Goal: Task Accomplishment & Management: Use online tool/utility

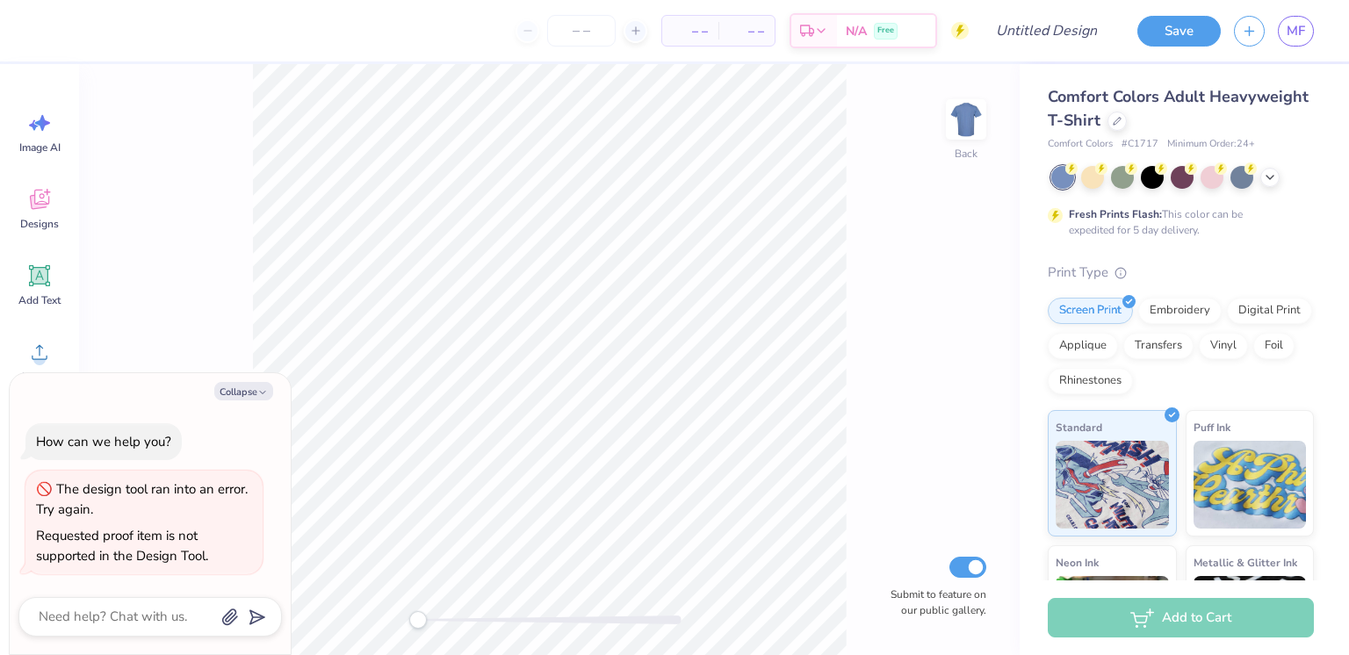
type textarea "x"
click at [1289, 39] on span "MF" at bounding box center [1296, 31] width 18 height 20
click at [1308, 32] on link "MF" at bounding box center [1296, 31] width 36 height 31
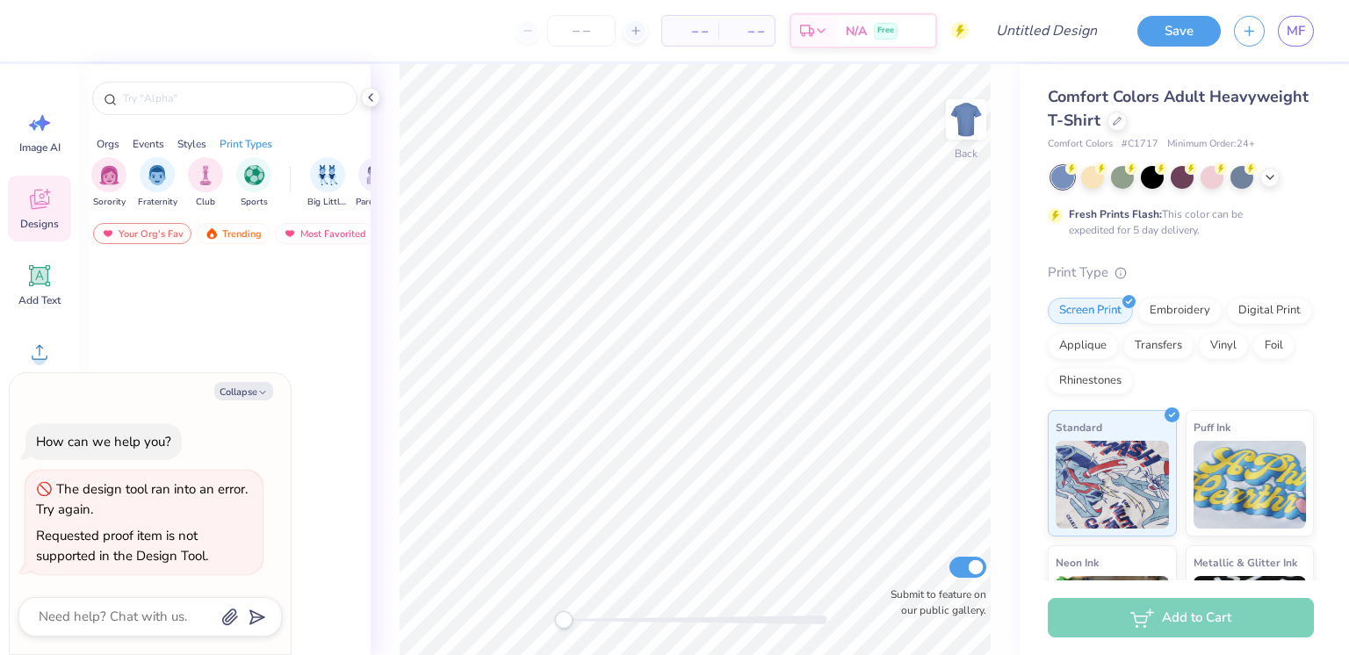
type textarea "x"
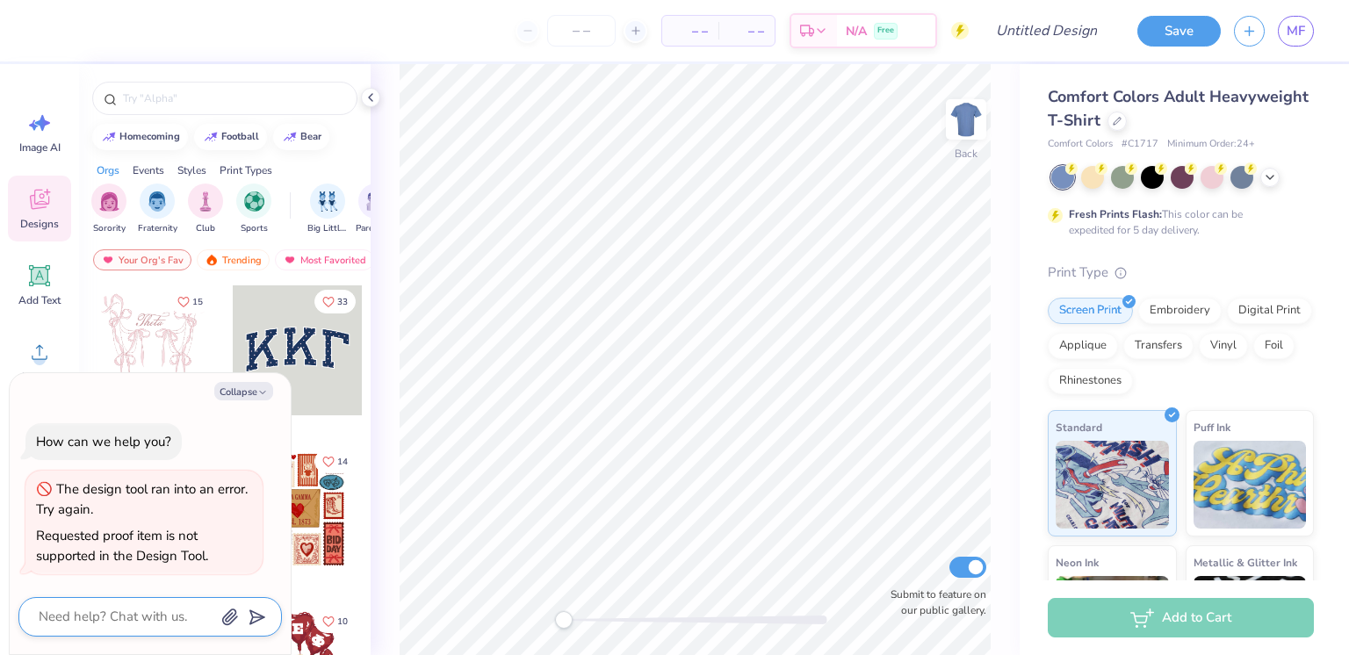
click at [119, 621] on textarea at bounding box center [126, 617] width 178 height 24
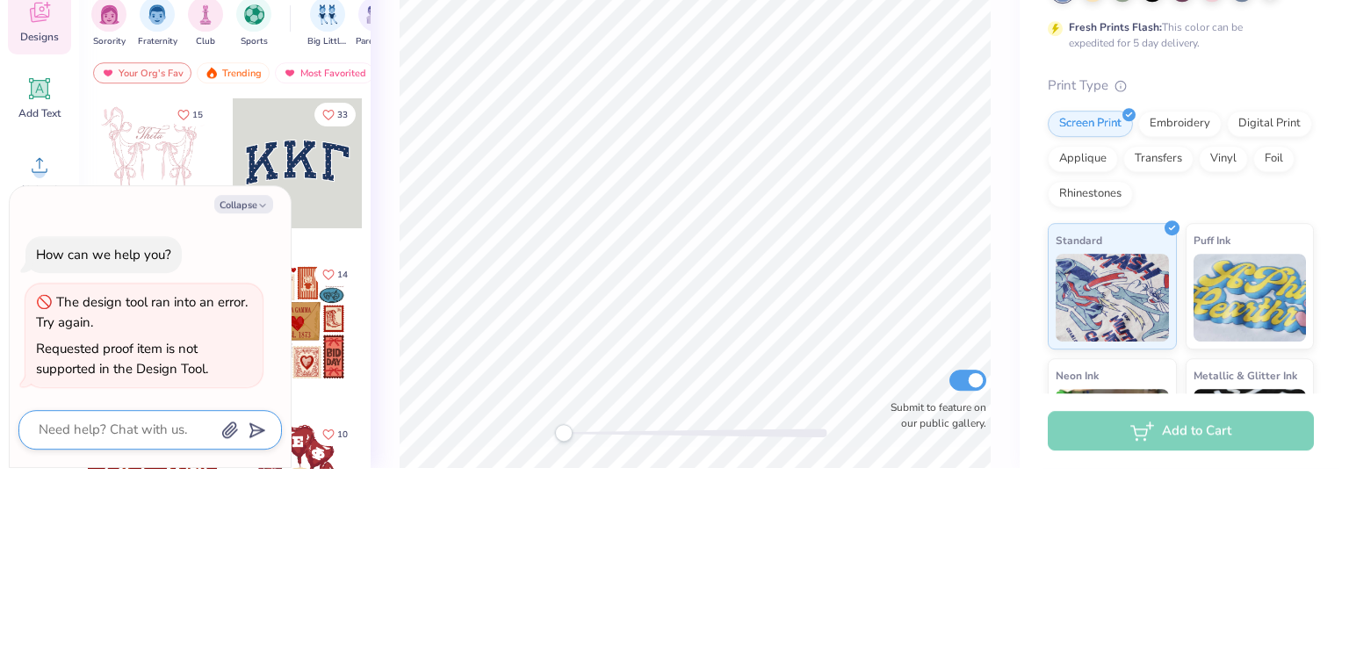
type textarea "x"
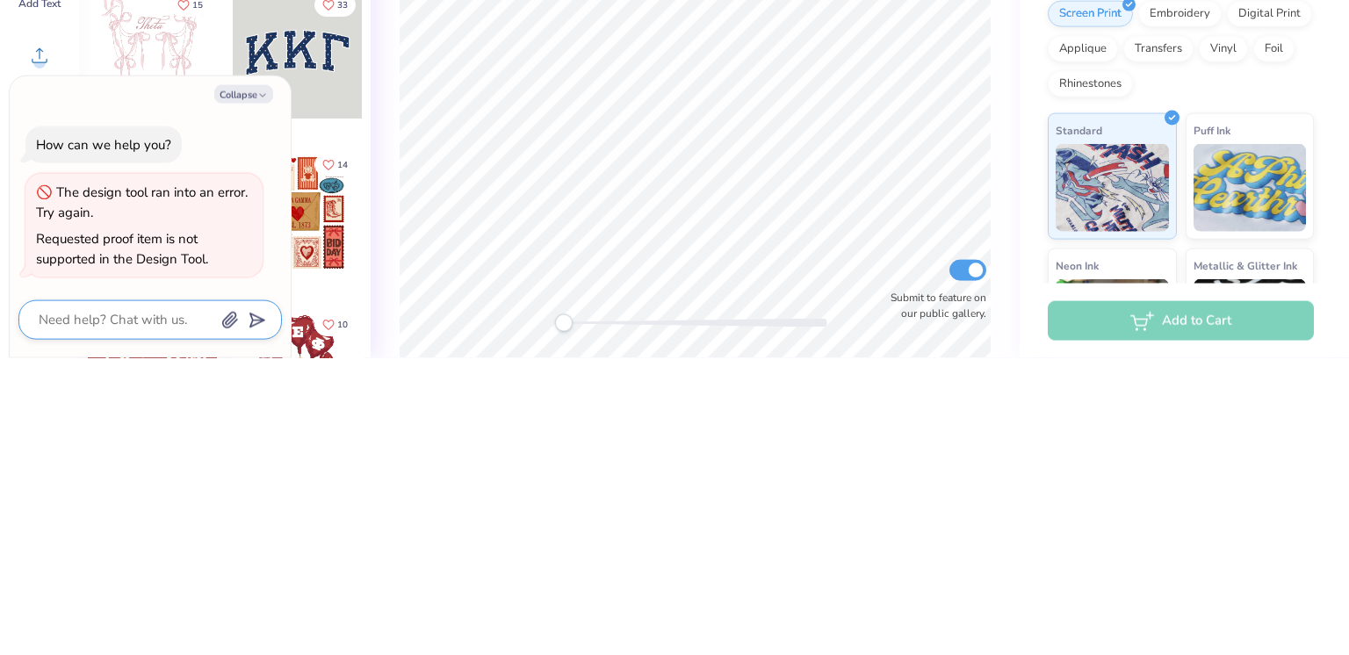
type textarea "i"
type textarea "x"
type textarea "it"
type textarea "x"
type textarea "it"
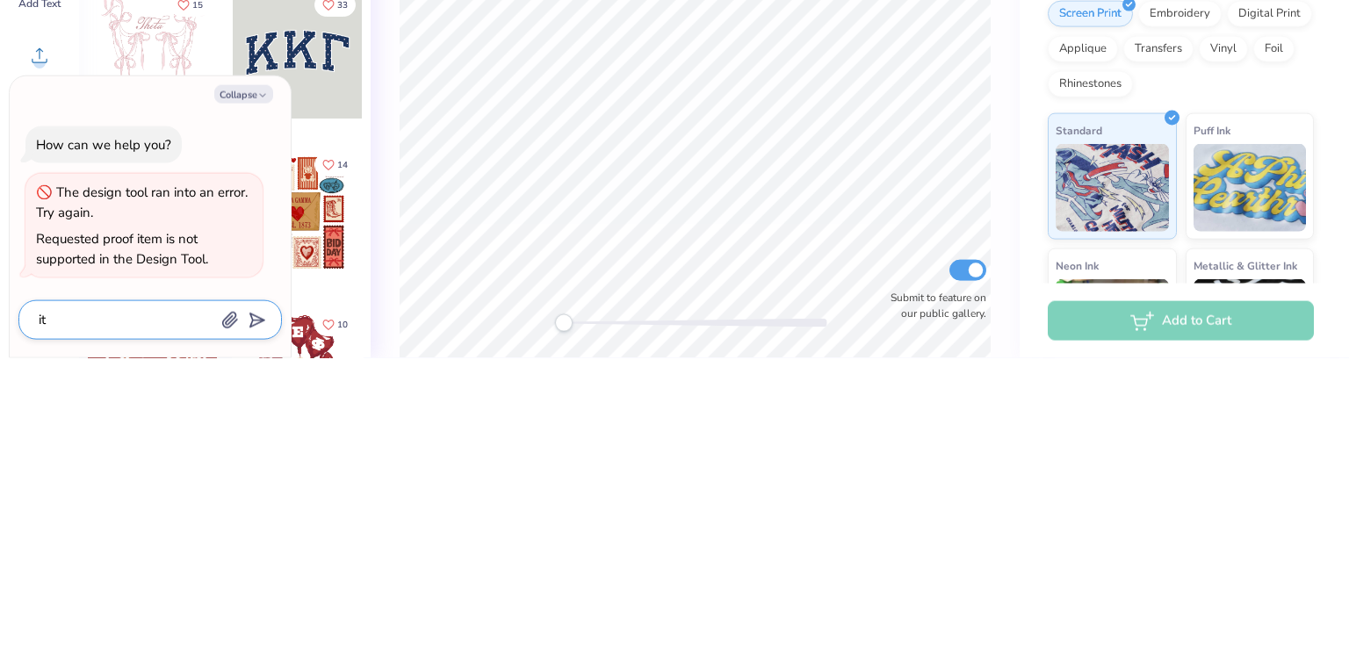
type textarea "x"
type textarea "it i"
type textarea "x"
type textarea "it is"
type textarea "x"
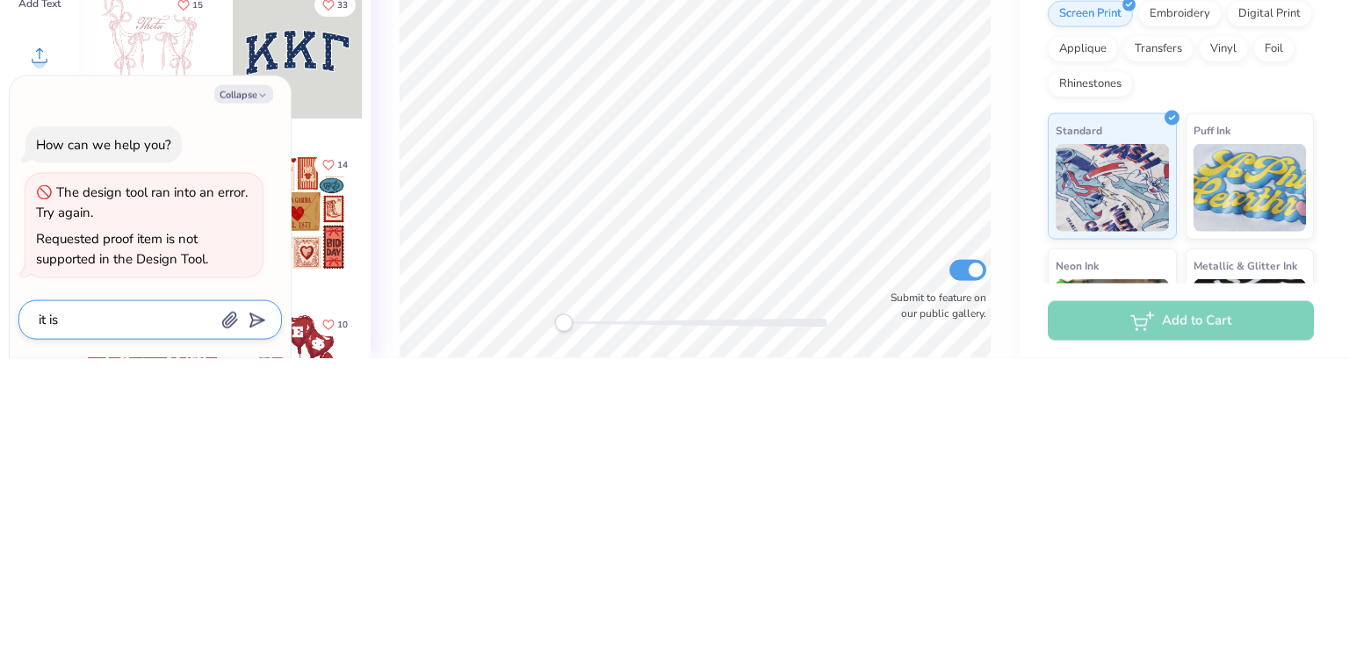
type textarea "it is"
type textarea "x"
type textarea "it is n"
type textarea "x"
type textarea "it is no"
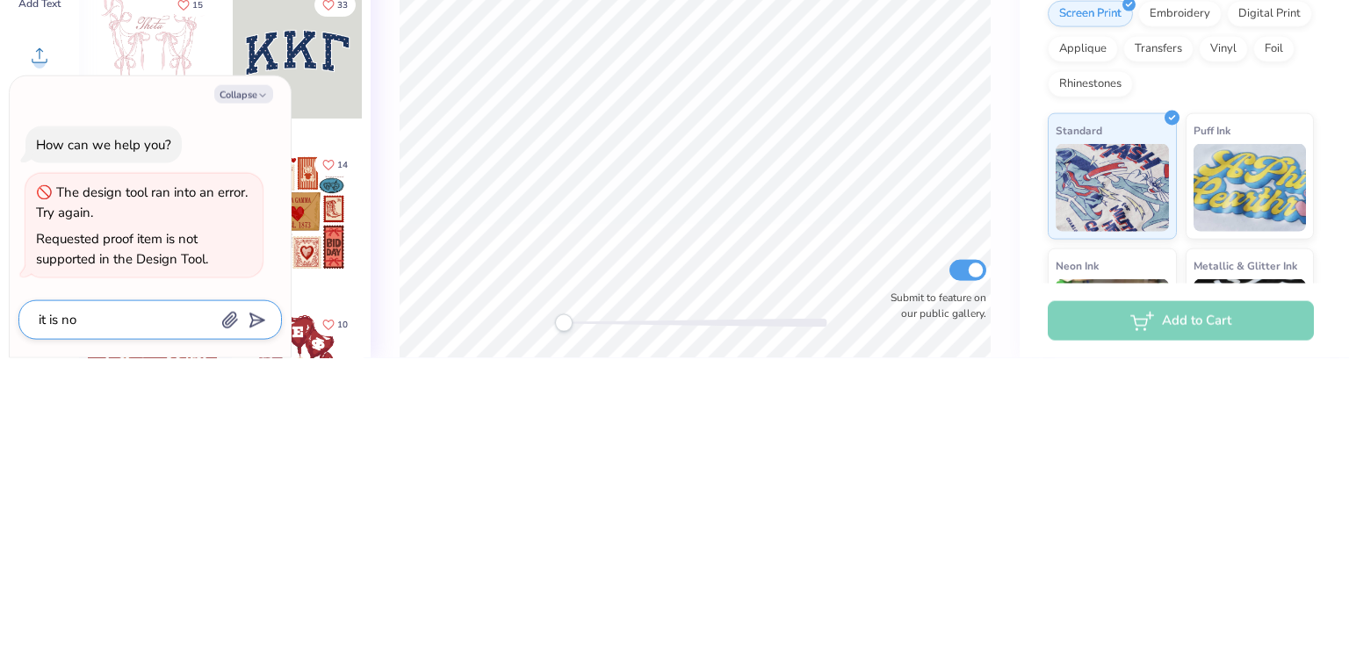
type textarea "x"
type textarea "it is not"
type textarea "x"
type textarea "it is not"
type textarea "x"
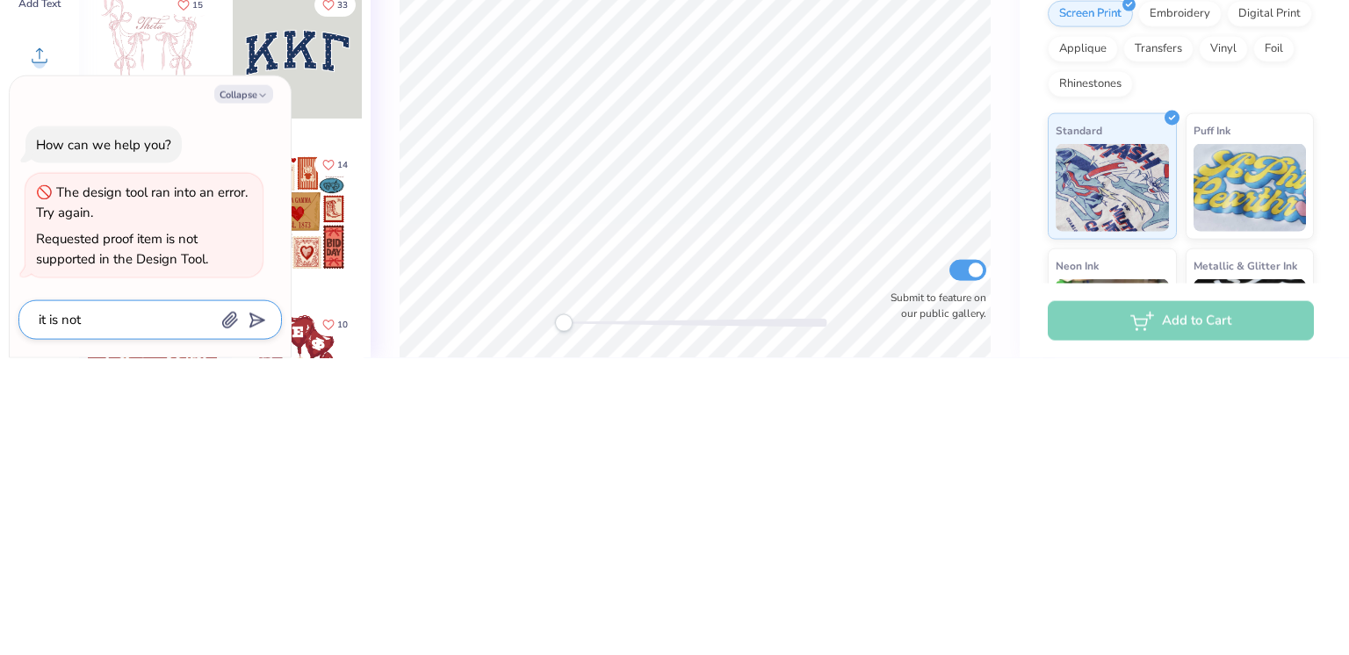
type textarea "it is not a"
type textarea "x"
type textarea "it is not al"
type textarea "x"
type textarea "it is not all"
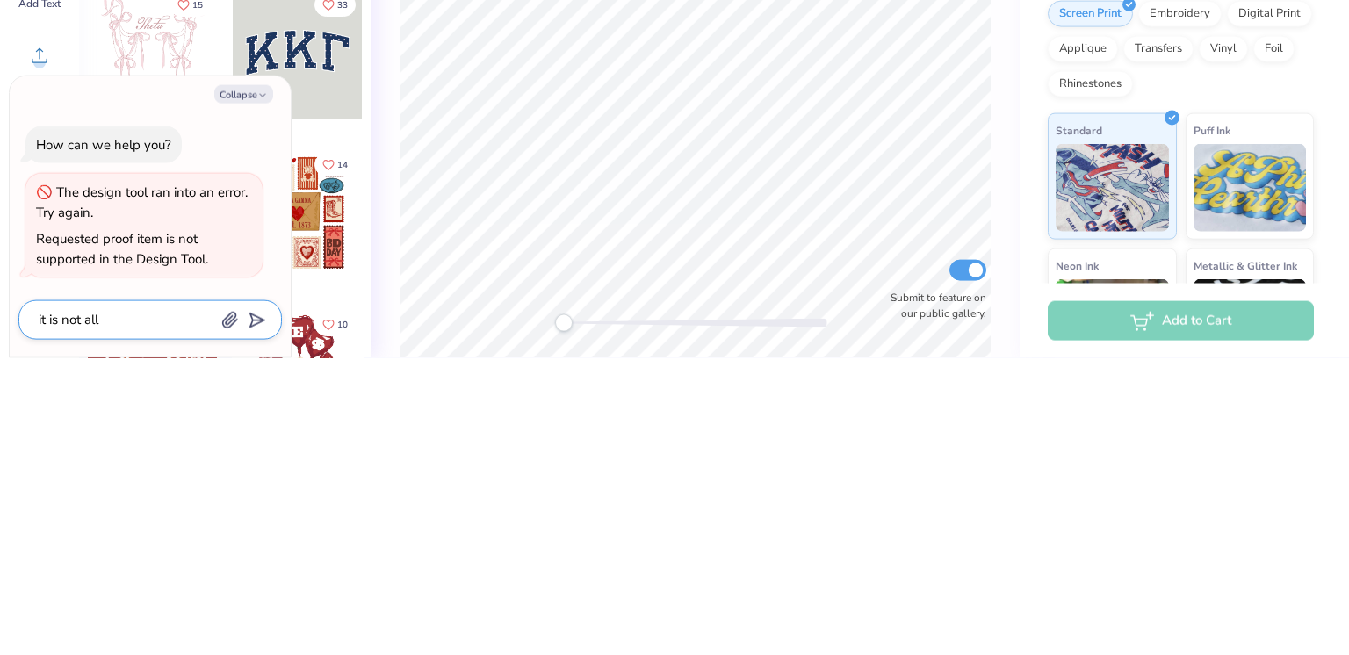
type textarea "x"
type textarea "it is not allo"
type textarea "x"
type textarea "it is not allow"
type textarea "x"
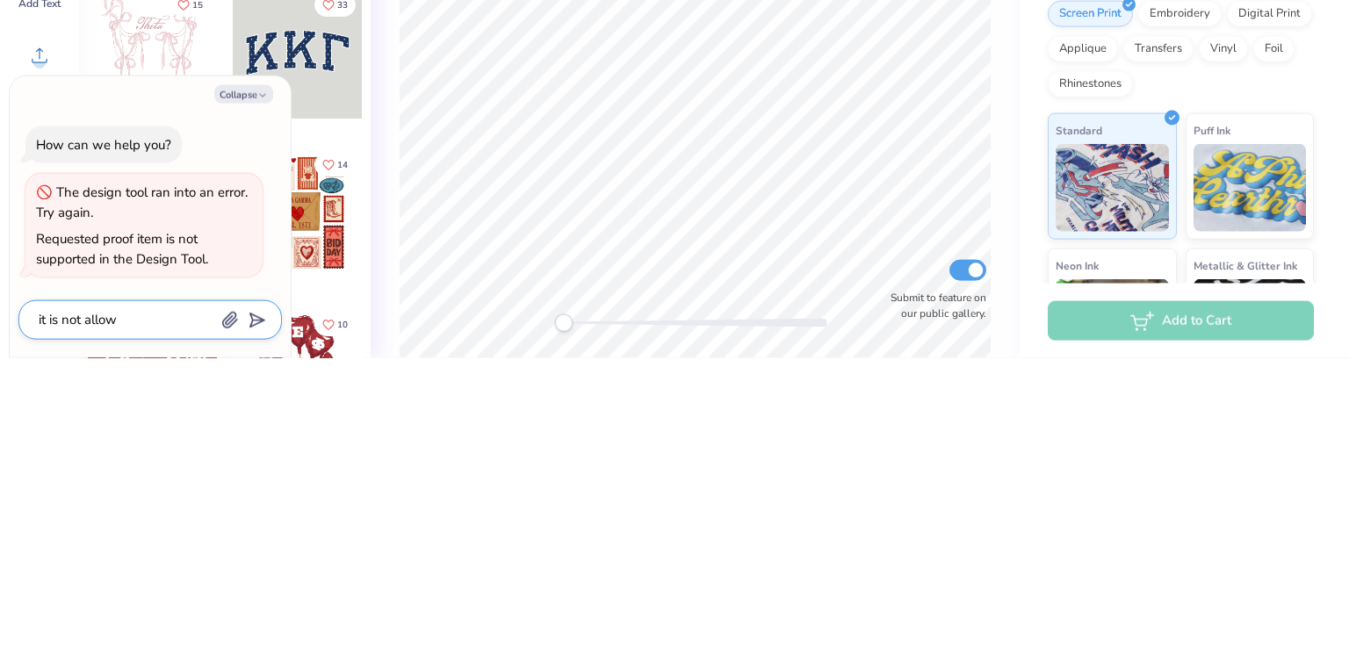
type textarea "it is not allowi"
type textarea "x"
type textarea "it is not allowin"
type textarea "x"
type textarea "it is not allowing"
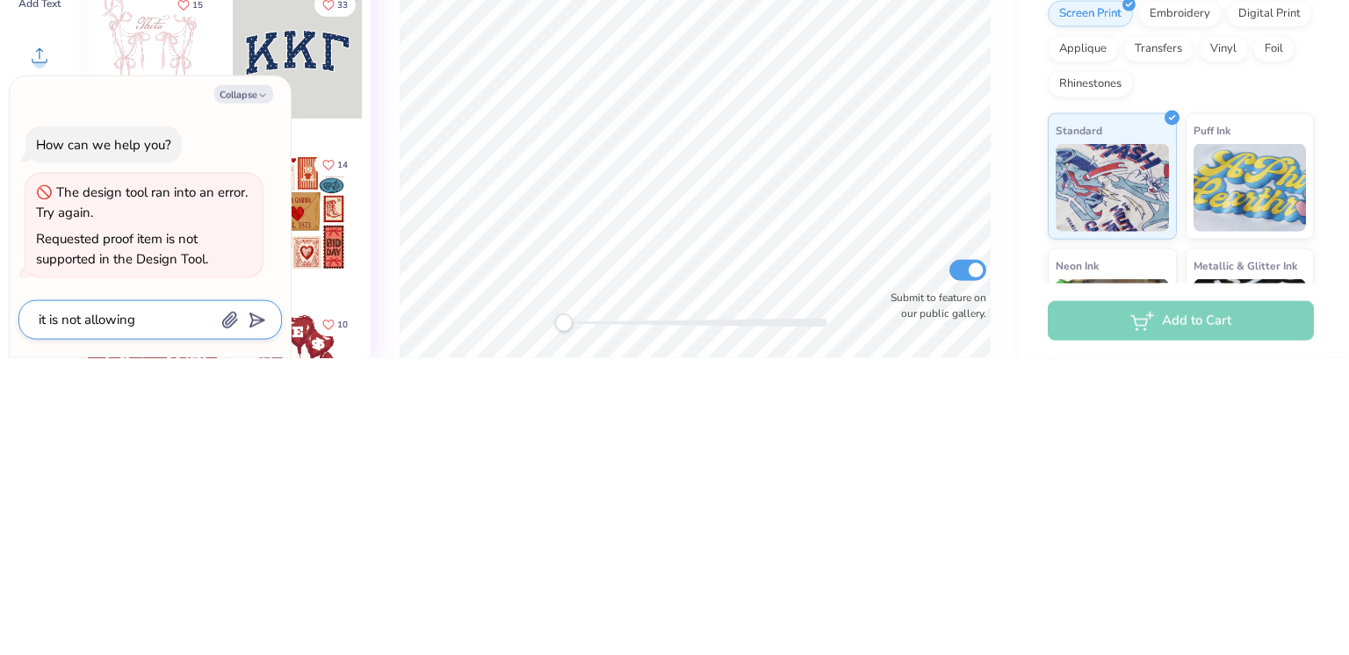
type textarea "x"
type textarea "it is not allowing"
type textarea "x"
type textarea "it is not allowing m"
type textarea "x"
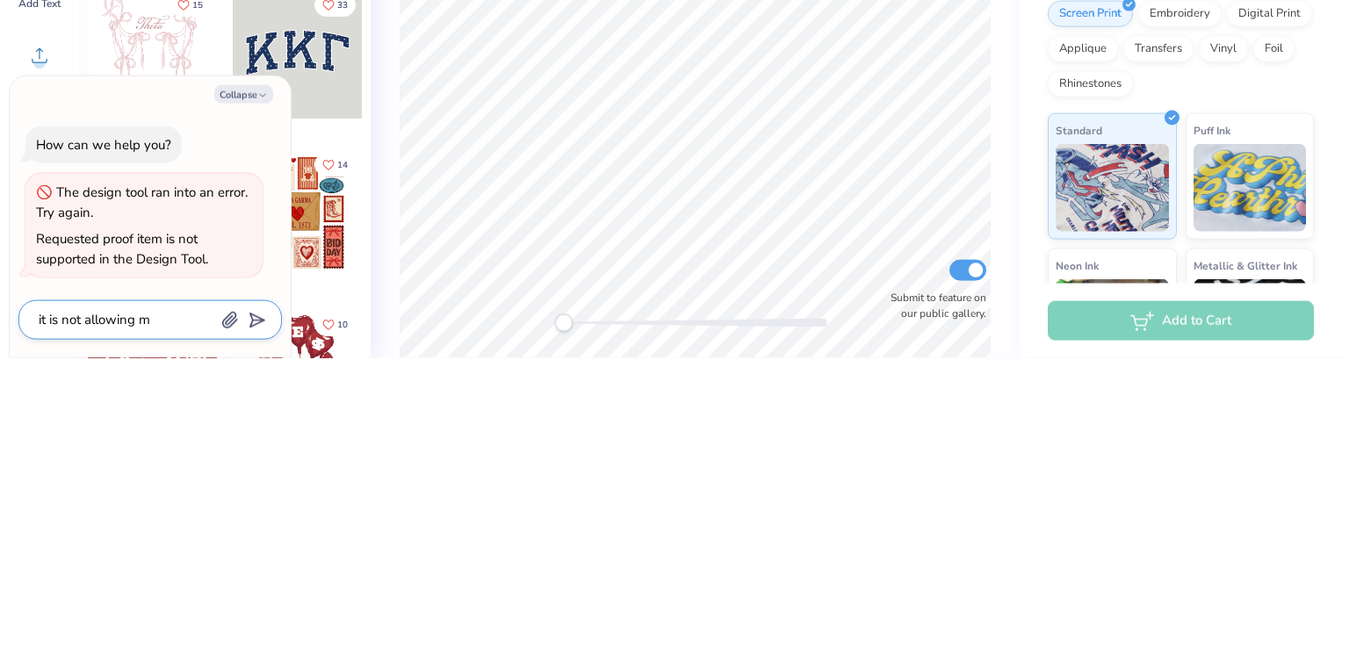
type textarea "it is not allowing me"
type textarea "x"
type textarea "it is not allowing me"
type textarea "x"
type textarea "it is not allowing me t"
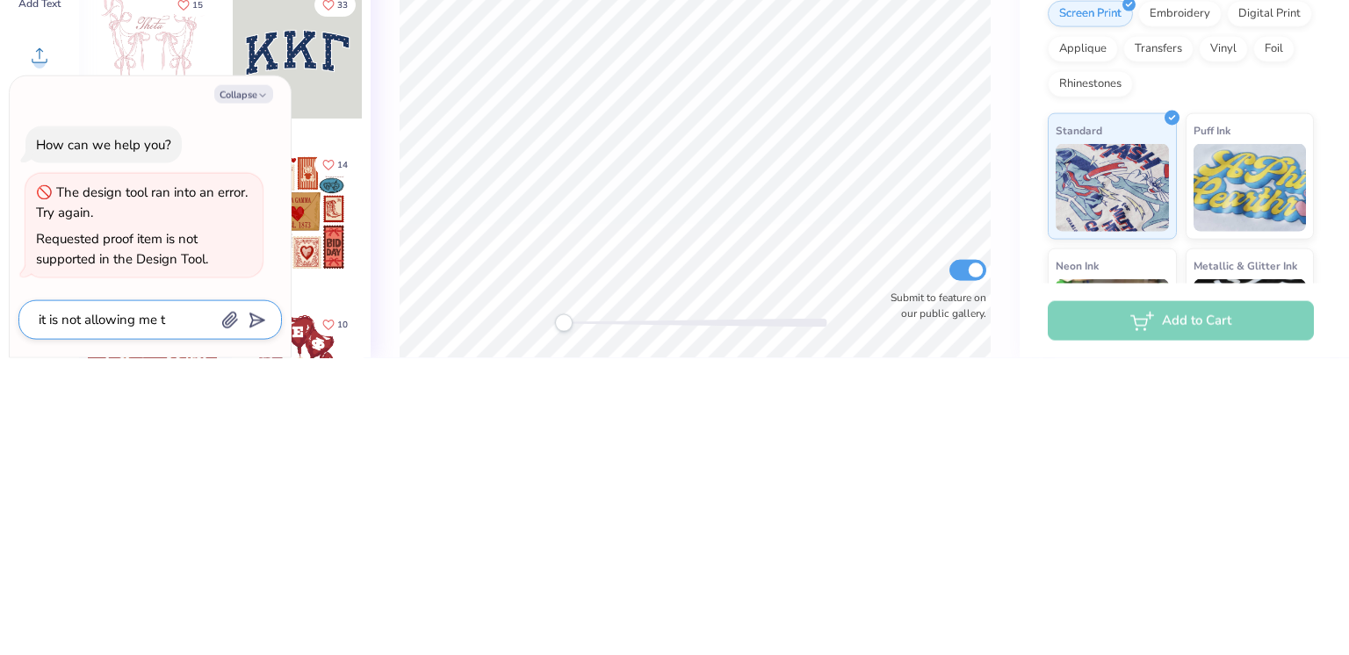
type textarea "x"
type textarea "it is not allowing me to"
type textarea "x"
type textarea "it is not allowing me to"
type textarea "x"
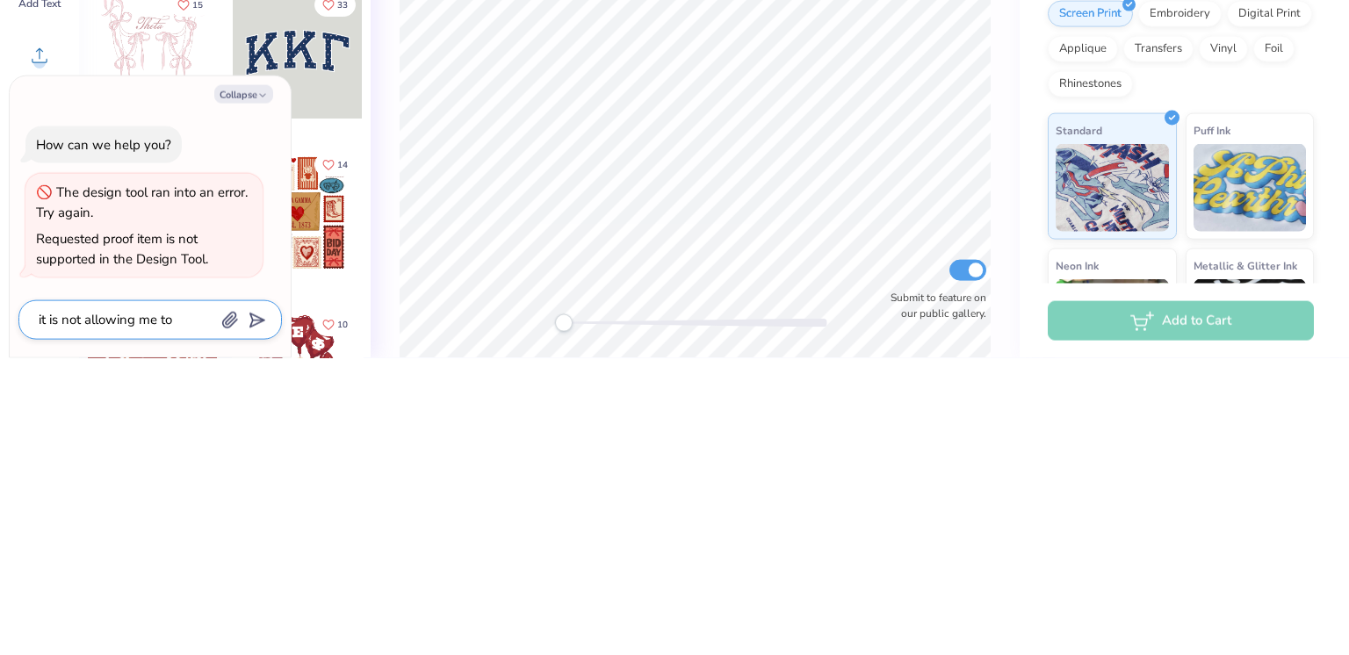
type textarea "it is not allowing me to e"
type textarea "x"
type textarea "it is not allowing me to ed"
type textarea "x"
type textarea "it is not allowing me to edi"
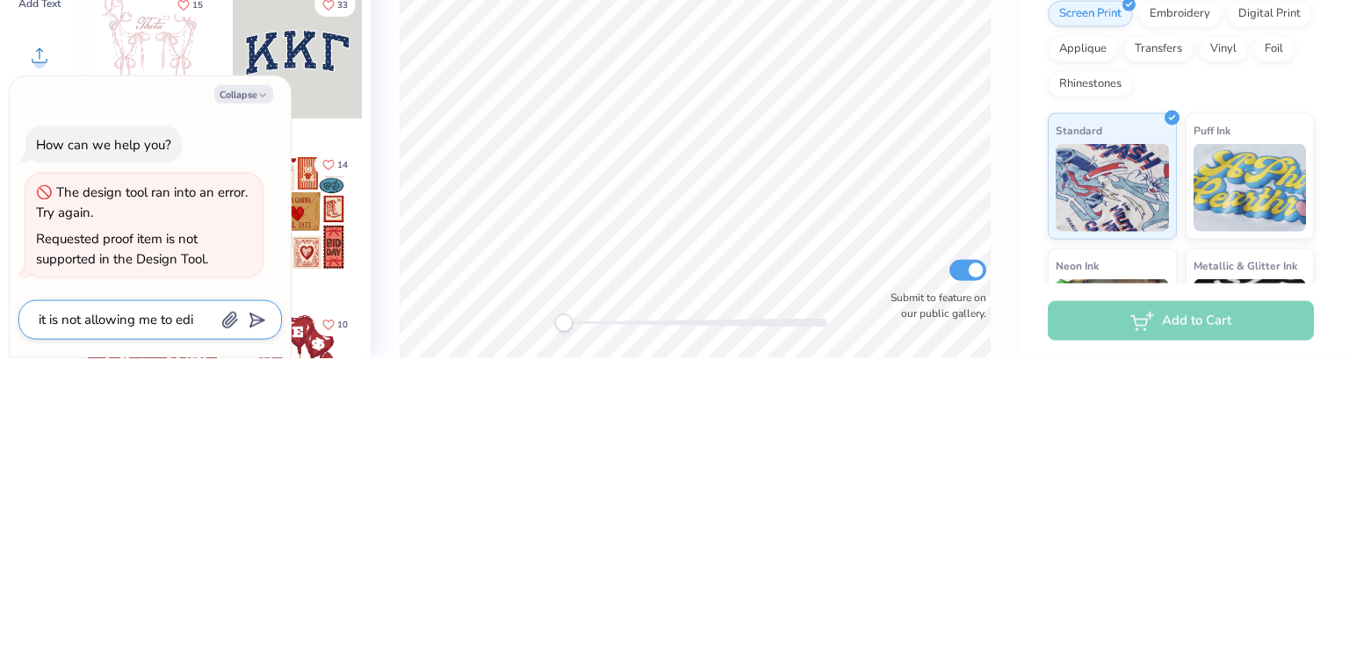
type textarea "x"
type textarea "it is not allowing me to edit"
type textarea "x"
type textarea "it is not allowing me to edit"
type textarea "x"
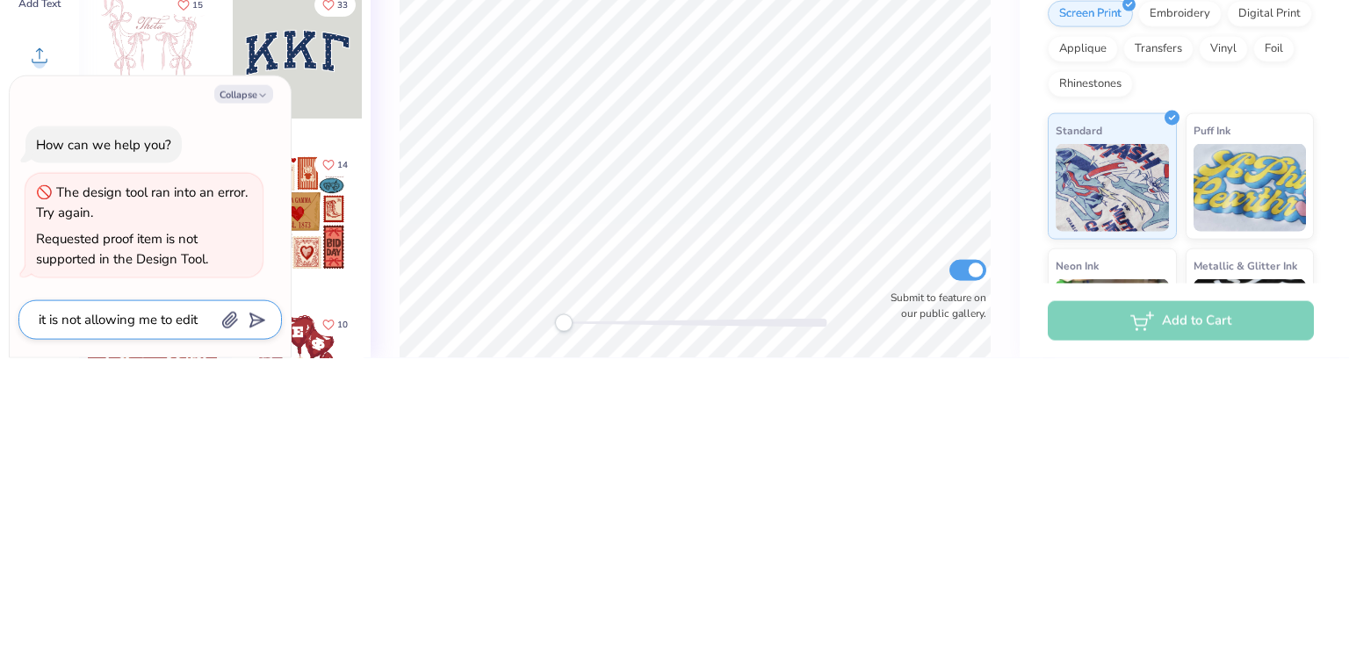
type textarea "it is not allowing me to edit w"
type textarea "x"
type textarea "it is not allowing me to edit wh"
type textarea "x"
type textarea "it is not allowing me to edit wha"
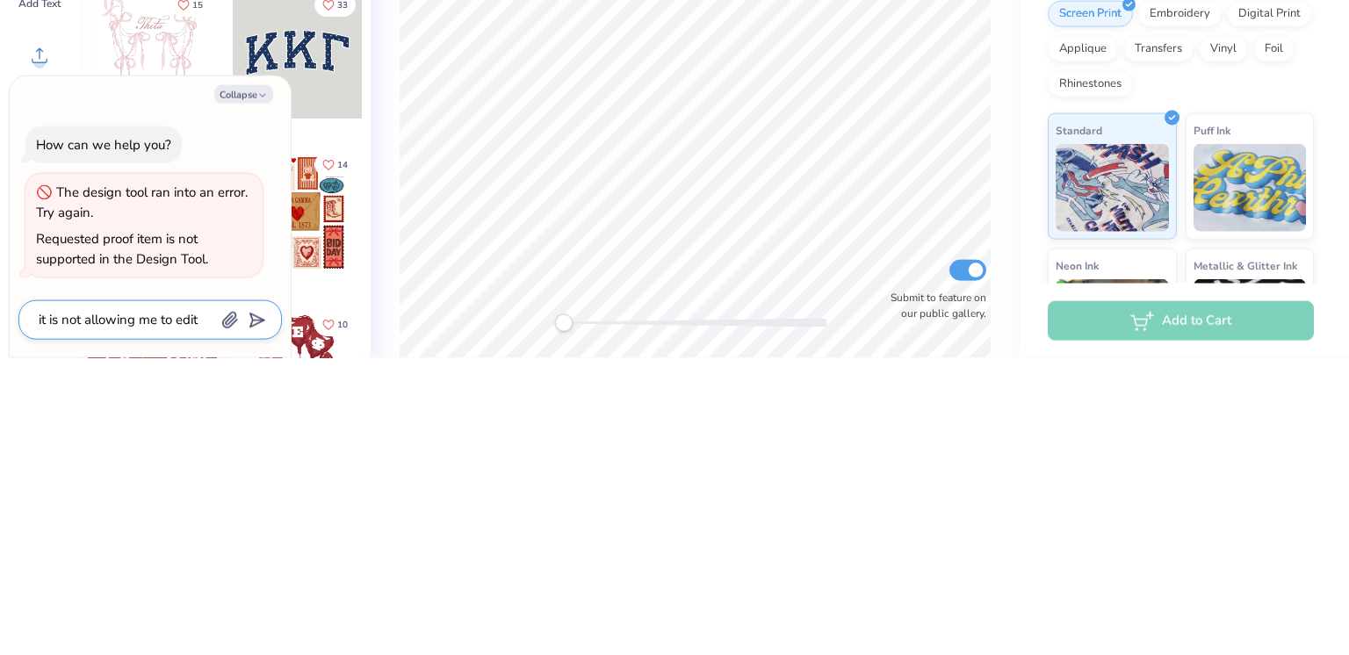
type textarea "x"
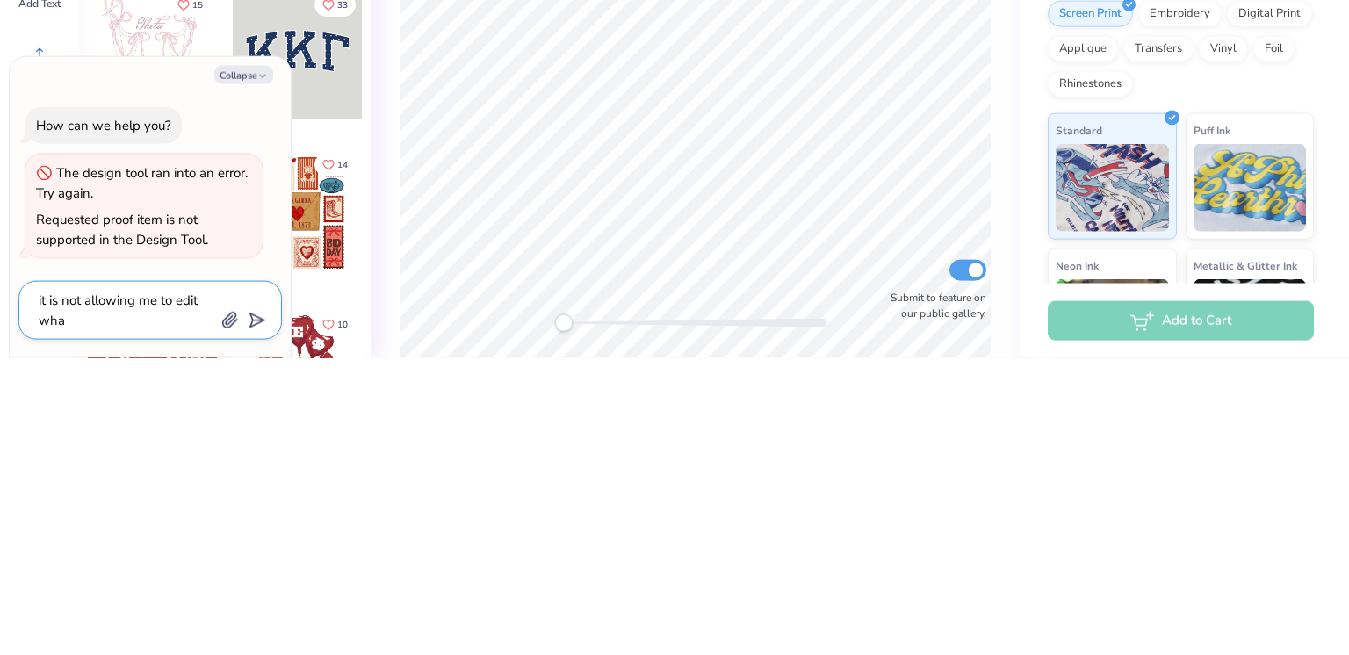
type textarea "it is not allowing me to edit what"
type textarea "x"
type textarea "it is not allowing me to edit what"
type textarea "x"
type textarea "it is not allowing me to edit what i"
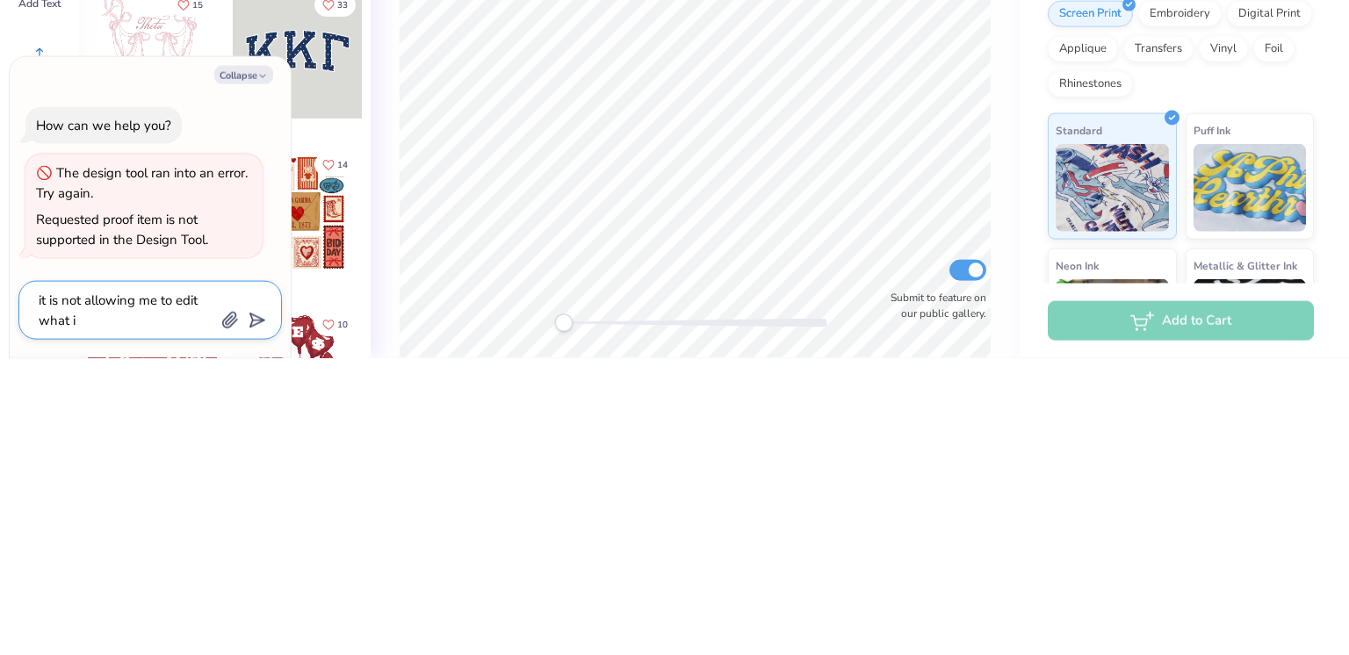
type textarea "x"
type textarea "it is not allowing me to edit what i"
type textarea "x"
type textarea "it is not allowing me to edit what i s"
type textarea "x"
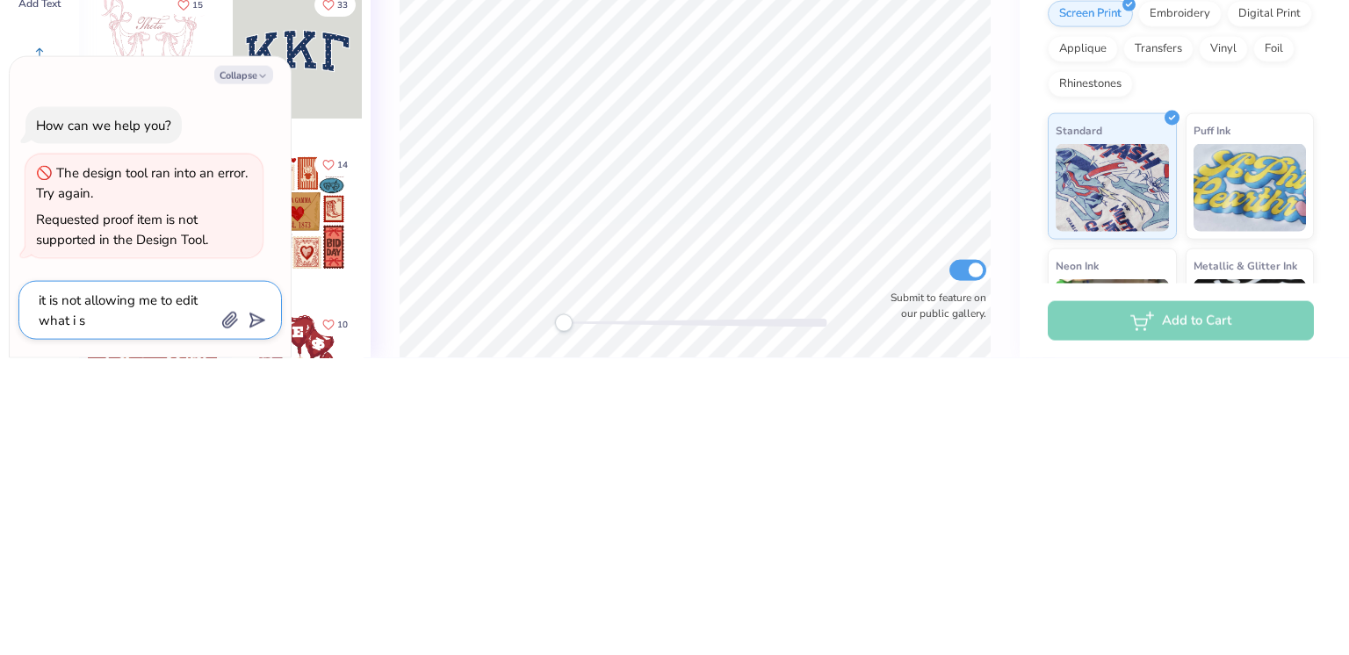
type textarea "it is not allowing me to edit what i sa"
type textarea "x"
type textarea "it is not allowing me to edit what i sav"
type textarea "x"
type textarea "it is not allowing me to edit what i save"
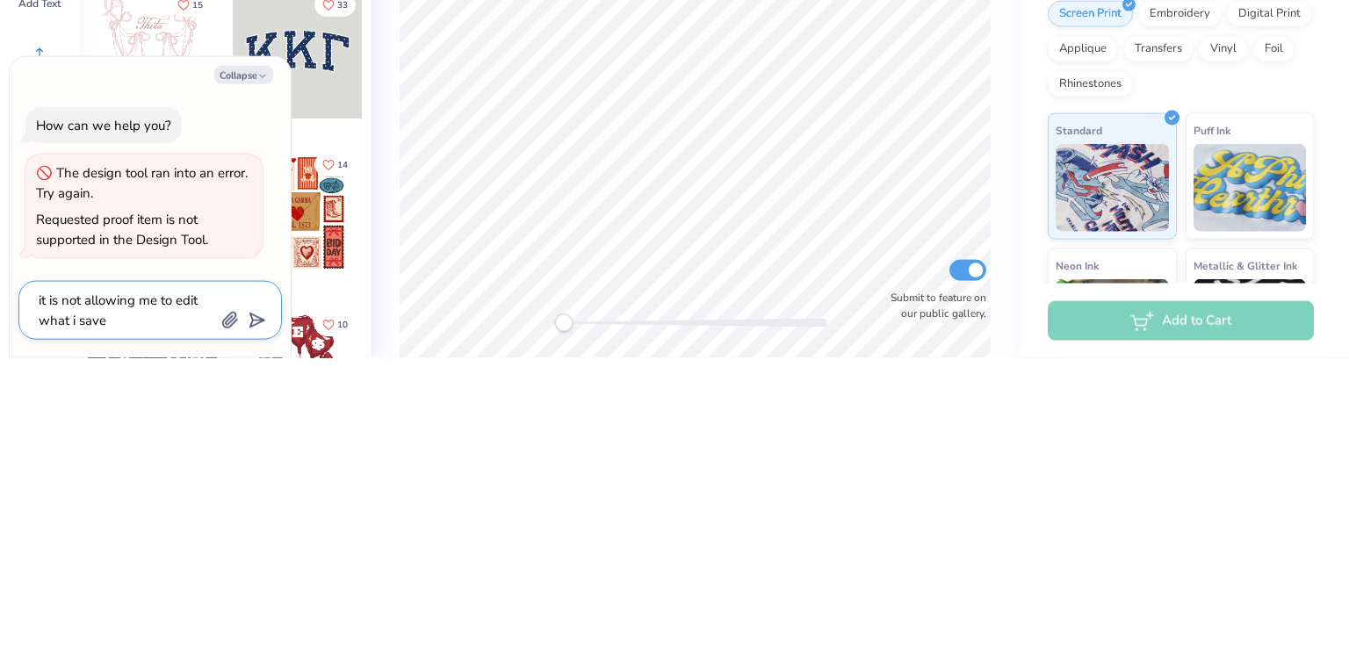
type textarea "x"
type textarea "it is not allowing me to edit what i saved"
type textarea "x"
type textarea "it is not allowing me to edit what i saved"
click at [256, 617] on line "submit" at bounding box center [258, 617] width 11 height 11
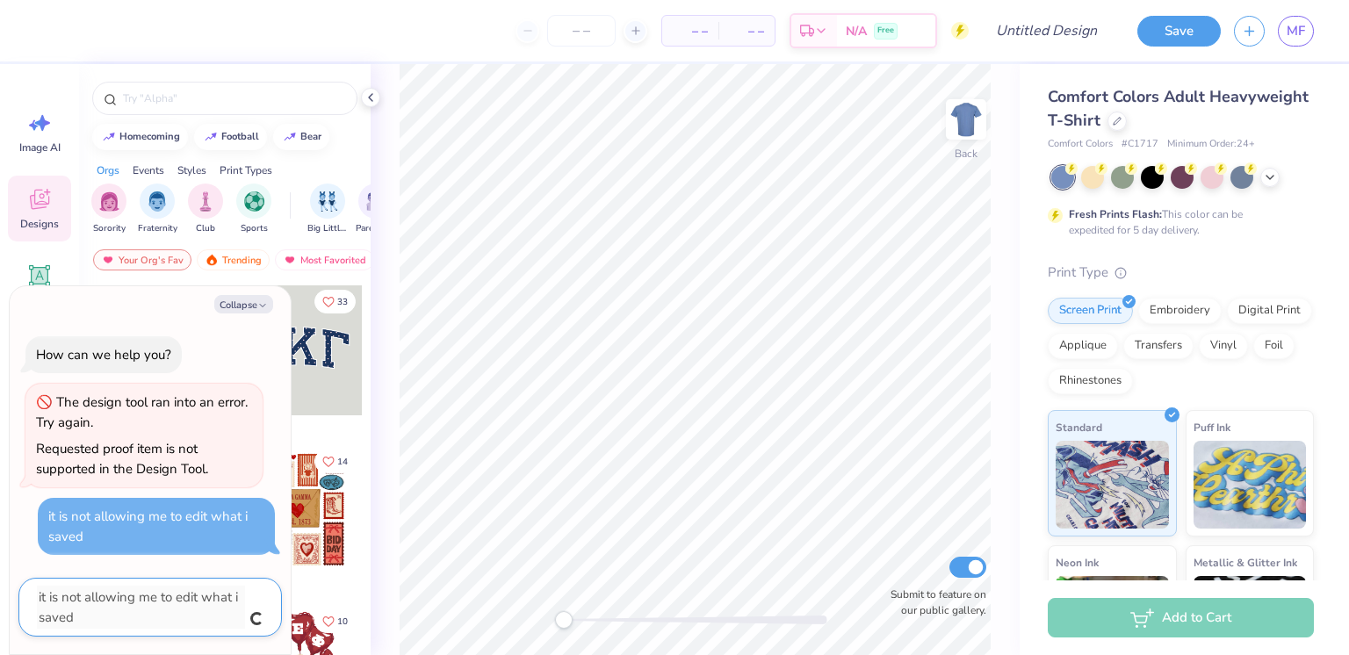
type textarea "x"
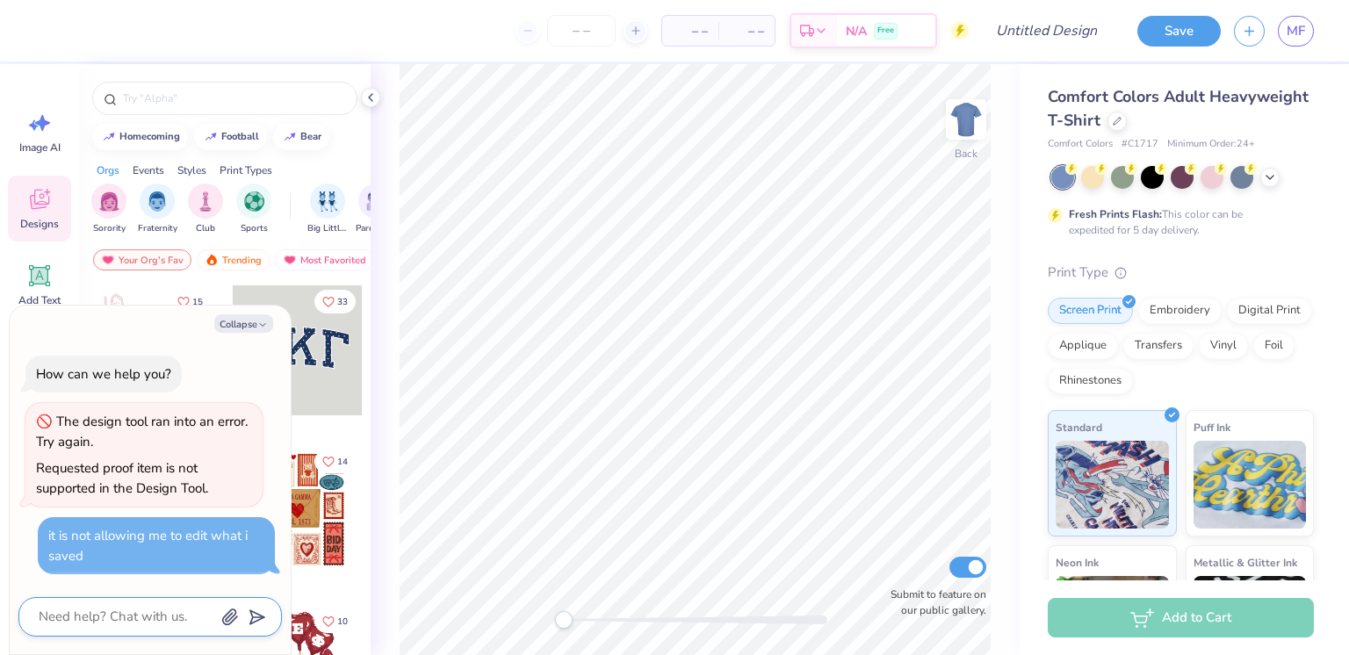
type textarea "x"
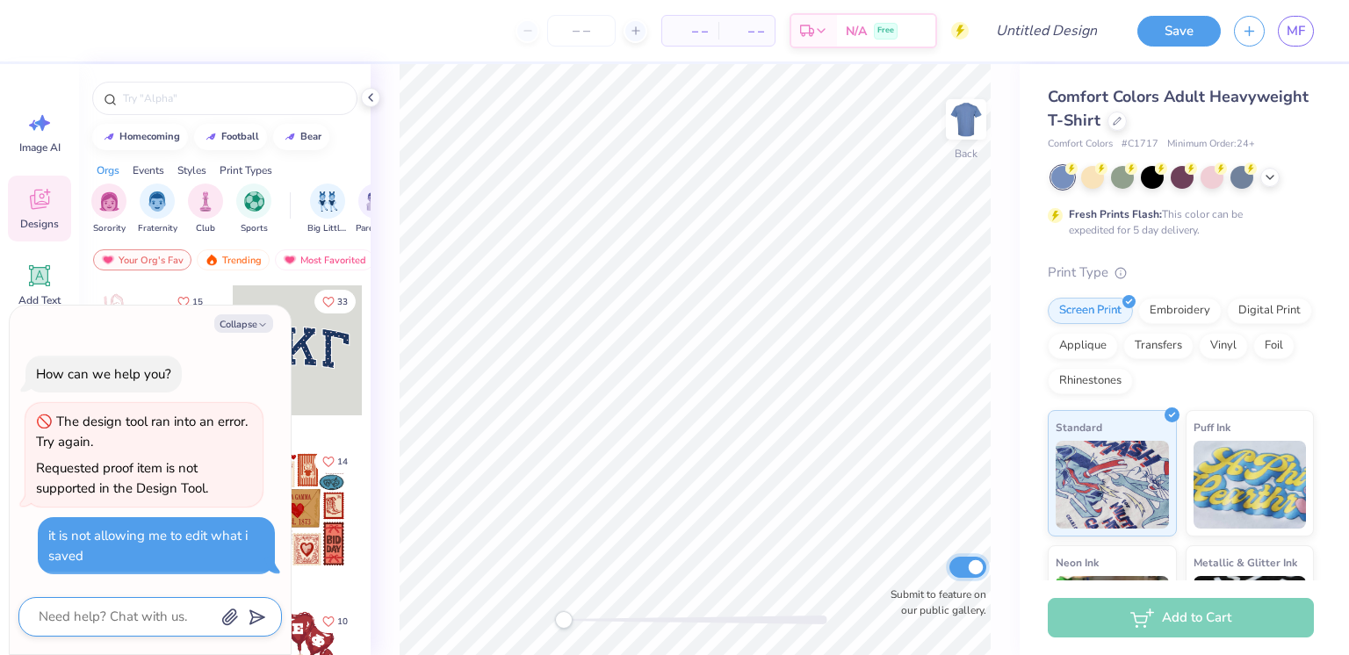
click at [979, 557] on input "Submit to feature on our public gallery." at bounding box center [967, 567] width 37 height 21
checkbox input "false"
type textarea "x"
click at [1287, 29] on span "MF" at bounding box center [1296, 31] width 18 height 20
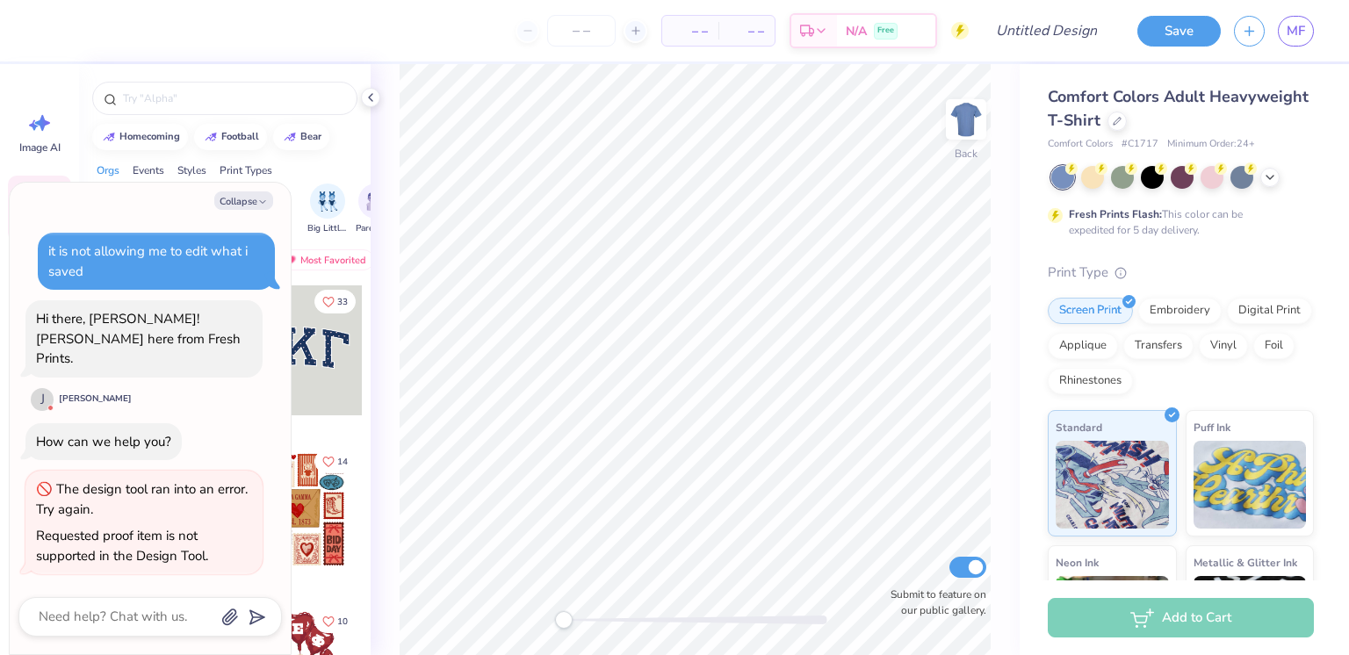
click at [261, 397] on div "Hi there, Melanie! Joni here from Fresh Prints. J Joni D" at bounding box center [143, 356] width 237 height 112
click at [246, 240] on div "it is not allowing me to edit what i saved Hi there, Melanie! Joni here from Fr…" at bounding box center [149, 404] width 263 height 370
click at [138, 616] on textarea at bounding box center [126, 617] width 178 height 24
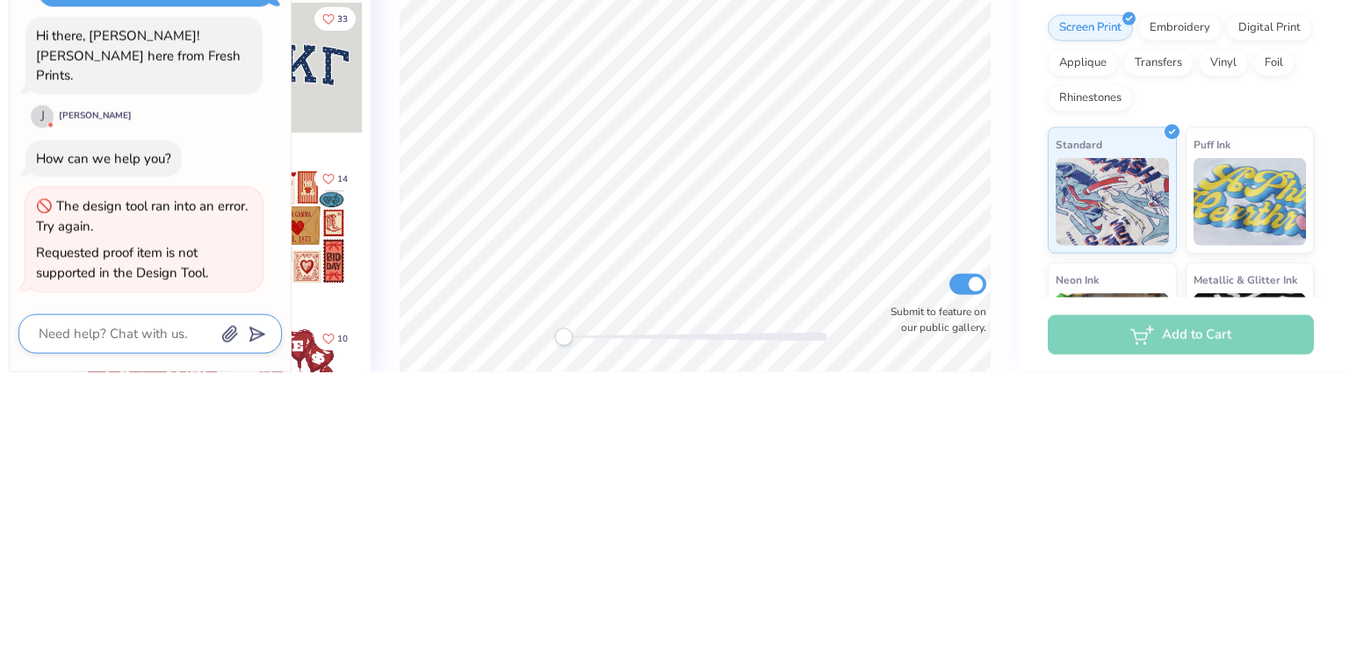
type textarea "x"
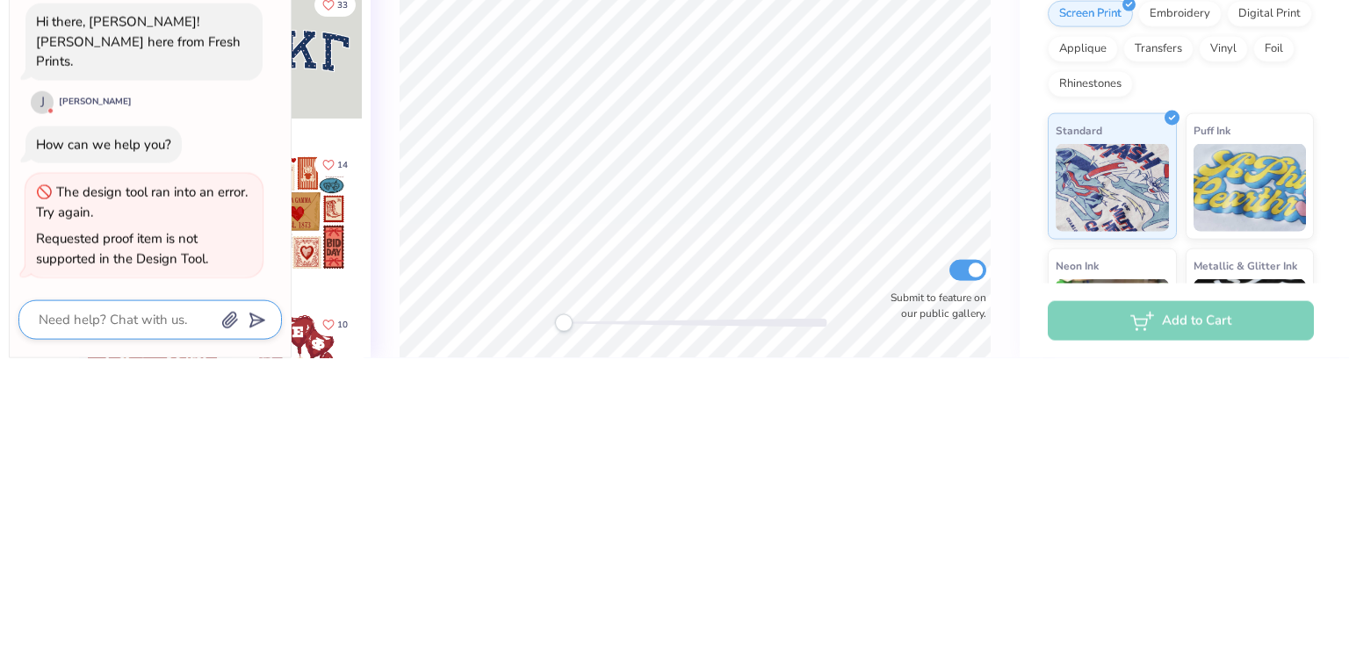
type textarea "h"
type textarea "x"
type textarea "hi"
type textarea "x"
type textarea "hi"
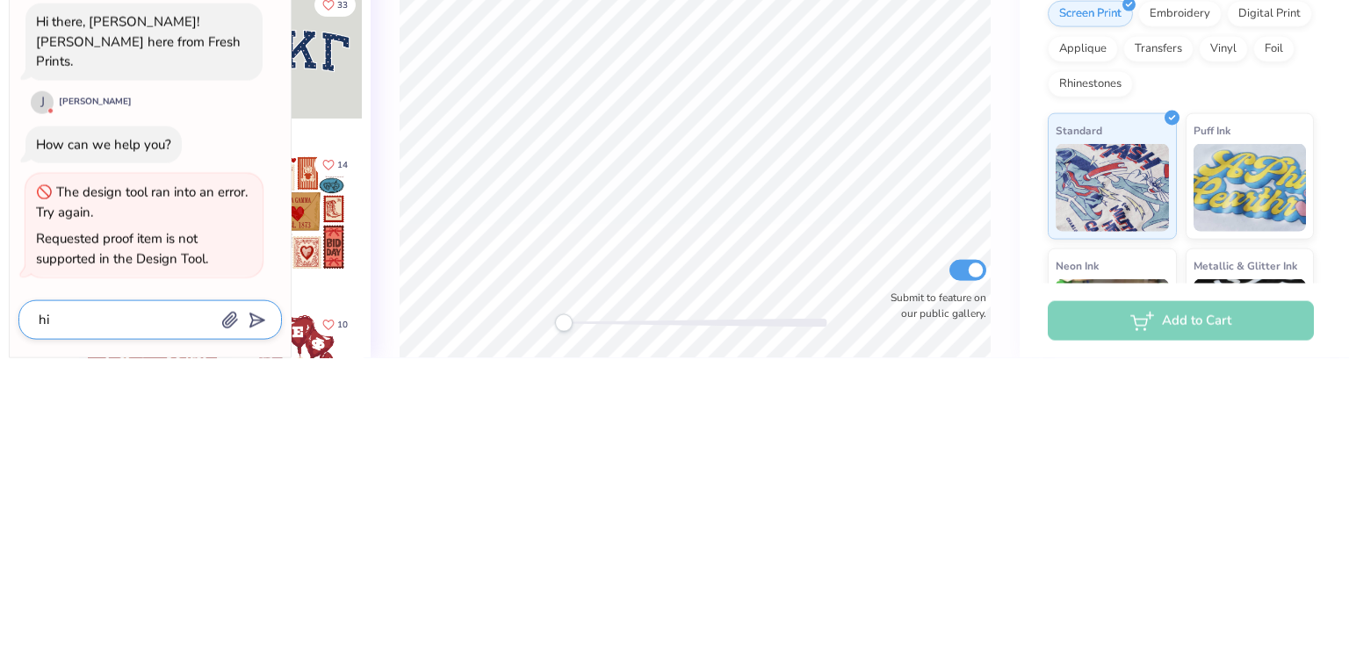
type textarea "x"
type textarea "hi t"
type textarea "x"
type textarea "hi th"
type textarea "x"
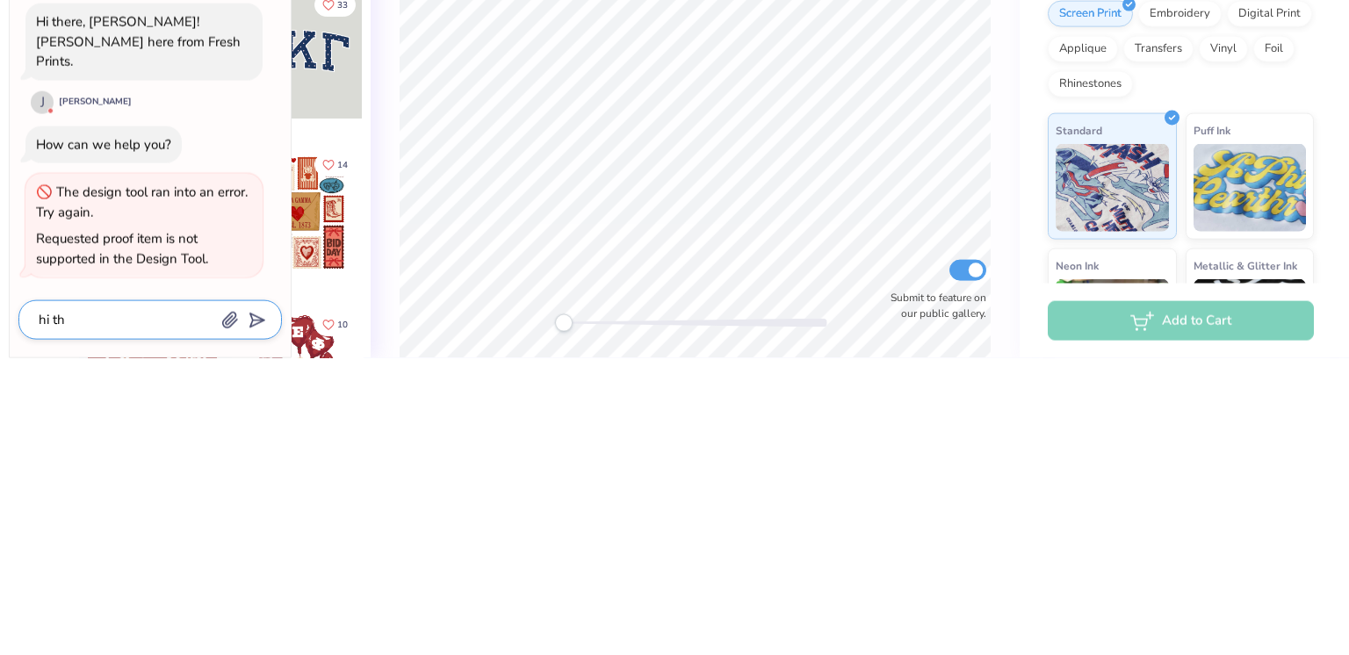
type textarea "hi the"
type textarea "x"
type textarea "hi ther"
type textarea "x"
type textarea "hi there"
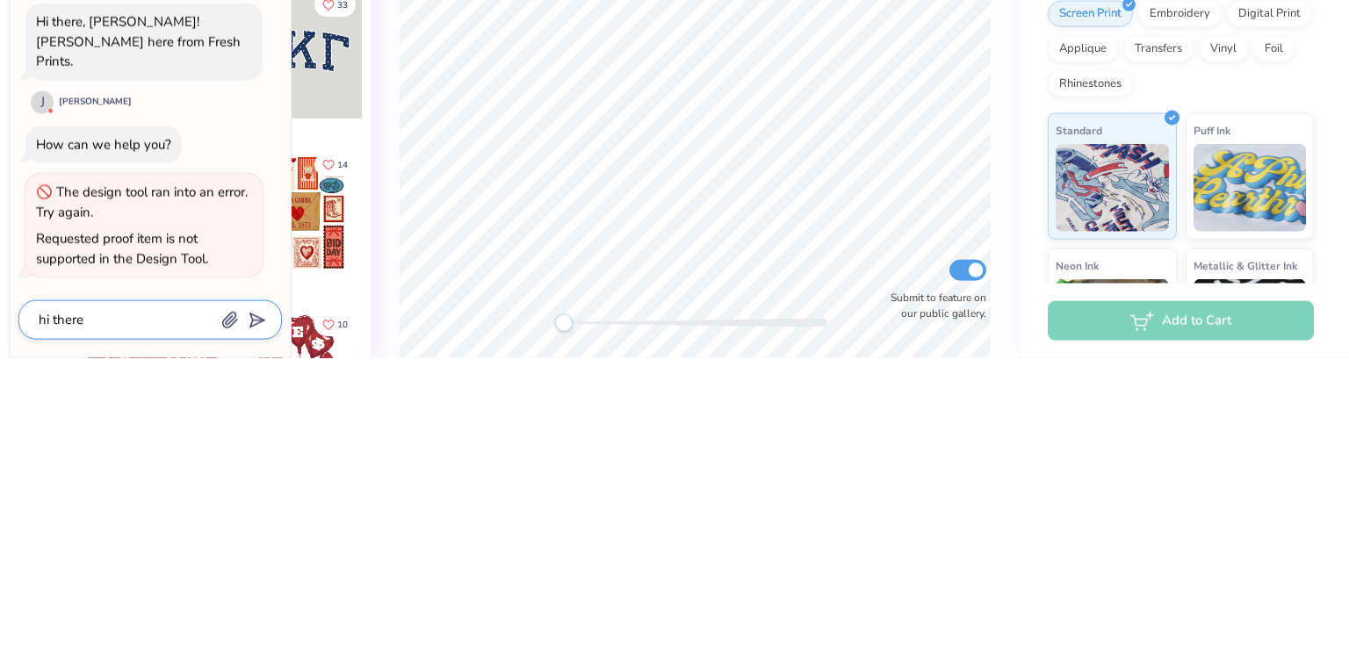
type textarea "x"
type textarea "hi there"
type textarea "x"
type textarea "hi there i"
type textarea "x"
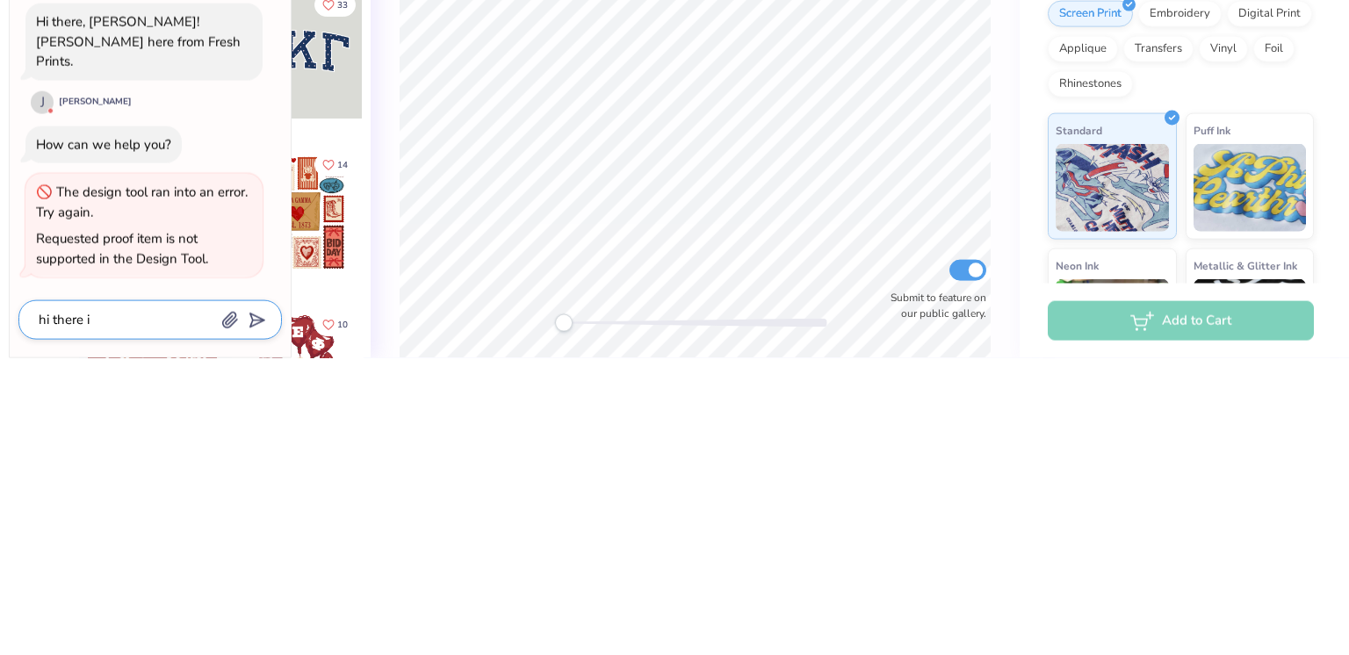
type textarea "hi there it"
type textarea "x"
type textarea "hi there its"
type textarea "x"
type textarea "hi there its"
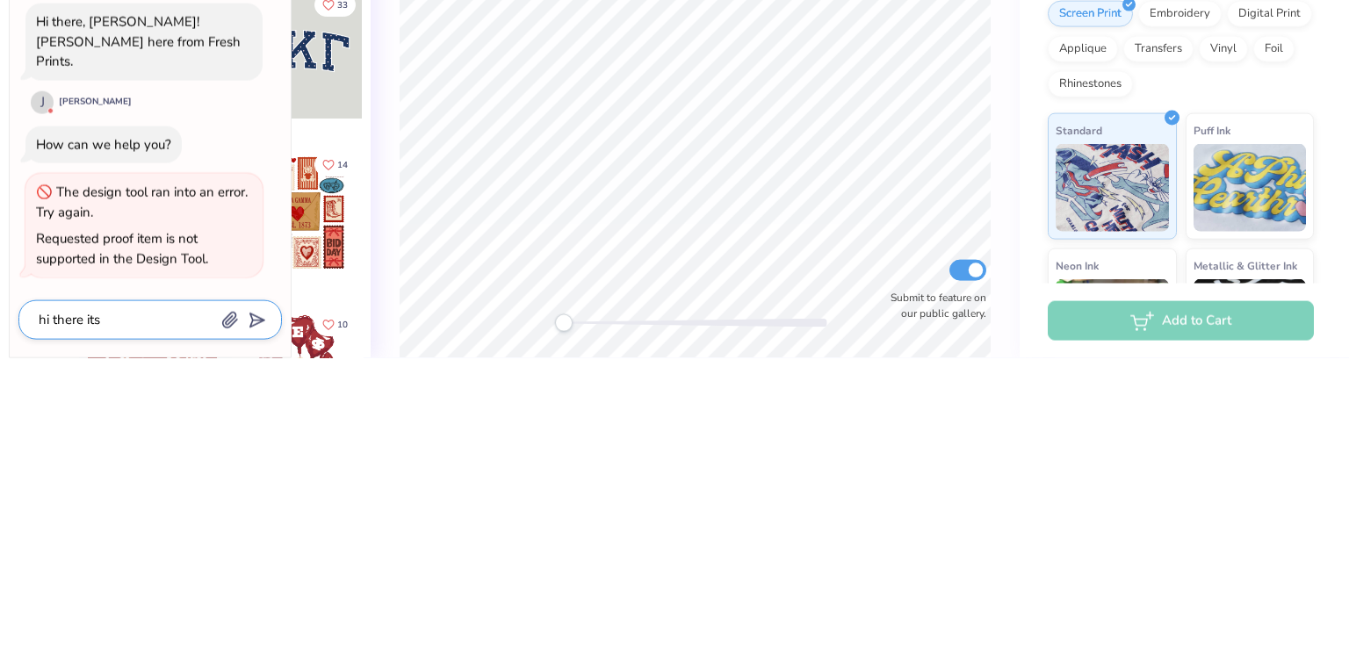
type textarea "x"
type textarea "hi there its n"
type textarea "x"
type textarea "hi there its no"
type textarea "x"
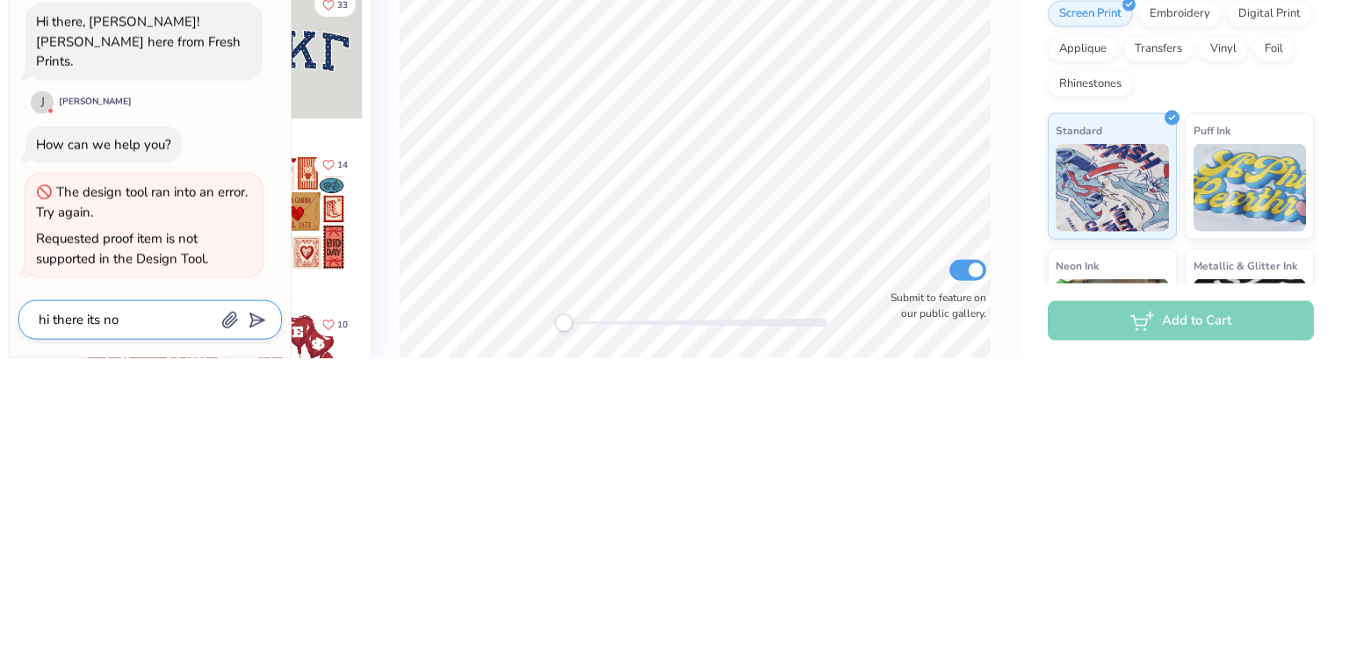
type textarea "hi there its not"
type textarea "x"
type textarea "hi there its not"
type textarea "x"
type textarea "hi there its not a"
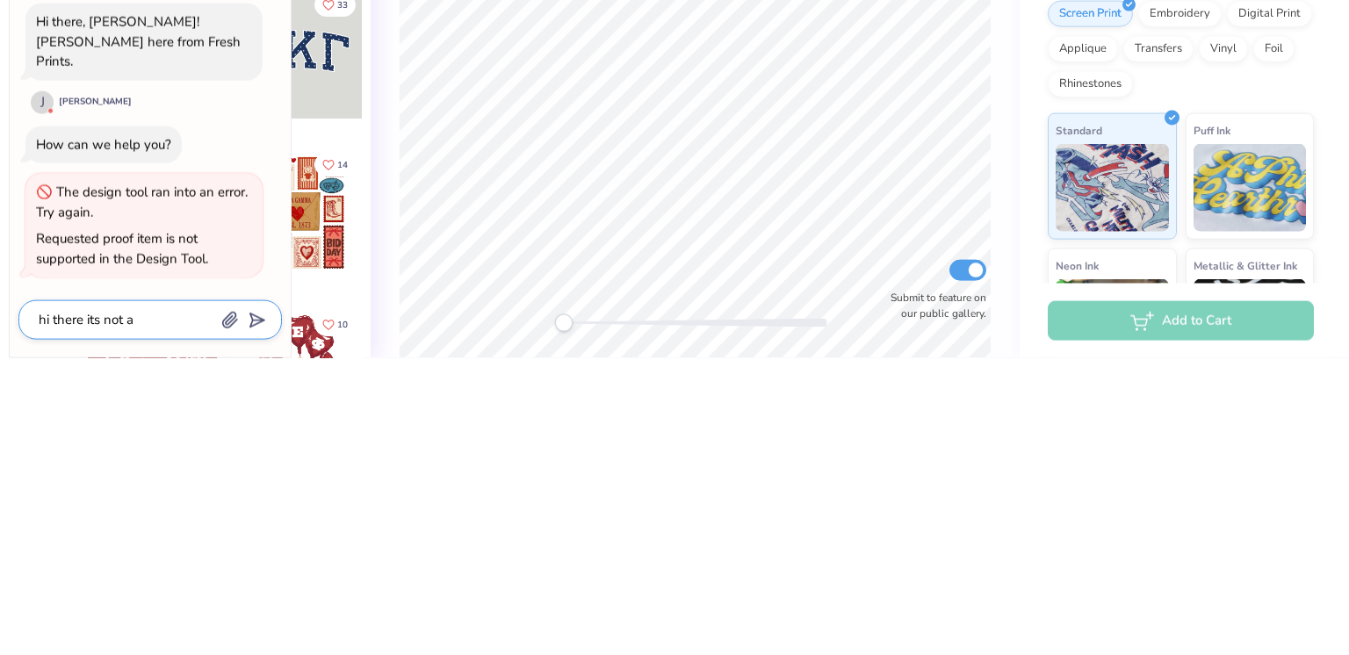
type textarea "x"
type textarea "hi there its not al"
type textarea "x"
type textarea "hi there its not all"
type textarea "x"
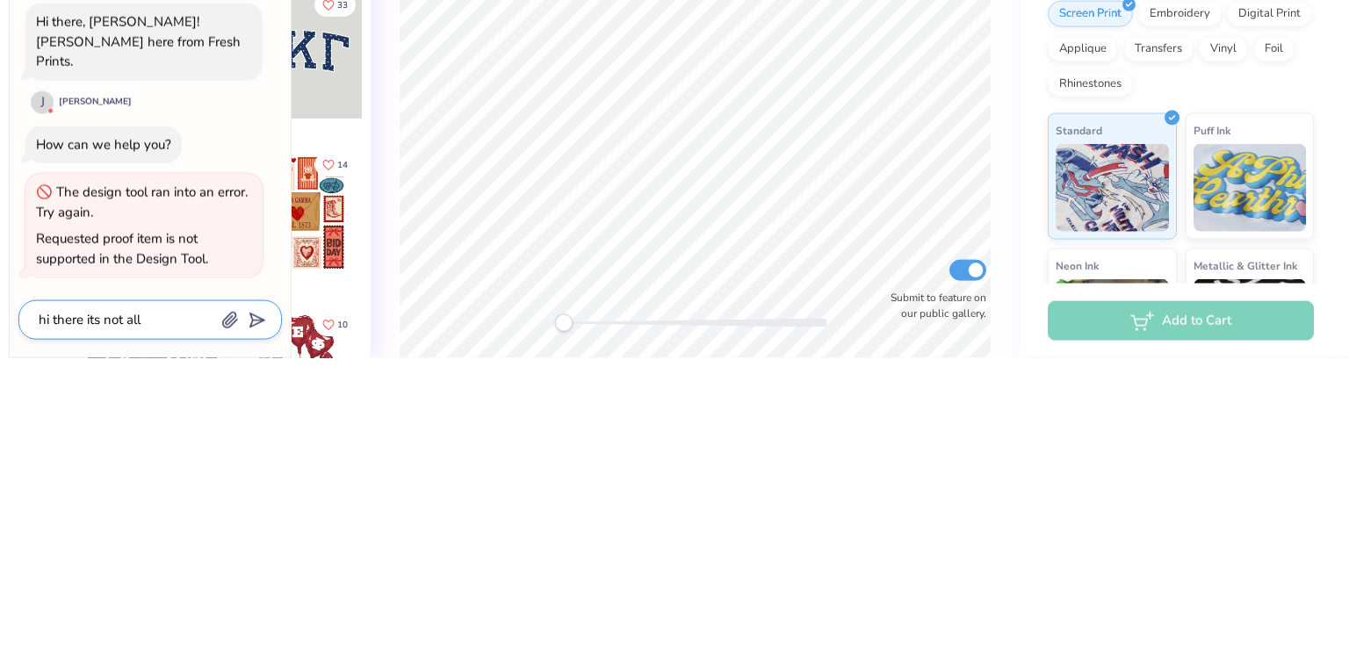
type textarea "hi there its not allo"
type textarea "x"
type textarea "hi there its not allow"
type textarea "x"
type textarea "hi there its not allowi"
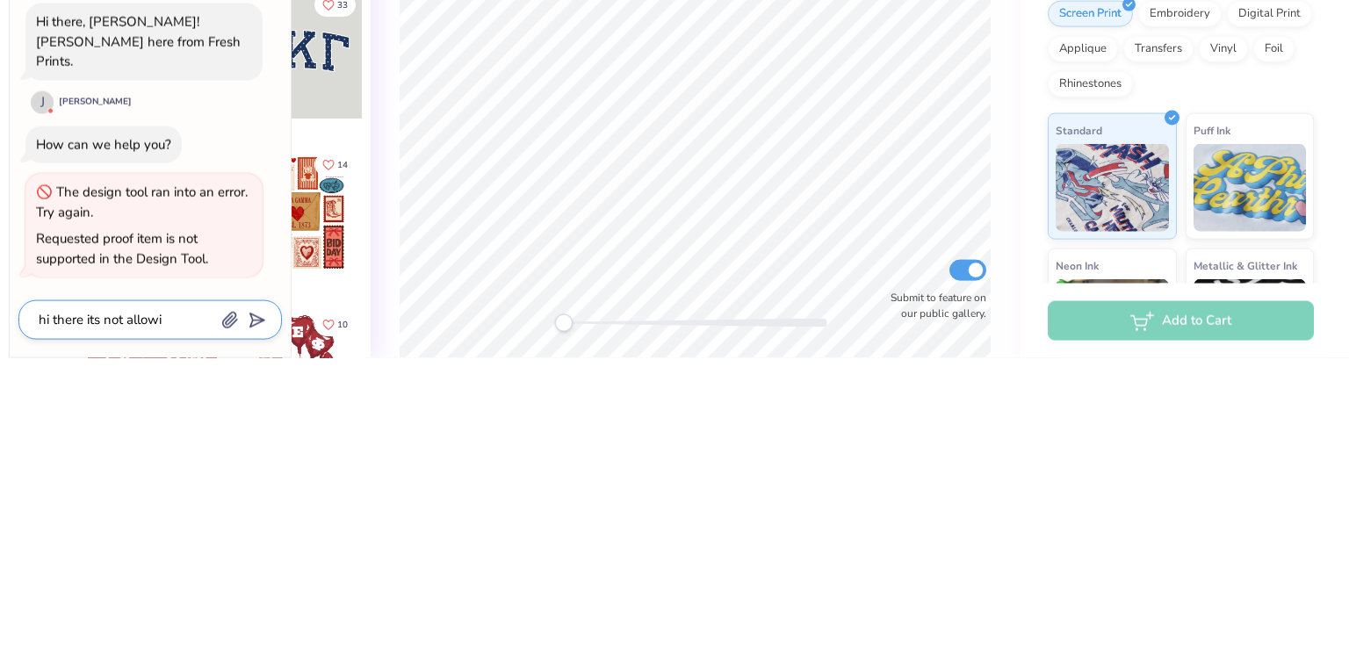
type textarea "x"
type textarea "hi there its not allowin"
type textarea "x"
type textarea "hi there its not allowing"
type textarea "x"
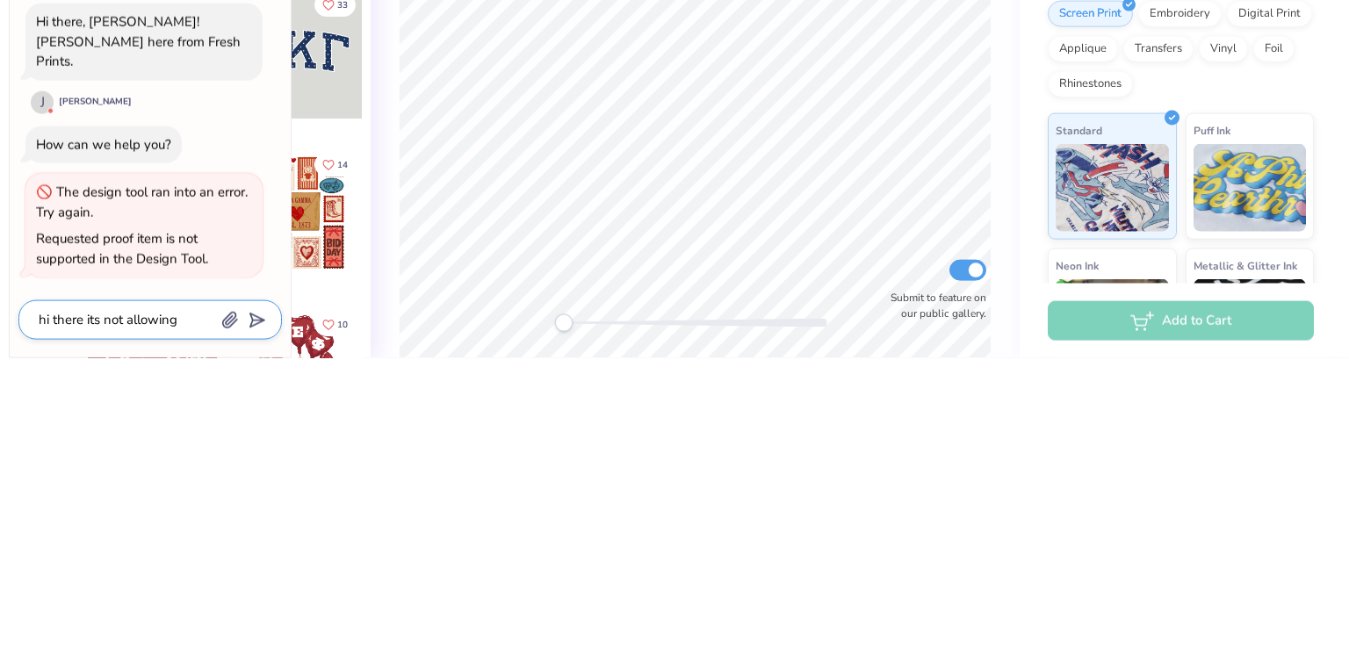
type textarea "hi there its not allowing"
type textarea "x"
type textarea "hi there its not allowing m"
type textarea "x"
type textarea "hi there its not allowing me"
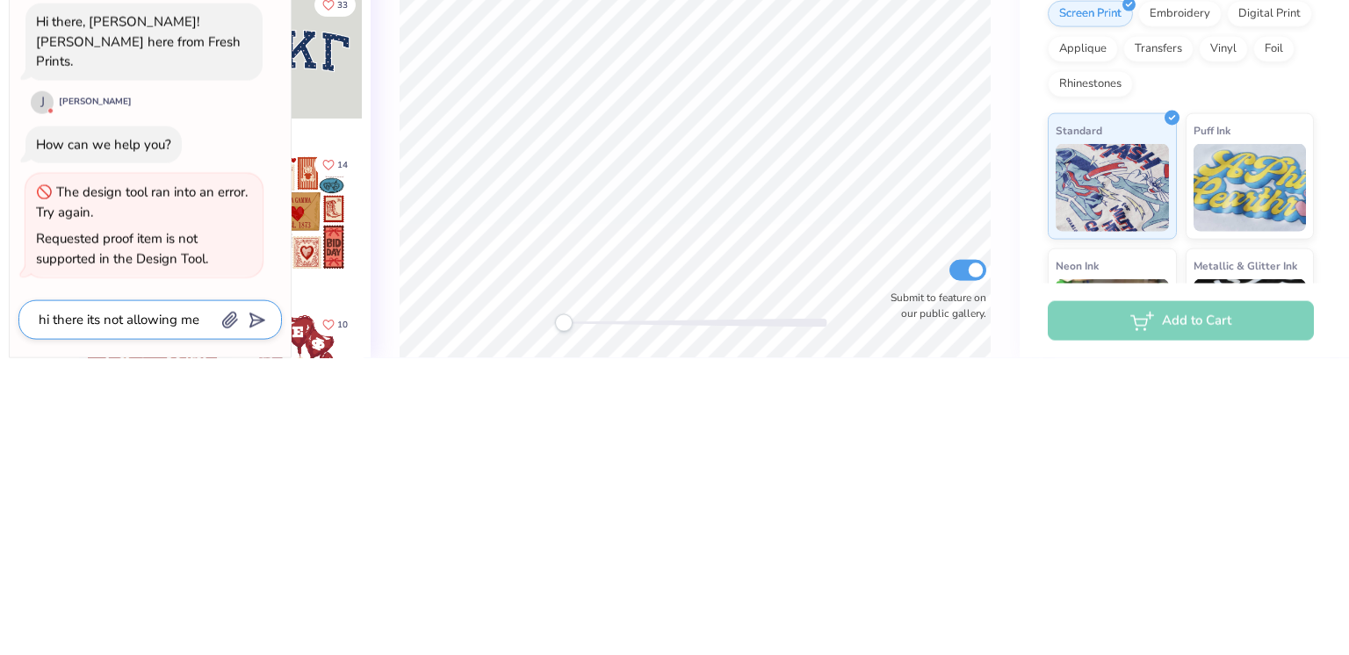
type textarea "x"
type textarea "hi there its not allowing me"
type textarea "x"
type textarea "hi there its not allowing me g"
type textarea "x"
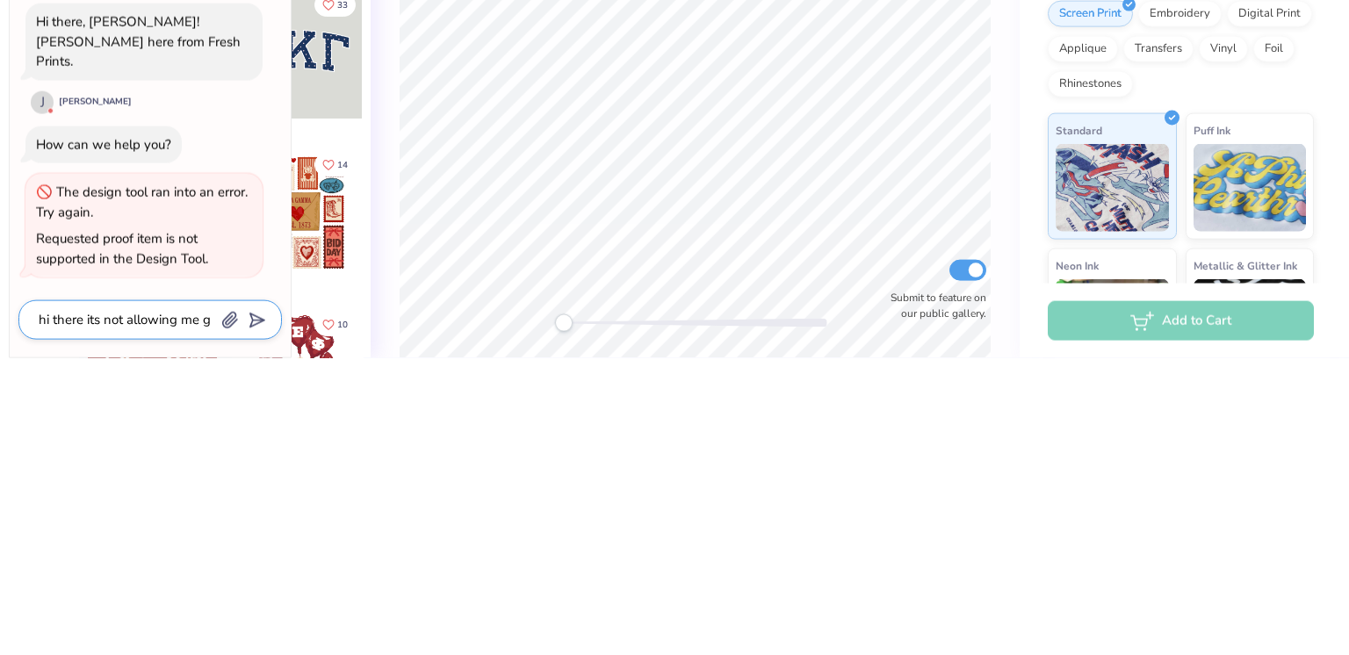
type textarea "hi there its not allowing me"
type textarea "x"
type textarea "hi there its not allowing me t"
type textarea "x"
type textarea "hi there its not allowing me to"
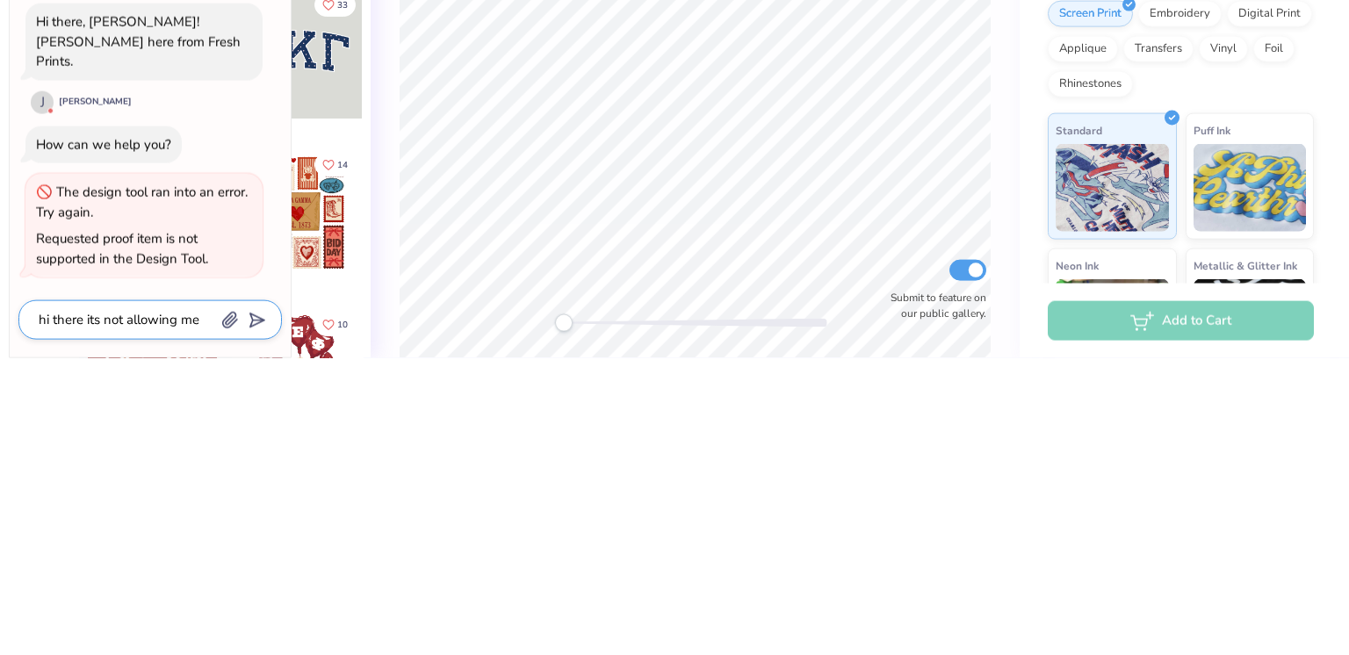
type textarea "x"
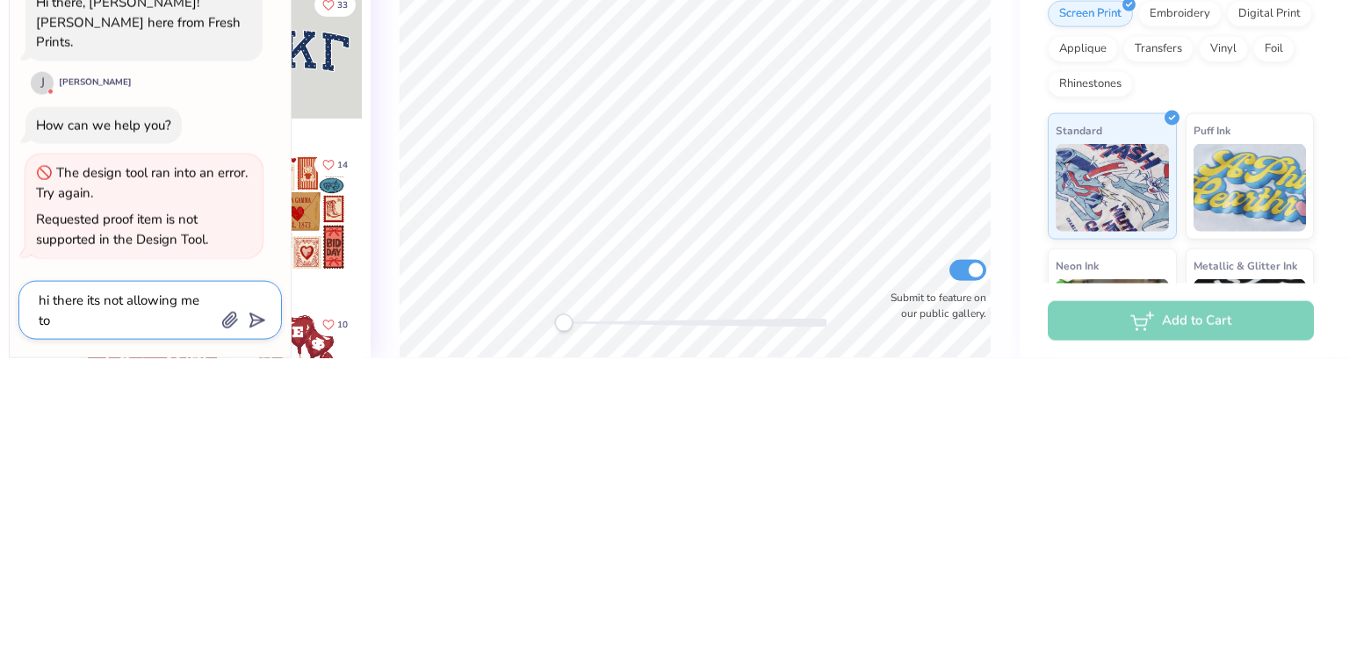
type textarea "hi there its not allowing me to"
type textarea "x"
type textarea "hi there its not allowing me to e"
type textarea "x"
type textarea "hi there its not allowing me to ed"
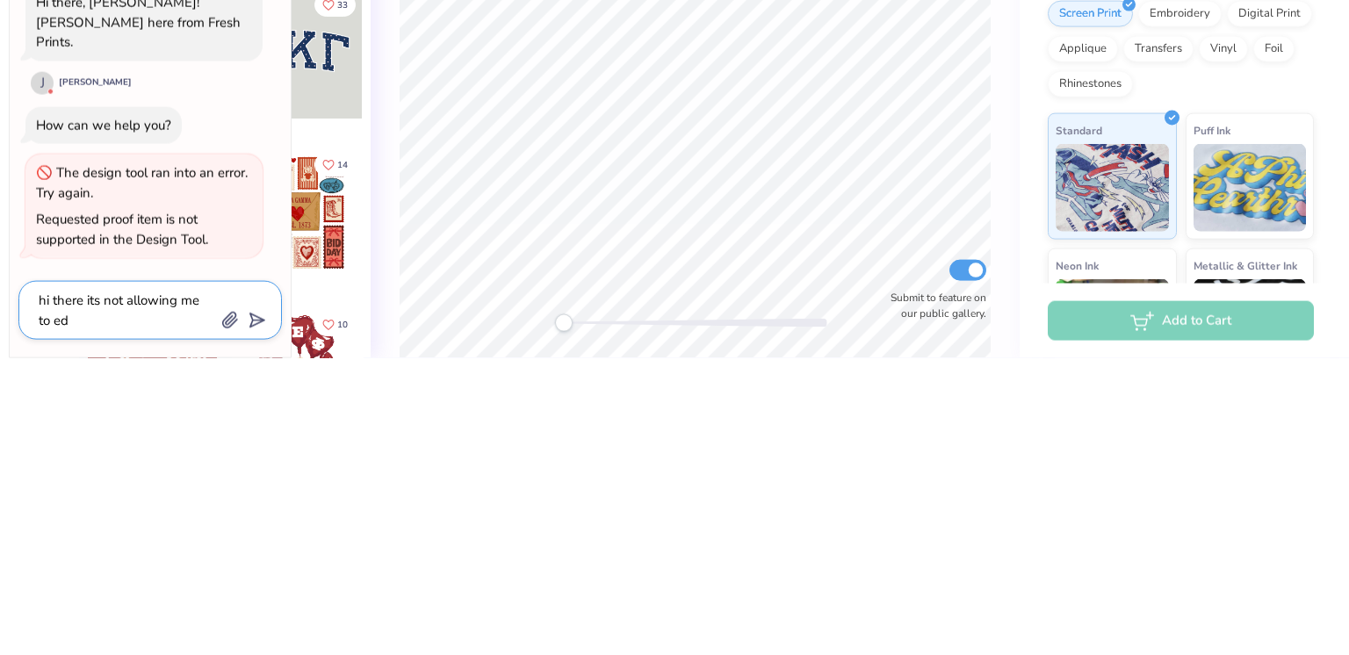
type textarea "x"
type textarea "hi there its not allowing me to edi"
type textarea "x"
type textarea "hi there its not allowing me to edit"
type textarea "x"
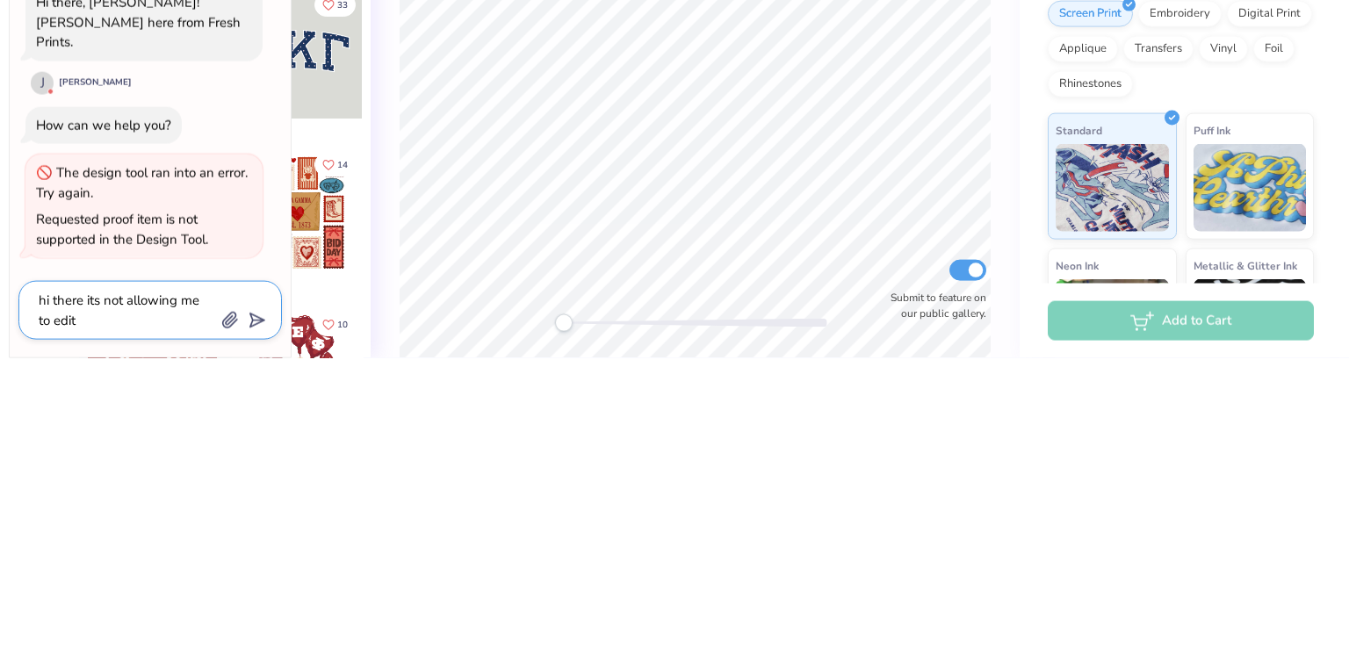
type textarea "hi there its not allowing me to edit"
type textarea "x"
type textarea "hi there its not allowing me to edit s"
type textarea "x"
type textarea "hi there its not allowing me to edit so"
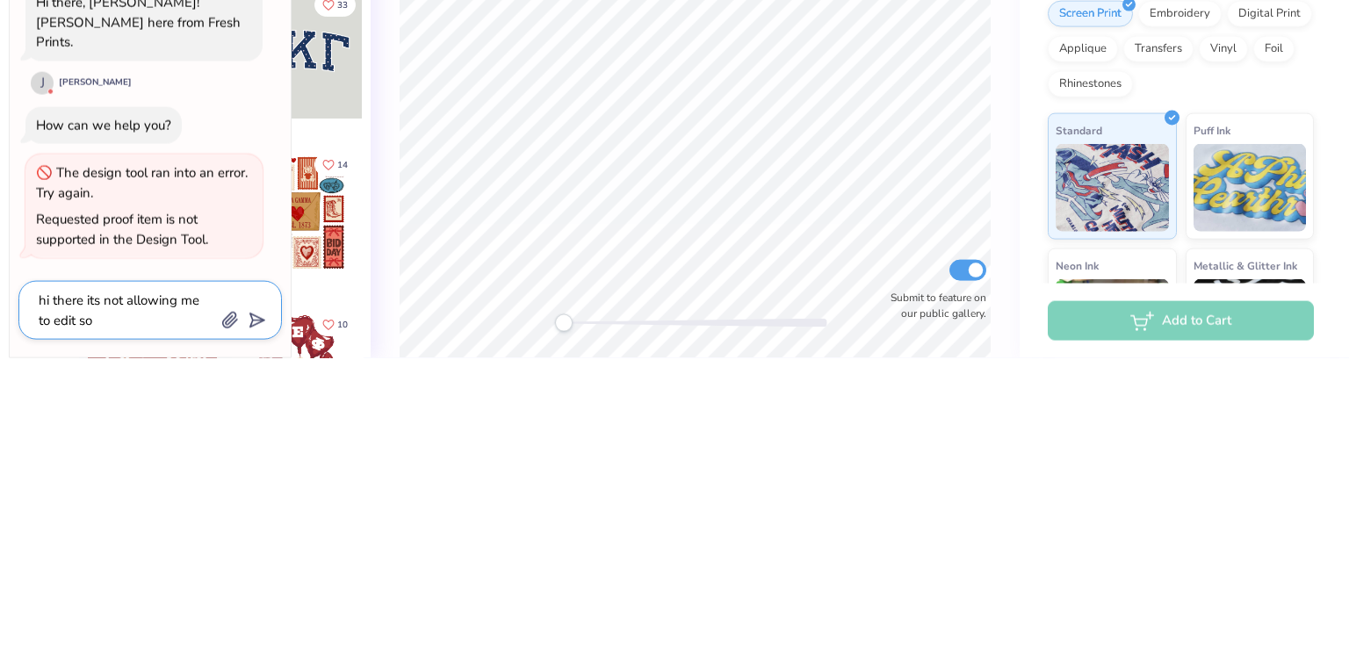
type textarea "x"
type textarea "hi there its not allowing me to edit som"
type textarea "x"
type textarea "hi there its not allowing me to edit some"
type textarea "x"
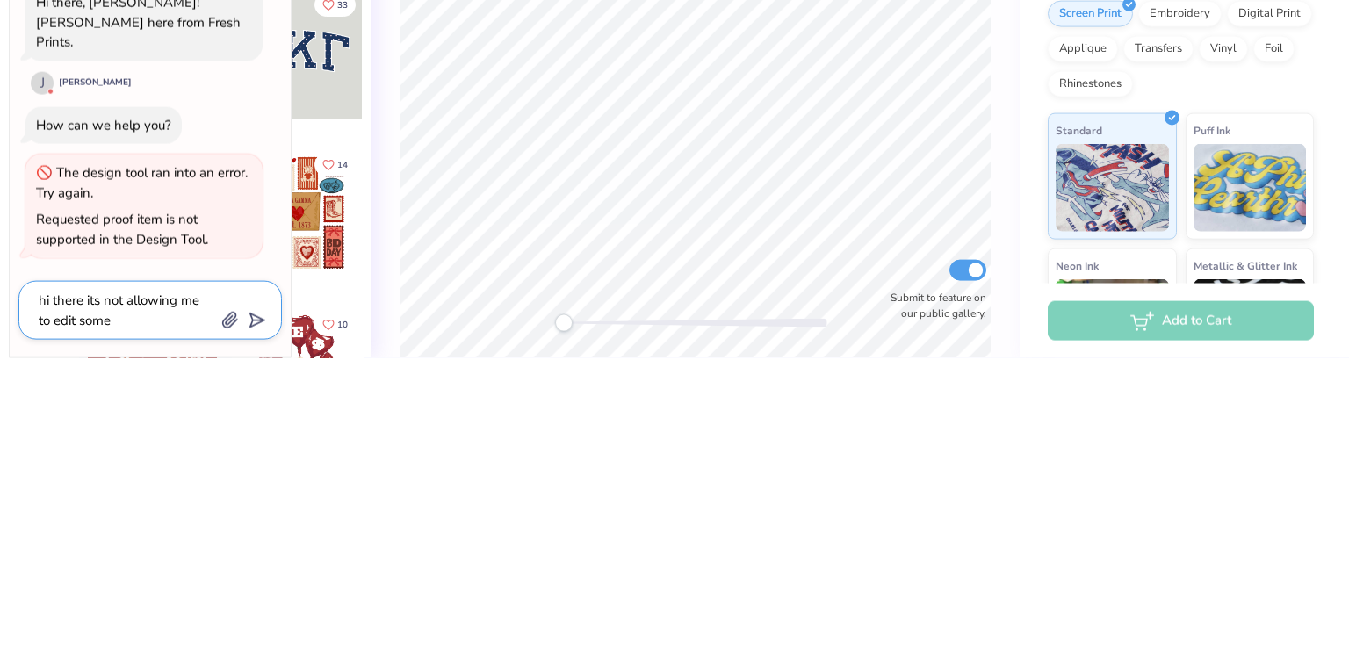
type textarea "hi there its not allowing me to edit somet"
type textarea "x"
type textarea "hi there its not allowing me to edit someth"
type textarea "x"
type textarea "hi there its not allowing me to edit somethi"
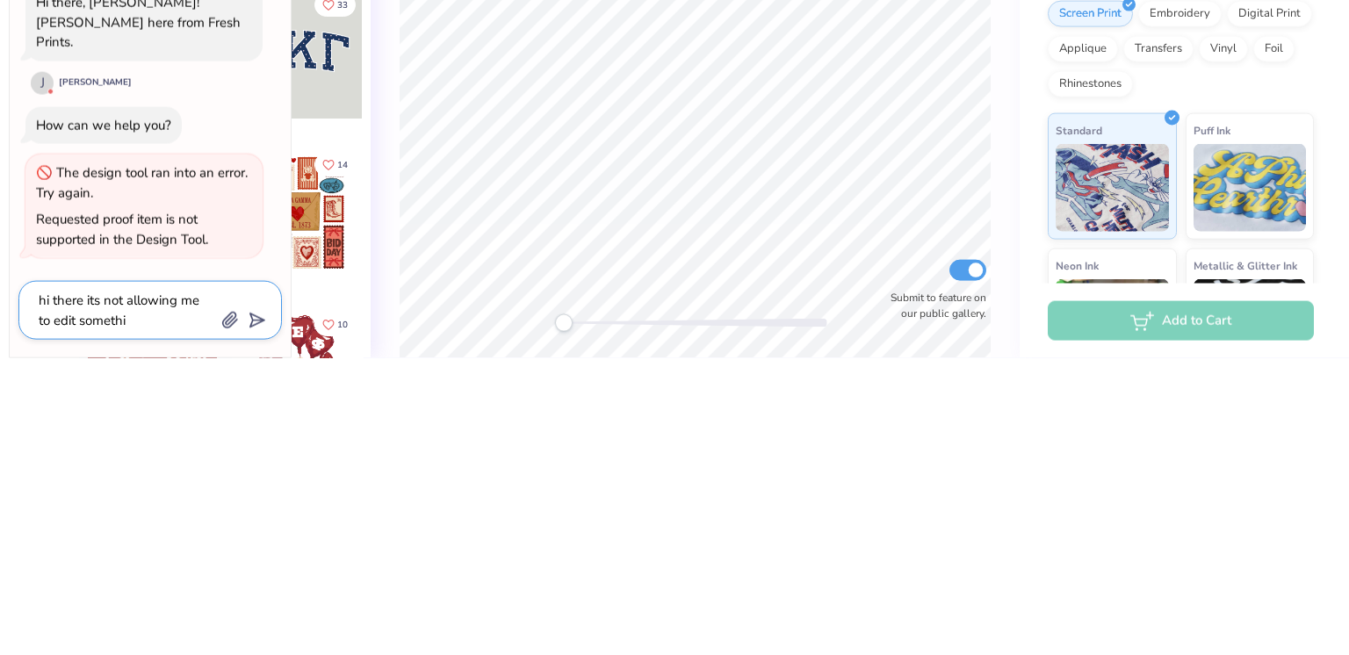
type textarea "x"
type textarea "hi there its not allowing me to edit somethin"
type textarea "x"
type textarea "hi there its not allowing me to edit something"
type textarea "x"
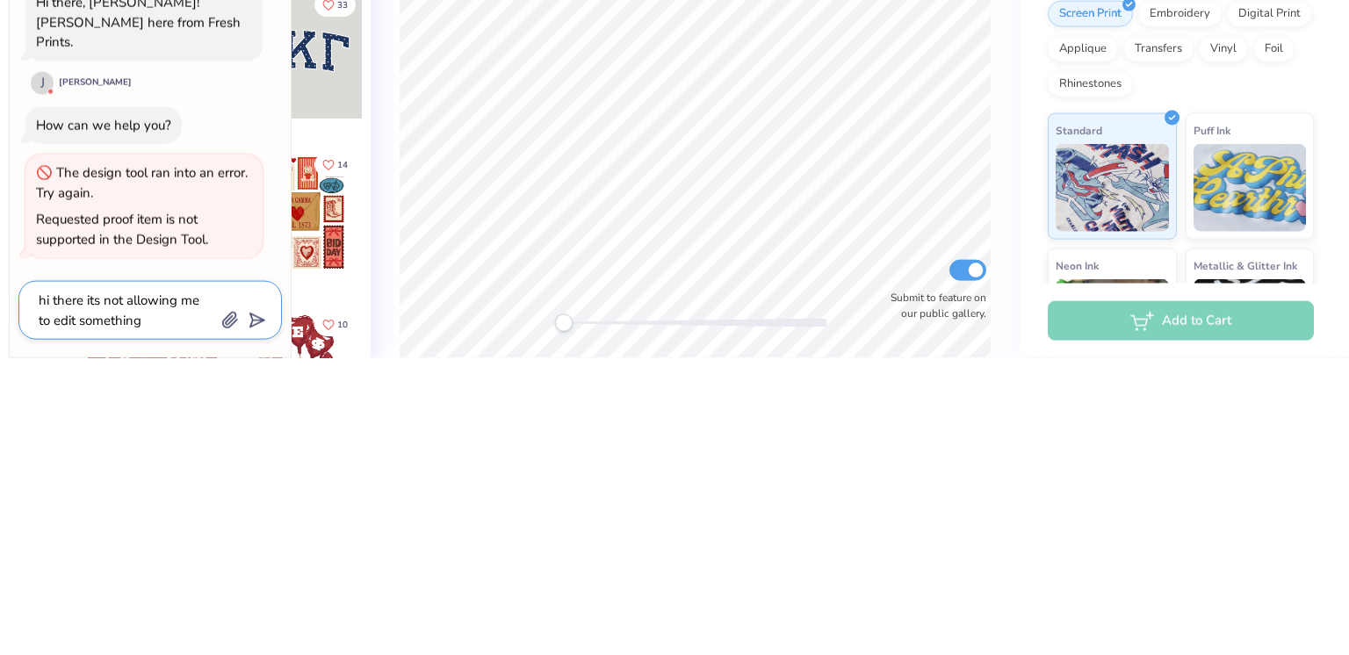
type textarea "hi there its not allowing me to edit something"
type textarea "x"
type textarea "hi there its not allowing me to edit something i"
type textarea "x"
type textarea "hi there its not allowing me to edit something i"
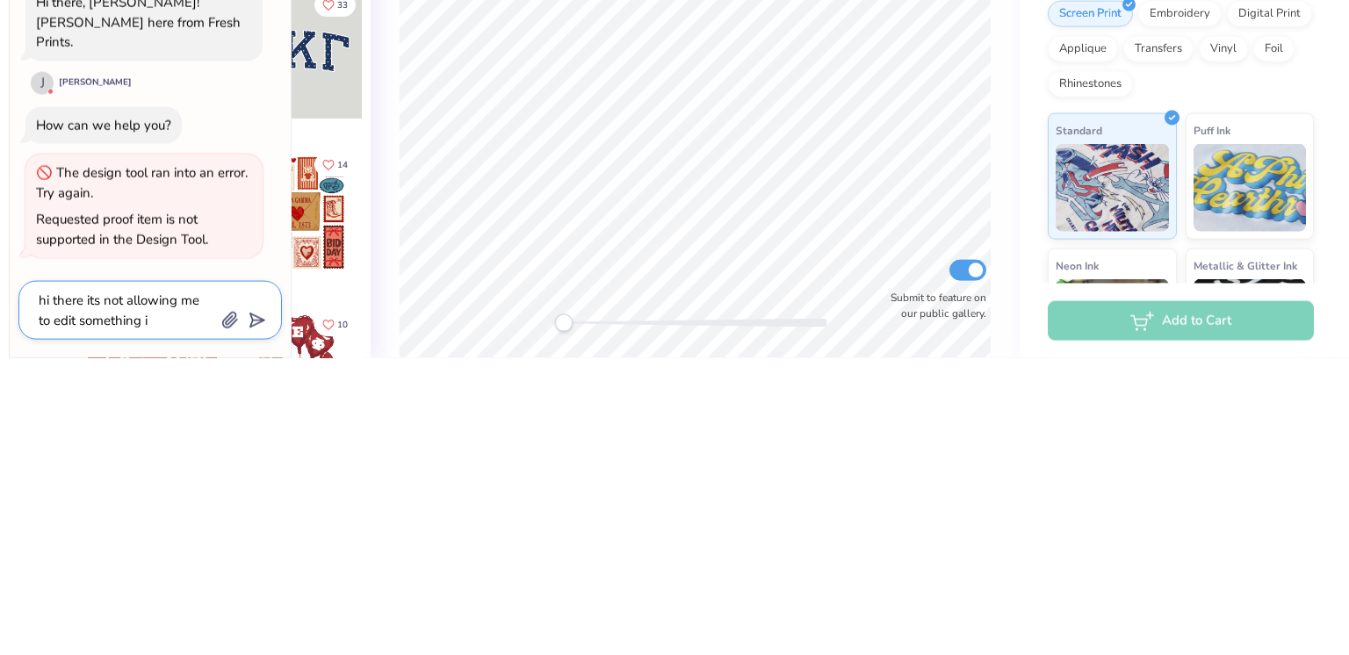
type textarea "x"
type textarea "hi there its not allowing me to edit something i s"
type textarea "x"
type textarea "hi there its not allowing me to edit something i sa"
type textarea "x"
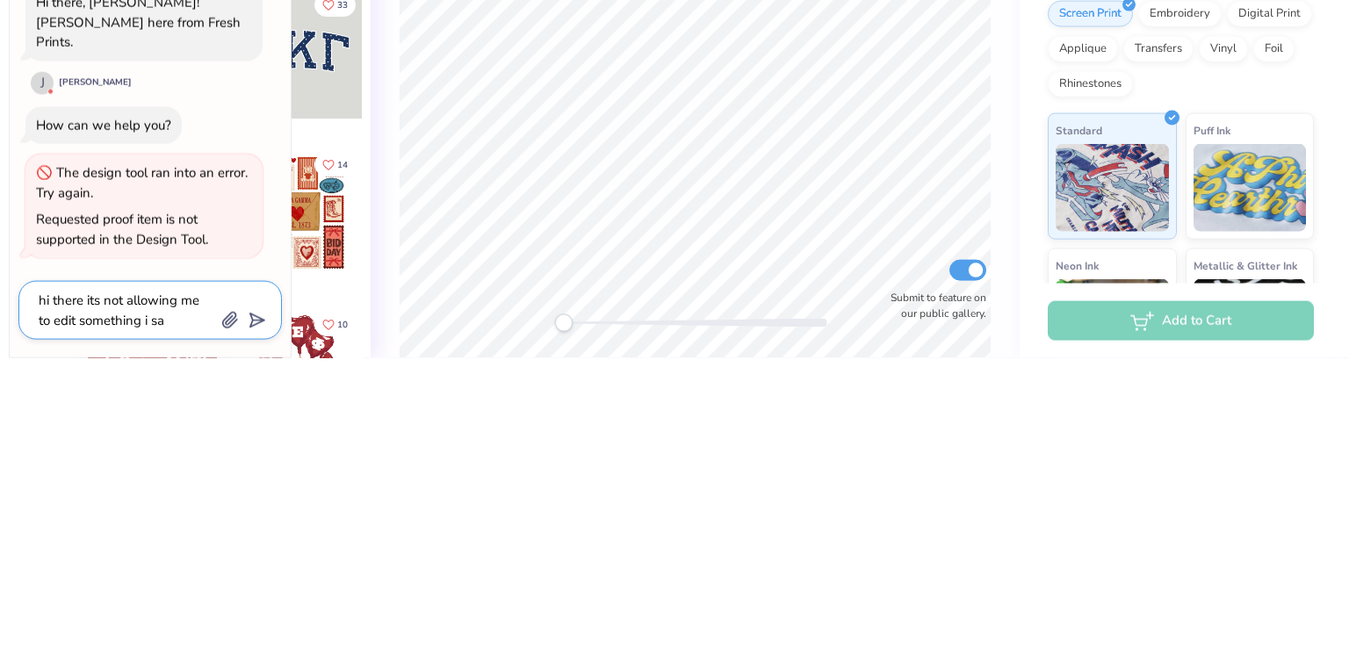
type textarea "hi there its not allowing me to edit something i sav"
type textarea "x"
type textarea "hi there its not allowing me to edit something i save"
type textarea "x"
type textarea "hi there its not allowing me to edit something i saved"
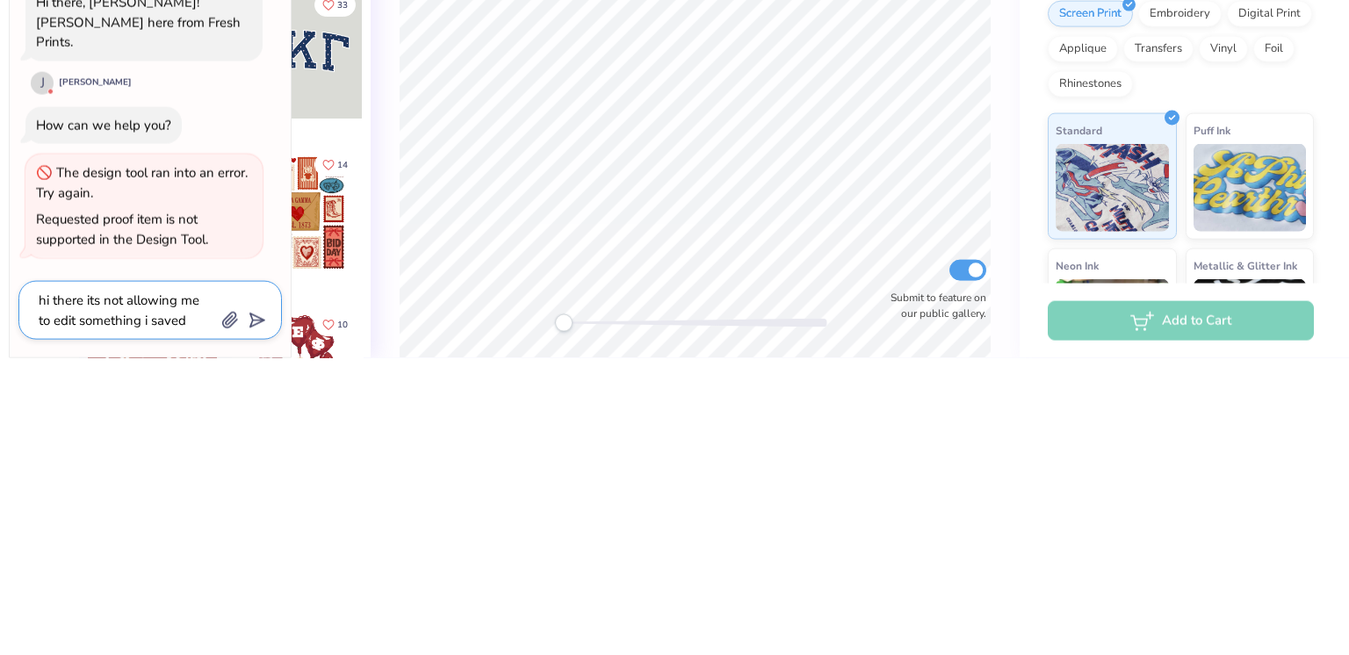
type textarea "x"
type textarea "hi there its not allowing me to edit something i saved"
click at [258, 617] on line "submit" at bounding box center [258, 617] width 11 height 11
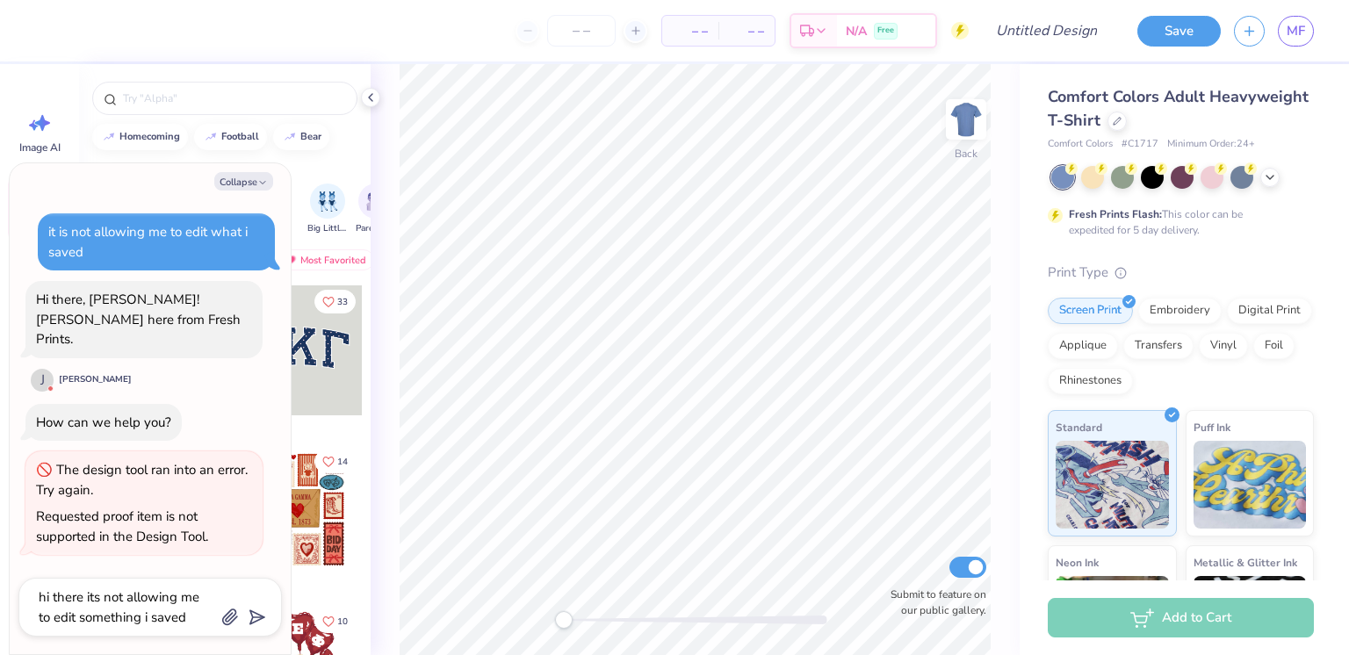
scroll to position [11, 0]
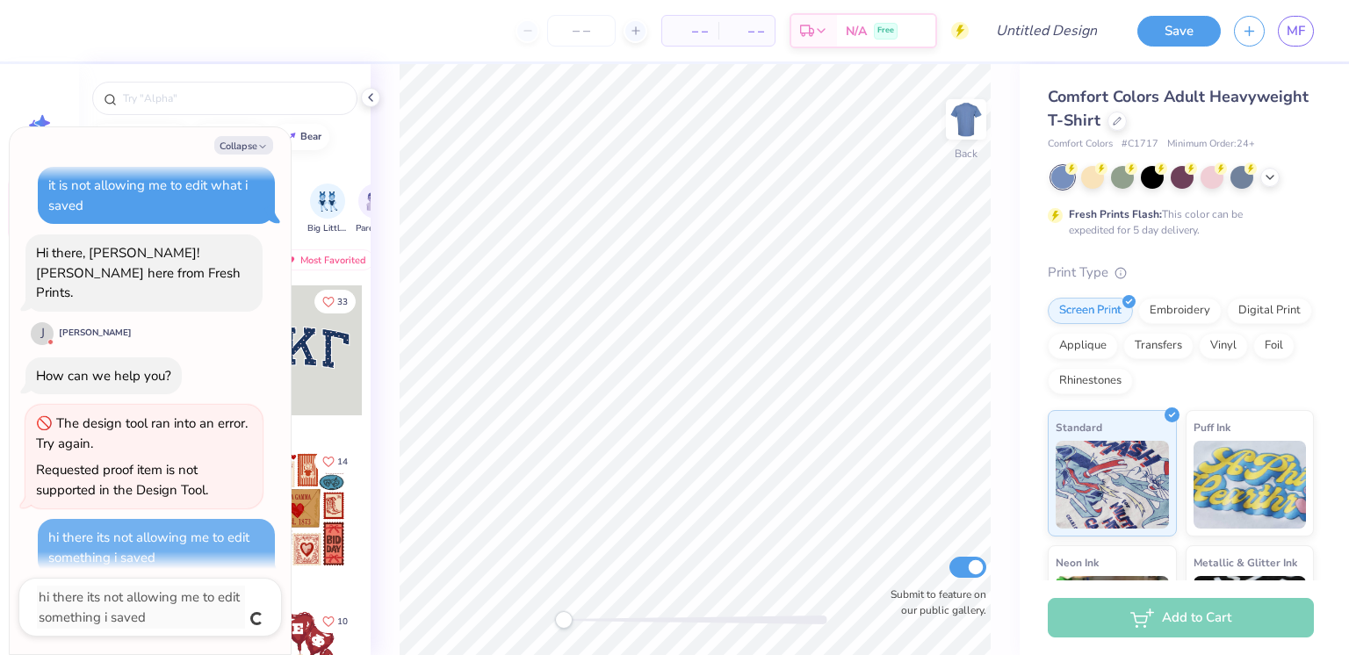
type textarea "x"
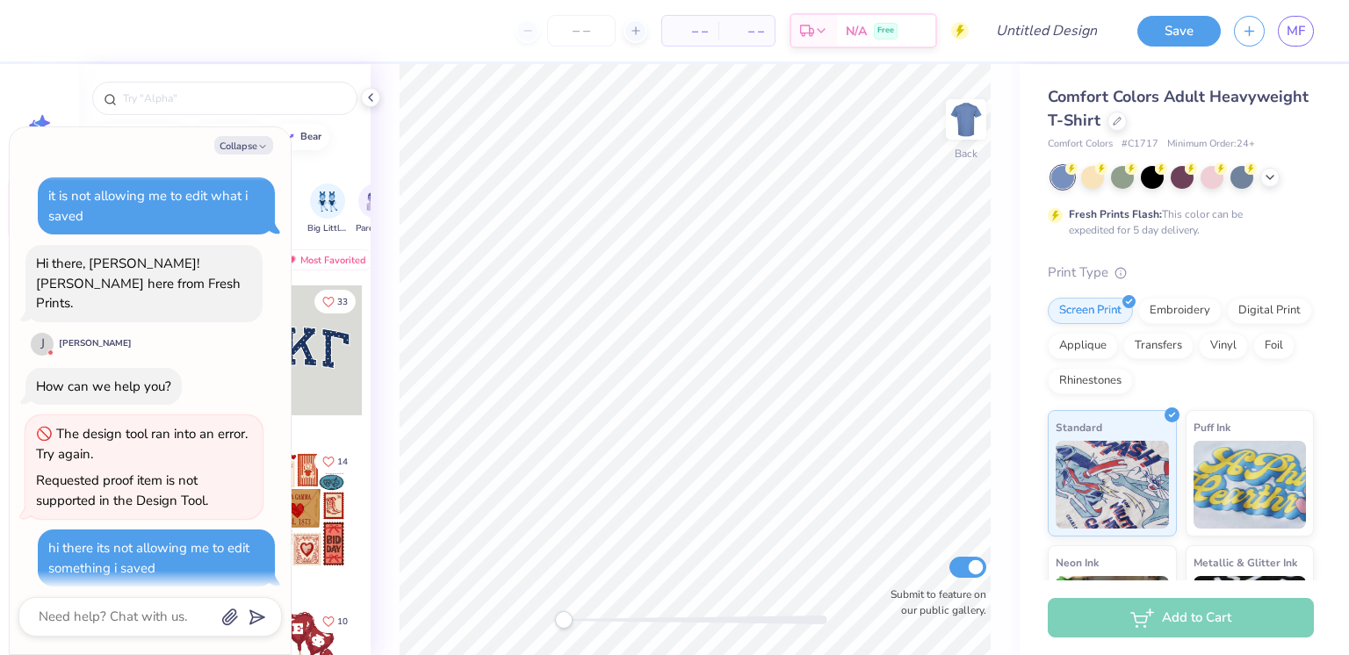
click at [239, 155] on button "Collapse" at bounding box center [243, 145] width 59 height 18
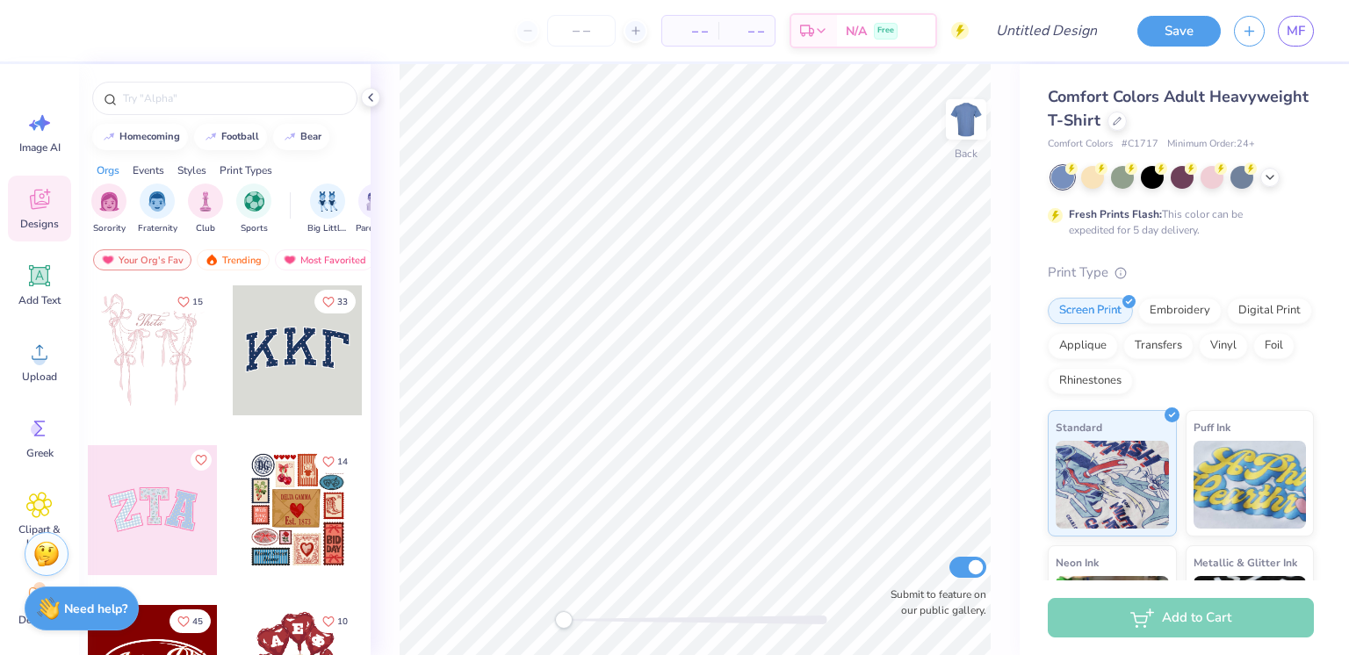
click at [94, 618] on div "Need help? Chat with us." at bounding box center [82, 609] width 114 height 44
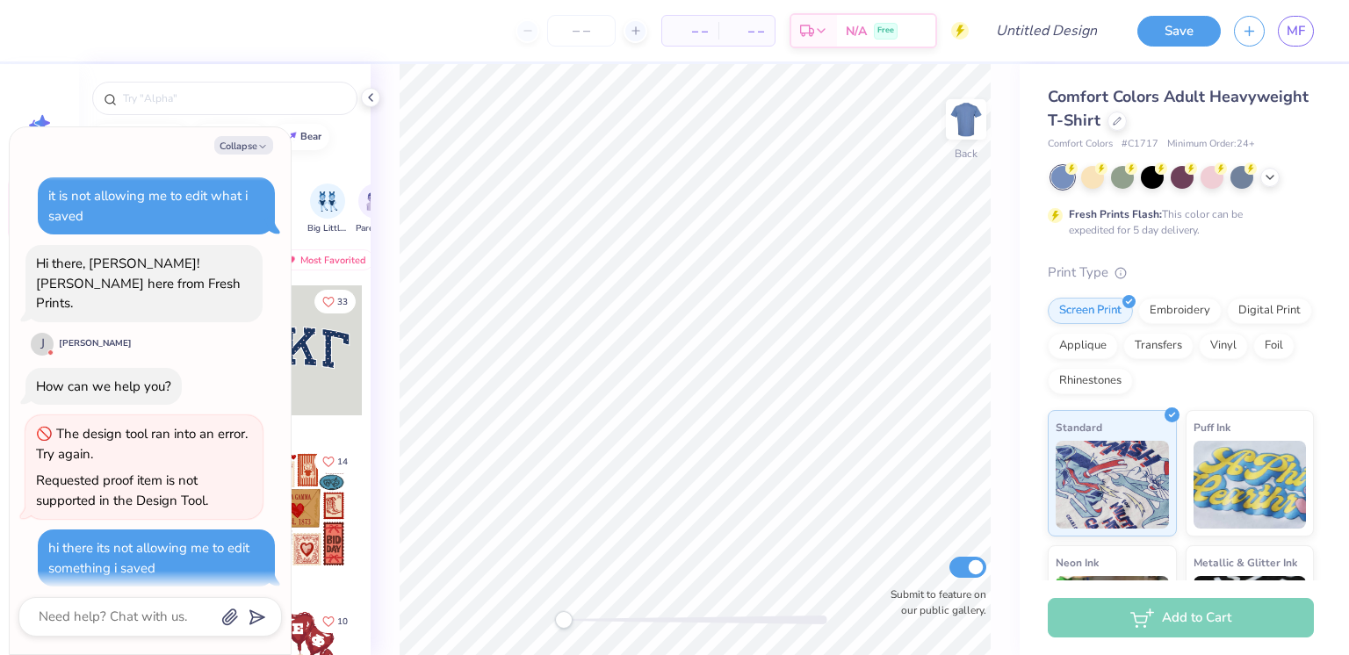
click at [105, 542] on div "hi there its not allowing me to edit something i saved" at bounding box center [148, 558] width 201 height 38
click at [112, 552] on div "hi there its not allowing me to edit something i saved" at bounding box center [148, 558] width 201 height 38
click at [99, 546] on div "hi there its not allowing me to edit something i saved" at bounding box center [148, 558] width 201 height 38
click at [113, 539] on div "hi there its not allowing me to edit something i saved" at bounding box center [148, 558] width 201 height 38
click at [160, 548] on div "hi there its not allowing me to edit something i saved" at bounding box center [156, 558] width 216 height 40
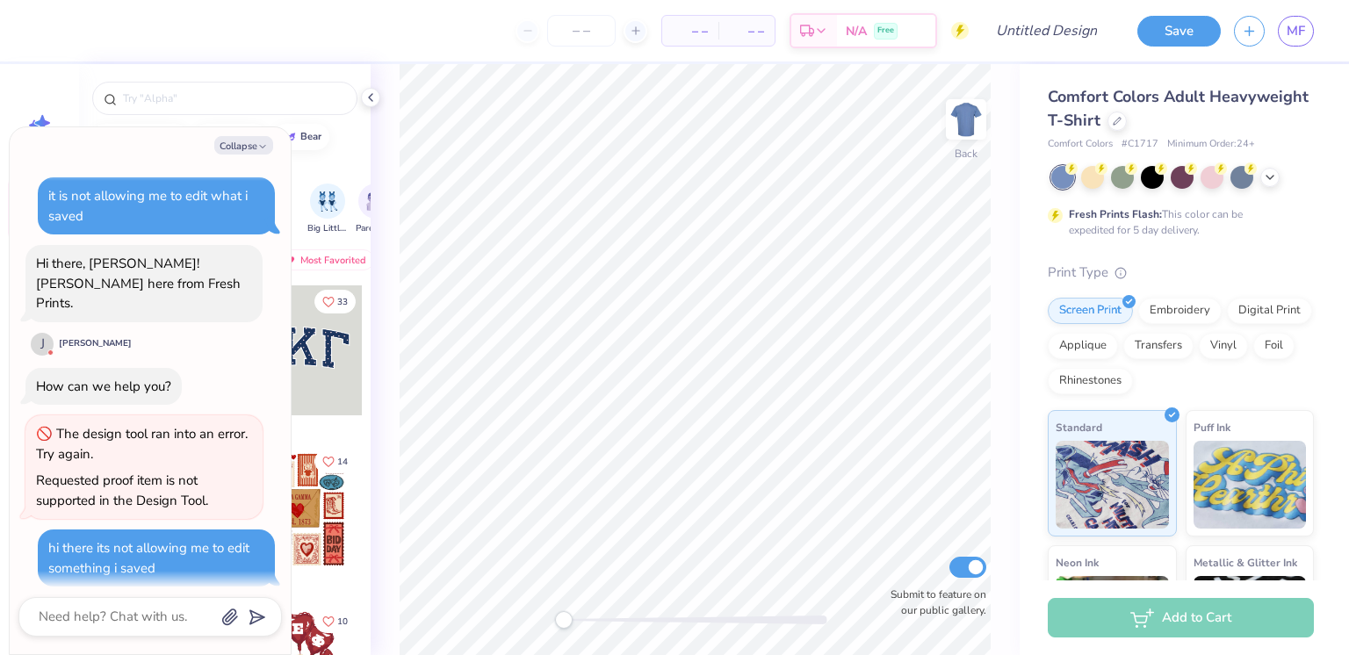
type textarea "x"
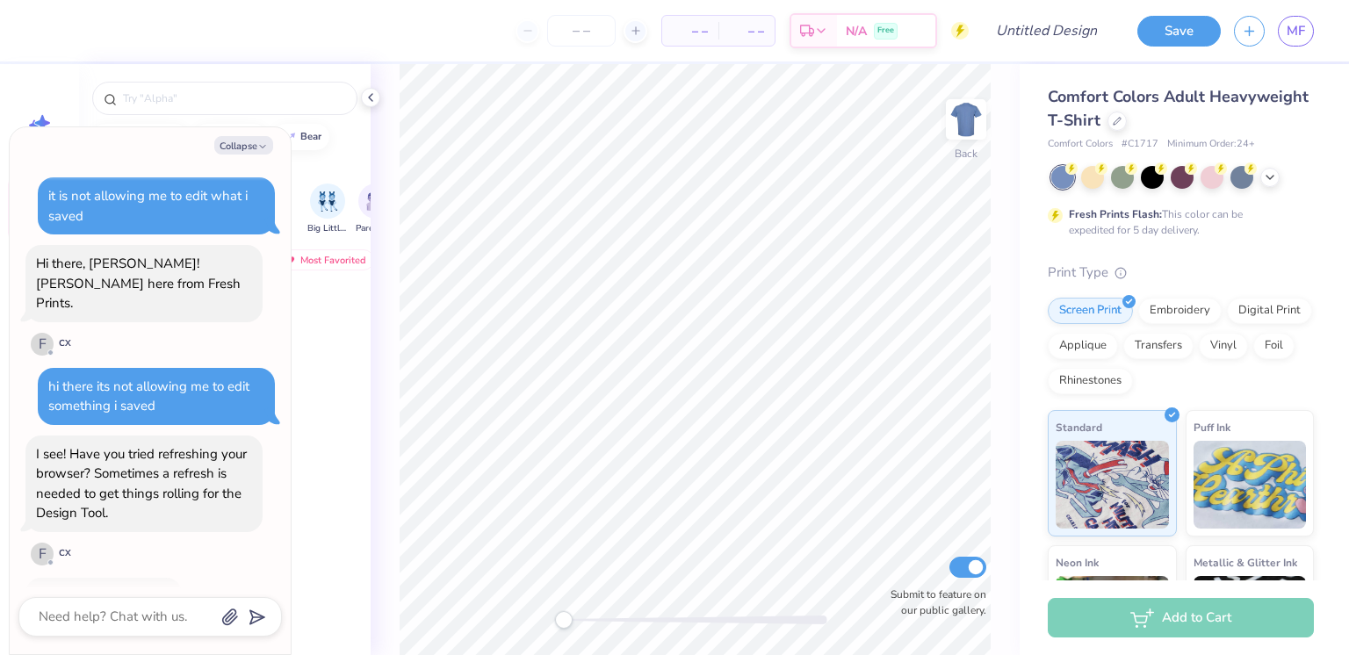
scroll to position [133, 0]
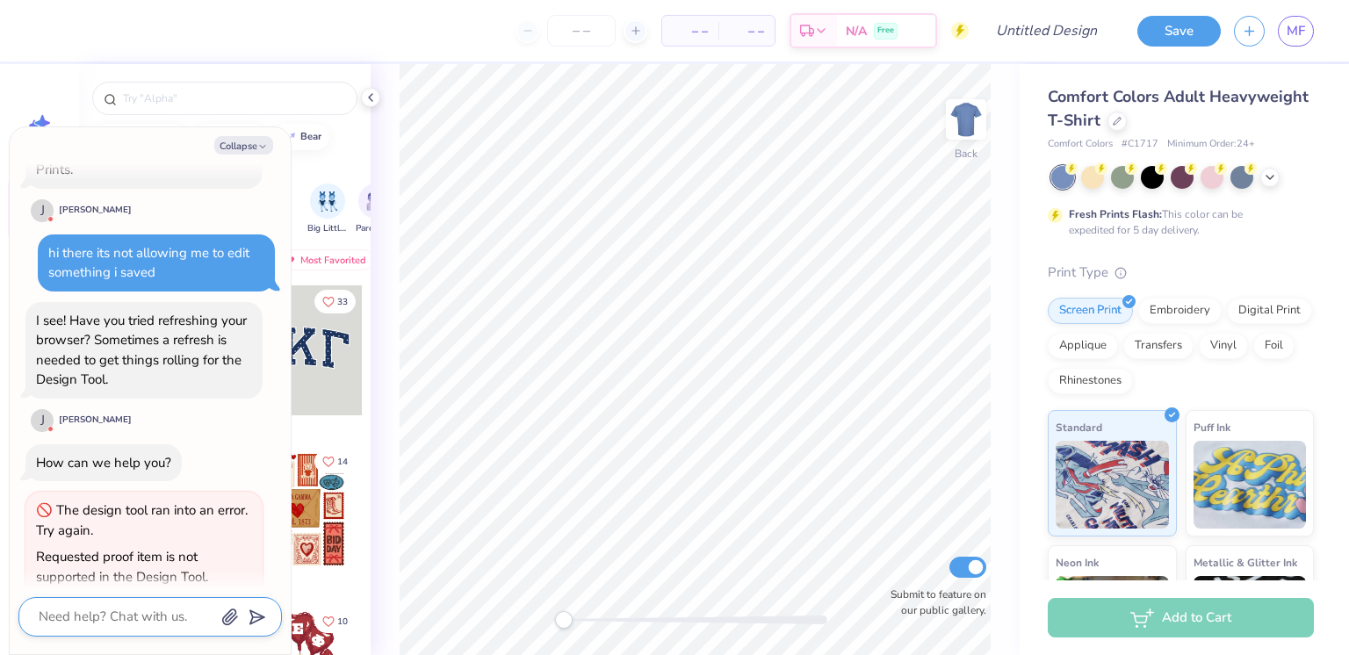
click at [147, 614] on textarea at bounding box center [126, 617] width 178 height 24
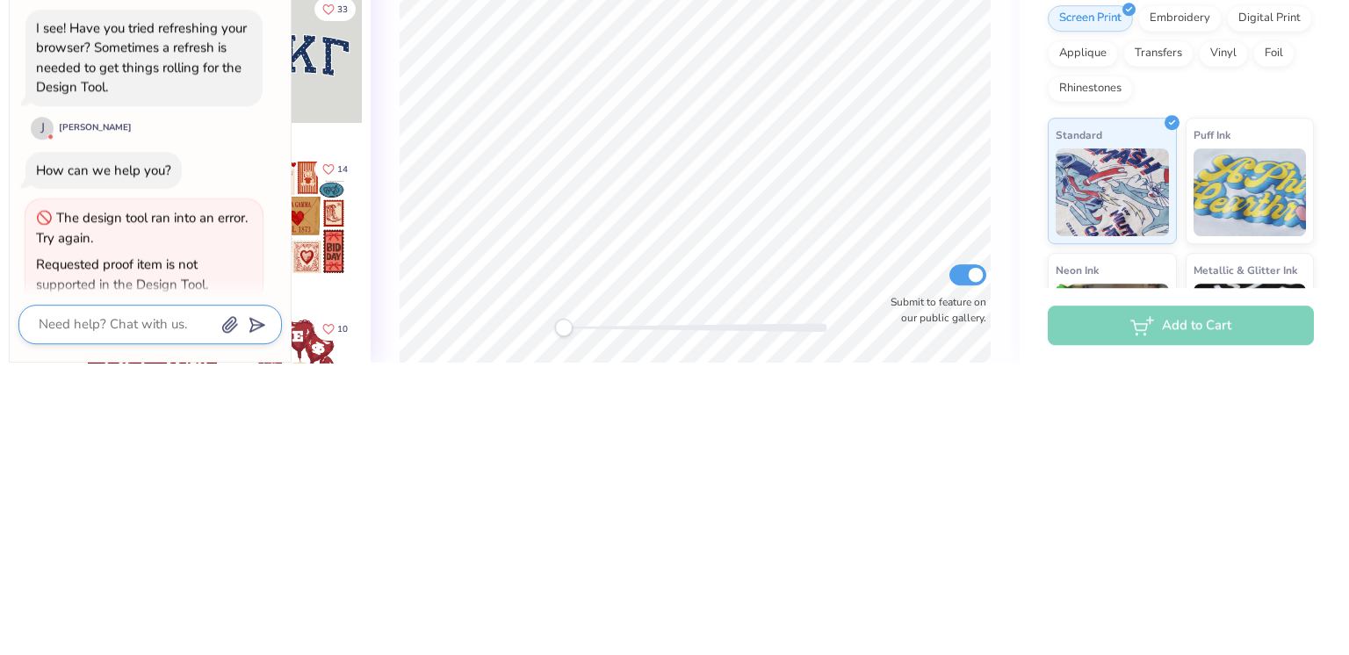
type textarea "x"
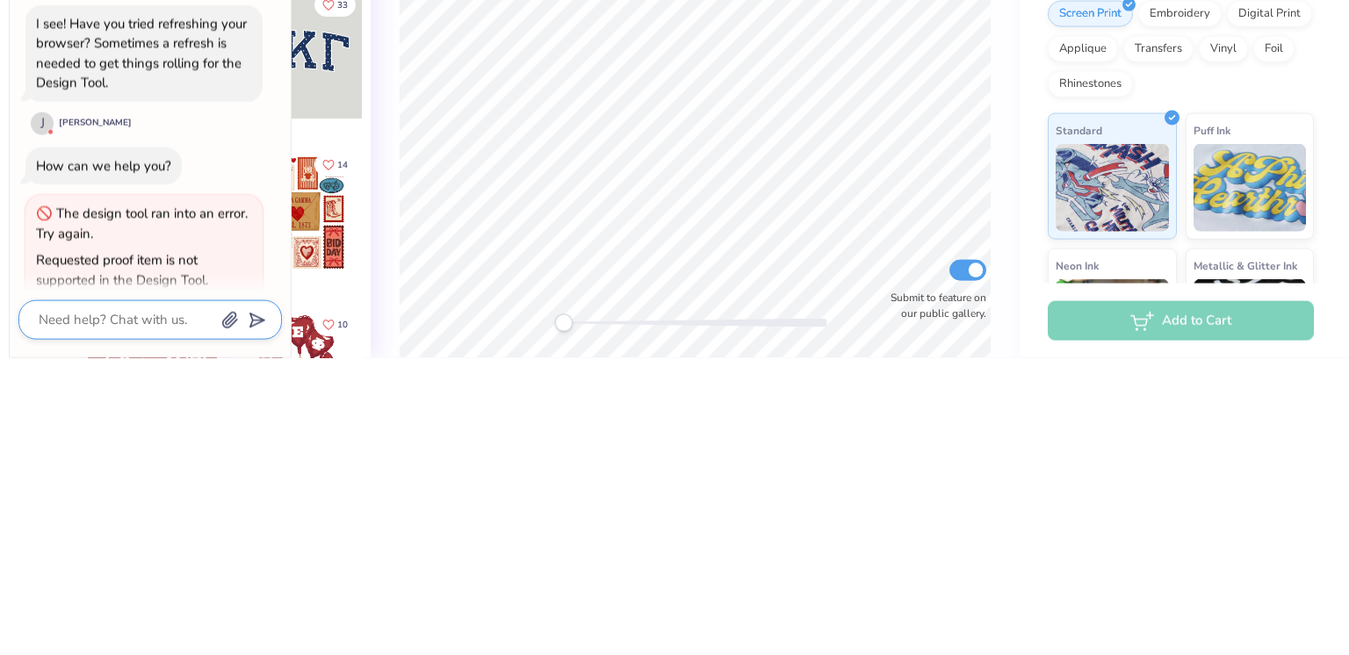
type textarea "o"
type textarea "x"
type textarea "ok"
type textarea "x"
type textarea "ok"
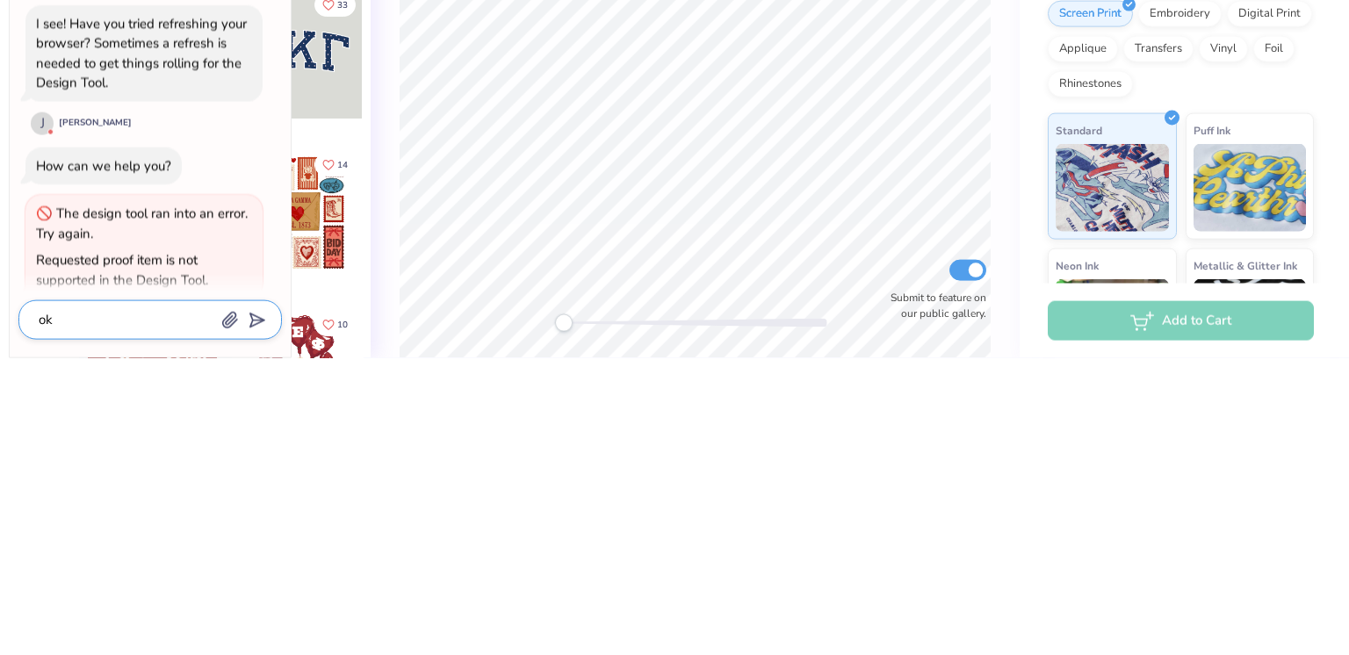
type textarea "x"
type textarea "ok i"
type textarea "x"
type textarea "ok i"
type textarea "x"
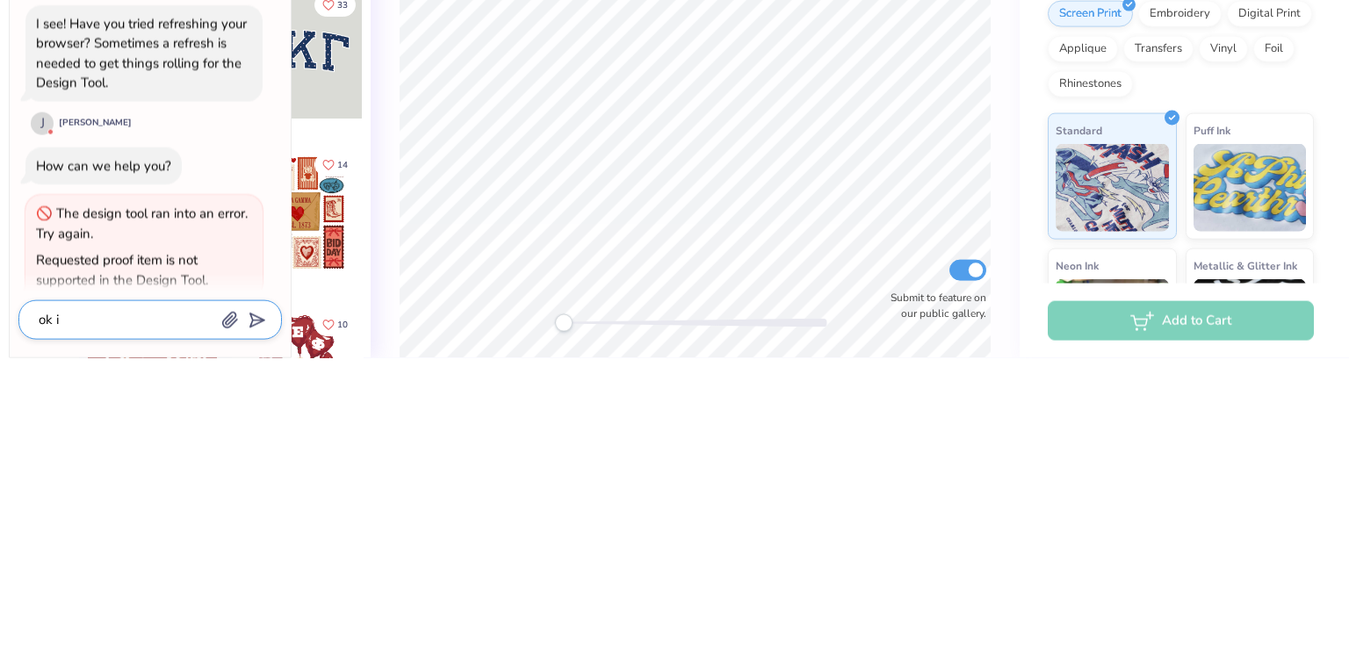
type textarea "ok i w"
type textarea "x"
type textarea "ok i wi"
type textarea "x"
type textarea "ok i wil"
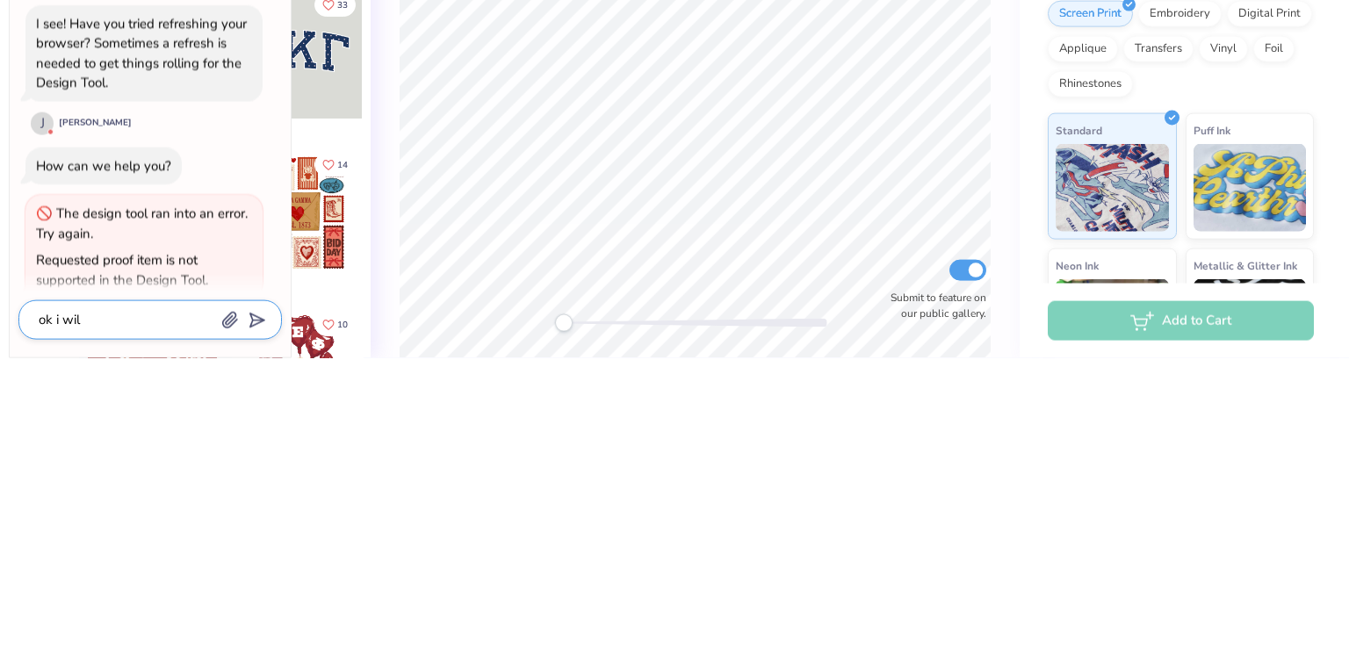
type textarea "x"
type textarea "ok i will"
type textarea "x"
type textarea "ok i will"
type textarea "x"
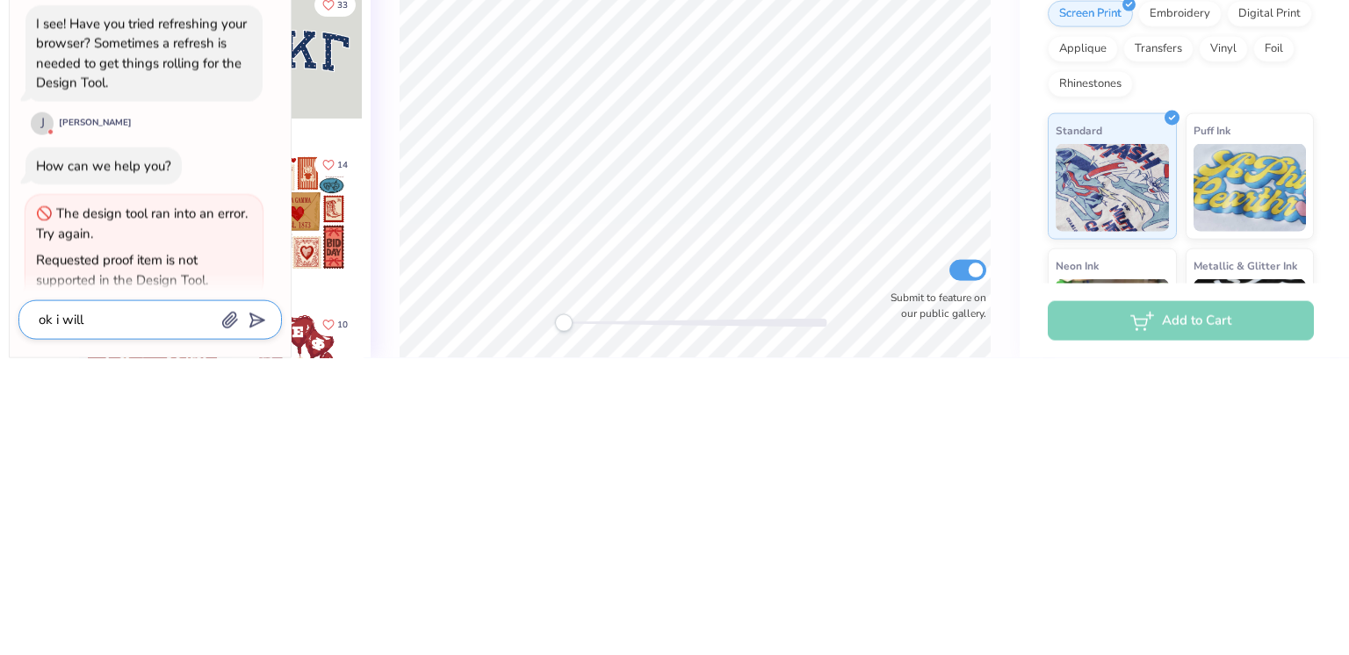
type textarea "ok i will t"
type textarea "x"
type textarea "ok i will tr"
type textarea "x"
type textarea "ok i will try"
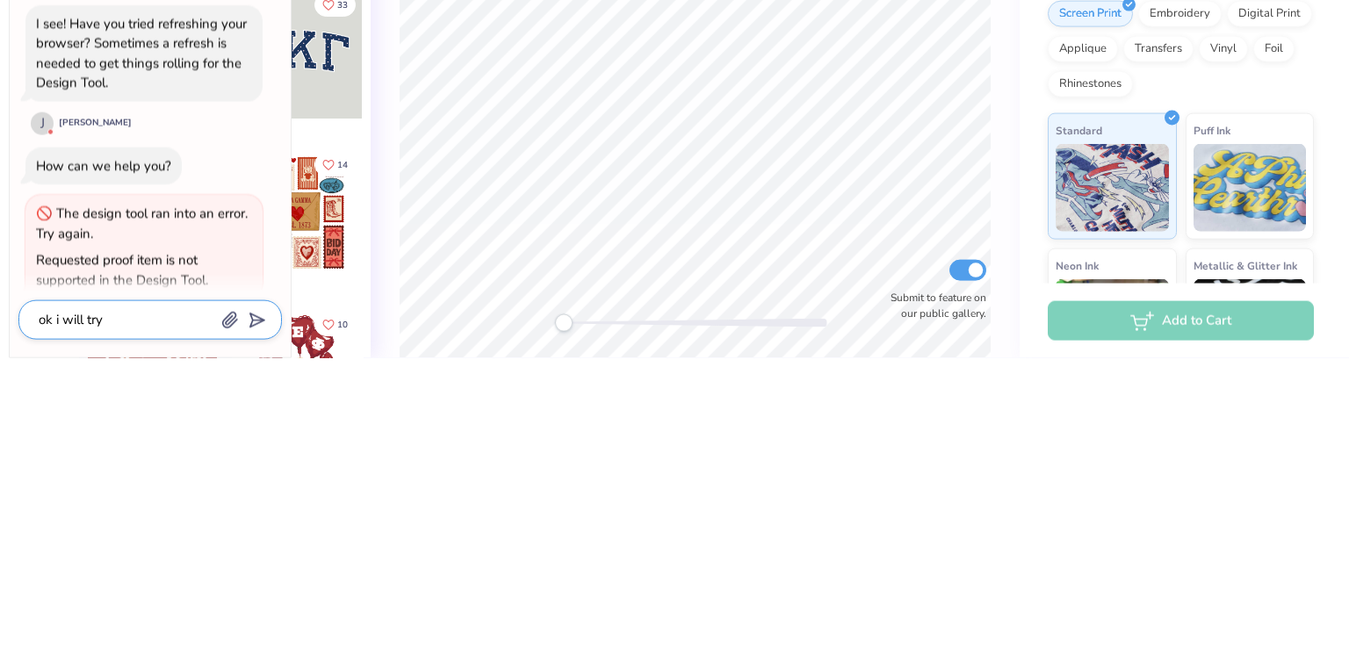
type textarea "x"
type textarea "ok i will try"
type textarea "x"
type textarea "ok i will try t"
type textarea "x"
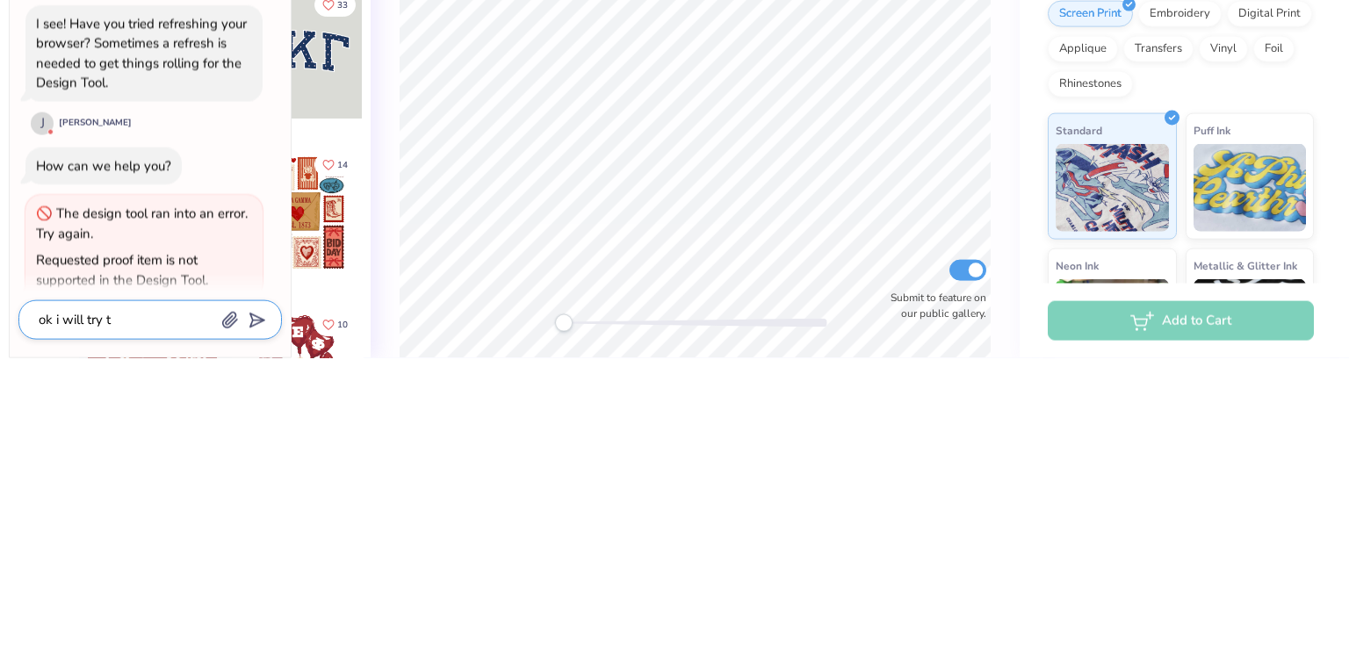
type textarea "ok i will try th"
type textarea "x"
type textarea "ok i will try tha"
type textarea "x"
type textarea "ok i will try that"
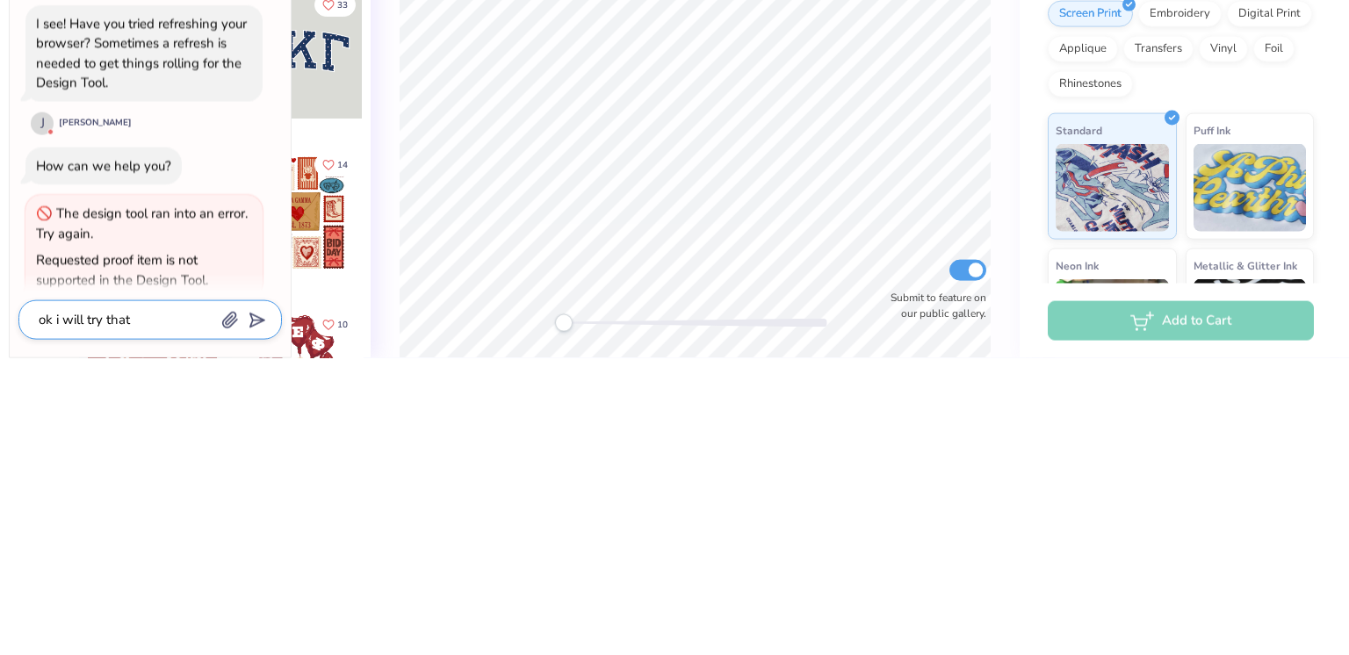
type textarea "x"
type textarea "ok i will try that"
click at [259, 617] on line "submit" at bounding box center [258, 617] width 11 height 11
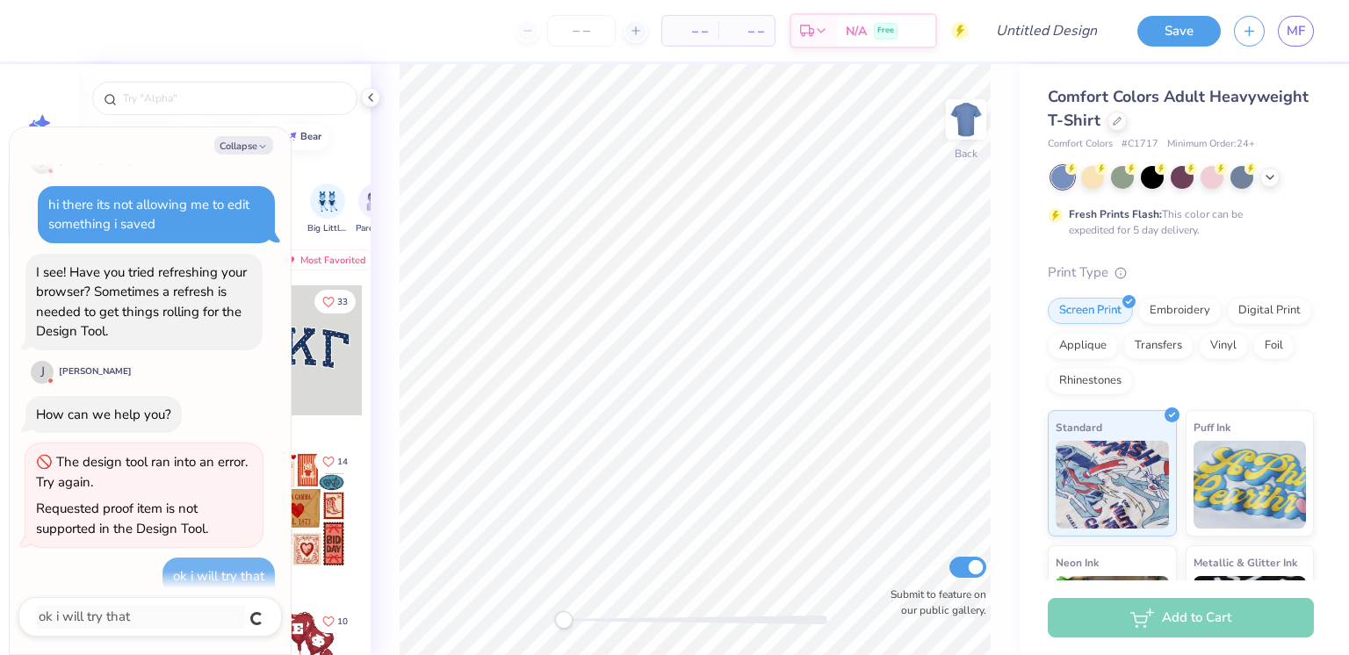
type textarea "x"
click at [1313, 25] on link "MF" at bounding box center [1296, 31] width 36 height 31
click at [1300, 35] on span "MF" at bounding box center [1296, 31] width 18 height 20
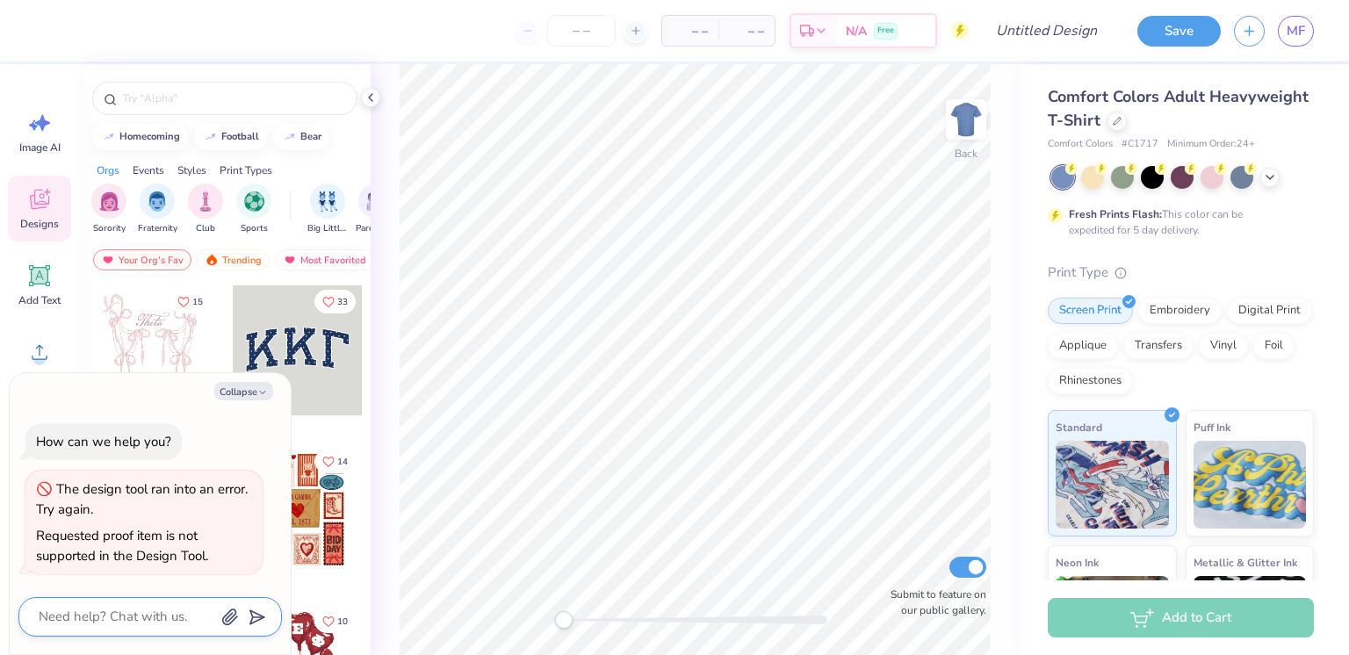
click at [150, 608] on textarea at bounding box center [126, 617] width 178 height 24
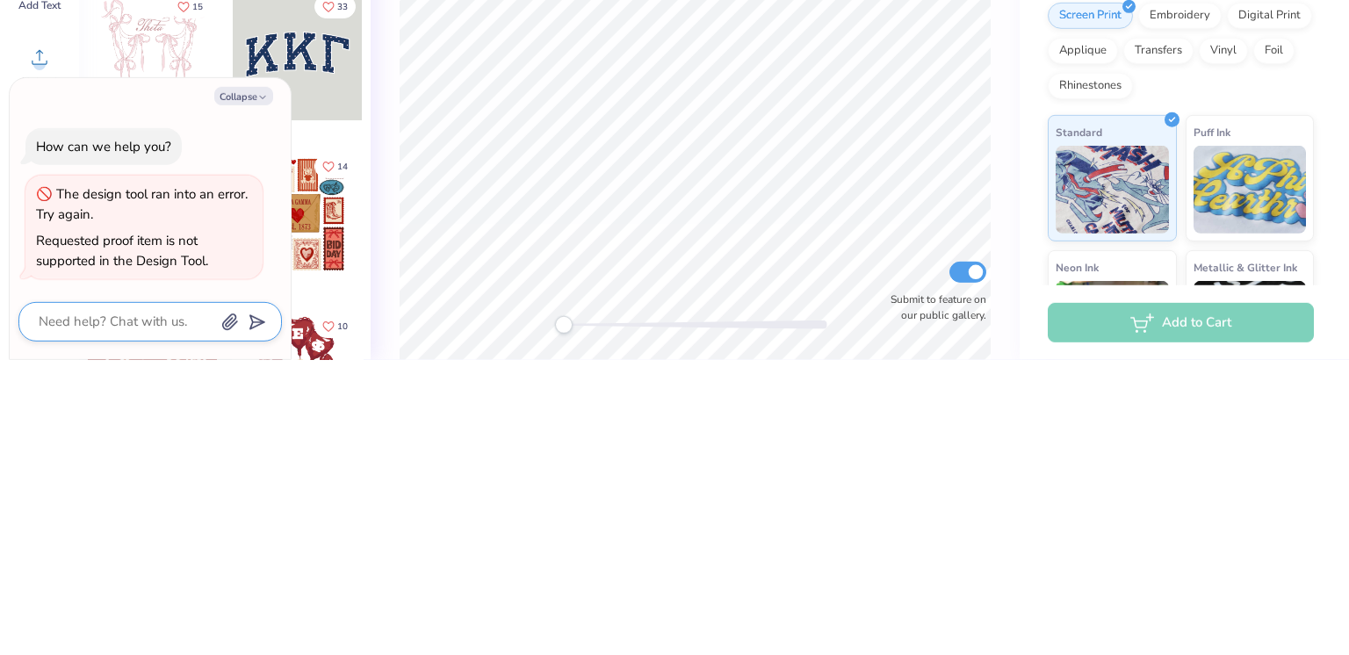
type textarea "x"
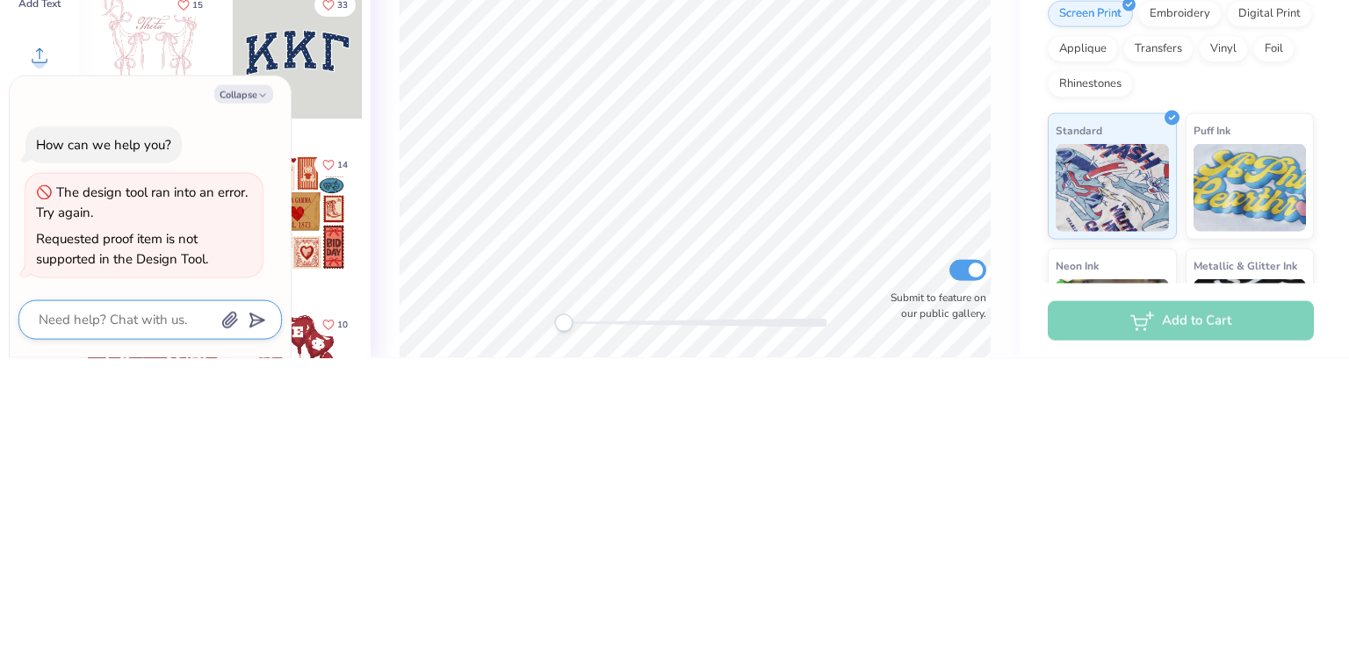
type textarea "i"
type textarea "x"
type textarea "it"
type textarea "x"
type textarea "it"
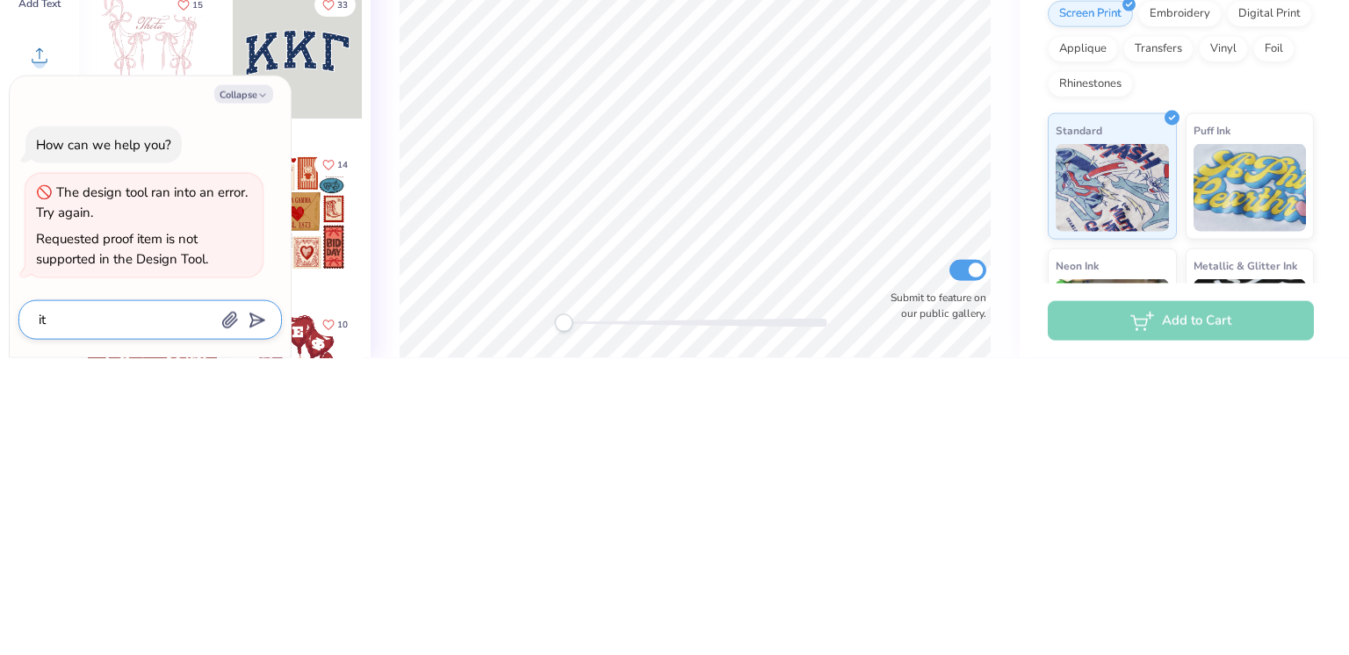
type textarea "x"
type textarea "it s"
type textarea "x"
type textarea "it st"
type textarea "x"
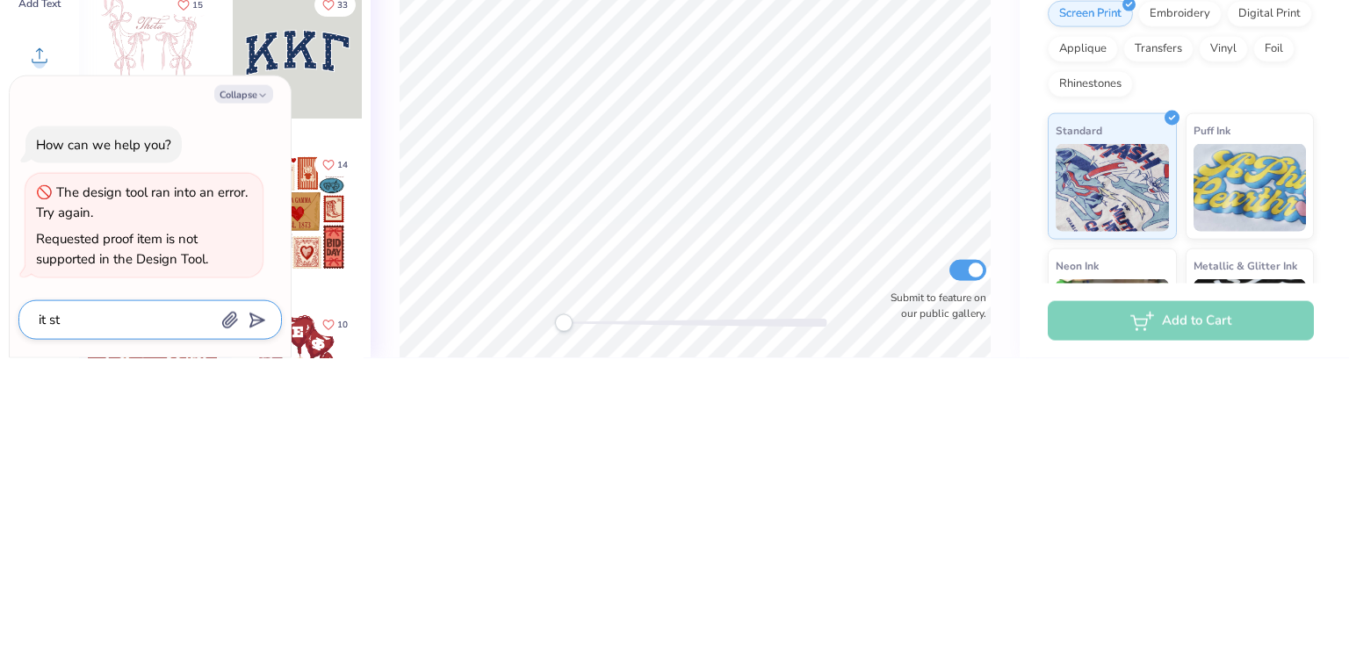
type textarea "it sti"
type textarea "x"
type textarea "it stil"
type textarea "x"
type textarea "it still"
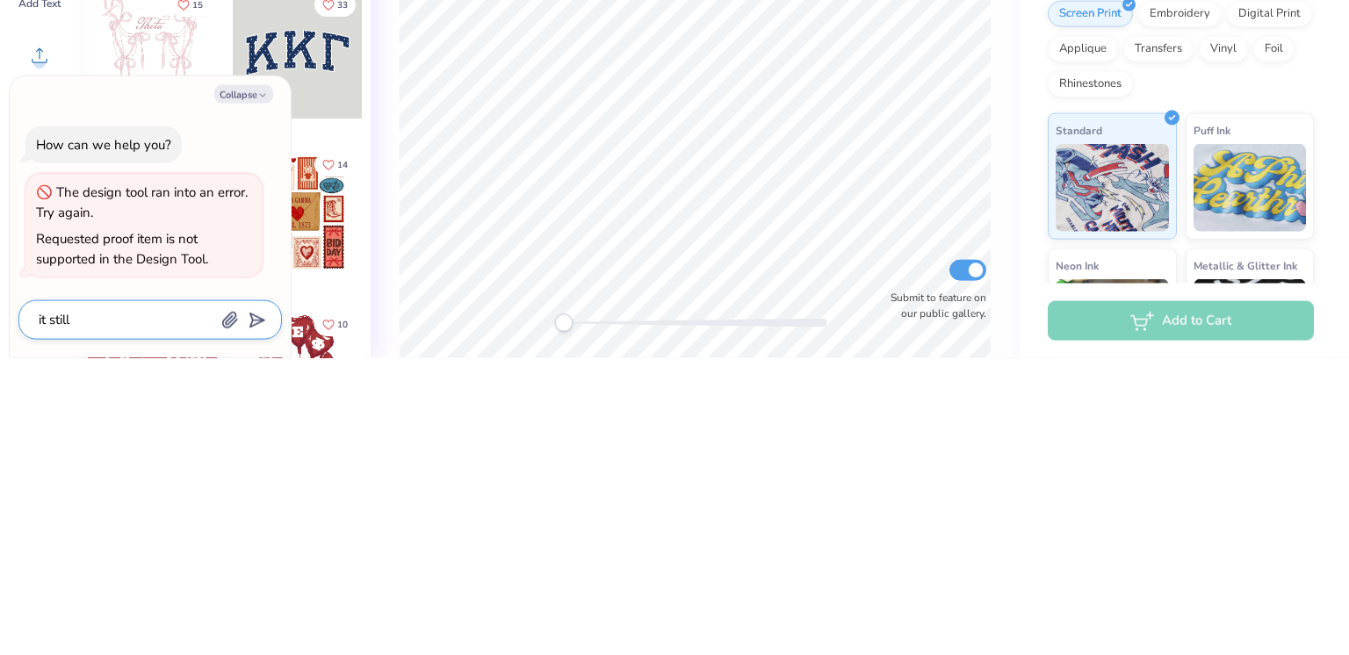
type textarea "x"
type textarea "it still"
type textarea "x"
type textarea "it still i"
type textarea "x"
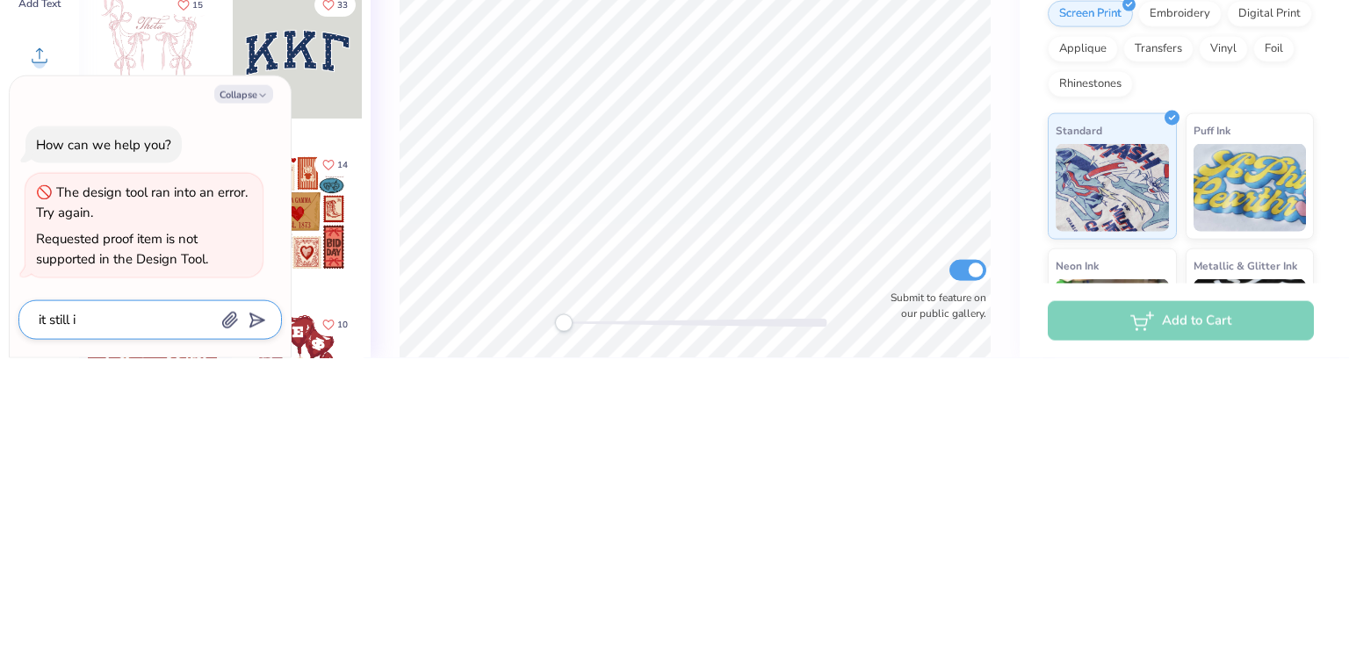
type textarea "it still is"
type textarea "x"
type textarea "it still is"
type textarea "x"
type textarea "it still is n"
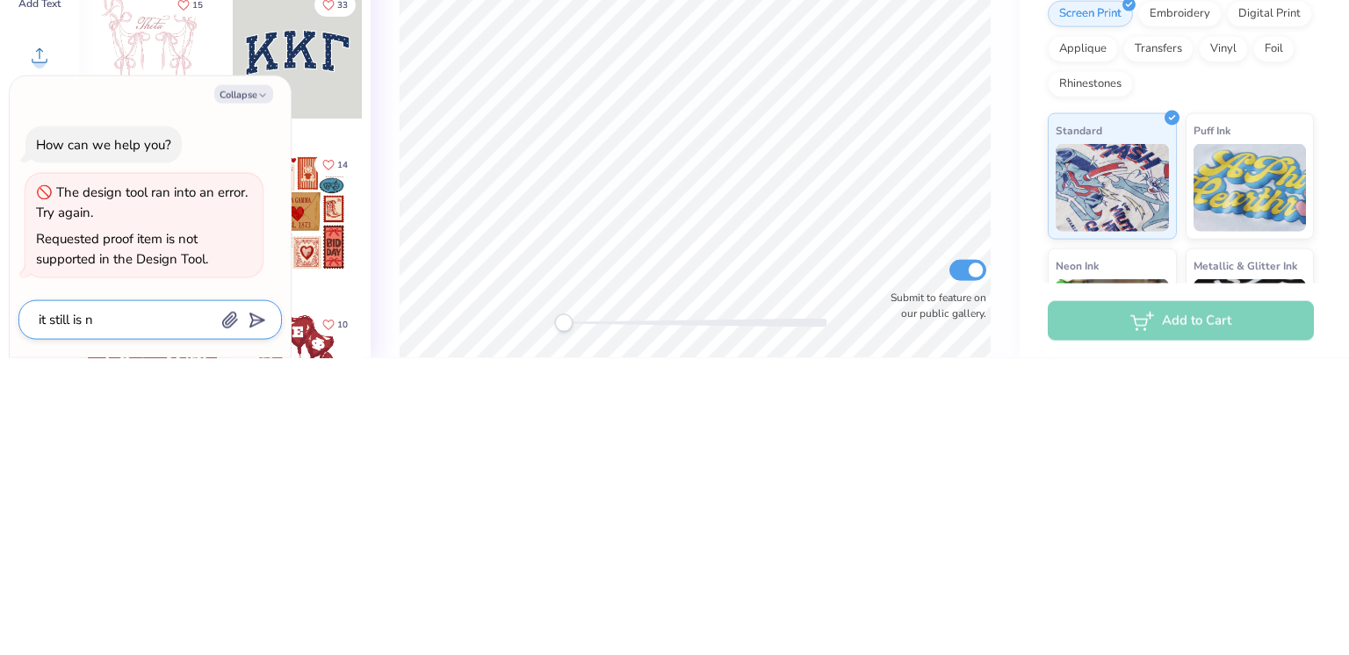
type textarea "x"
type textarea "it still is no"
type textarea "x"
type textarea "it still is not"
type textarea "x"
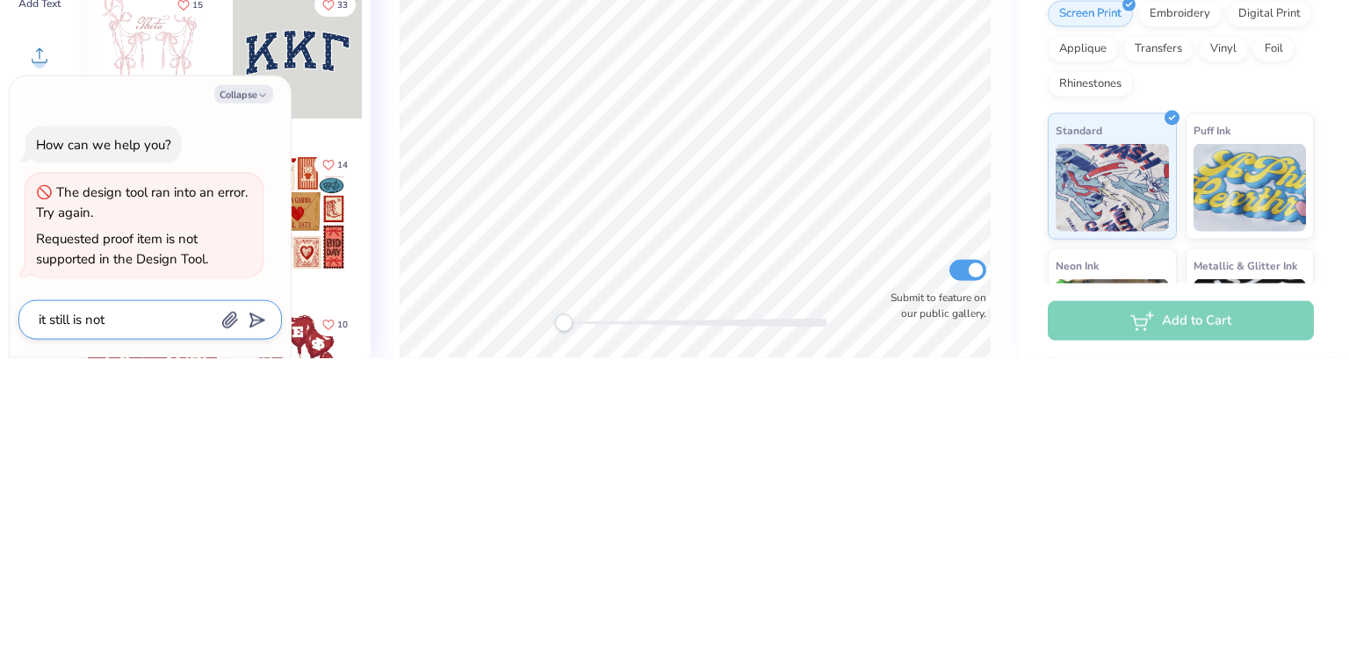
type textarea "it still is not"
type textarea "x"
type textarea "it still is not w"
type textarea "x"
type textarea "it still is not wo"
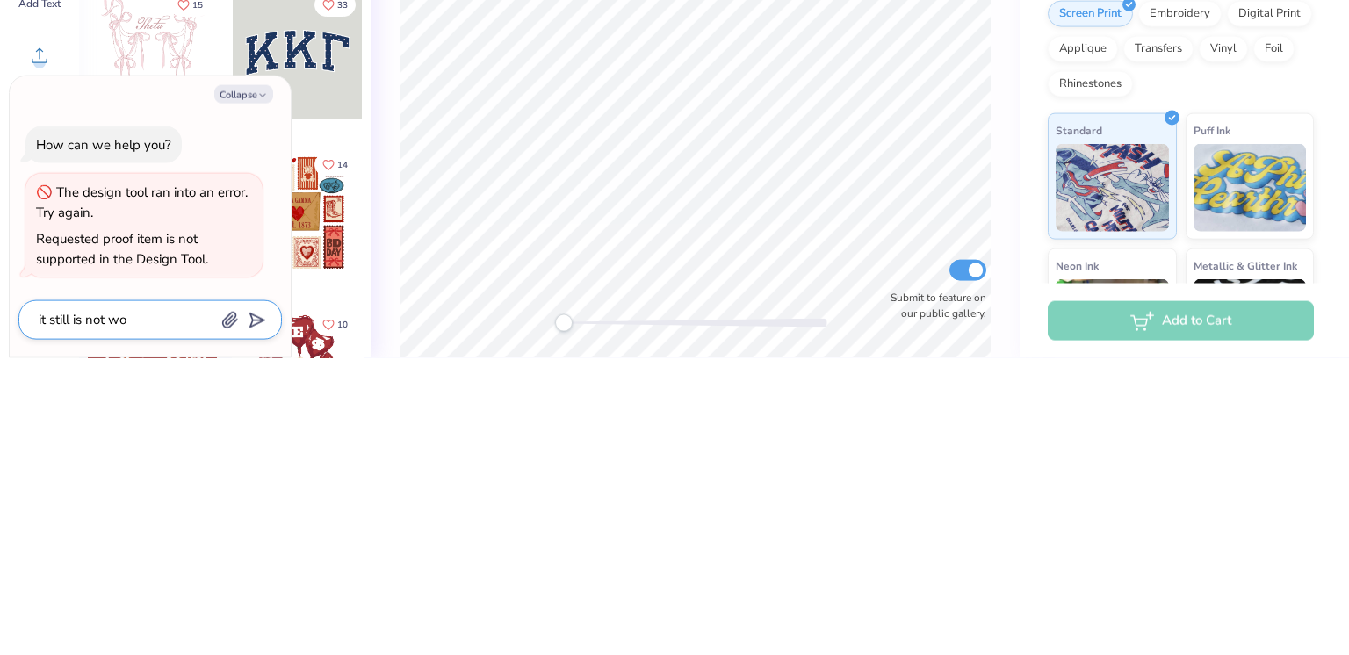
type textarea "x"
type textarea "it still is not wor"
type textarea "x"
type textarea "it still is not work"
type textarea "x"
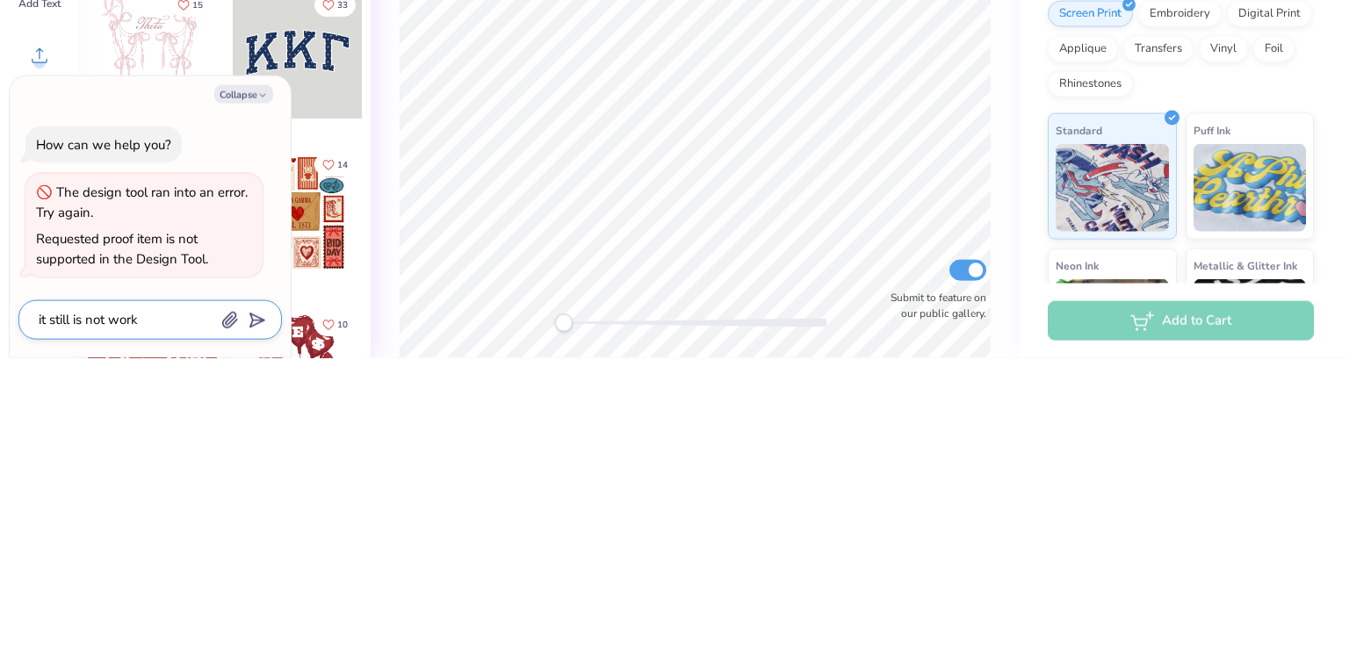
type textarea "it still is not worki"
type textarea "x"
type textarea "it still is not workin"
type textarea "x"
type textarea "it still is not working"
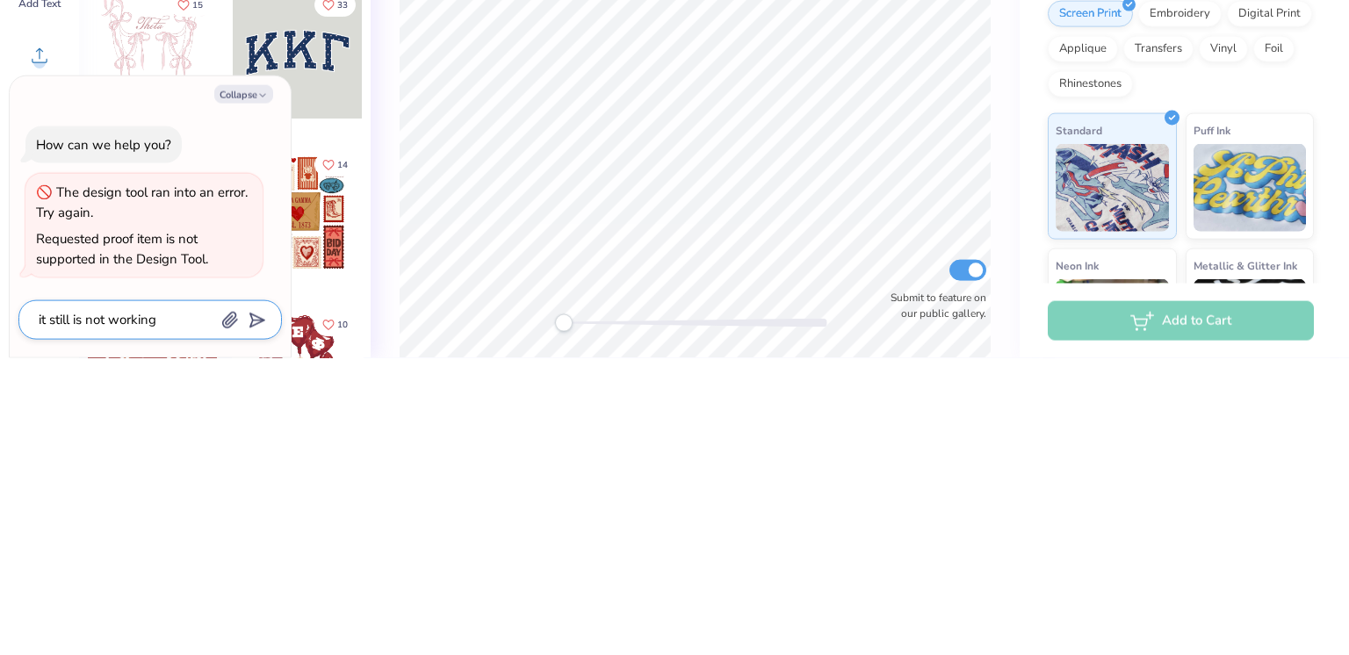
type textarea "x"
type textarea "it still is not working"
click at [264, 618] on polygon "submit" at bounding box center [253, 618] width 21 height 21
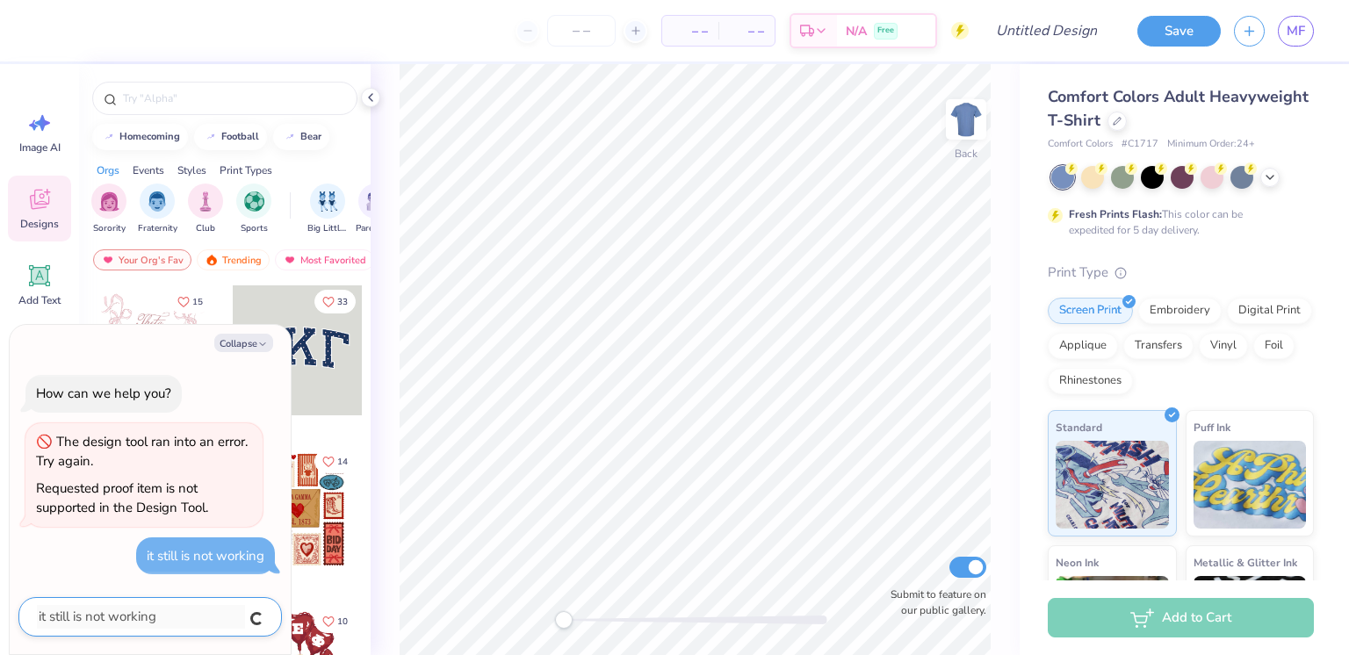
type textarea "x"
click at [249, 349] on button "Collapse" at bounding box center [243, 343] width 59 height 18
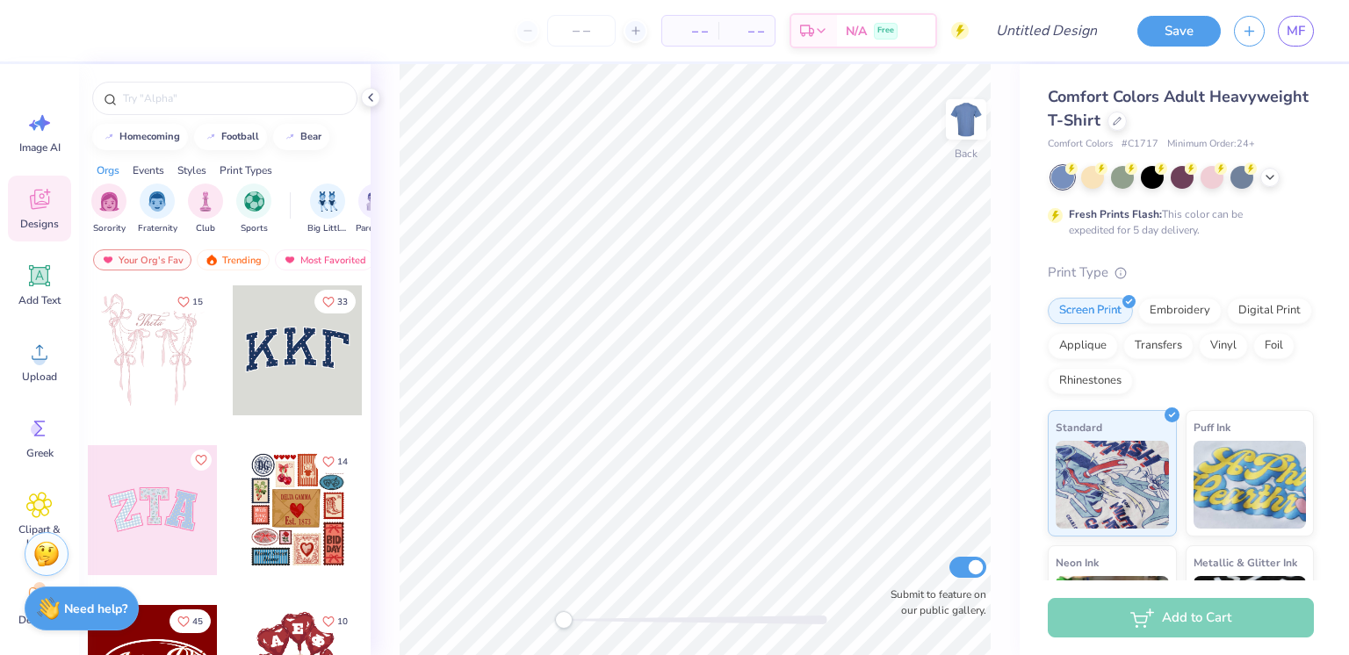
click at [103, 590] on div "Need help? Chat with us." at bounding box center [82, 609] width 114 height 44
type textarea "x"
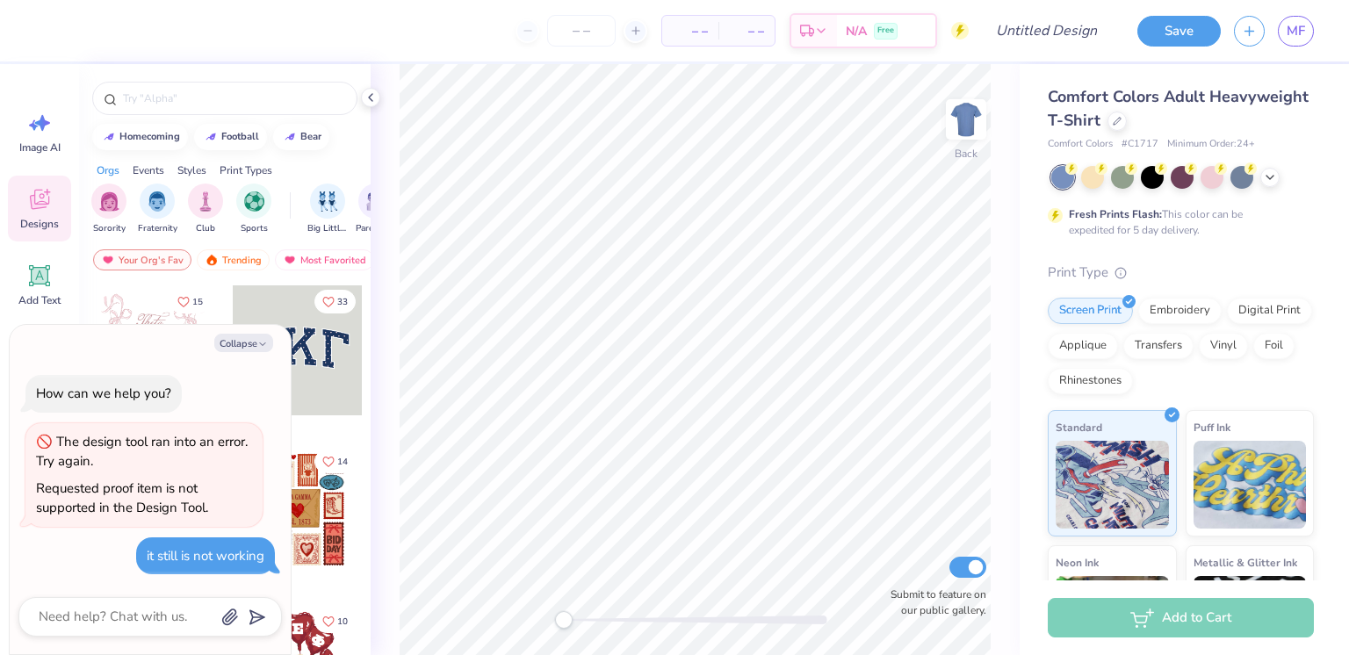
click at [1292, 25] on span "MF" at bounding box center [1296, 31] width 18 height 20
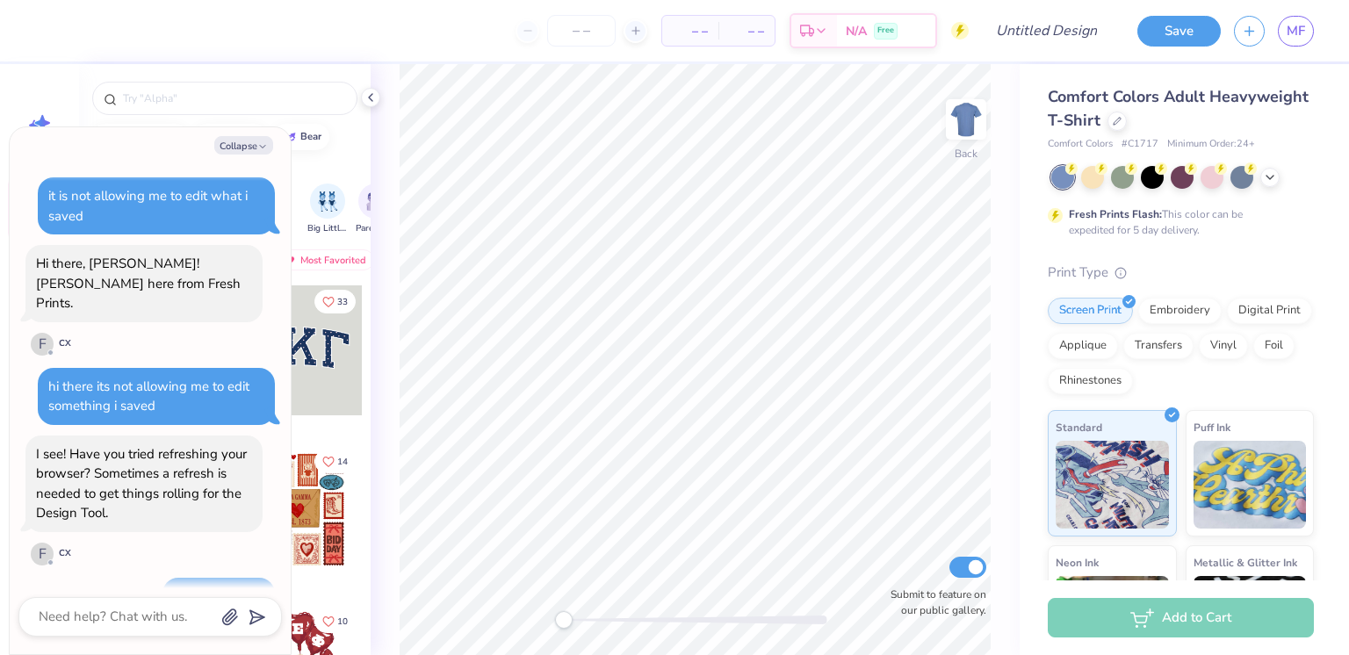
scroll to position [264, 0]
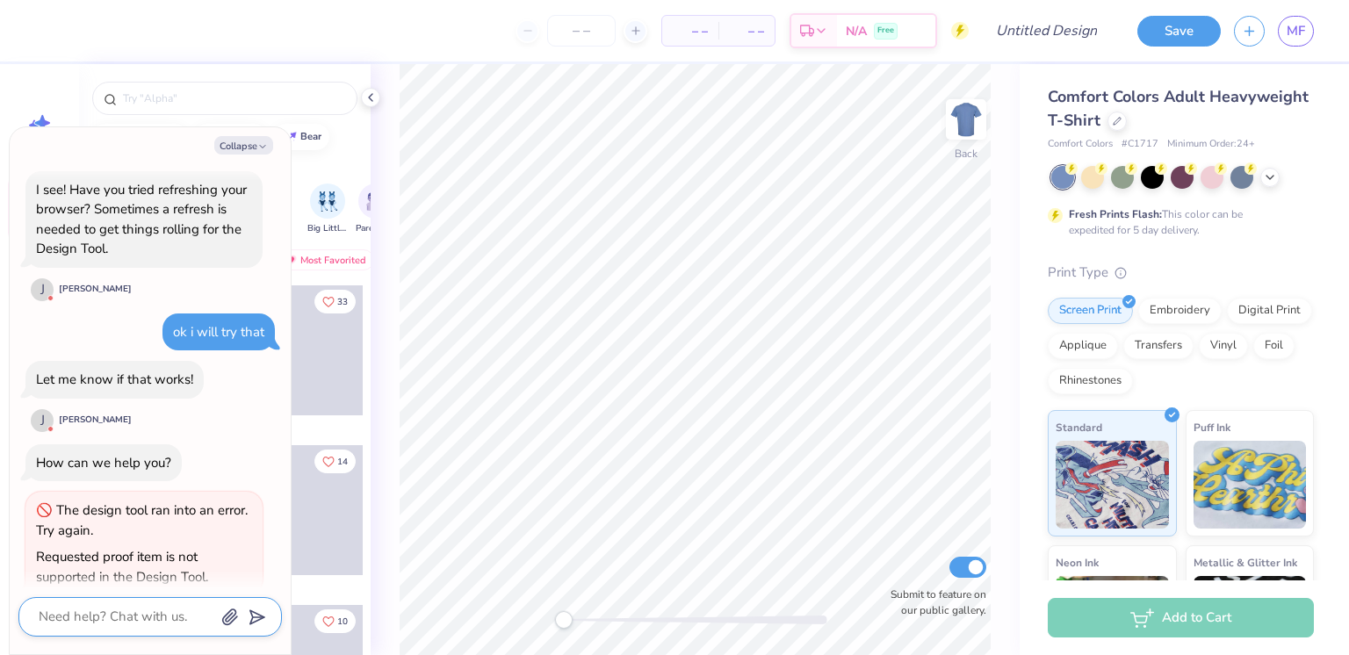
click at [89, 625] on textarea at bounding box center [126, 617] width 178 height 24
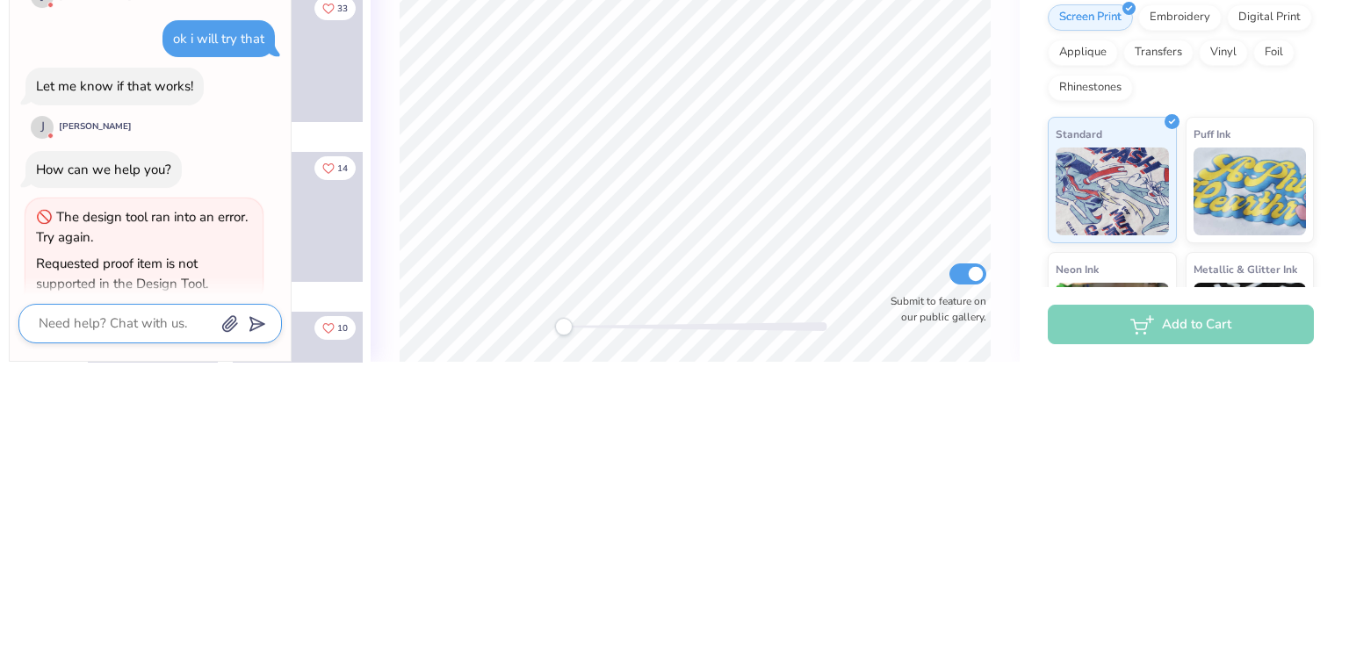
type textarea "x"
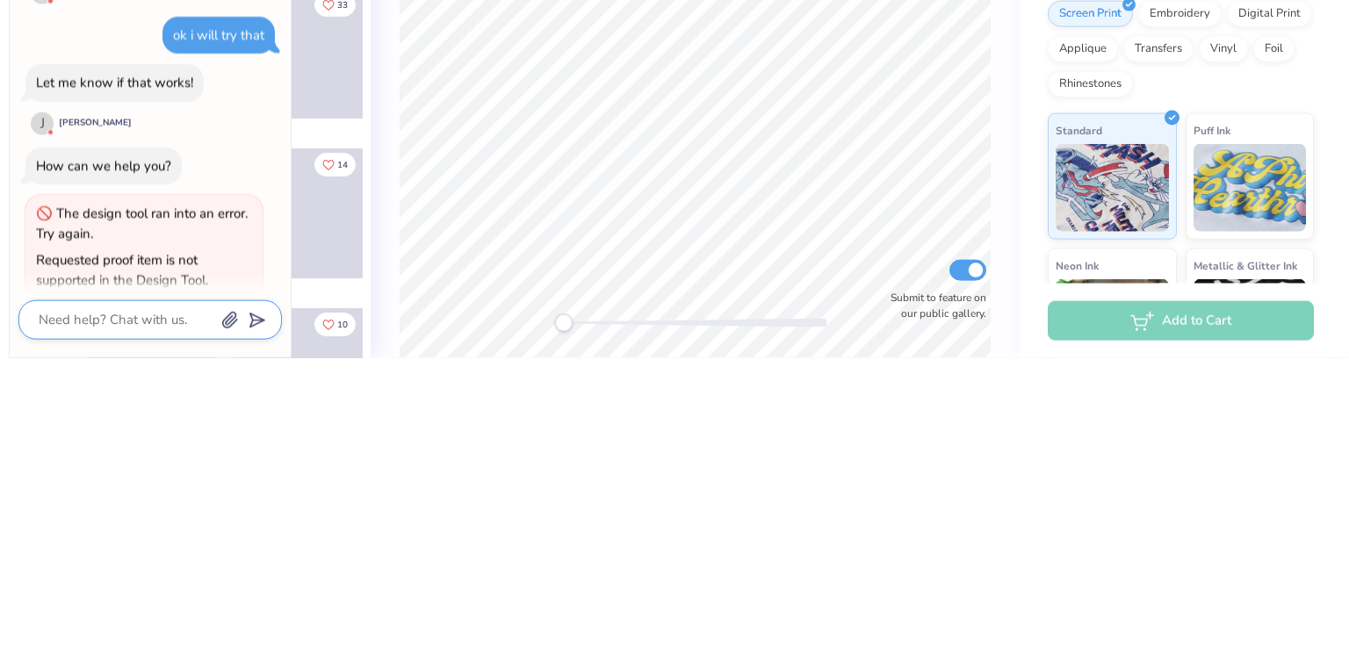
type textarea "i"
type textarea "x"
type textarea "it"
type textarea "x"
type textarea "it"
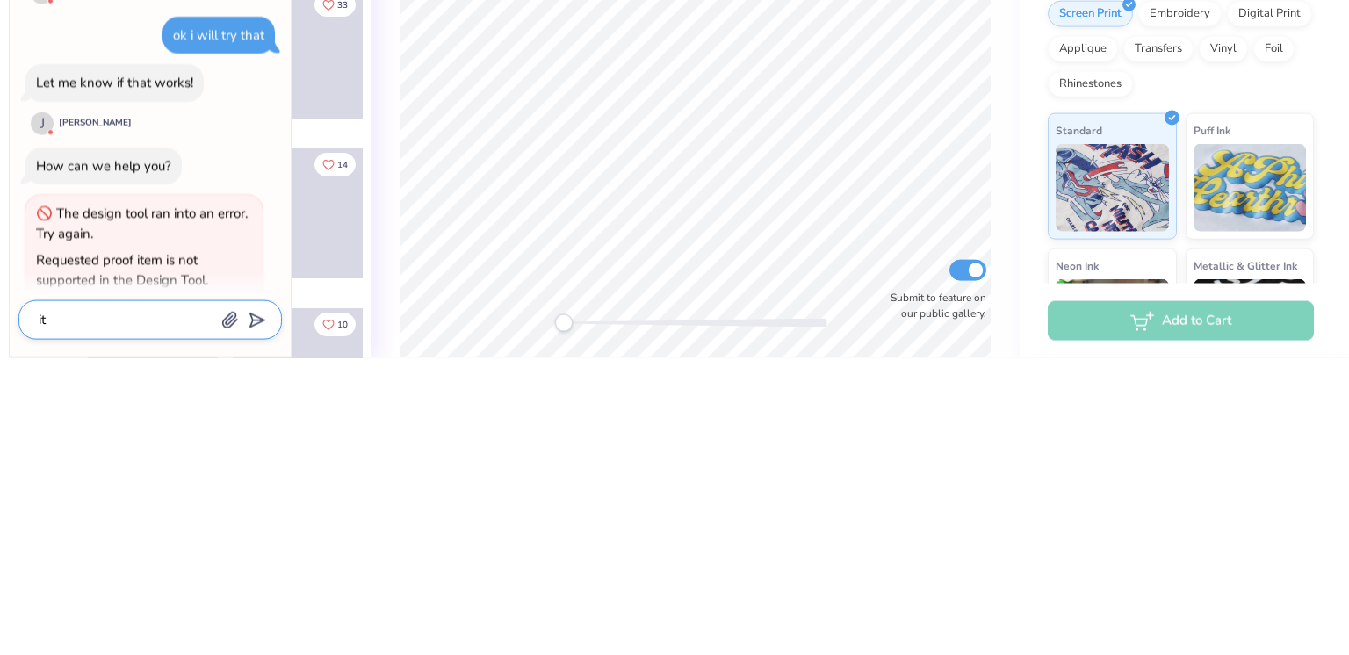
type textarea "x"
type textarea "it d"
type textarea "x"
type textarea "it di"
type textarea "x"
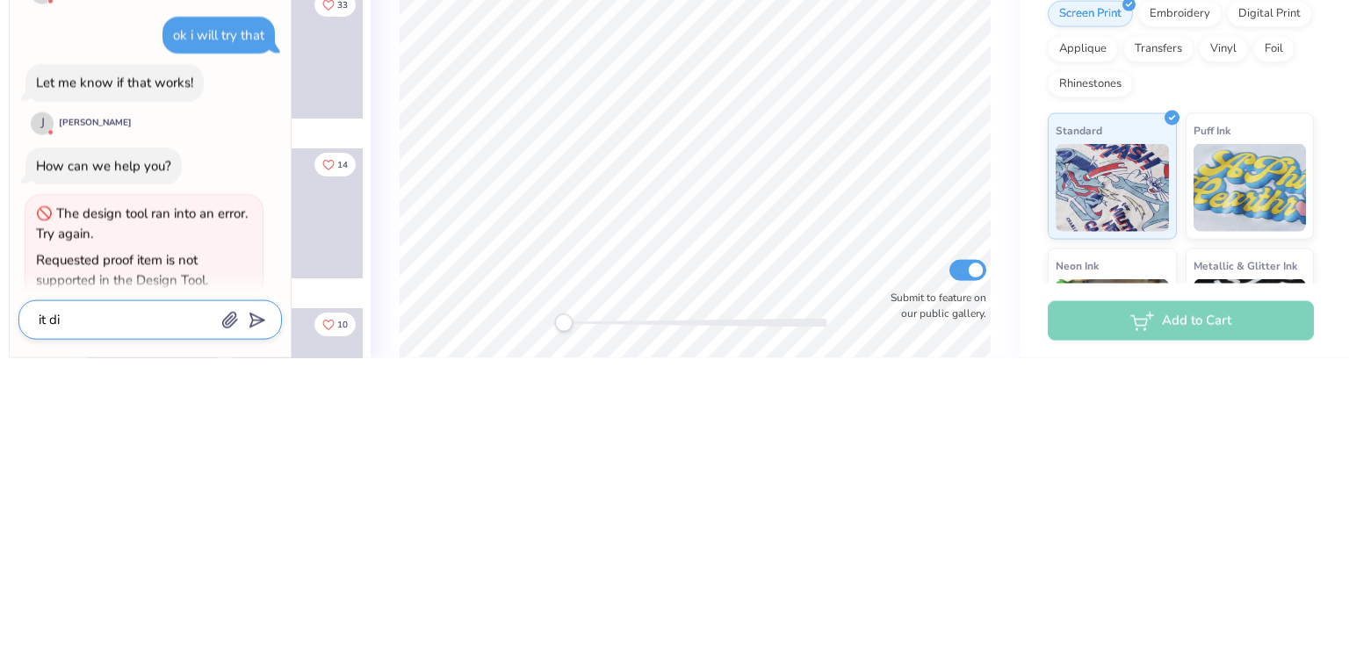
type textarea "it did"
type textarea "x"
type textarea "it did"
type textarea "x"
type textarea "it did n"
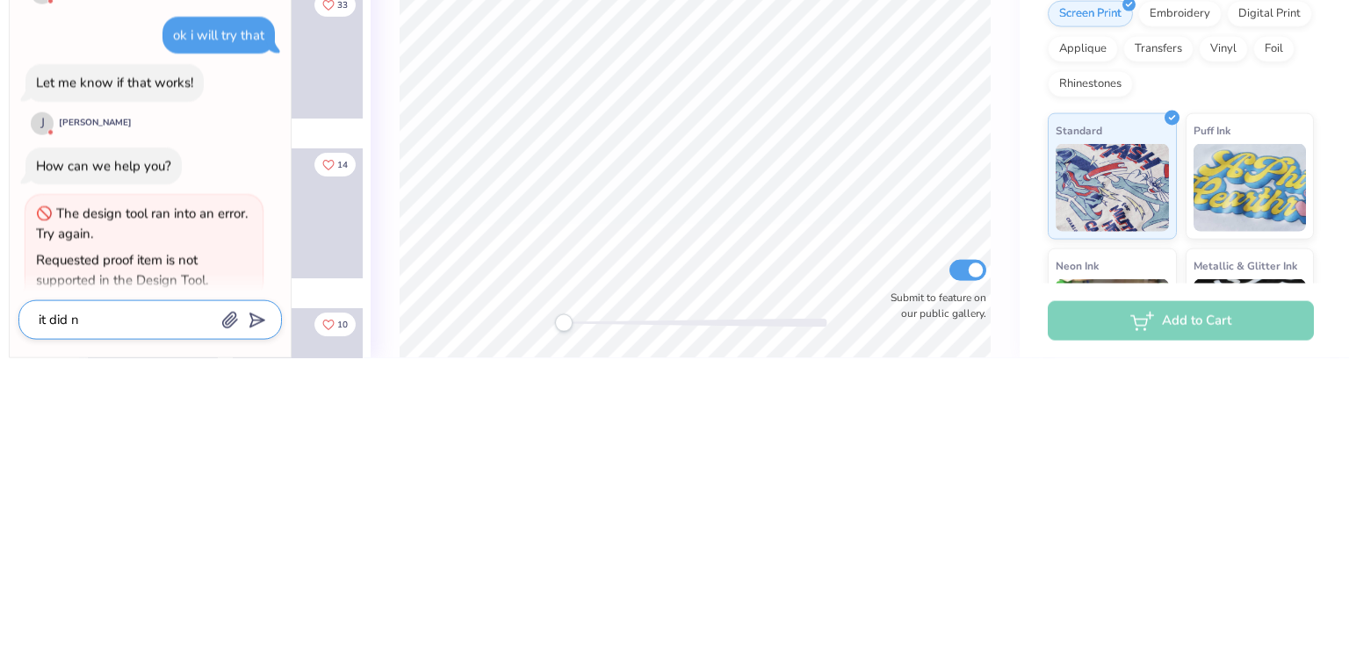
type textarea "x"
type textarea "it did no"
type textarea "x"
type textarea "it did not"
type textarea "x"
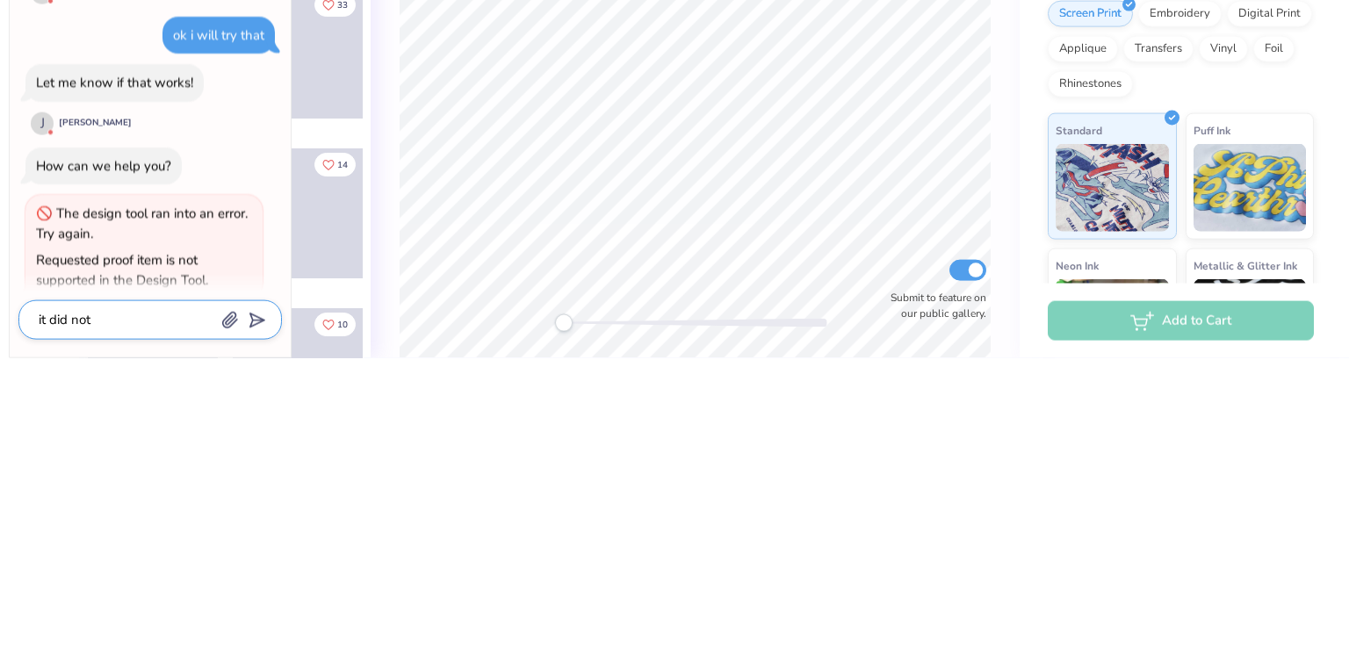
type textarea "it did not"
type textarea "x"
type textarea "it did not w"
type textarea "x"
type textarea "it did not wo"
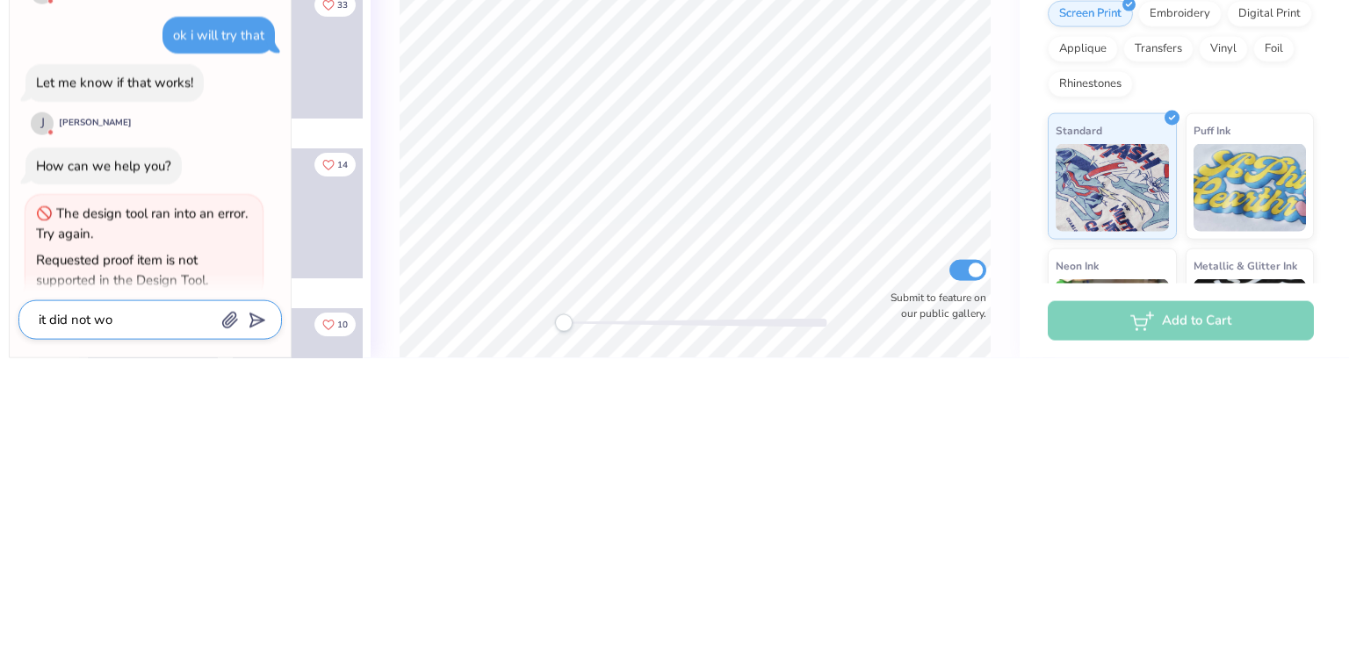
type textarea "x"
type textarea "it did not wor"
type textarea "x"
type textarea "it did not work"
type textarea "x"
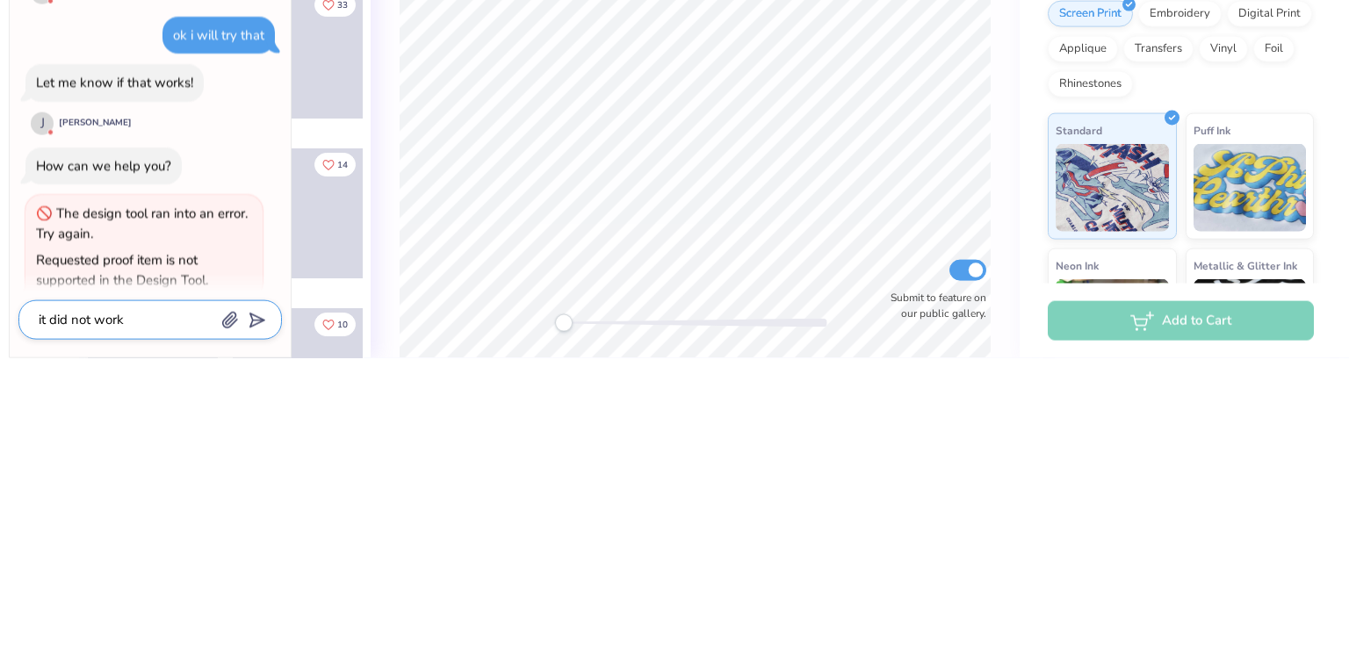
type textarea "it did not work"
click at [257, 624] on icon "submit" at bounding box center [253, 617] width 25 height 25
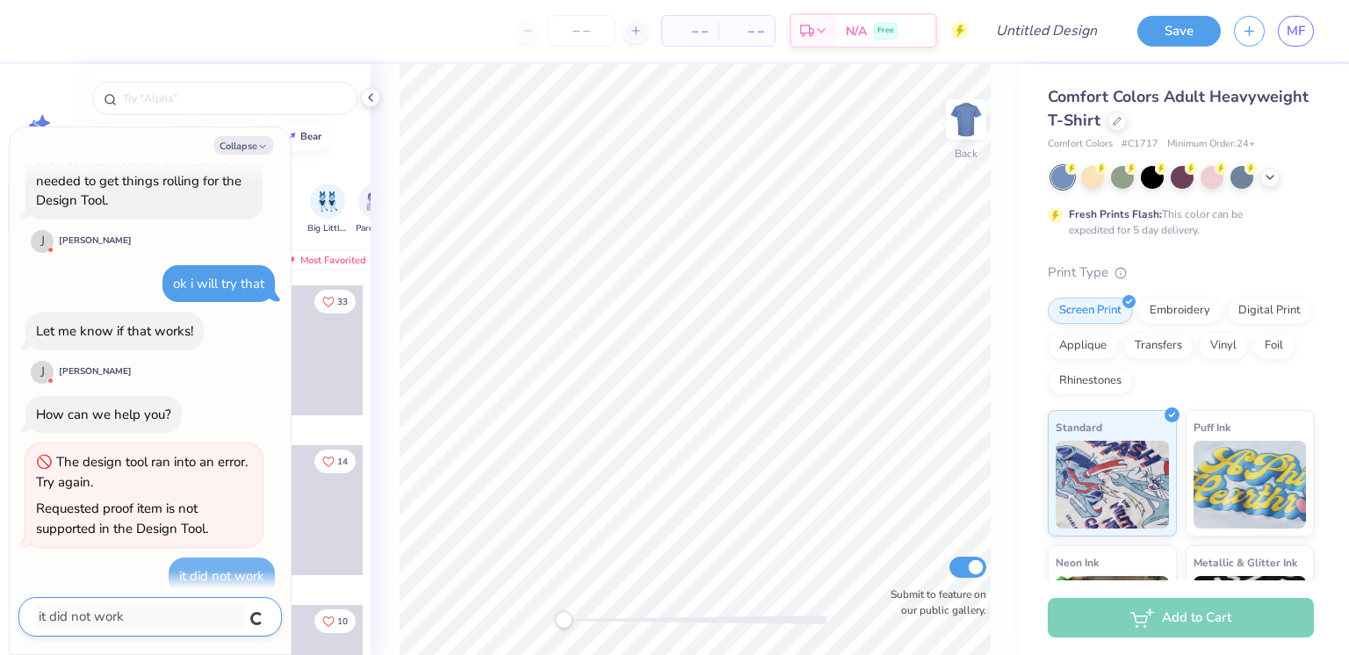
type textarea "x"
click at [141, 623] on textarea at bounding box center [126, 617] width 178 height 24
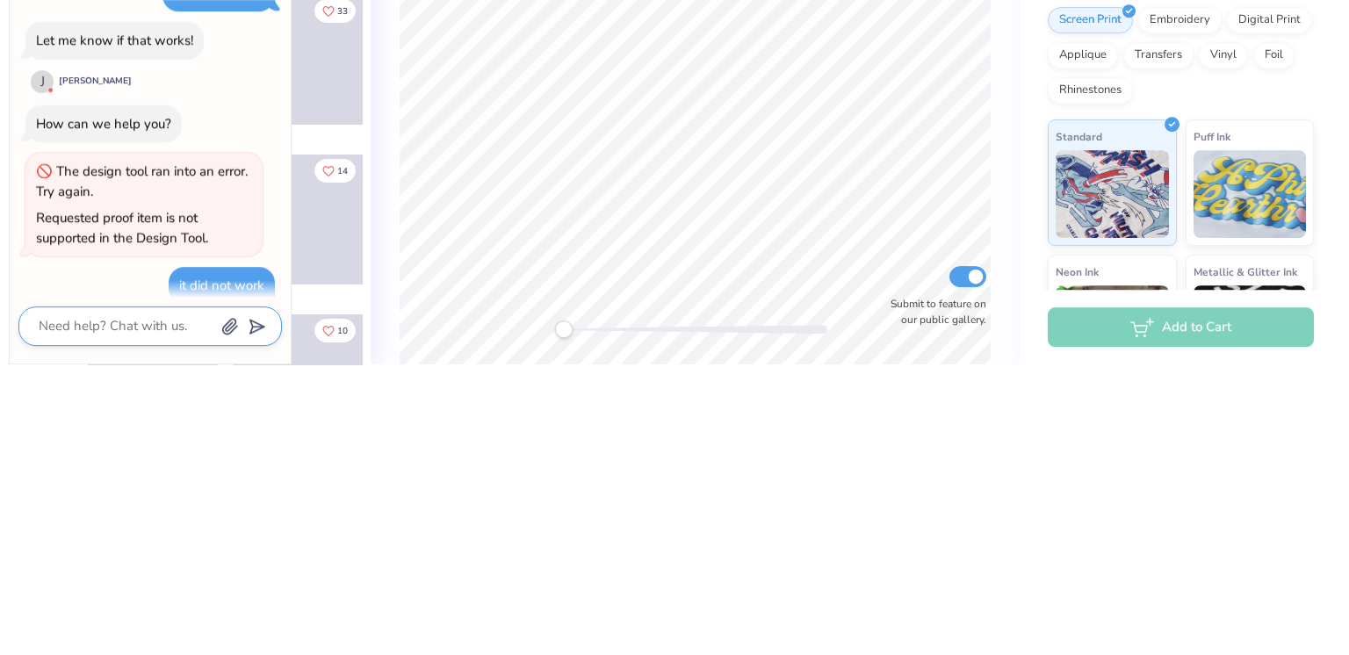
type textarea "x"
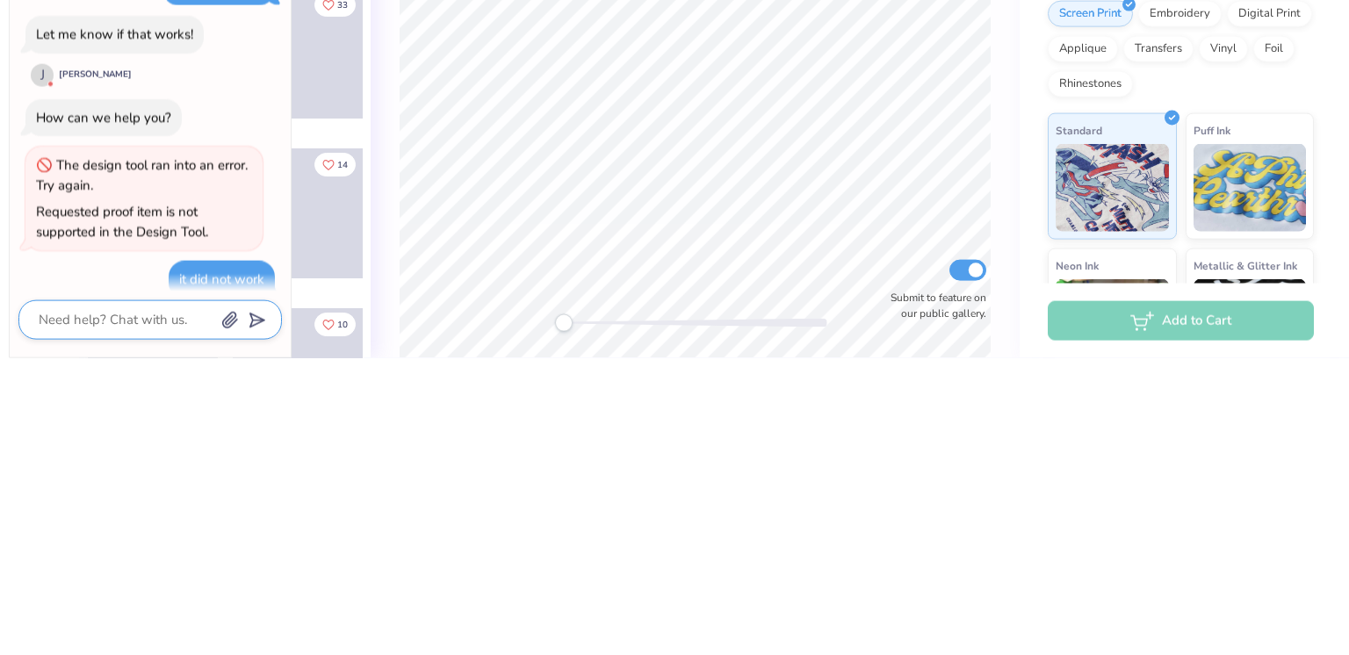
type textarea "i"
type textarea "x"
type textarea "it"
type textarea "x"
type textarea "it"
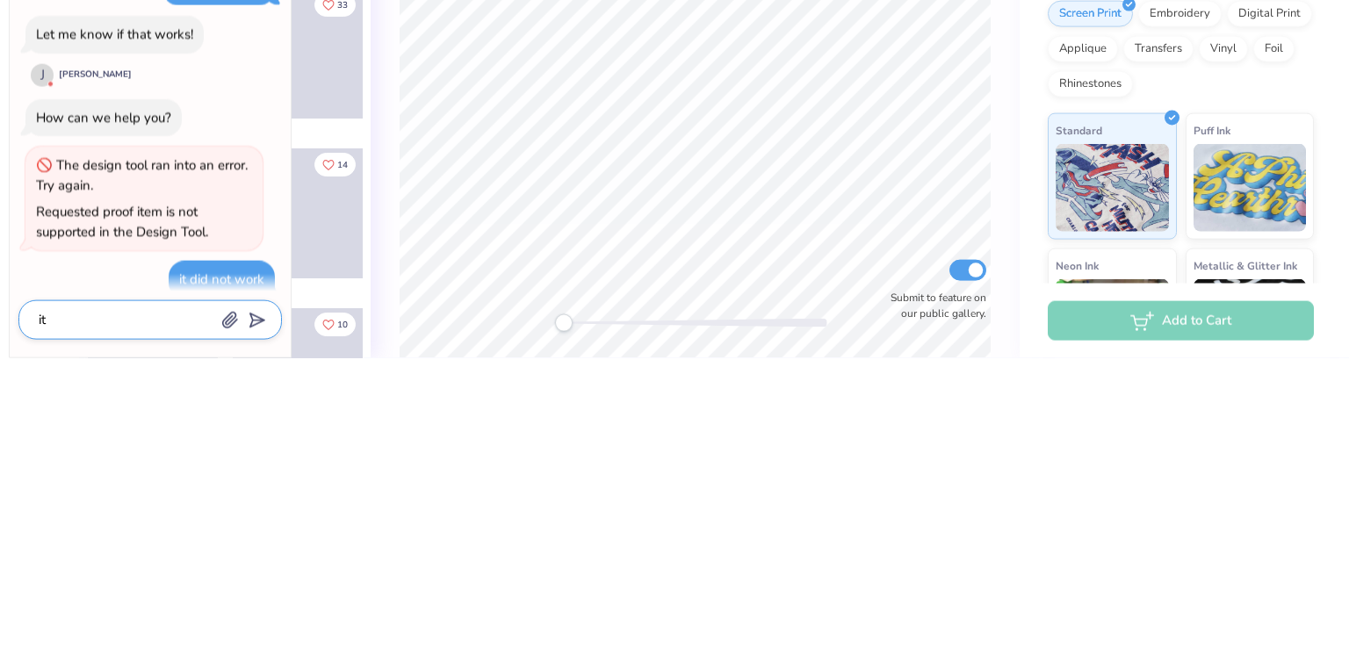
type textarea "x"
type textarea "it s"
type textarea "x"
type textarea "it sa"
type textarea "x"
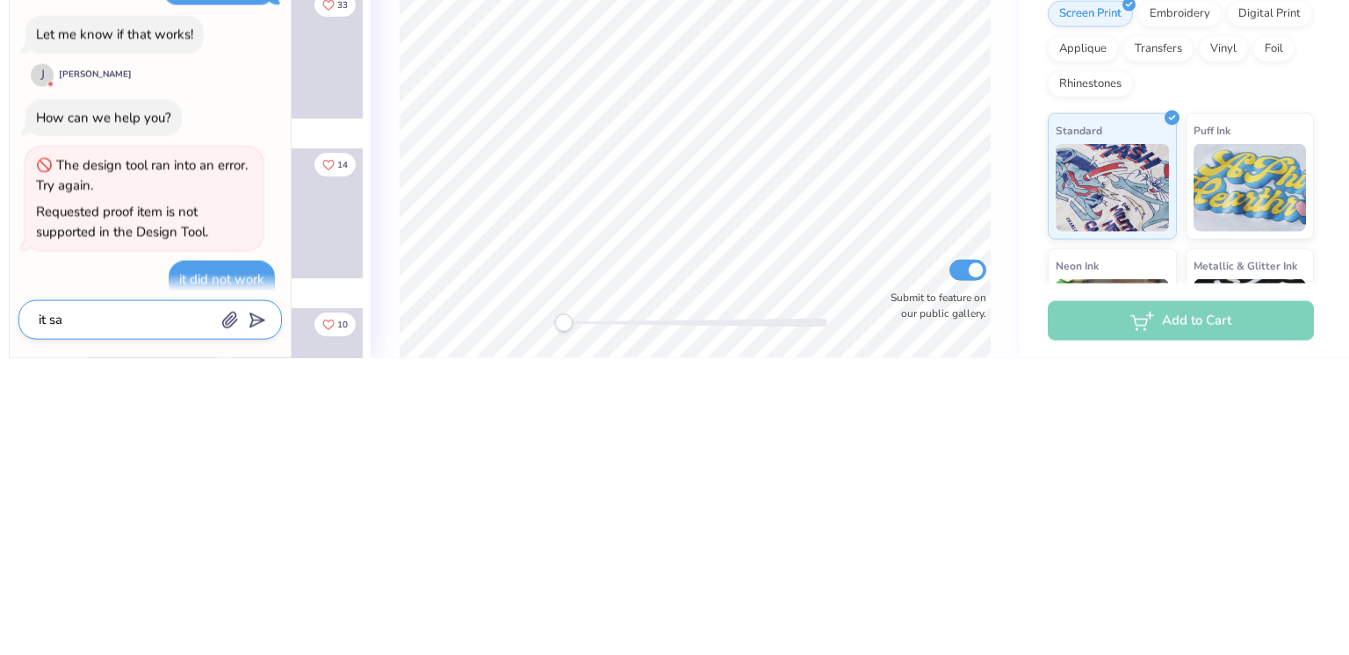
type textarea "it say"
type textarea "x"
type textarea "it says"
type textarea "x"
type textarea "it says"
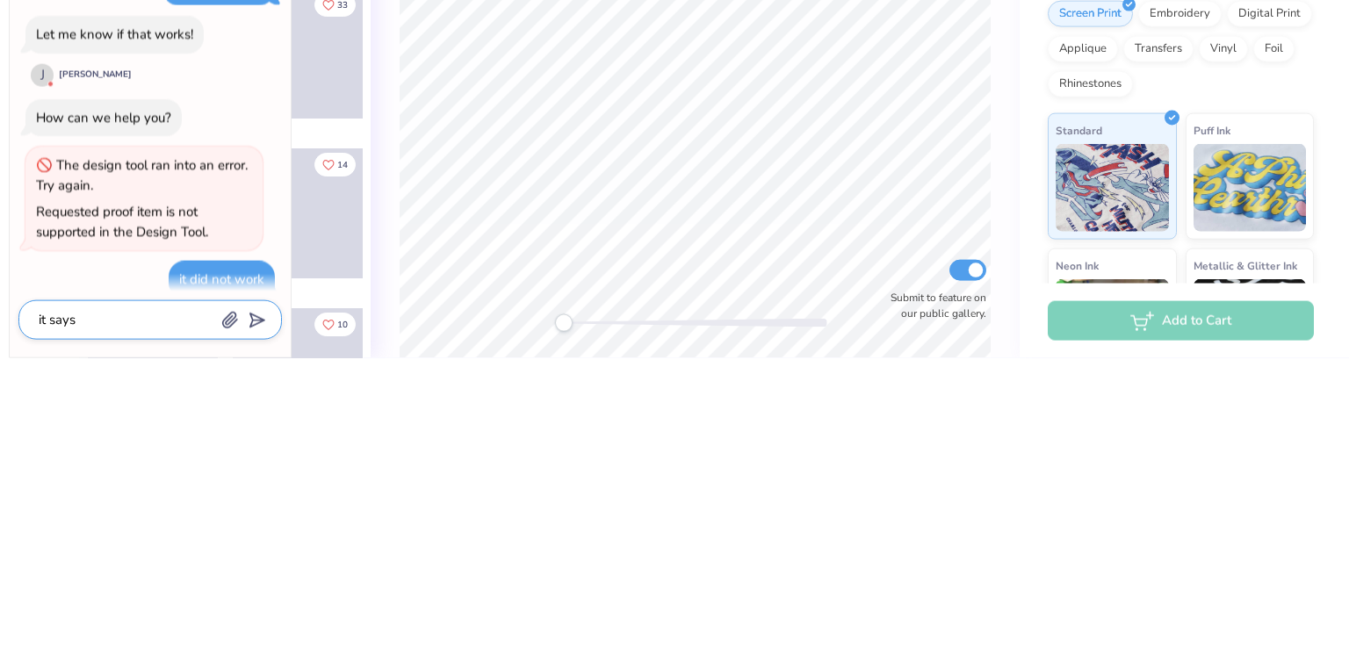
type textarea "x"
type textarea "it says r"
type textarea "x"
type textarea "it says re"
type textarea "x"
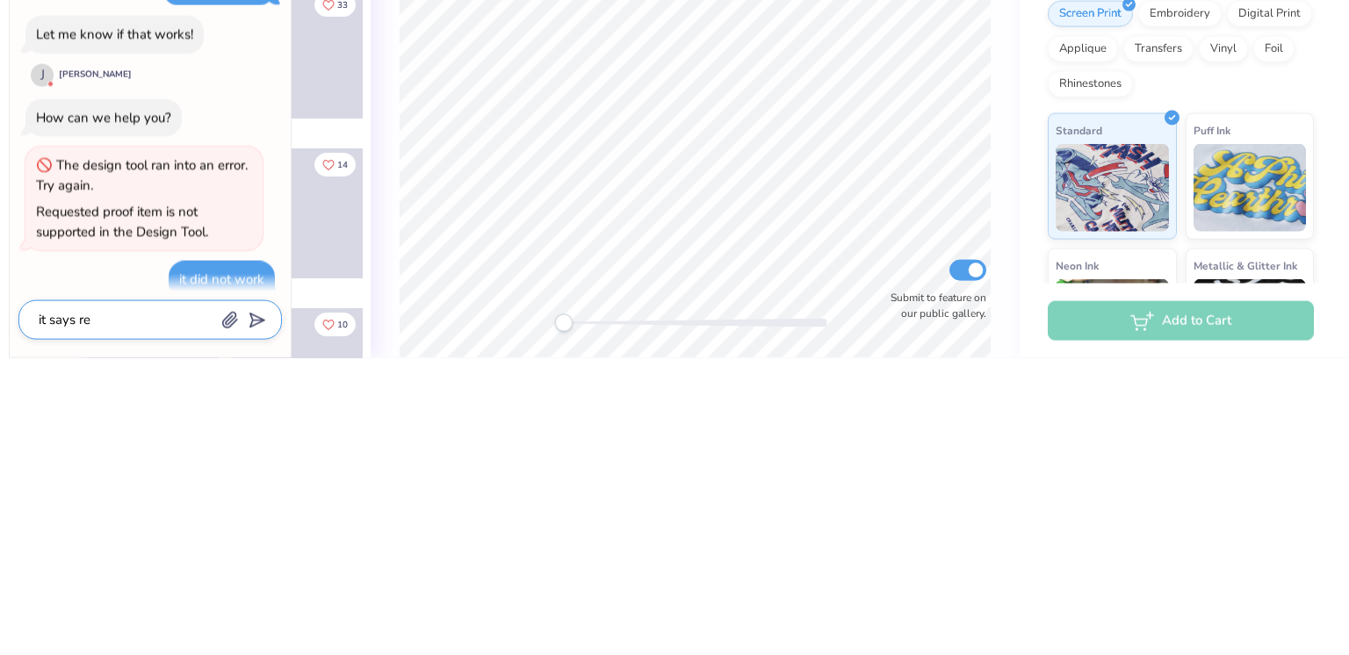
type textarea "it says req"
type textarea "x"
type textarea "it says requ"
type textarea "x"
type textarea "it says reque"
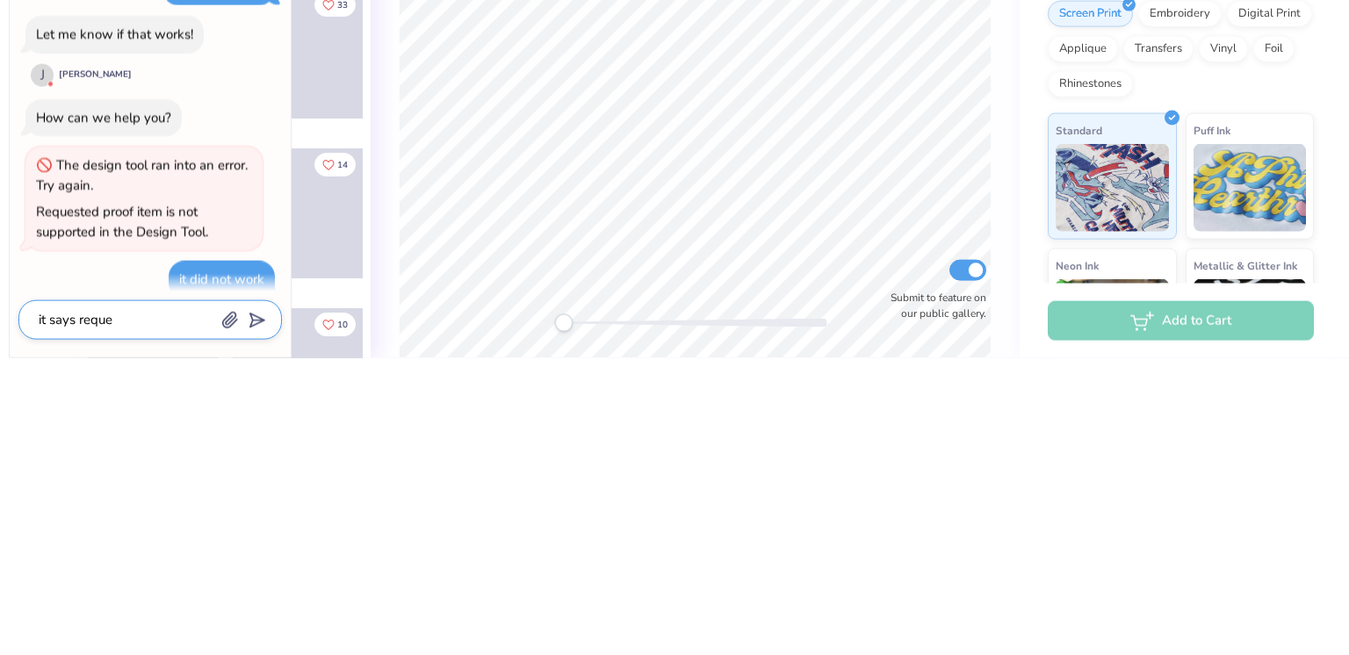
type textarea "x"
type textarea "it says reques"
type textarea "x"
type textarea "it says request"
type textarea "x"
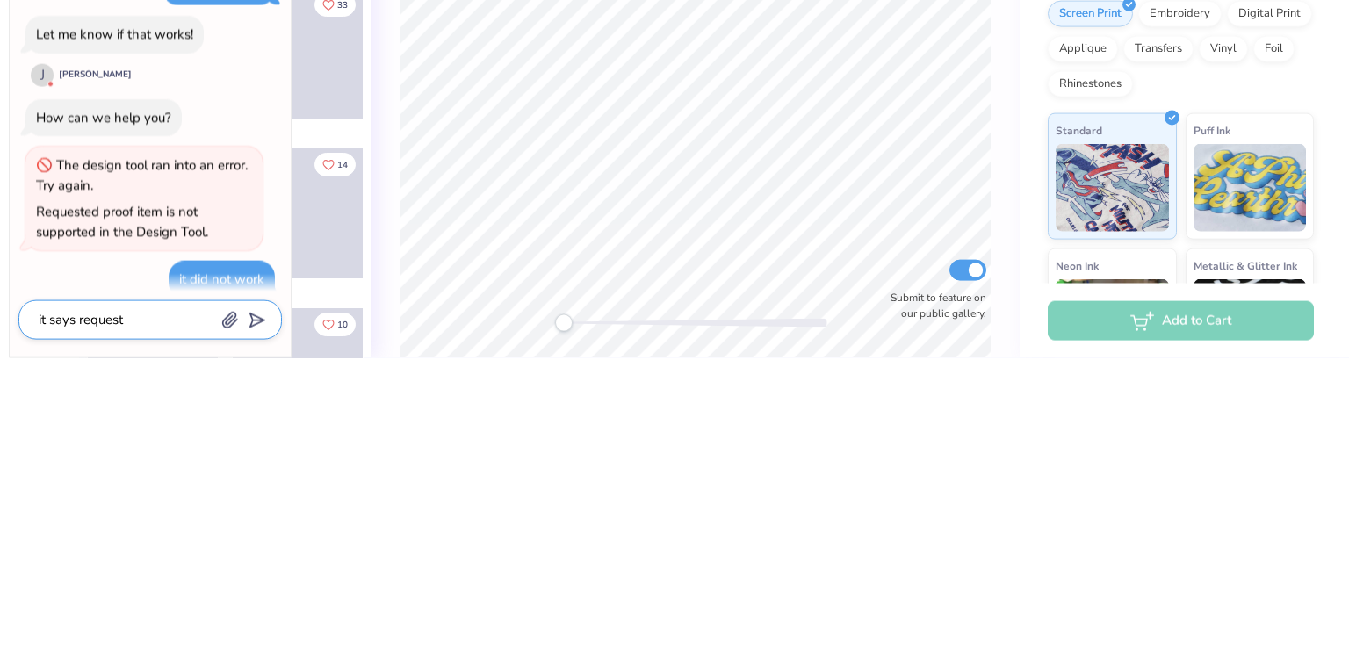
type textarea "it says requeste"
type textarea "x"
type textarea "it says requested"
type textarea "x"
type textarea "it says requested"
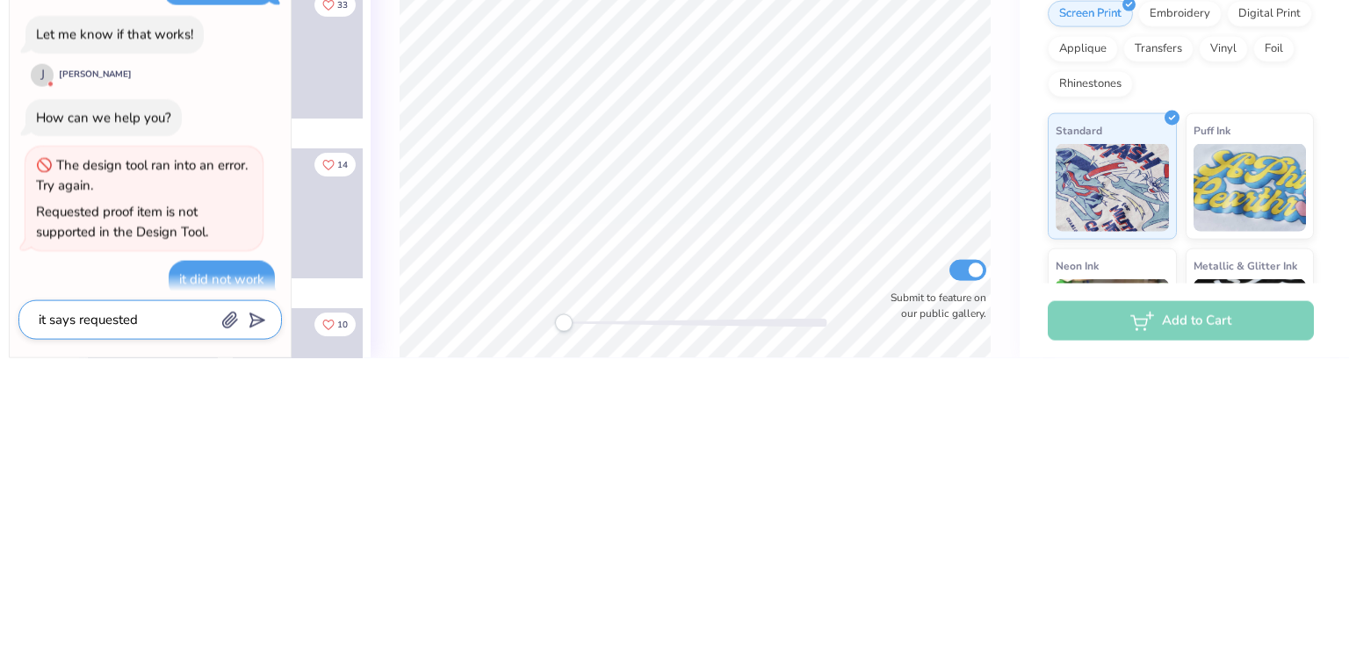
type textarea "x"
type textarea "it says requested i"
type textarea "x"
type textarea "it says requested it"
type textarea "x"
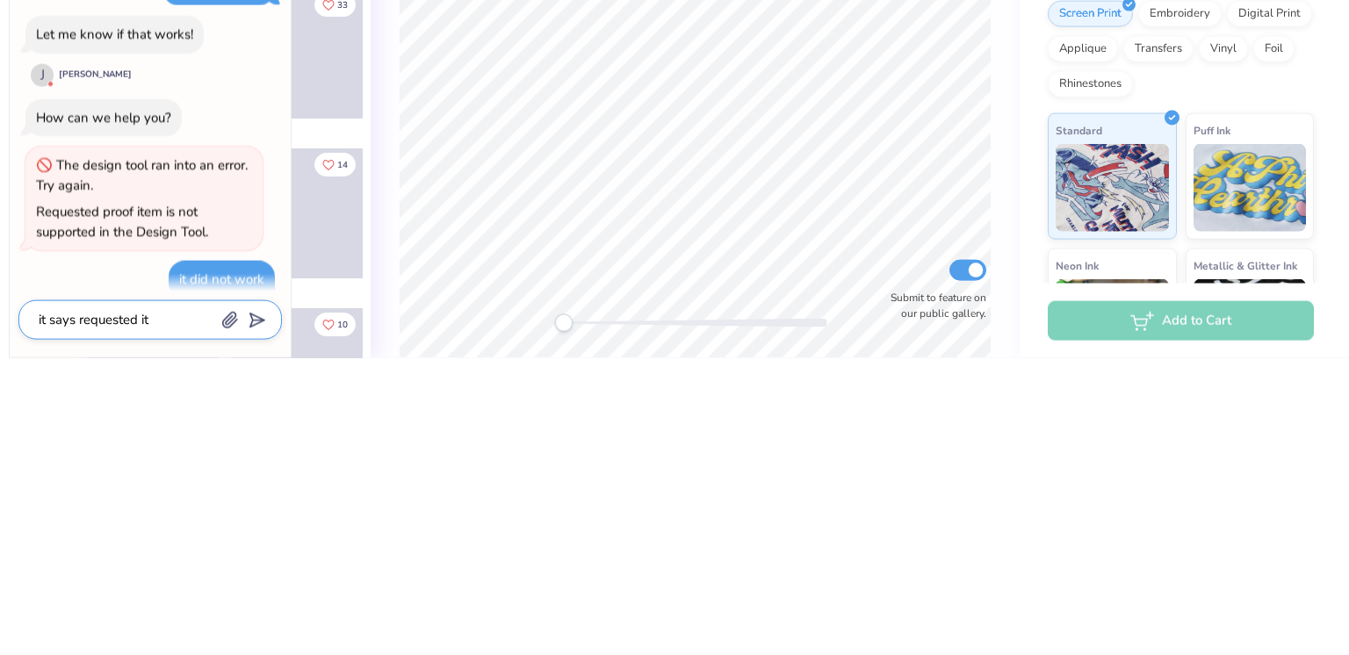
type textarea "it says requested ite"
type textarea "x"
type textarea "it says requested item"
type textarea "x"
type textarea "it says requested item"
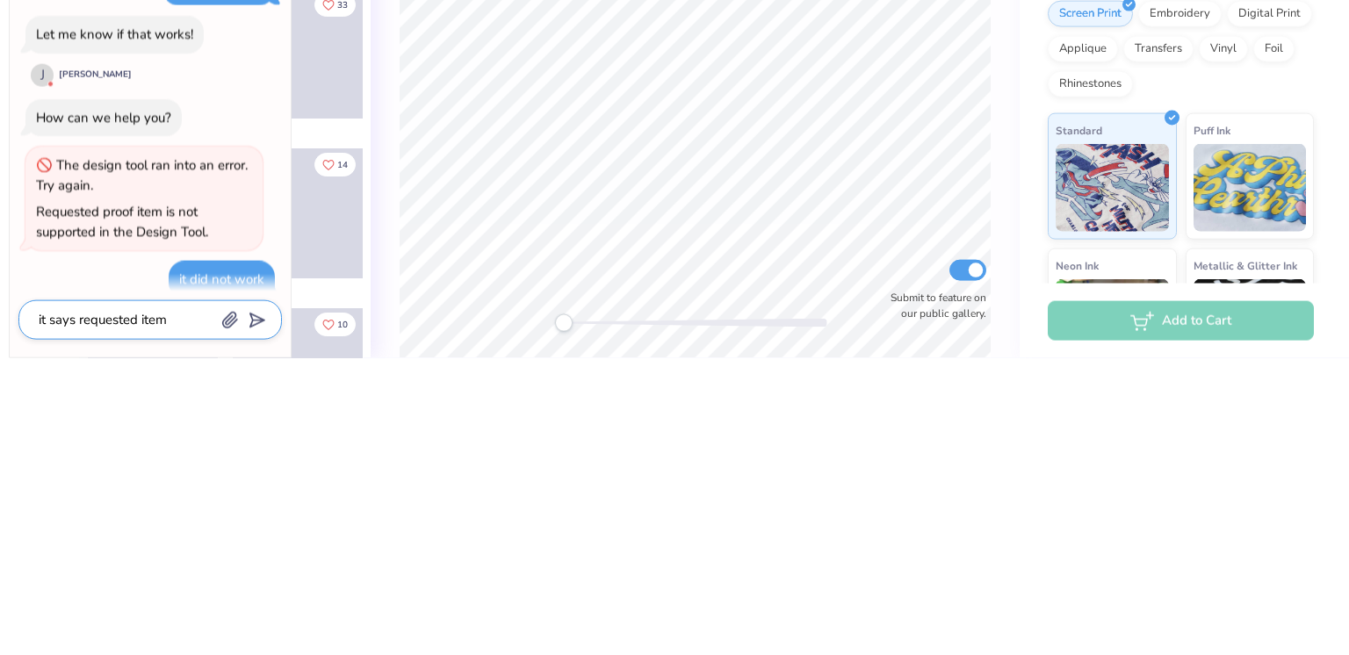
type textarea "x"
type textarea "it says requested item i"
type textarea "x"
type textarea "it says requested item is"
type textarea "x"
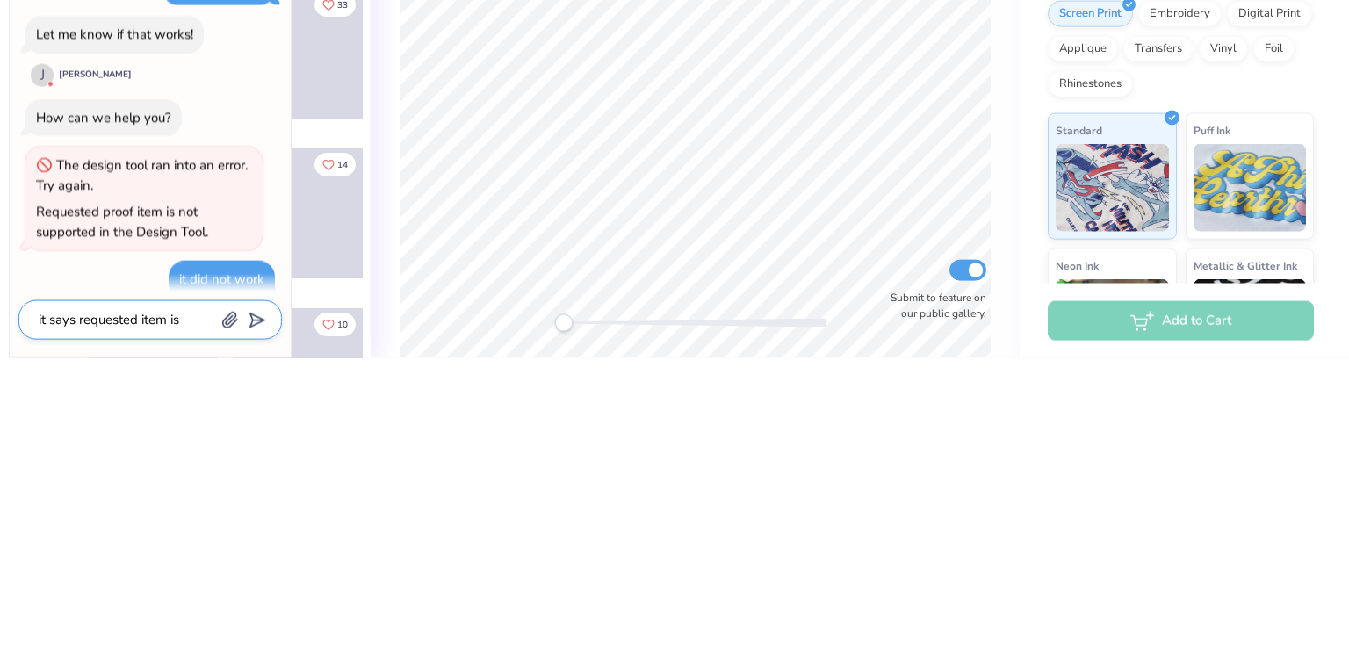
type textarea "it says requested item is"
type textarea "x"
type textarea "it says requested item is n"
type textarea "x"
type textarea "it says requested item is no"
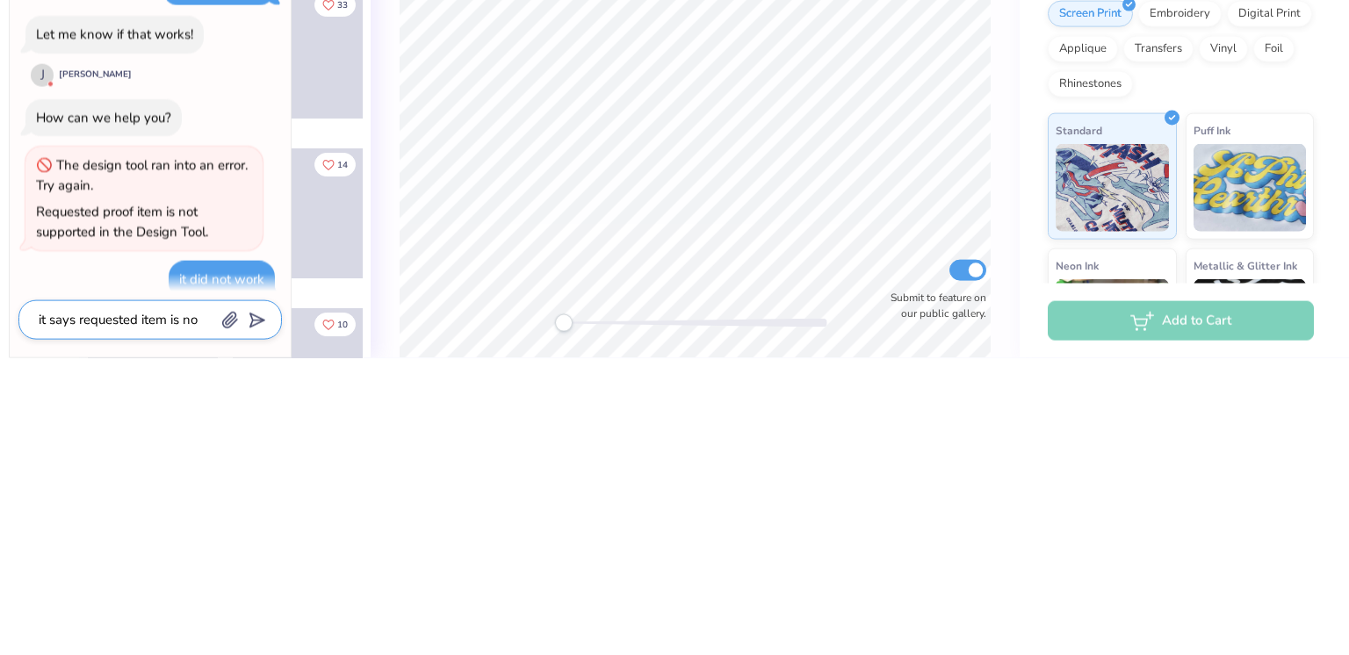
type textarea "x"
type textarea "it says requested item is not"
type textarea "x"
type textarea "it says requested item is not"
type textarea "x"
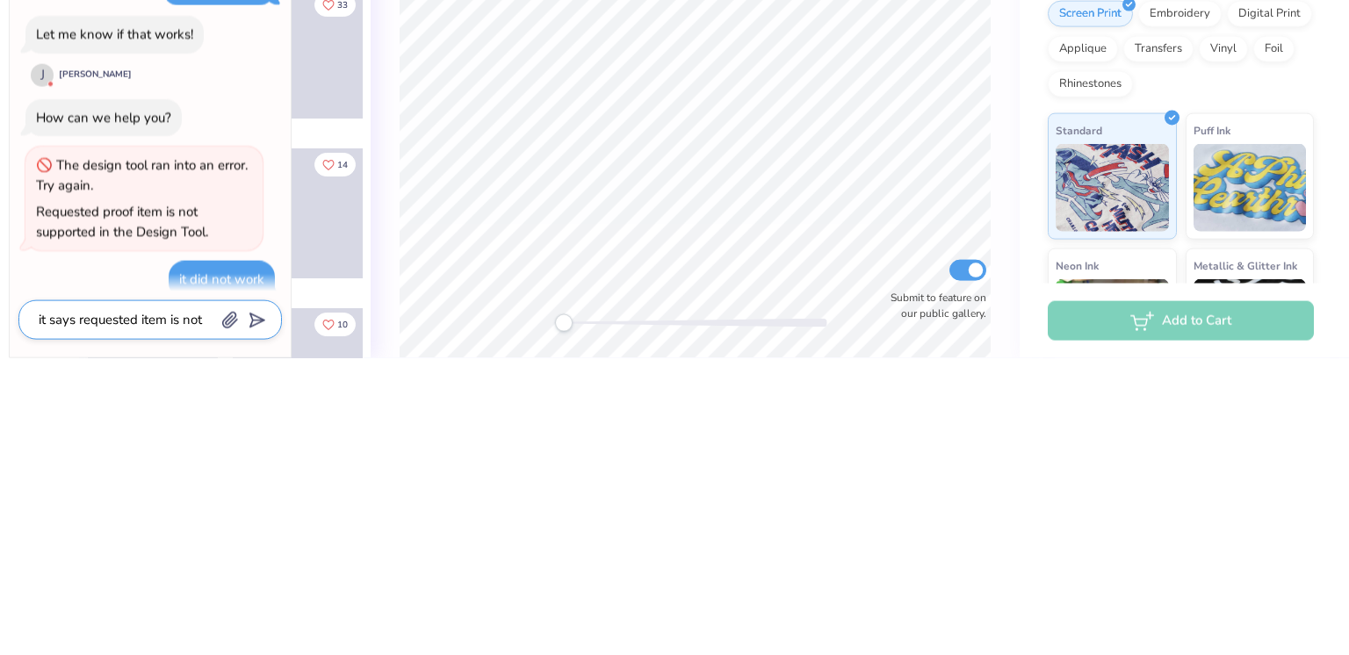
type textarea "it says requested item is not s"
type textarea "x"
type textarea "it says requested item is not su"
type textarea "x"
type textarea "it says requested item is not sup"
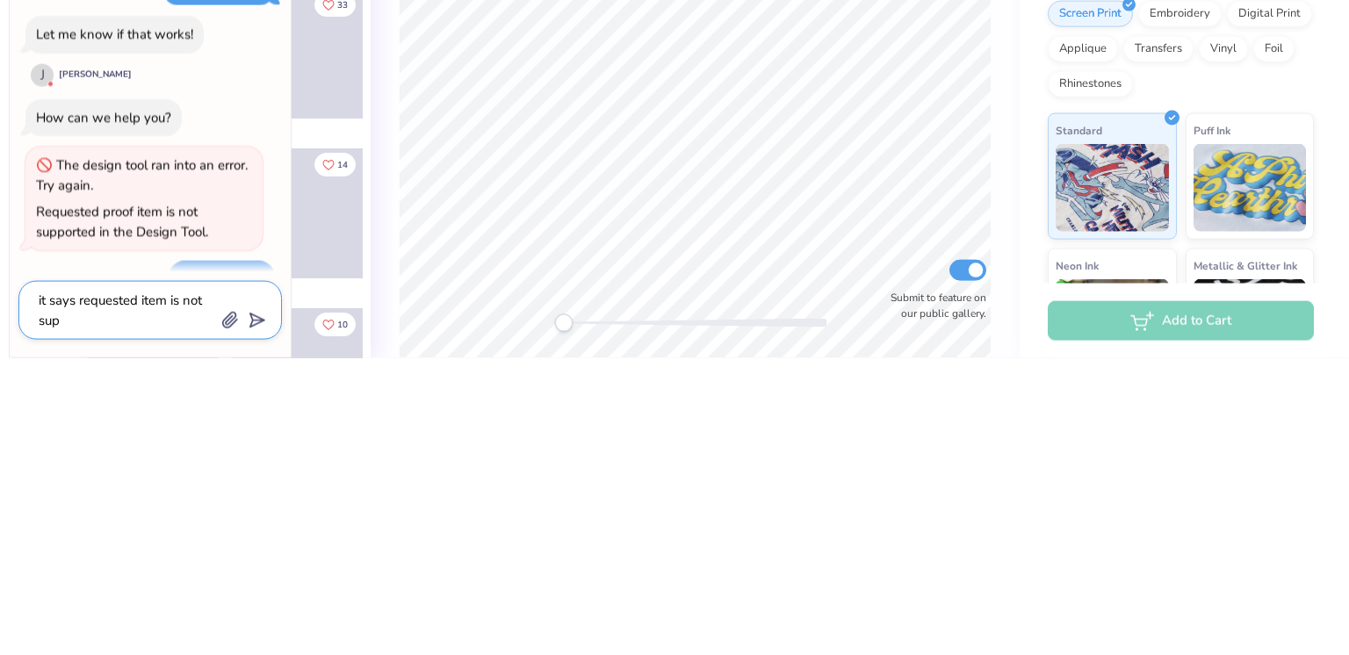
type textarea "x"
type textarea "it says requested item is not supp"
type textarea "x"
type textarea "it says requested item is not suppo"
type textarea "x"
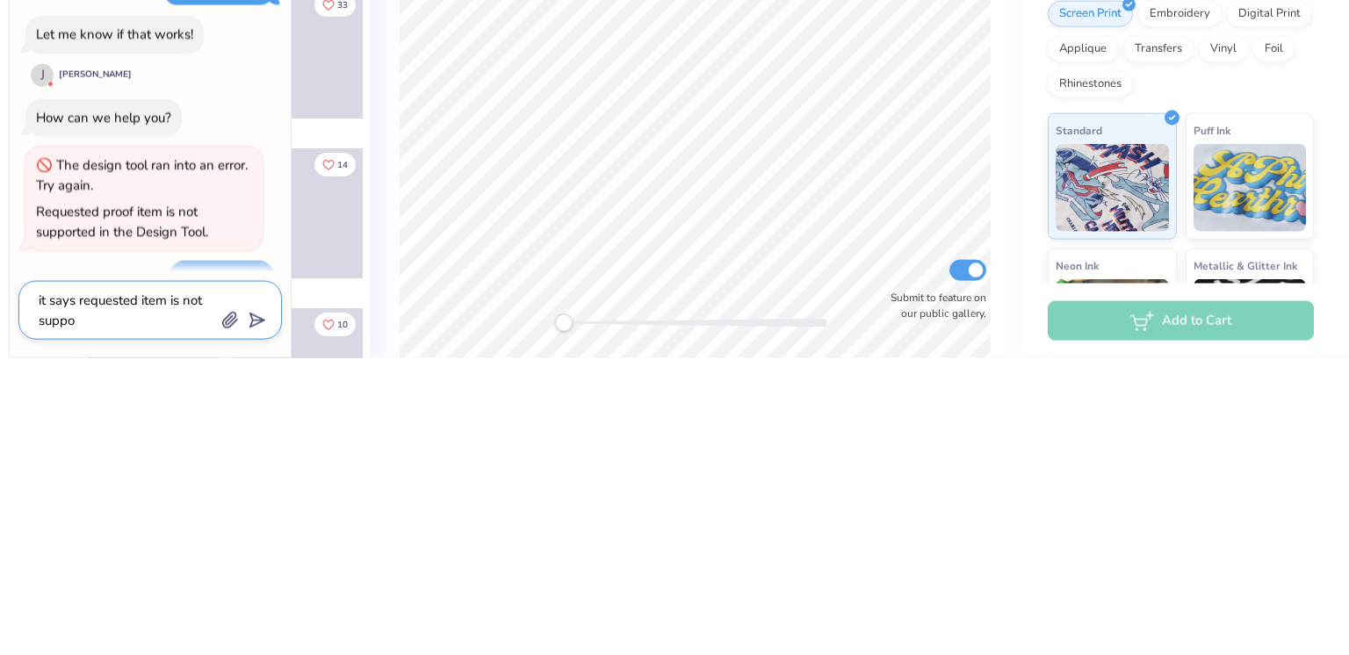
type textarea "it says requested item is not suppor"
type textarea "x"
type textarea "it says requested item is not support"
type textarea "x"
type textarea "it says requested item is not supporte"
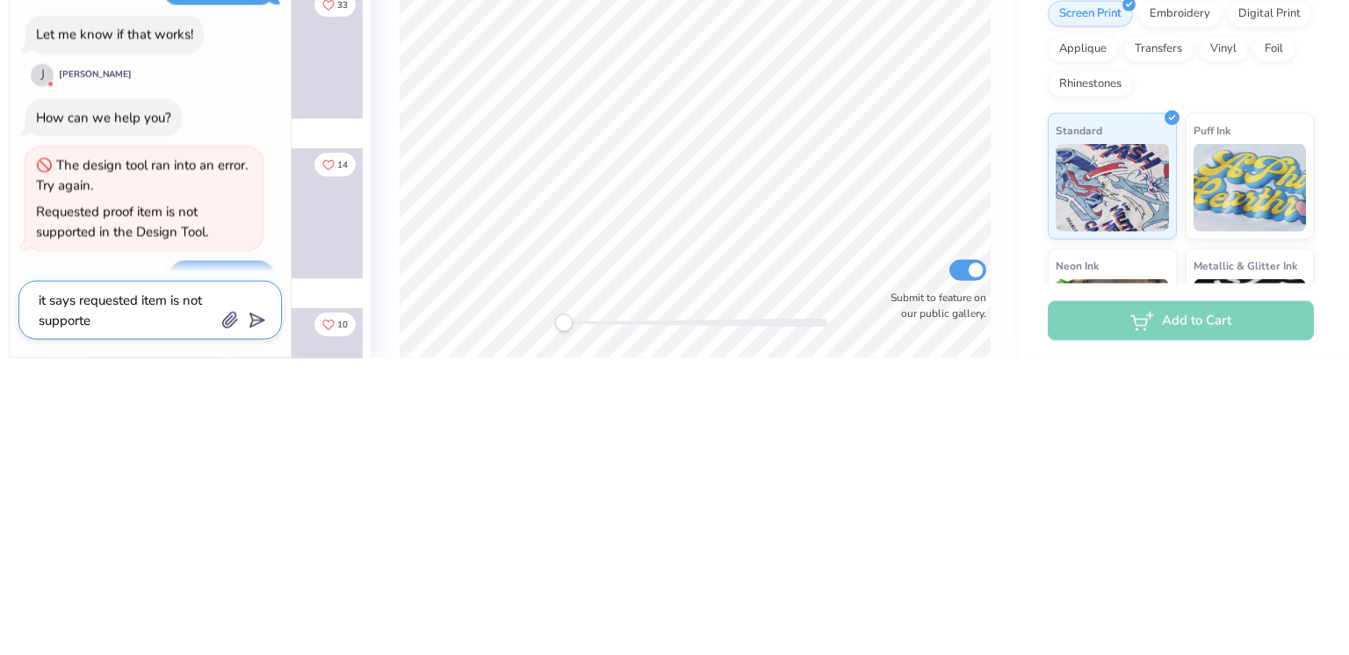
type textarea "x"
type textarea "it says requested item is not supported"
type textarea "x"
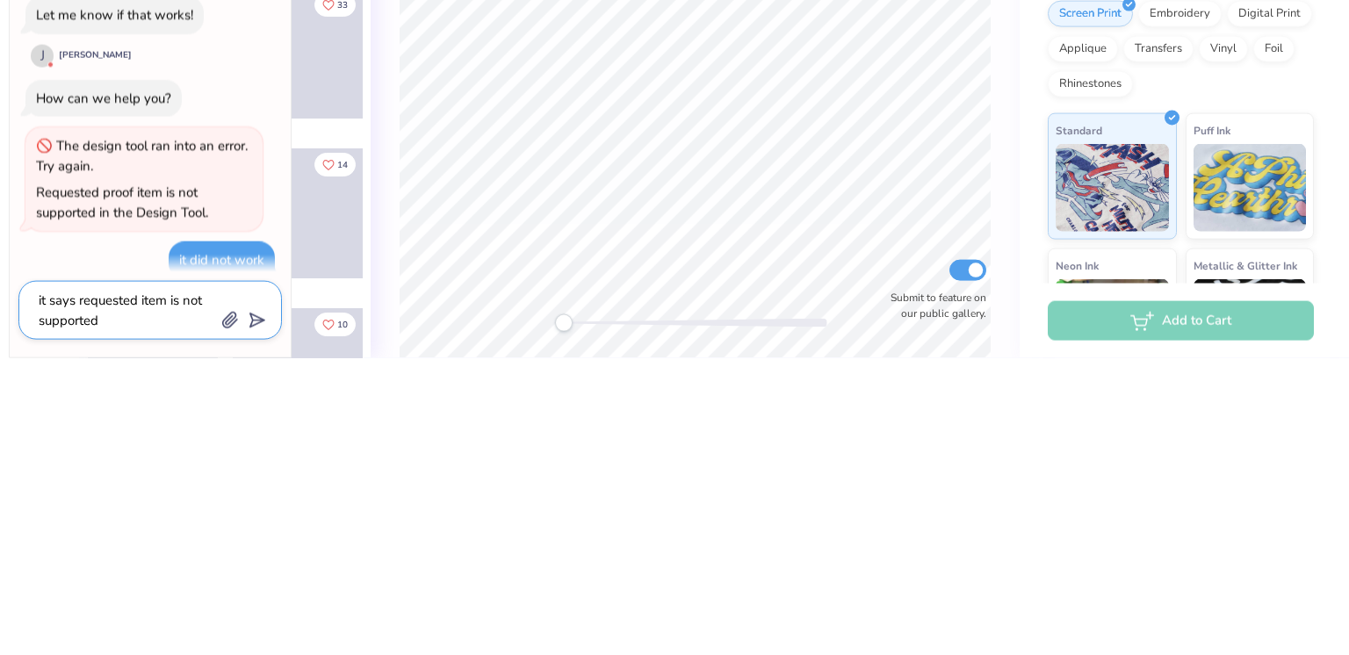
type textarea "it says requested item is not supported"
type textarea "x"
type textarea "it says requested item is not supported i"
type textarea "x"
type textarea "it says requested item is not supported in"
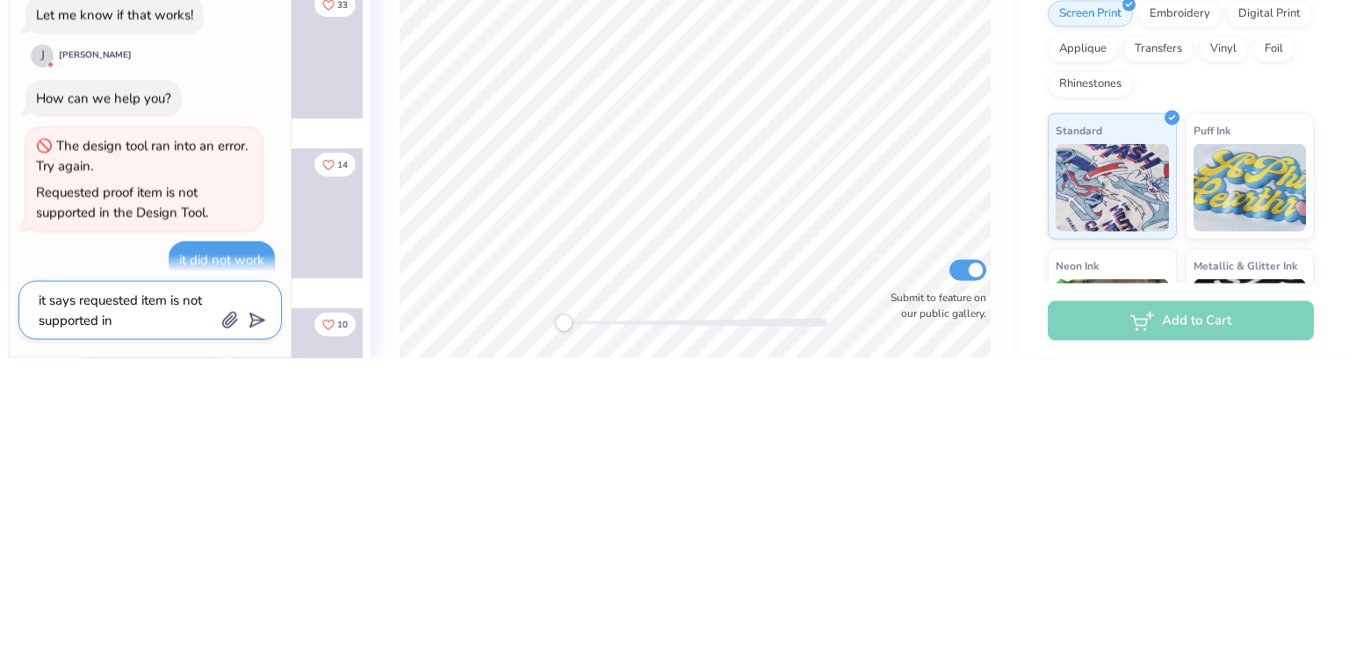
type textarea "x"
type textarea "it says requested item is not supported in"
type textarea "x"
type textarea "it says requested item is not supported in t"
type textarea "x"
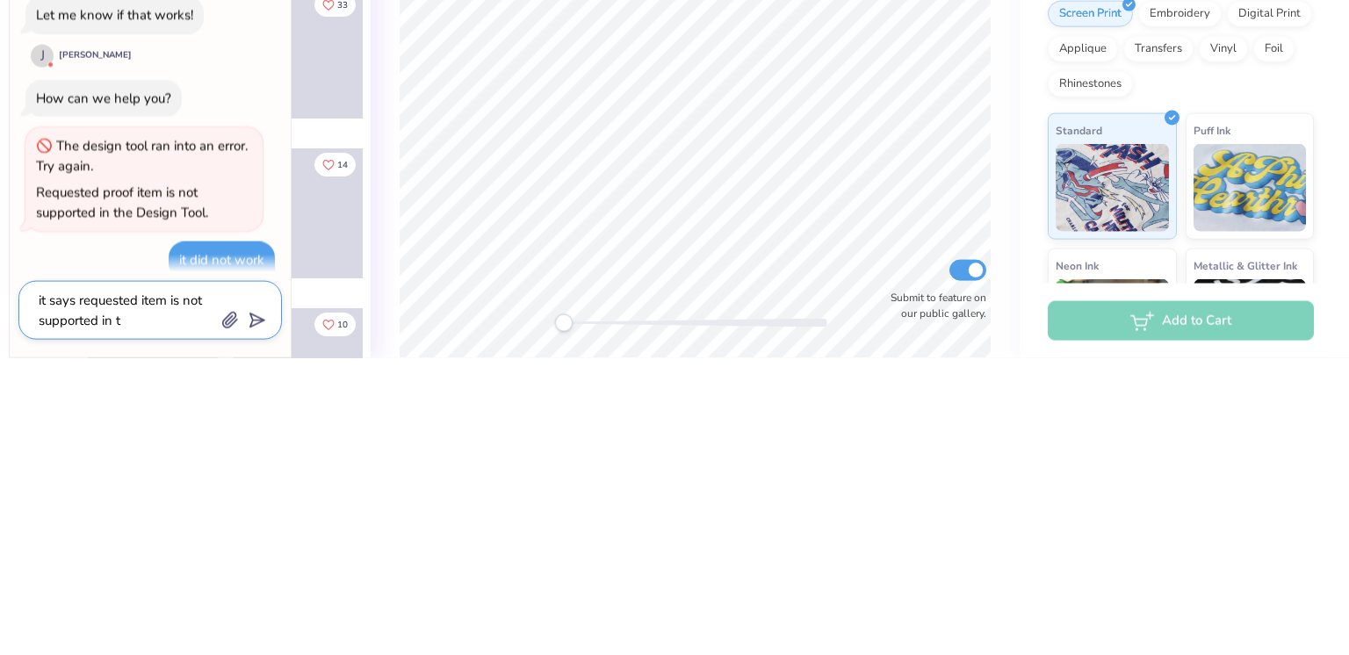
type textarea "it says requested item is not supported in th"
type textarea "x"
type textarea "it says requested item is not supported in the"
type textarea "x"
type textarea "it says requested item is not supported in the"
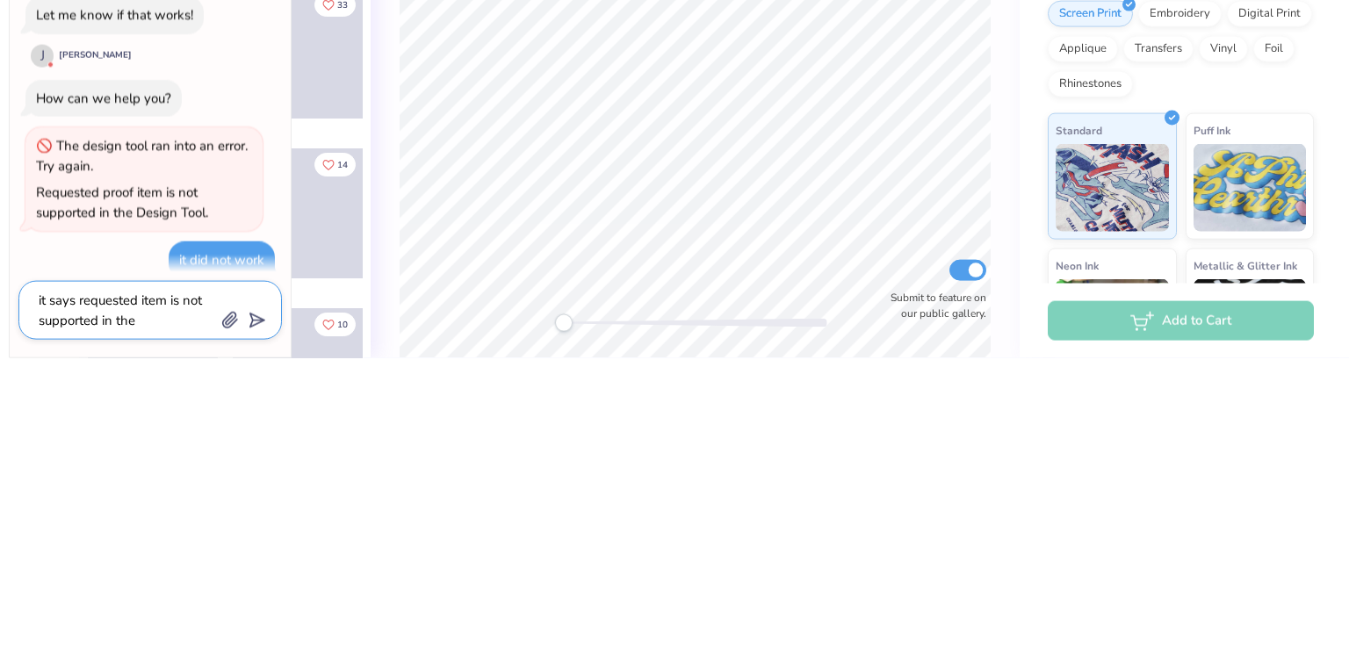
type textarea "x"
type textarea "it says requested item is not supported in the d"
type textarea "x"
type textarea "it says requested item is not supported in the de"
type textarea "x"
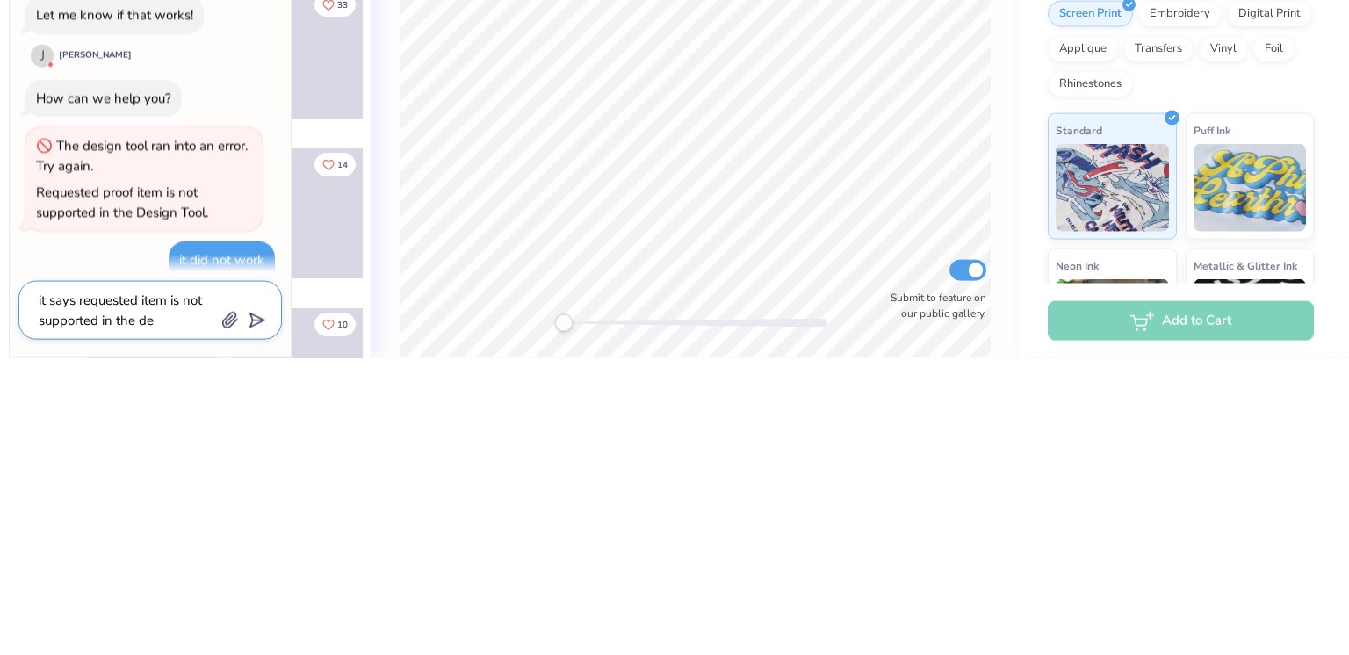
type textarea "it says requested item is not supported in the des"
type textarea "x"
type textarea "it says requested item is not supported in the desi"
type textarea "x"
type textarea "it says requested item is not supported in the desig"
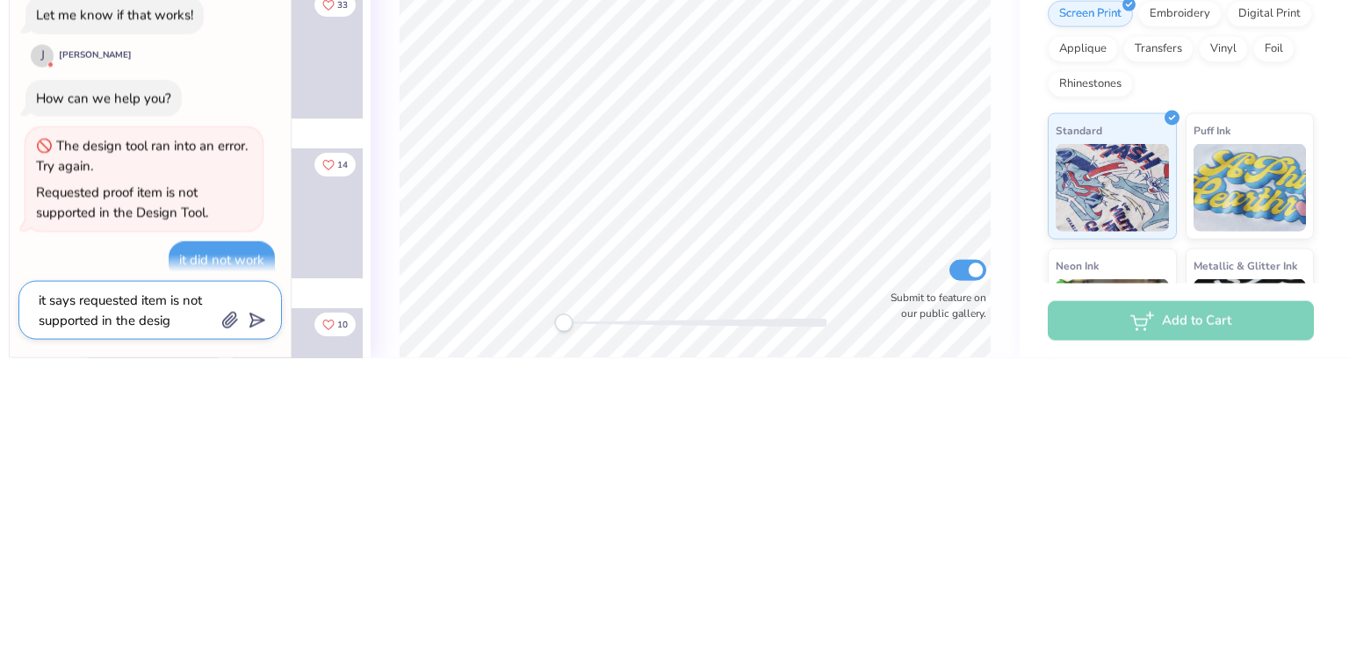
type textarea "x"
type textarea "it says requested item is not supported in the design"
type textarea "x"
type textarea "it says requested item is not supported in the design"
type textarea "x"
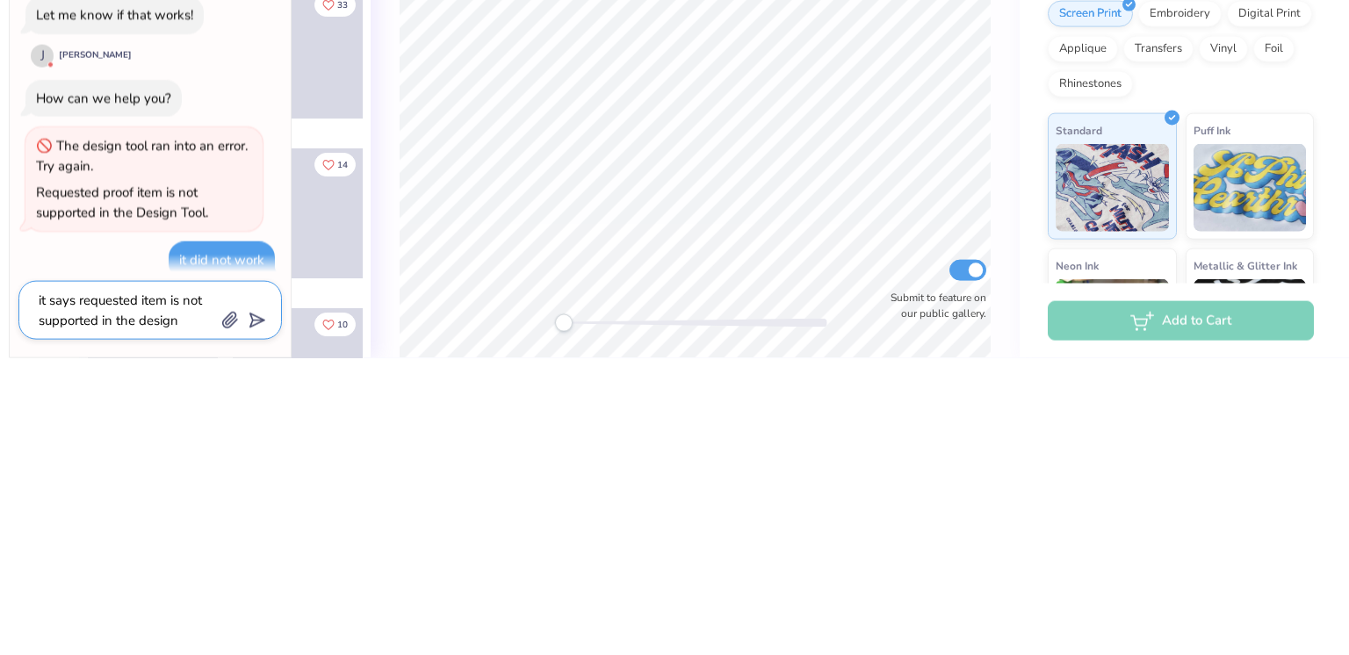
type textarea "it says requested item is not supported in the design t"
type textarea "x"
type textarea "it says requested item is not supported in the design to"
type textarea "x"
type textarea "it says requested item is not supported in the design too"
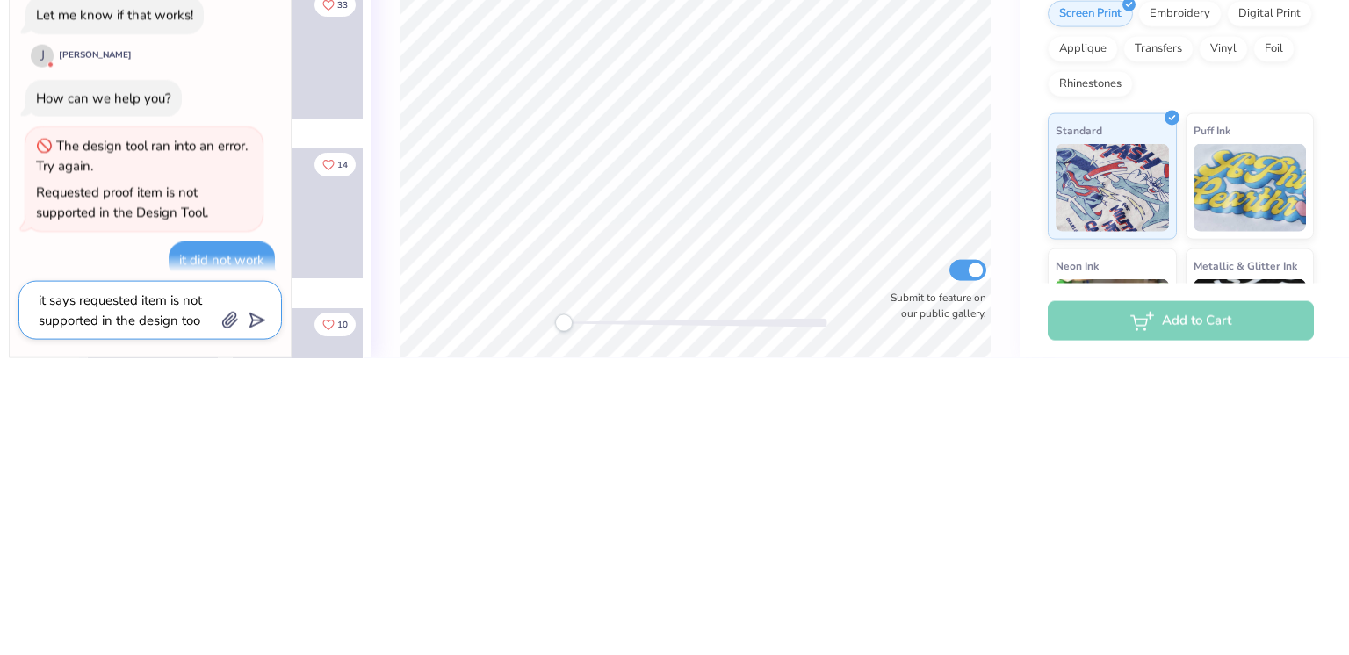
type textarea "x"
type textarea "it says requested item is not supported in the design tool"
type textarea "x"
type textarea "it says requested item is not supported in the design tool"
type textarea "x"
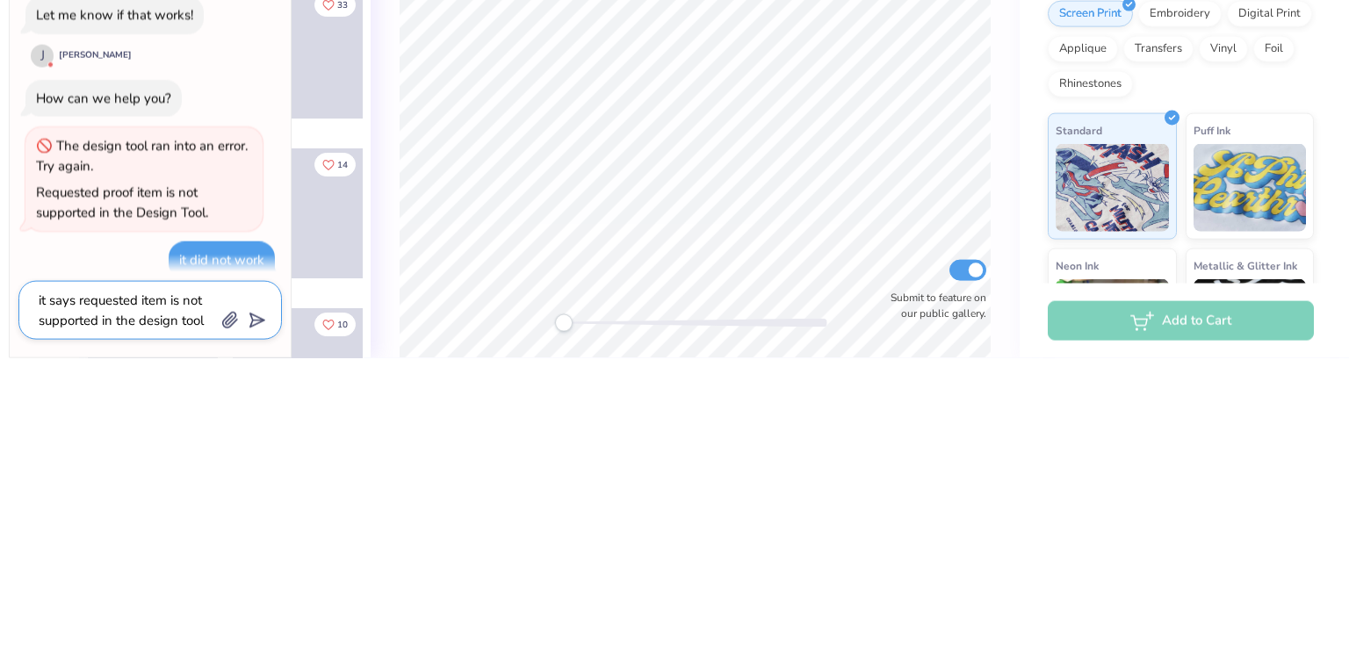
type textarea "it says requested item is not supported in the design tool w"
type textarea "x"
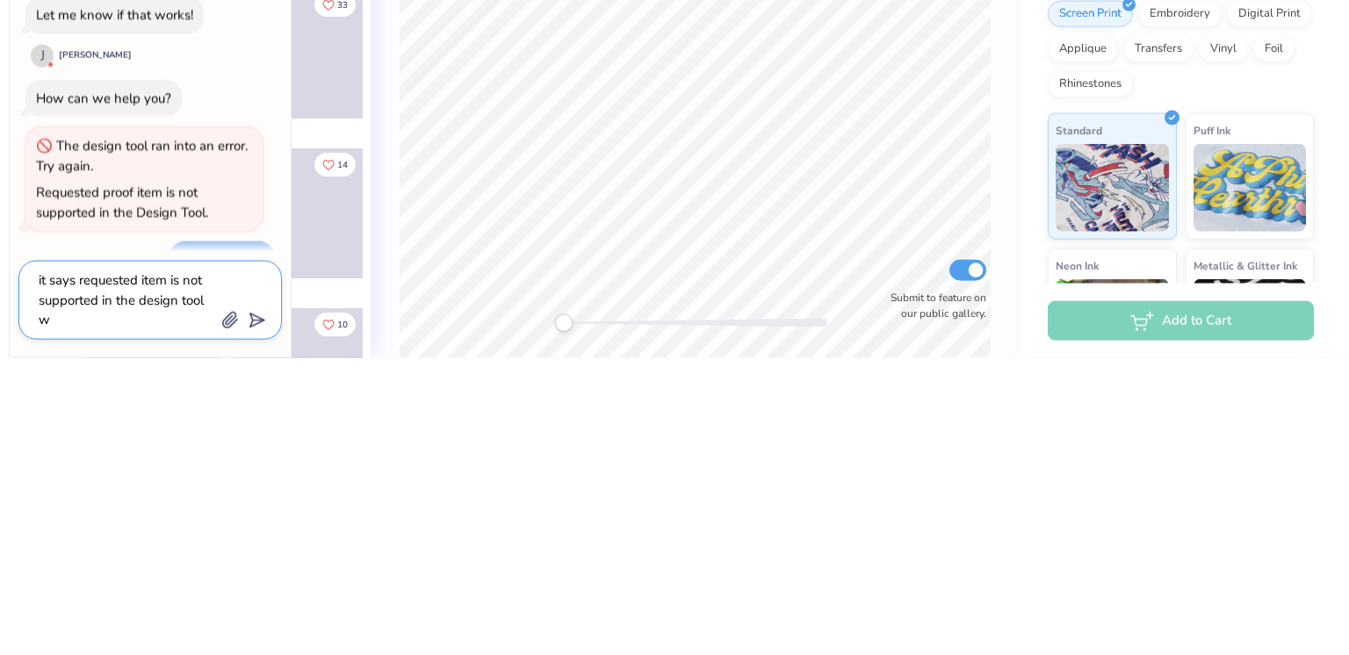
type textarea "it says requested item is not supported in the design tool wh"
type textarea "x"
type textarea "it says requested item is not supported in the design tool wha"
type textarea "x"
type textarea "it says requested item is not supported in the design tool what"
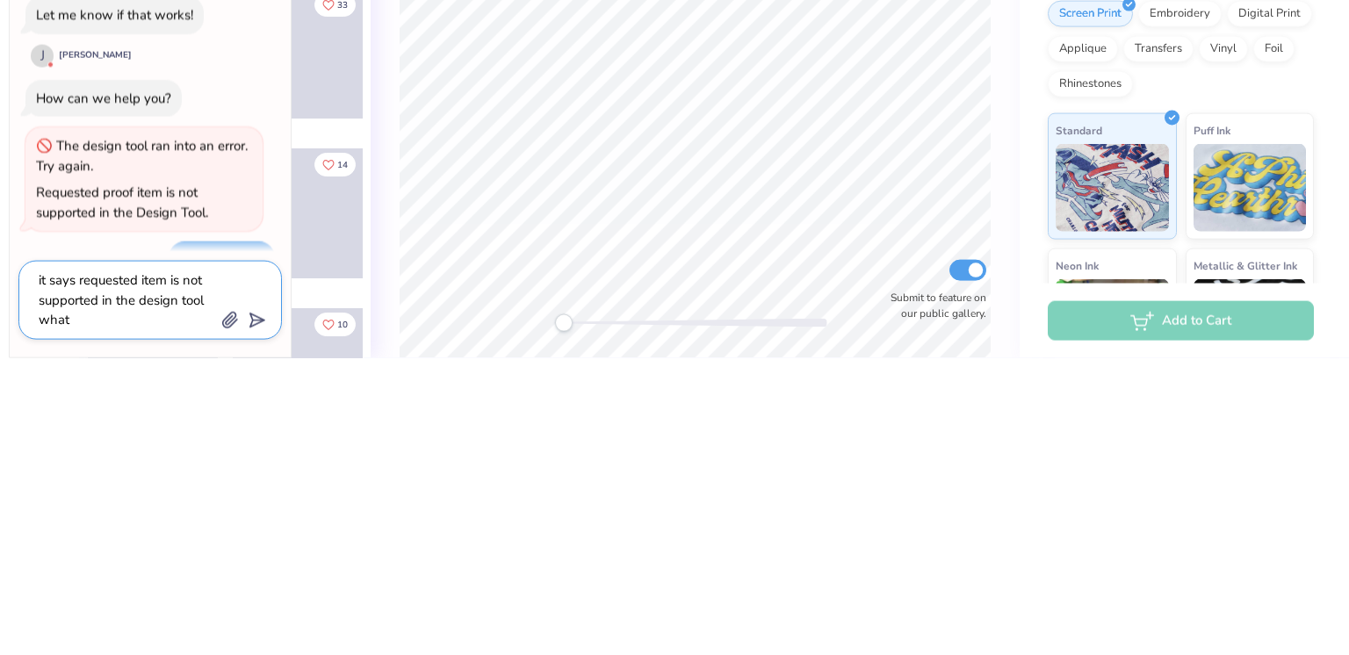
type textarea "x"
type textarea "it says requested item is not supported in the design tool what"
type textarea "x"
type textarea "it says requested item is not supported in the design tool what d"
type textarea "x"
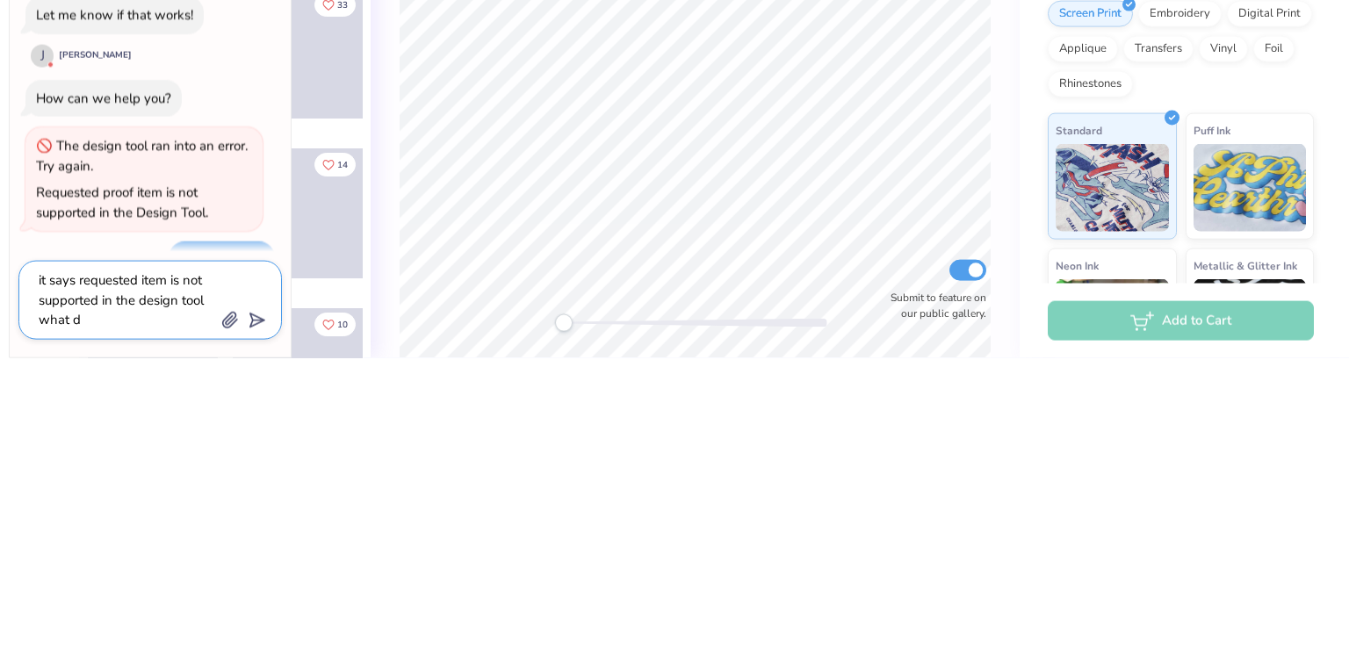
type textarea "it says requested item is not supported in the design tool what do"
type textarea "x"
type textarea "it says requested item is not supported in the design tool what doe"
type textarea "x"
type textarea "it says requested item is not supported in the design tool what does"
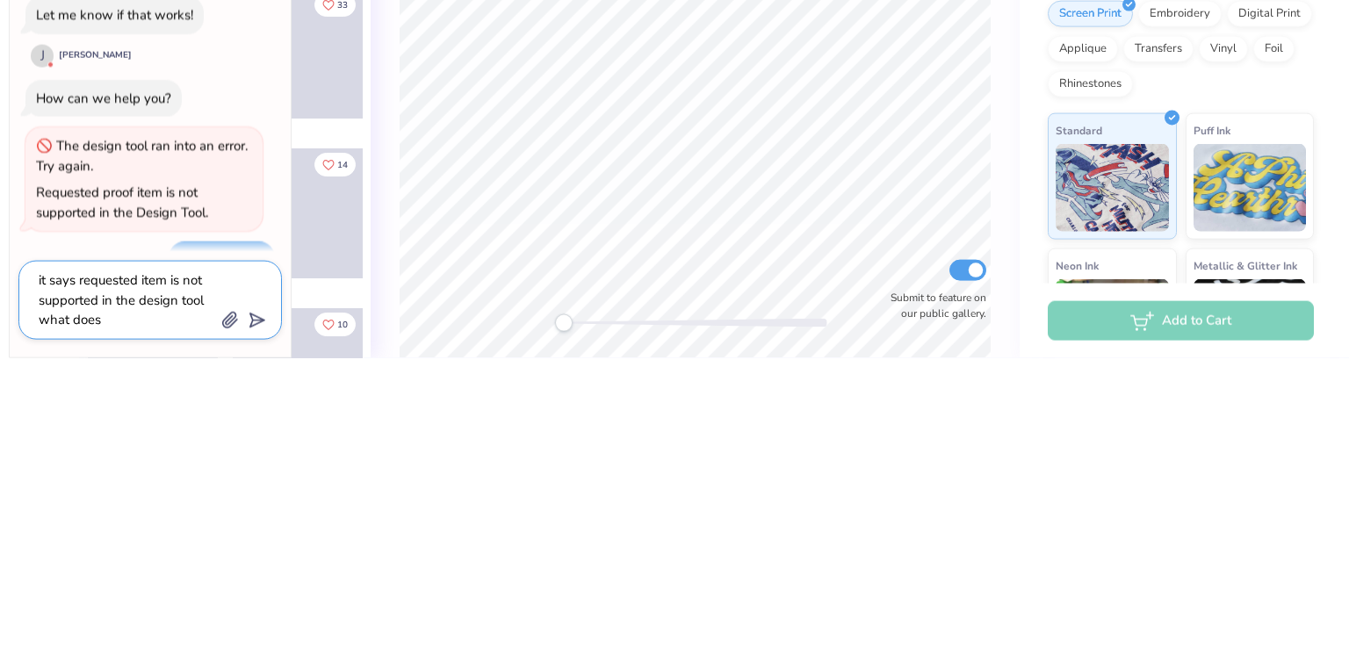
type textarea "x"
type textarea "it says requested item is not supported in the design tool what does"
type textarea "x"
type textarea "it says requested item is not supported in the design tool what does t"
type textarea "x"
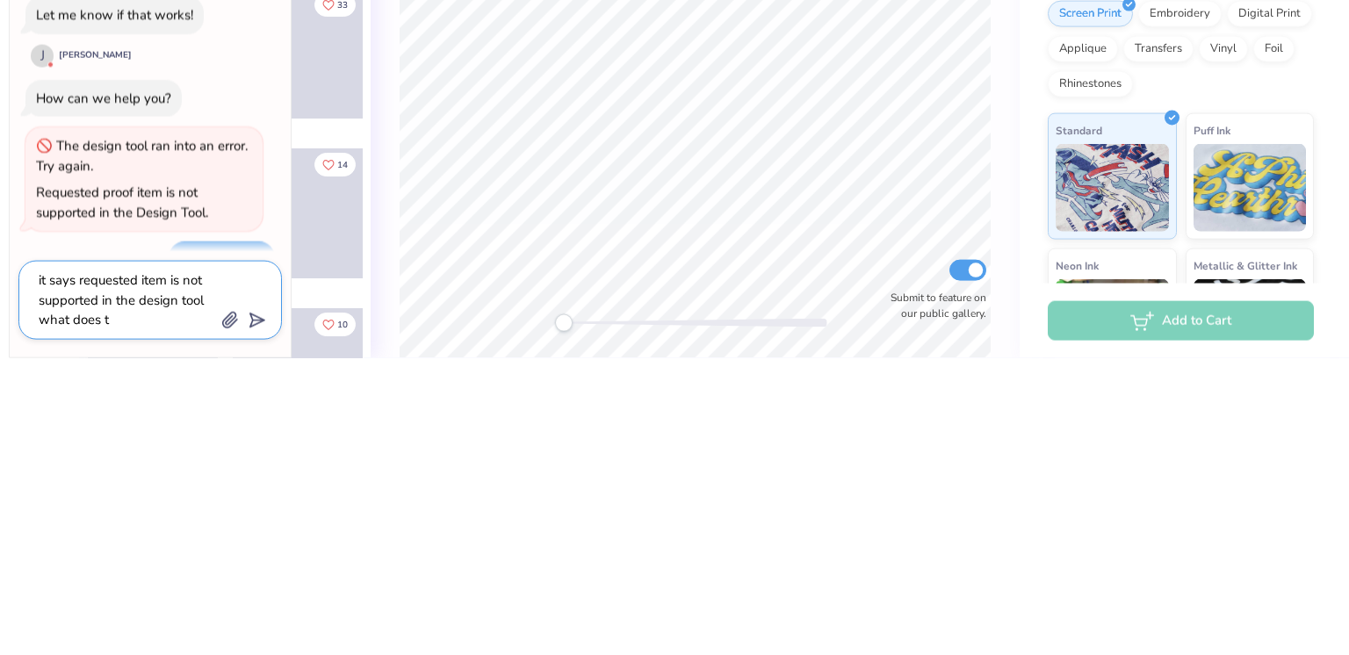
type textarea "it says requested item is not supported in the design tool what does th"
type textarea "x"
type textarea "it says requested item is not supported in the design tool what does tha"
type textarea "x"
type textarea "it says requested item is not supported in the design tool what does that"
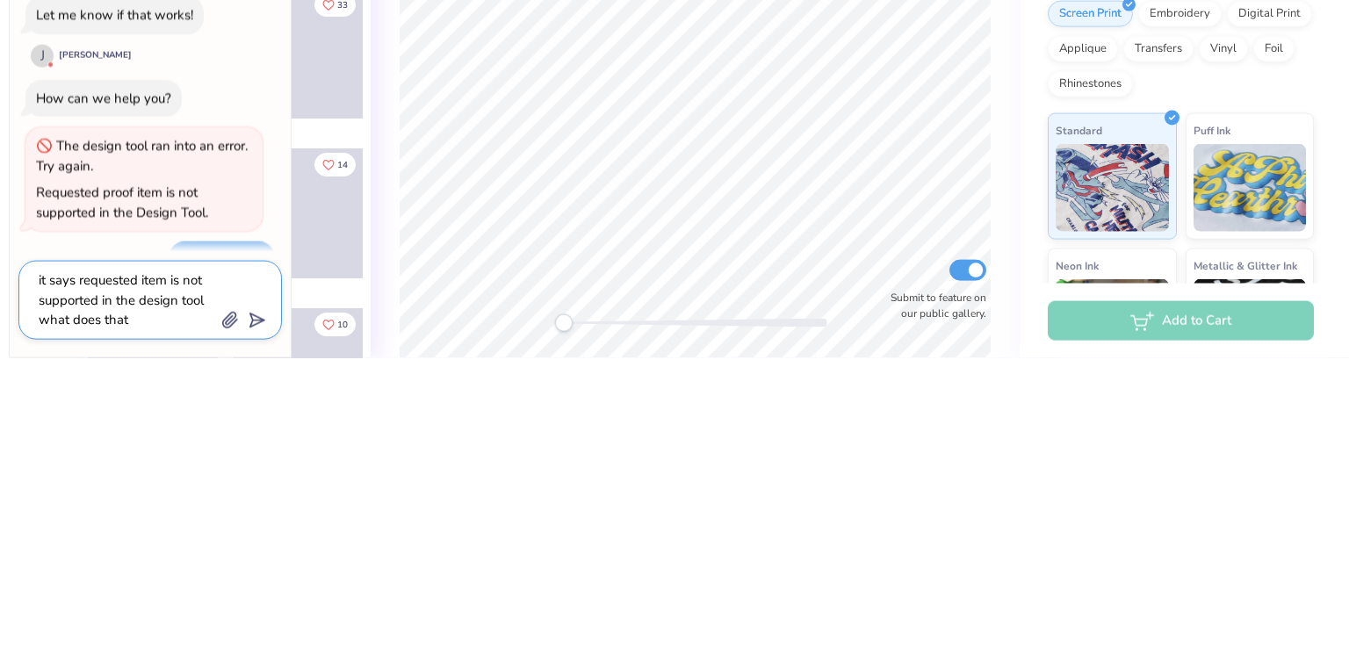
type textarea "x"
type textarea "it says requested item is not supported in the design tool what does that"
type textarea "x"
type textarea "it says requested item is not supported in the design tool what does that m"
type textarea "x"
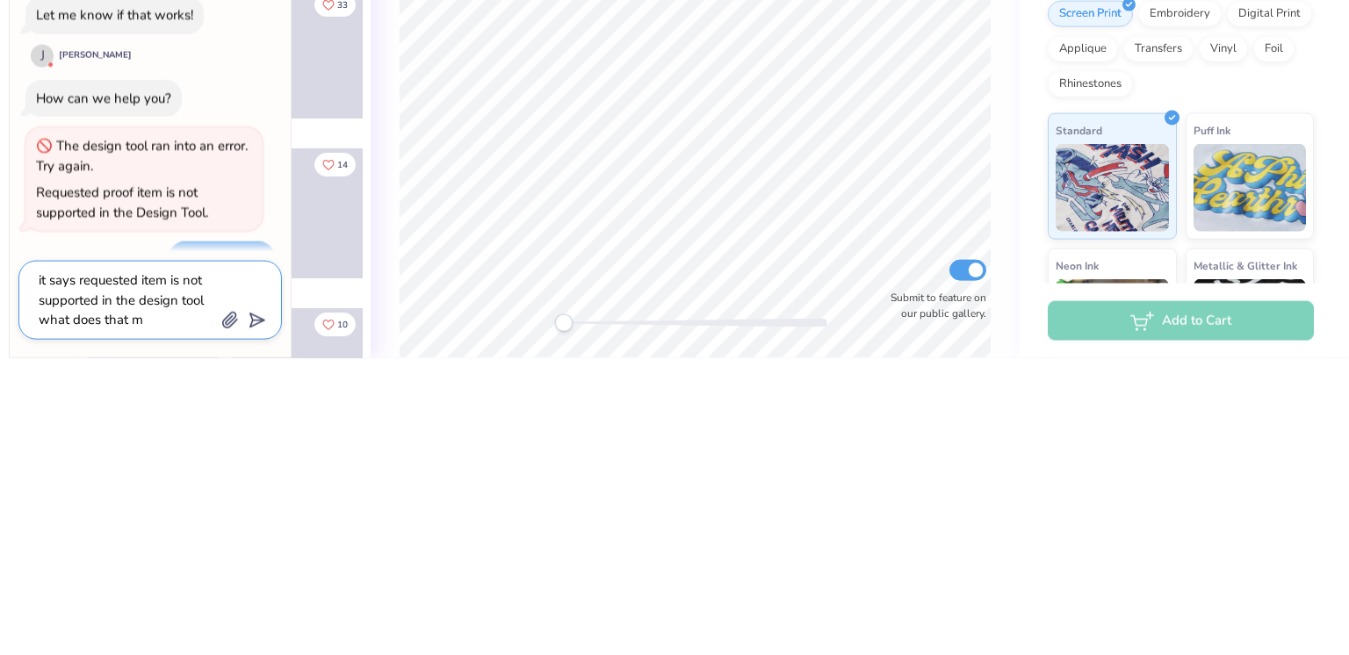
type textarea "it says requested item is not supported in the design tool what does that me"
type textarea "x"
type textarea "it says requested item is not supported in the design tool what does that mea"
type textarea "x"
type textarea "it says requested item is not supported in the design tool what does that mean"
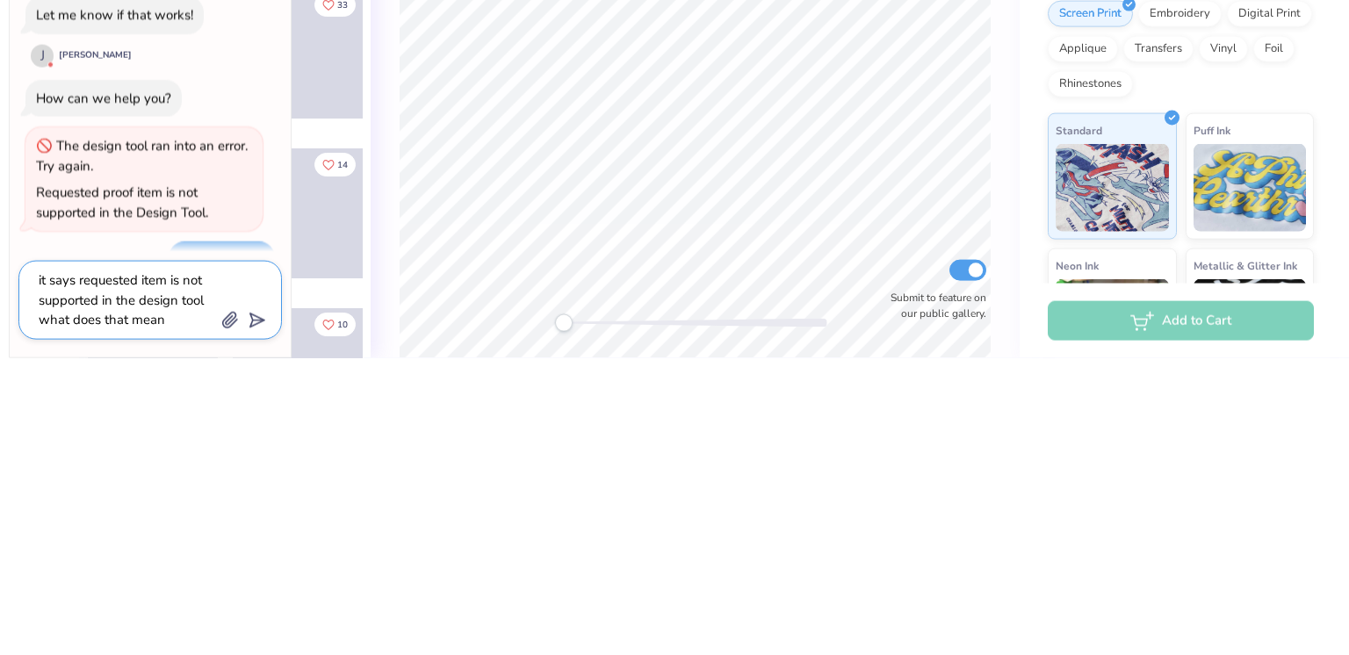
type textarea "x"
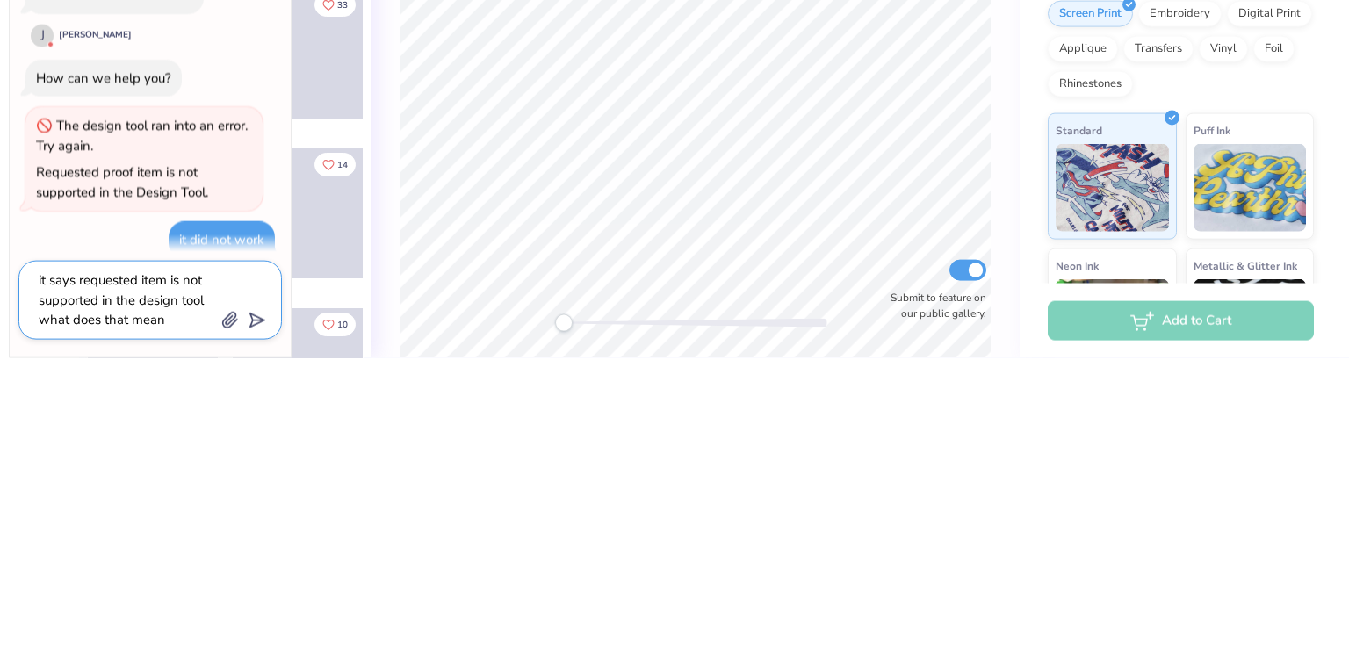
type textarea "it says requested item is not supported in the design tool what does that mean"
click at [256, 616] on icon "submit" at bounding box center [253, 617] width 25 height 25
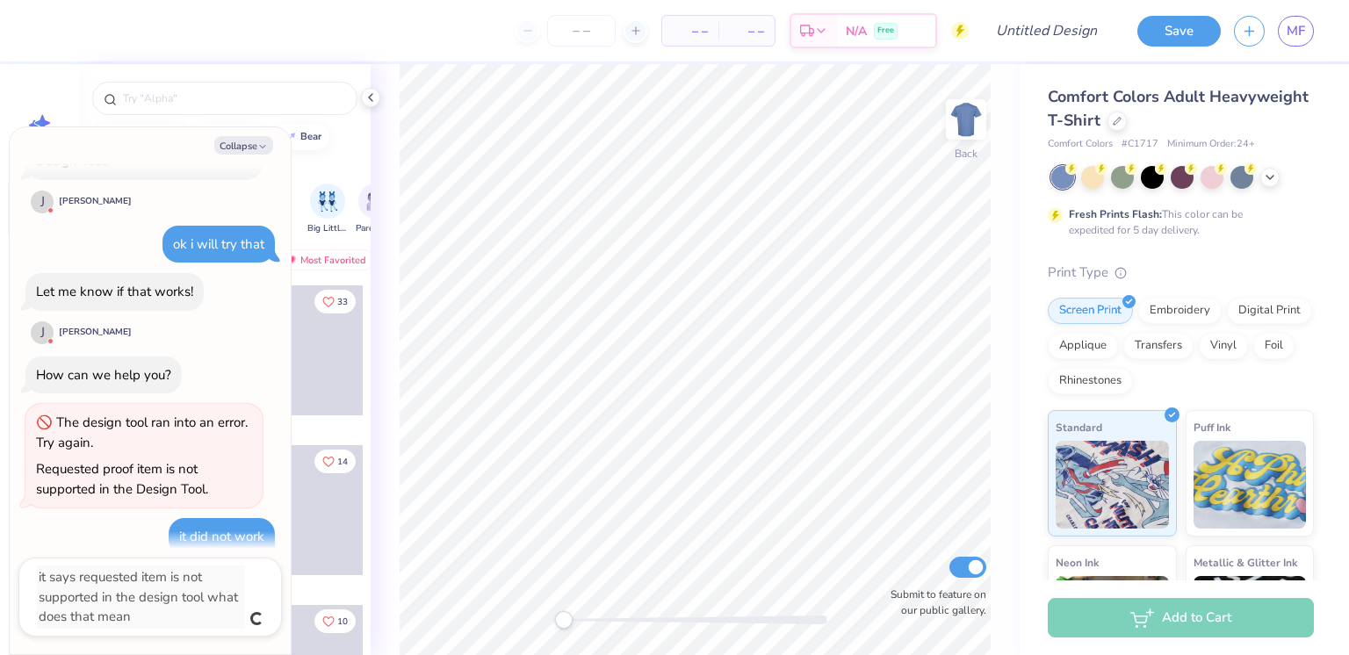
scroll to position [440, 0]
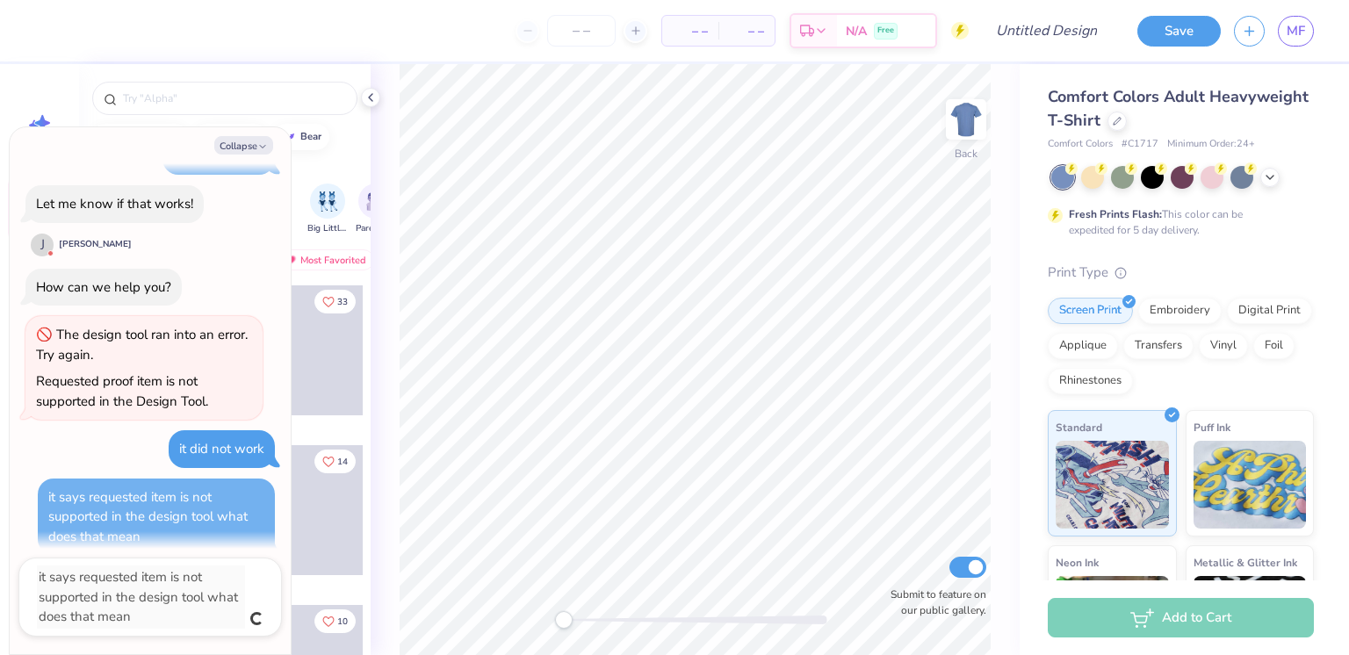
type textarea "x"
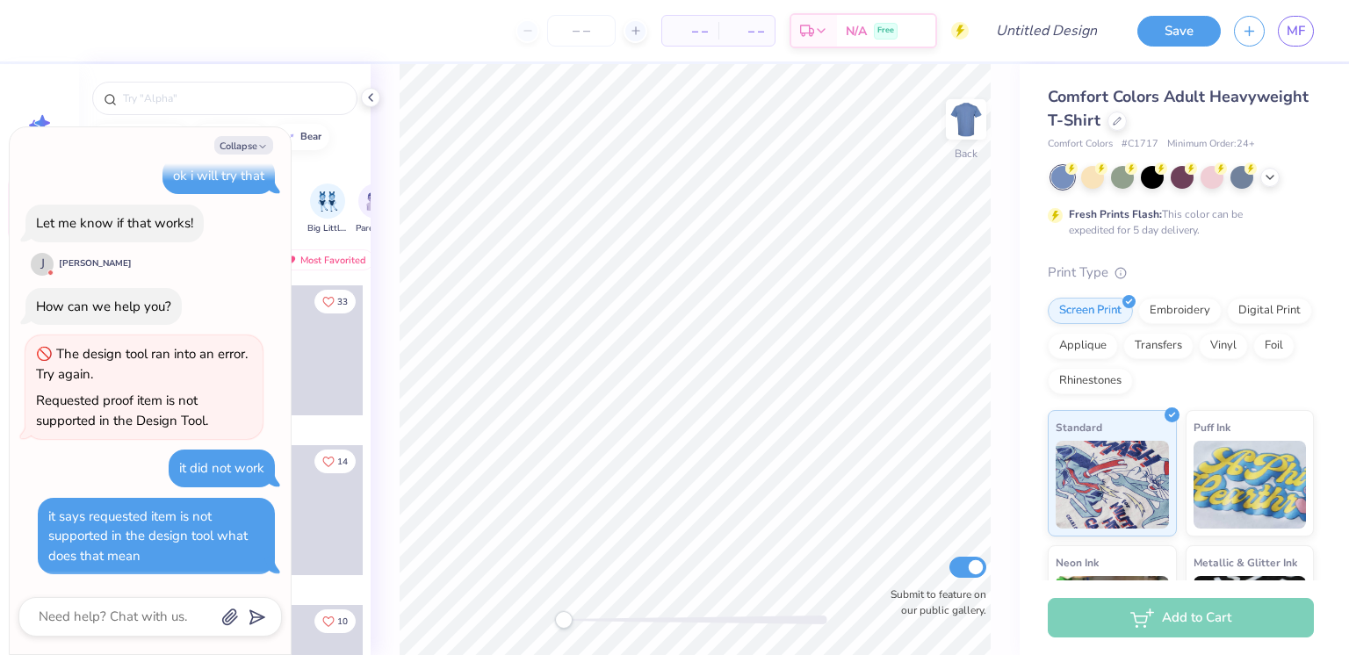
scroll to position [400, 0]
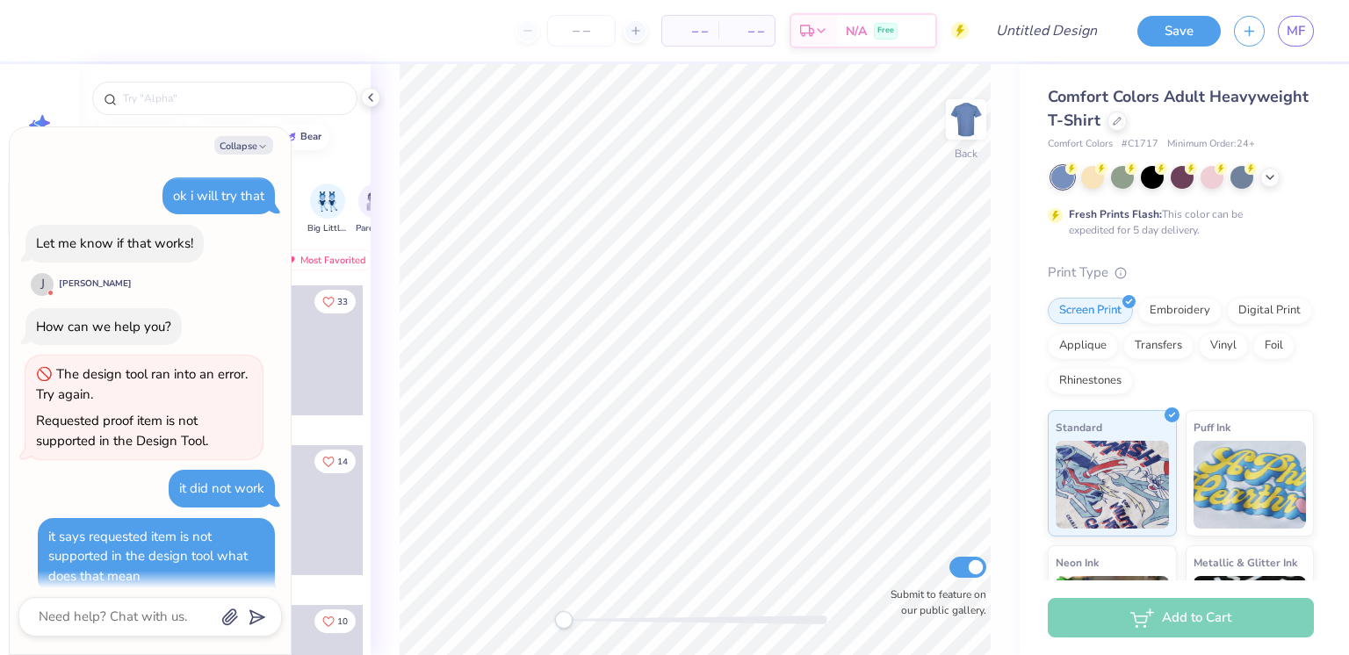
type textarea "x"
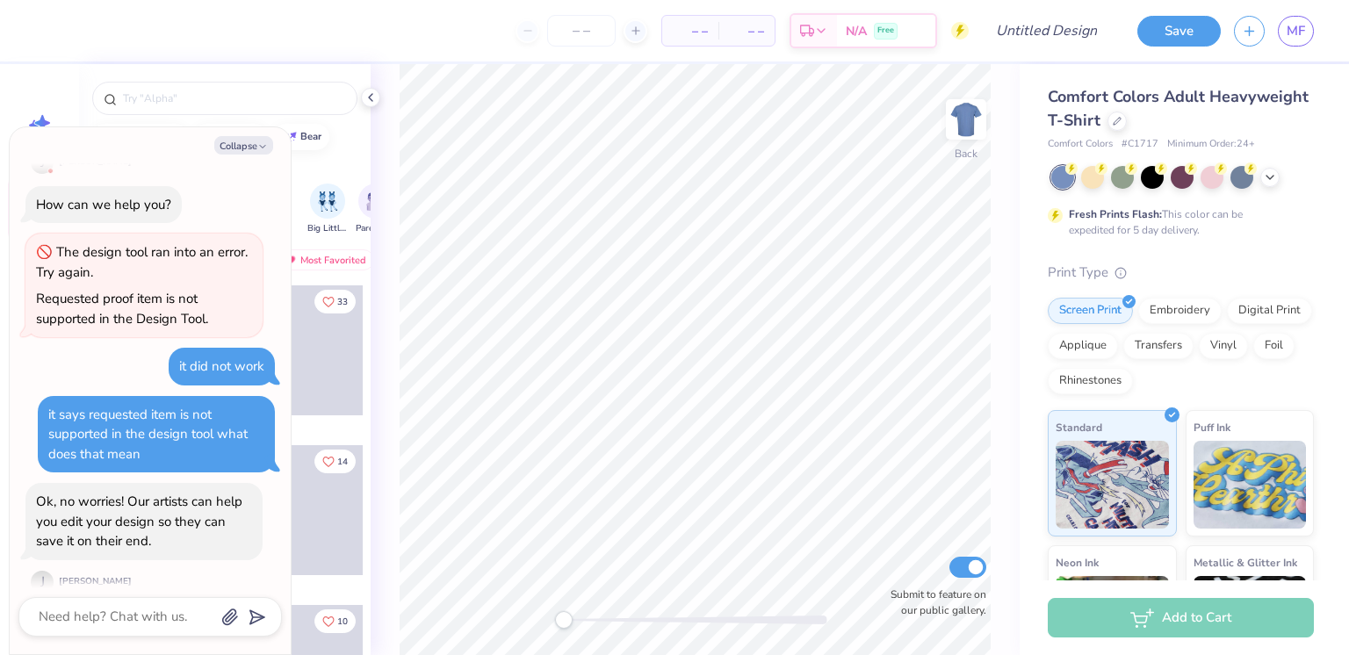
click at [1307, 42] on link "MF" at bounding box center [1296, 31] width 36 height 31
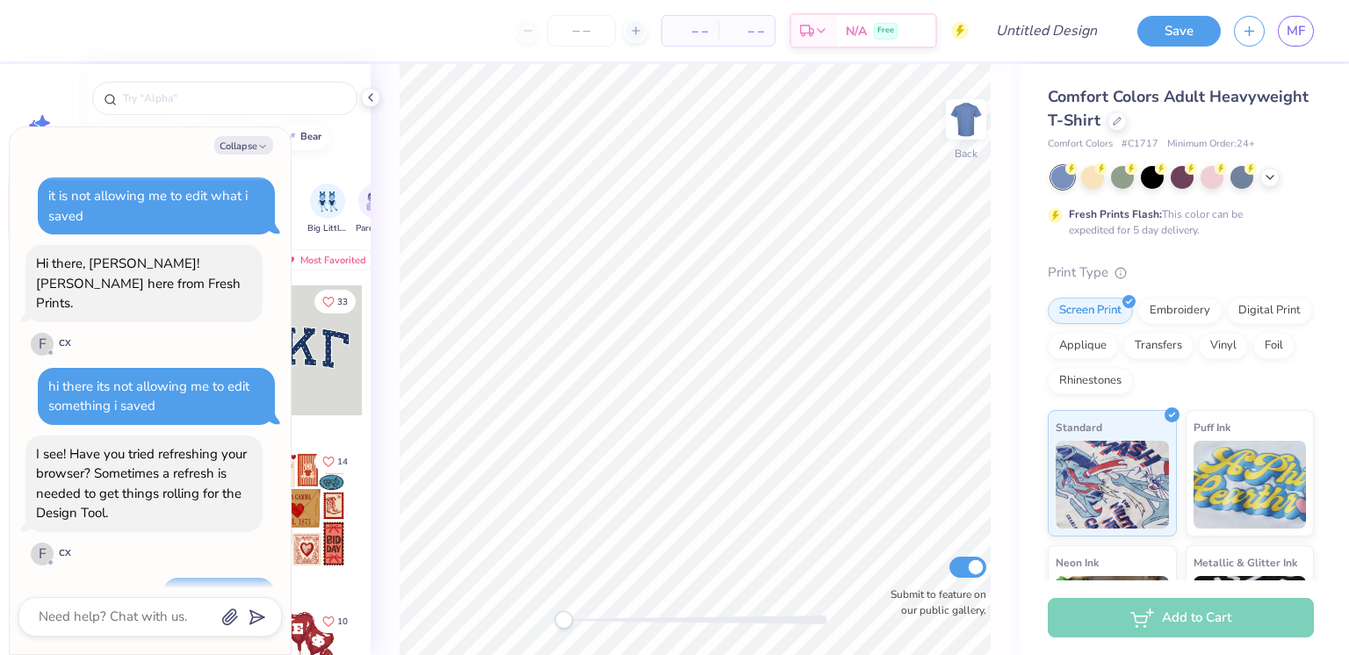
scroll to position [831, 0]
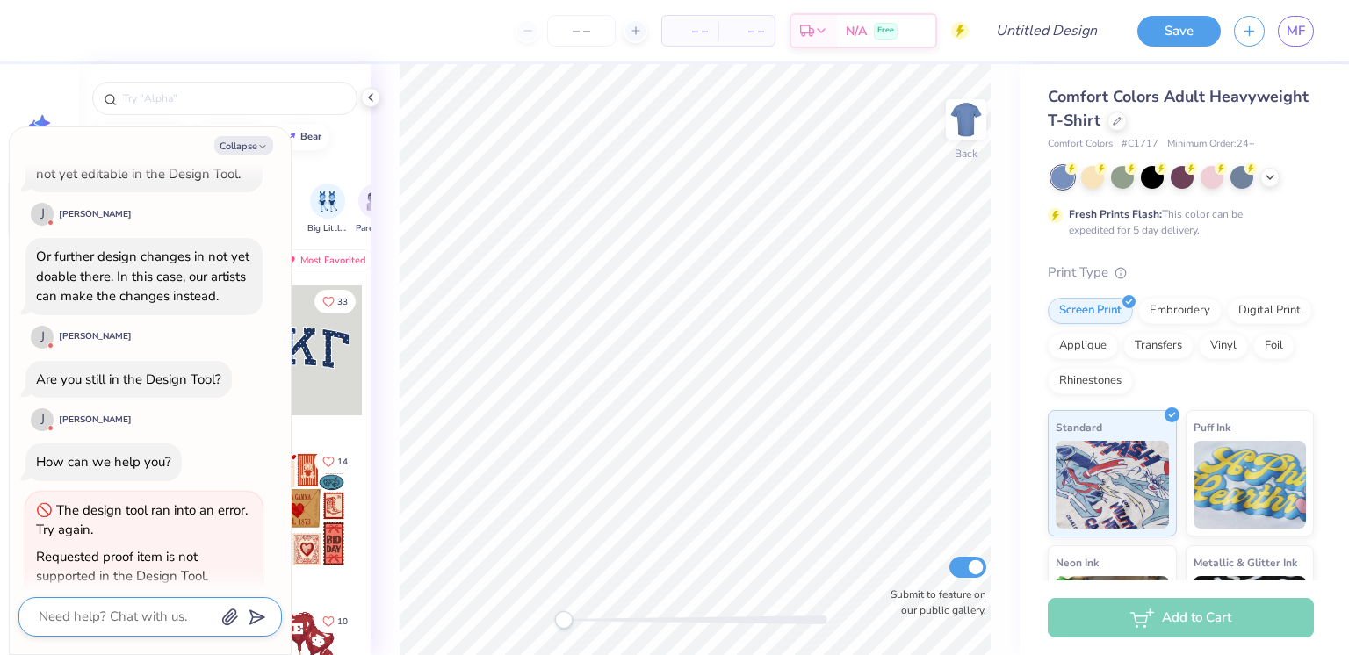
click at [100, 622] on textarea at bounding box center [126, 617] width 178 height 24
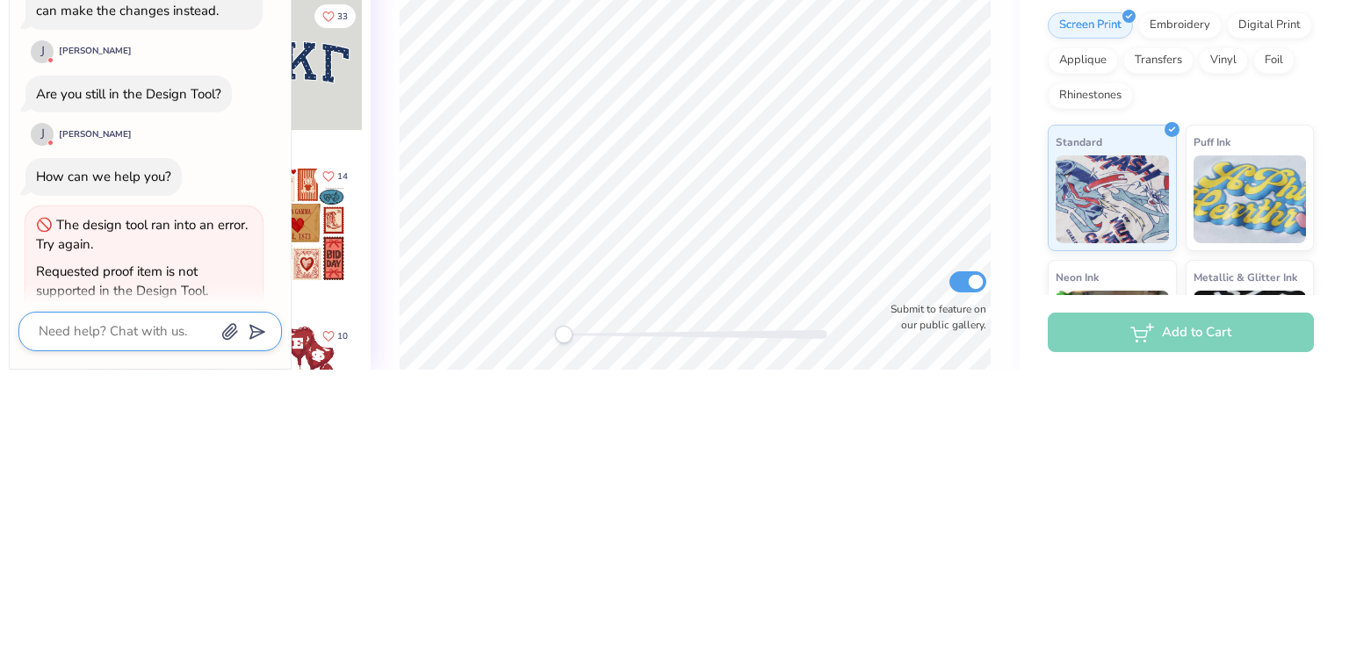
type textarea "x"
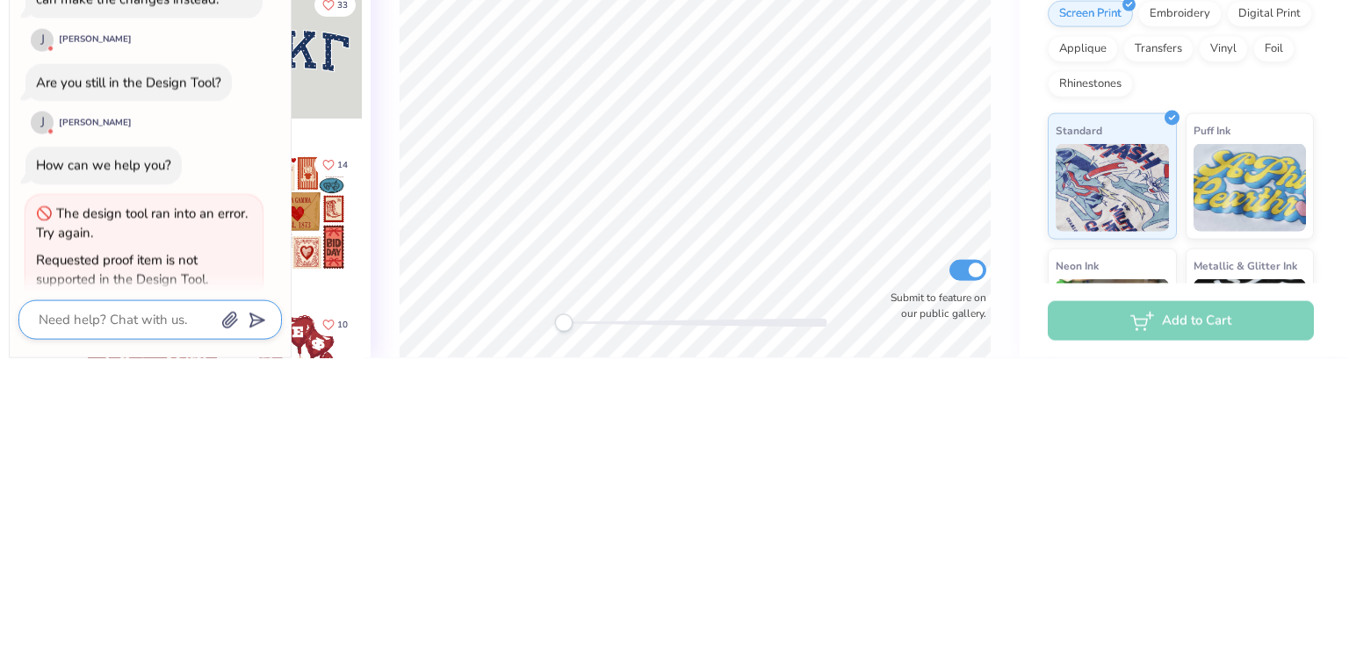
type textarea "y"
type textarea "x"
type textarea "ye"
type textarea "x"
type textarea "yes"
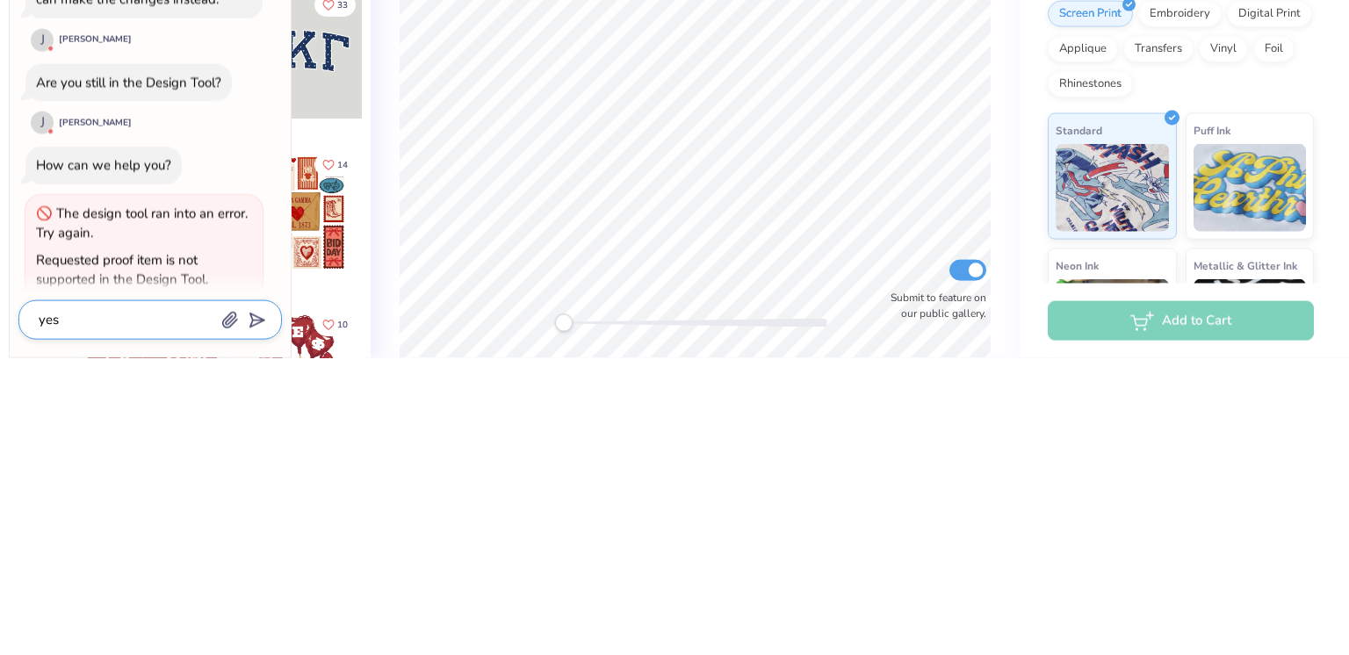
type textarea "x"
type textarea "yes"
type textarea "x"
type textarea "yes i"
type textarea "x"
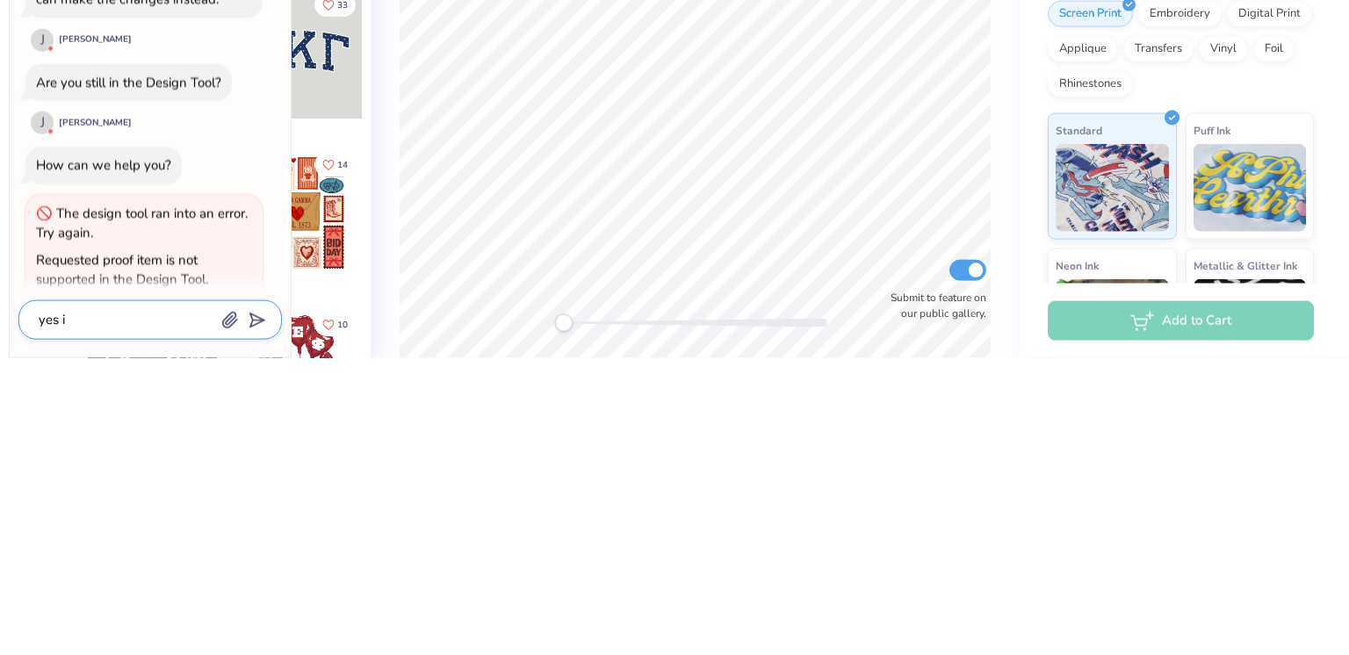
type textarea "yes i"
type textarea "x"
type textarea "yes i a"
type textarea "x"
type textarea "yes i am"
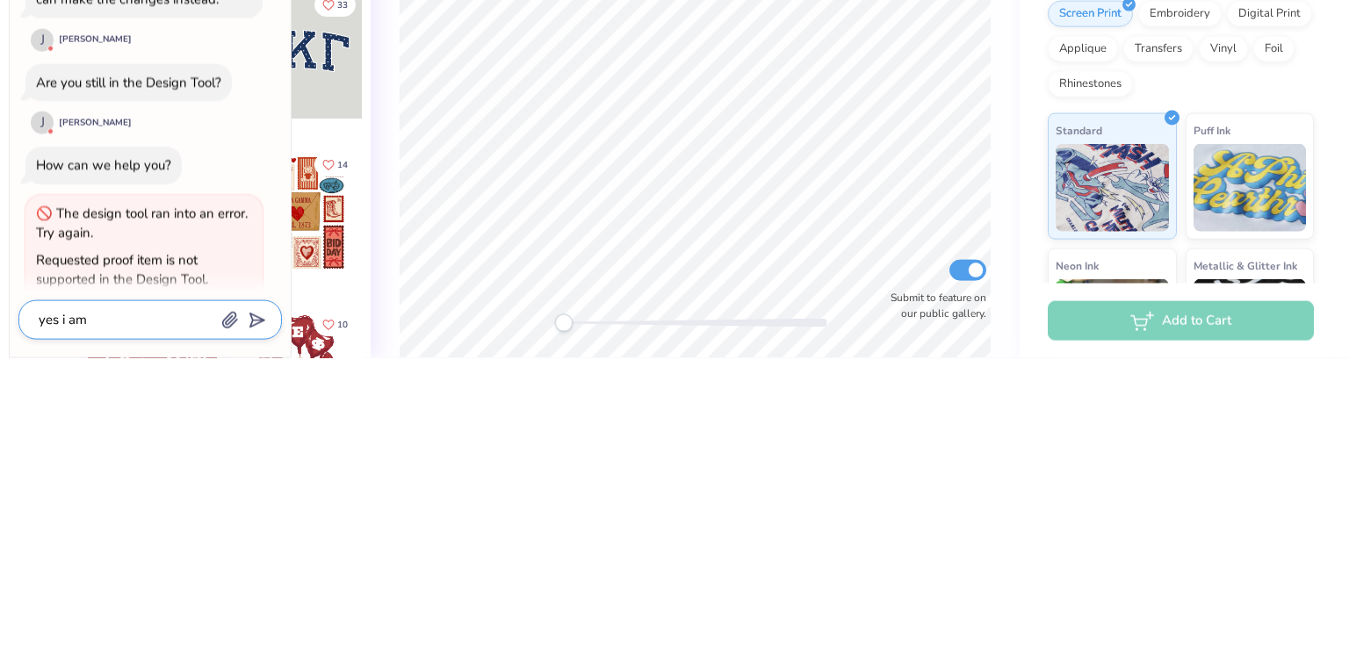
type textarea "x"
type textarea "yes i am"
type textarea "x"
type textarea "yes i am"
type textarea "x"
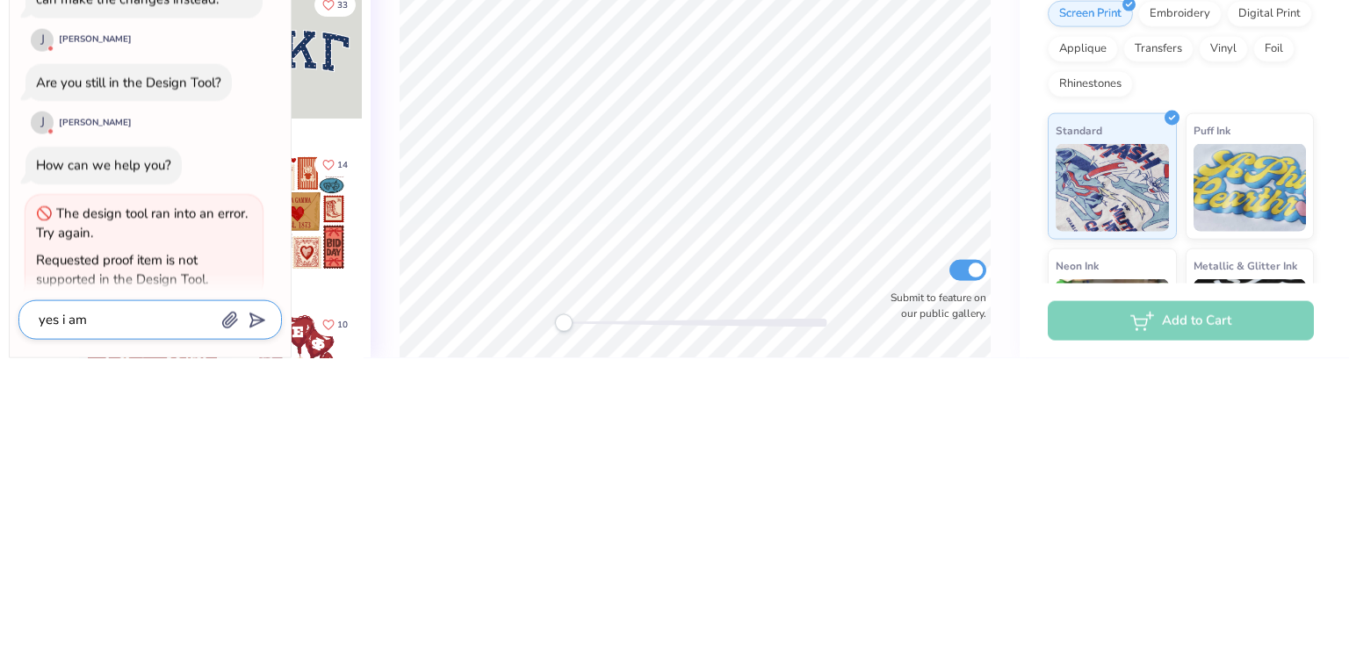
type textarea "yes i a"
type textarea "x"
type textarea "yes i"
type textarea "x"
type textarea "yes i"
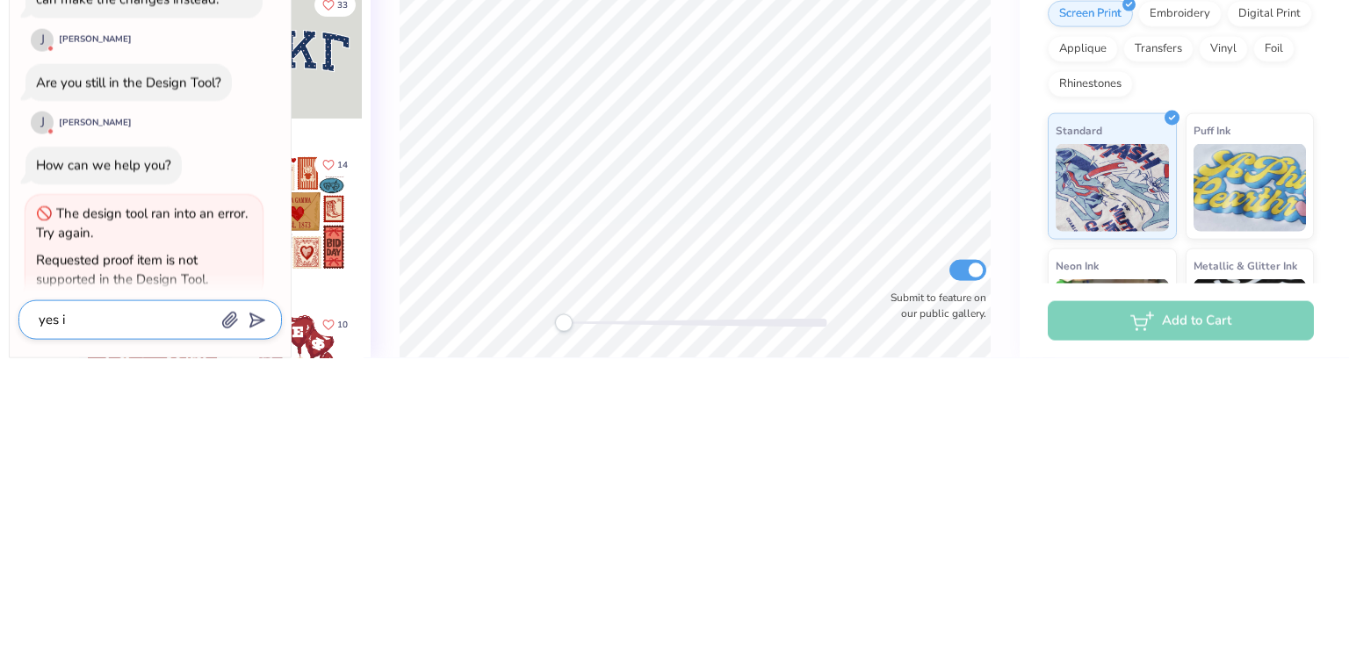
type textarea "x"
type textarea "yes"
type textarea "x"
type textarea "yes"
type textarea "x"
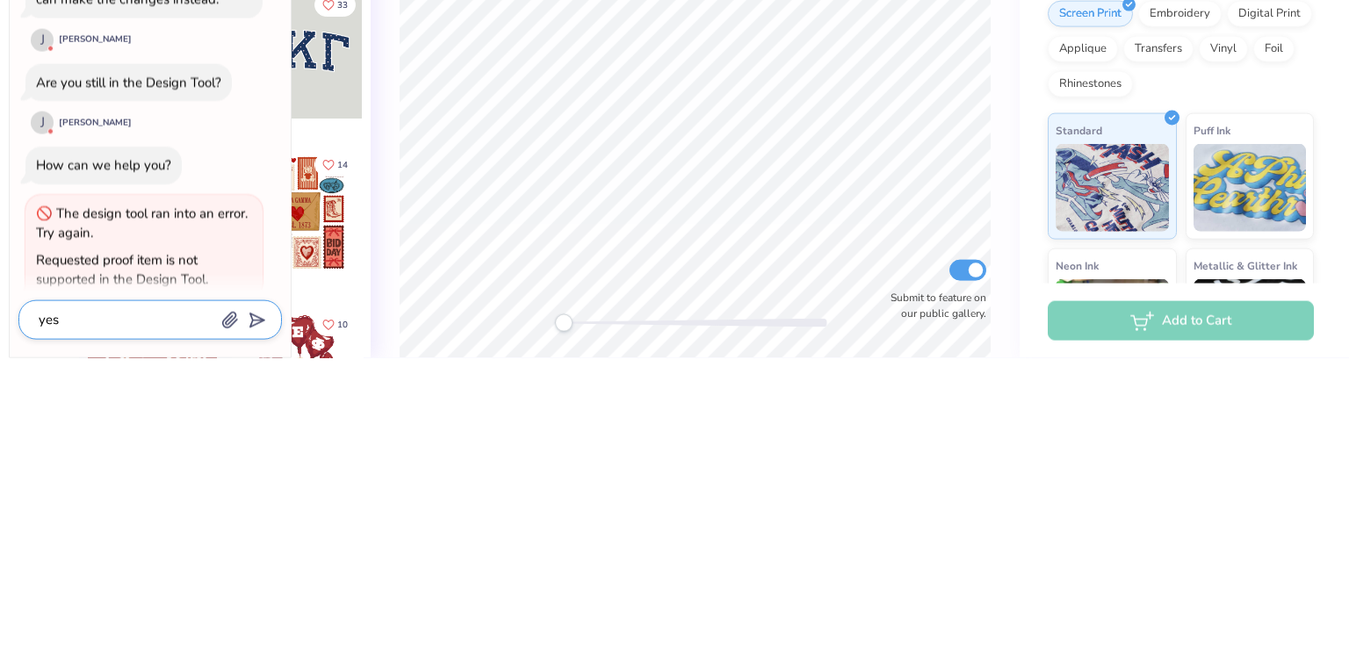
type textarea "ye"
type textarea "x"
type textarea "y"
type textarea "x"
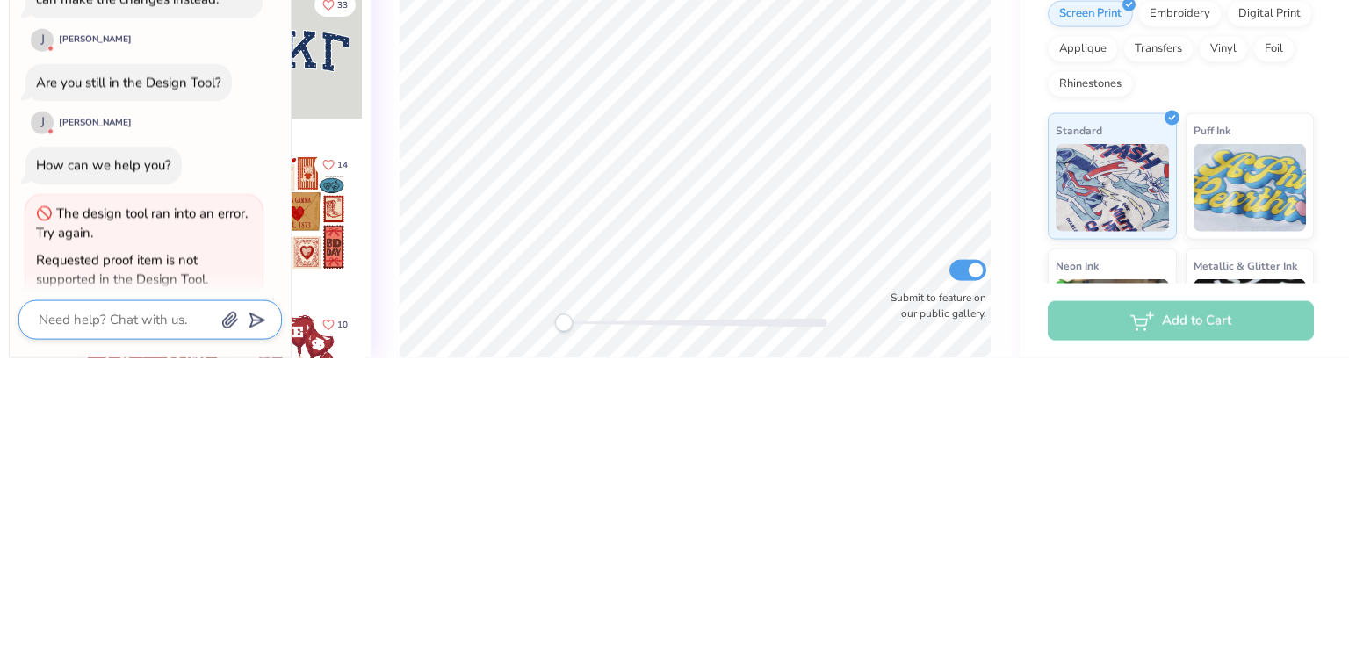
type textarea "y"
type textarea "x"
type textarea "ye"
type textarea "x"
type textarea "yes"
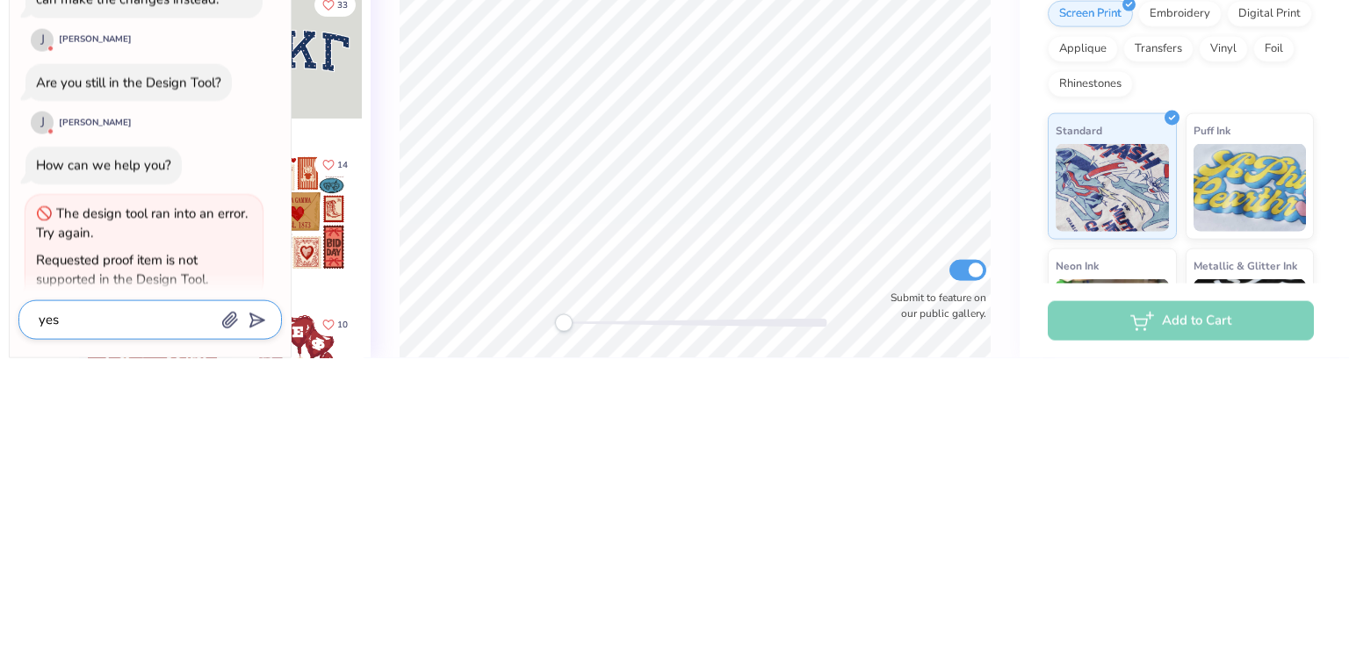
type textarea "x"
type textarea "yes"
type textarea "x"
type textarea "yes i"
type textarea "x"
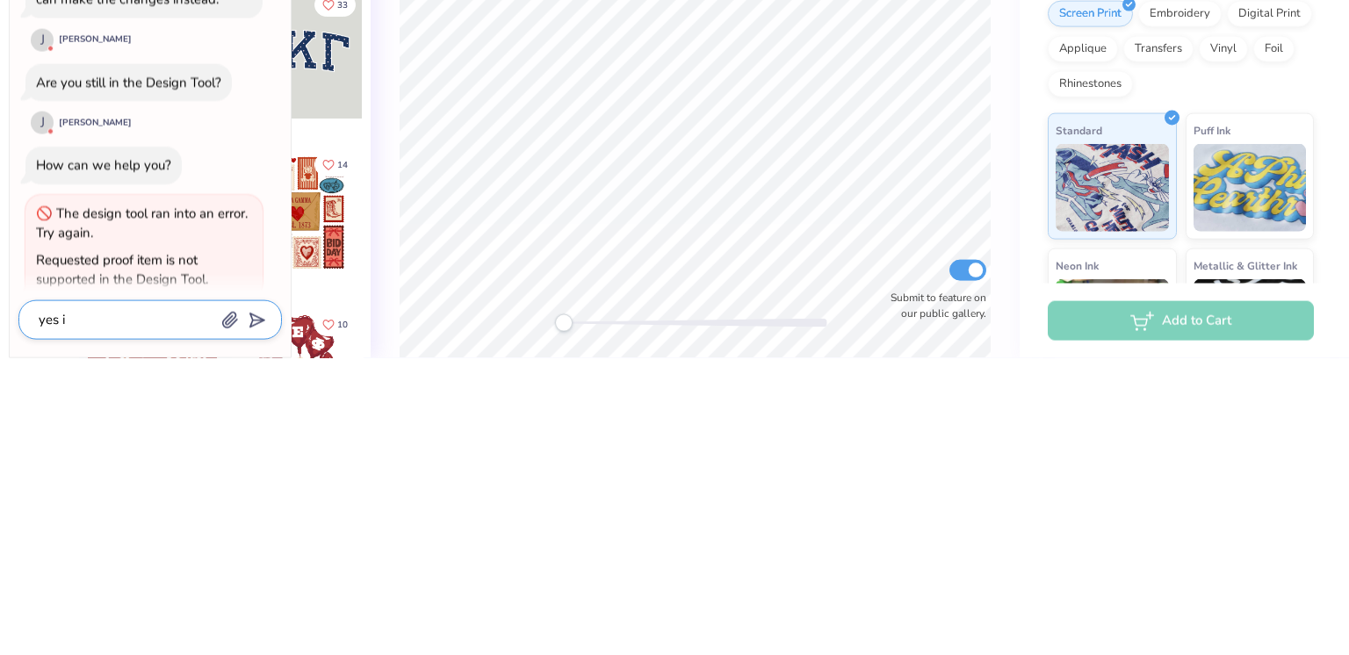
type textarea "yes i"
type textarea "x"
type textarea "yes i a"
type textarea "x"
type textarea "yes i am"
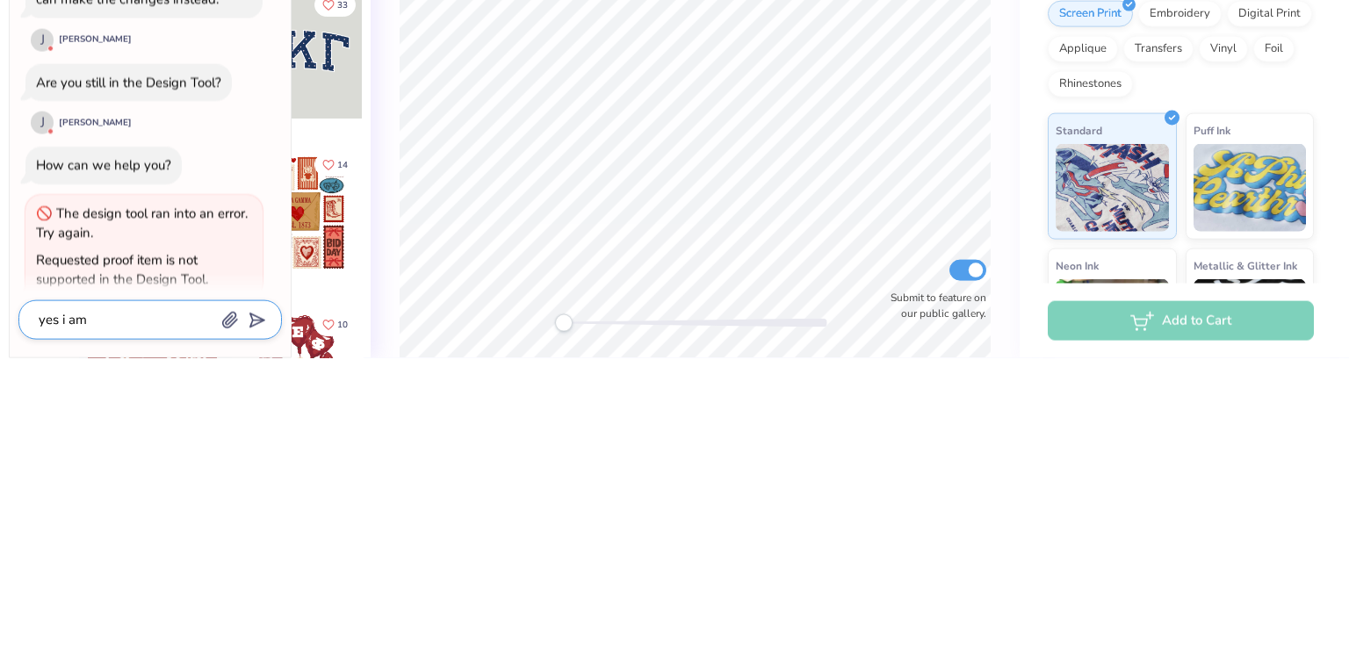
type textarea "x"
type textarea "yes i am"
type textarea "x"
type textarea "yes i am b"
type textarea "x"
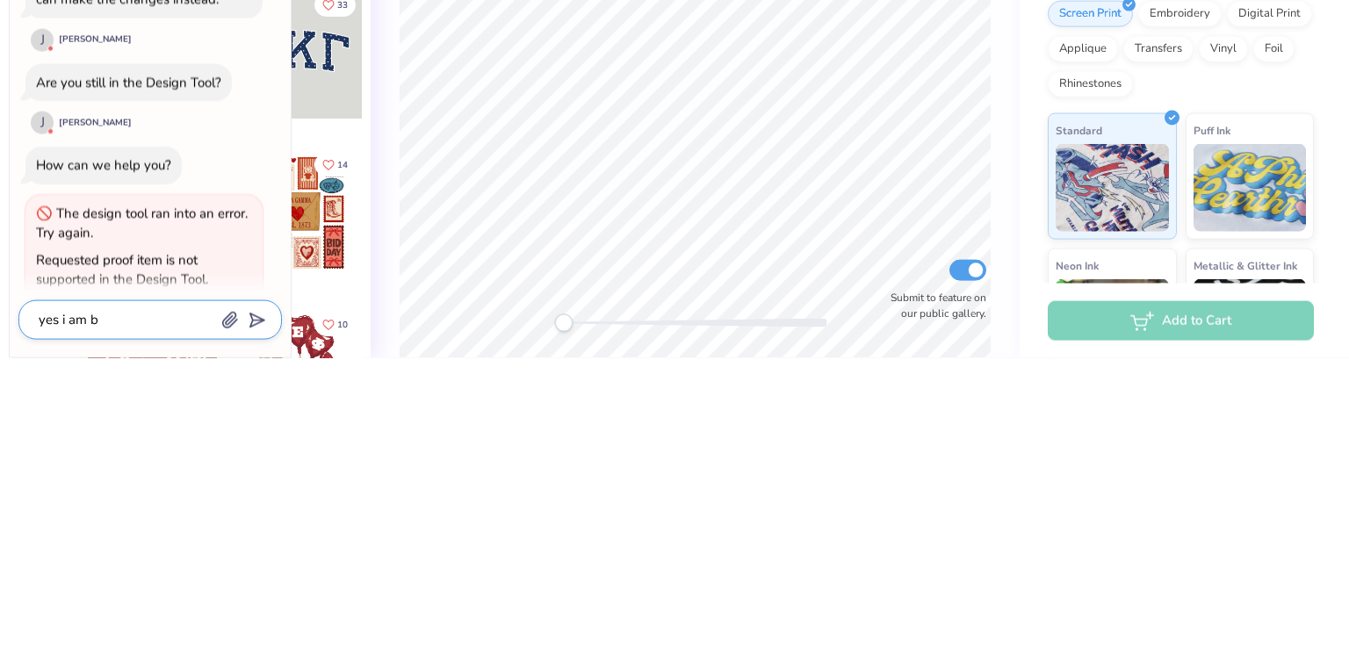
type textarea "yes i am bu"
type textarea "x"
type textarea "yes i am but"
type textarea "x"
type textarea "yes i am but"
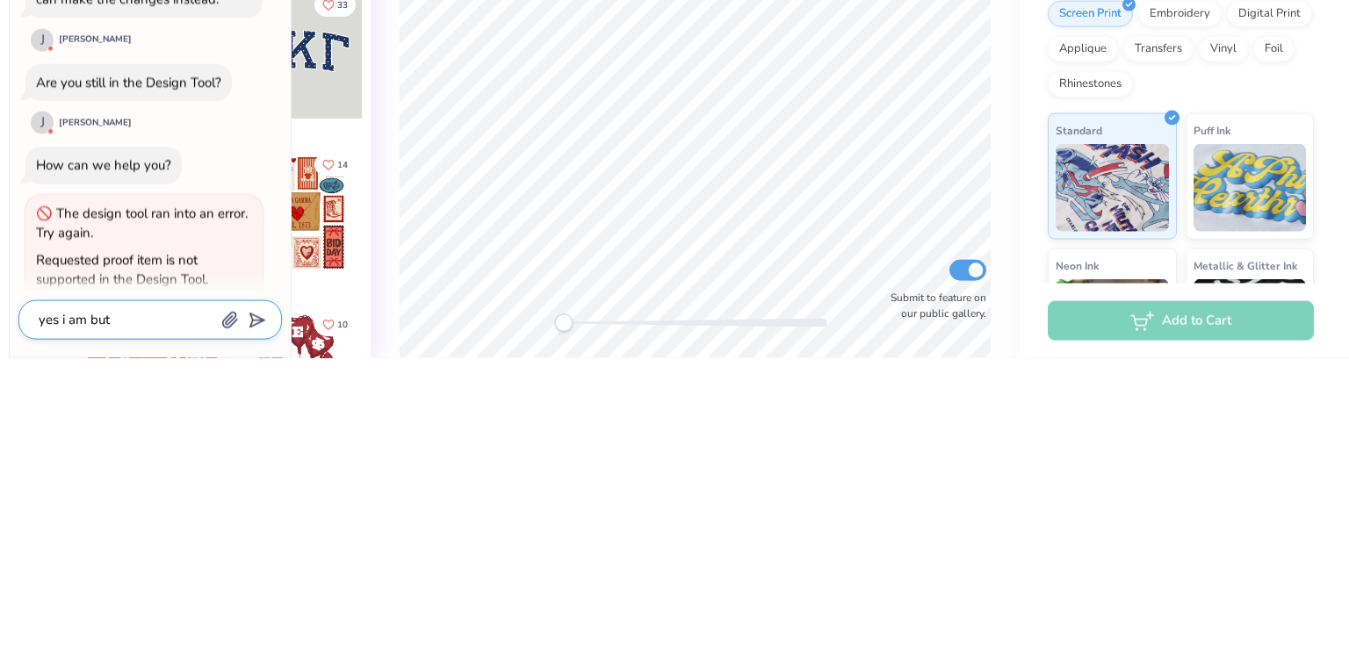
type textarea "x"
type textarea "yes i am but i"
type textarea "x"
type textarea "yes i am but it"
type textarea "x"
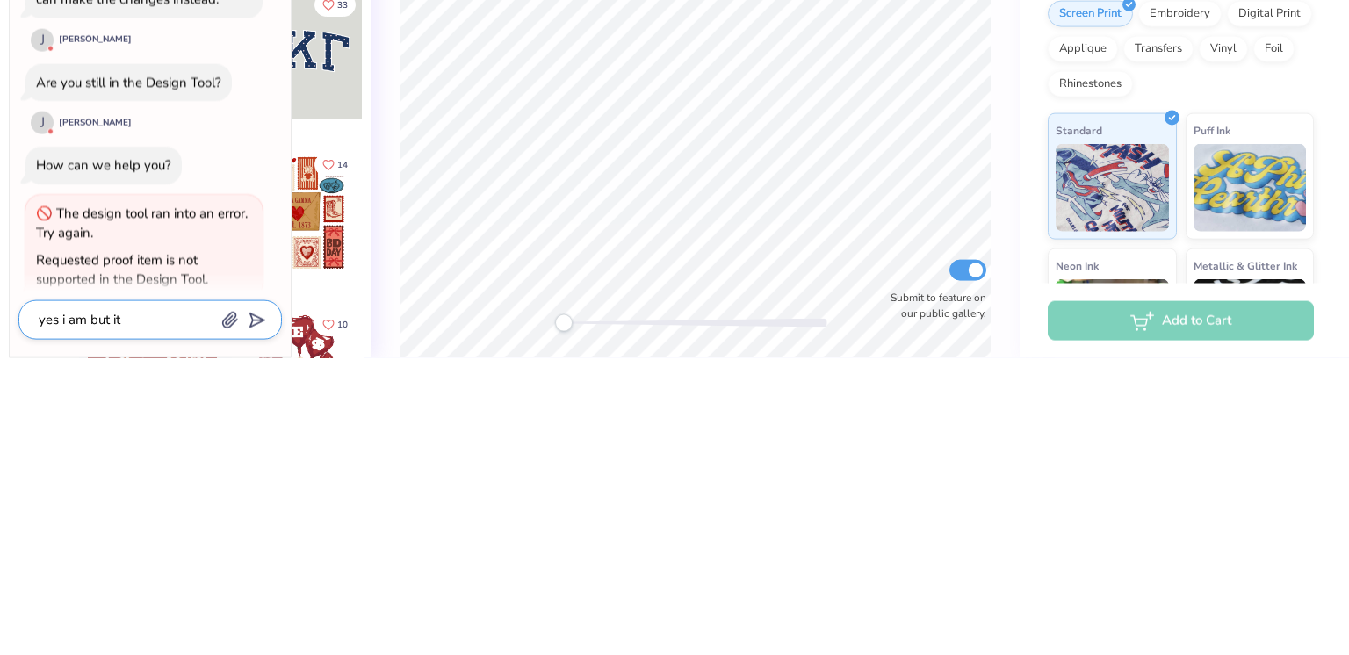
type textarea "yes i am but it"
type textarea "x"
type textarea "yes i am but it p"
type textarea "x"
type textarea "yes i am but it pu"
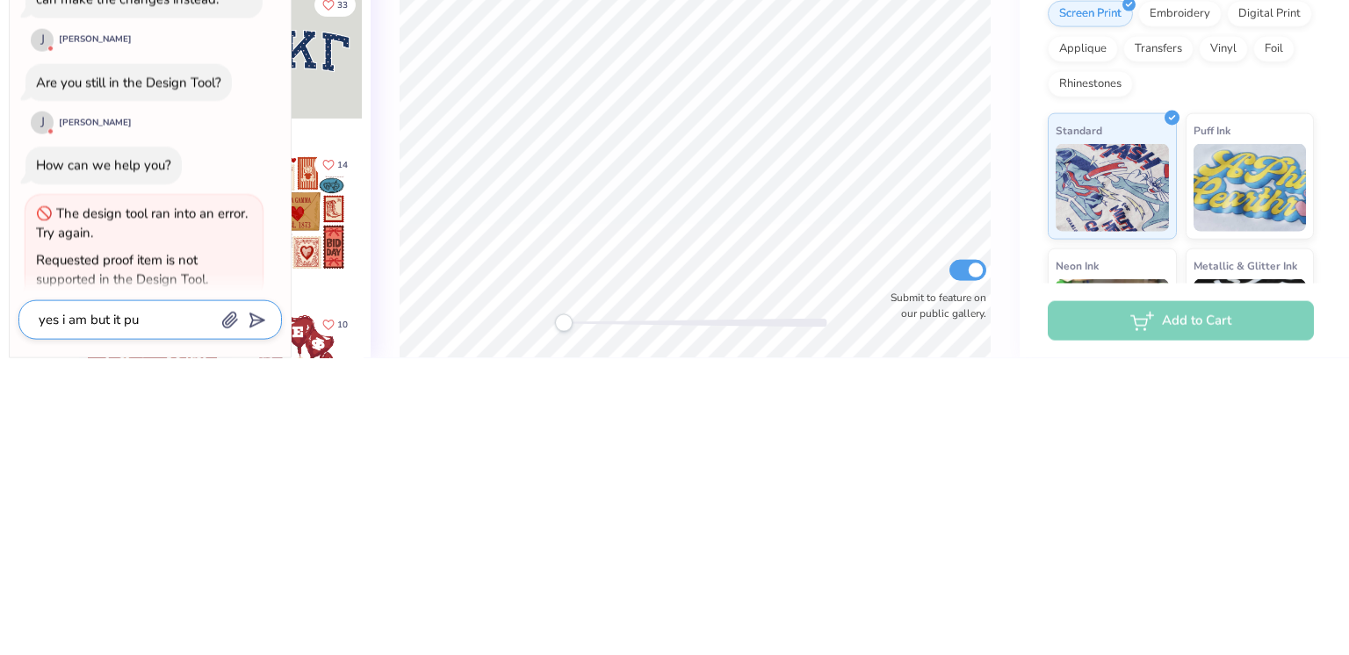
type textarea "x"
type textarea "yes i am but it put"
type textarea "x"
type textarea "yes i am but it put"
type textarea "x"
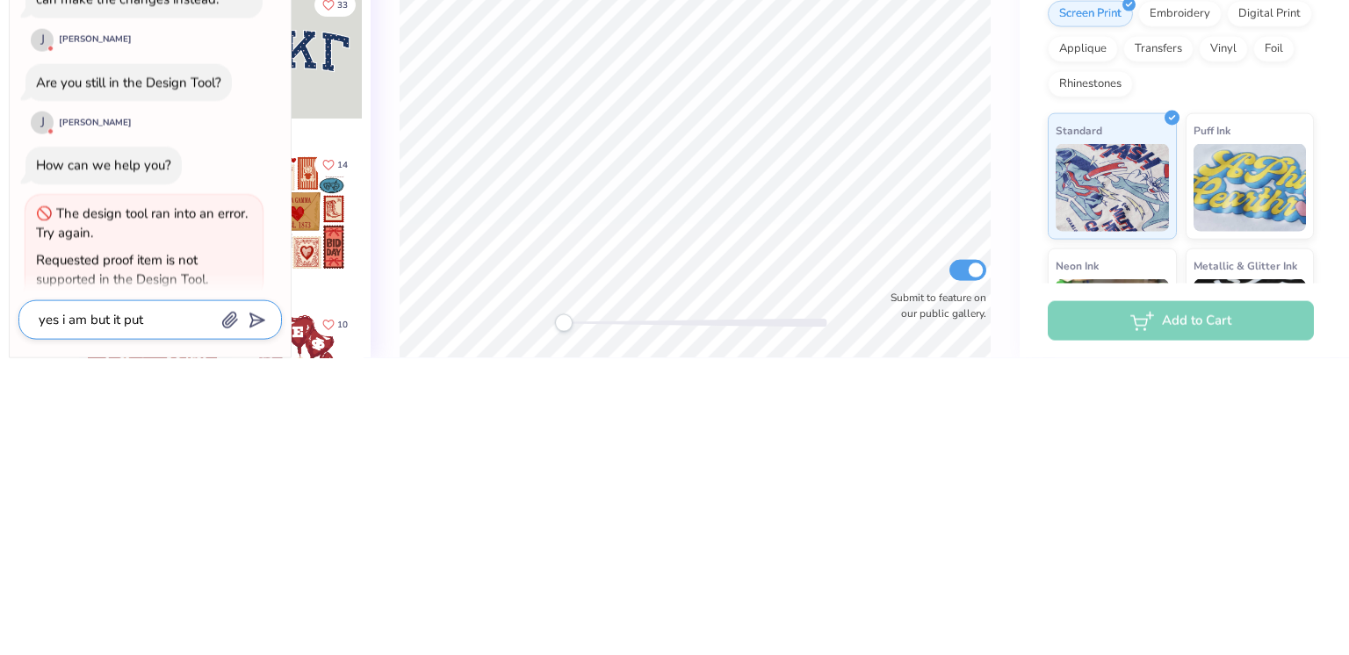
type textarea "yes i am but it put a"
type textarea "x"
type textarea "yes i am but it put a"
type textarea "x"
type textarea "yes i am but it put a p"
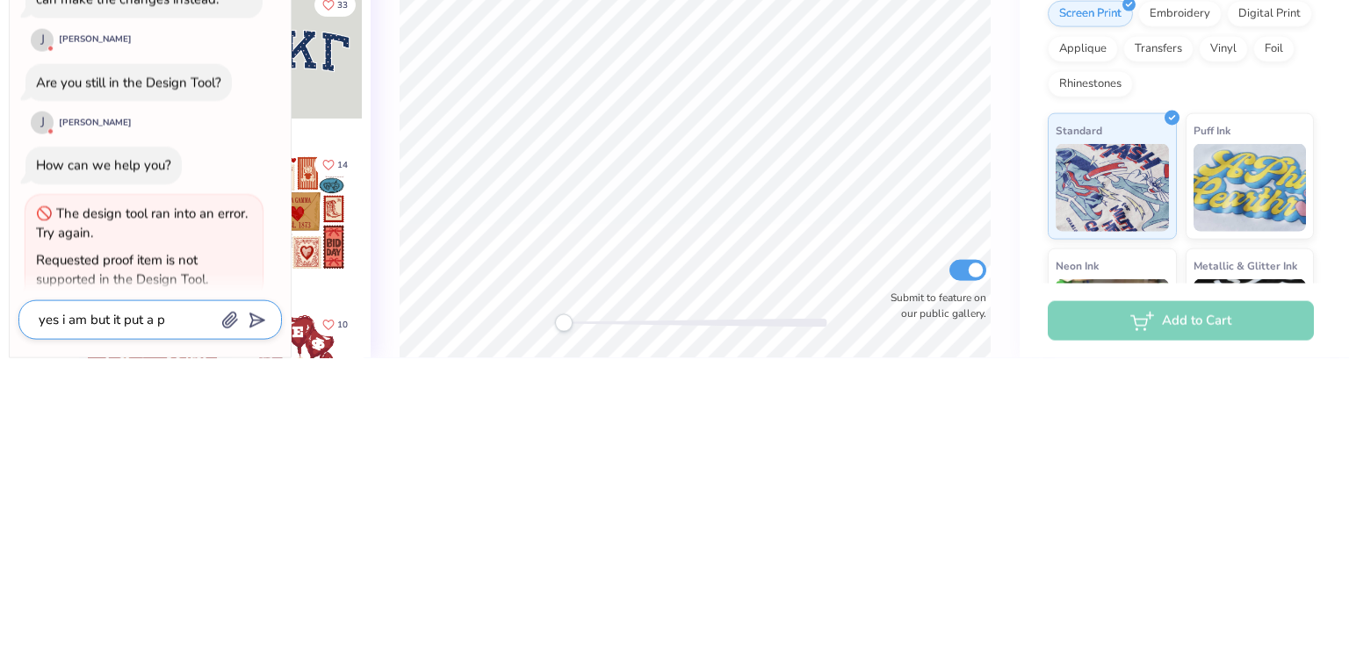
type textarea "x"
type textarea "yes i am but it put a pl"
type textarea "x"
type textarea "yes i am but it put a pla"
type textarea "x"
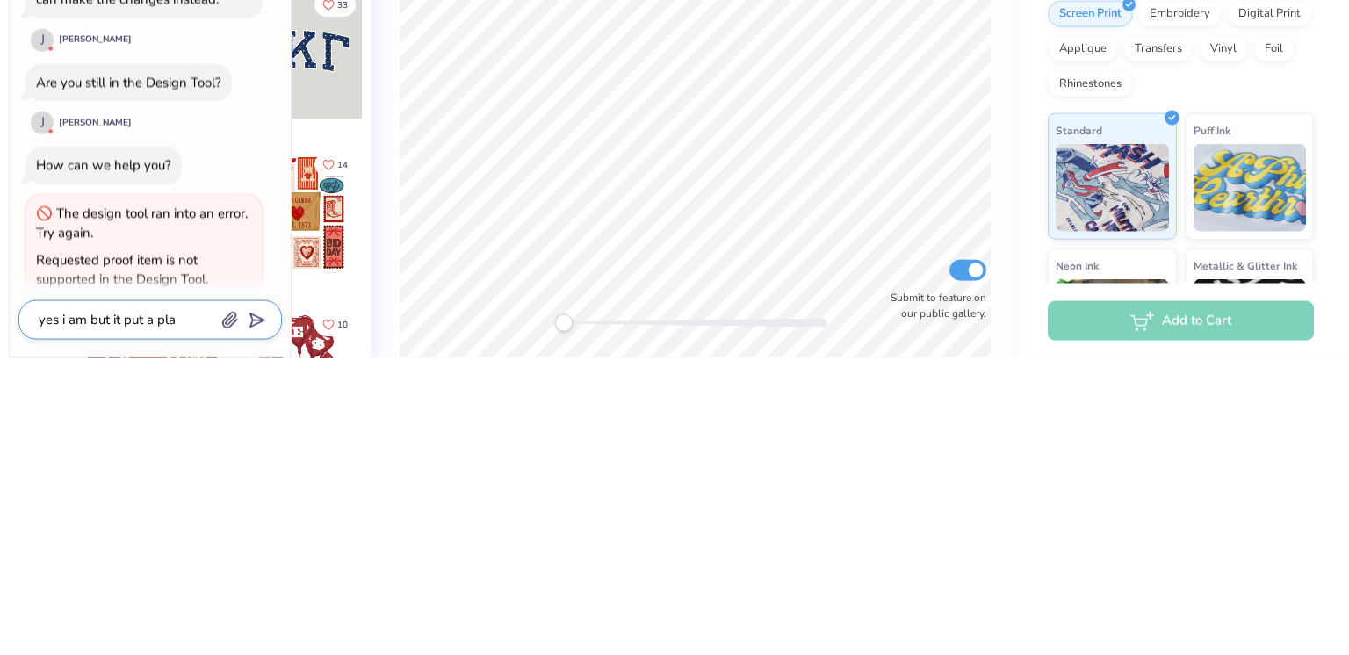
type textarea "yes i am but it put a plai"
type textarea "x"
type textarea "yes i am but it put a plain"
type textarea "x"
type textarea "yes i am but it put a plain"
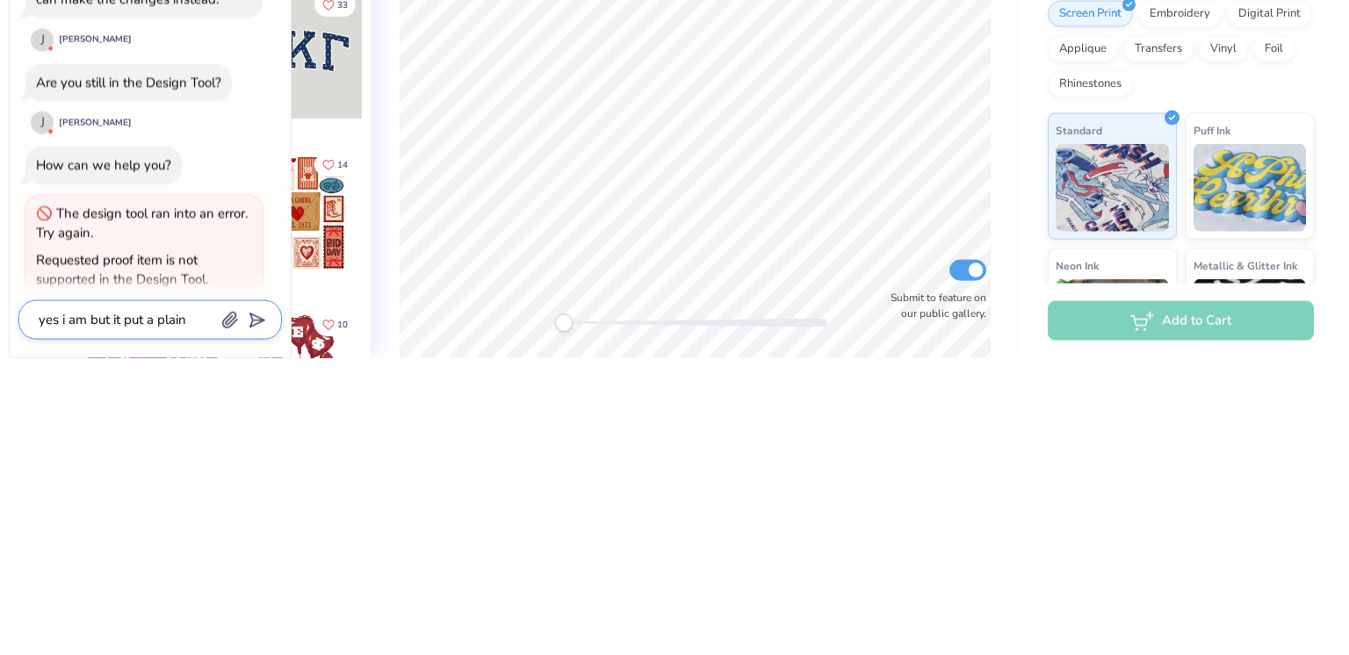
type textarea "x"
type textarea "yes i am but it put a plain s"
type textarea "x"
type textarea "yes i am but it put a plain"
type textarea "x"
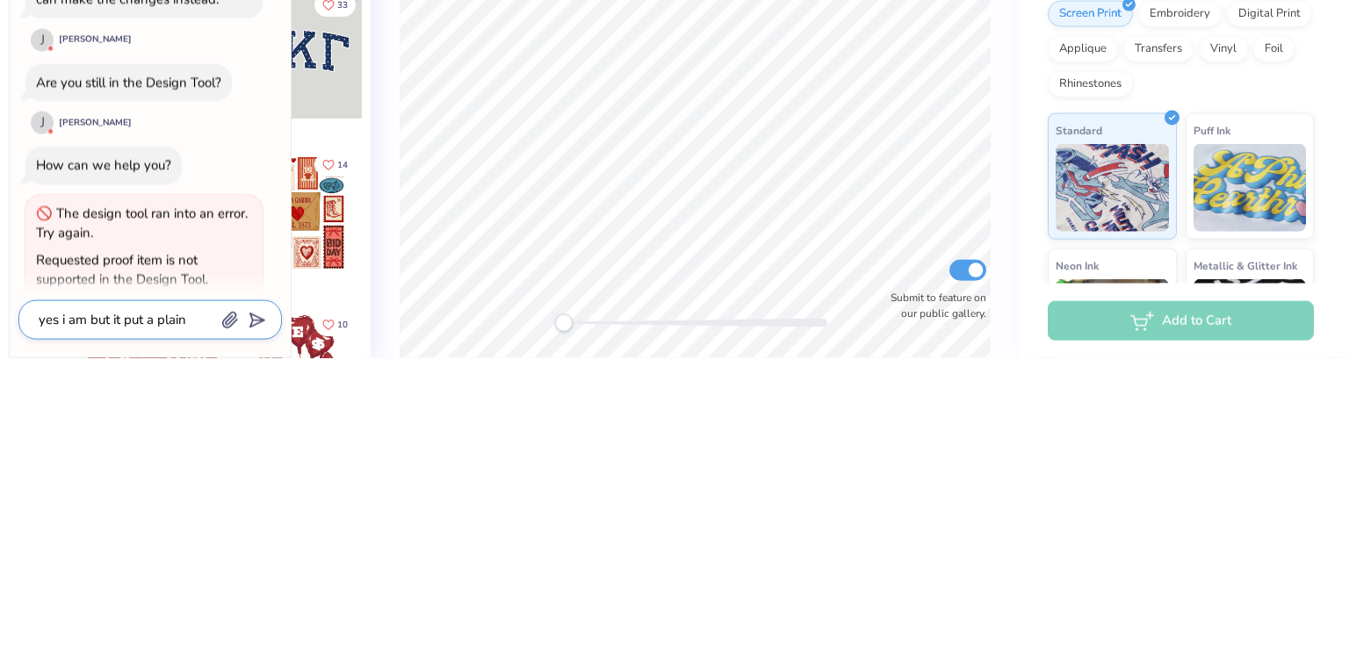
type textarea "yes i am but it put a plain t"
type textarea "x"
type textarea "yes i am but it put a plain t"
type textarea "x"
type textarea "yes i am but it put a plain t s"
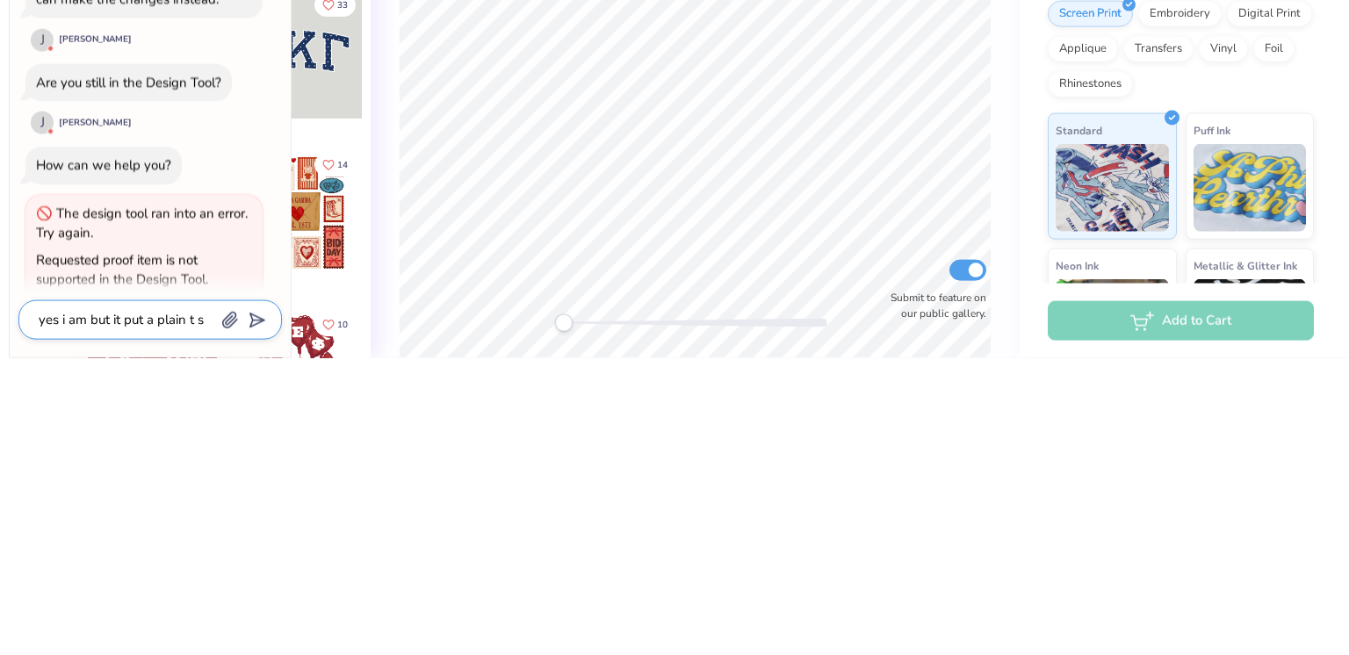
type textarea "x"
type textarea "yes i am but it put a plain t sh"
type textarea "x"
type textarea "yes i am but it put a plain t shi"
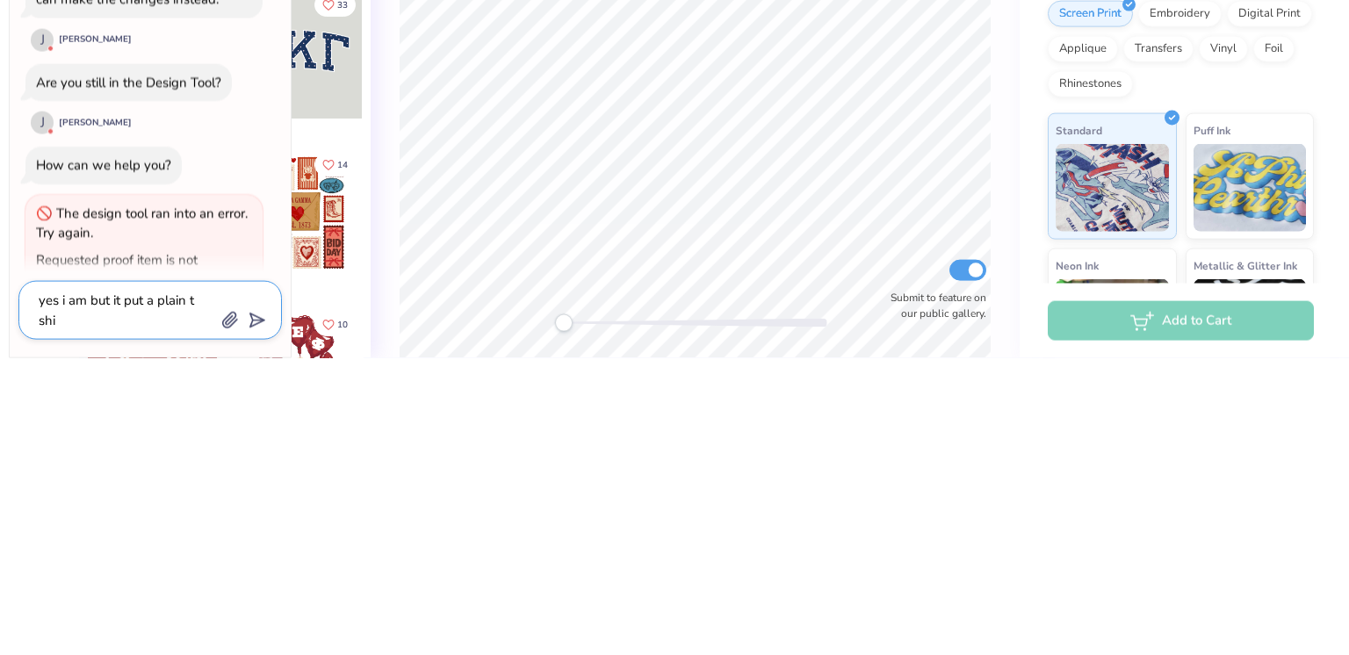
type textarea "x"
type textarea "yes i am but it put a plain t shir"
type textarea "x"
type textarea "yes i am but it put a plain t shirt"
type textarea "x"
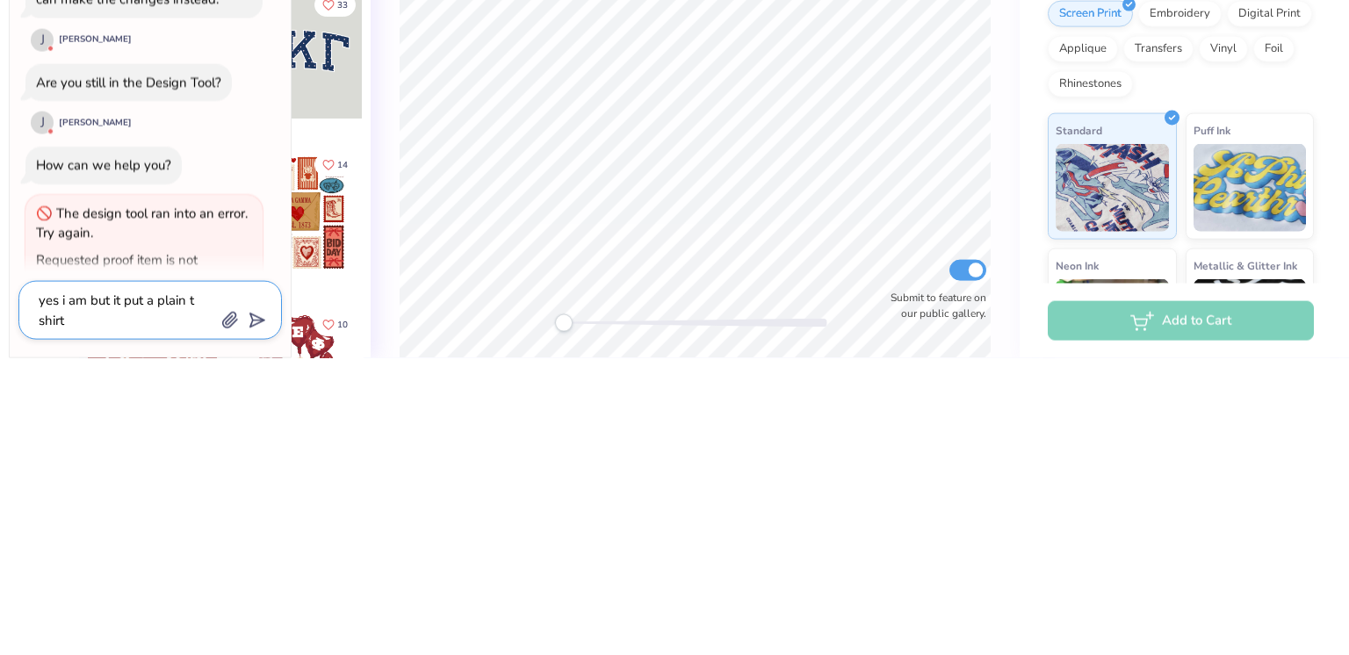
type textarea "yes i am but it put a plain t shirt"
type textarea "x"
type textarea "yes i am but it put a plain t shirt o"
type textarea "x"
type textarea "yes i am but it put a plain t shirt on"
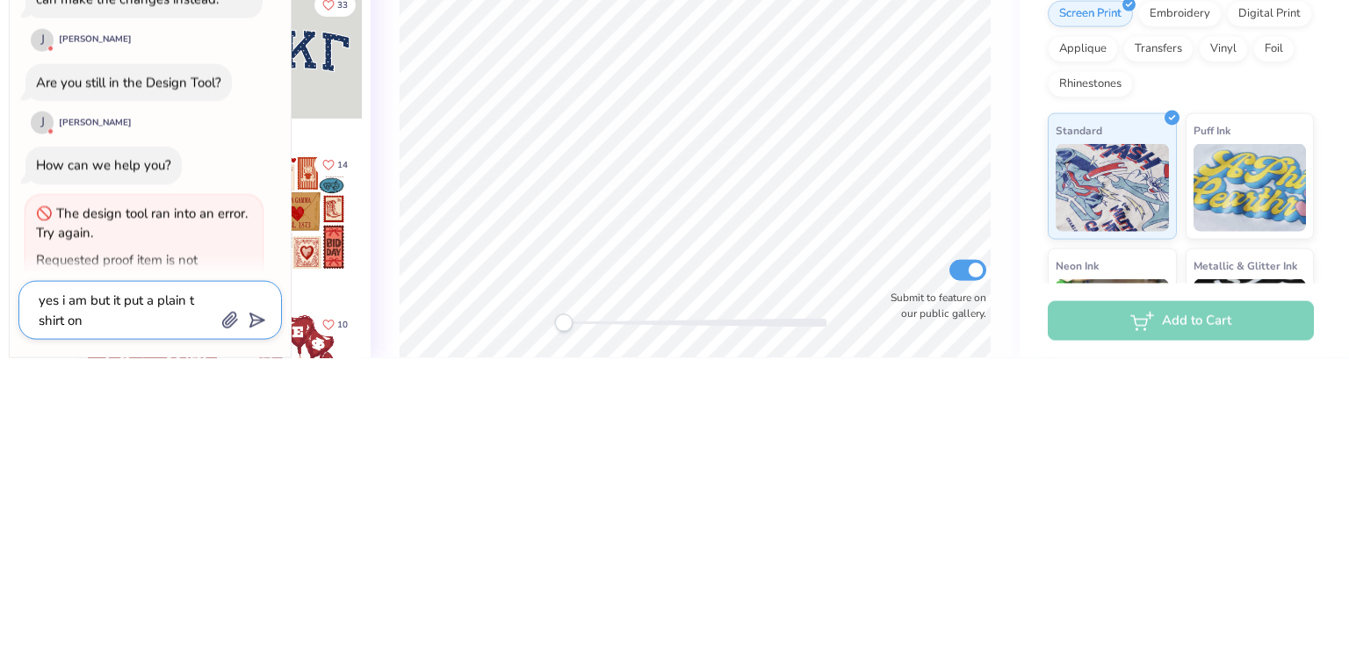
type textarea "x"
type textarea "yes i am but it put a plain t shirt on"
type textarea "x"
type textarea "yes i am but it put a plain t shirt on t"
type textarea "x"
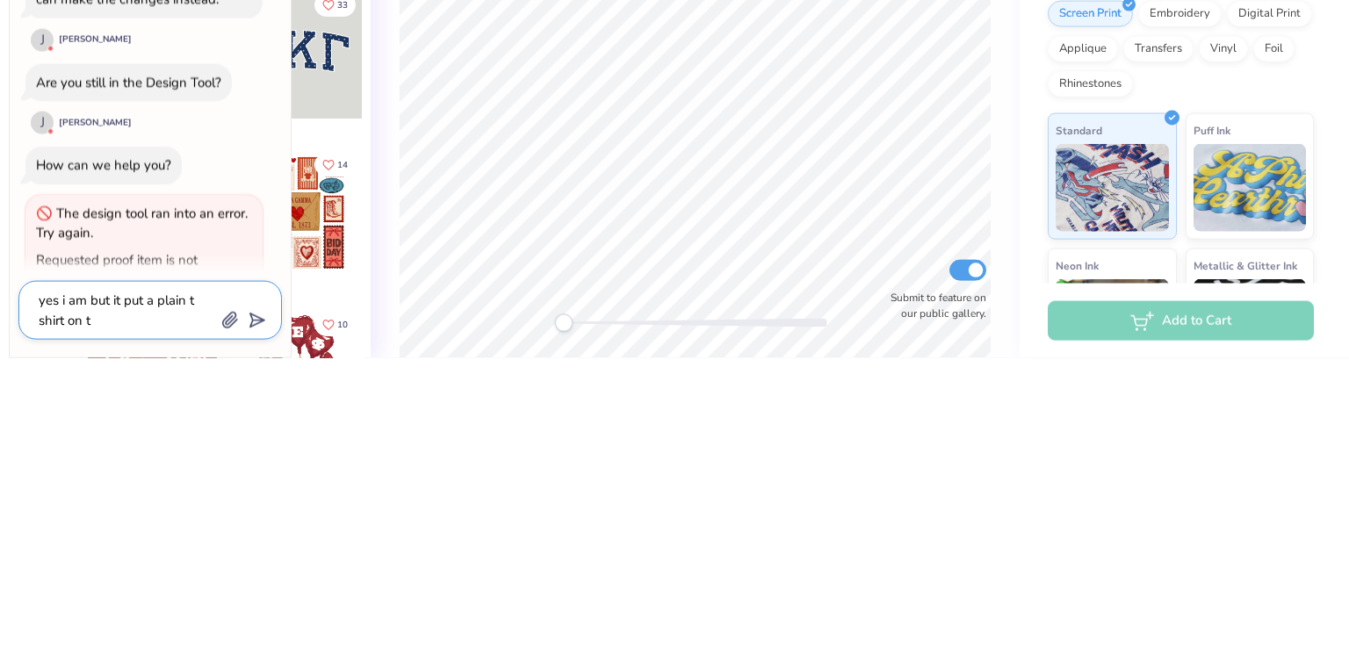
type textarea "yes i am but it put a plain t shirt on th"
type textarea "x"
type textarea "yes i am but it put a plain t shirt on the"
type textarea "x"
type textarea "yes i am but it put a plain t shirt on the"
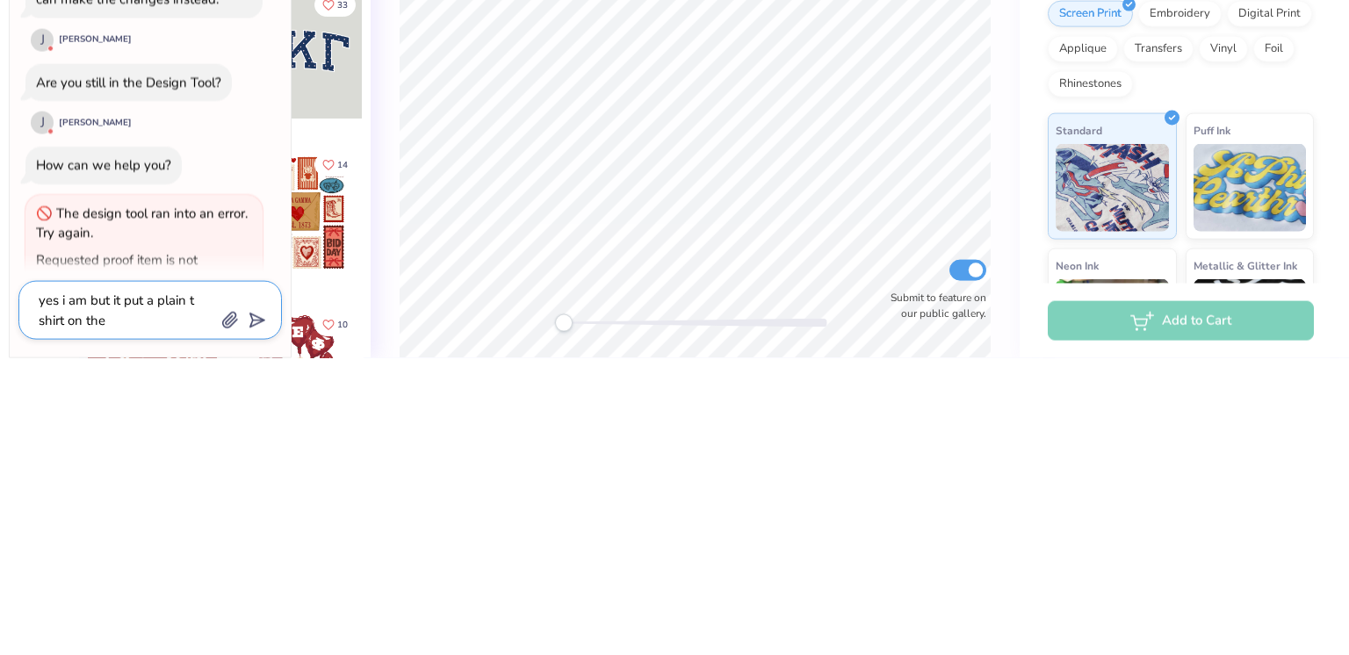
type textarea "x"
type textarea "yes i am but it put a plain t shirt on the s"
type textarea "x"
type textarea "yes i am but it put a plain t shirt on the sc"
type textarea "x"
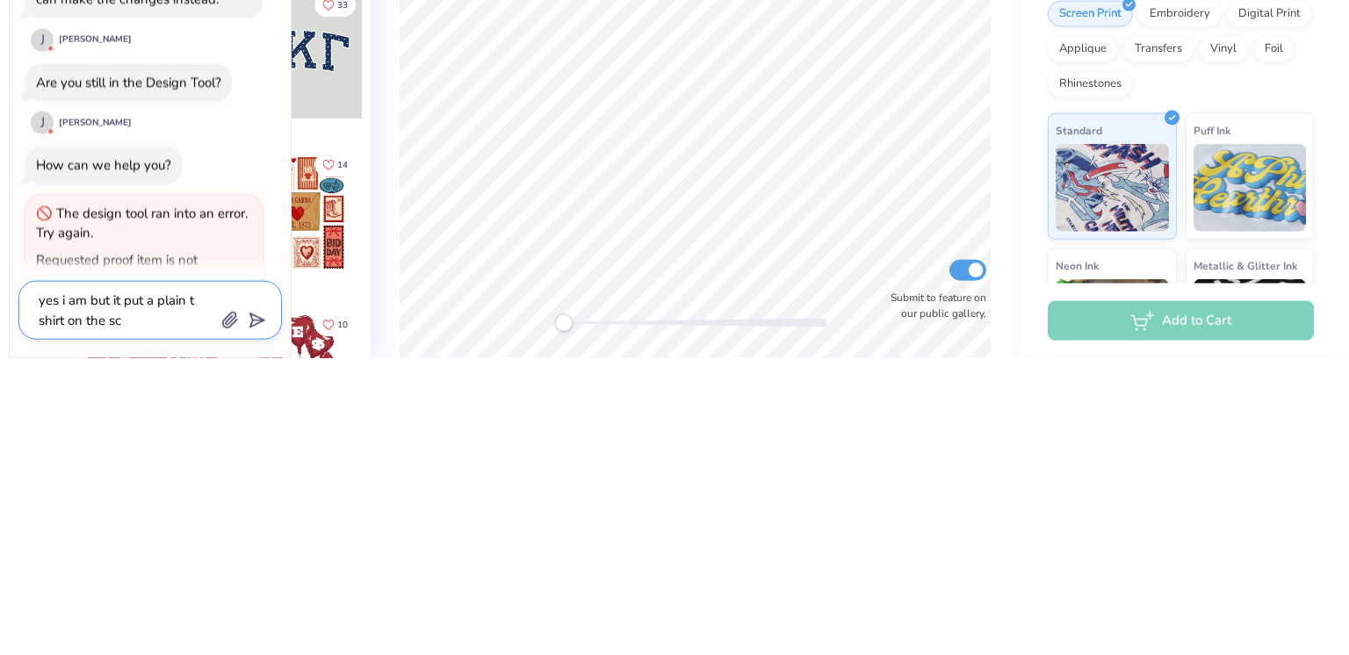
type textarea "yes i am but it put a plain t shirt on the scr"
type textarea "x"
type textarea "yes i am but it put a plain t shirt on the scre"
type textarea "x"
type textarea "yes i am but it put a plain t shirt on the scree"
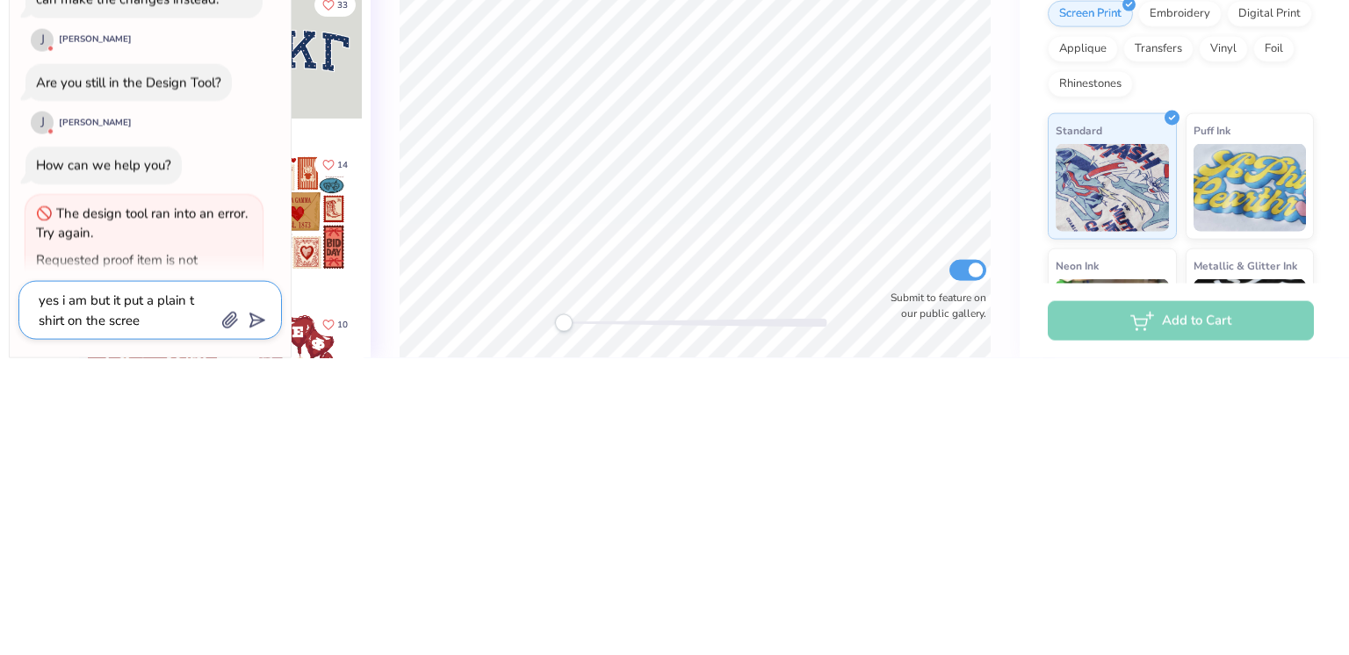
type textarea "x"
type textarea "yes i am but it put a plain t shirt on the screee"
type textarea "x"
type textarea "yes i am but it put a plain t shirt on the screeen"
type textarea "x"
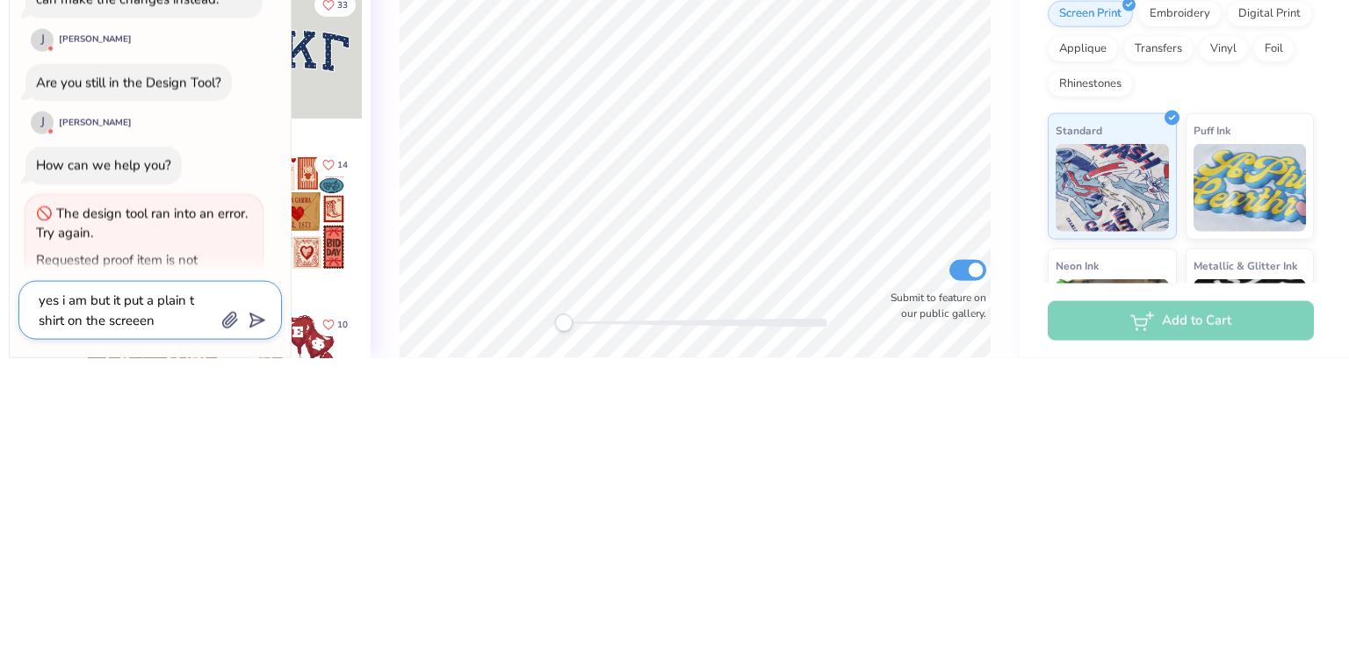
type textarea "yes i am but it put a plain t shirt on the screeen"
click at [253, 617] on polygon "submit" at bounding box center [253, 618] width 21 height 21
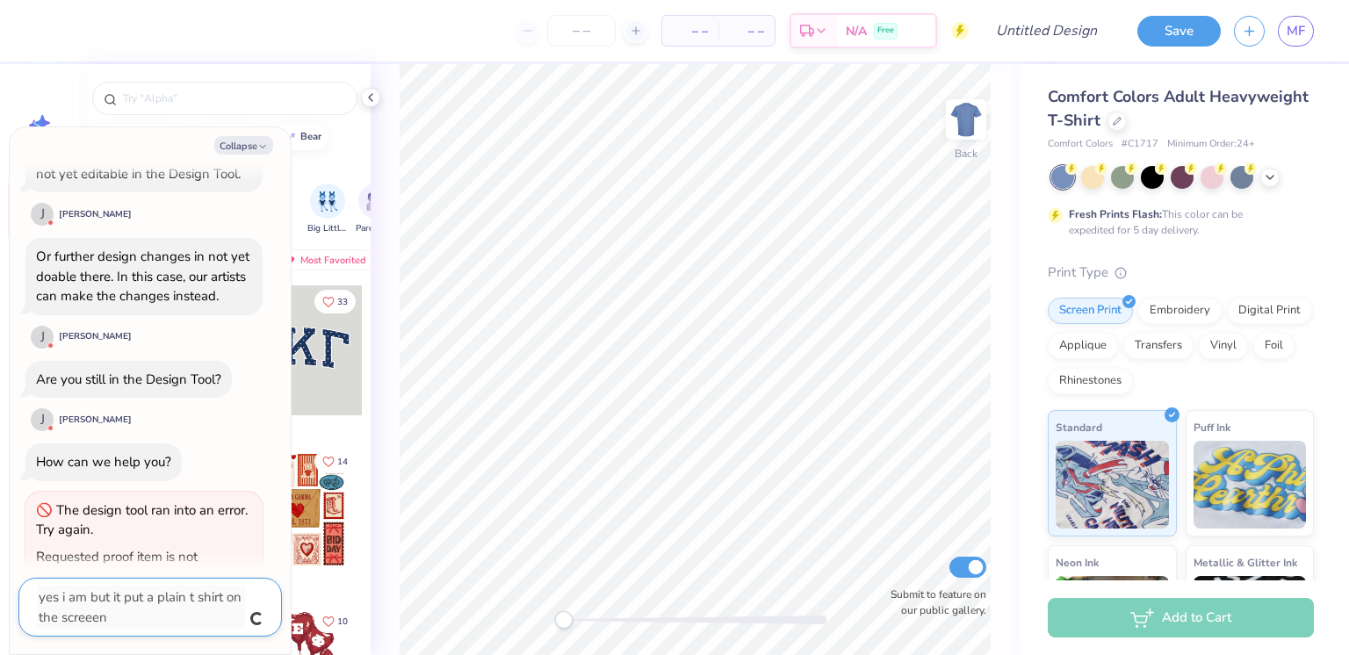
scroll to position [918, 0]
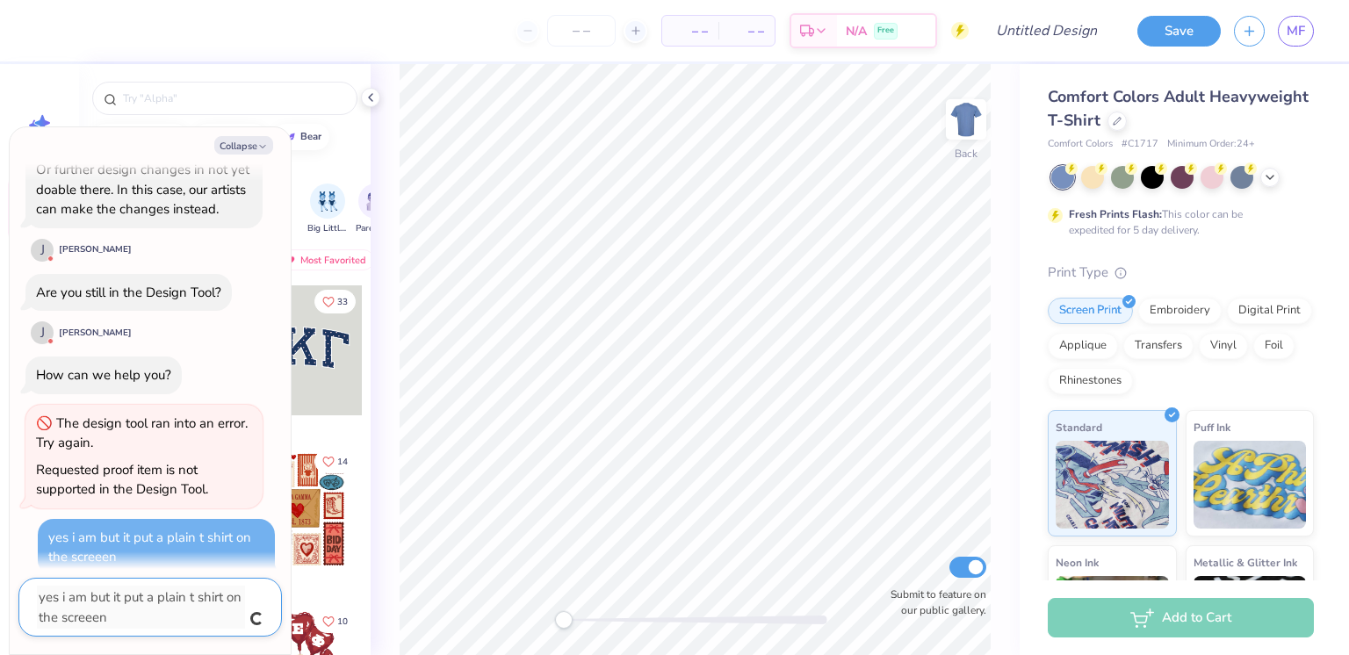
type textarea "x"
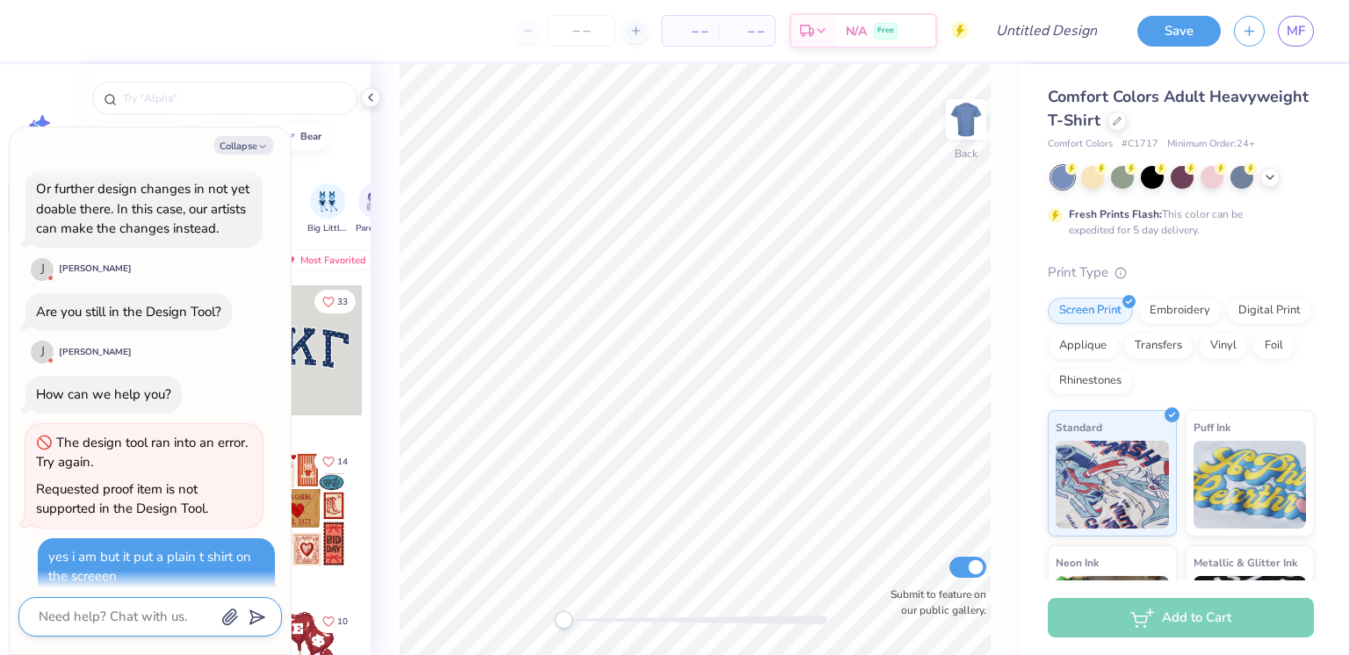
click at [125, 614] on textarea at bounding box center [126, 617] width 178 height 24
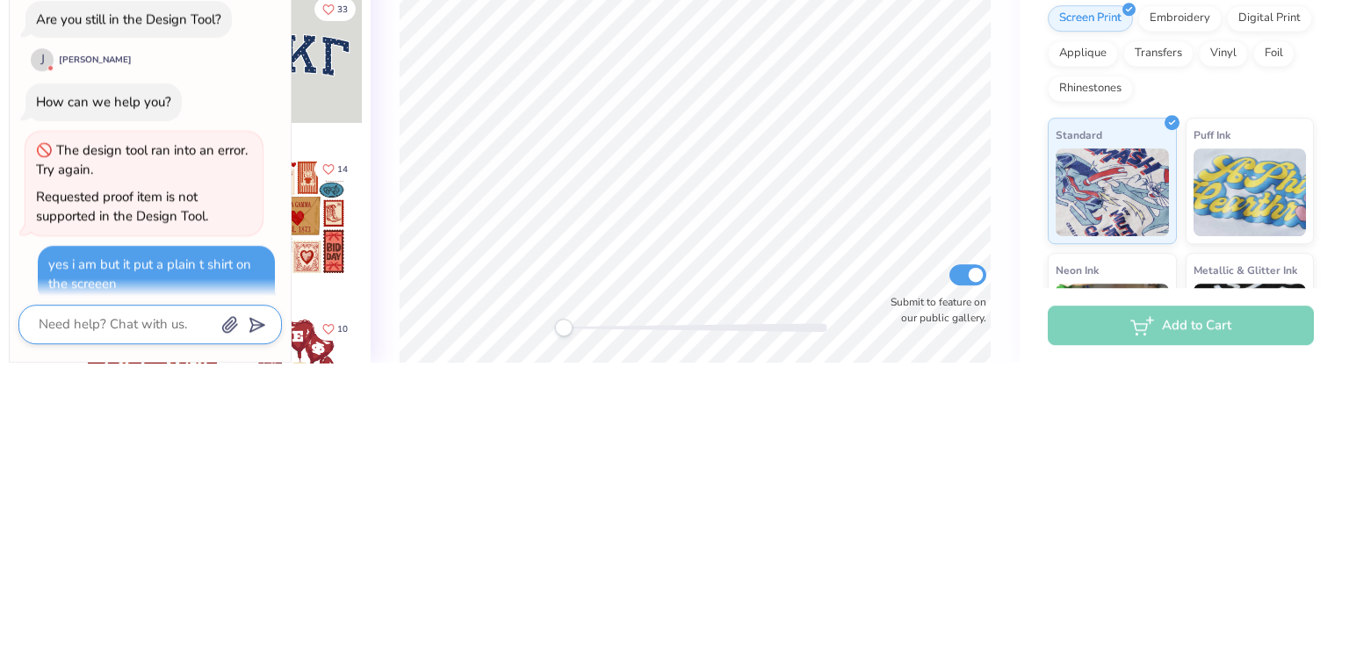
type textarea "x"
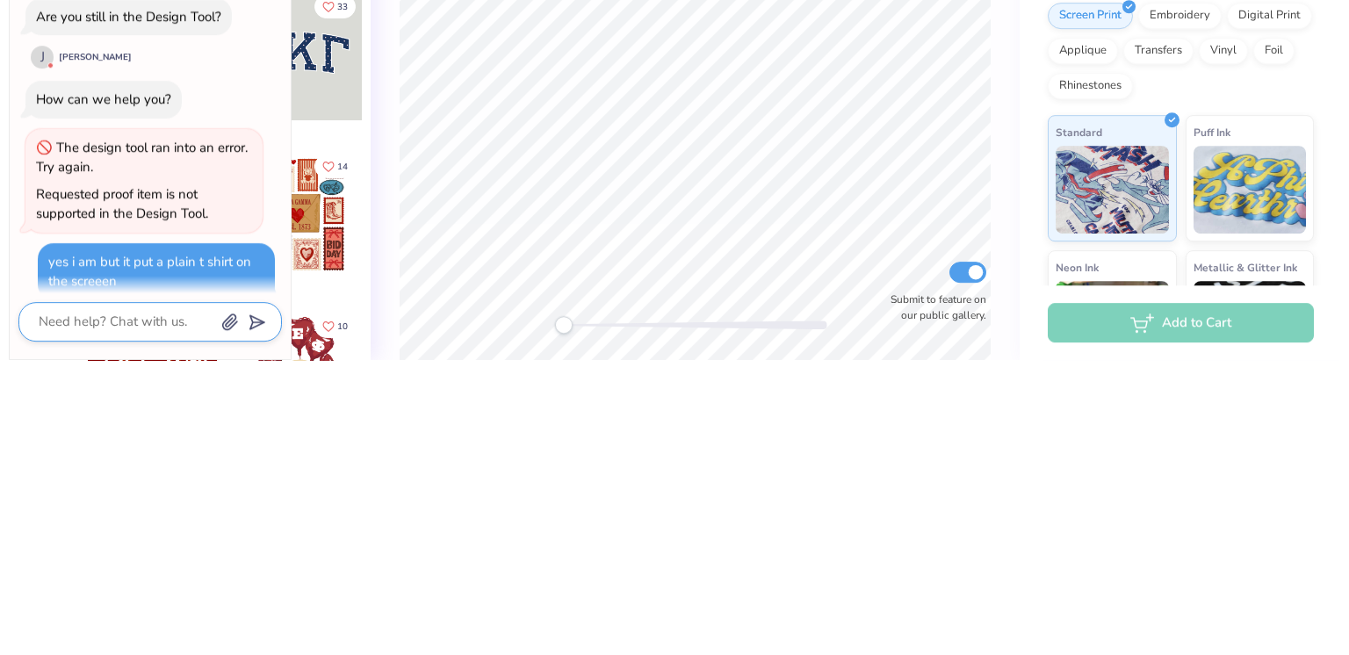
type textarea "i"
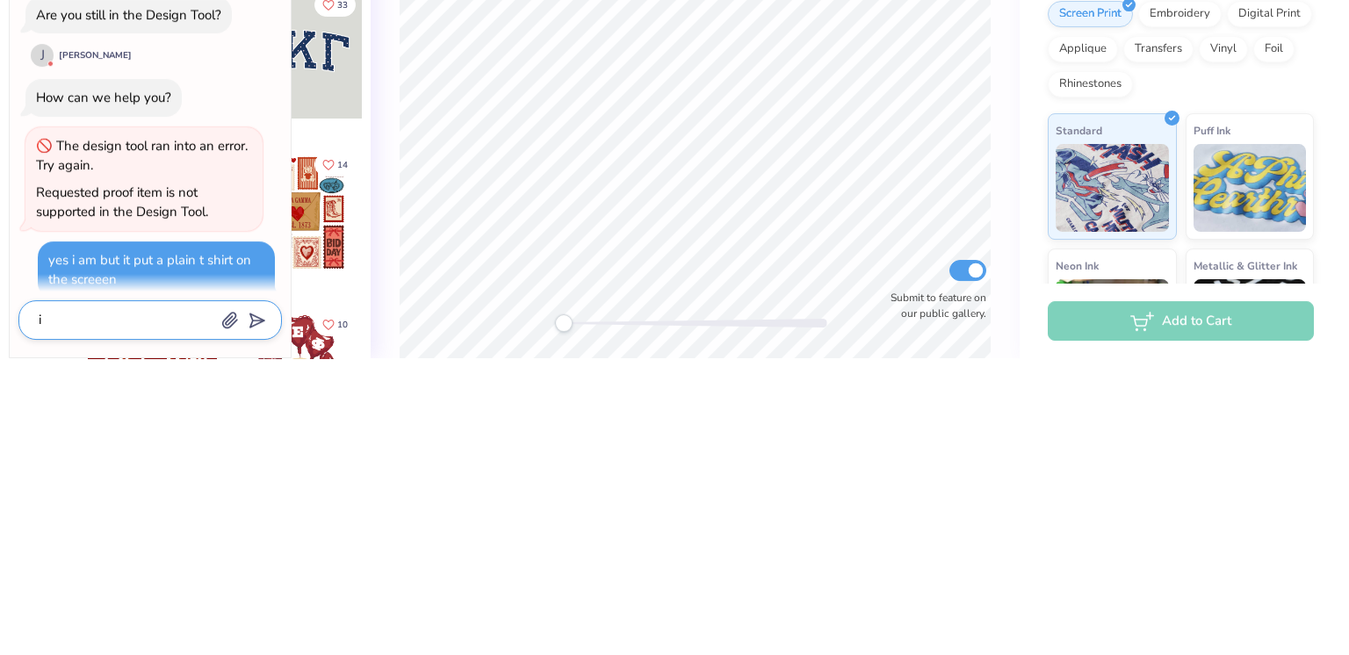
type textarea "x"
type textarea "is"
type textarea "x"
type textarea "is"
type textarea "x"
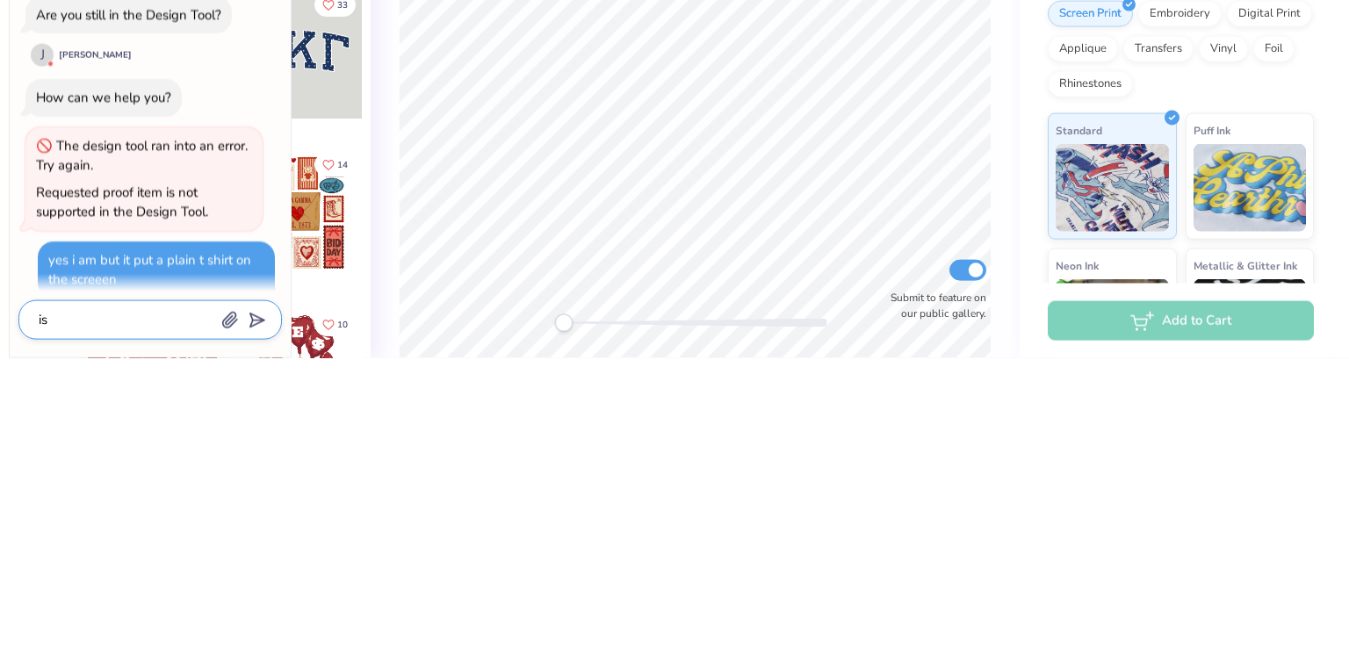
type textarea "is t"
type textarea "x"
type textarea "is te"
type textarea "x"
type textarea "is t"
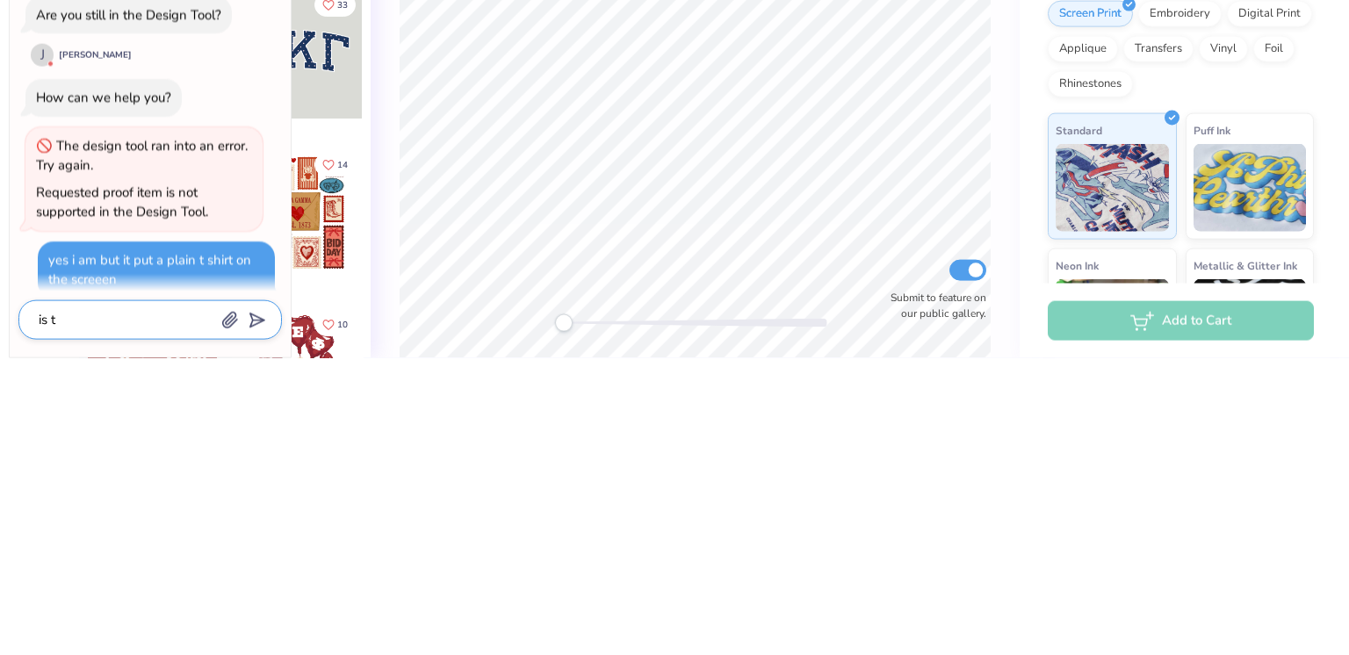
type textarea "x"
type textarea "is th"
type textarea "x"
type textarea "is the"
type textarea "x"
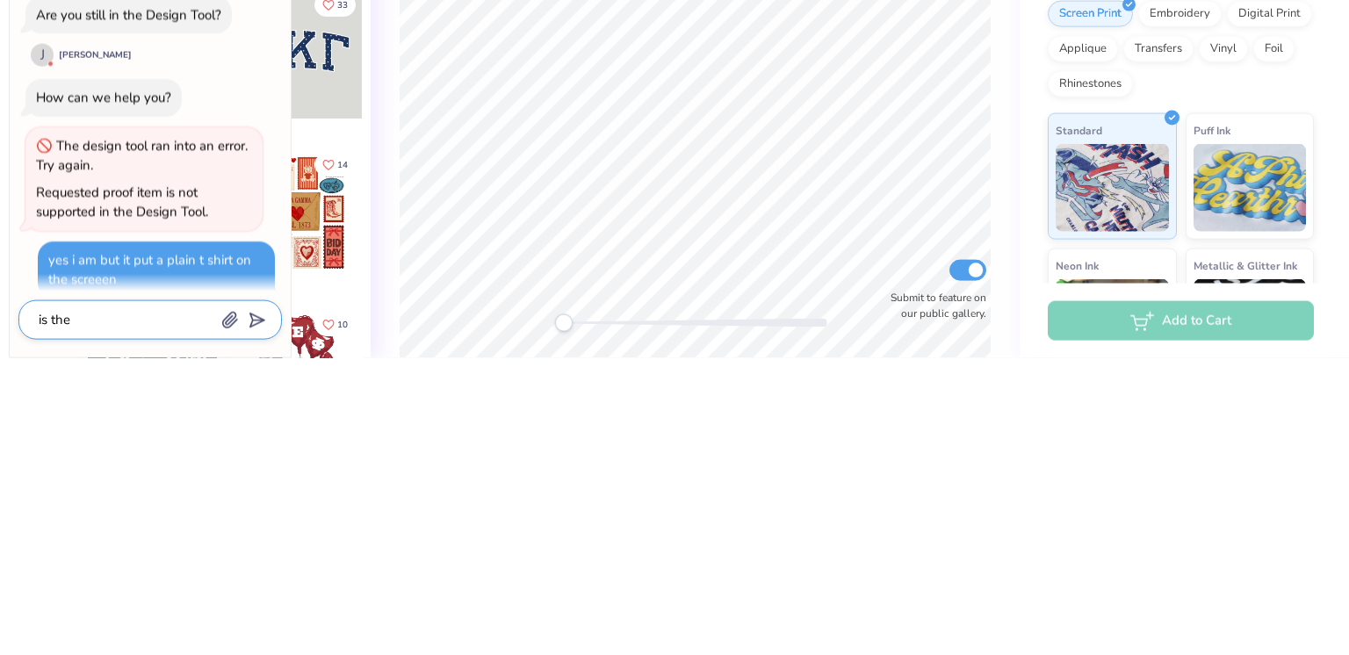
type textarea "is ther"
type textarea "x"
type textarea "is there"
type textarea "x"
type textarea "is there"
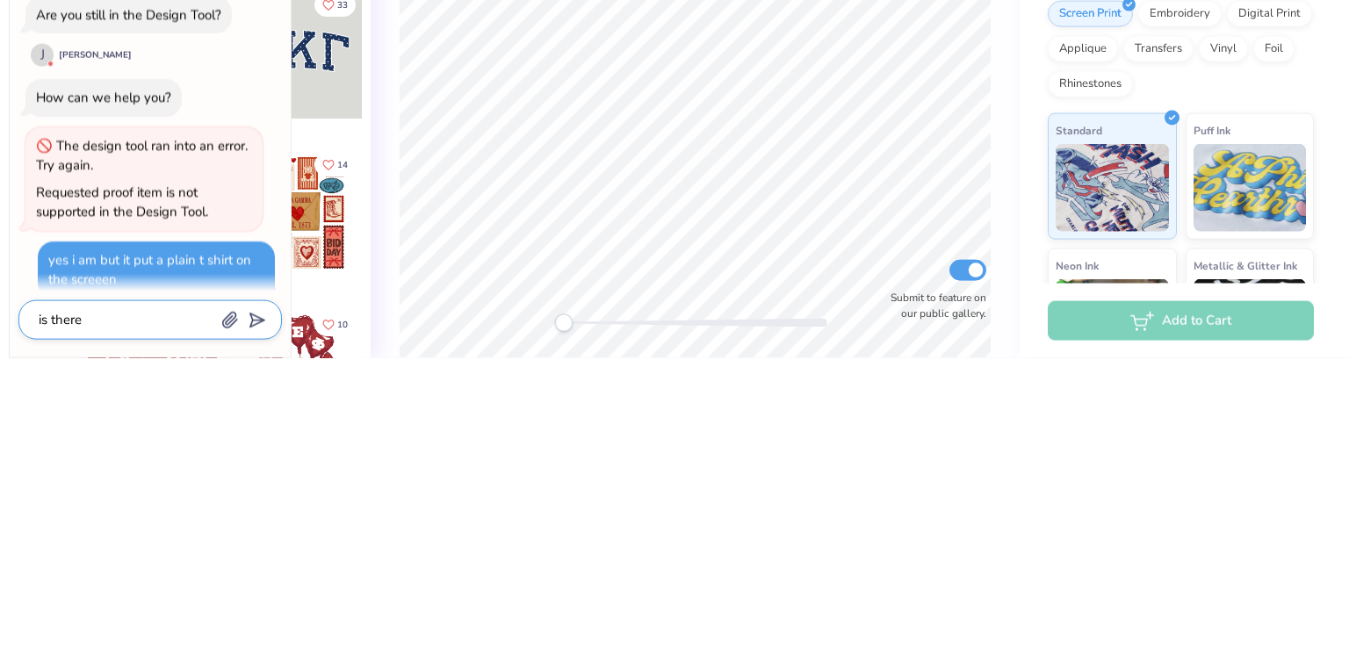
type textarea "x"
type textarea "is there w"
type textarea "x"
type textarea "is there"
type textarea "x"
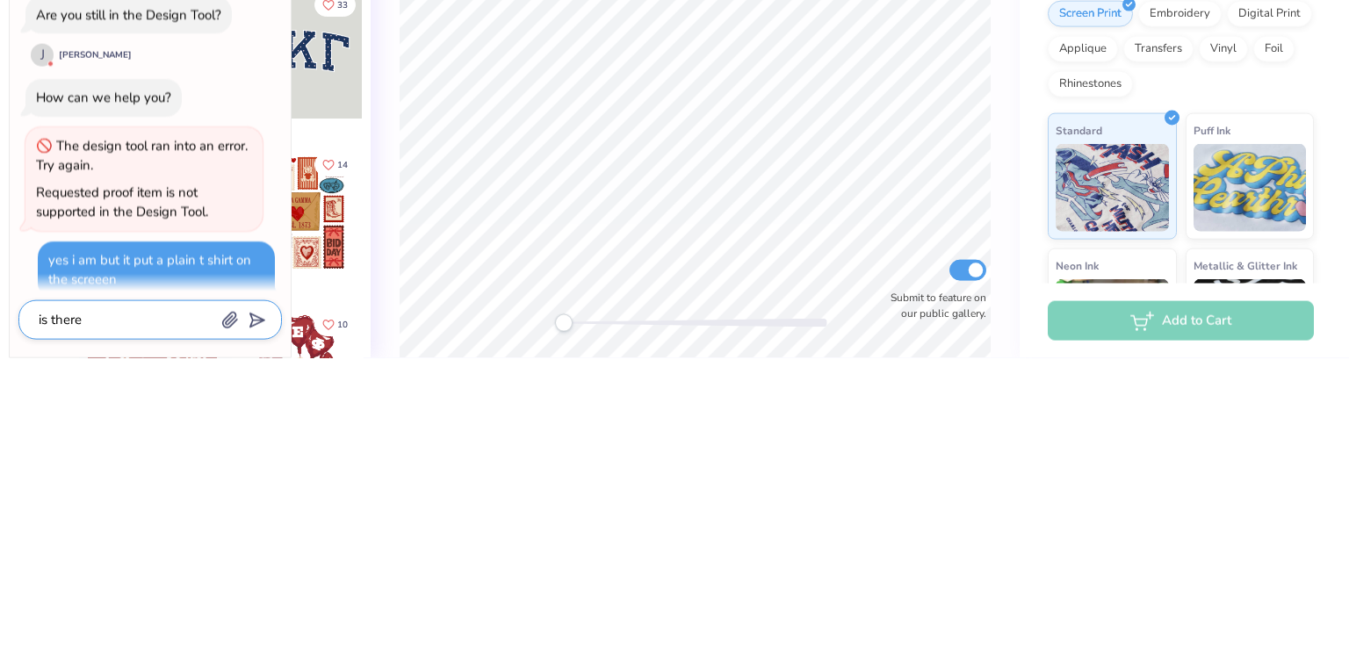
type textarea "is there a"
type textarea "x"
type textarea "is there a"
type textarea "x"
type textarea "is there a w"
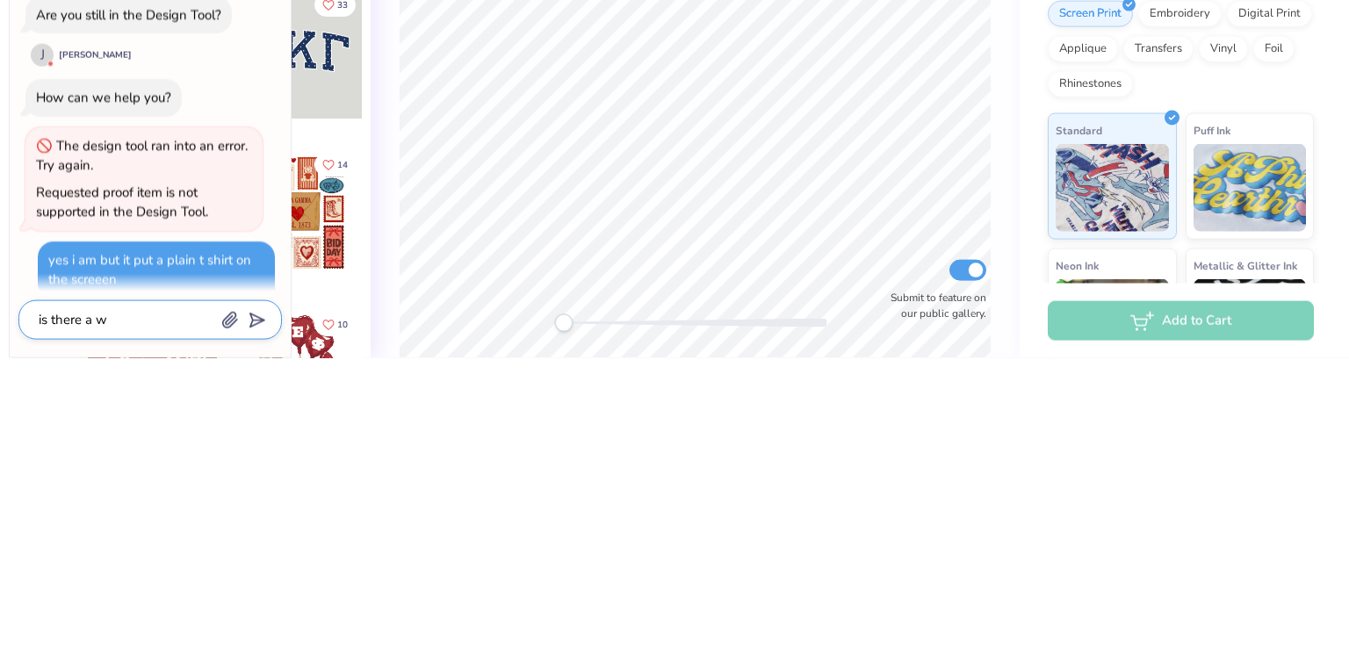
type textarea "x"
type textarea "is there a wa"
type textarea "x"
type textarea "is there a way"
type textarea "x"
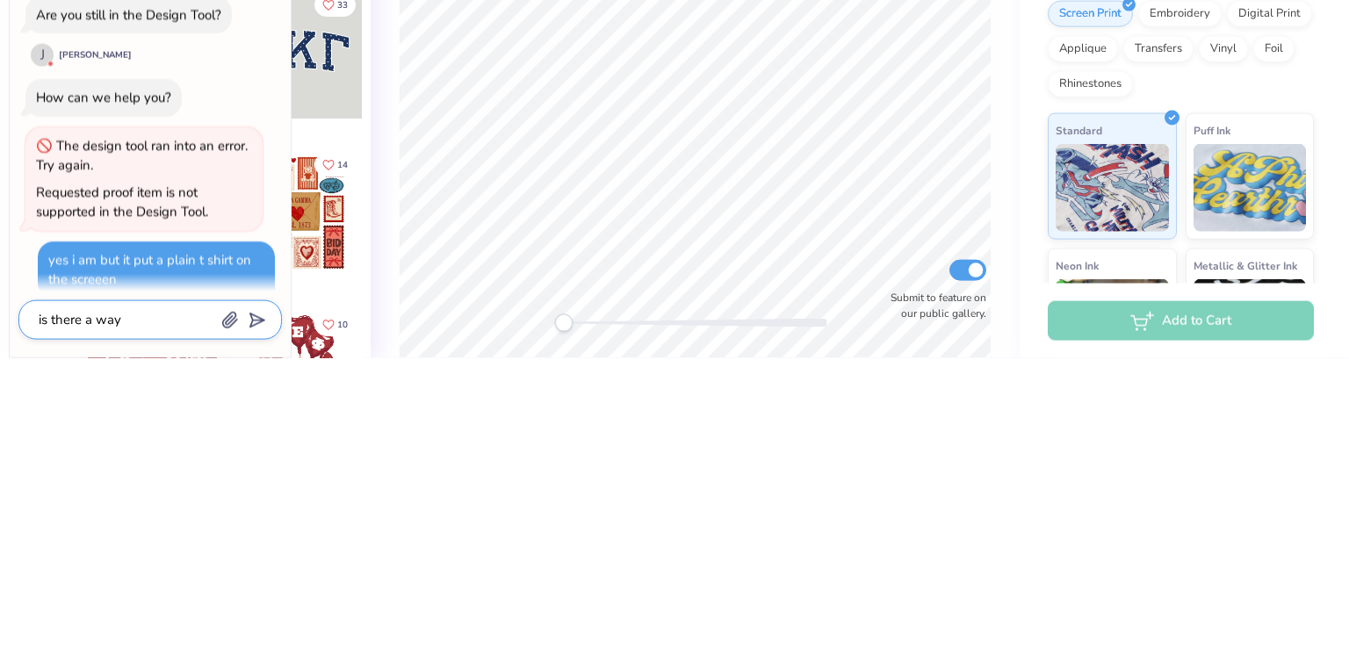
type textarea "is there a way"
type textarea "x"
type textarea "is there a way t"
type textarea "x"
type textarea "is there a way to"
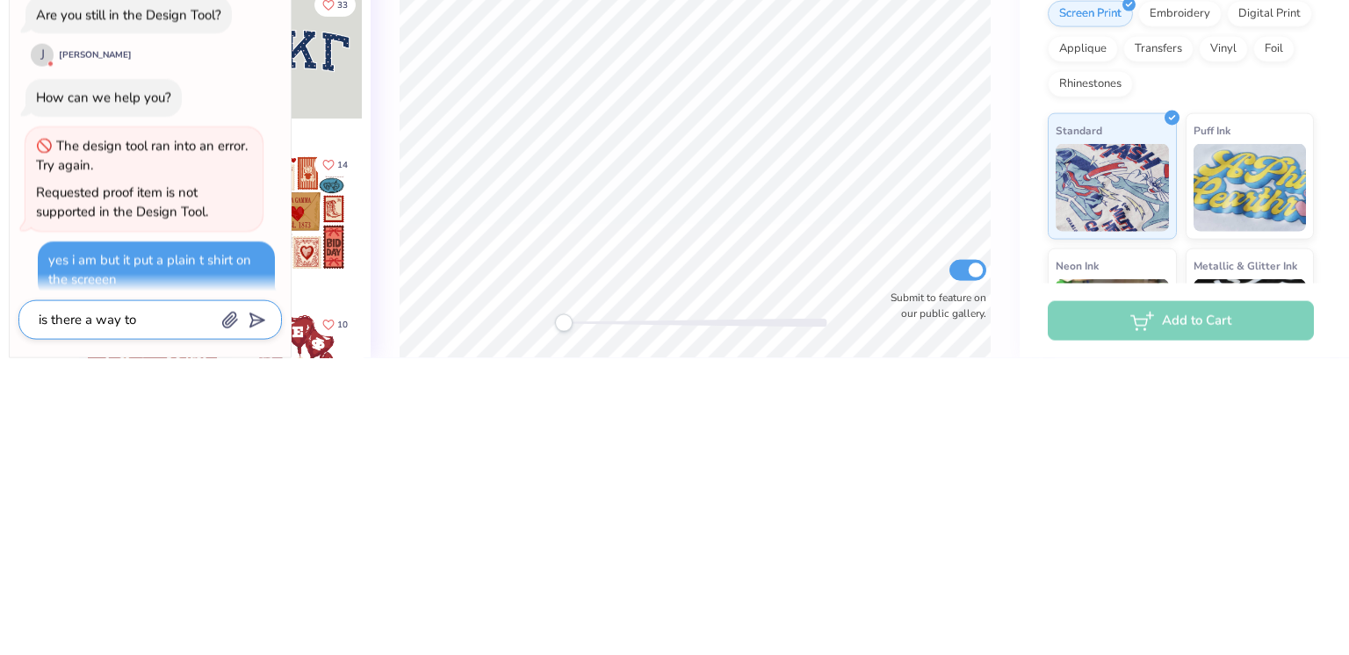
type textarea "x"
type textarea "is there a way to"
type textarea "x"
type textarea "is there a way to d"
type textarea "x"
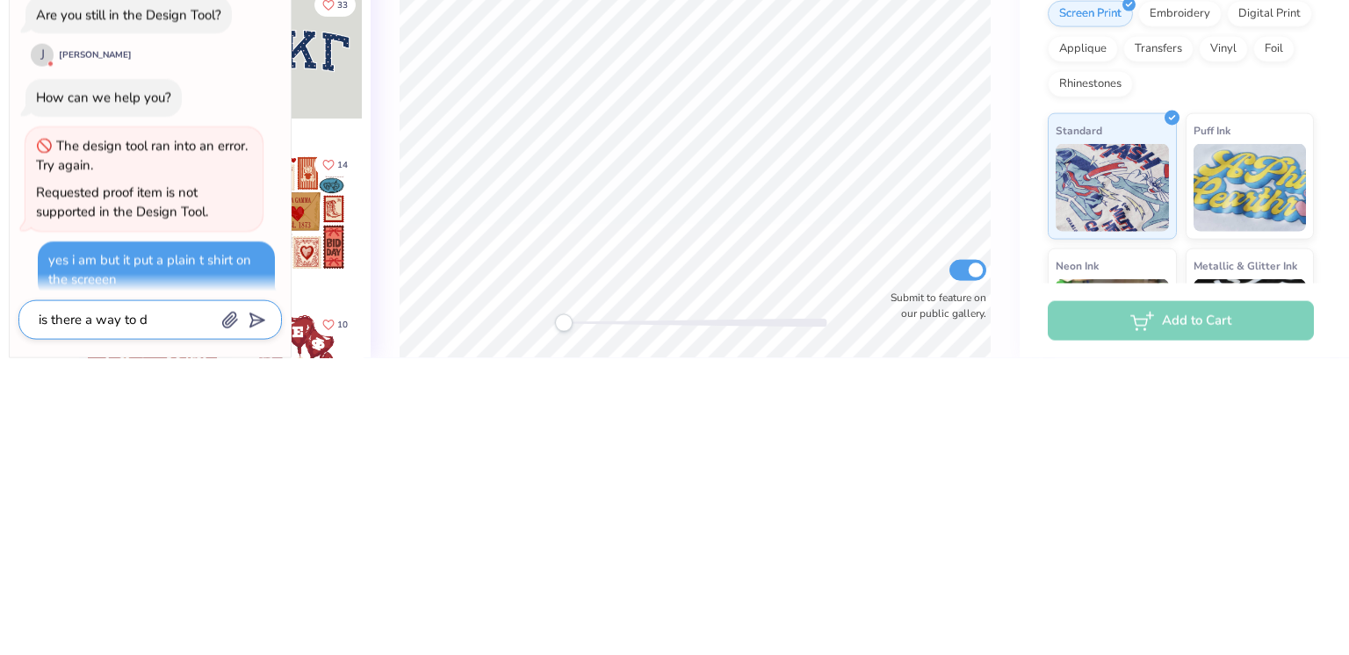
type textarea "is there a way to de"
type textarea "x"
type textarea "is there a way to del"
type textarea "x"
type textarea "is there a way to dele"
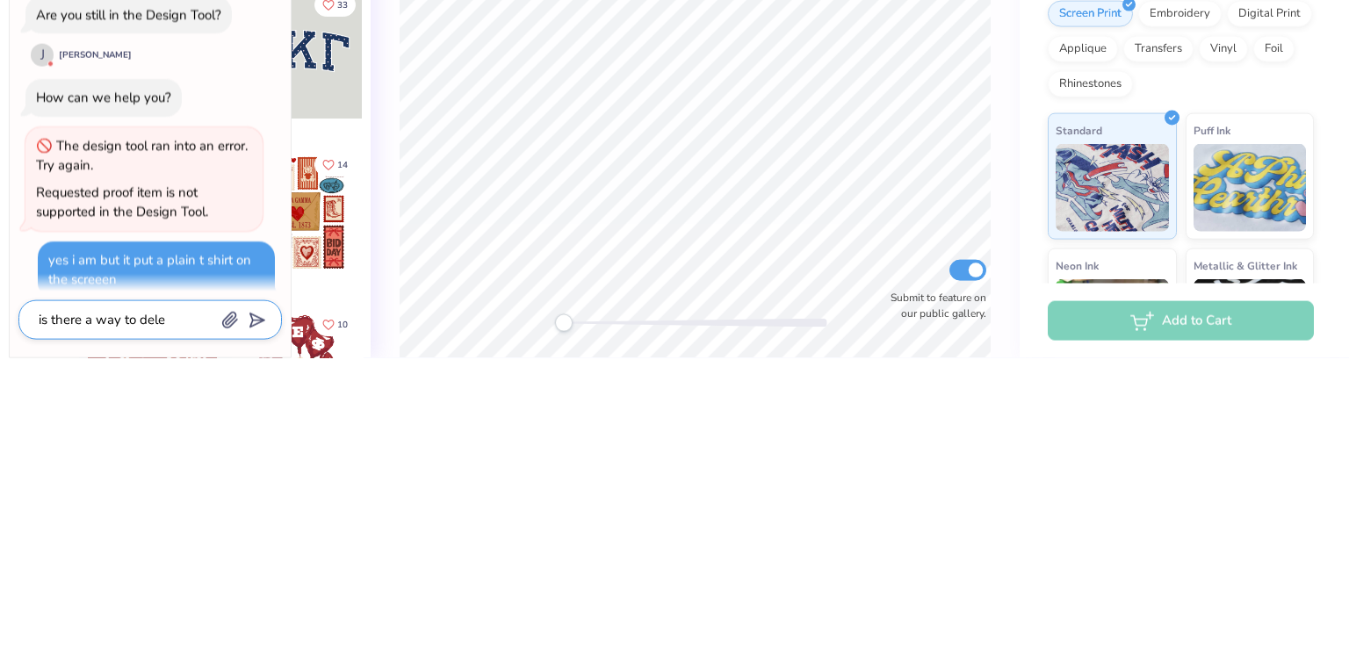
type textarea "x"
type textarea "is there a way to delet"
type textarea "x"
type textarea "is there a way to delete"
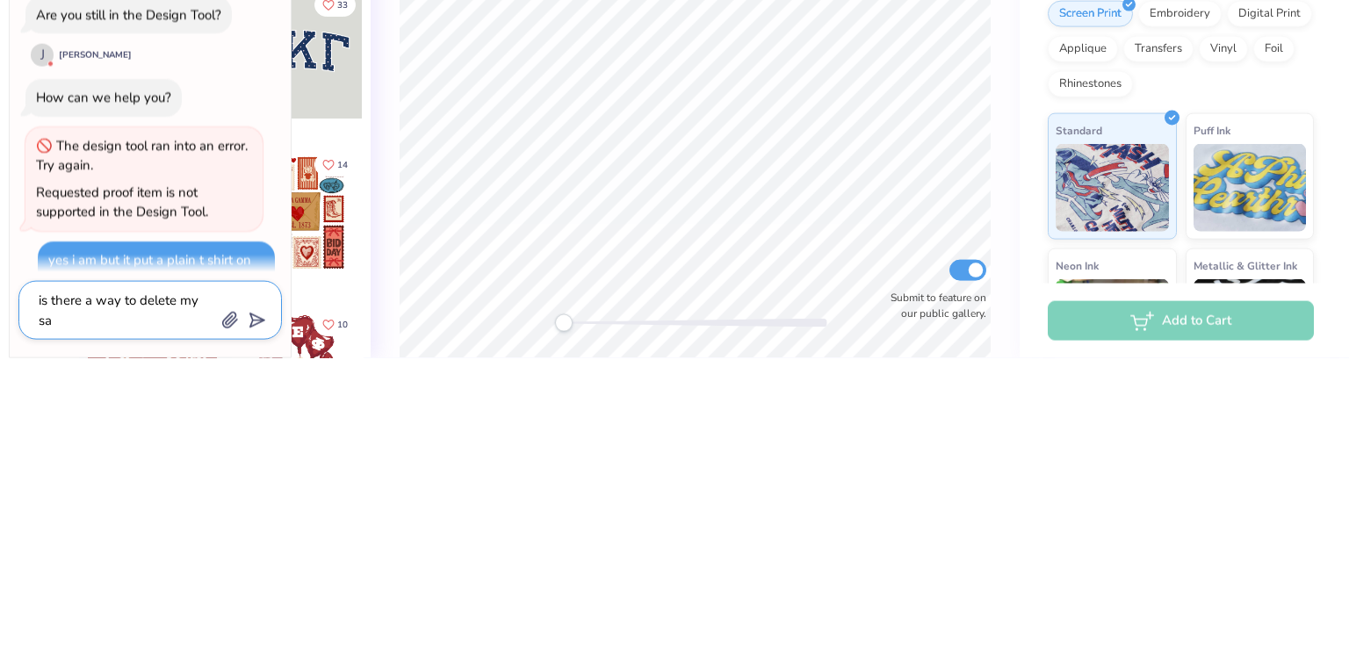
scroll to position [918, 0]
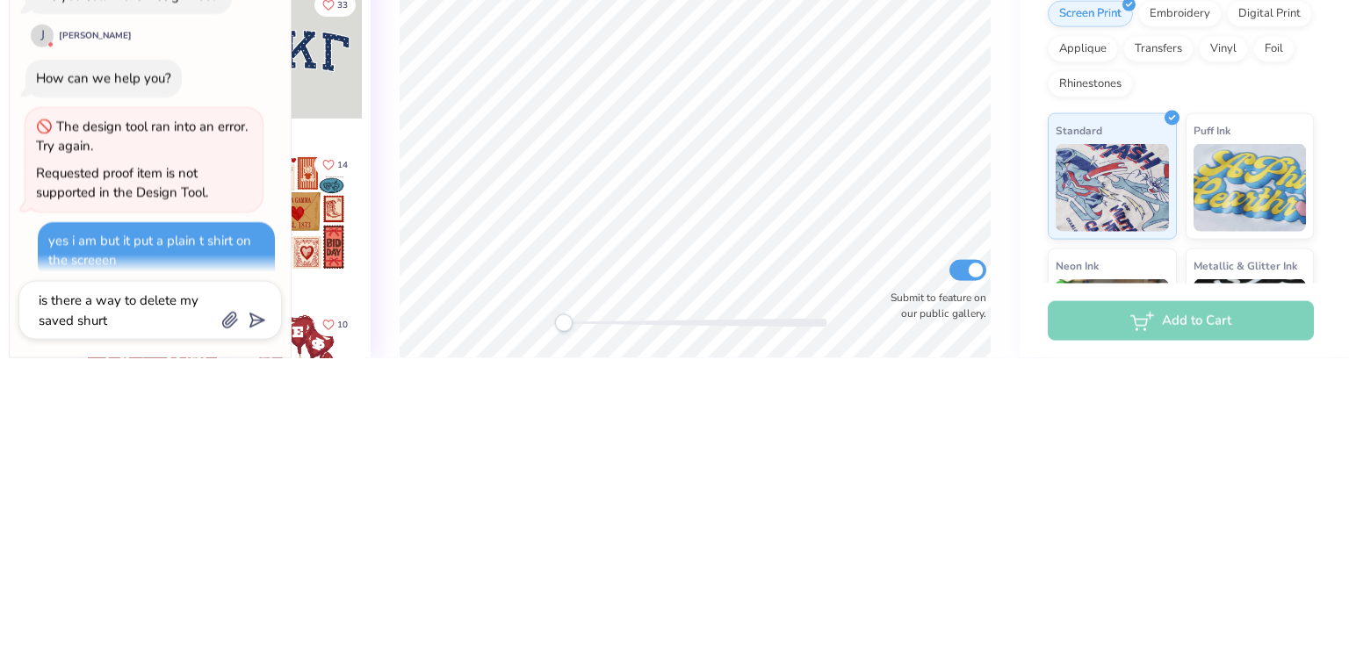
click at [280, 615] on div "is there a way to delete my saved shurt" at bounding box center [149, 607] width 263 height 59
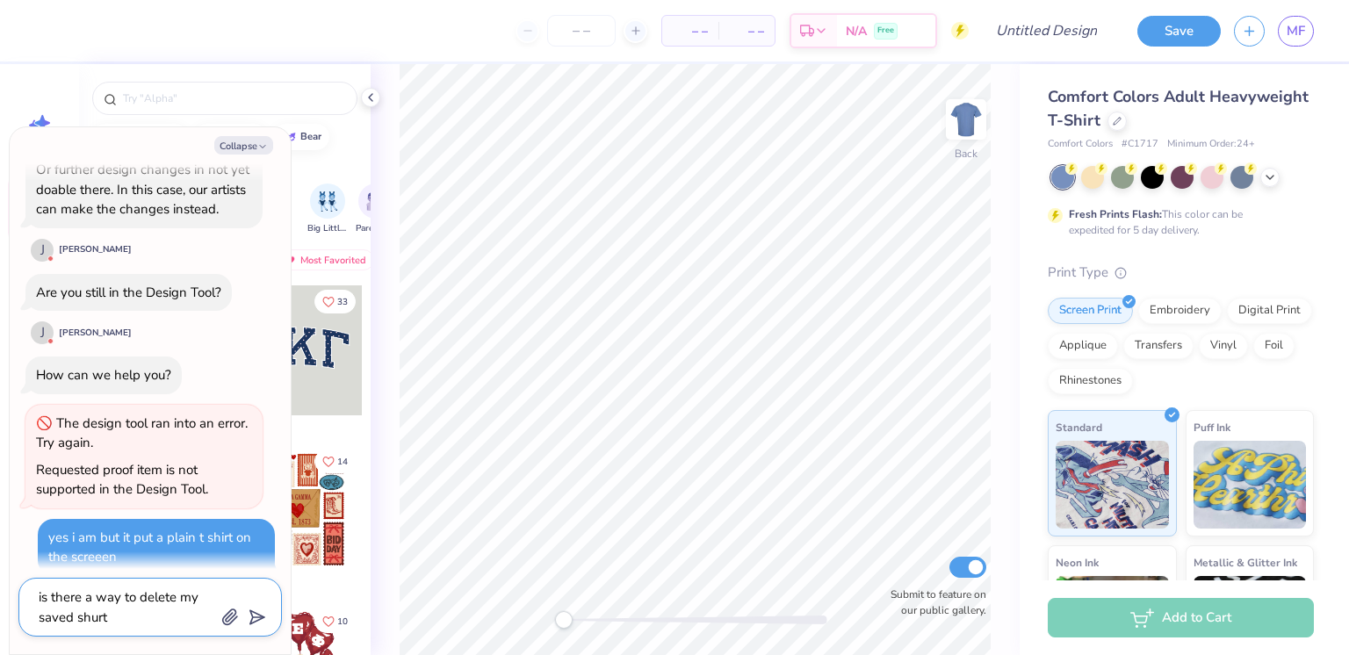
click at [172, 620] on textarea "is there a way to delete my saved shurt" at bounding box center [126, 607] width 178 height 43
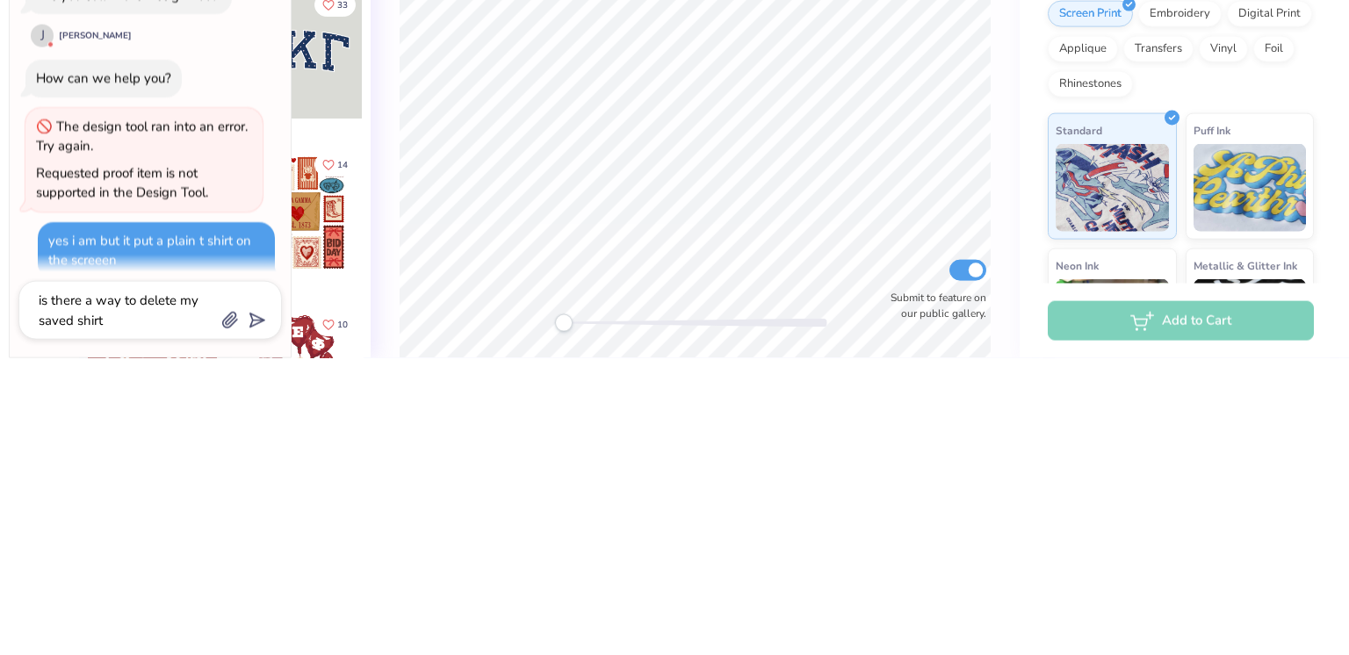
click at [255, 617] on line "submit" at bounding box center [258, 617] width 11 height 11
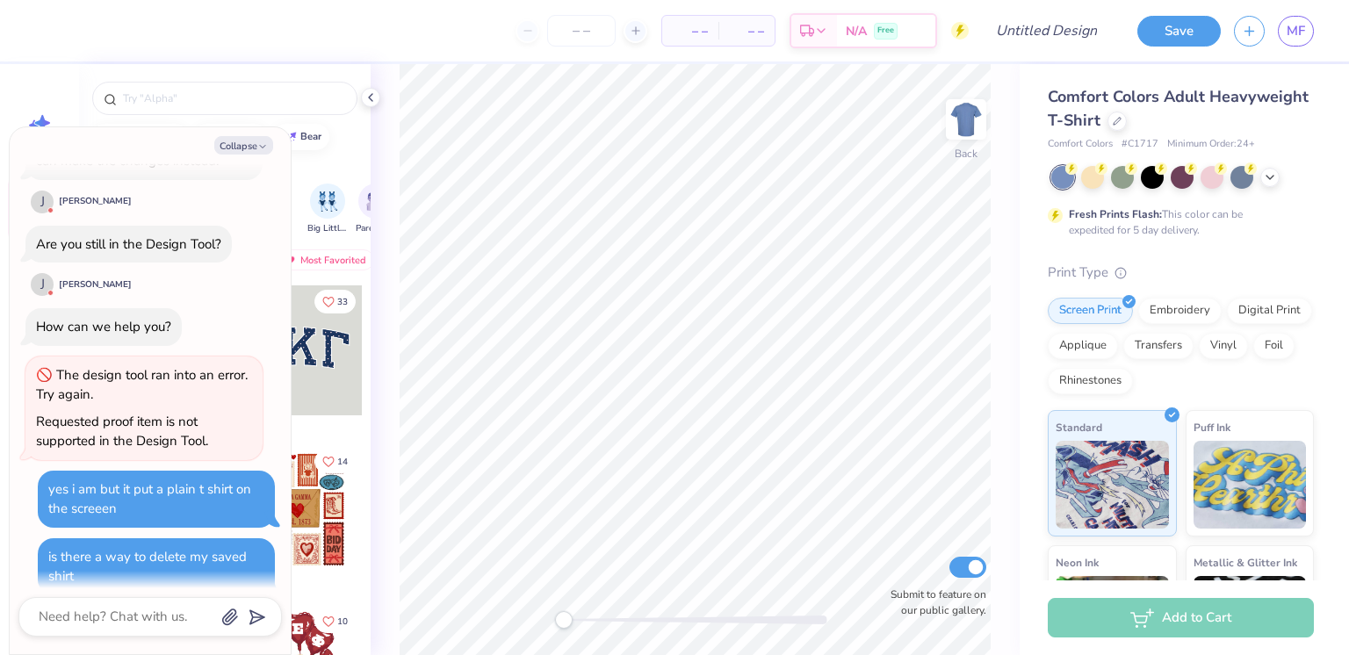
scroll to position [1148, 0]
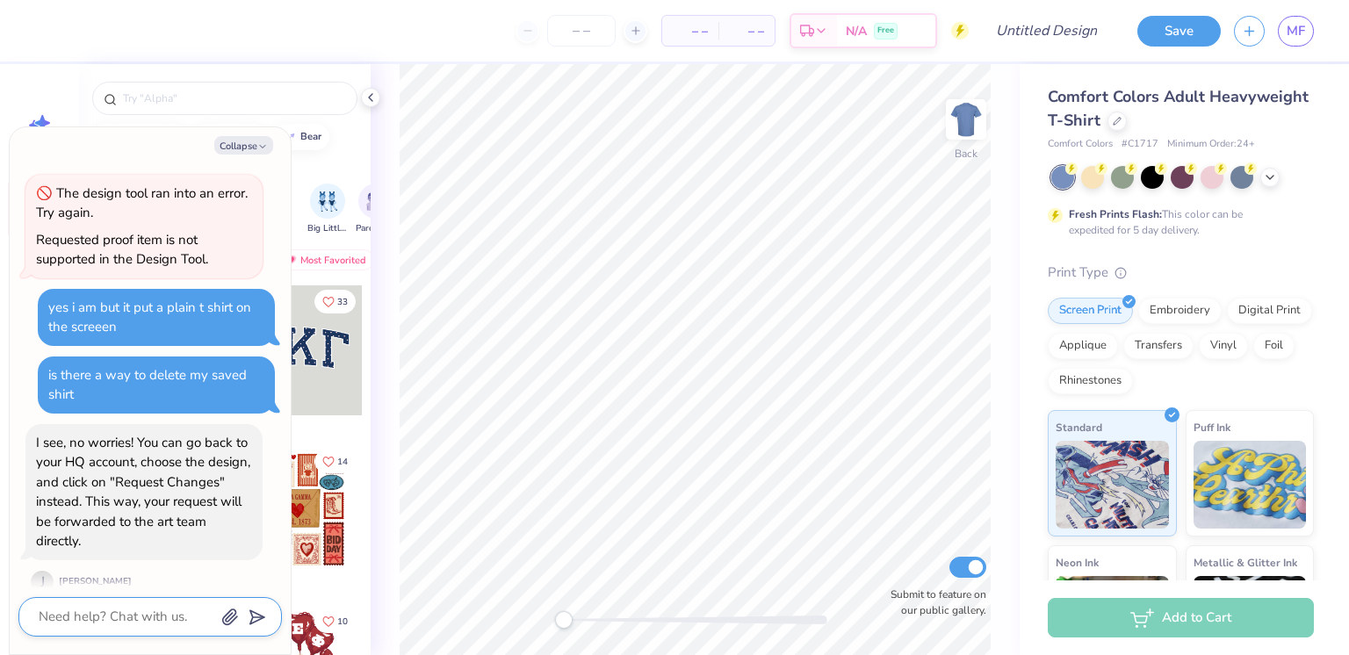
click at [102, 616] on textarea at bounding box center [126, 617] width 178 height 24
click at [1300, 40] on span "MF" at bounding box center [1296, 31] width 18 height 20
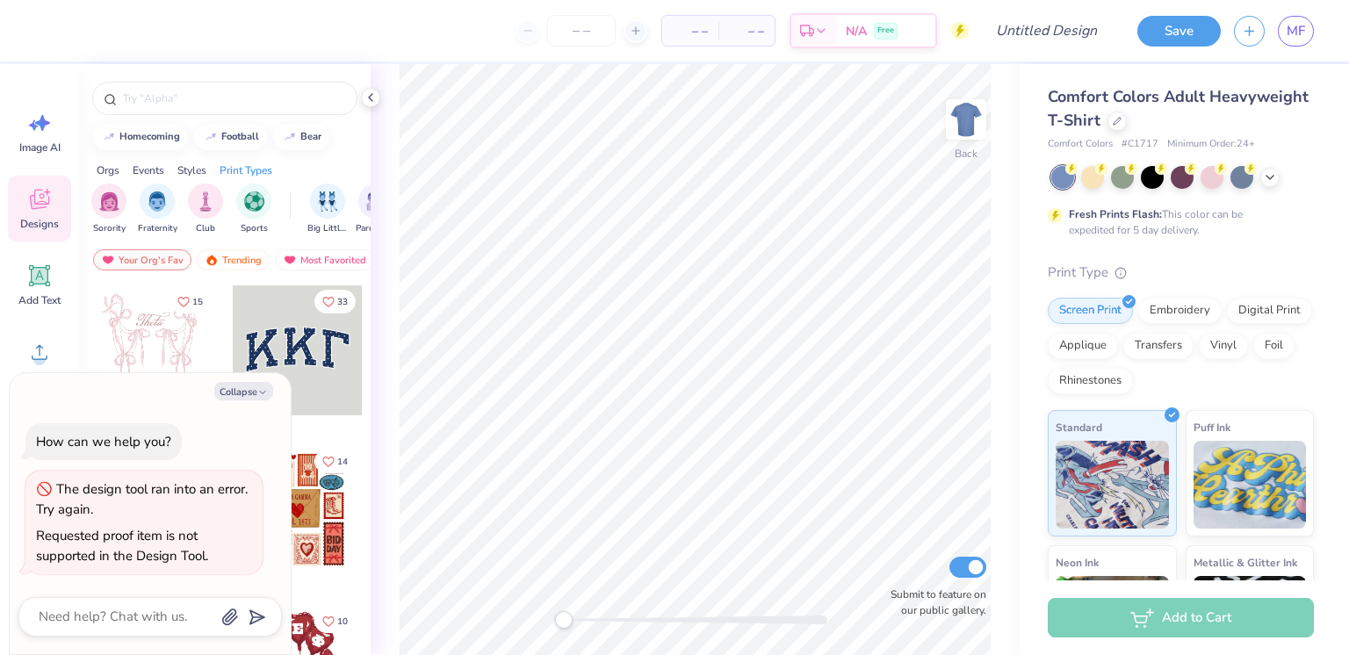
click at [249, 393] on button "Collapse" at bounding box center [243, 391] width 59 height 18
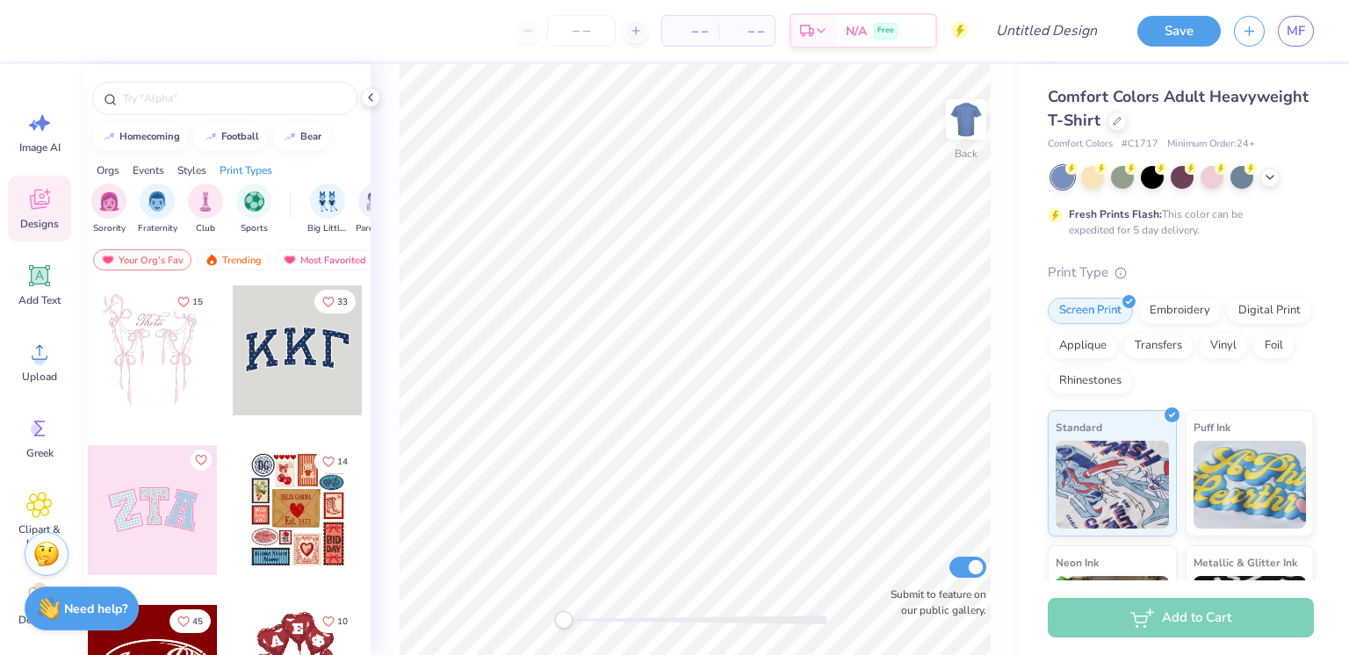
click at [85, 622] on div "Need help? Chat with us." at bounding box center [82, 609] width 114 height 44
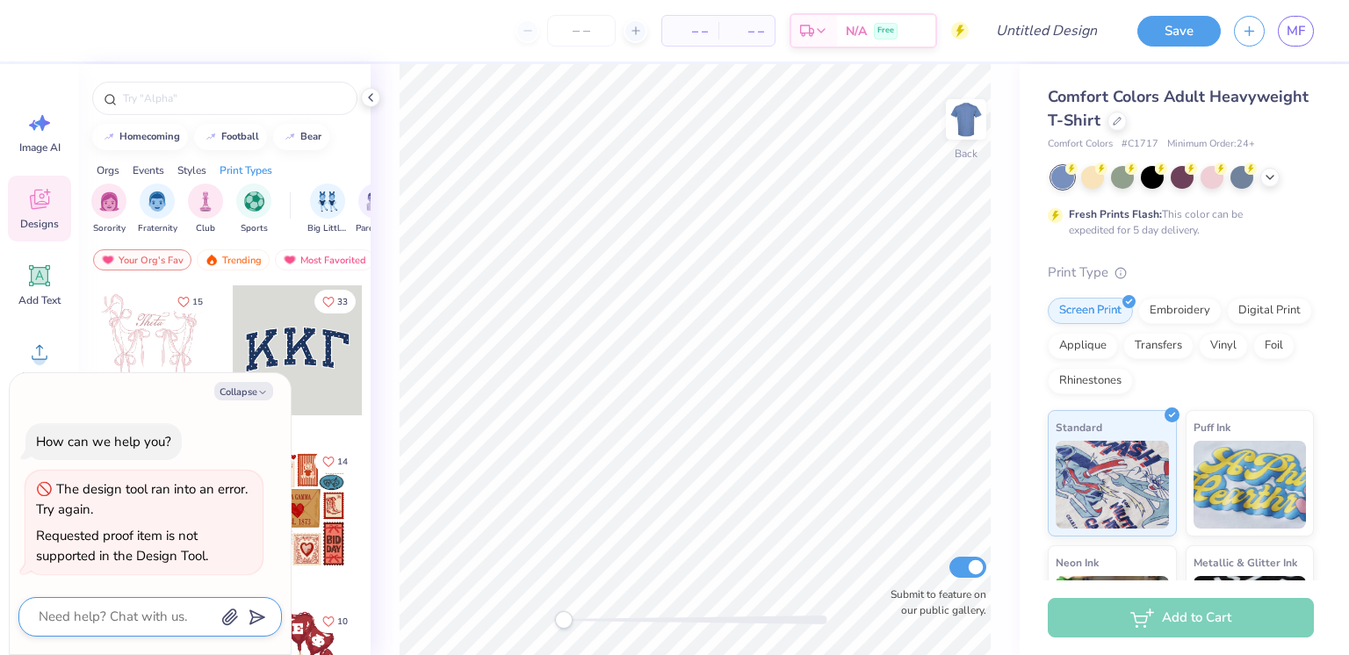
click at [109, 623] on textarea at bounding box center [126, 617] width 178 height 24
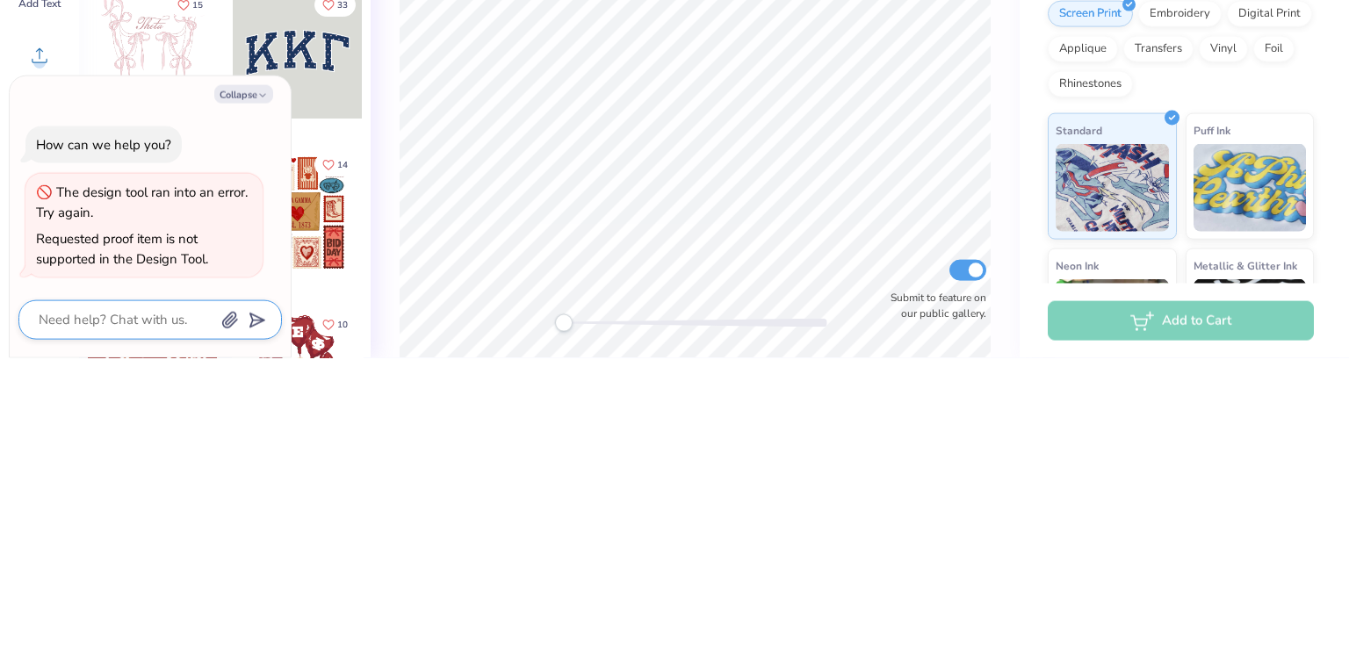
type textarea "x"
type textarea "h"
type textarea "x"
type textarea "hp"
type textarea "x"
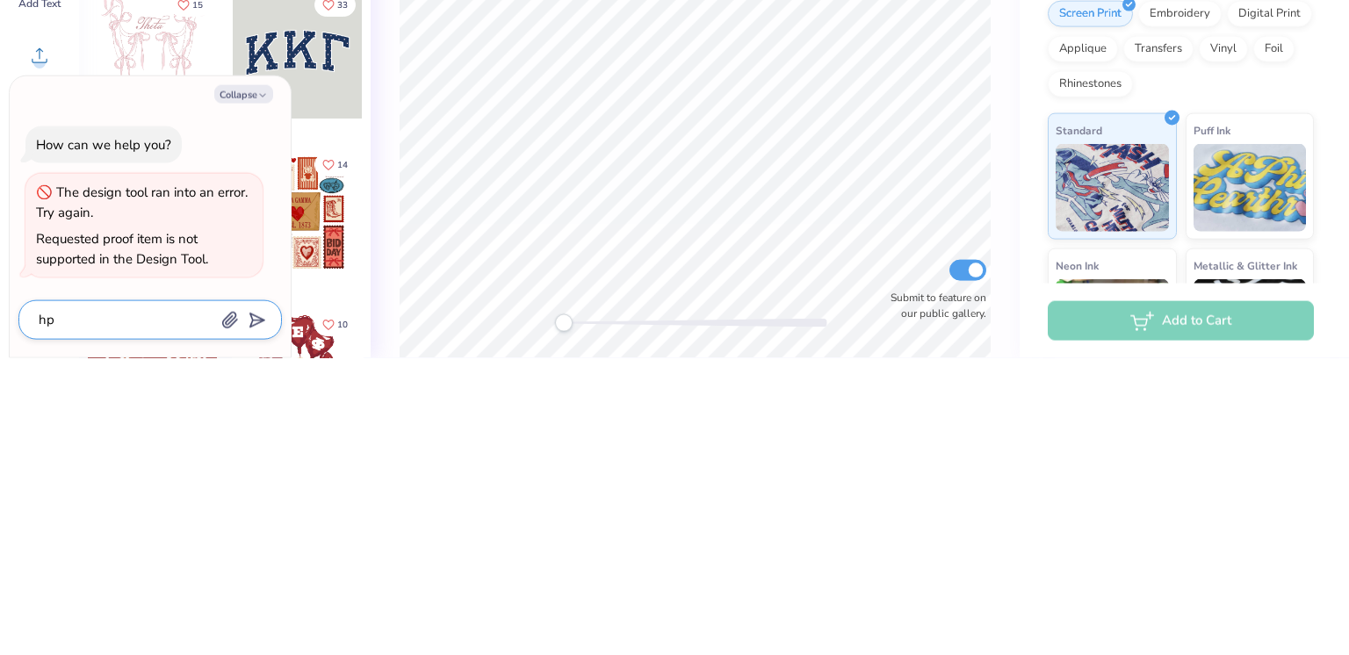
type textarea "h"
type textarea "x"
type textarea "ho"
type textarea "x"
type textarea "how"
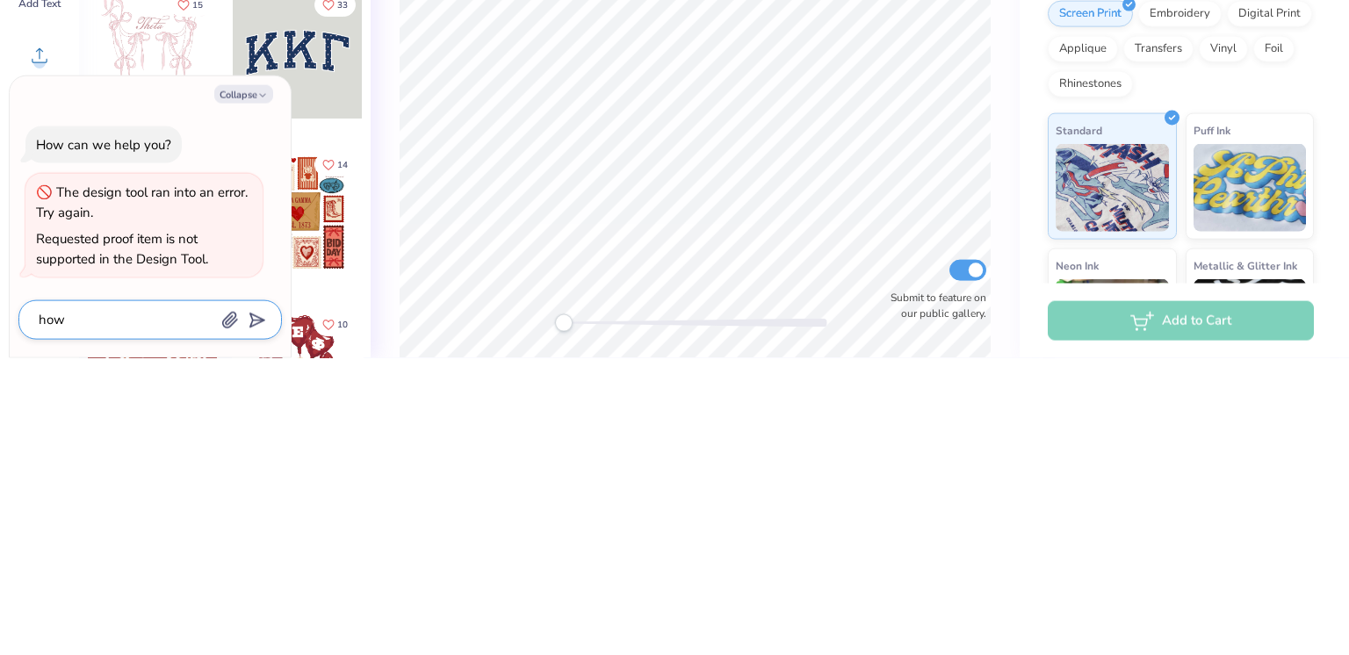
type textarea "x"
type textarea "how"
type textarea "x"
type textarea "how c"
type textarea "x"
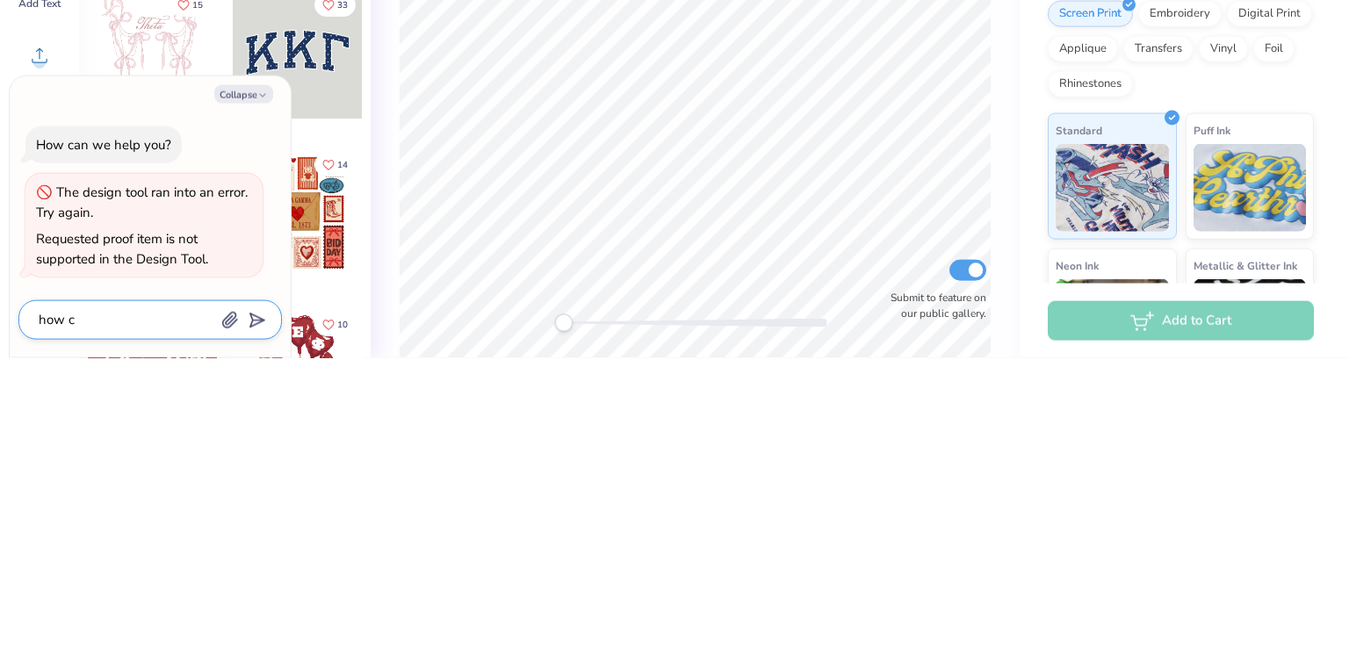
type textarea "how ca"
type textarea "x"
type textarea "how can"
type textarea "x"
type textarea "how can"
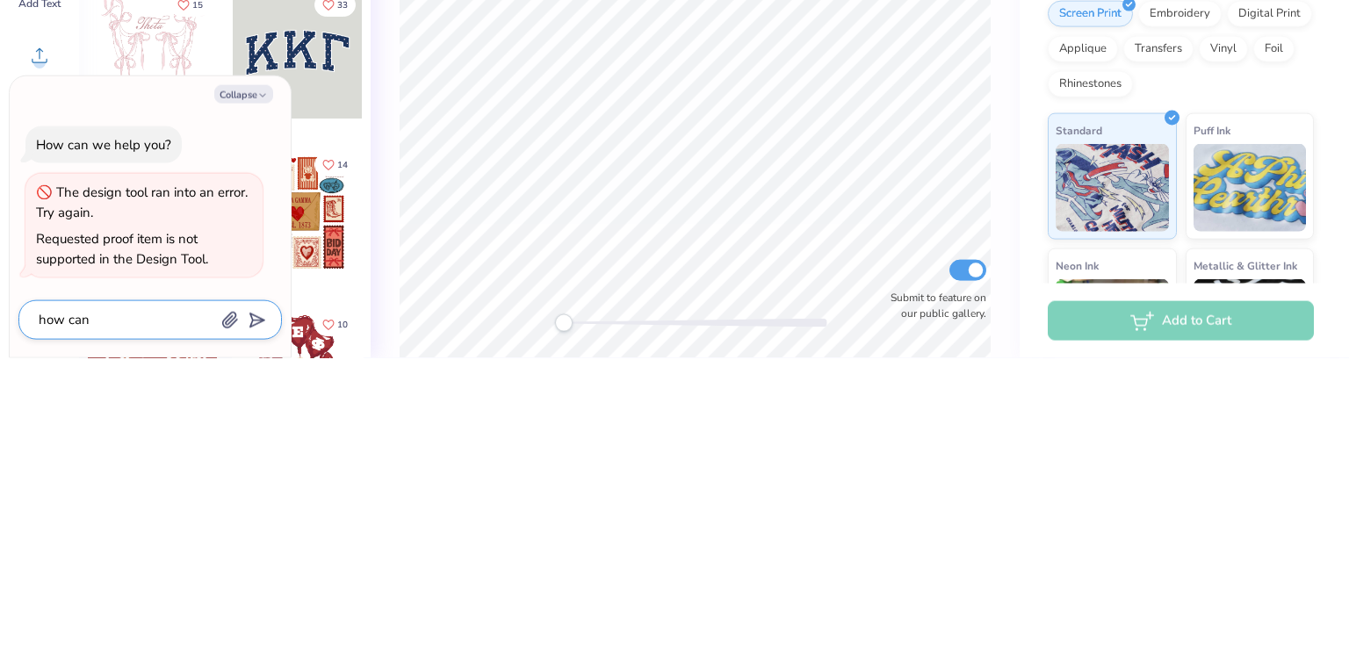
type textarea "x"
type textarea "how can i"
type textarea "x"
type textarea "how can i"
type textarea "x"
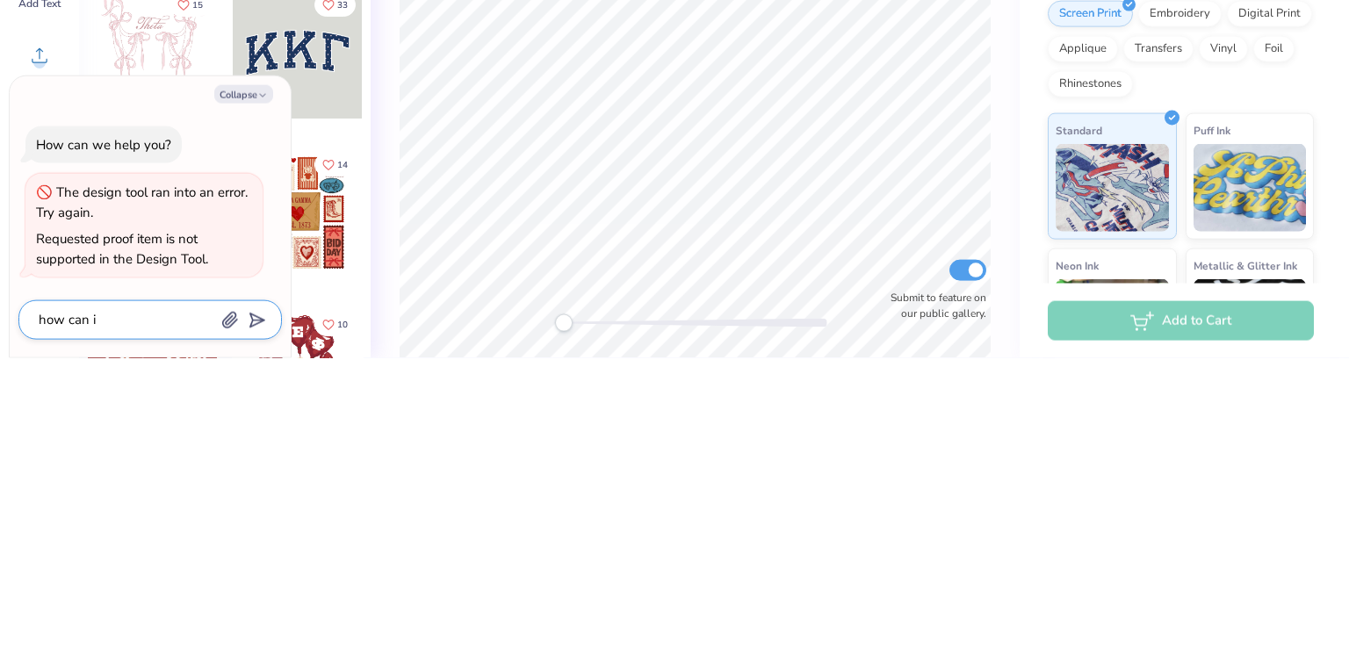
type textarea "how can i d"
type textarea "x"
type textarea "how can i de"
type textarea "x"
type textarea "how can i del"
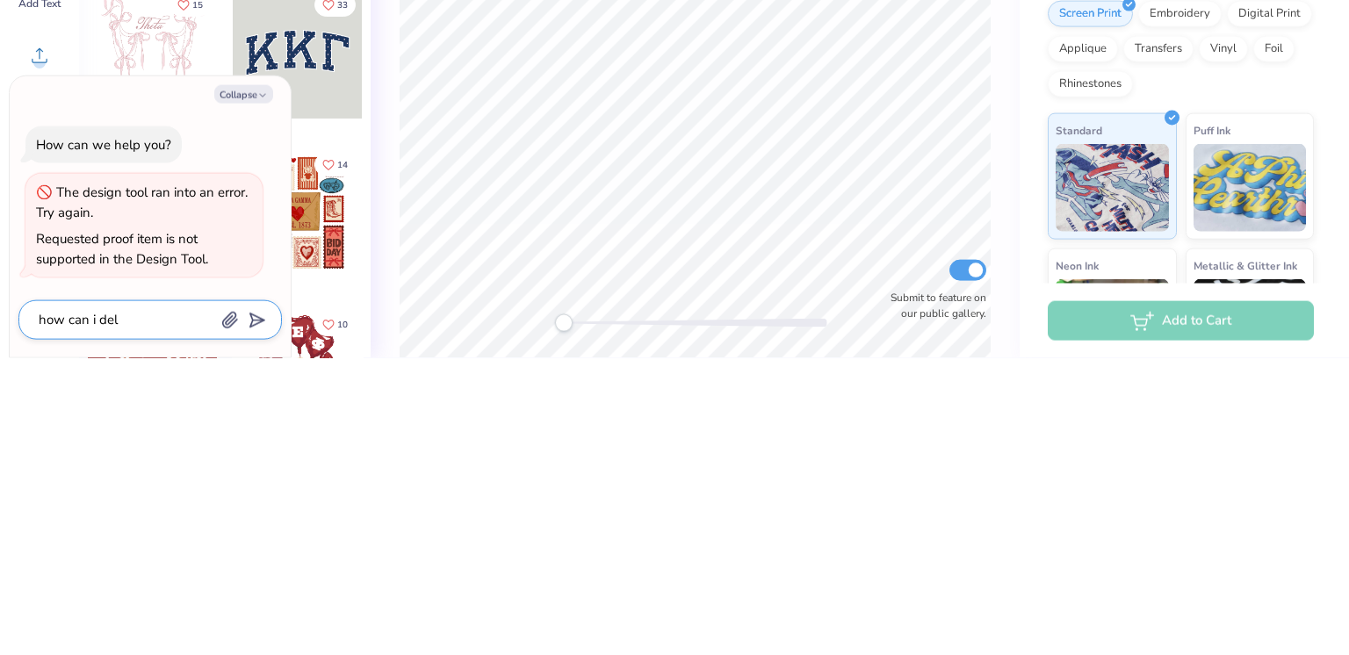
type textarea "x"
type textarea "how can i dele"
type textarea "x"
type textarea "how can i delet"
type textarea "x"
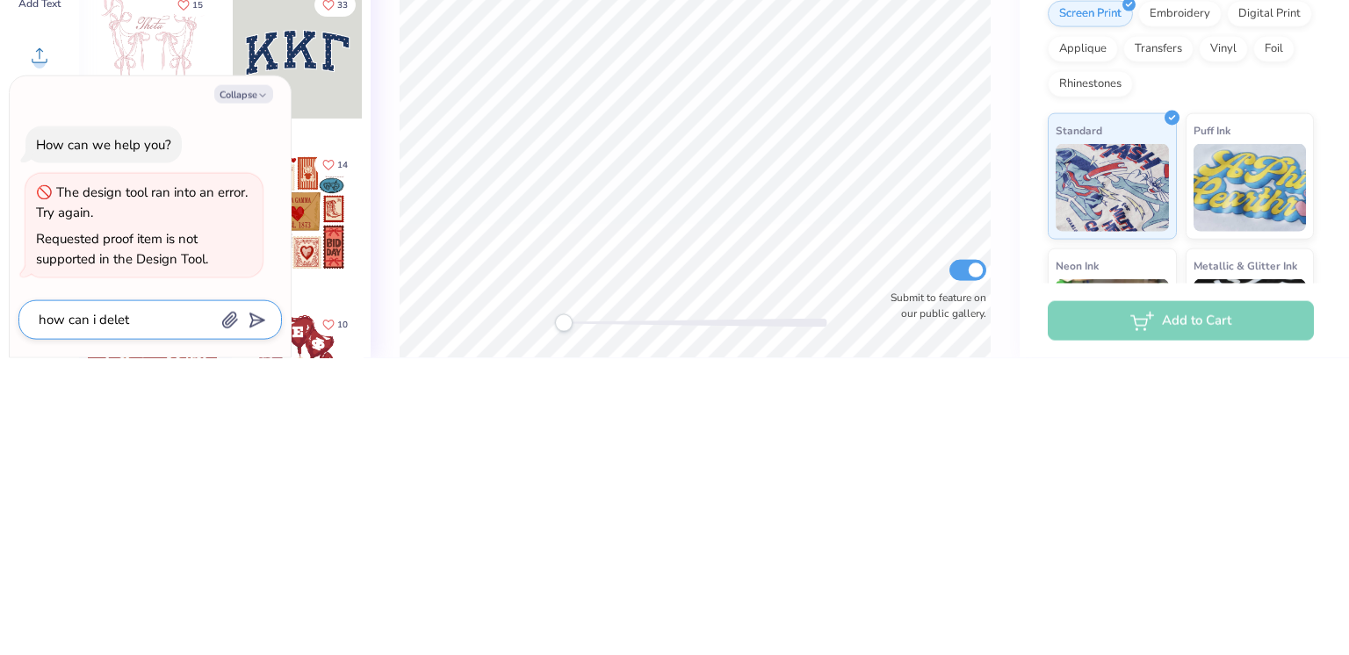
type textarea "how can i delete"
type textarea "x"
type textarea "how can i delete"
type textarea "x"
type textarea "how can i delete"
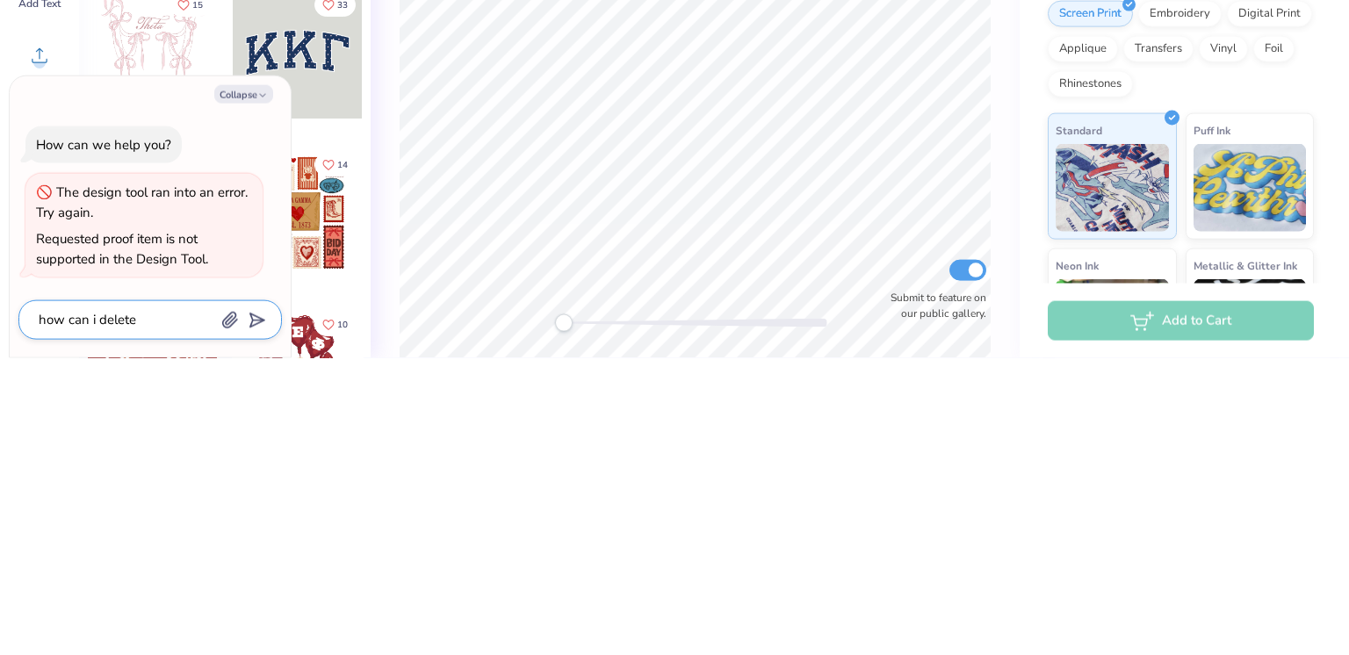
type textarea "x"
type textarea "how can i delete a"
type textarea "x"
type textarea "how can i delete a"
type textarea "x"
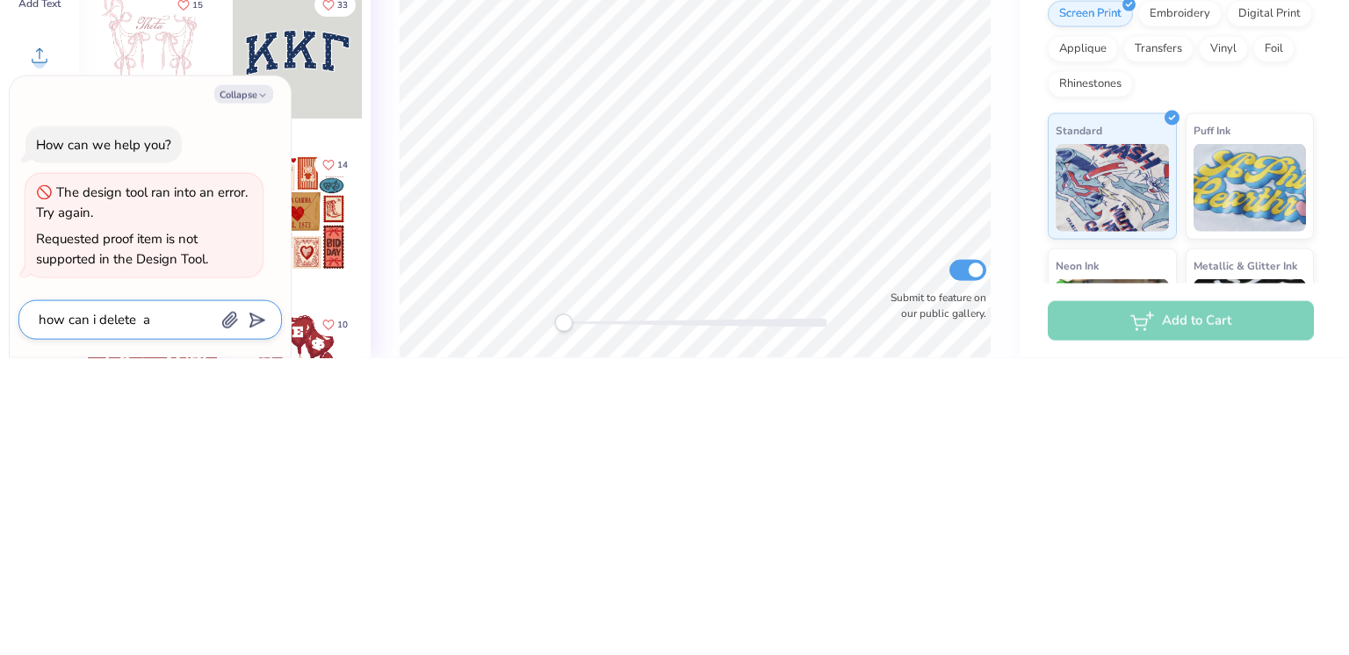
type textarea "how can i delete a"
type textarea "x"
type textarea "how can i delete a s"
type textarea "x"
type textarea "how can i delete a sa"
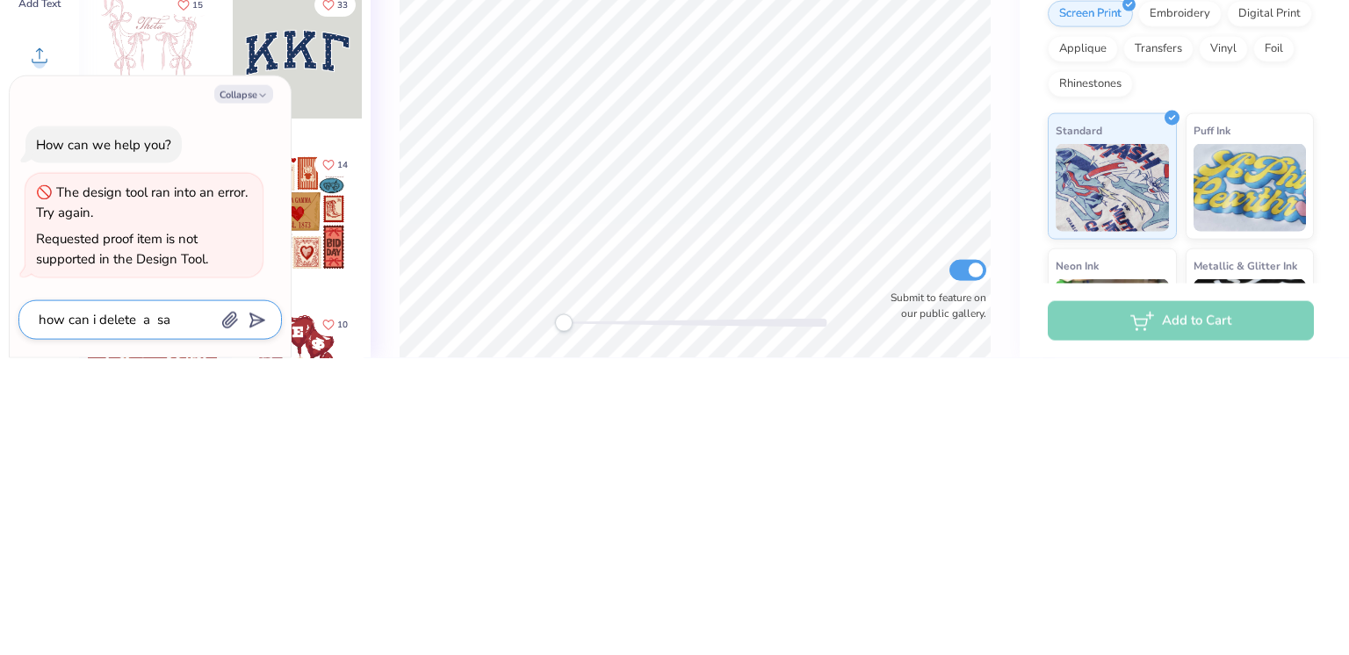
type textarea "x"
type textarea "how can i delete a sav"
type textarea "x"
type textarea "how can i delete a save"
type textarea "x"
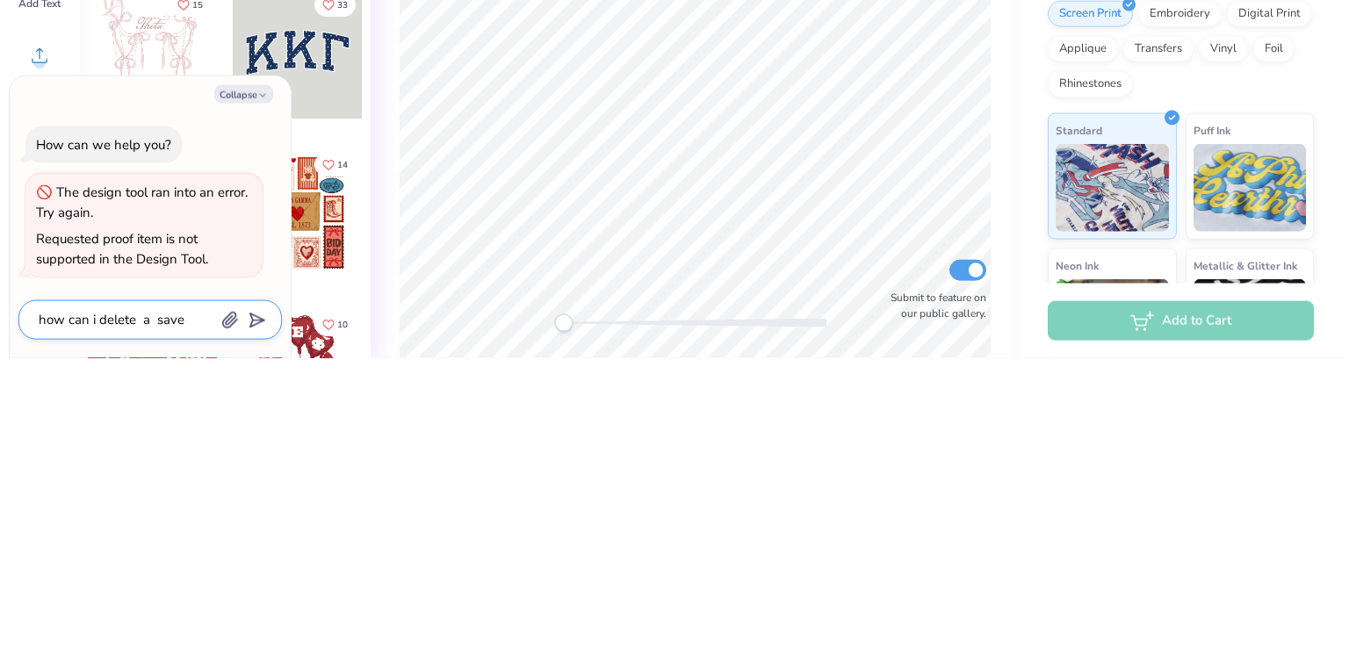
type textarea "how can i delete a saved"
type textarea "x"
type textarea "how can i delete a saved"
type textarea "x"
type textarea "how can i delete a saved s"
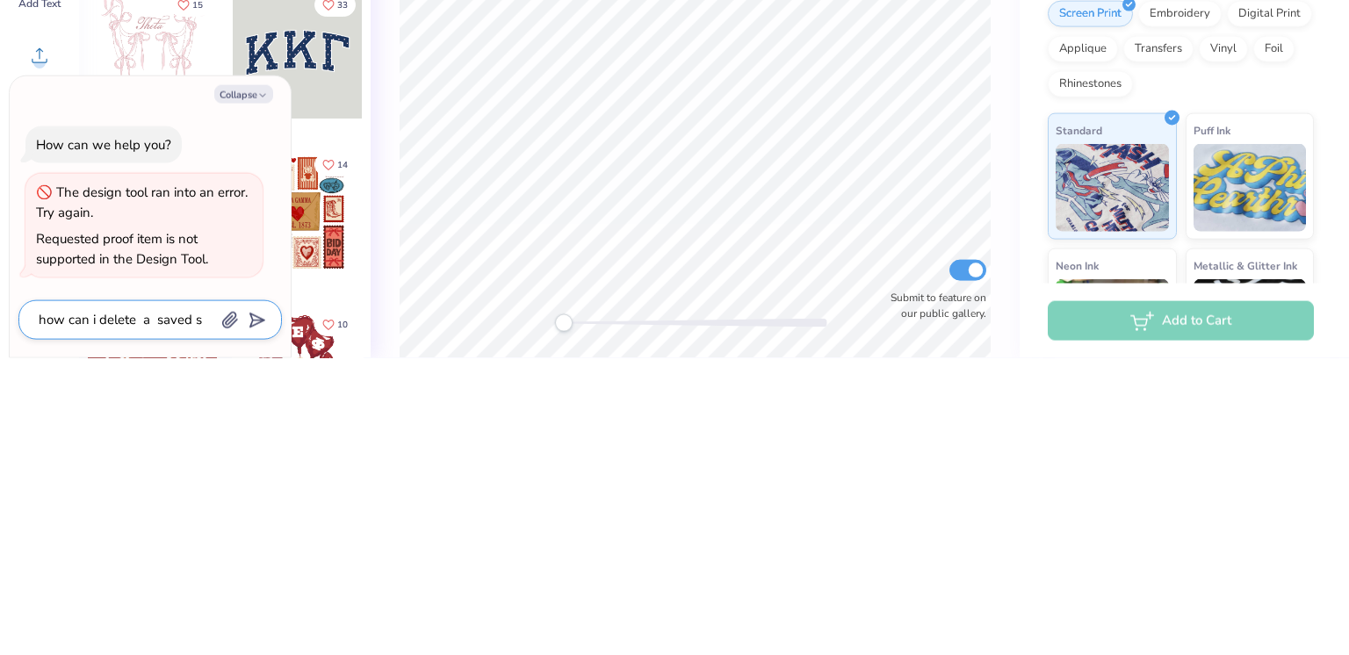
type textarea "x"
type textarea "how can i delete a saved sh"
type textarea "x"
type textarea "how can i delete a saved shi"
type textarea "x"
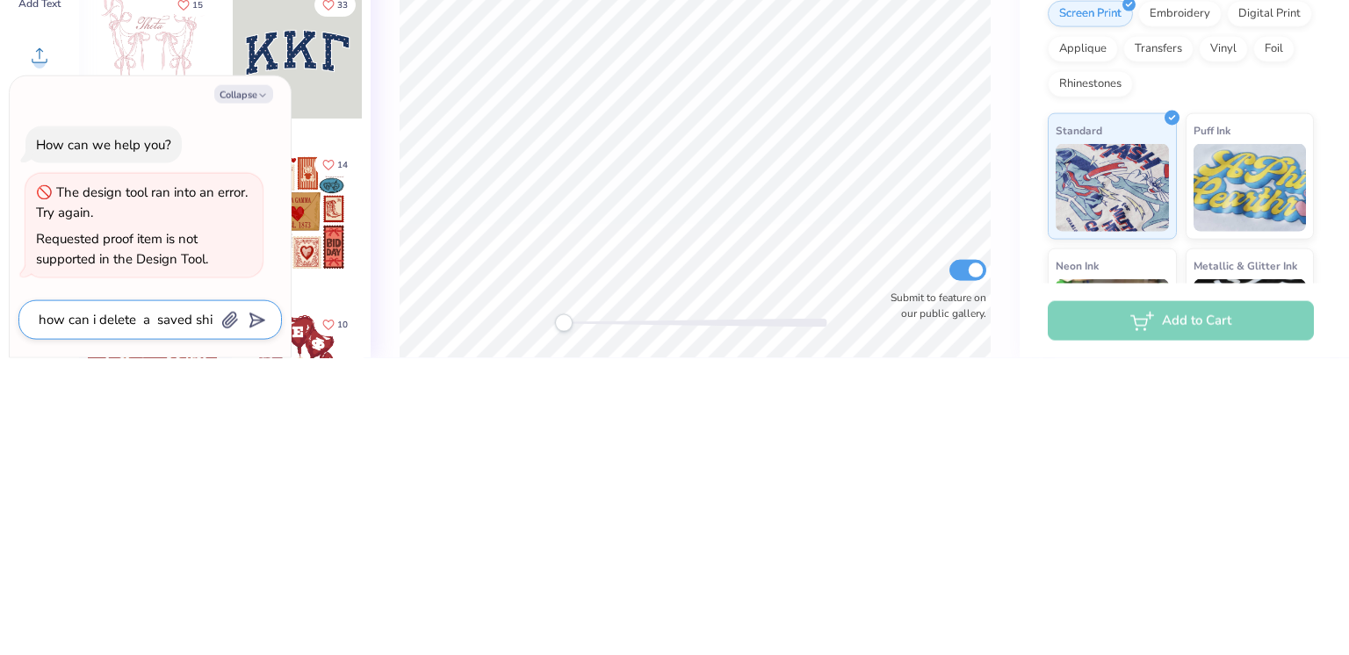
type textarea "how can i delete a saved shir"
type textarea "x"
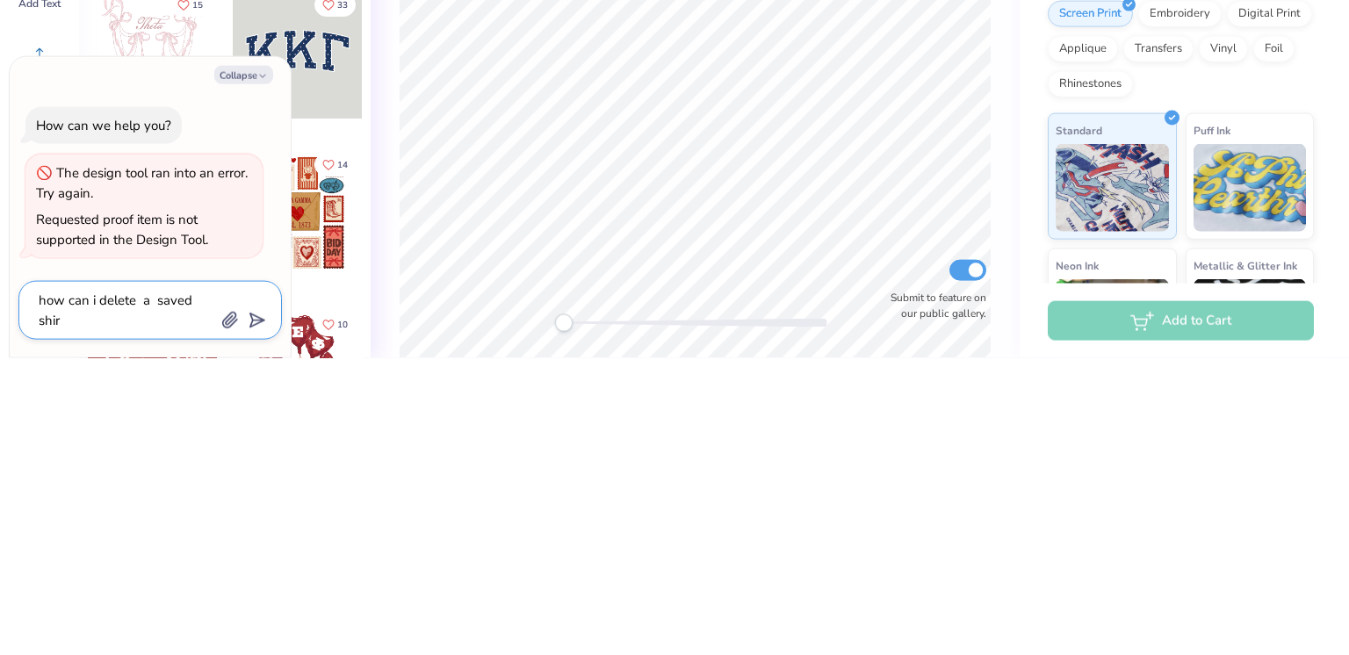
type textarea "how can i delete a saved shirt"
type textarea "x"
type textarea "how can i delete a saved shirt"
click at [258, 622] on polygon "submit" at bounding box center [253, 618] width 21 height 21
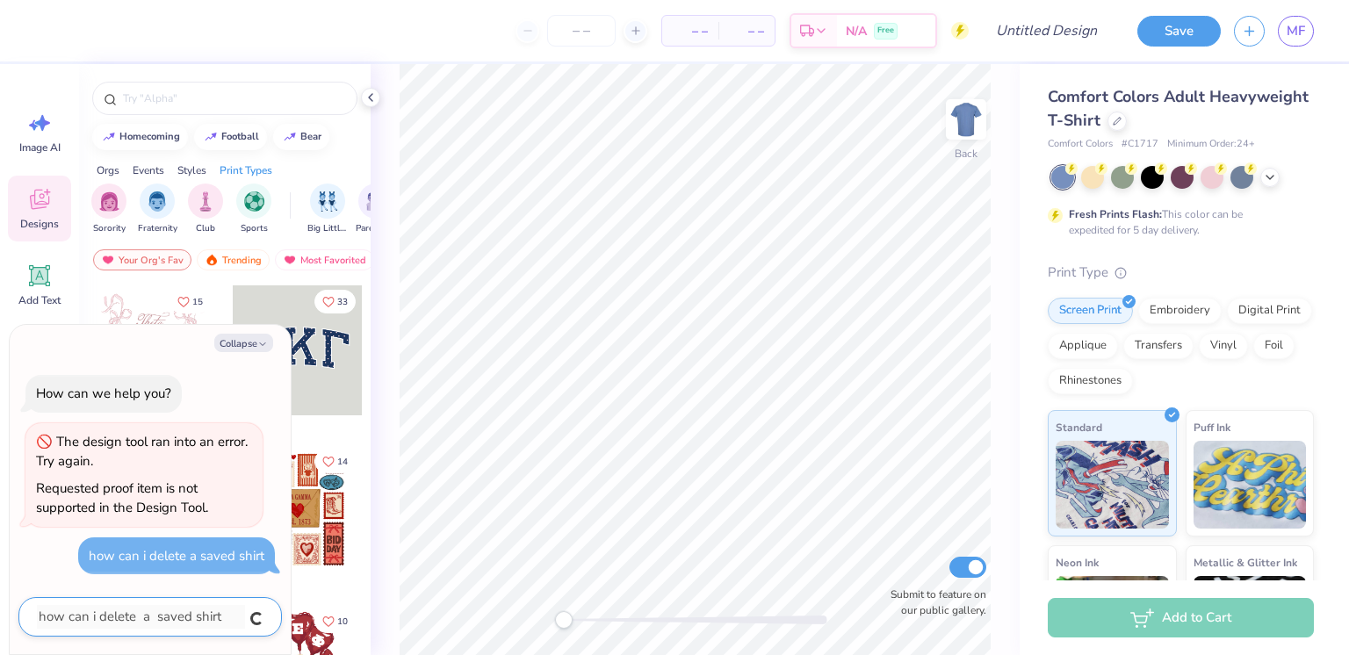
type textarea "x"
click at [1298, 41] on link "MF" at bounding box center [1296, 31] width 36 height 31
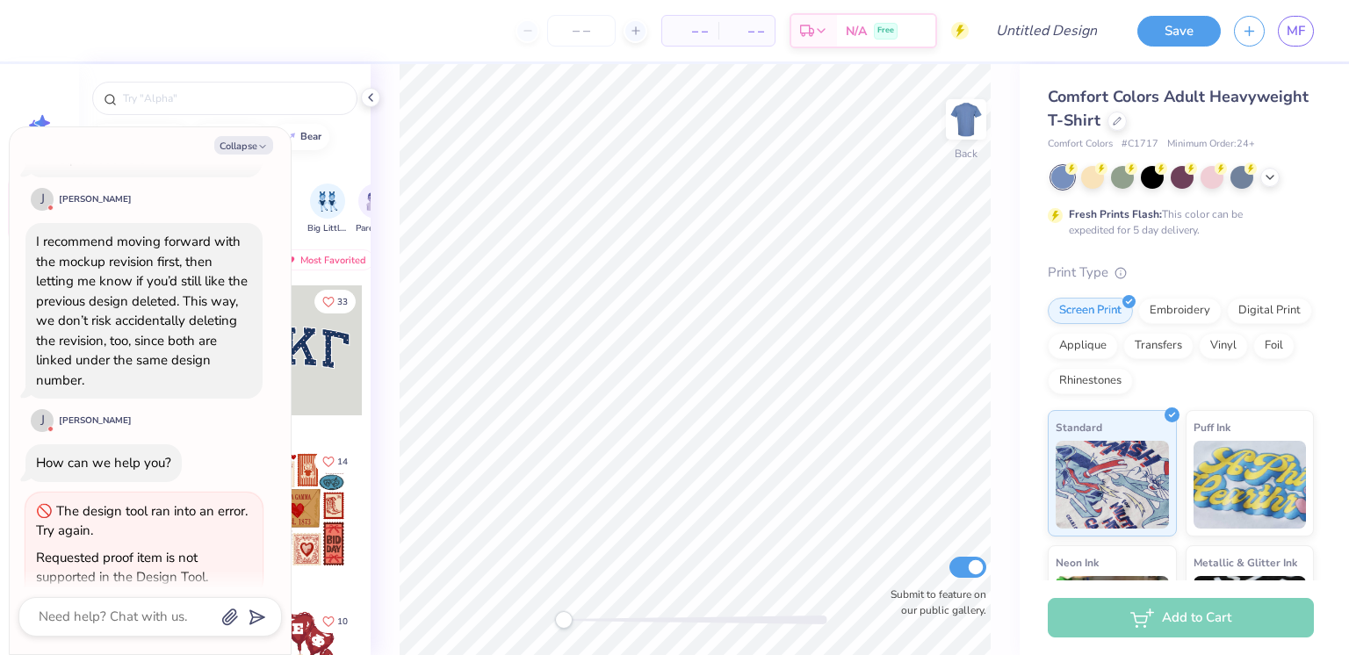
scroll to position [1511, 0]
click at [96, 609] on textarea at bounding box center [126, 617] width 178 height 24
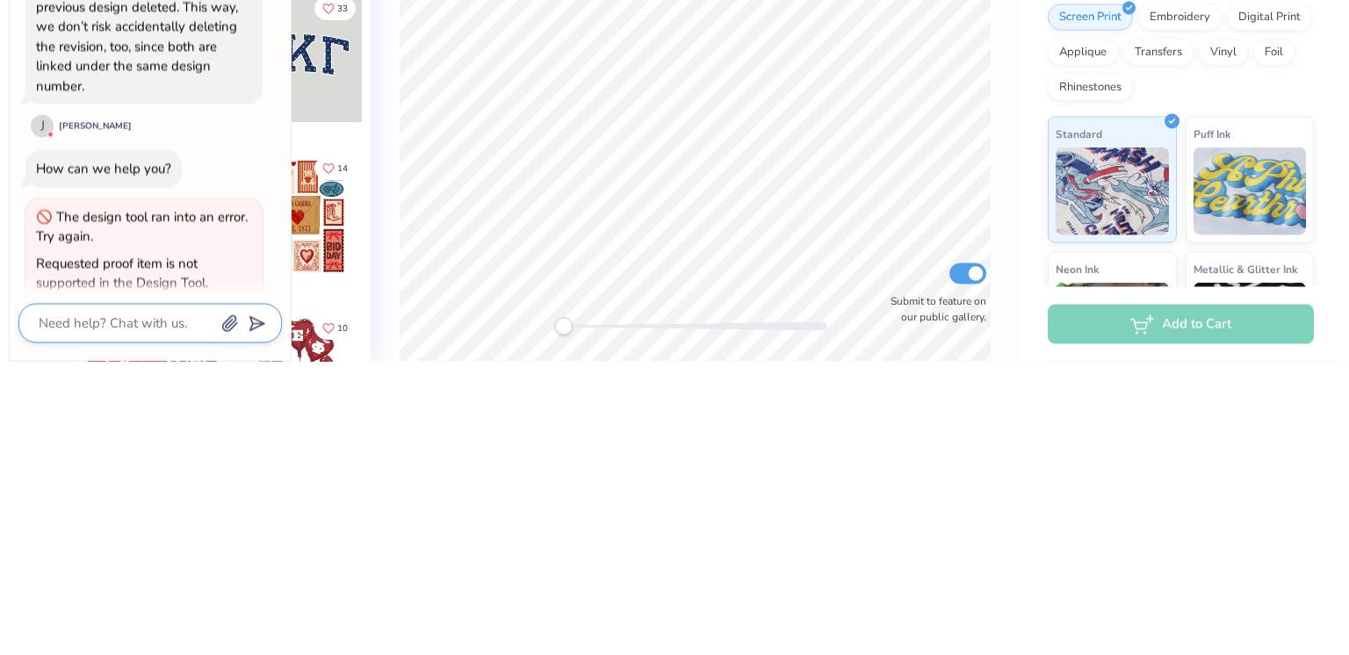
type textarea "x"
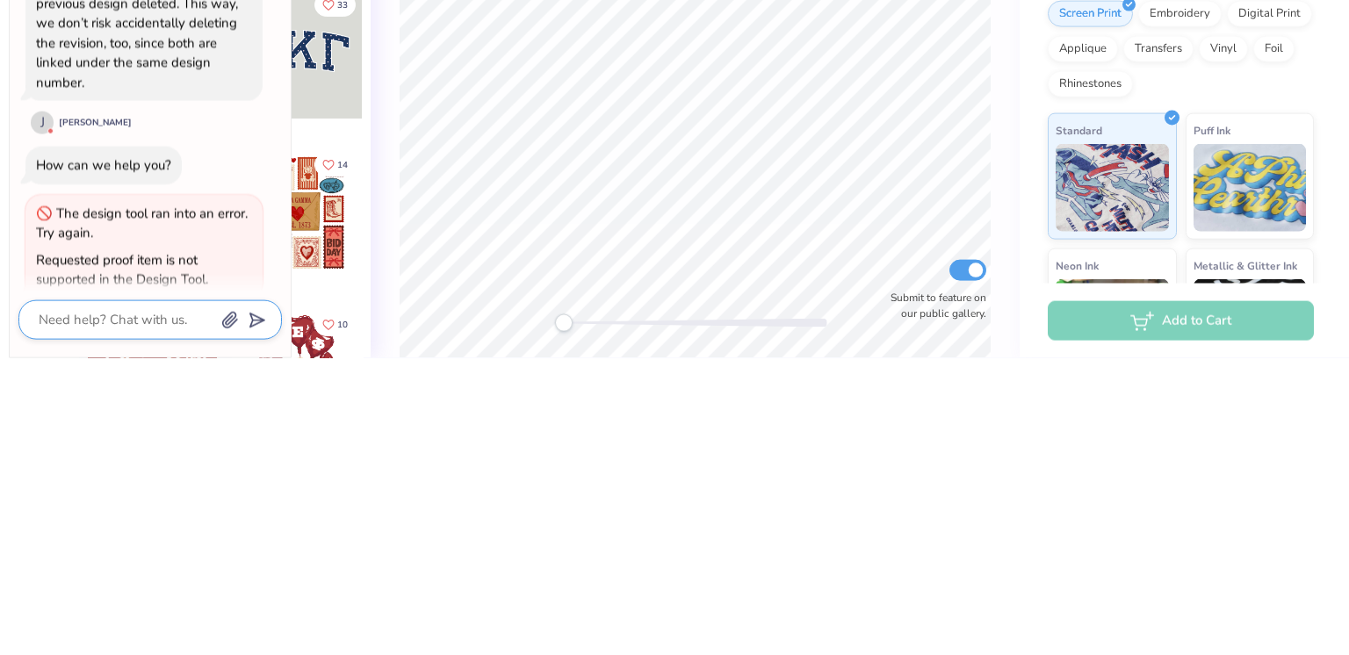
type textarea "i"
type textarea "x"
type textarea "i"
type textarea "x"
type textarea "i w"
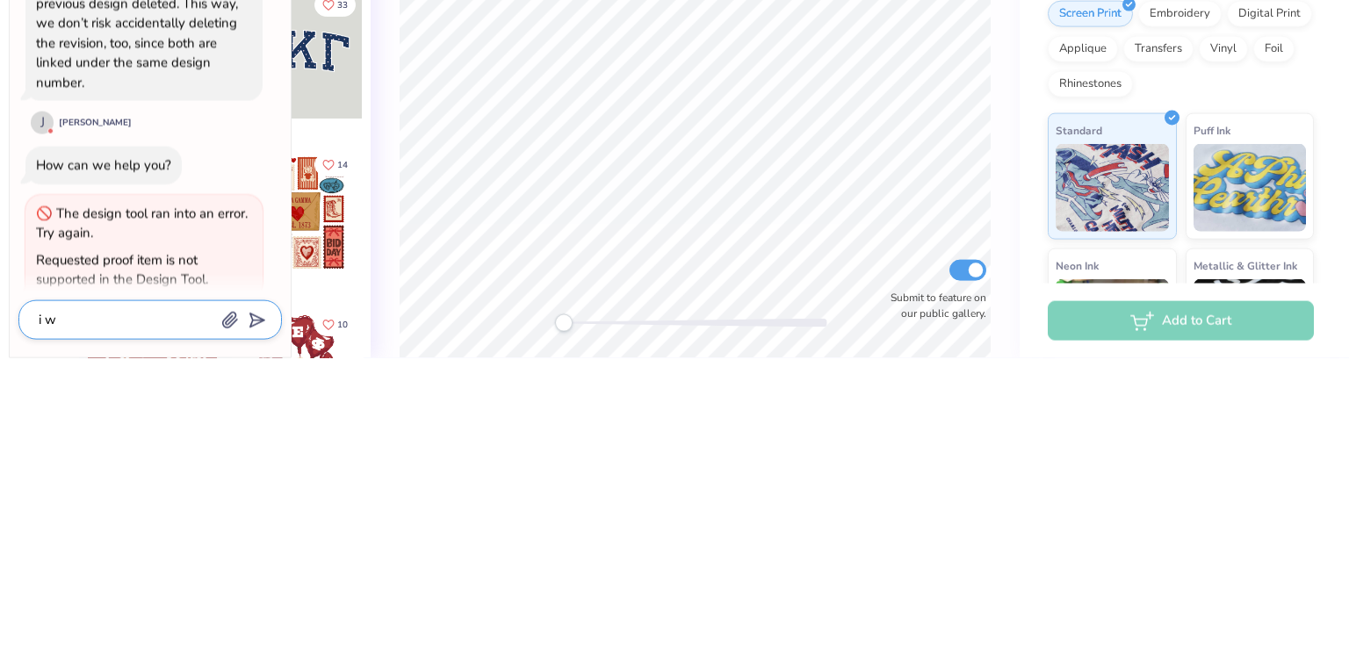
type textarea "x"
type textarea "i wa"
type textarea "x"
type textarea "i wan"
type textarea "x"
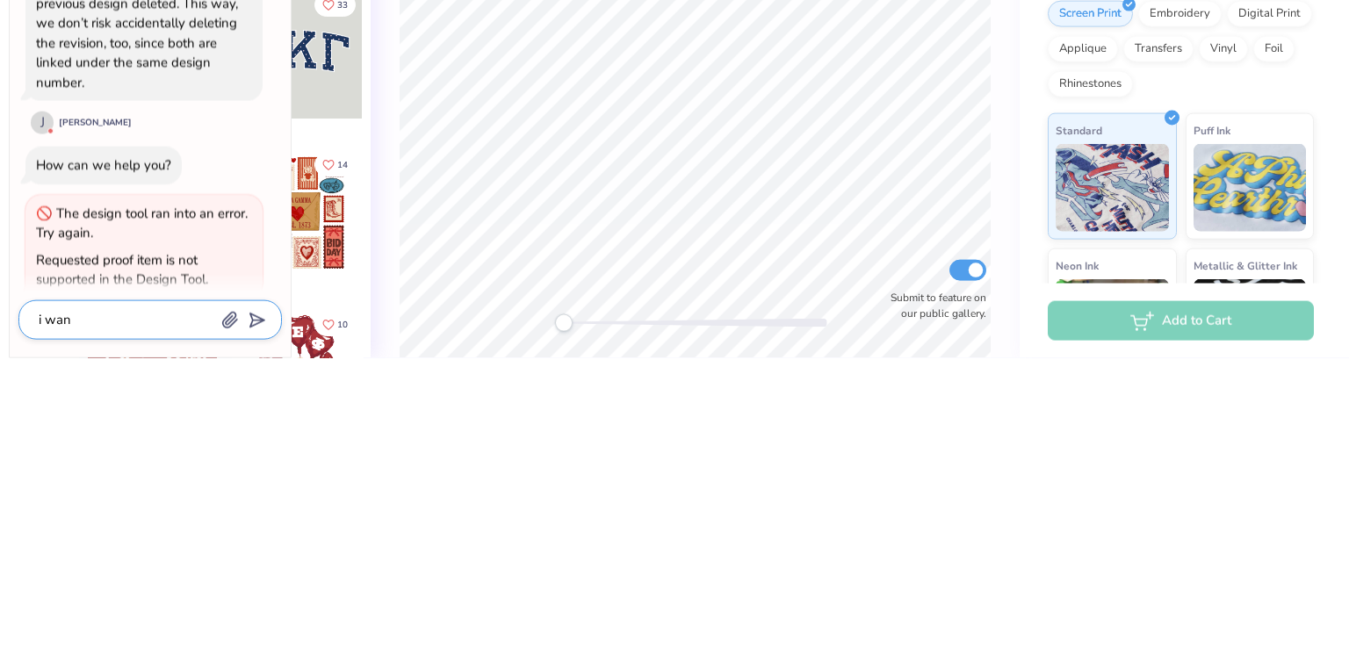
type textarea "i want"
type textarea "x"
type textarea "i want"
type textarea "x"
type textarea "i want t"
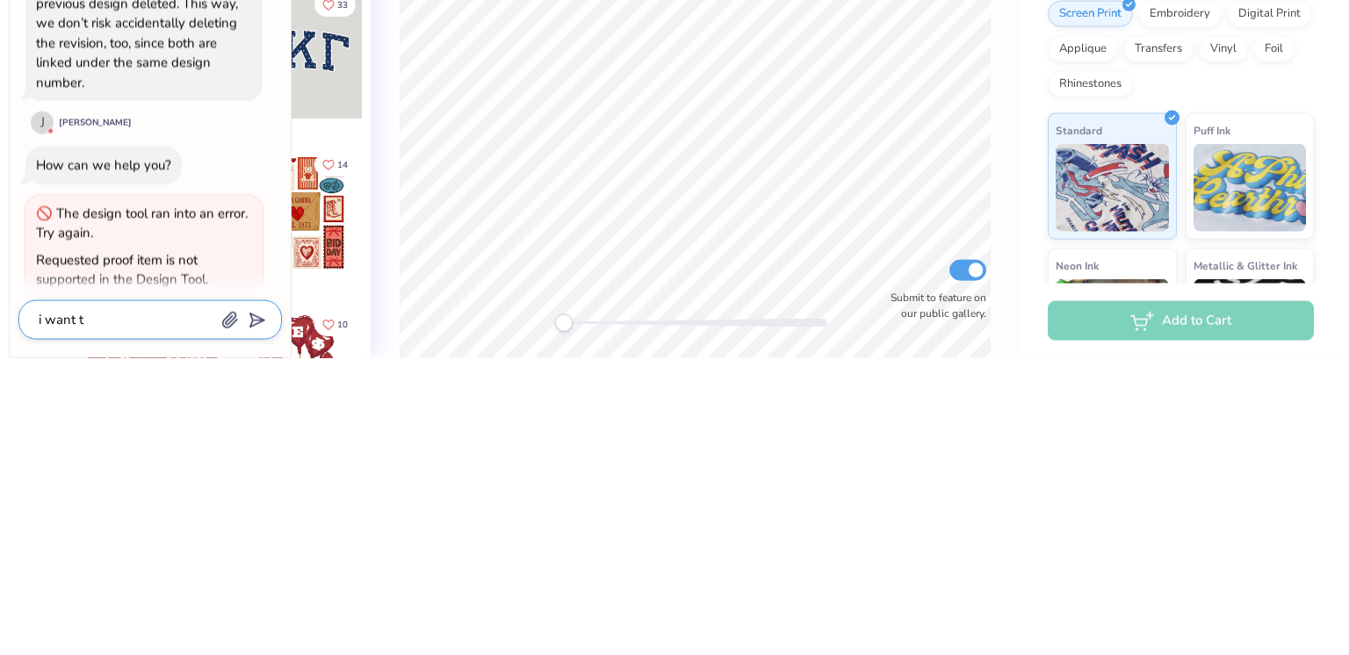
type textarea "x"
type textarea "i want th"
type textarea "x"
type textarea "i want the"
type textarea "x"
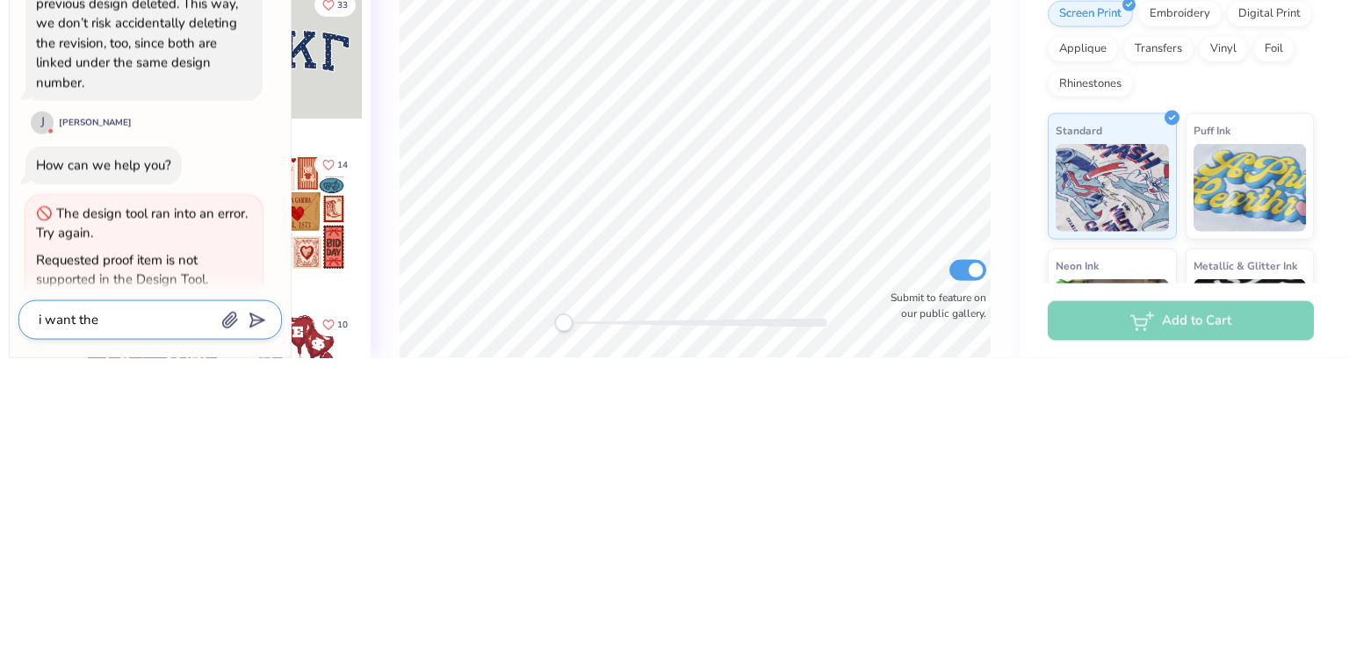
type textarea "i want the"
type textarea "x"
type textarea "i want the o"
type textarea "x"
type textarea "i want the on"
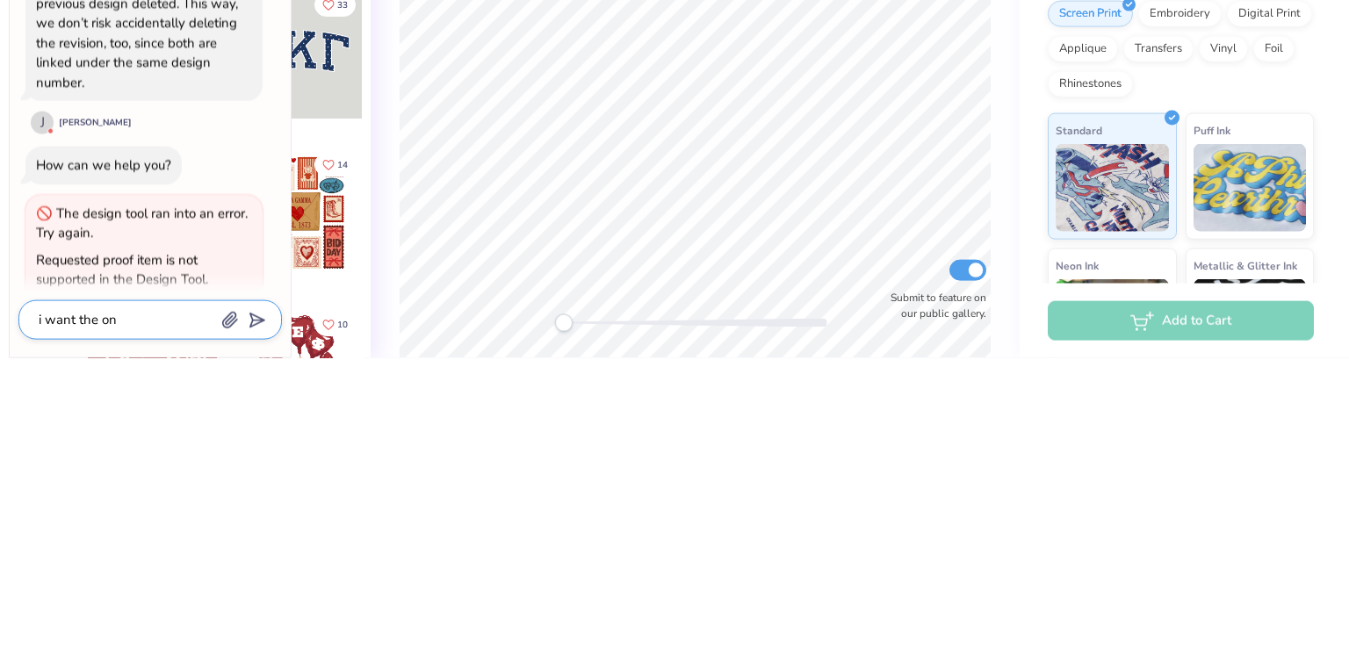
type textarea "x"
type textarea "i want the one"
type textarea "x"
type textarea "i want the one"
type textarea "x"
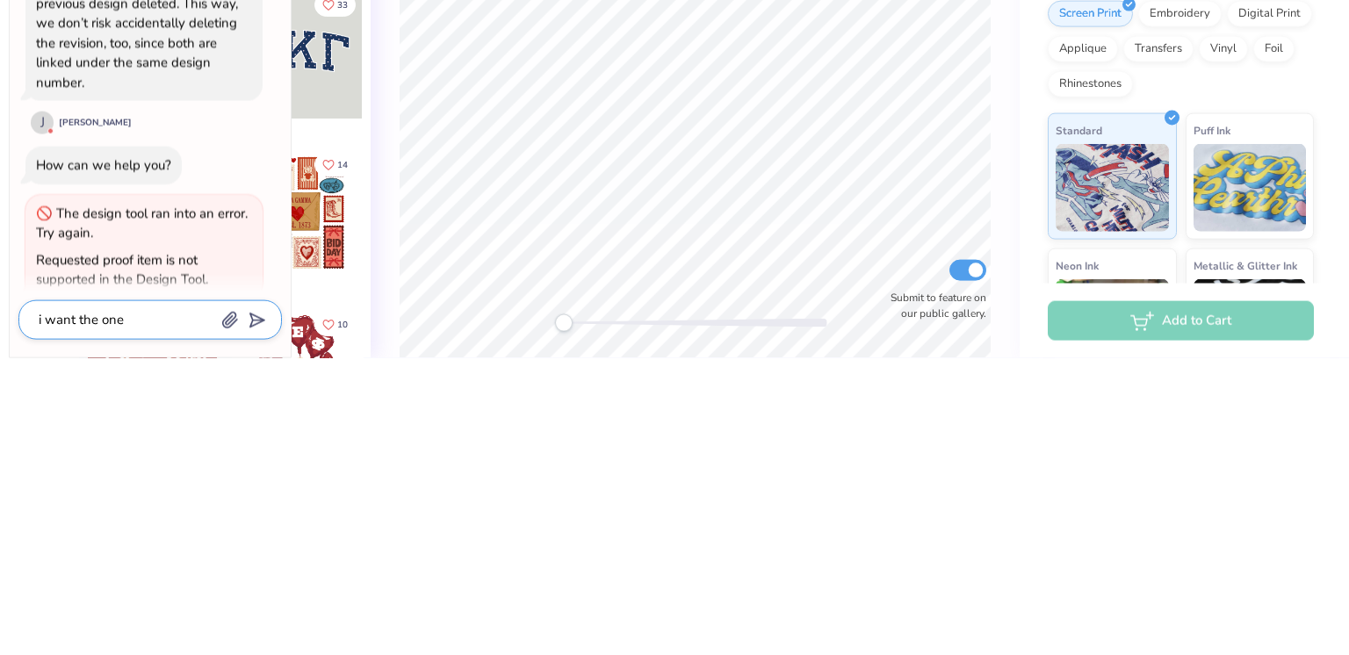
type textarea "i want the one k"
type textarea "x"
type textarea "i want the one k"
type textarea "x"
type textarea "i want the one k"
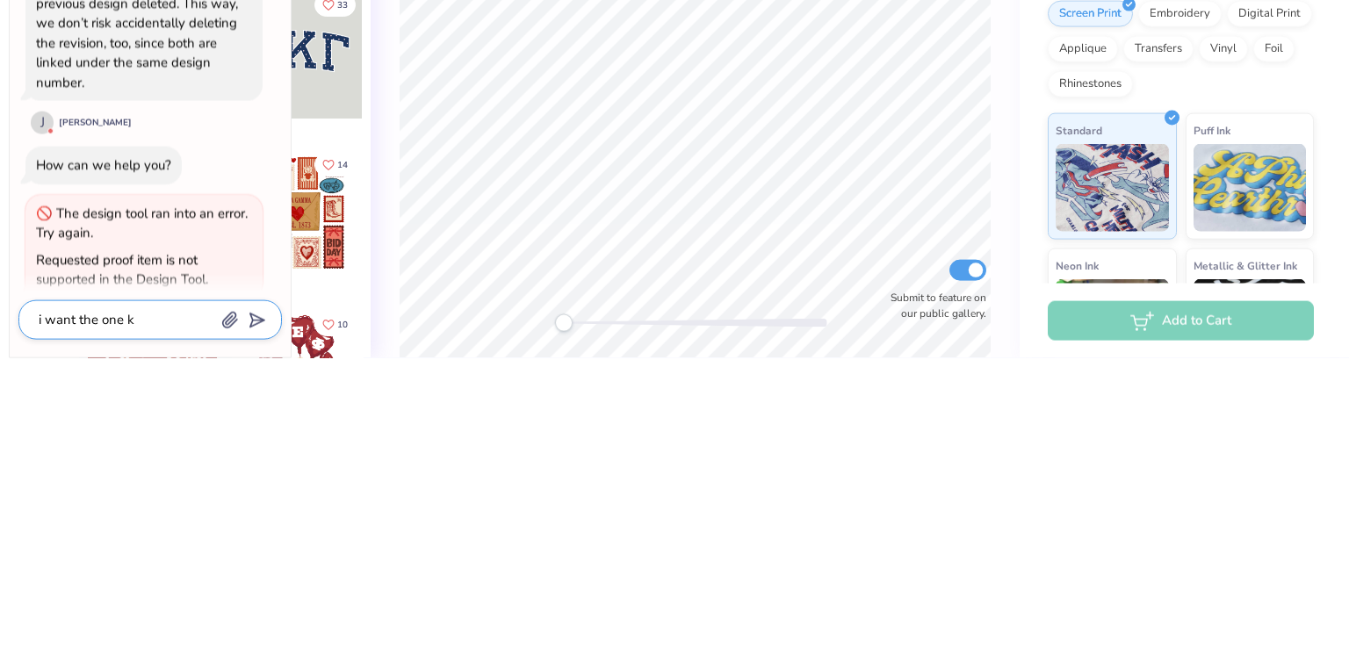
type textarea "x"
type textarea "i want the one"
type textarea "x"
type textarea "i want the one i"
type textarea "x"
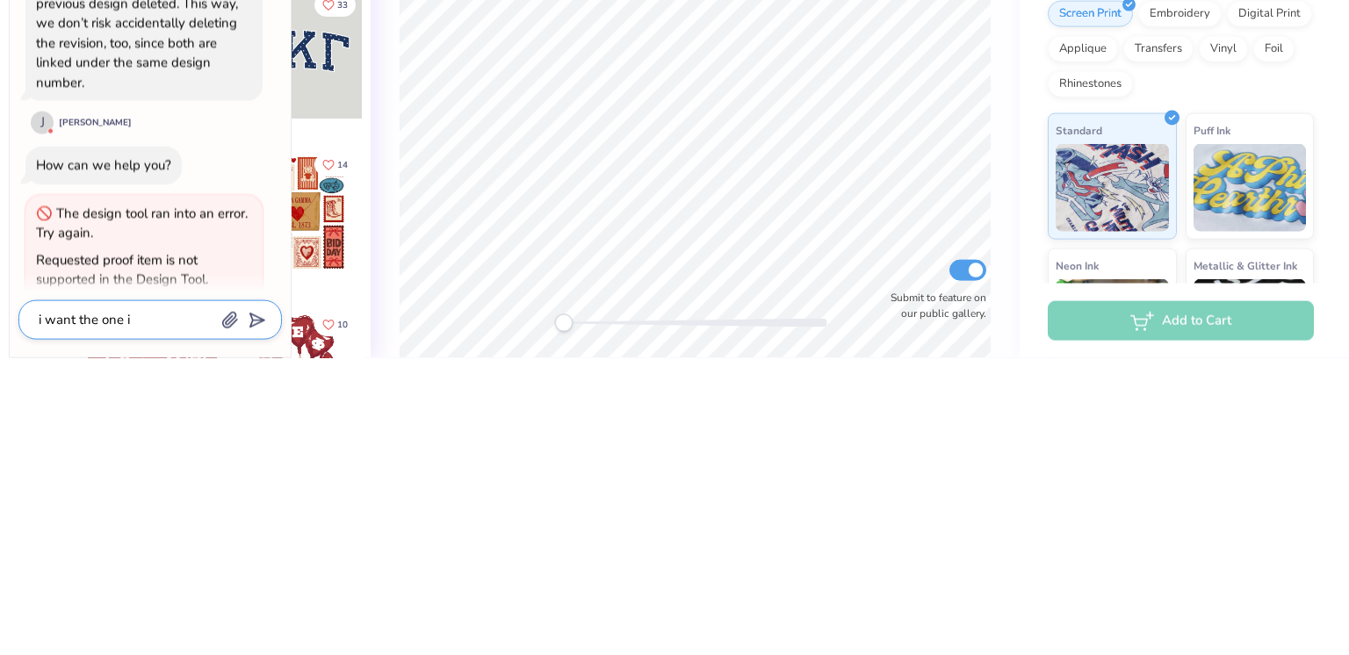
type textarea "i want the one i"
type textarea "x"
type textarea "i want the one i s"
type textarea "x"
type textarea "i want the one i sa"
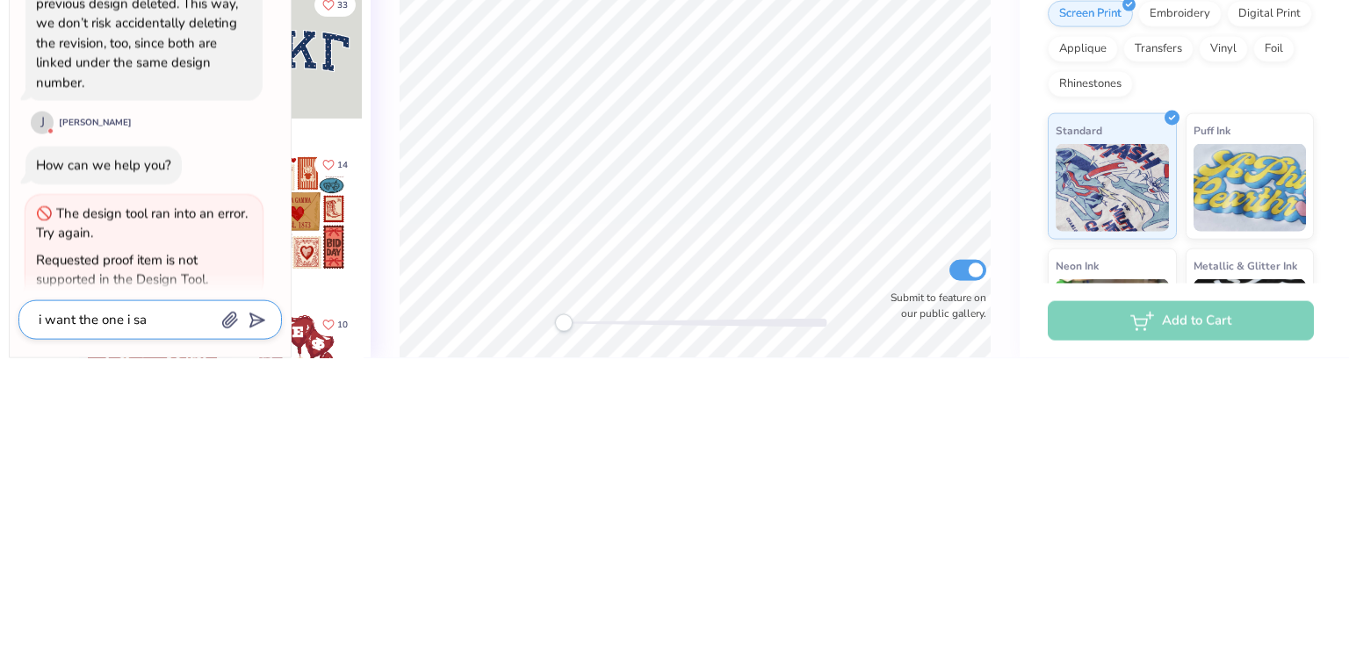
type textarea "x"
type textarea "i want the one i sav"
type textarea "x"
type textarea "i want the one i save"
type textarea "x"
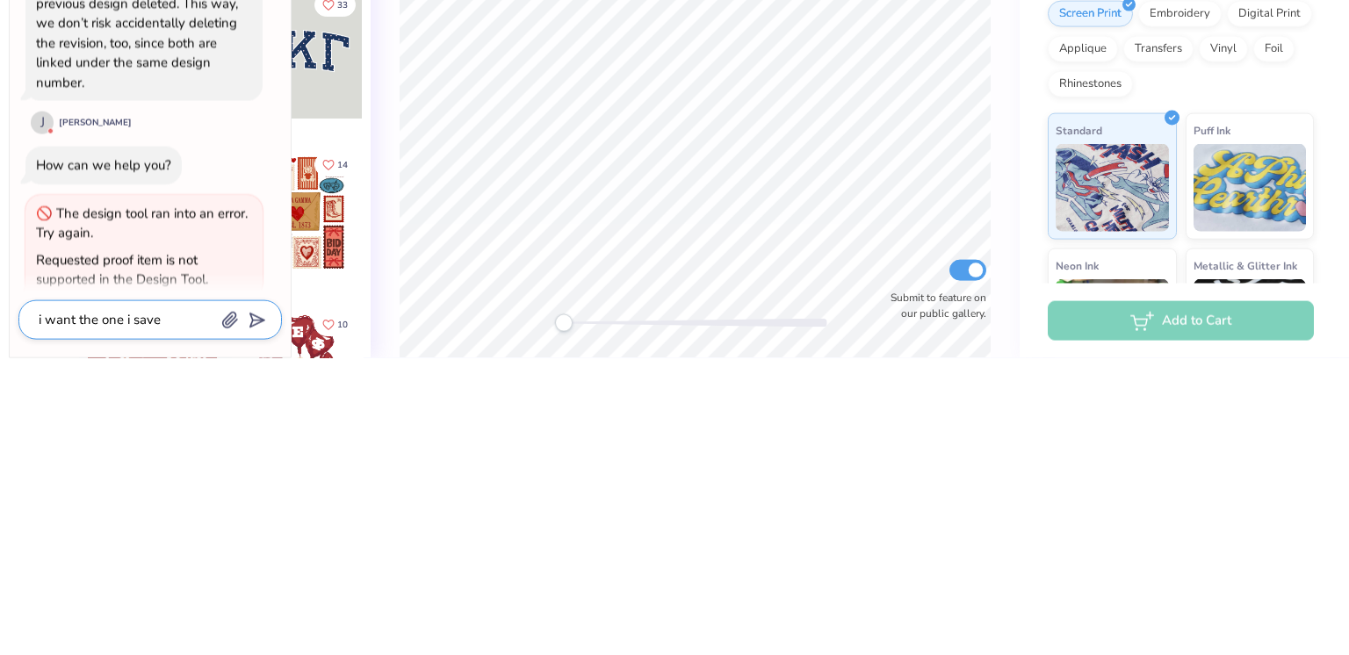
type textarea "i want the one i saved"
type textarea "x"
type textarea "i want the one i saved"
type textarea "x"
type textarea "i want the one i saved t"
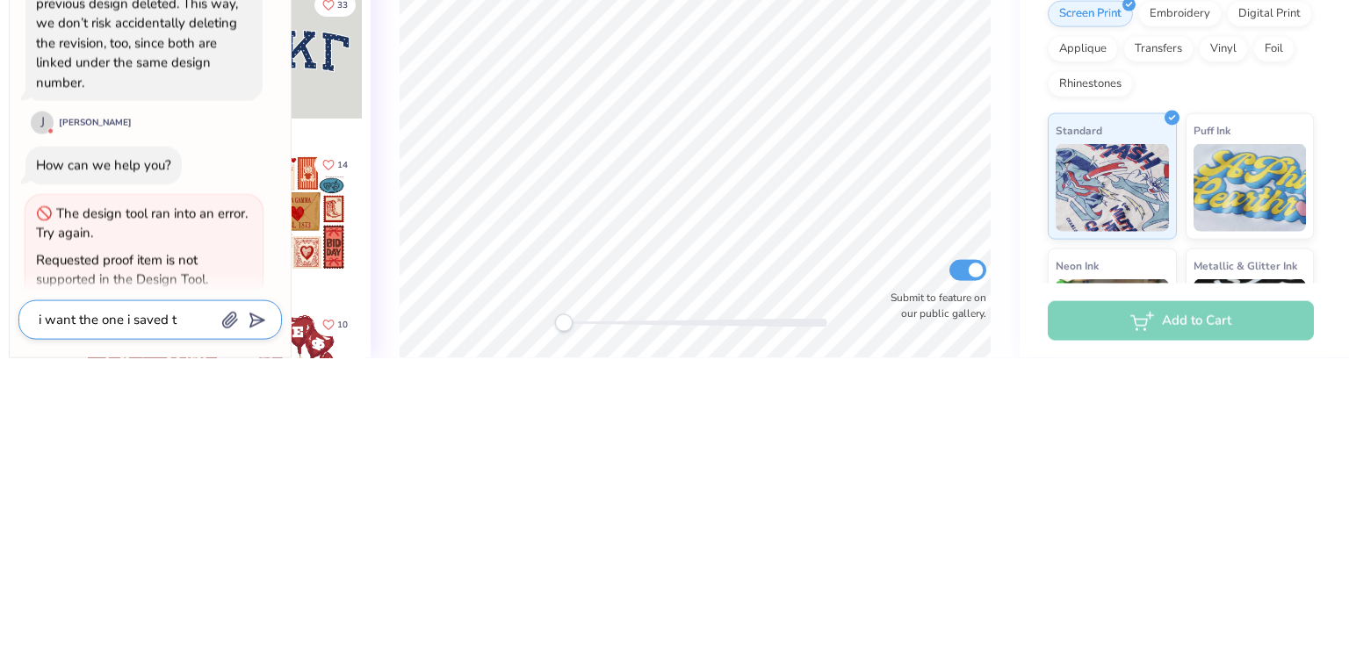
type textarea "x"
type textarea "i want the one i saved to"
type textarea "x"
type textarea "i want the one i saved to"
type textarea "x"
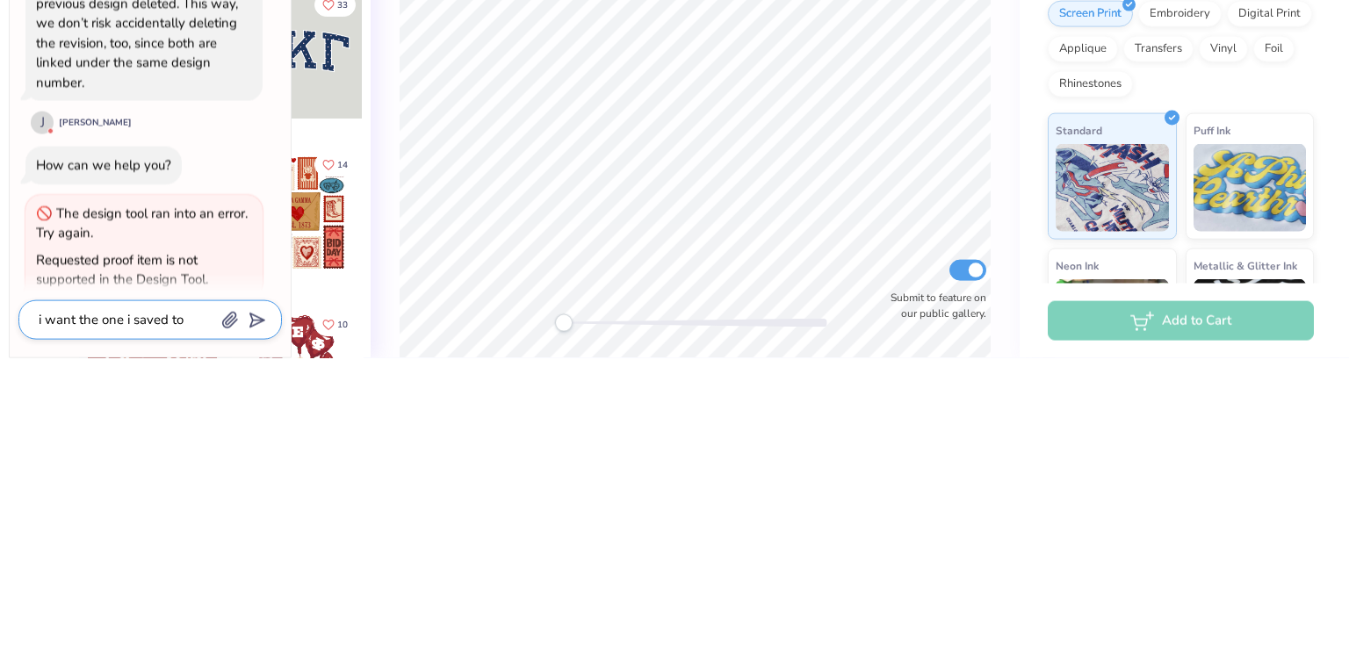
type textarea "i want the one i saved to b"
type textarea "x"
type textarea "i want the one i saved to be"
type textarea "x"
type textarea "i want the one i saved to be"
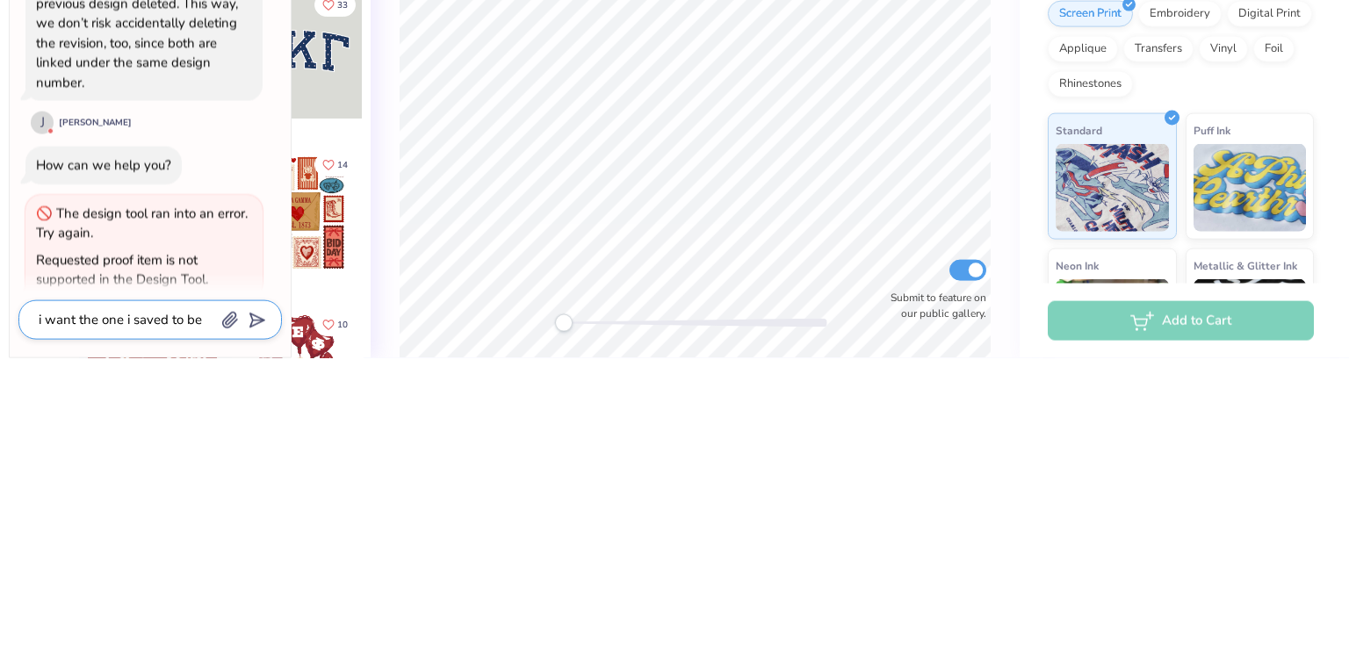
type textarea "x"
type textarea "i want the one i saved to be d"
type textarea "x"
type textarea "i want the one i saved to be de"
type textarea "x"
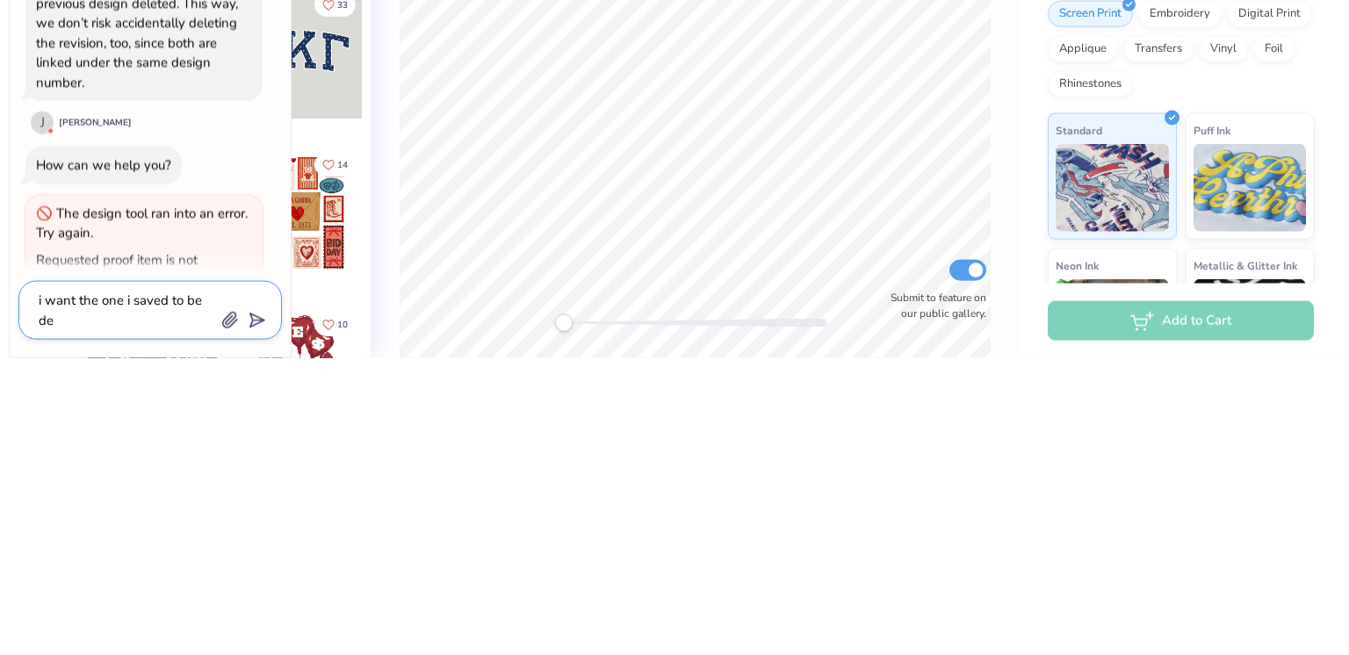
type textarea "i want the one i saved to be del"
type textarea "x"
type textarea "i want the one i saved to be delt"
type textarea "x"
type textarea "i want the one i saved to be delte"
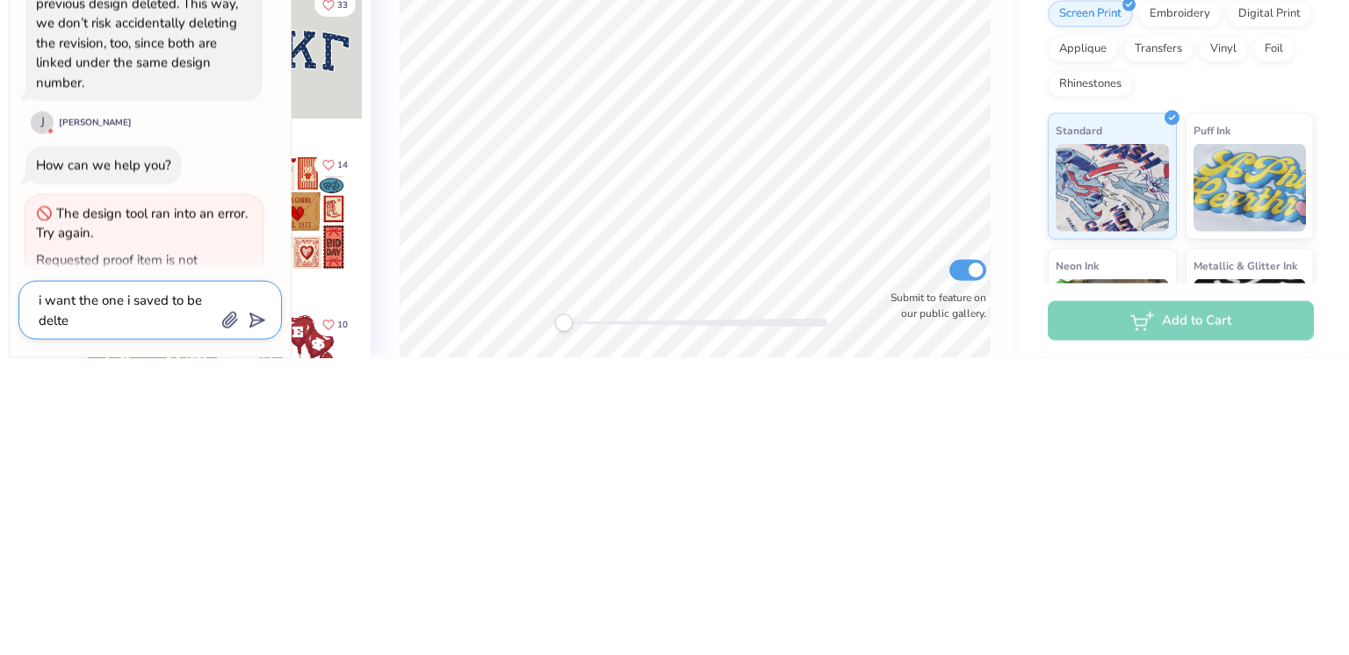
type textarea "x"
type textarea "i want the one i saved to be delted"
type textarea "x"
type textarea "i want the one i saved to be delted"
type textarea "x"
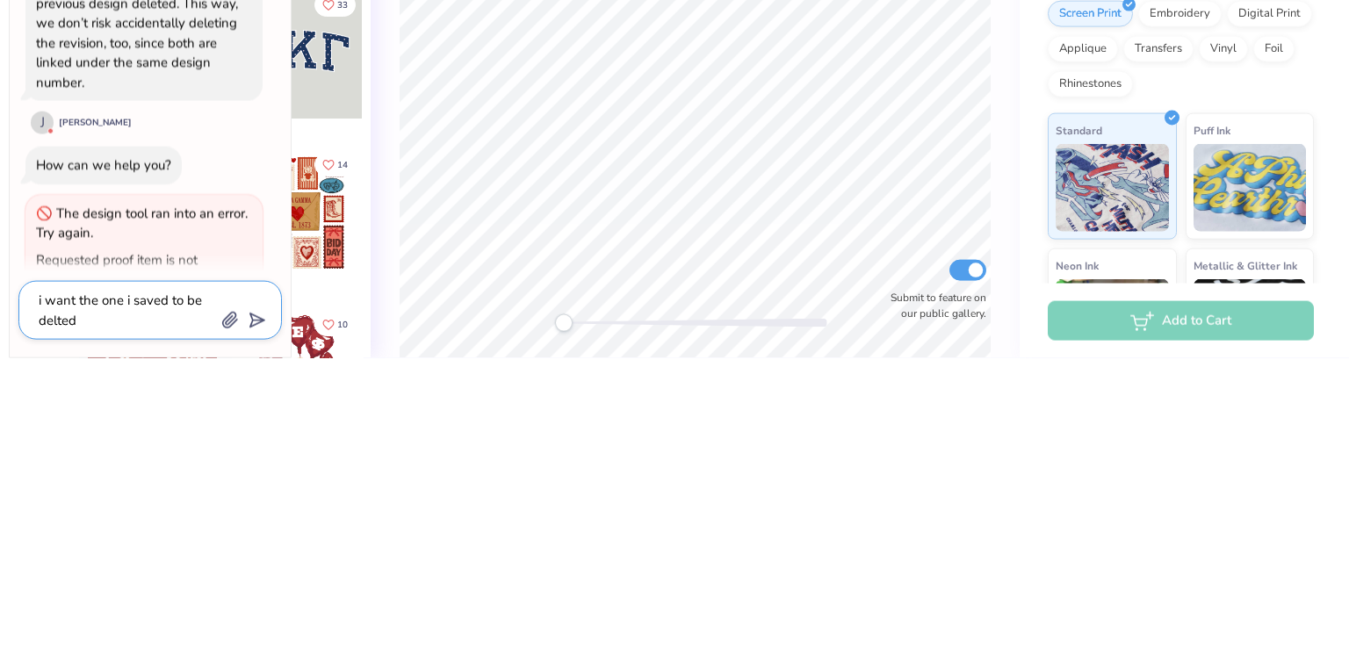
type textarea "i want the one i saved to be delted"
type textarea "x"
type textarea "i want the one i saved to be delte"
type textarea "x"
type textarea "i want the one i saved to be delt"
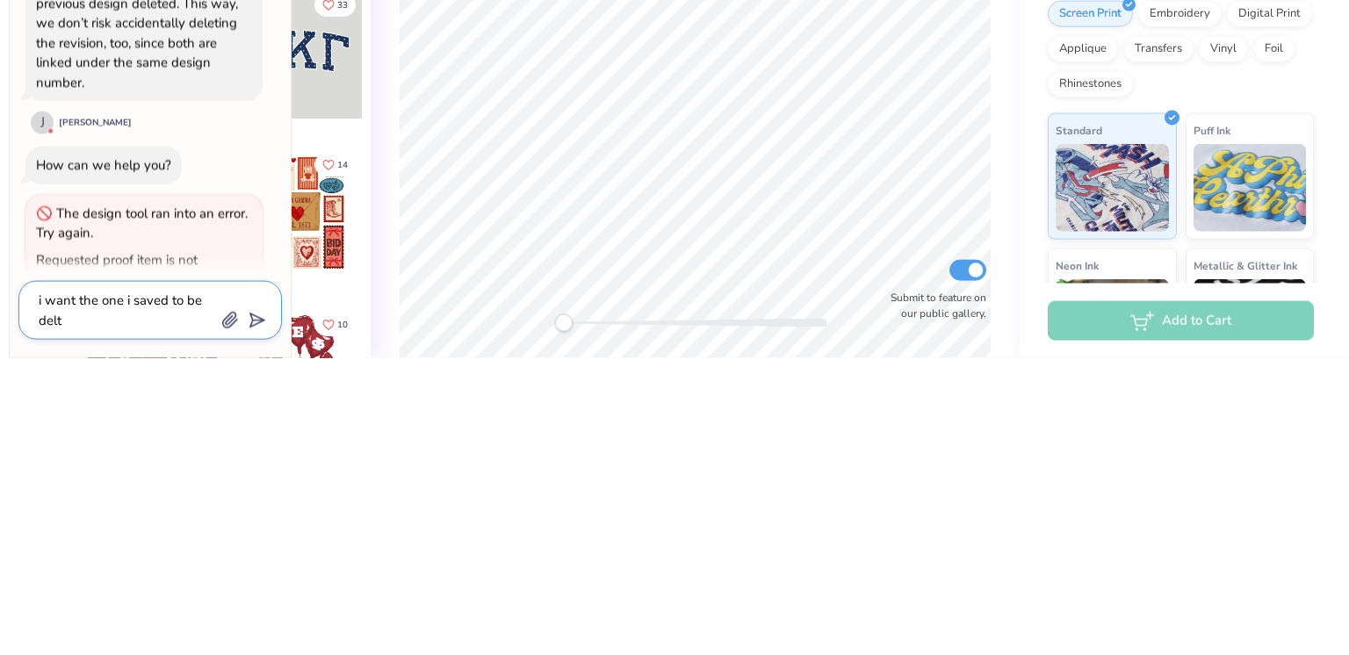
type textarea "x"
type textarea "i want the one i saved to be del"
type textarea "x"
type textarea "i want the one i saved to be dele"
type textarea "x"
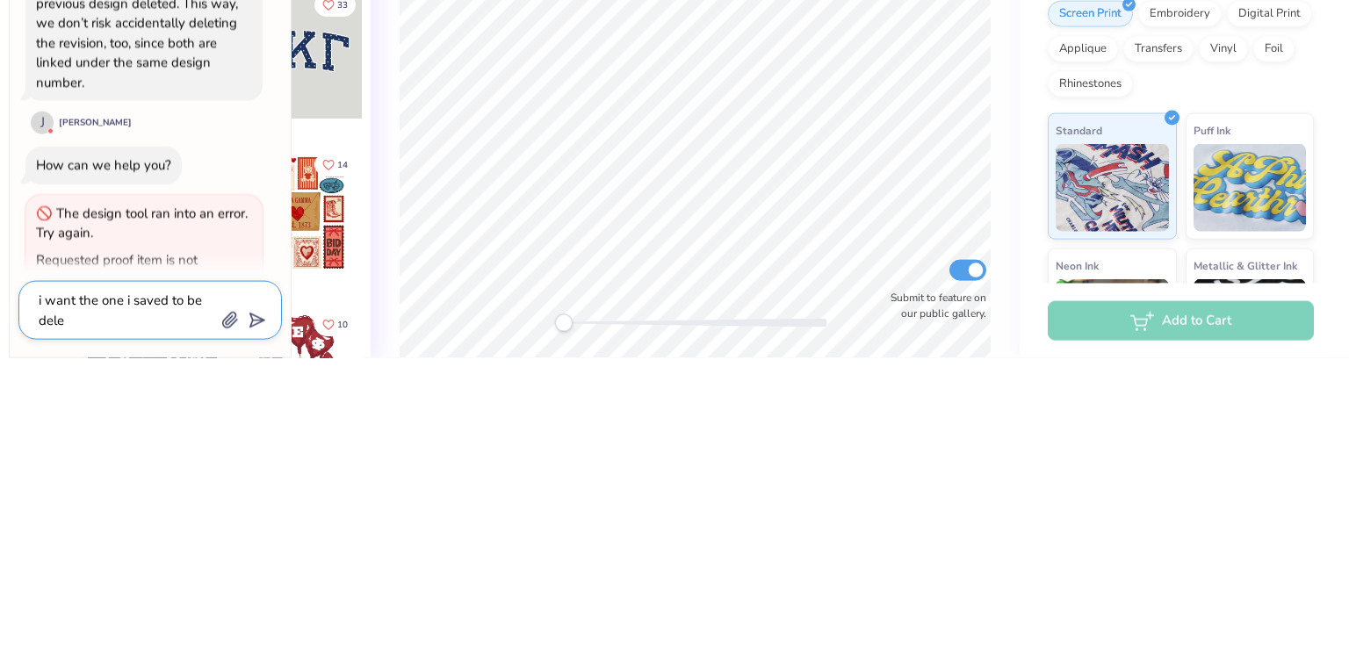
type textarea "i want the one i saved to be delet"
type textarea "x"
type textarea "i want the one i saved to be delete"
type textarea "x"
type textarea "i want the one i saved to be deleted"
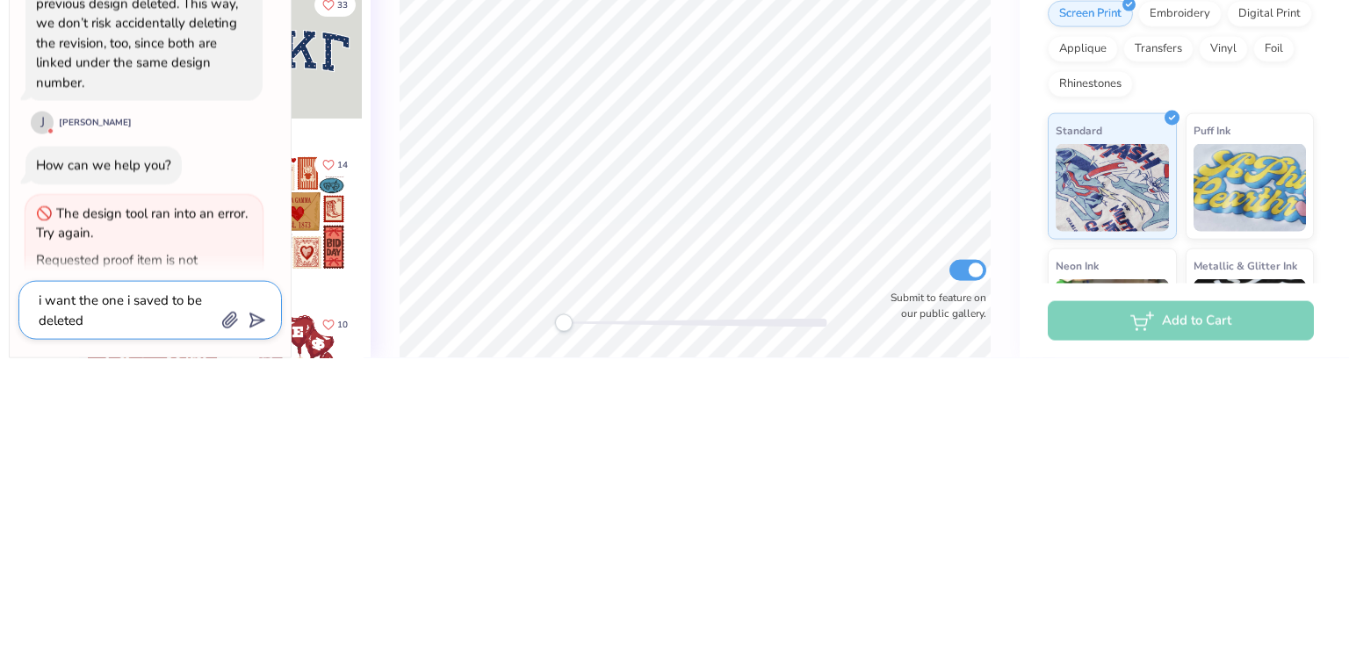
type textarea "x"
type textarea "i want the one i saved to be deleted."
type textarea "x"
type textarea "i want the one i saved to be deleted."
click at [257, 617] on line "submit" at bounding box center [258, 617] width 11 height 11
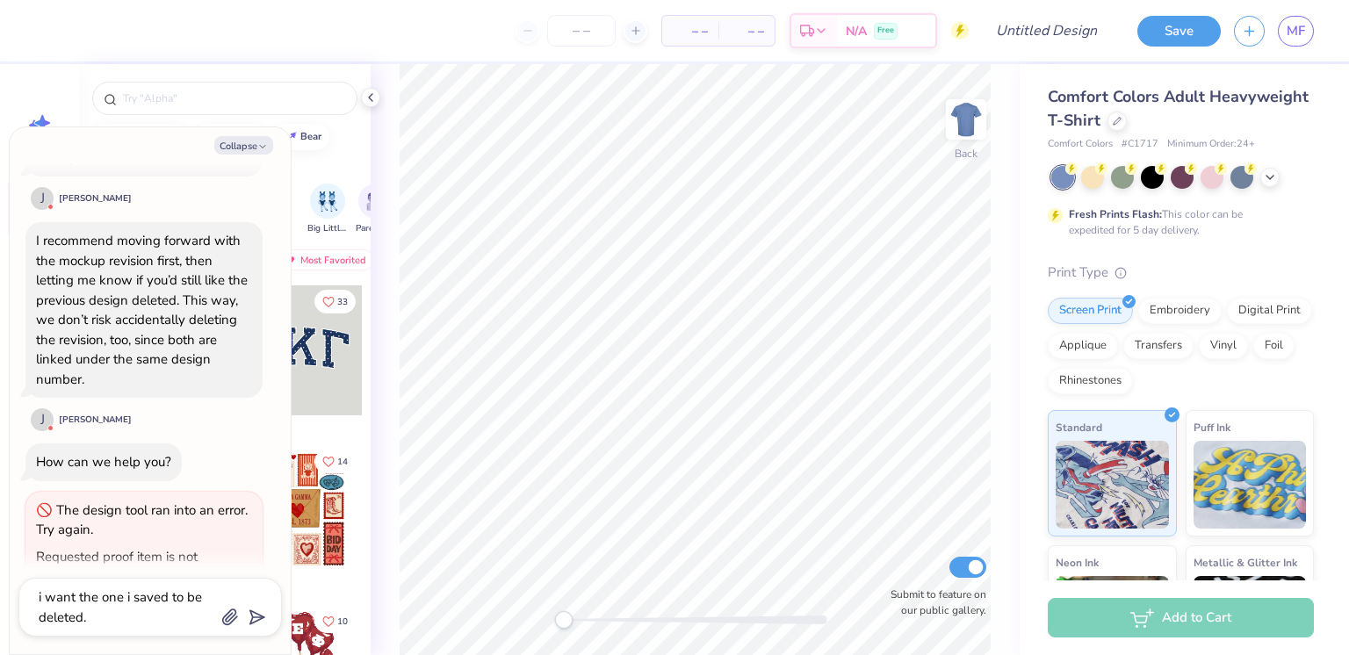
scroll to position [1579, 0]
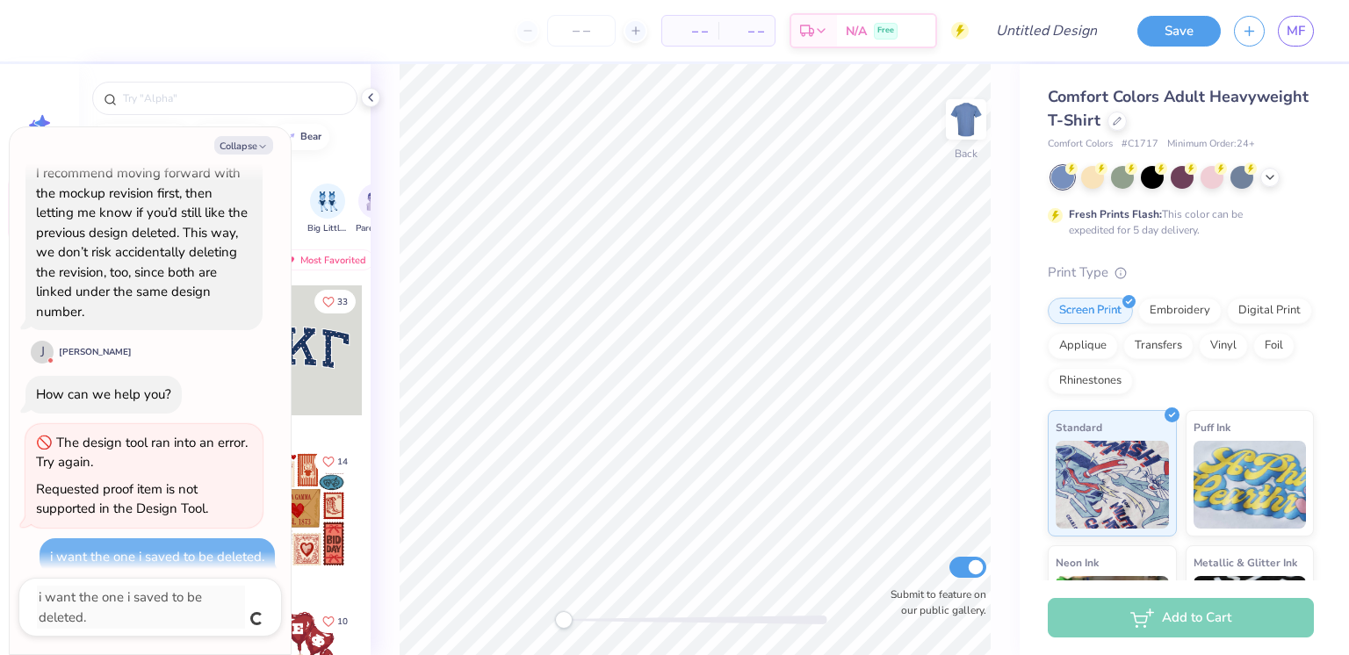
type textarea "x"
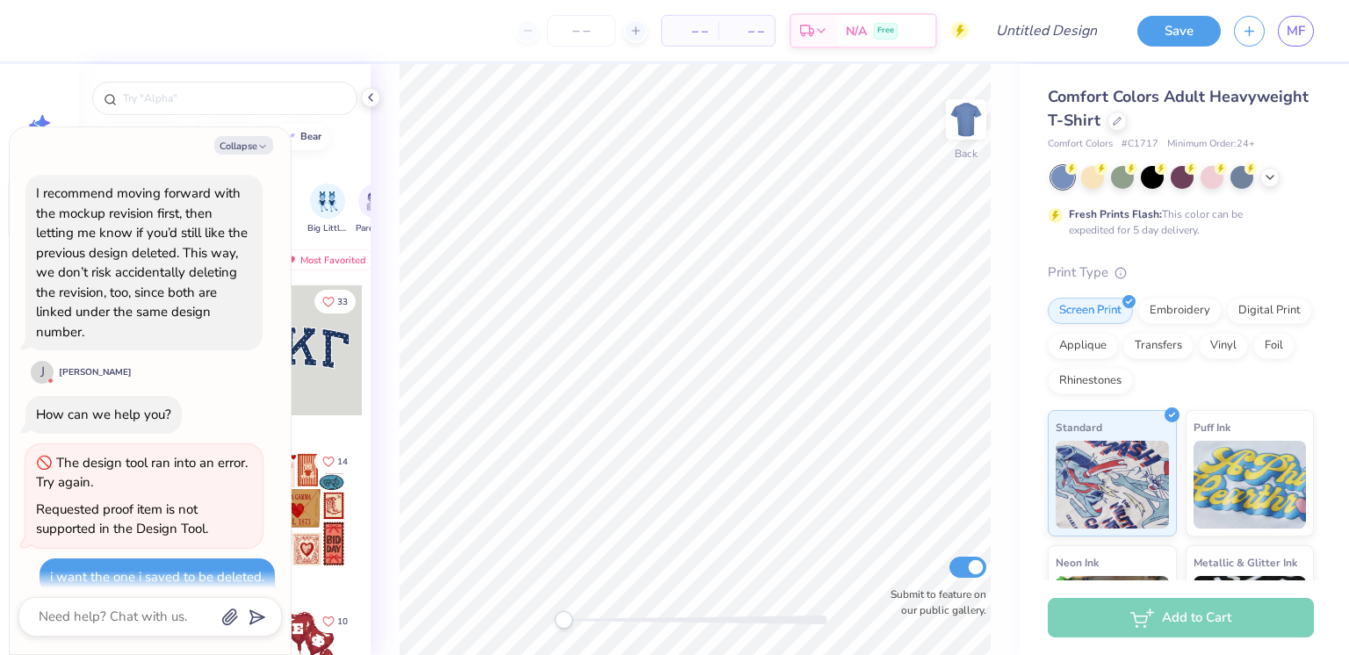
scroll to position [1560, 0]
click at [260, 149] on icon "button" at bounding box center [262, 146] width 11 height 11
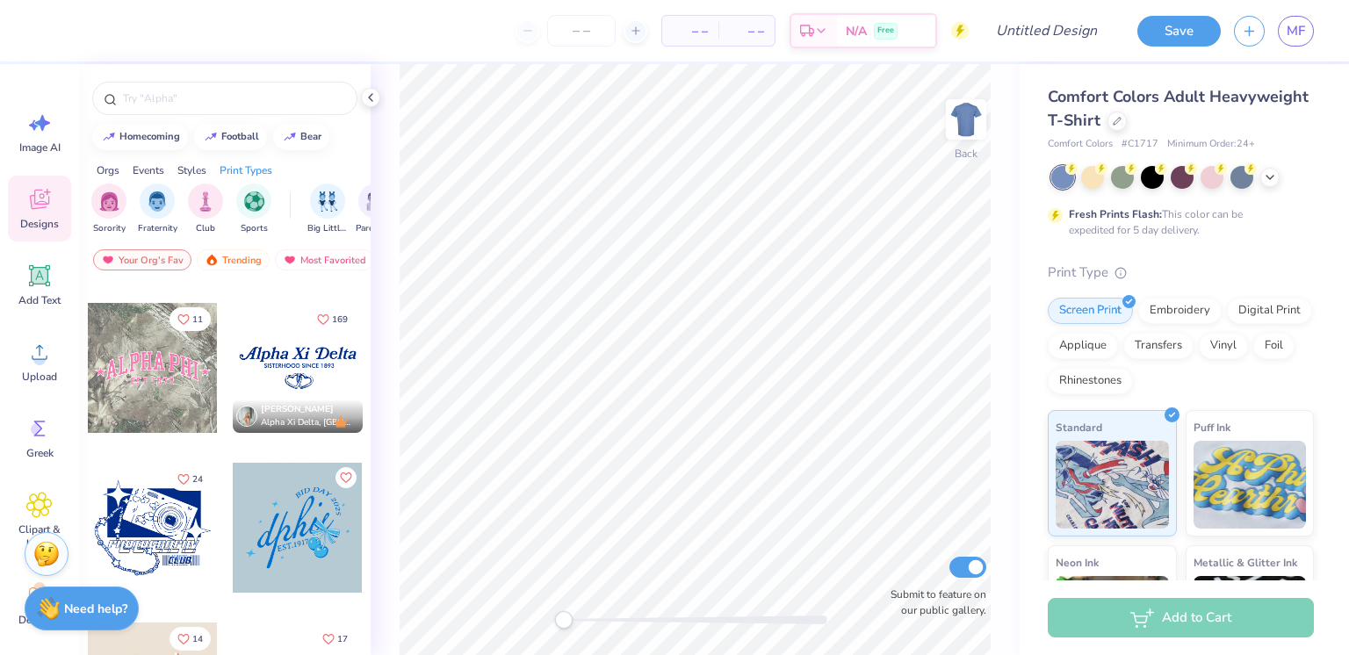
scroll to position [1598, 0]
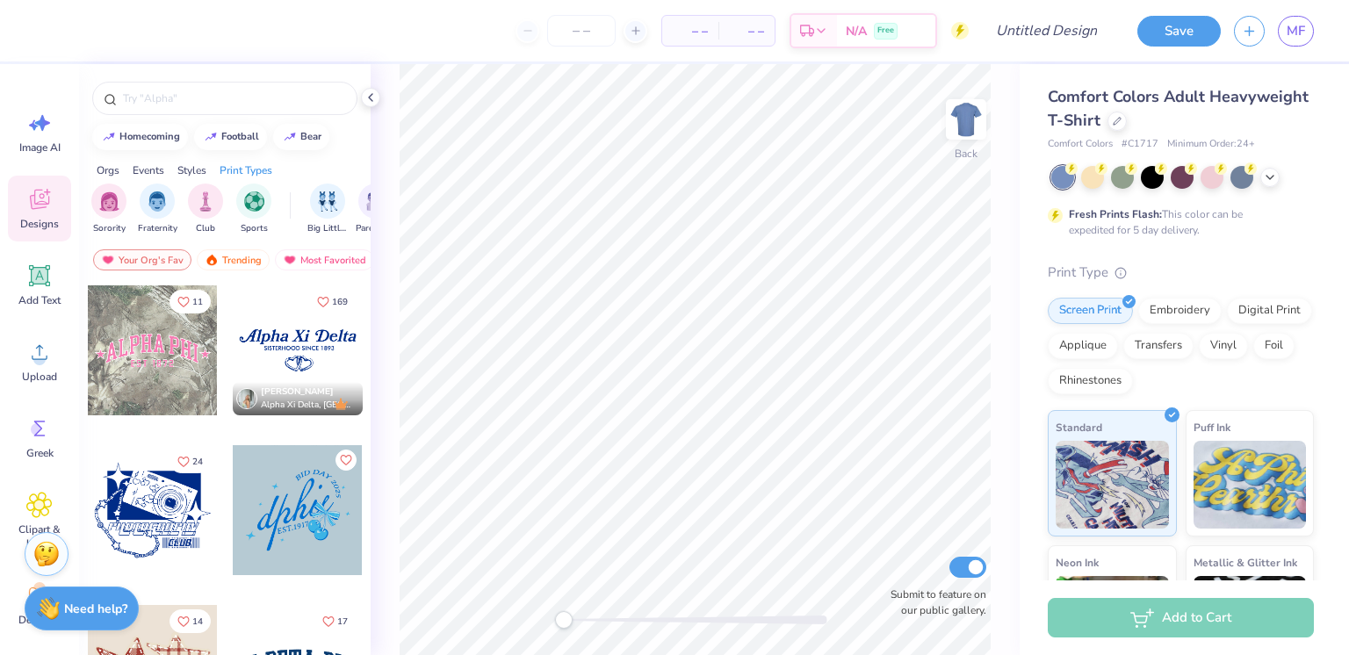
click at [1127, 130] on div at bounding box center [1116, 121] width 19 height 19
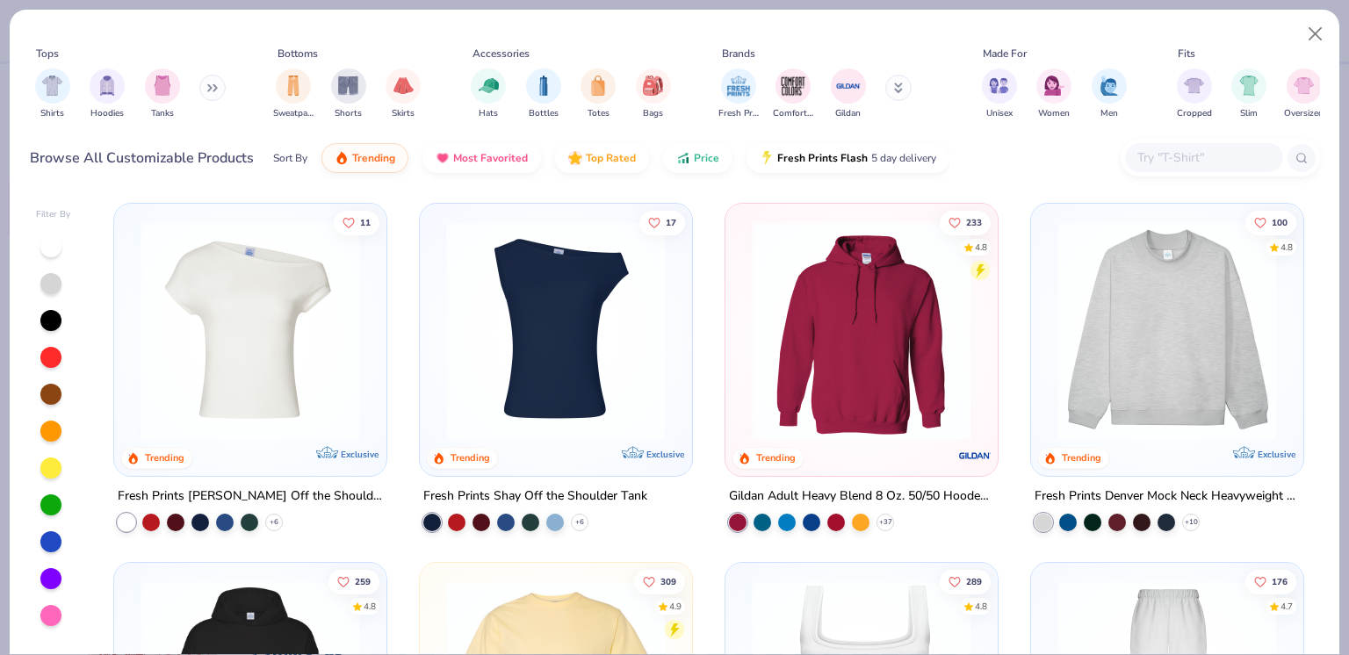
click at [602, 347] on img at bounding box center [555, 331] width 237 height 220
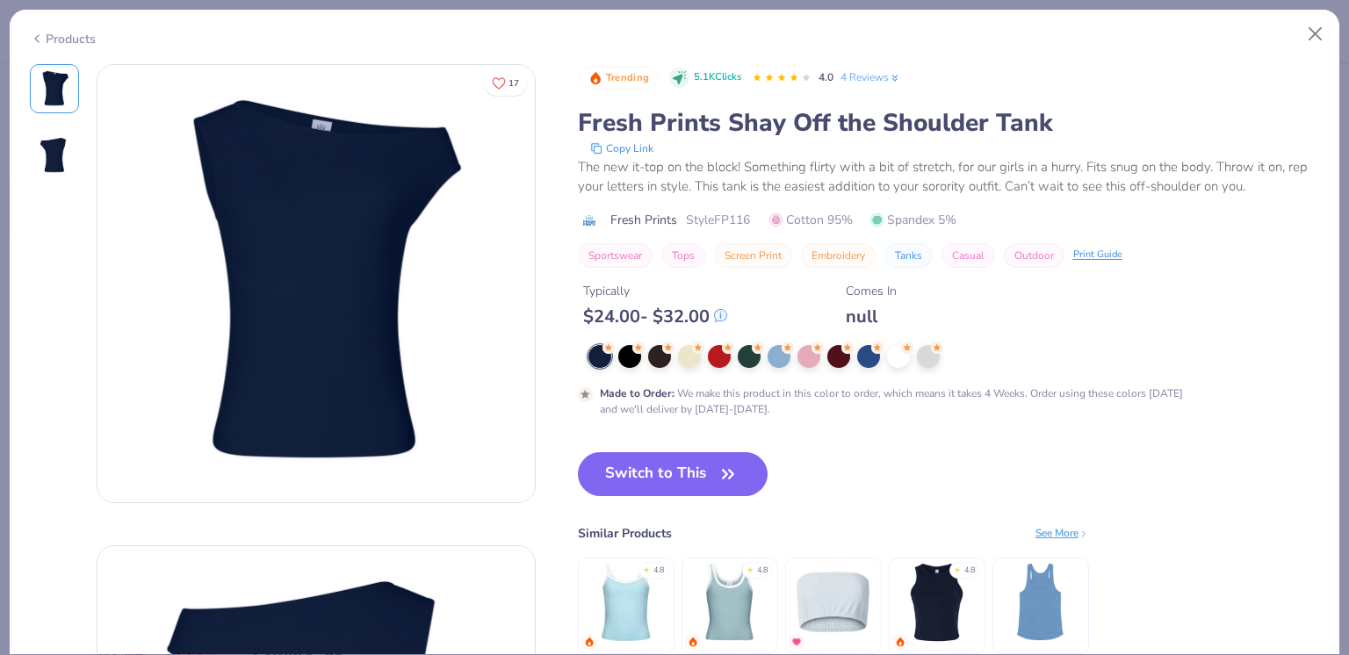
click at [720, 472] on icon "button" at bounding box center [728, 474] width 25 height 25
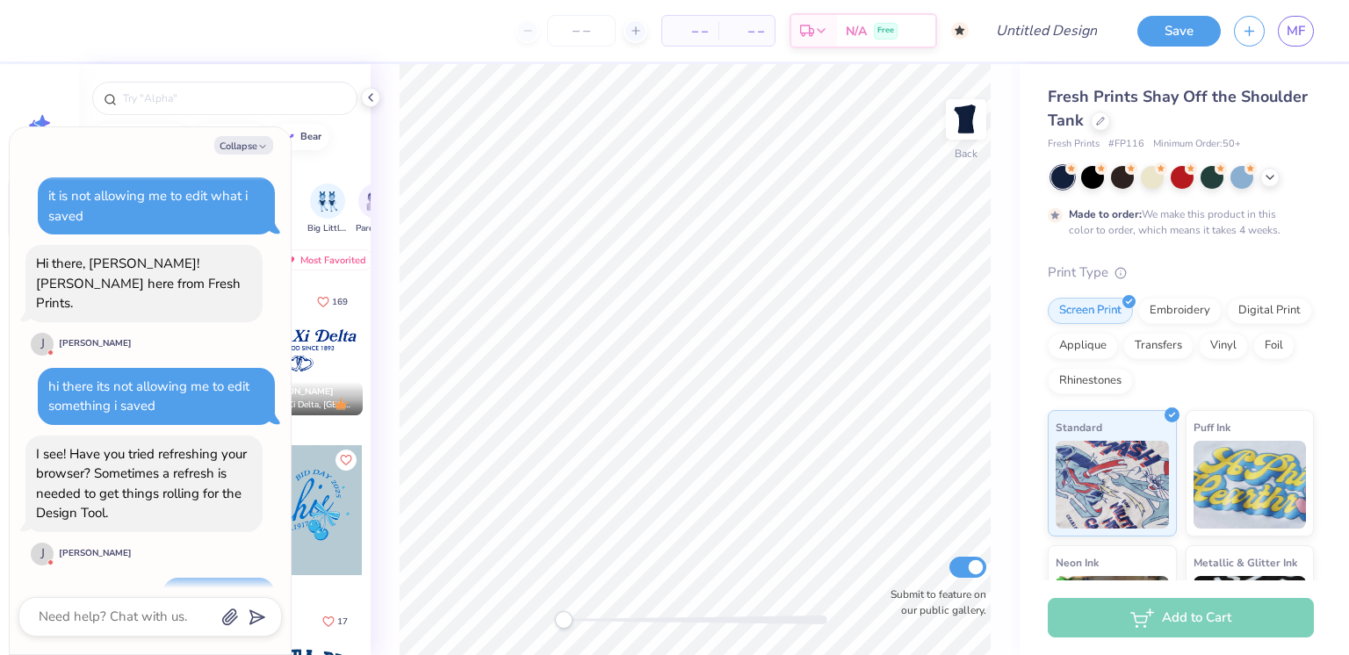
scroll to position [1704, 0]
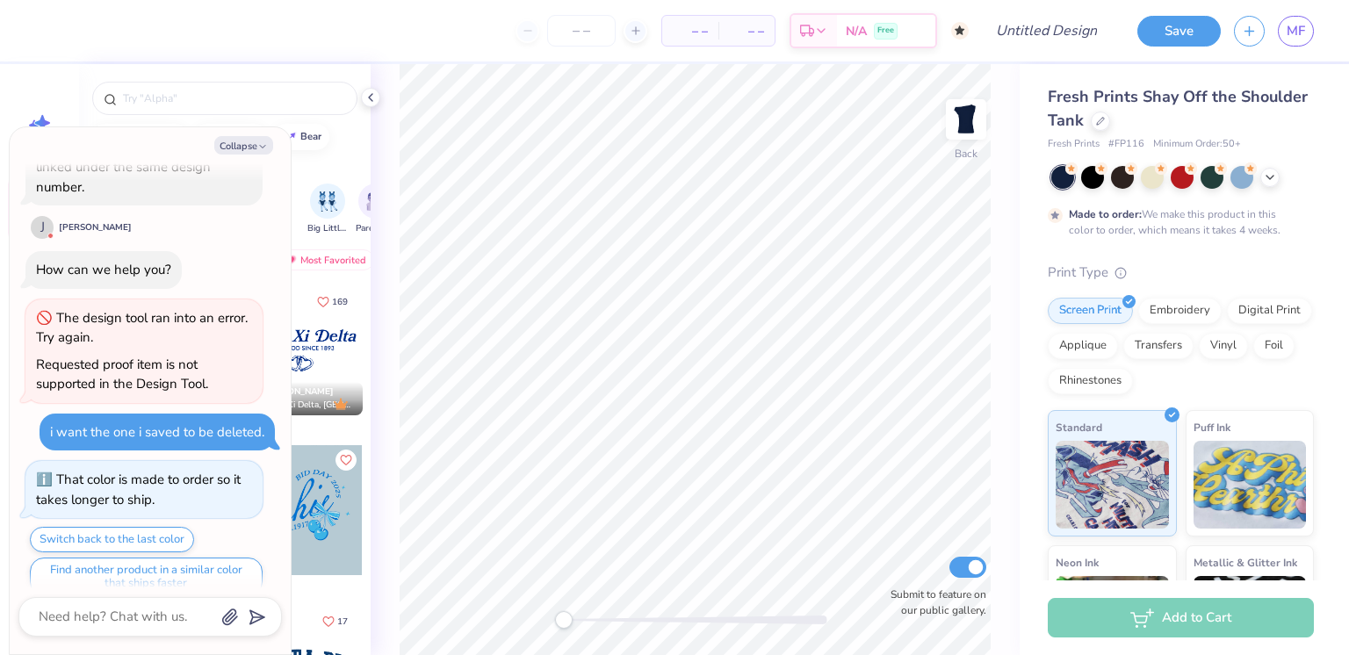
click at [1273, 183] on icon at bounding box center [1270, 177] width 14 height 14
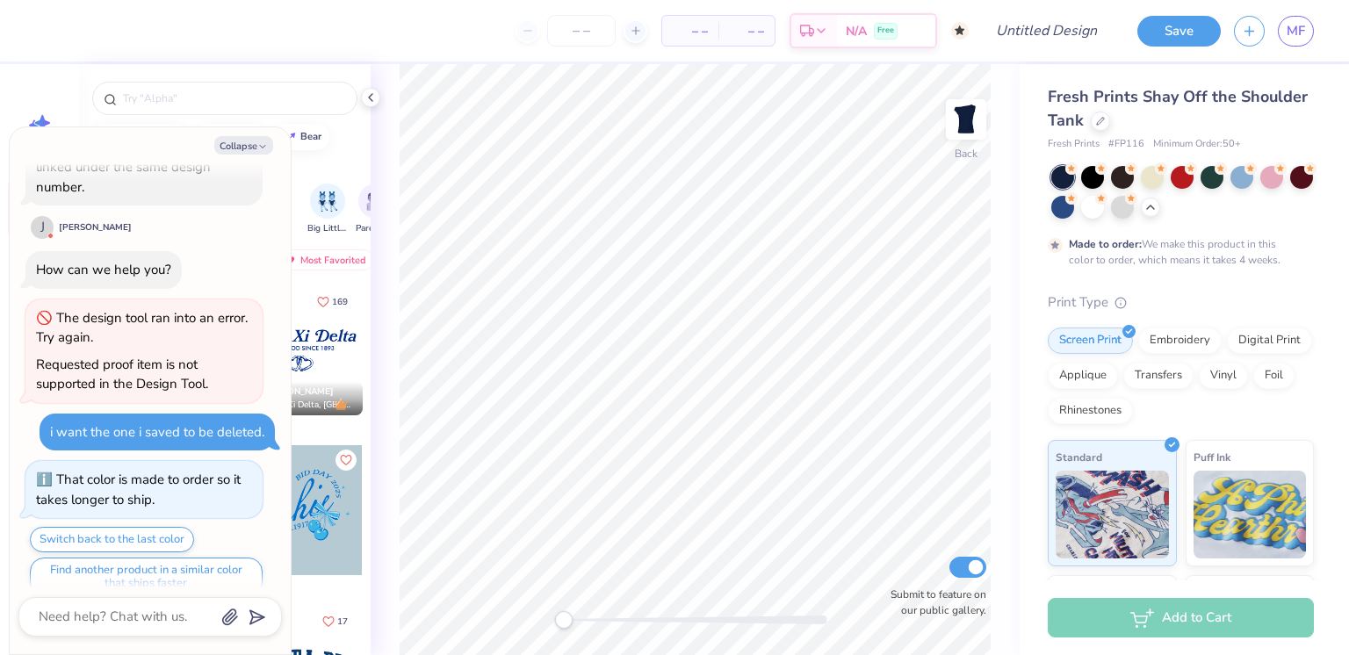
click at [1104, 209] on div at bounding box center [1092, 207] width 23 height 23
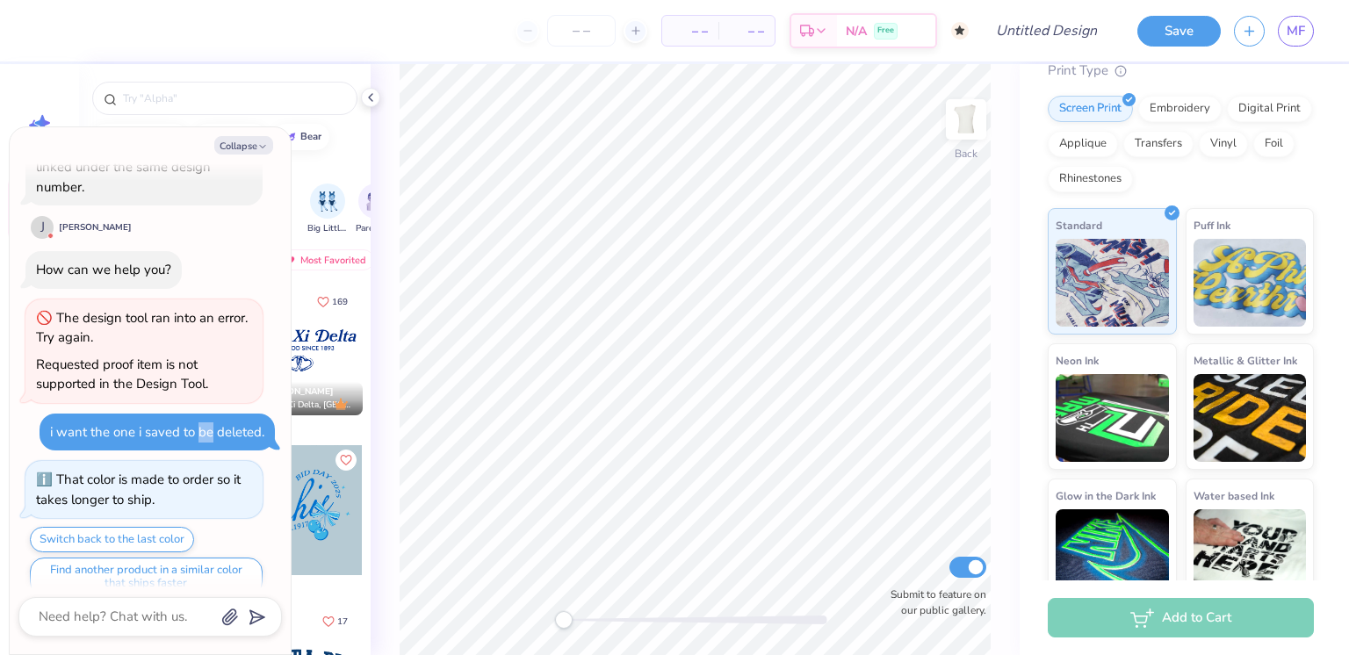
click at [168, 261] on div "How can we help you?" at bounding box center [103, 270] width 135 height 18
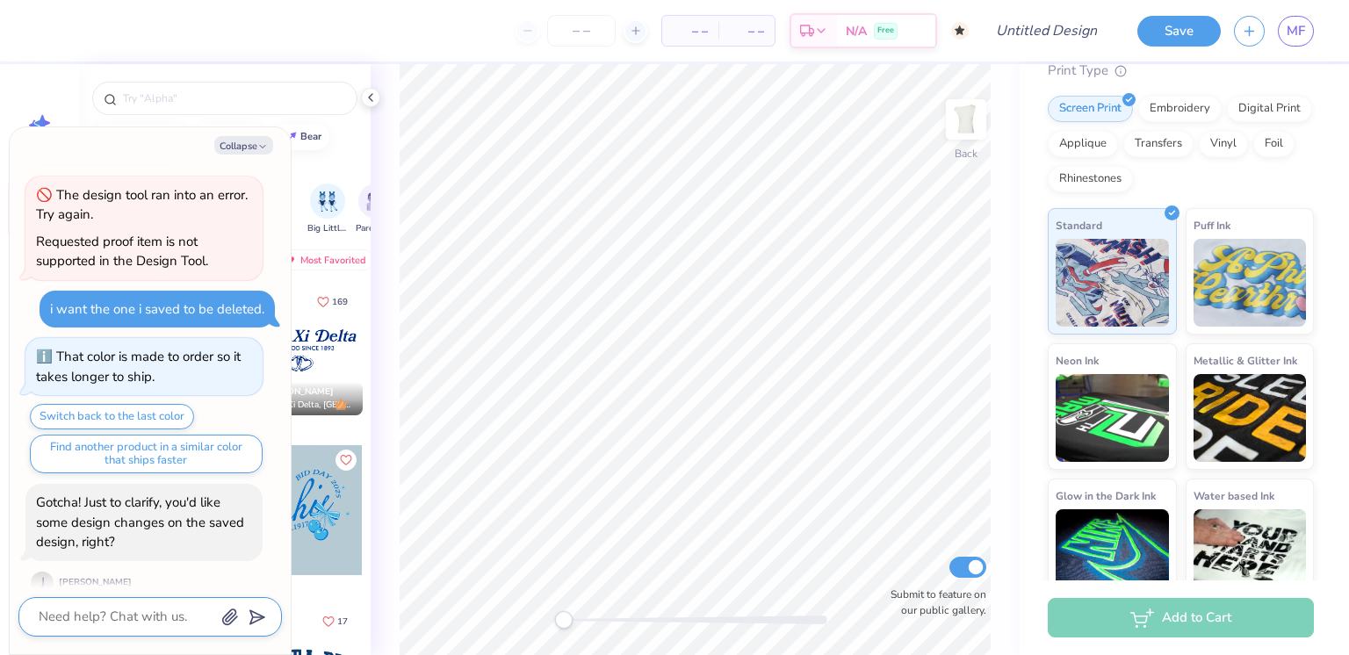
click at [154, 623] on textarea at bounding box center [126, 617] width 178 height 24
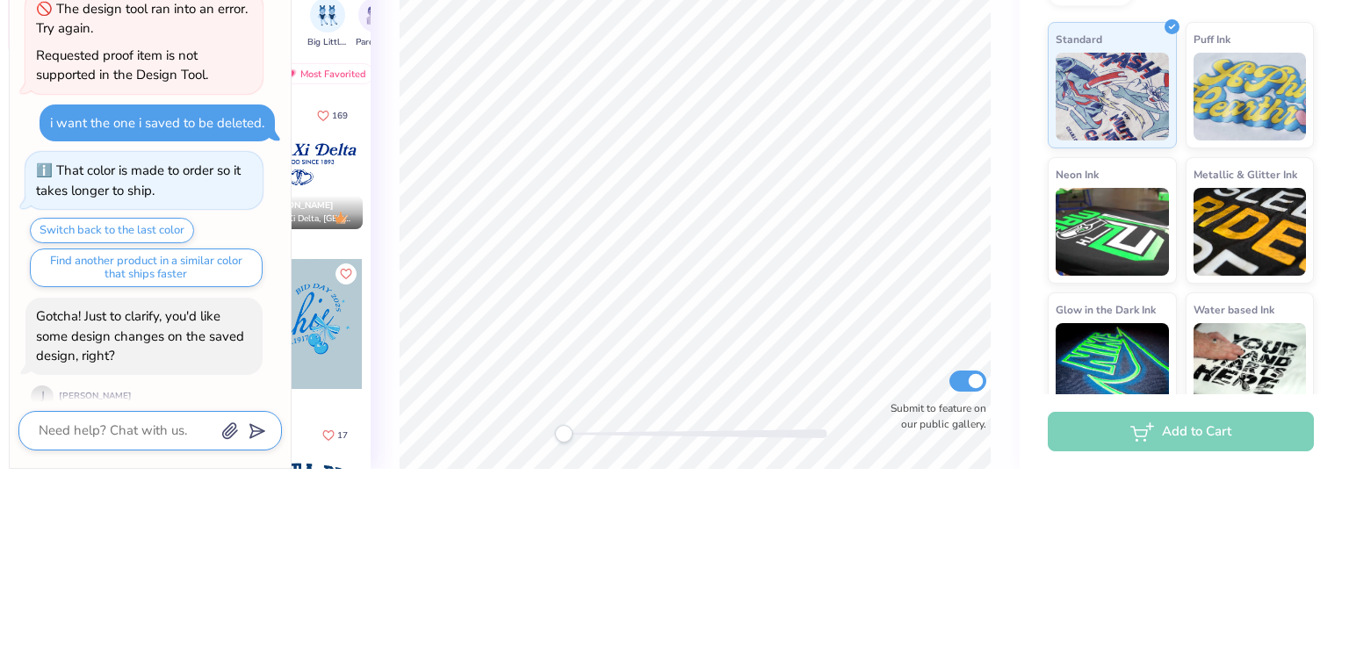
type textarea "x"
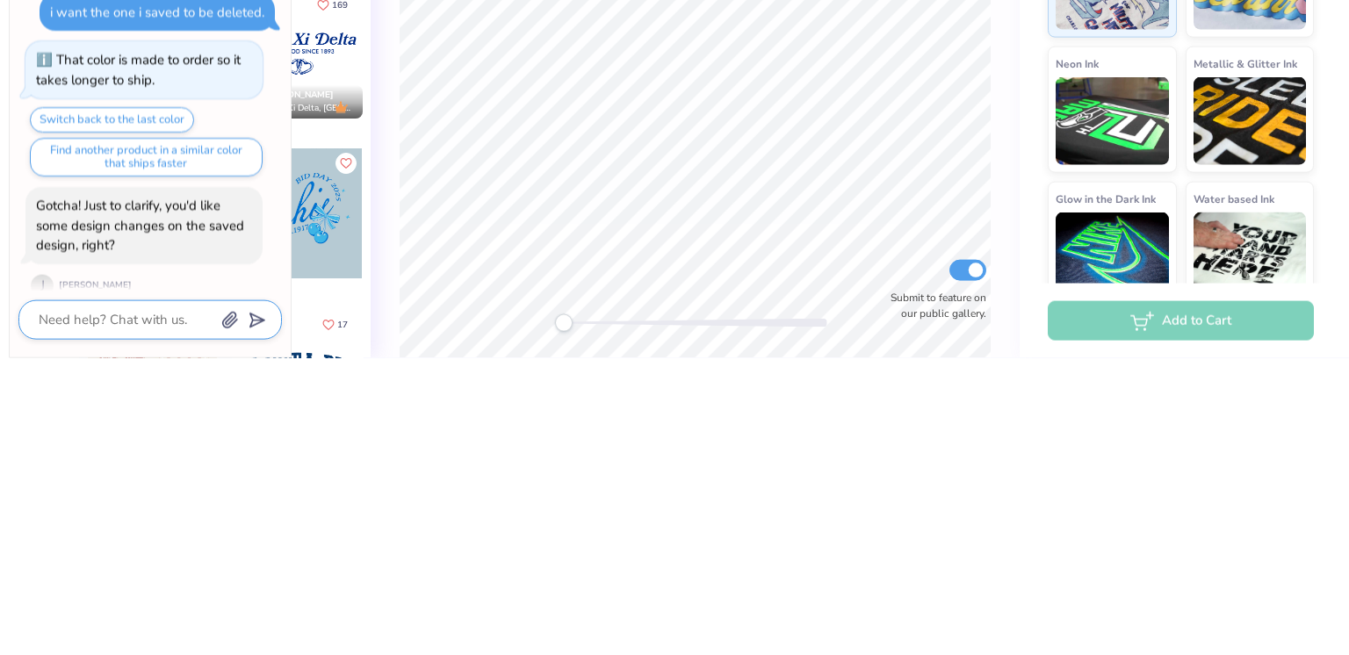
type textarea "y"
type textarea "x"
type textarea "ye"
type textarea "x"
type textarea "yes"
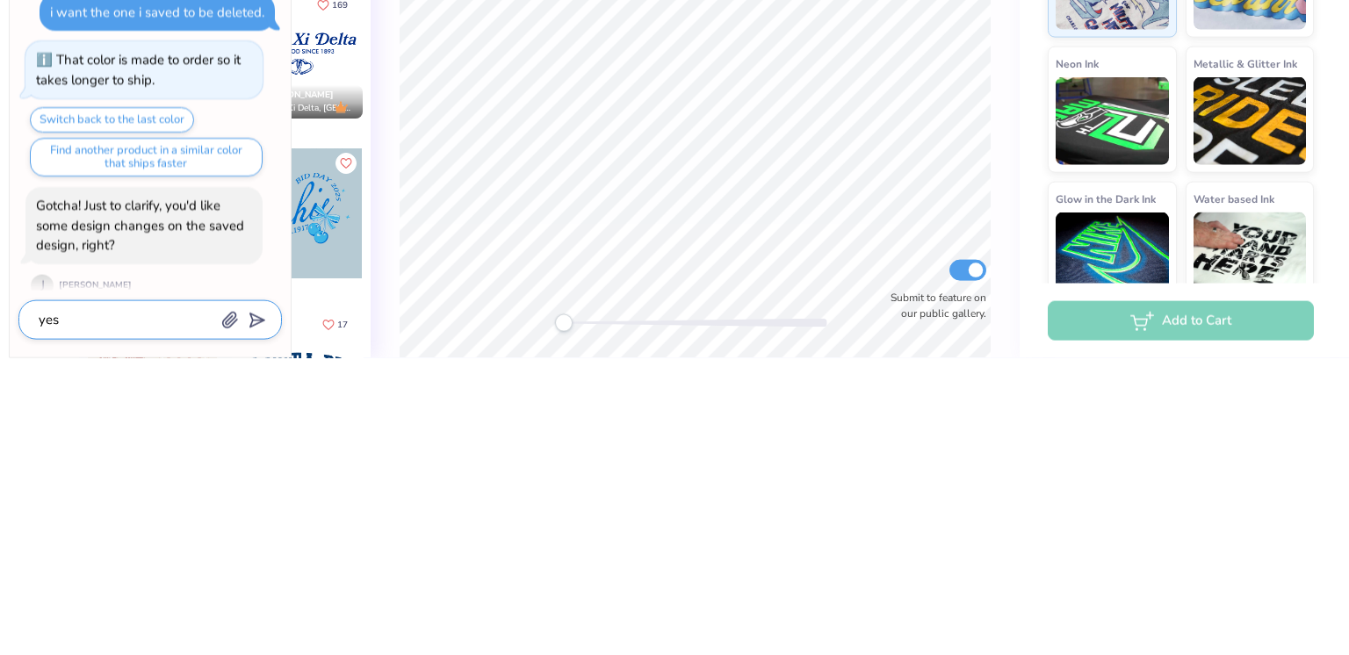
type textarea "x"
type textarea "yes."
type textarea "x"
type textarea "yes."
type textarea "x"
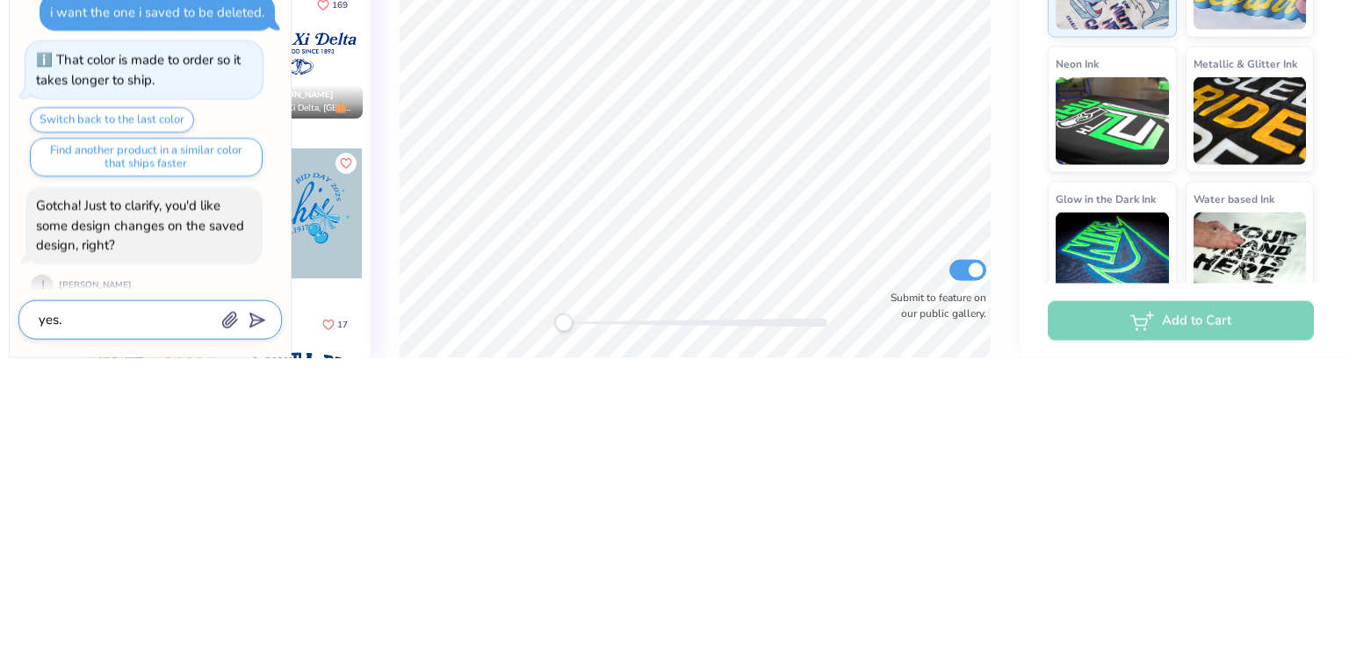
type textarea "yes."
click at [258, 614] on icon "submit" at bounding box center [253, 617] width 25 height 25
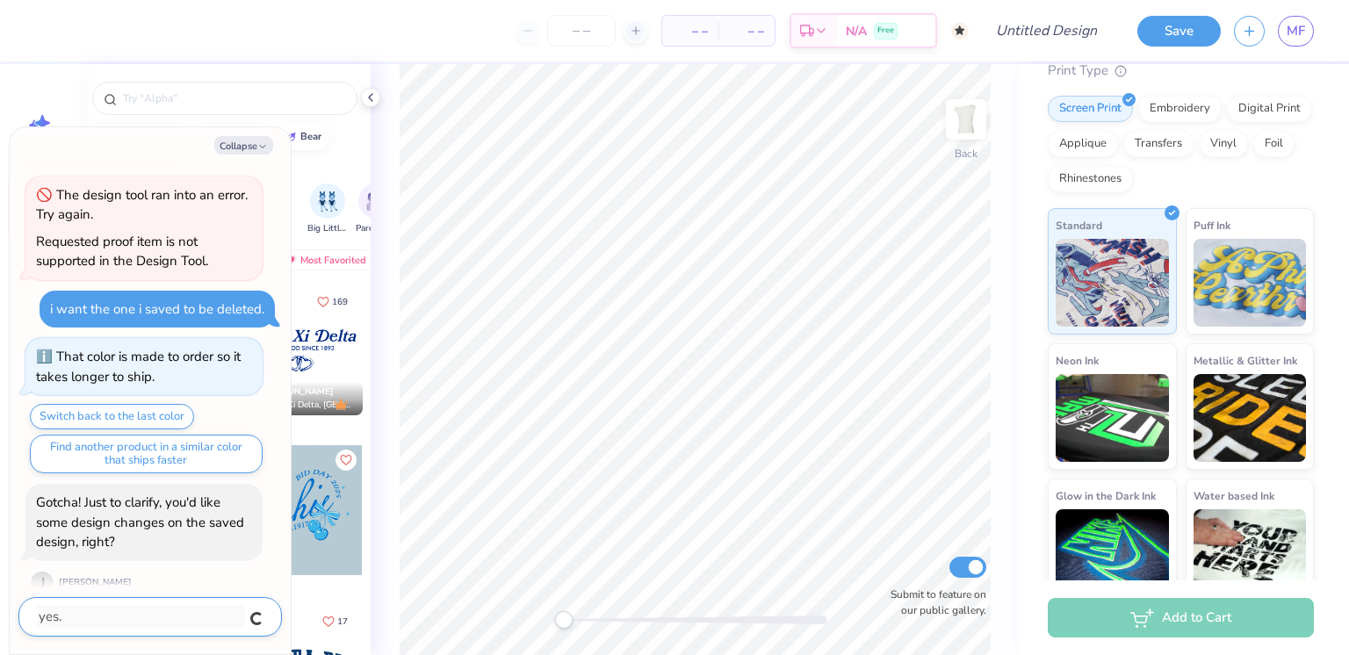
scroll to position [1875, 0]
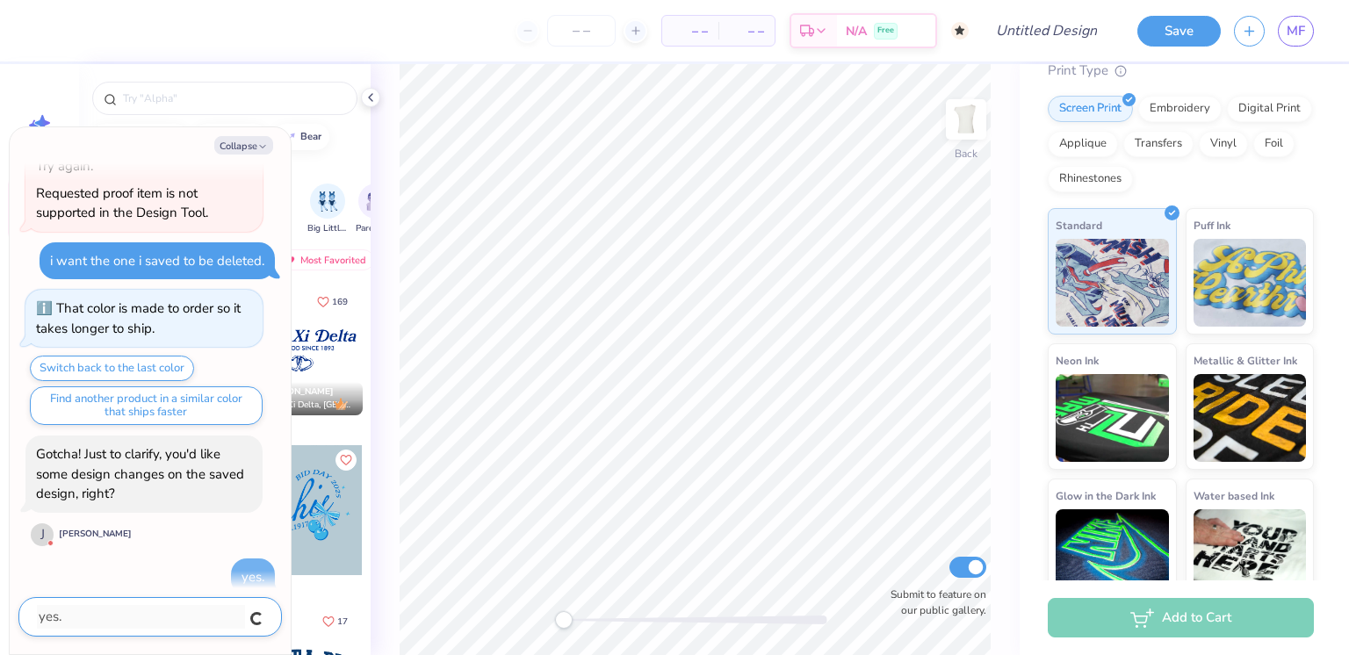
type textarea "x"
click at [263, 146] on icon "button" at bounding box center [262, 146] width 11 height 11
type textarea "x"
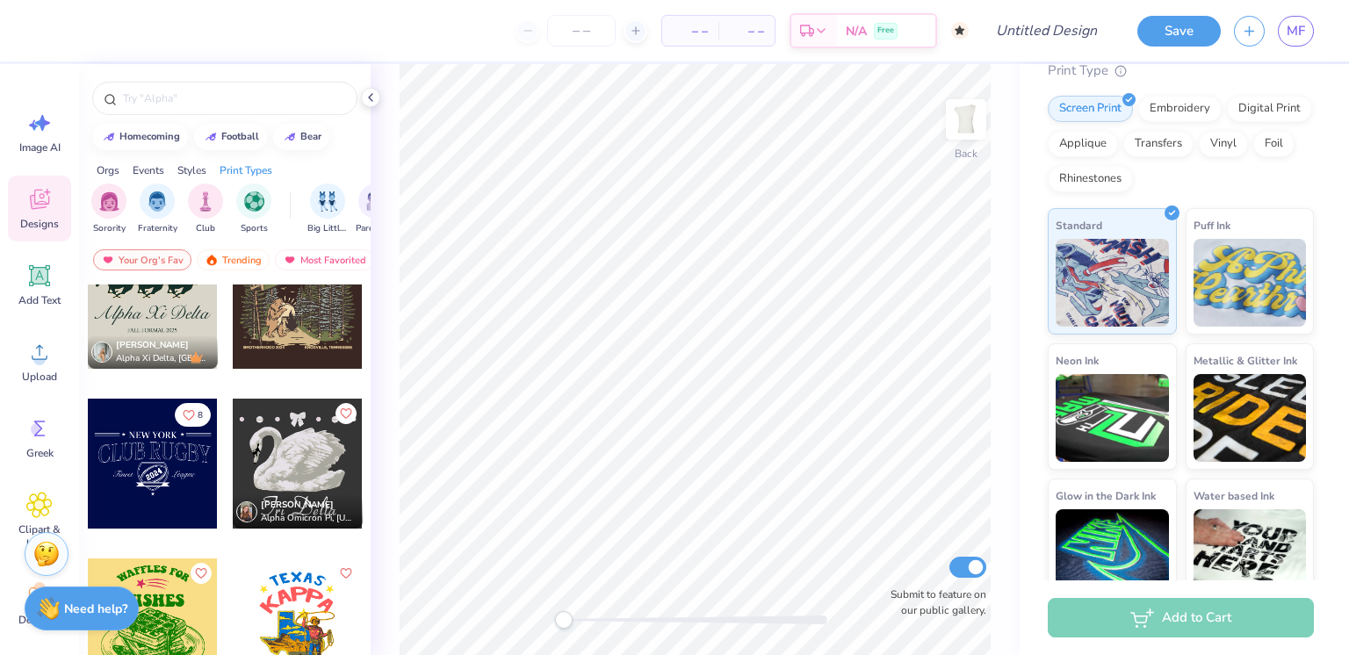
scroll to position [9160, 0]
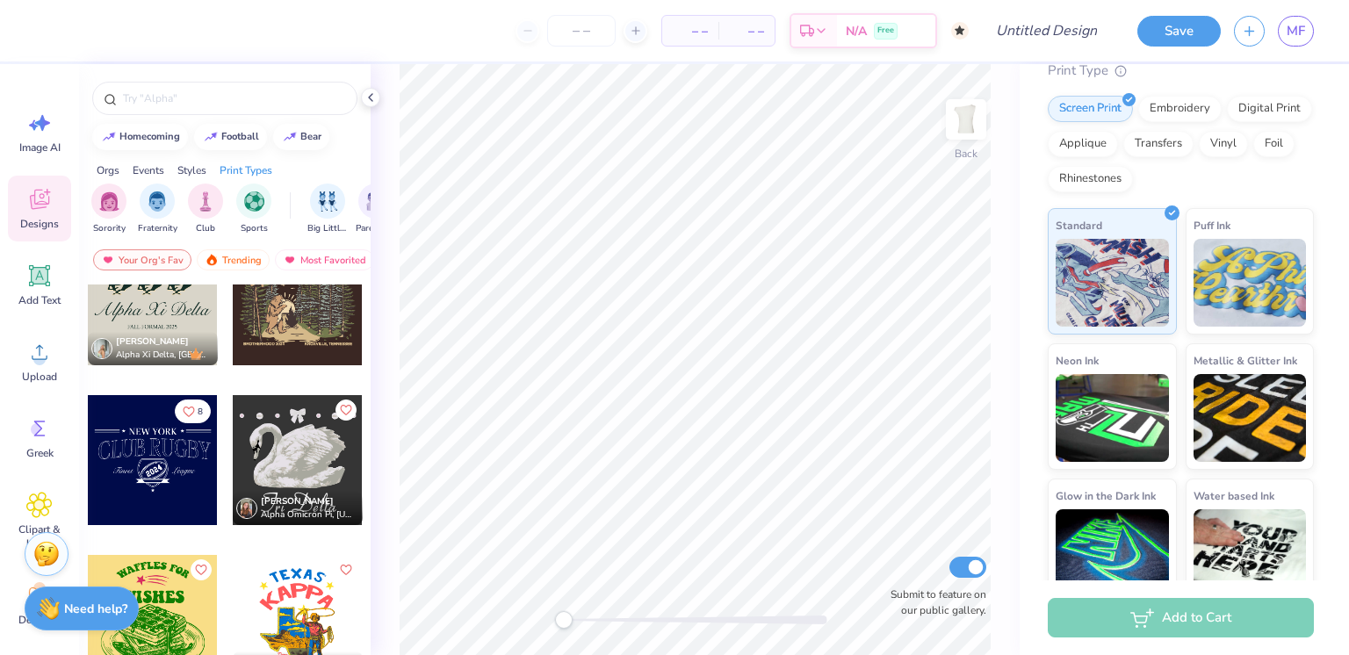
click at [142, 105] on input "text" at bounding box center [233, 99] width 225 height 18
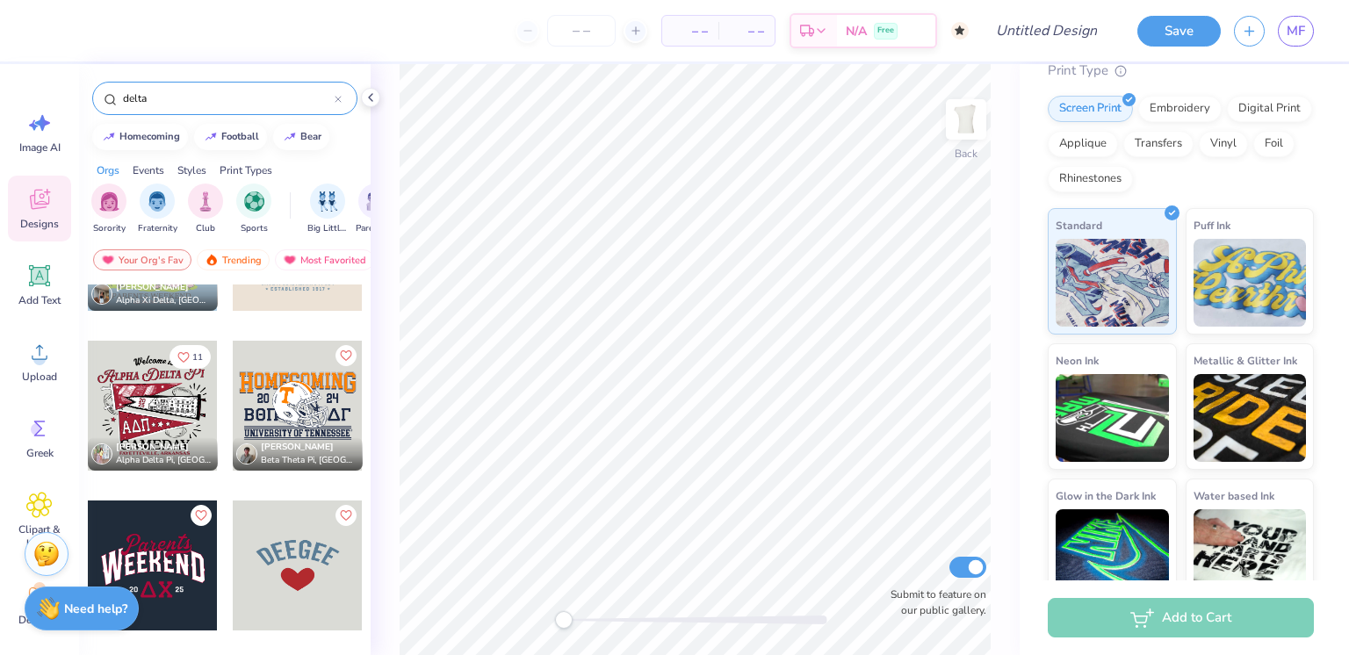
scroll to position [910, 0]
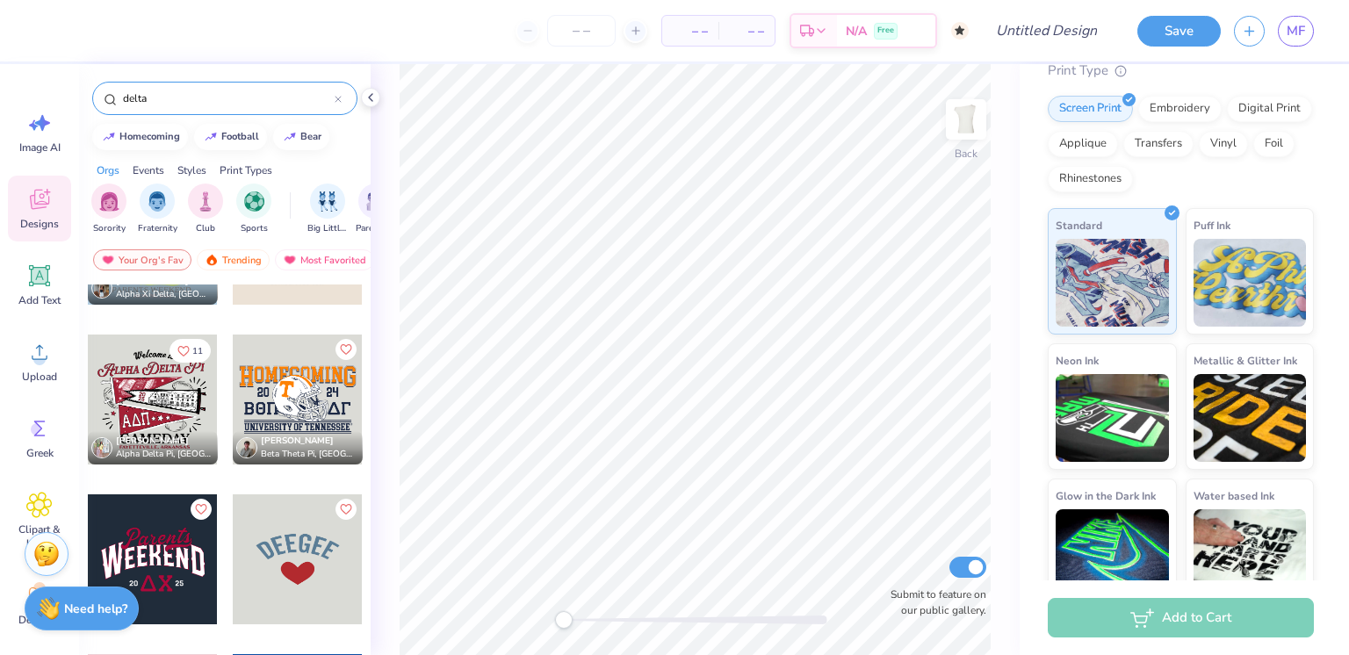
type input "delta"
click at [123, 618] on div "Need help? Chat with us." at bounding box center [82, 609] width 114 height 44
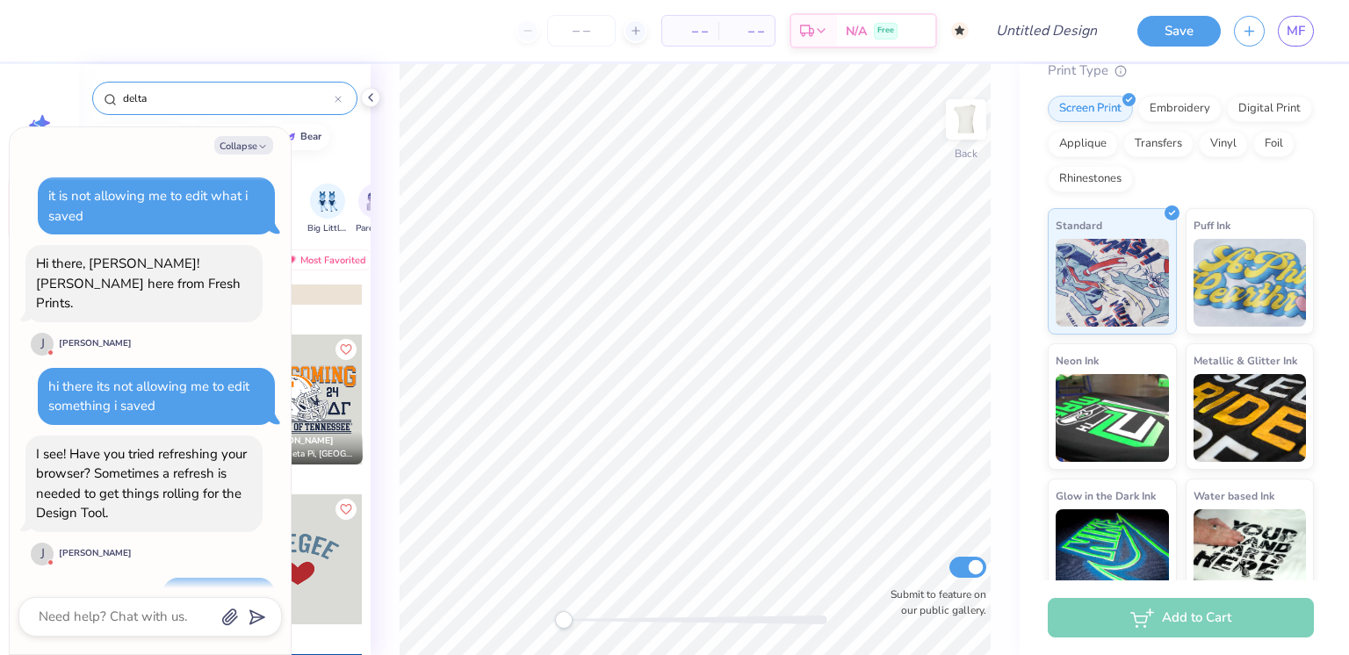
scroll to position [1875, 0]
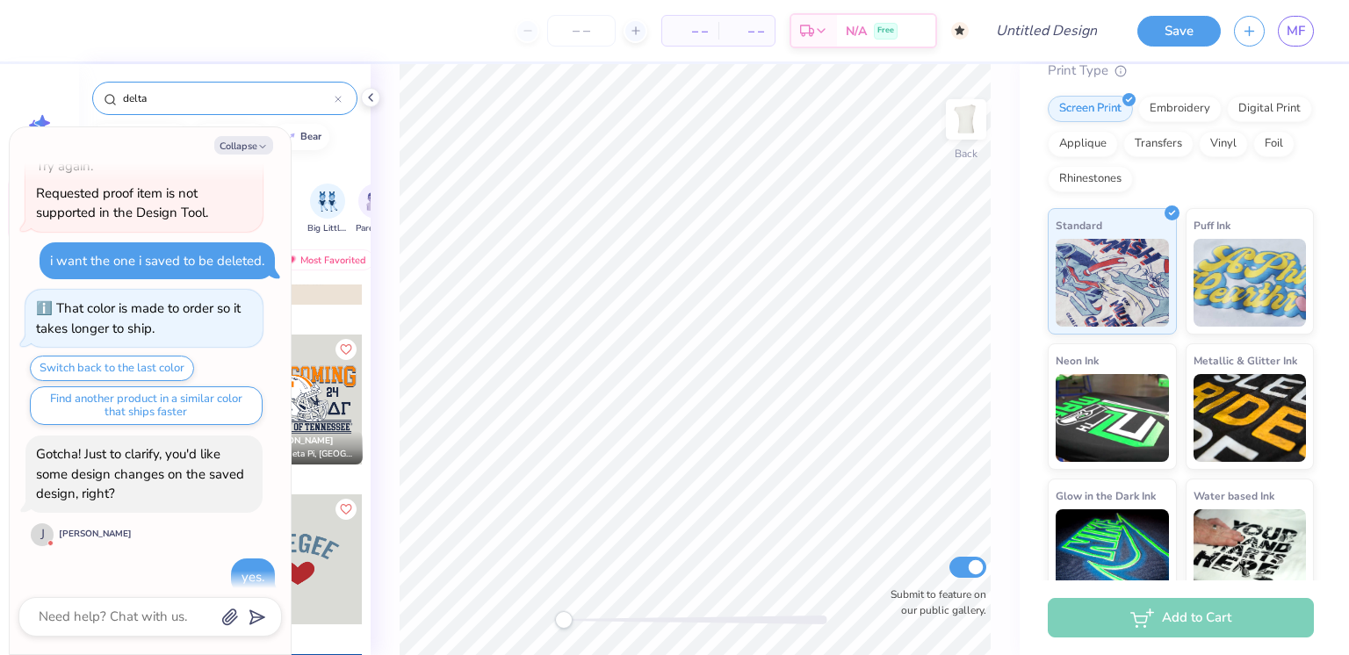
click at [246, 151] on button "Collapse" at bounding box center [243, 145] width 59 height 18
type textarea "x"
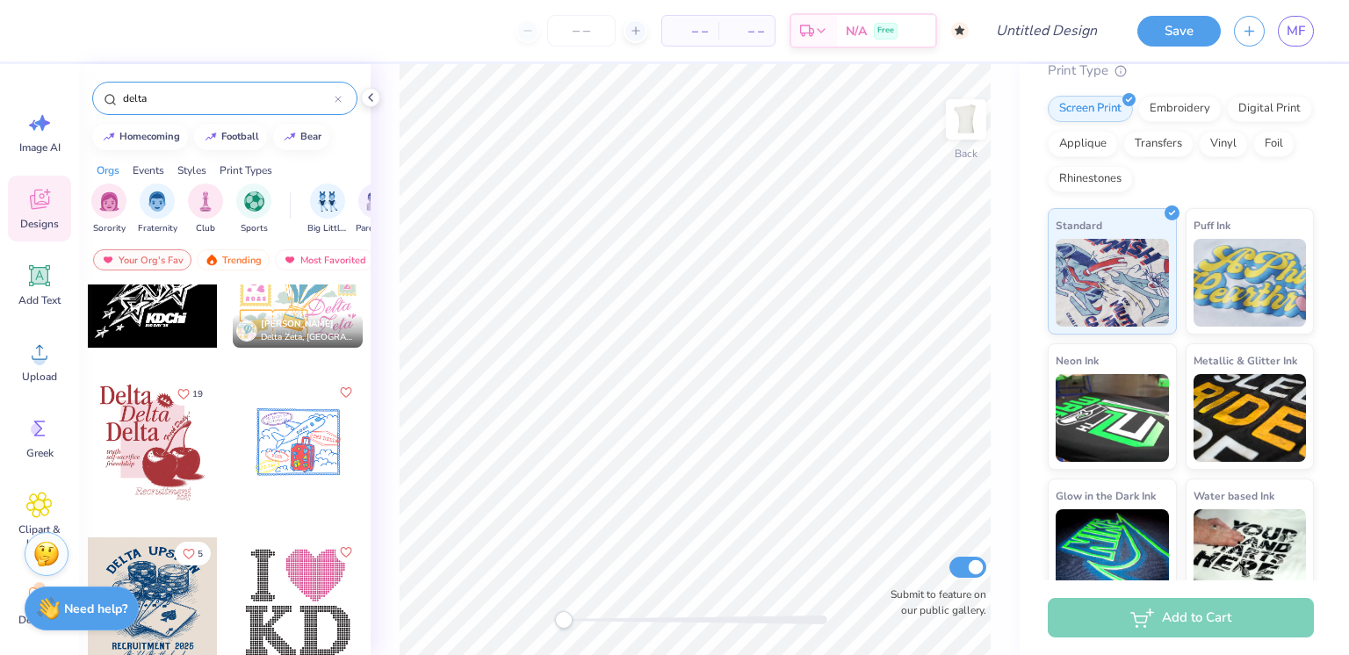
scroll to position [1823, 0]
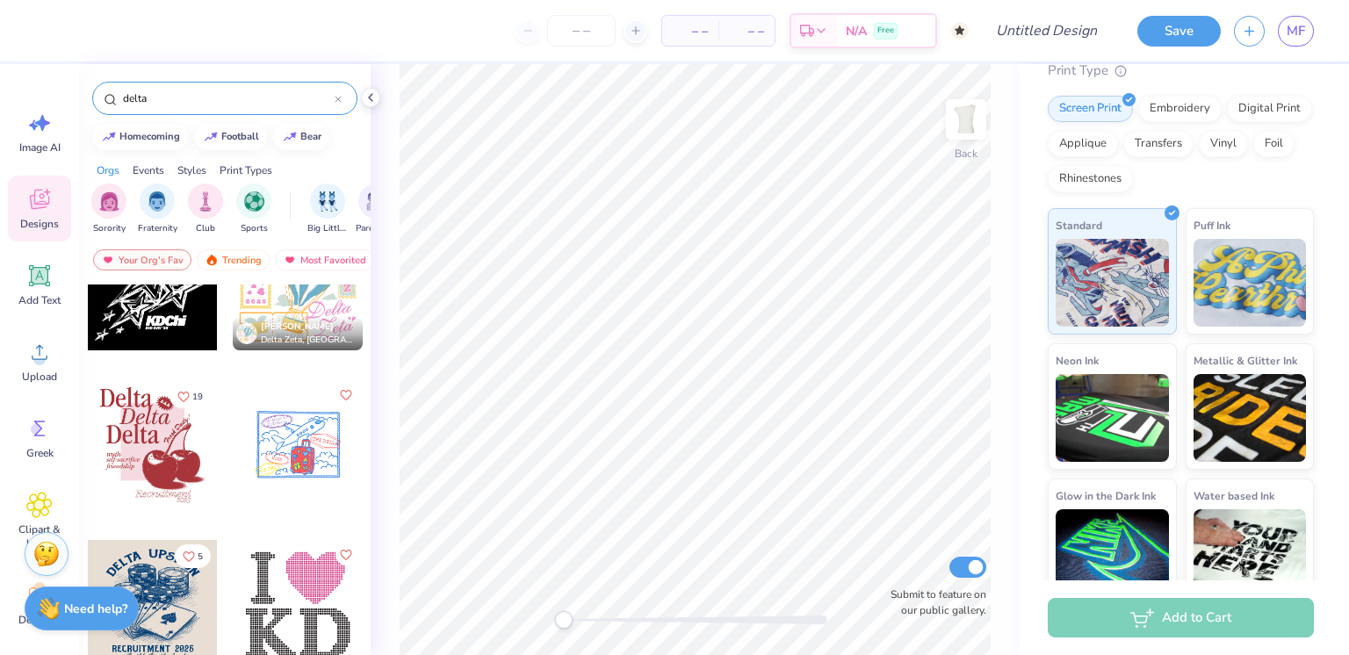
click at [150, 462] on div at bounding box center [153, 445] width 130 height 130
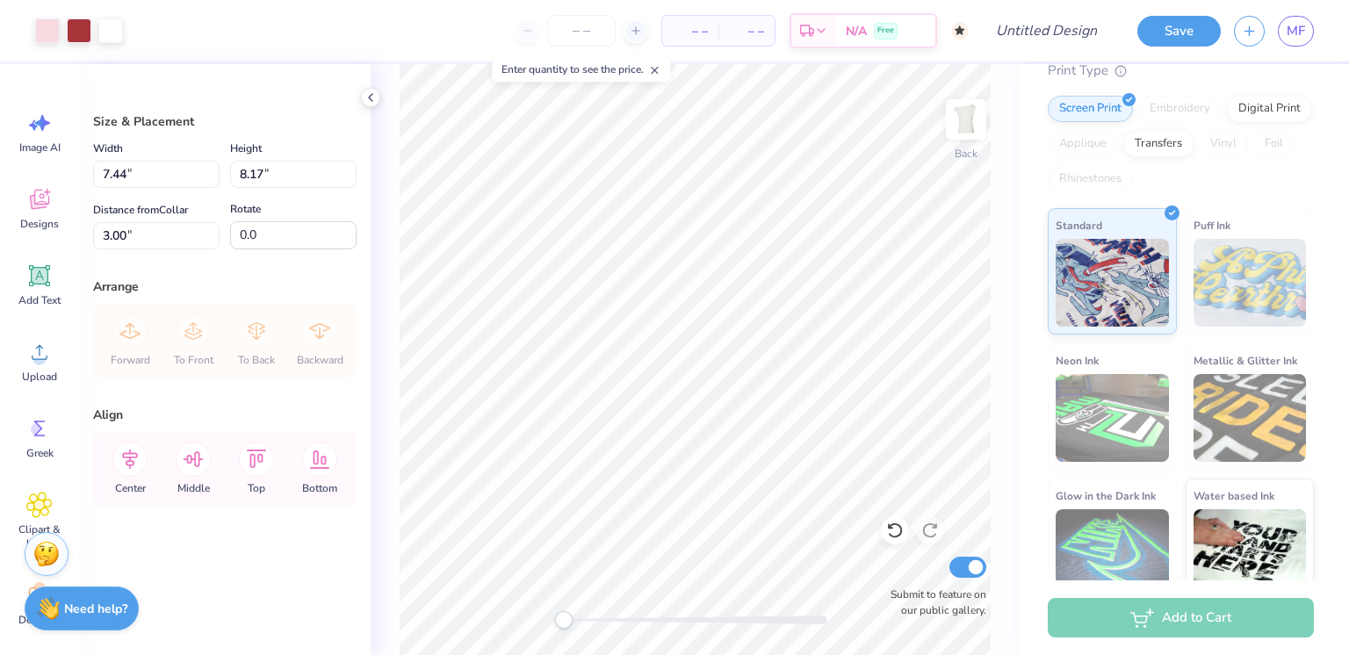
click at [1293, 19] on link "MF" at bounding box center [1296, 31] width 36 height 31
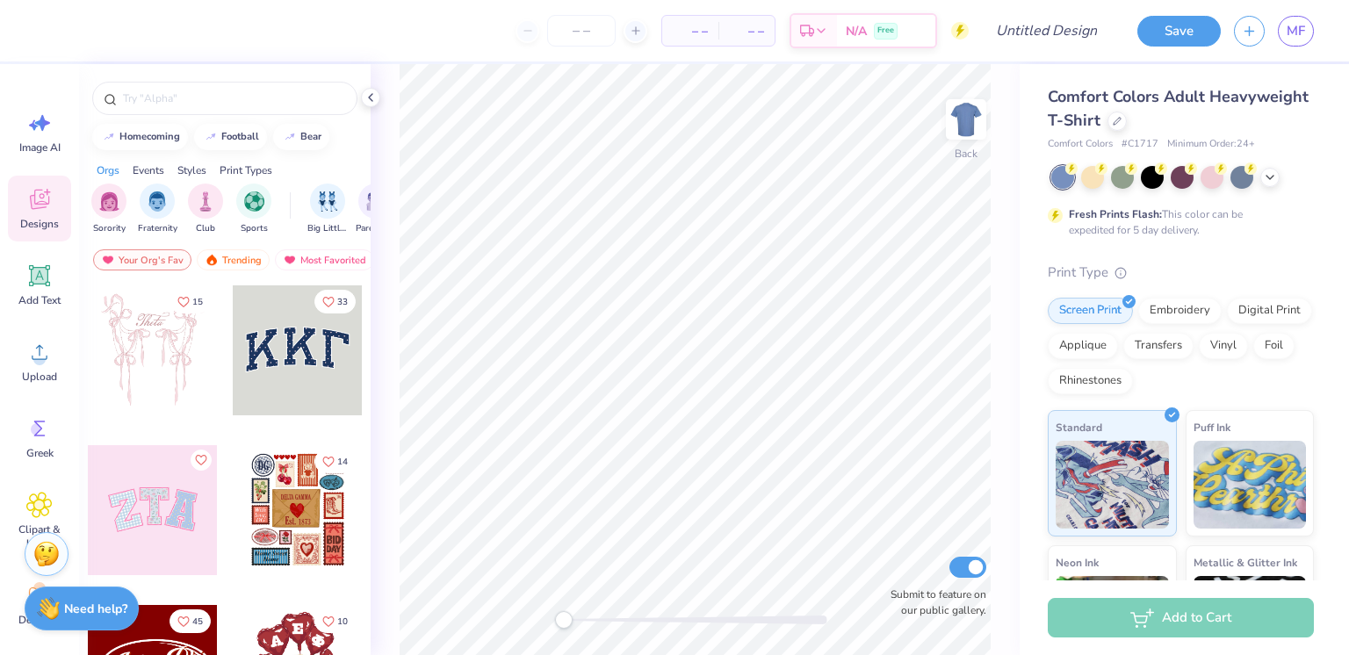
click at [1127, 123] on div at bounding box center [1116, 121] width 19 height 19
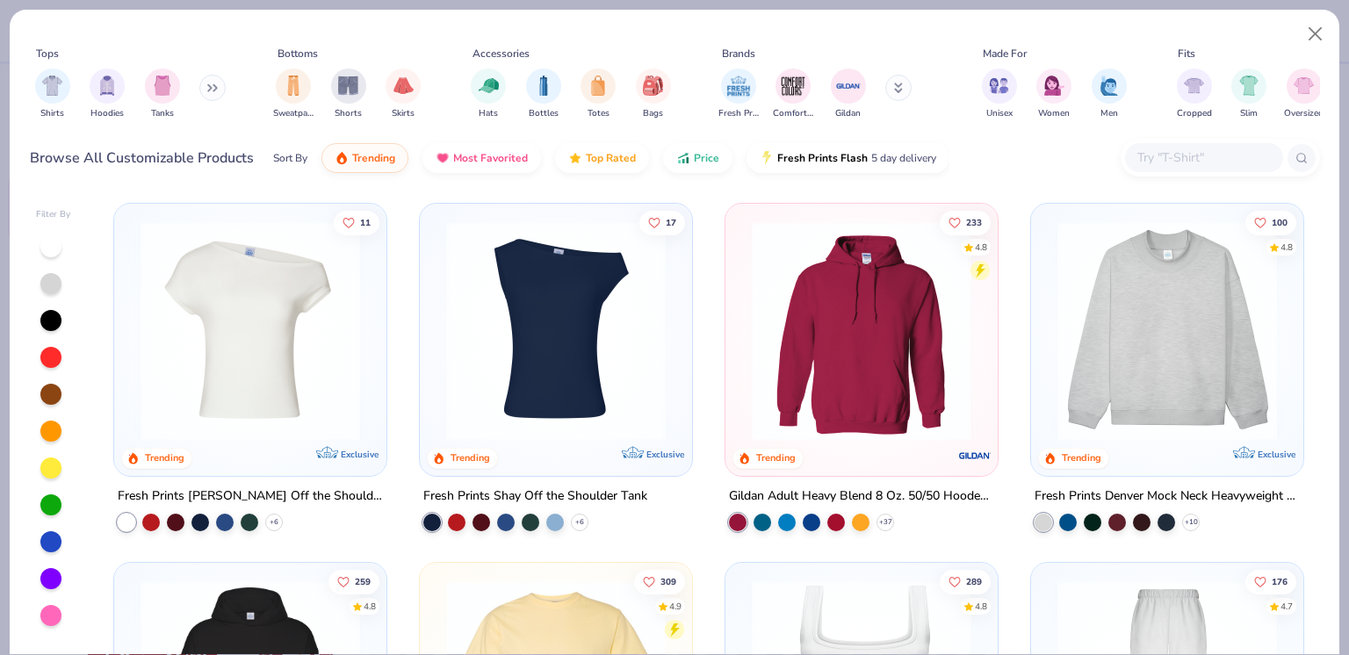
click at [623, 390] on img at bounding box center [555, 331] width 237 height 220
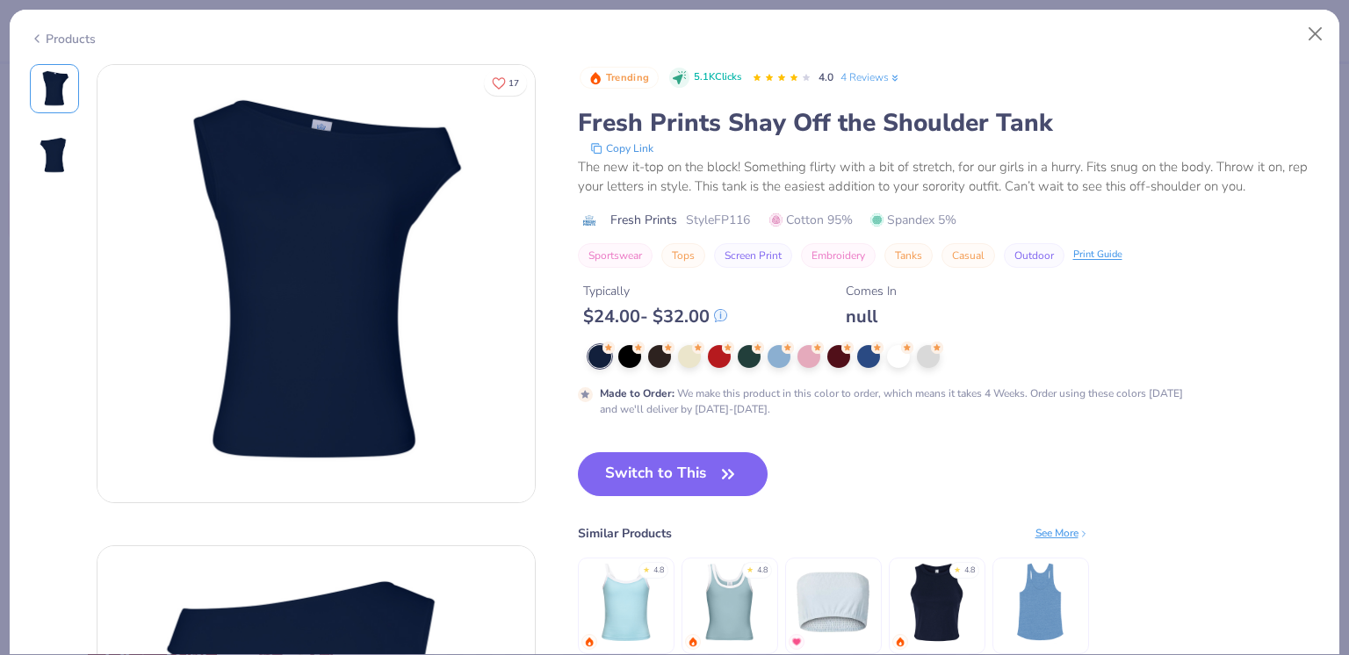
click at [905, 353] on div at bounding box center [898, 356] width 23 height 23
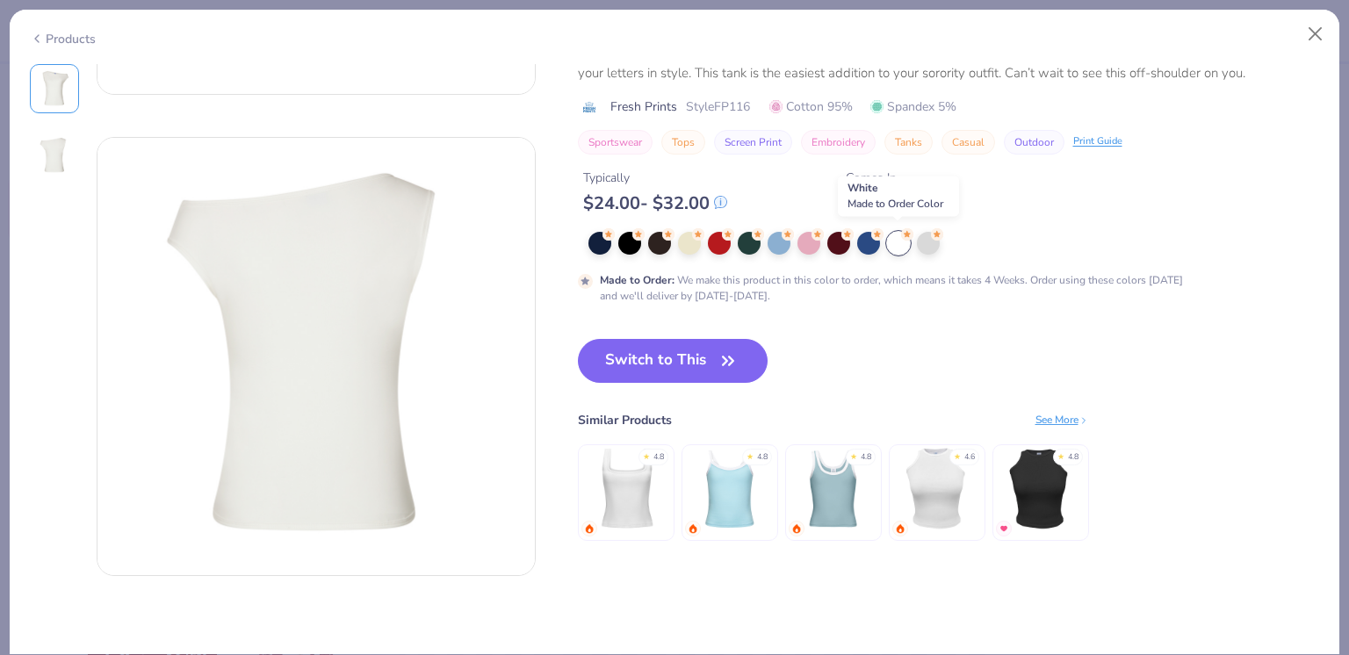
scroll to position [416, 0]
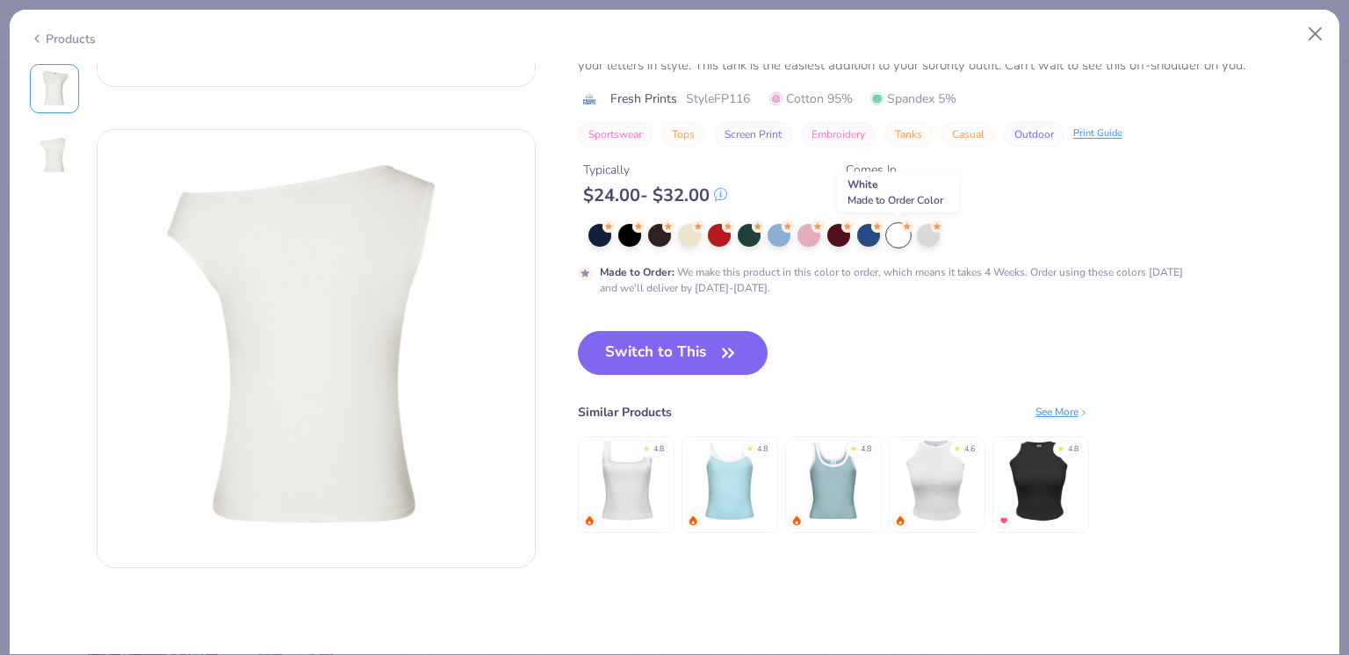
click at [702, 351] on button "Switch to This" at bounding box center [673, 353] width 191 height 44
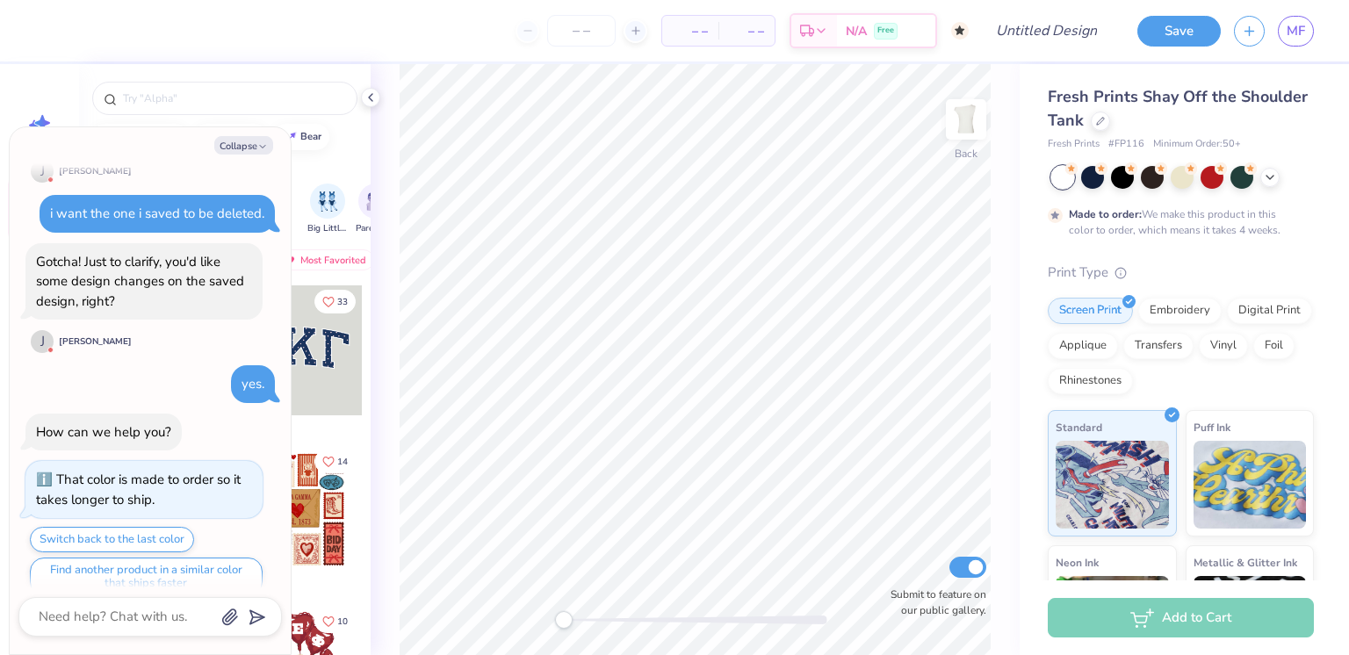
click at [263, 146] on polyline "button" at bounding box center [262, 147] width 5 height 3
type textarea "x"
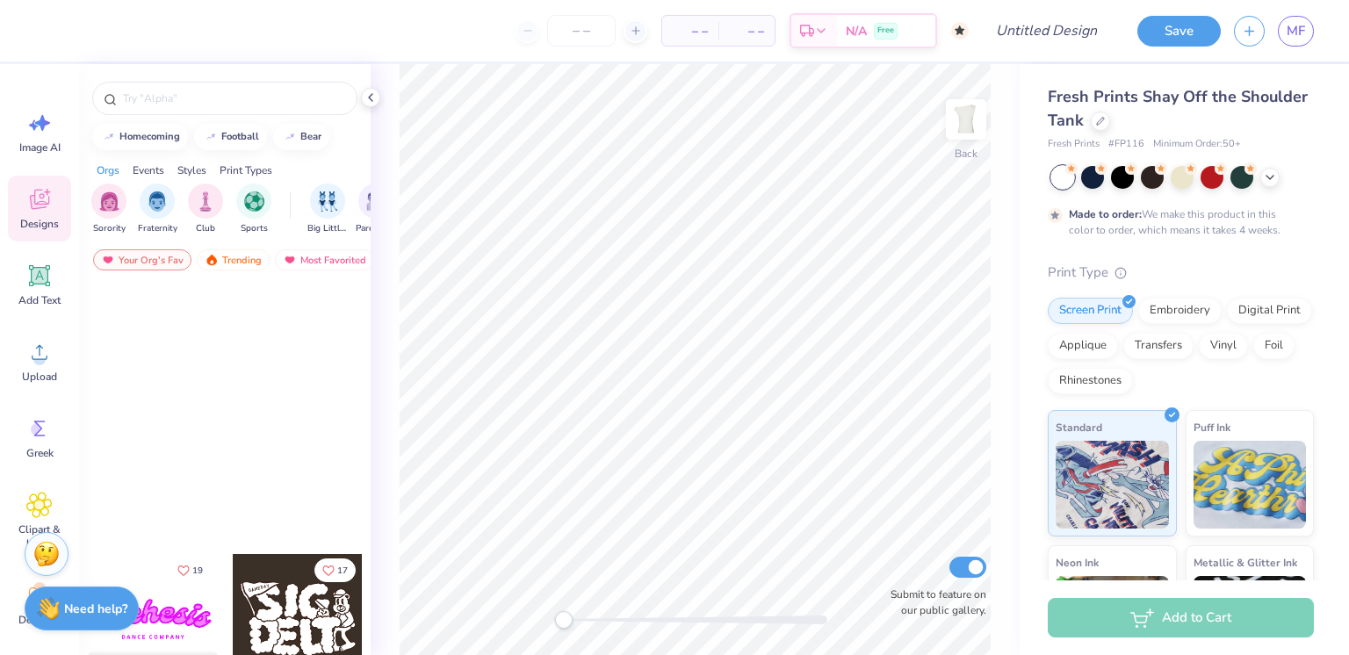
scroll to position [1645, 0]
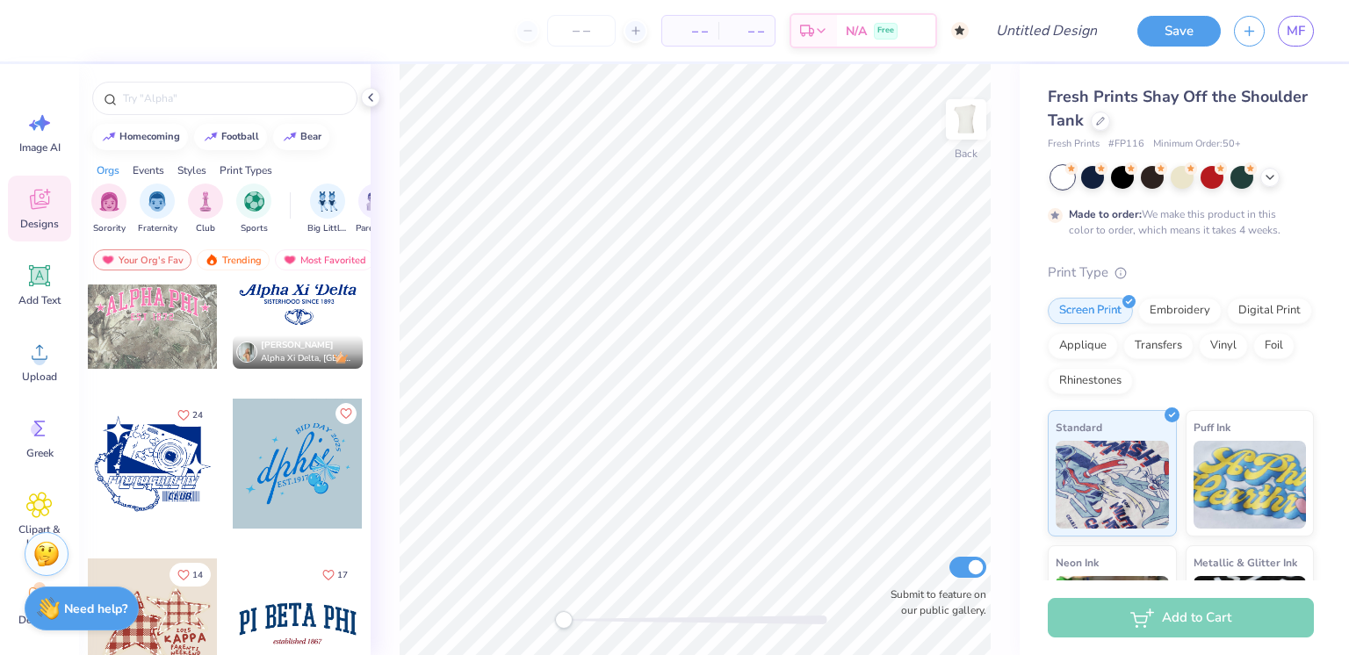
click at [288, 101] on input "text" at bounding box center [233, 99] width 225 height 18
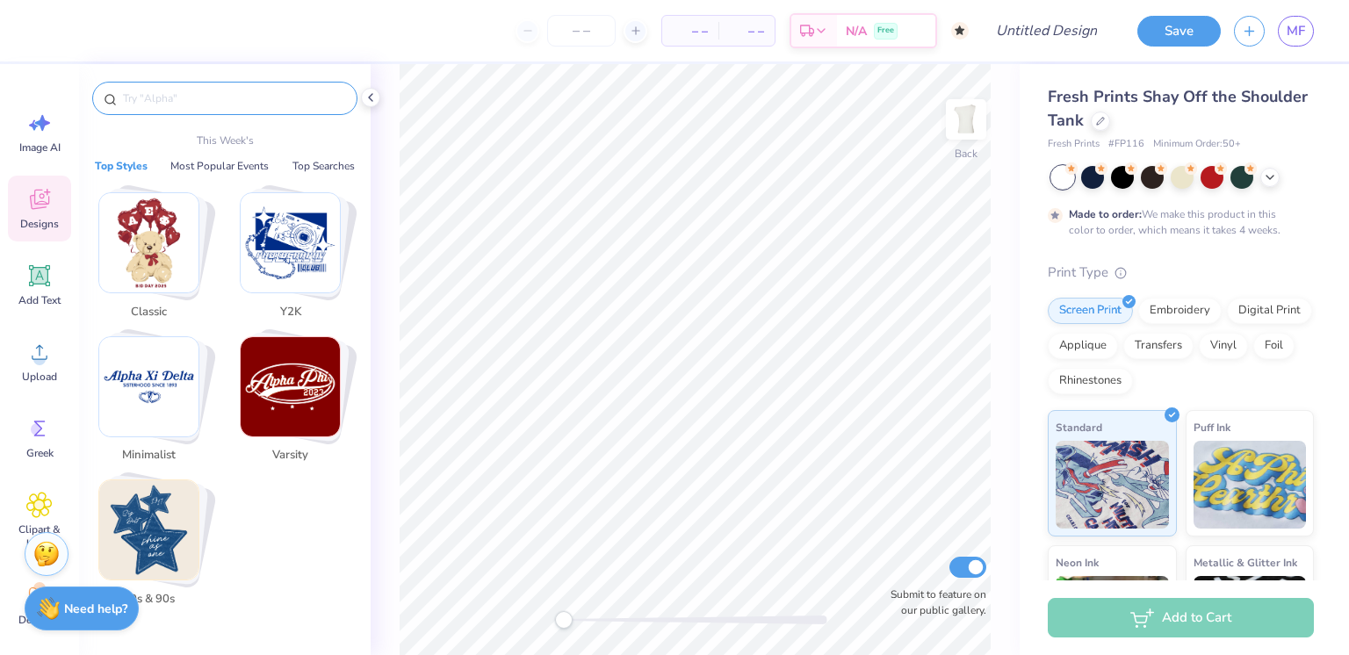
scroll to position [0, 0]
type input "d"
type textarea "x"
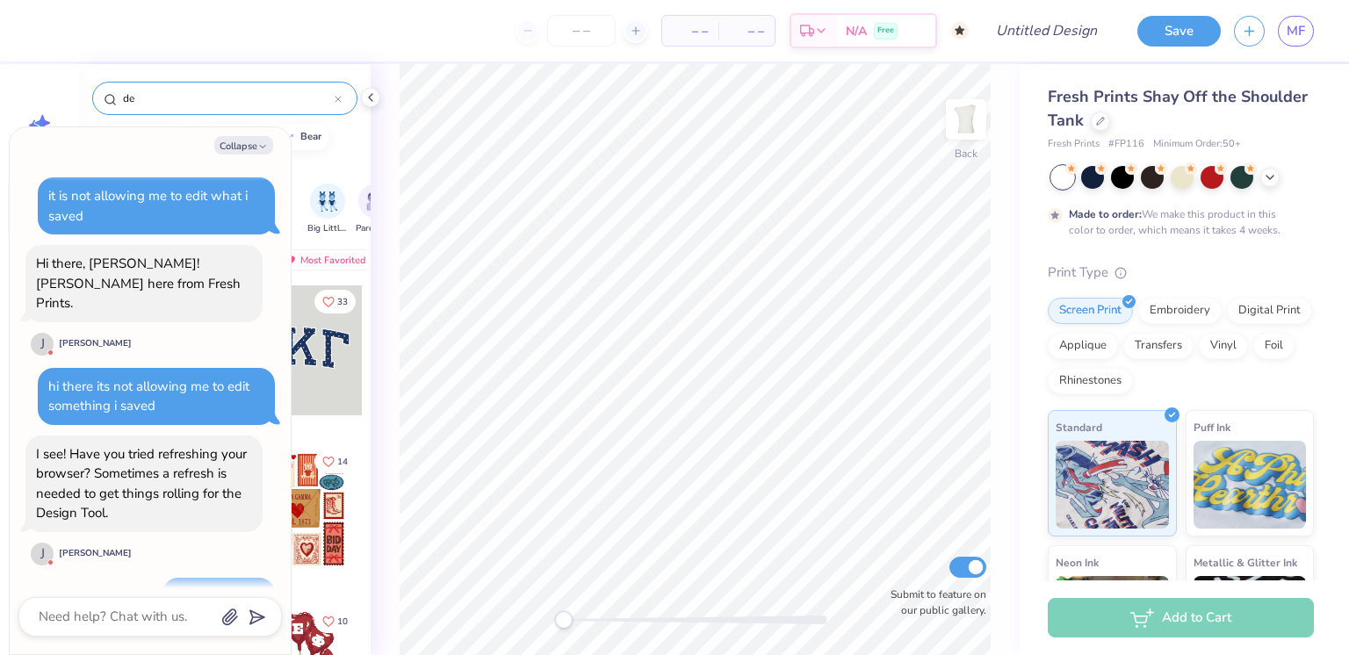
scroll to position [1981, 0]
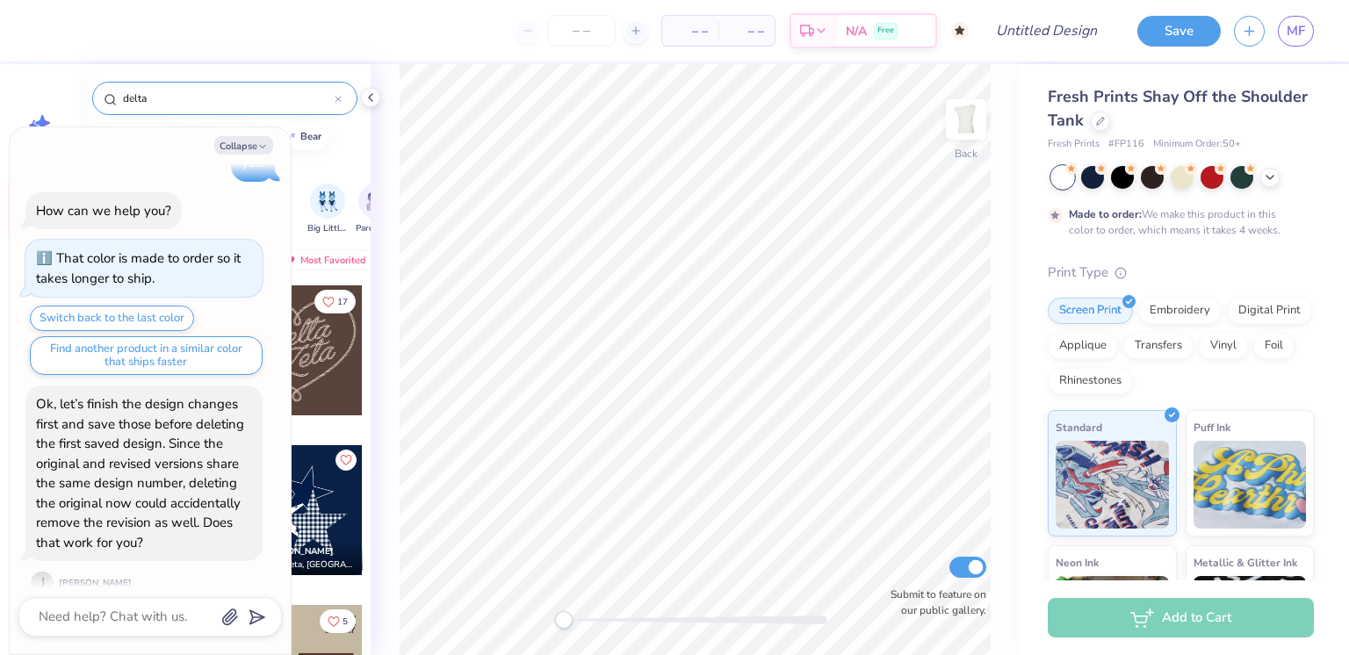
type input "delta"
click at [251, 142] on button "Collapse" at bounding box center [243, 145] width 59 height 18
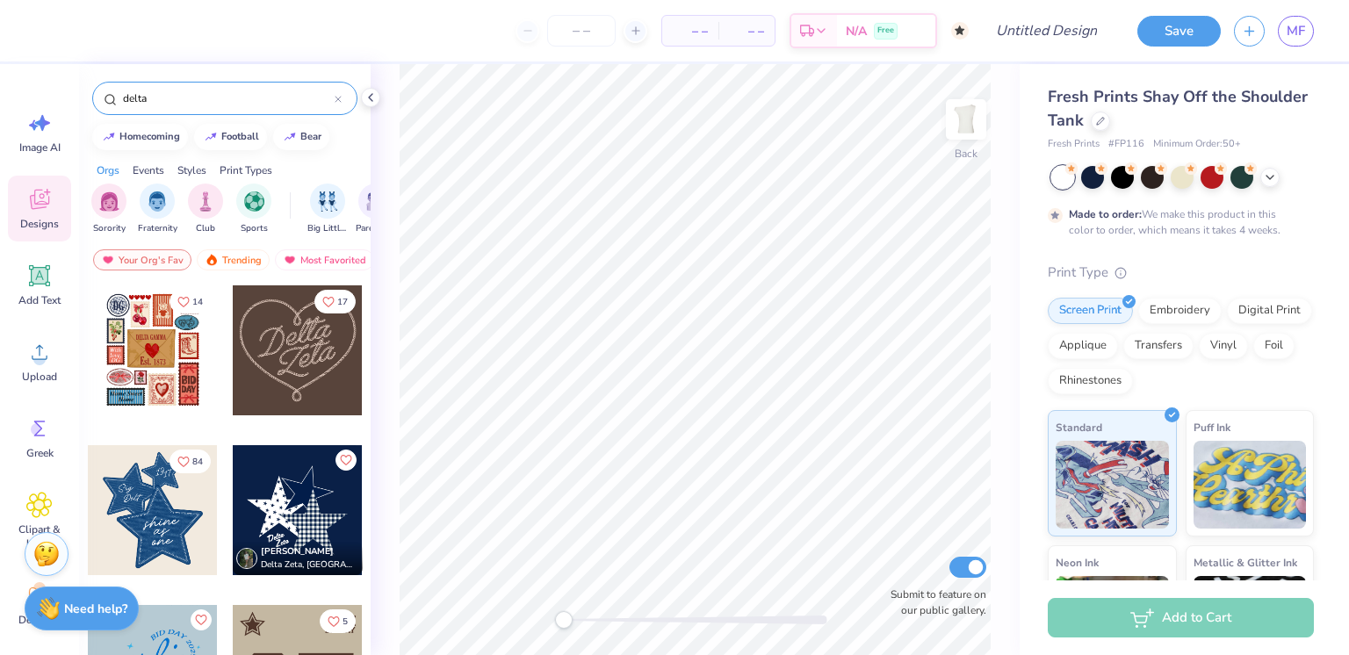
type textarea "x"
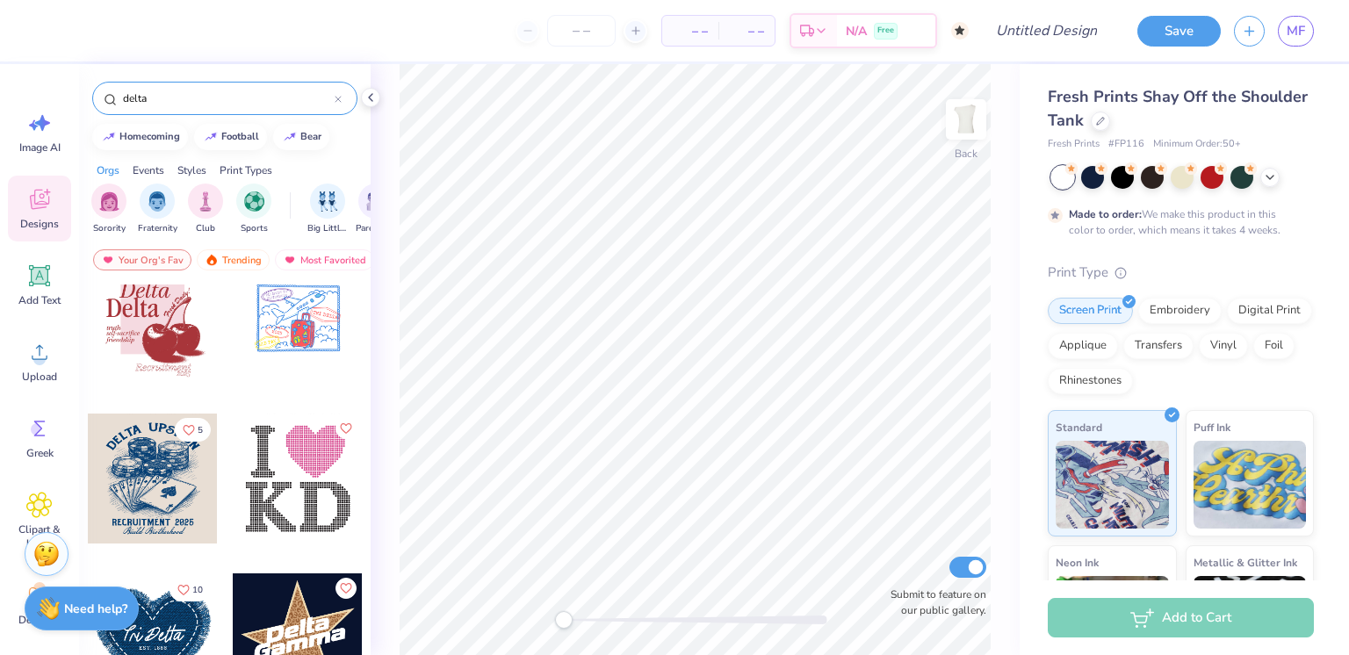
scroll to position [1950, 0]
click at [162, 340] on div at bounding box center [153, 318] width 130 height 130
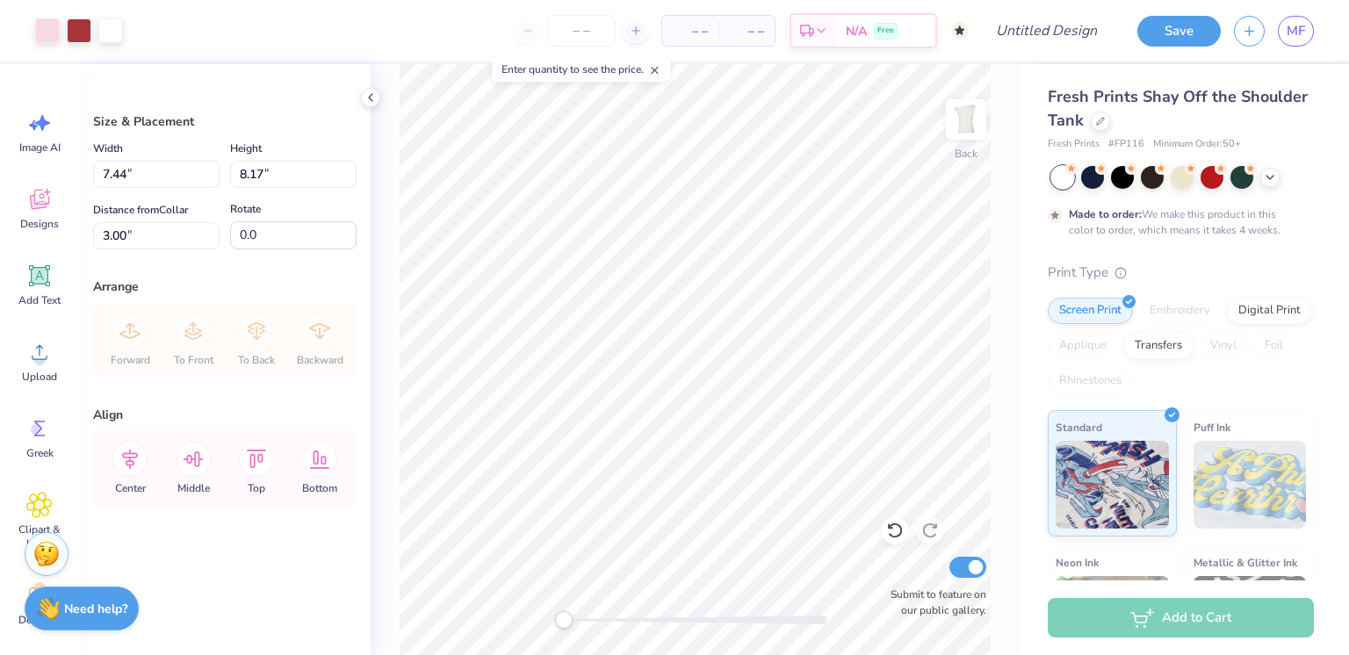
click at [658, 70] on line at bounding box center [655, 71] width 6 height 6
click at [384, 95] on div "Back Submit to feature on our public gallery." at bounding box center [695, 359] width 649 height 591
click at [371, 112] on div "Back Submit to feature on our public gallery." at bounding box center [695, 359] width 649 height 591
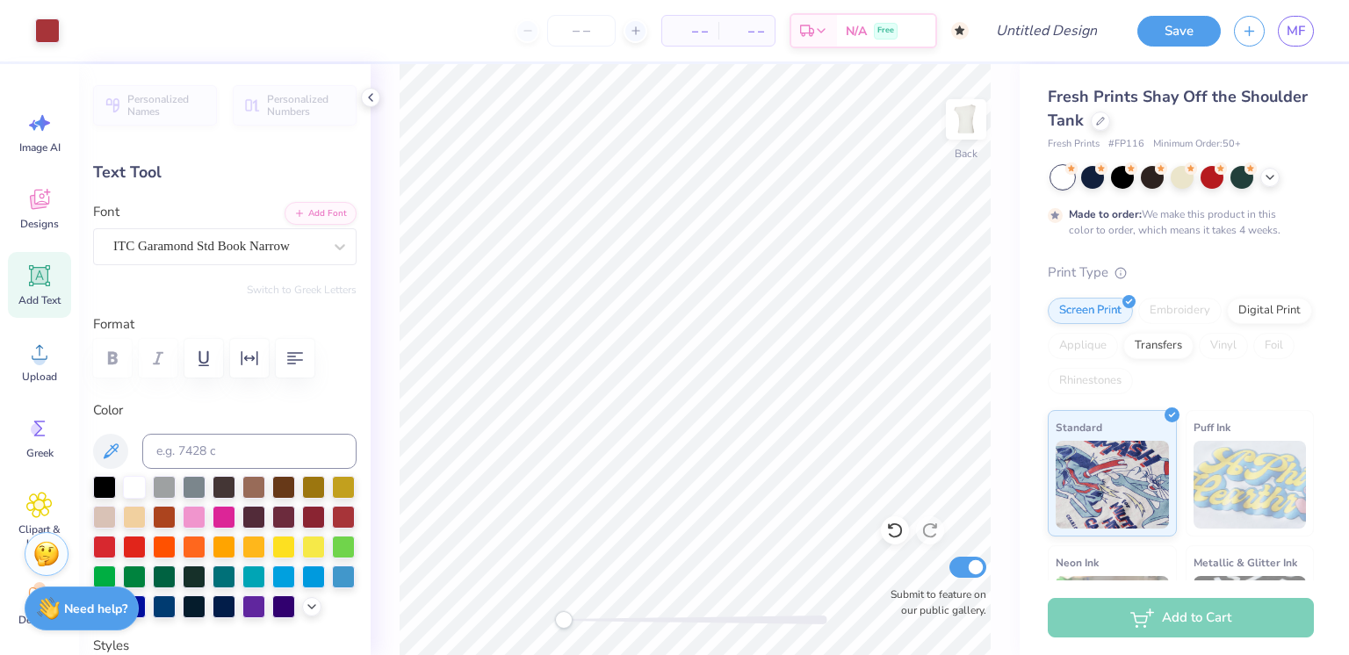
scroll to position [14, 2]
type textarea "my my"
type input "3.57"
type input "1.22"
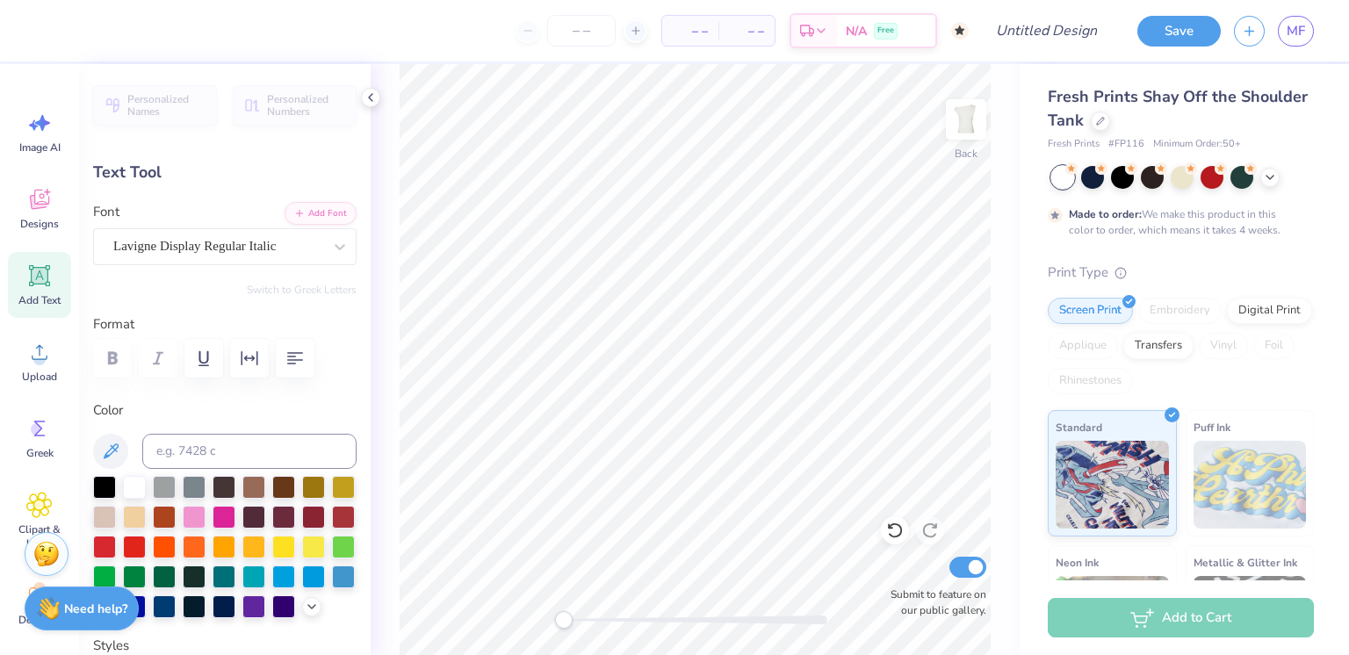
type input "4.40"
type textarea "miss"
type input "3.70"
type input "1.42"
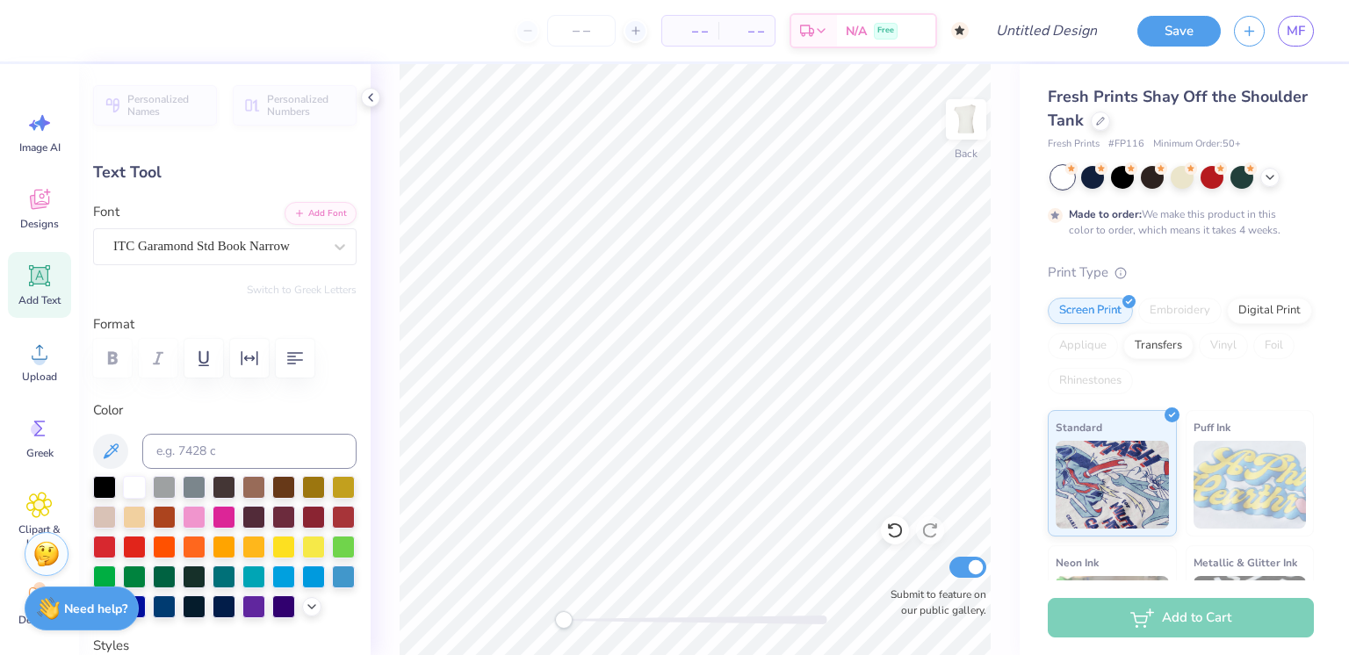
type input "5.56"
type textarea "AOII"
type input "3.92"
type input "0.53"
type input "10.22"
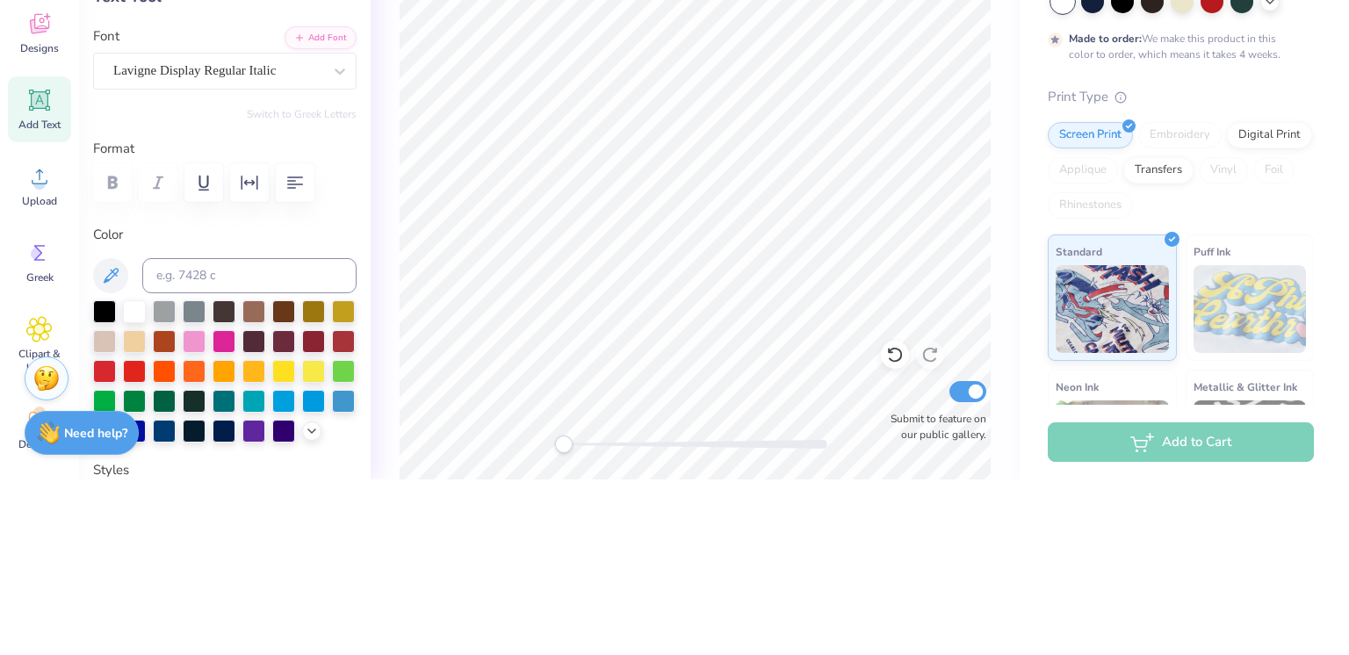
scroll to position [14, 3]
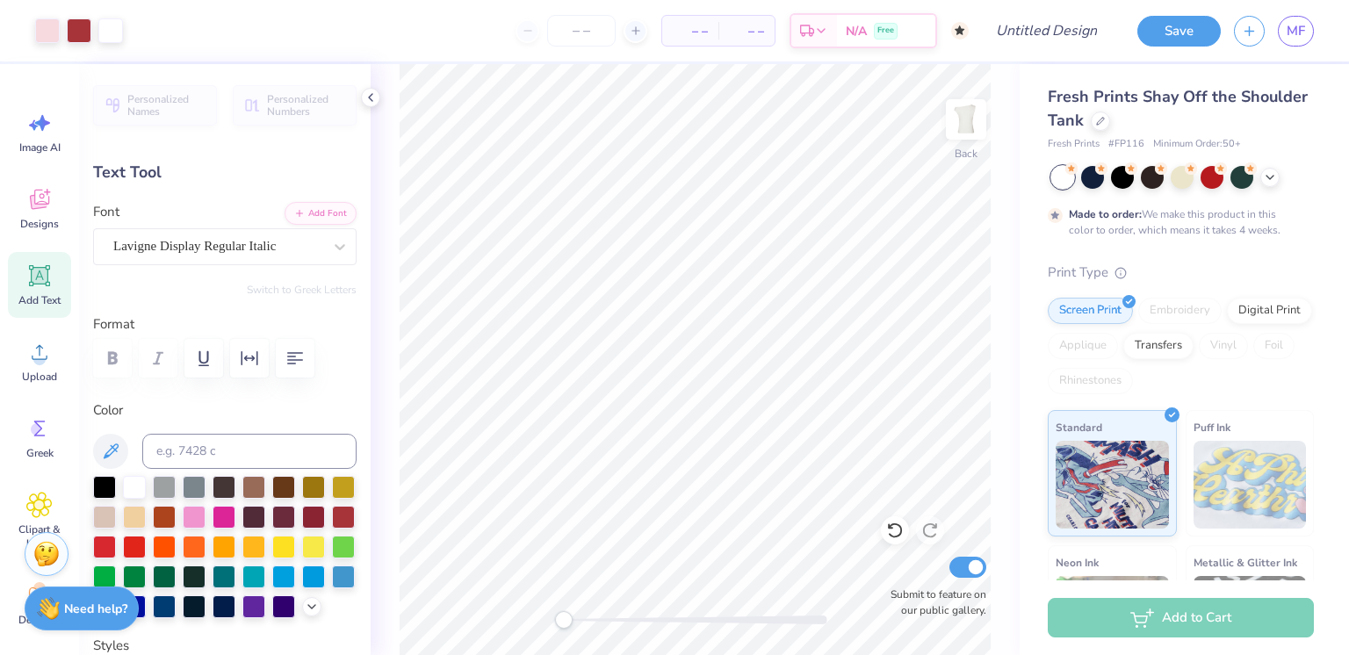
click at [892, 530] on icon at bounding box center [895, 531] width 18 height 18
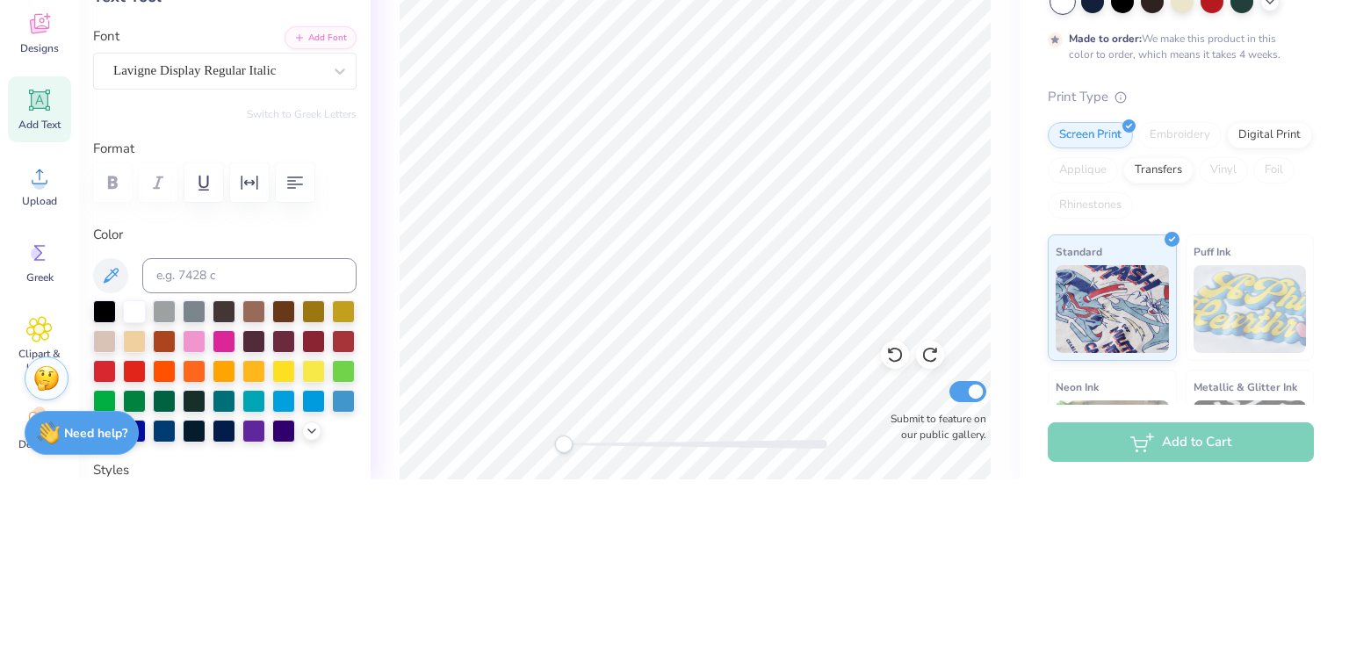
type textarea "Bid day"
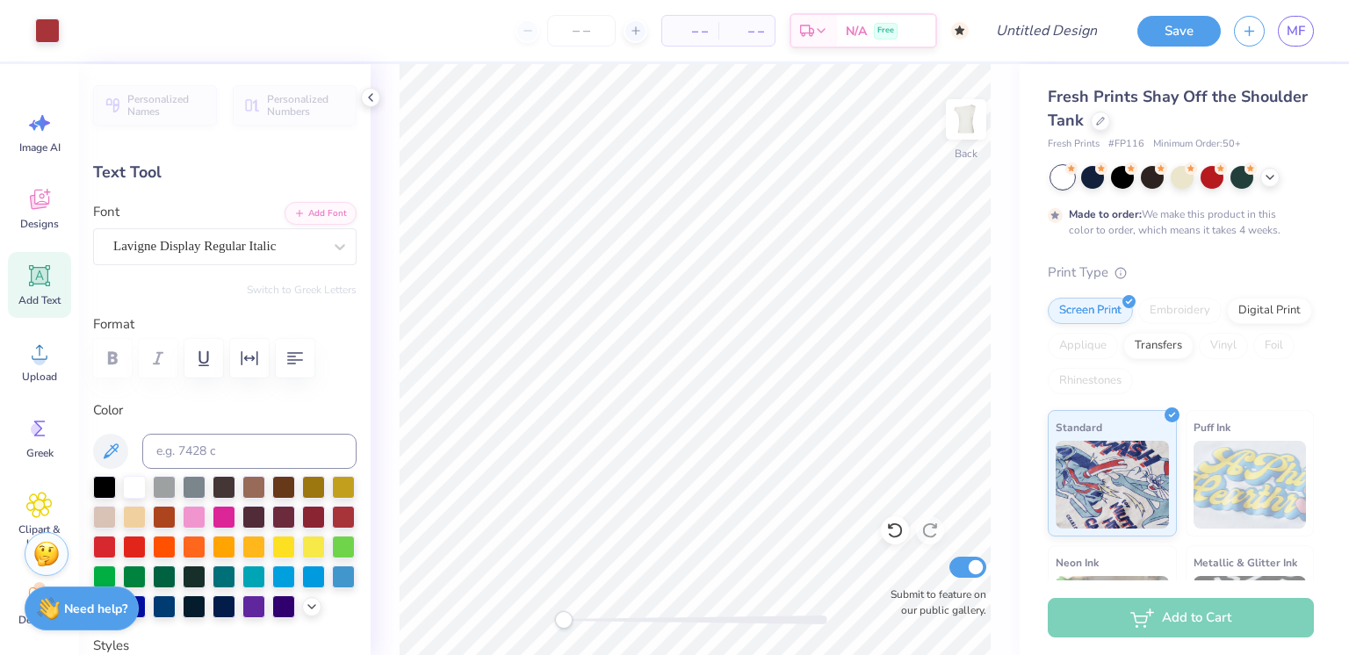
type input "2.03"
type input "0.47"
type input "8.37"
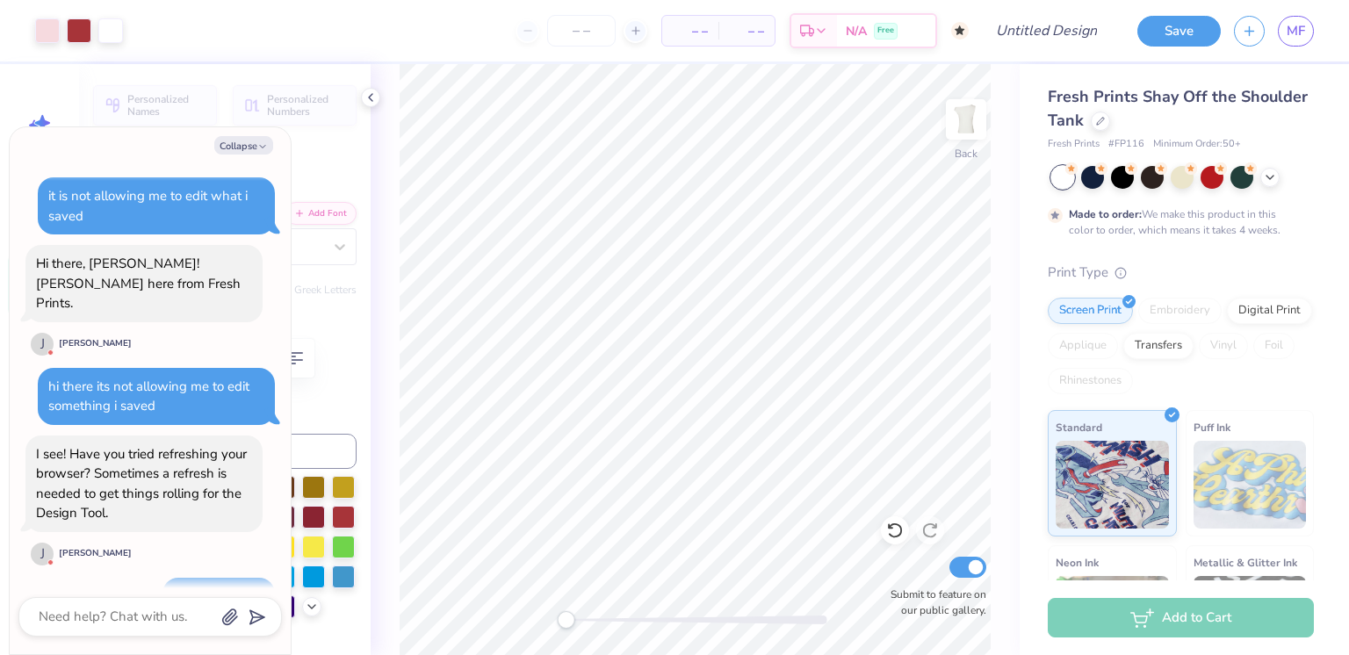
scroll to position [2089, 0]
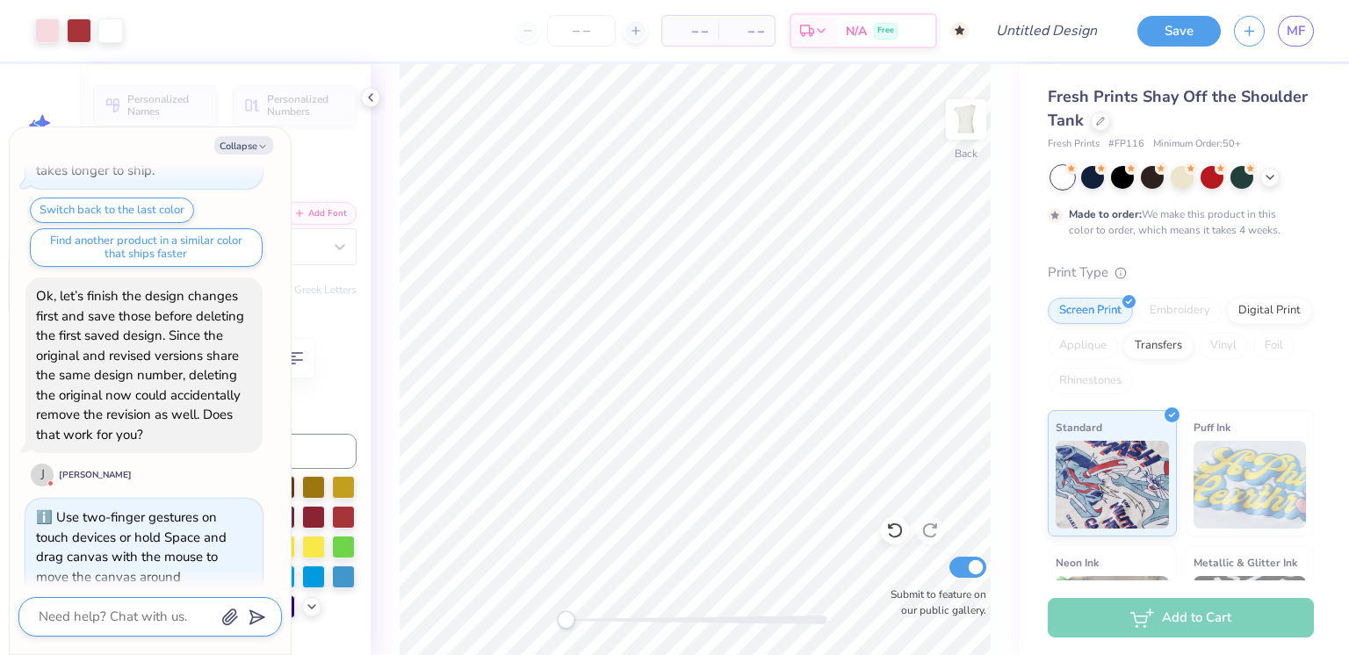
click at [171, 624] on textarea at bounding box center [126, 617] width 178 height 24
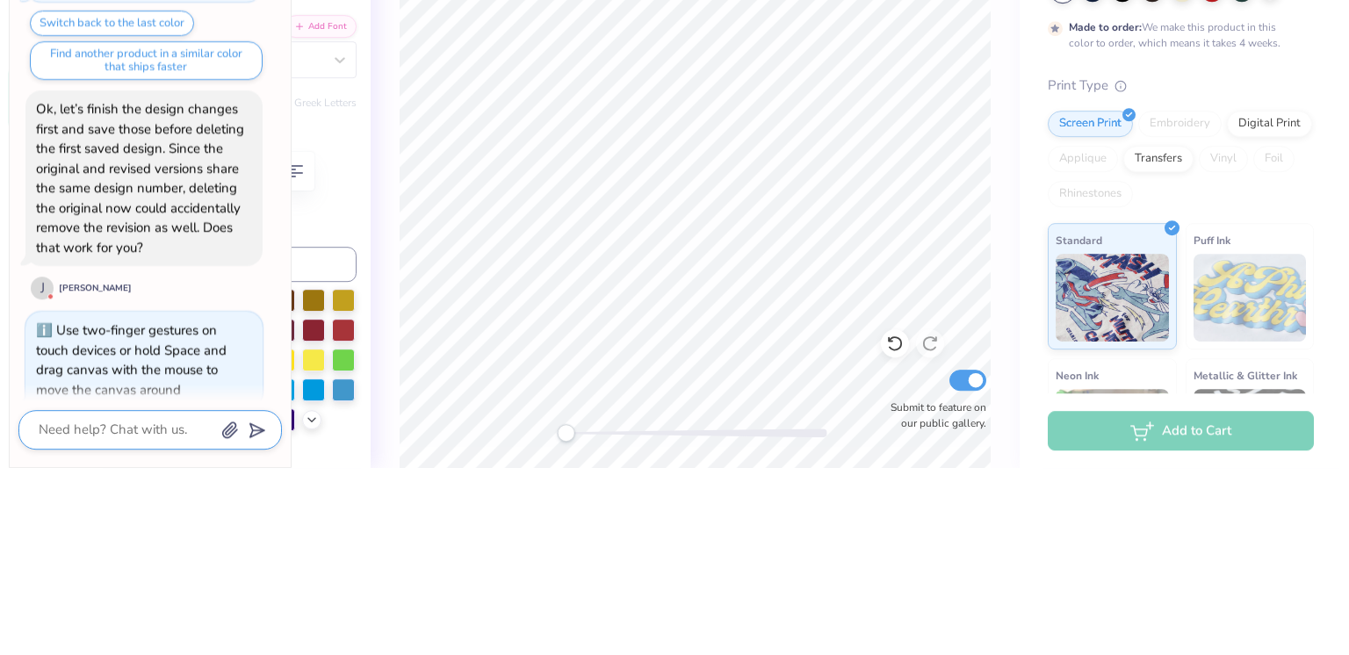
type textarea "x"
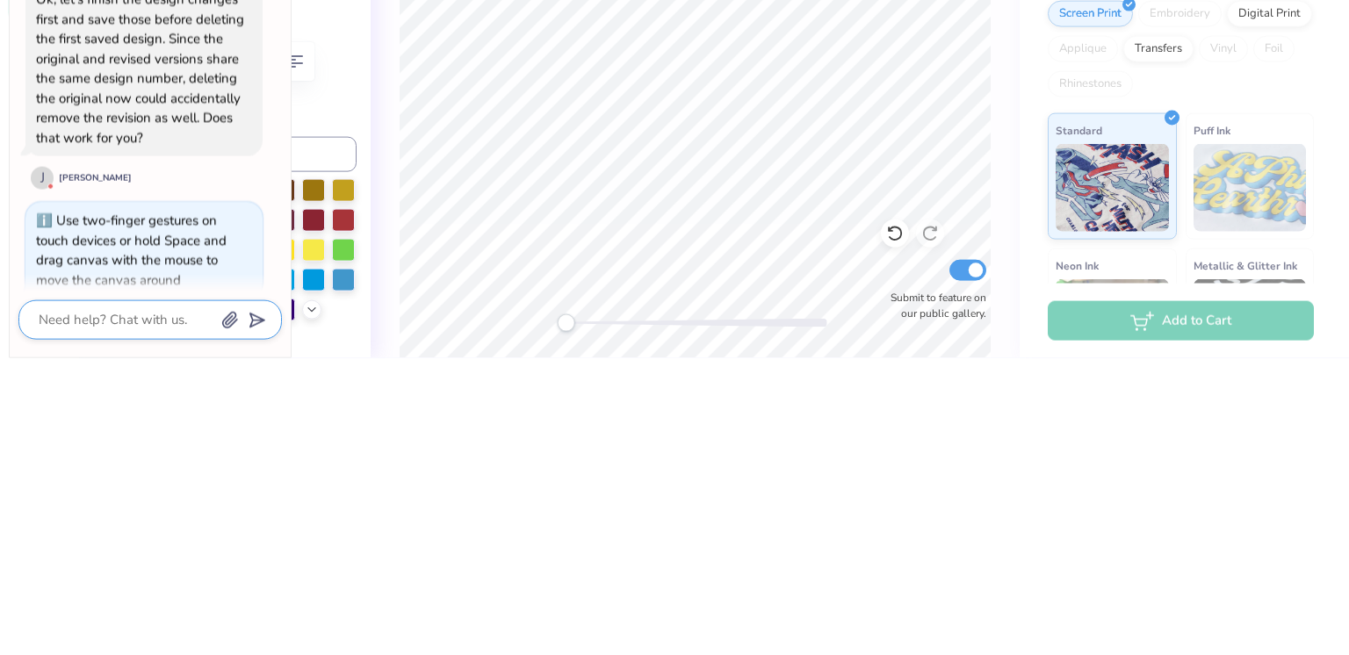
type textarea "n"
type textarea "x"
type textarea "ne"
type textarea "x"
type textarea "nev"
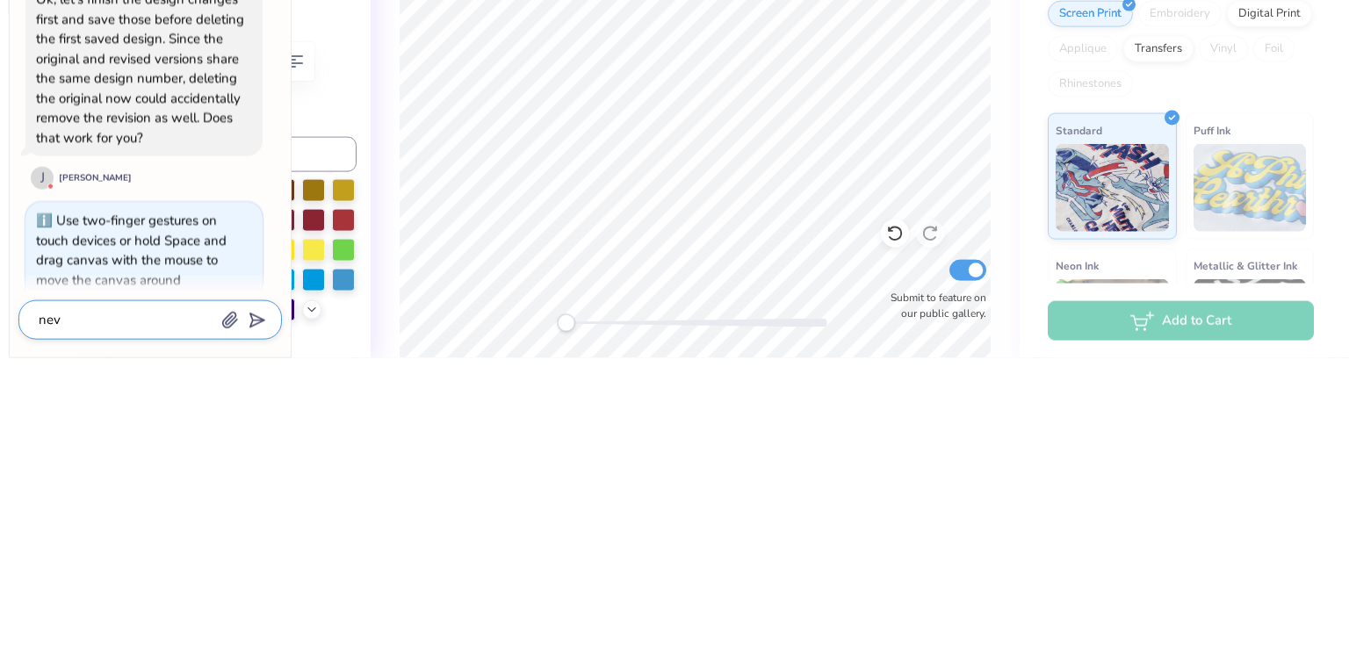
type textarea "x"
type textarea "neve"
type textarea "x"
type textarea "never"
type textarea "x"
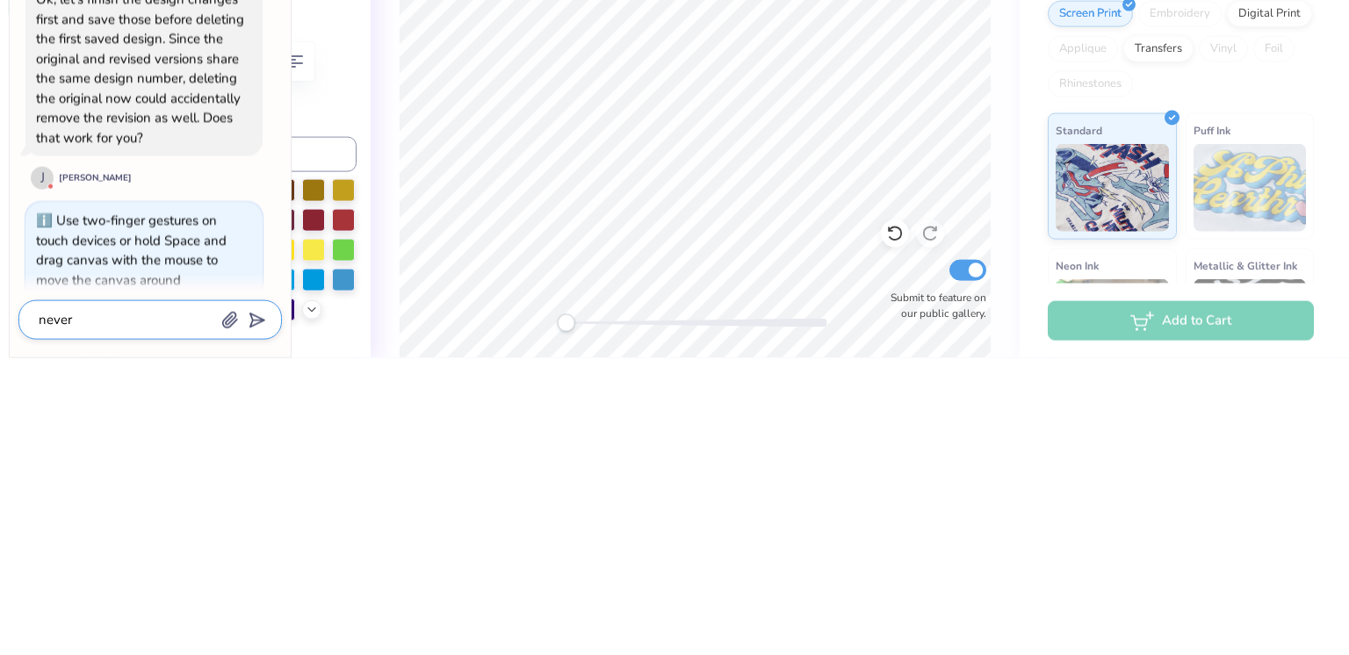
type textarea "neverm"
type textarea "x"
type textarea "nevermi"
type textarea "x"
type textarea "nevermin"
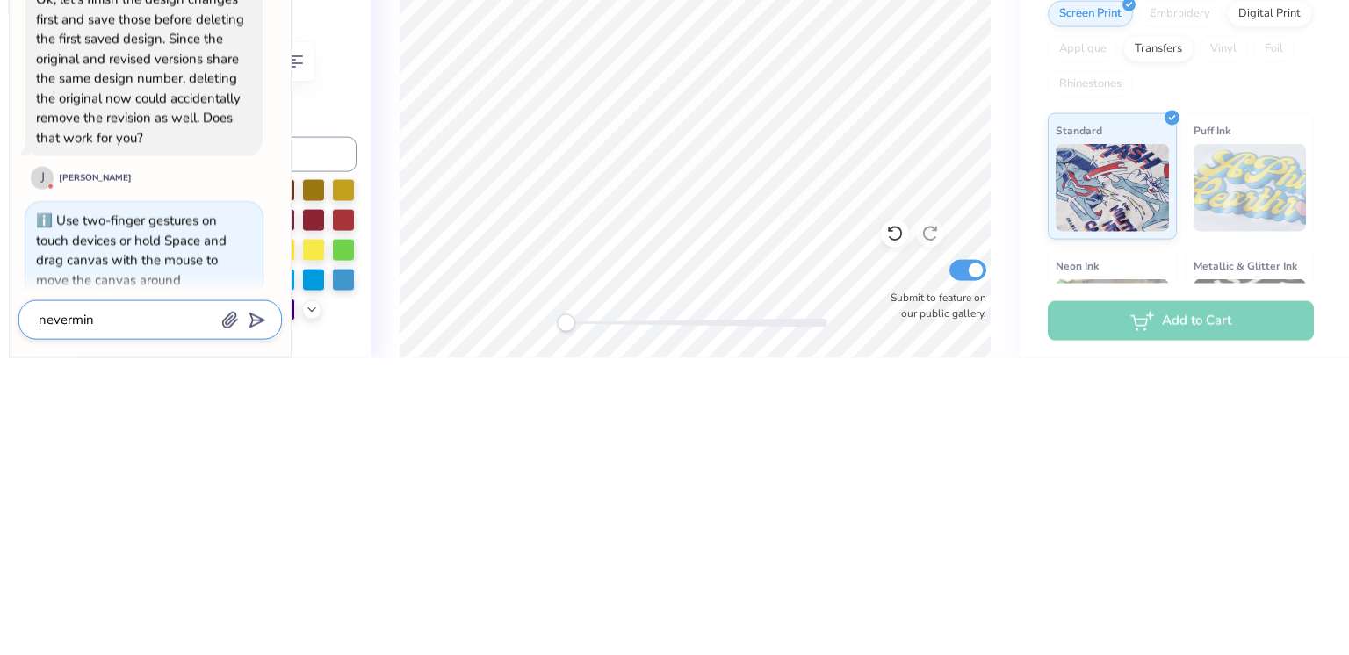
type textarea "x"
type textarea "nevermind"
type textarea "x"
type textarea "nevermind"
type textarea "x"
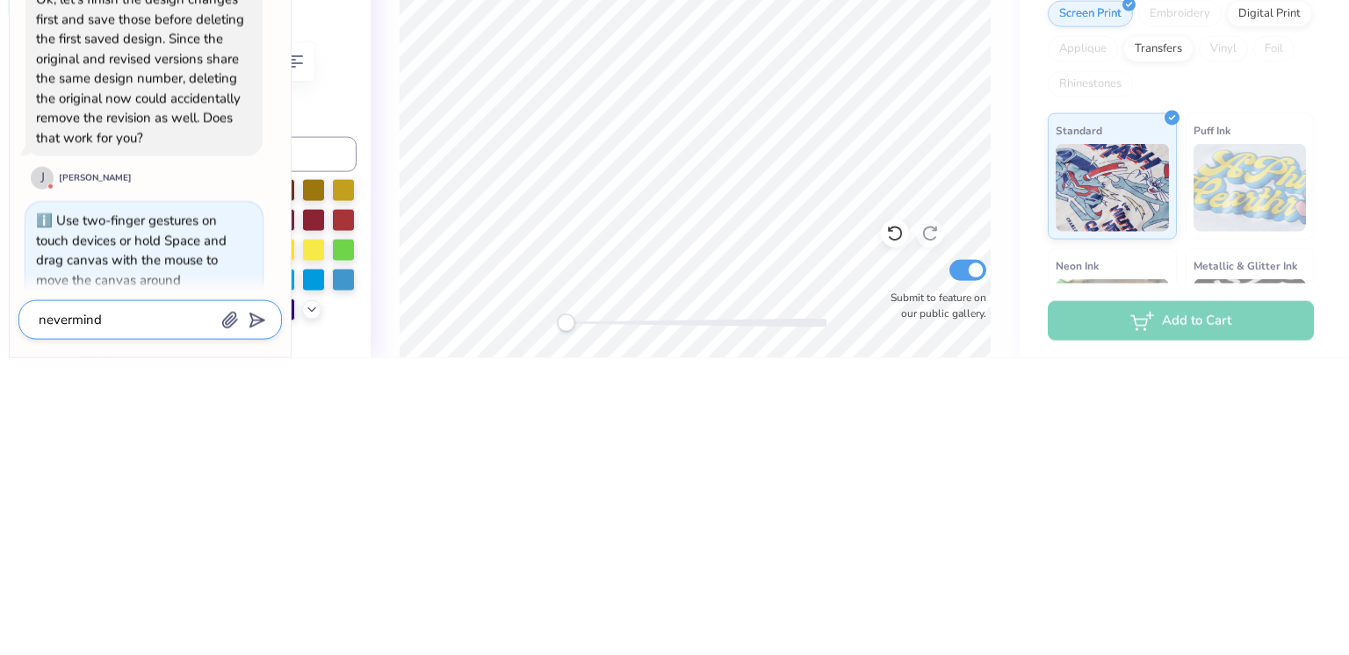
type textarea "nevermind d"
type textarea "x"
type textarea "nevermind do"
type textarea "x"
type textarea "nevermind don"
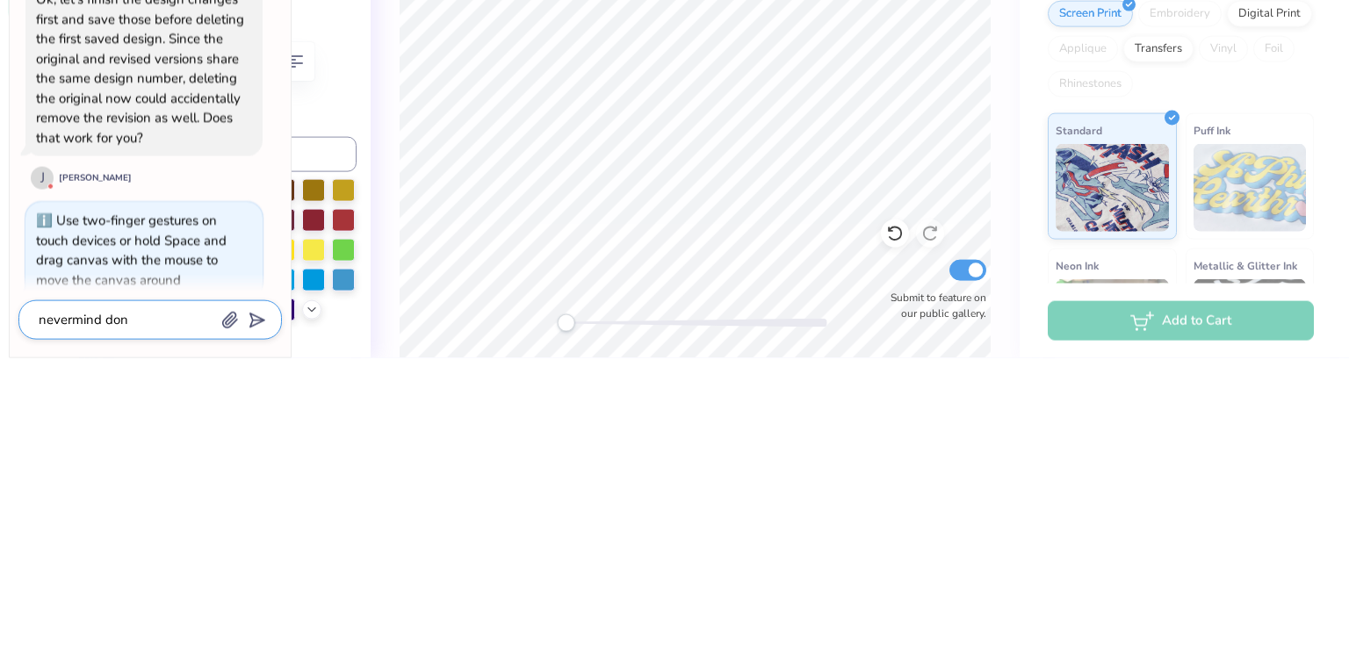
type textarea "x"
type textarea "nevermind dont"
type textarea "x"
type textarea "nevermind dont"
type textarea "x"
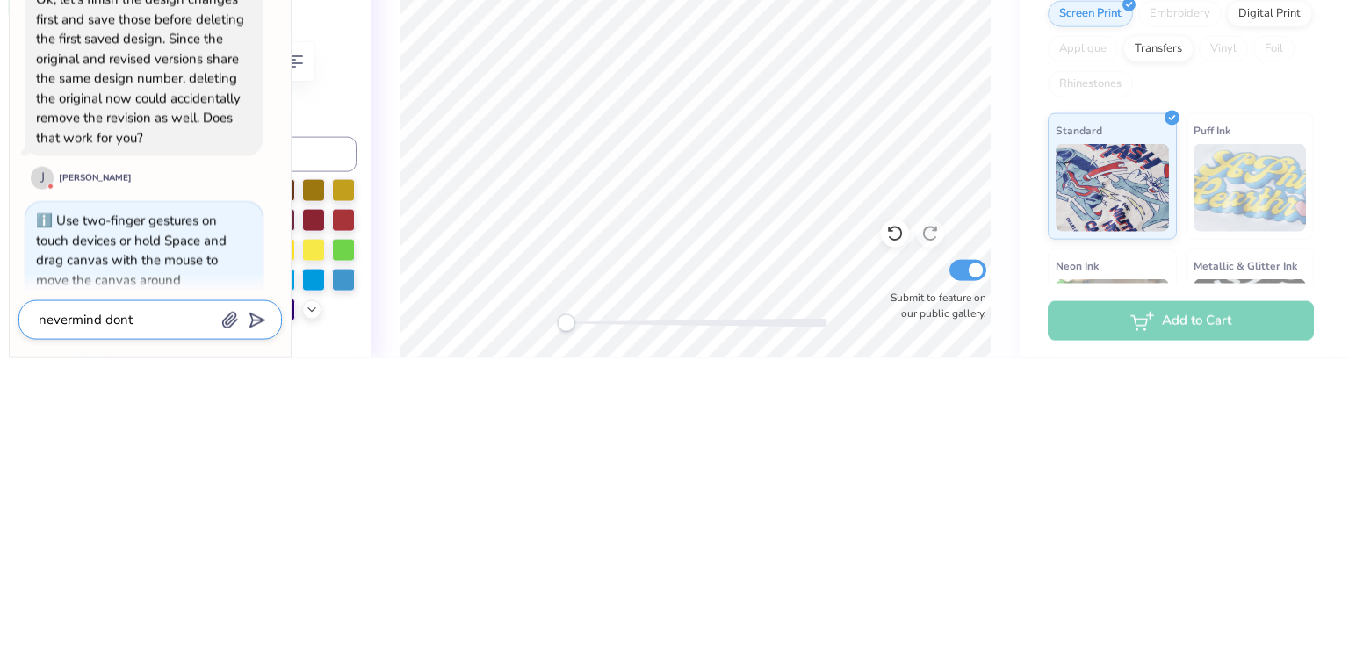
type textarea "nevermind dont w"
type textarea "x"
type textarea "nevermind dont wo"
type textarea "x"
type textarea "nevermind dont wor"
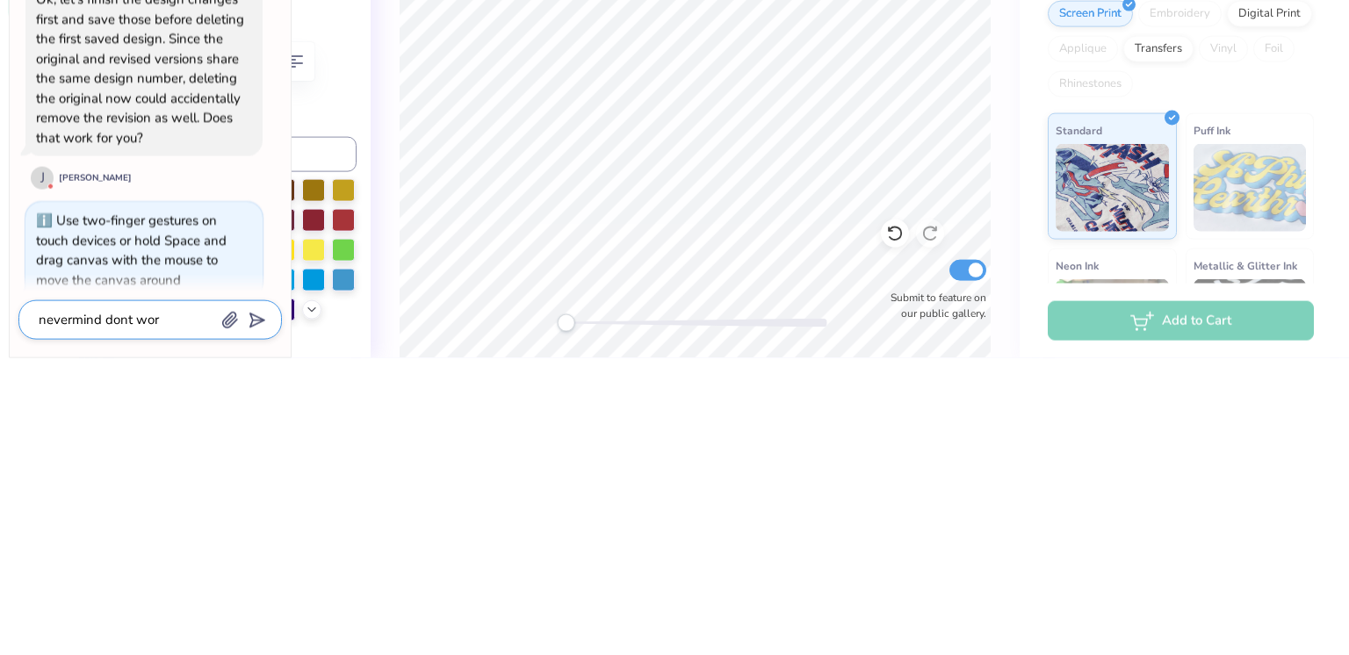
type textarea "x"
type textarea "nevermind dont wo"
type textarea "x"
type textarea "nevermind dont w"
type textarea "x"
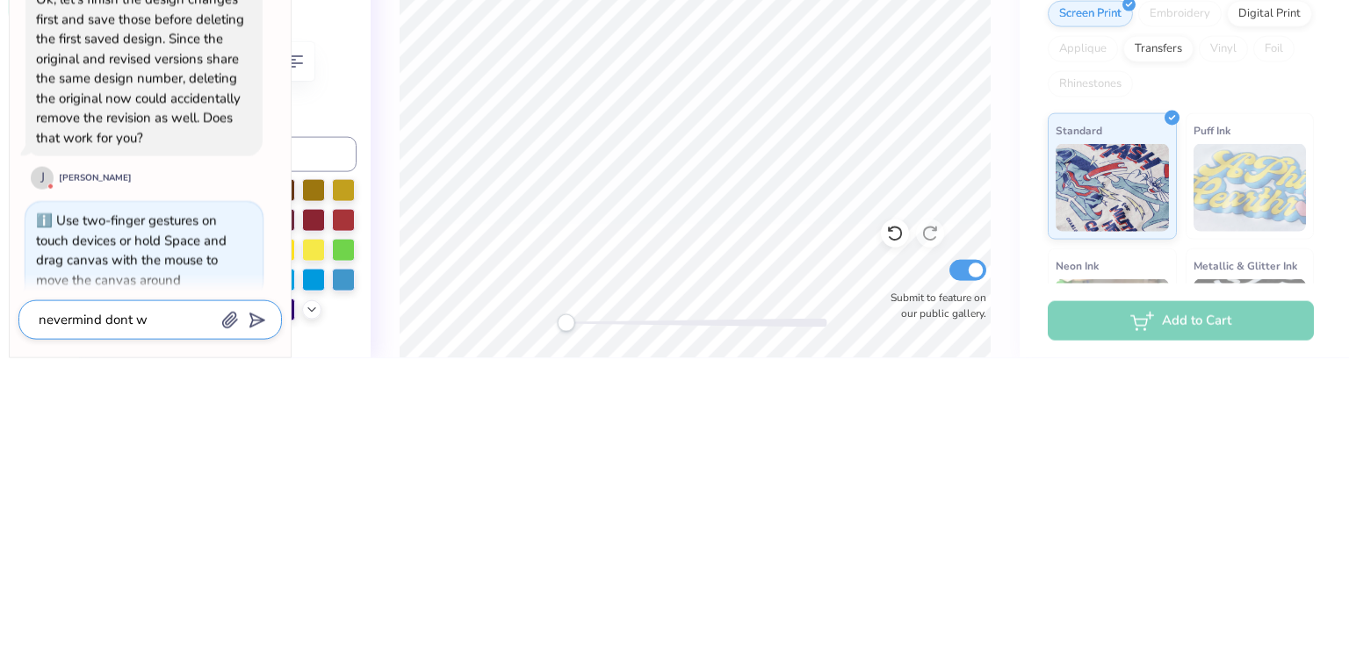
type textarea "nevermind dont"
type textarea "x"
type textarea "nevermind dont"
type textarea "x"
type textarea "nevermind don"
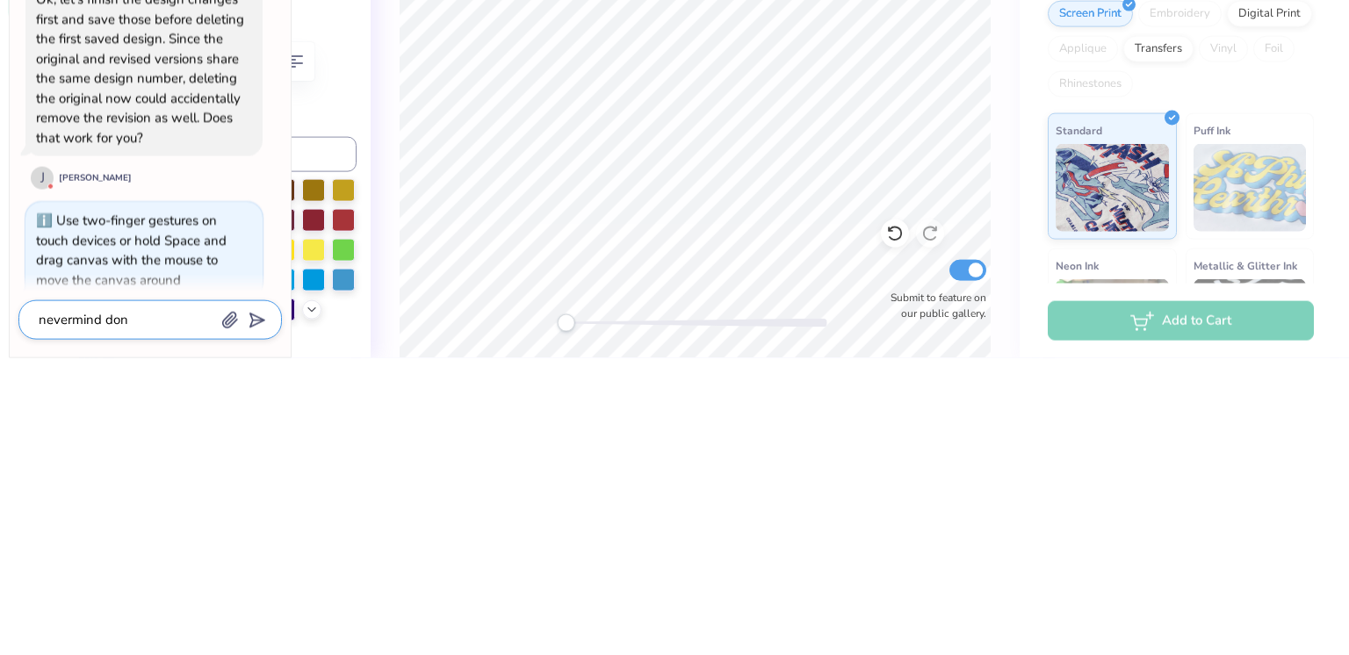
type textarea "x"
type textarea "nevermind do"
type textarea "x"
type textarea "nevermind d"
type textarea "x"
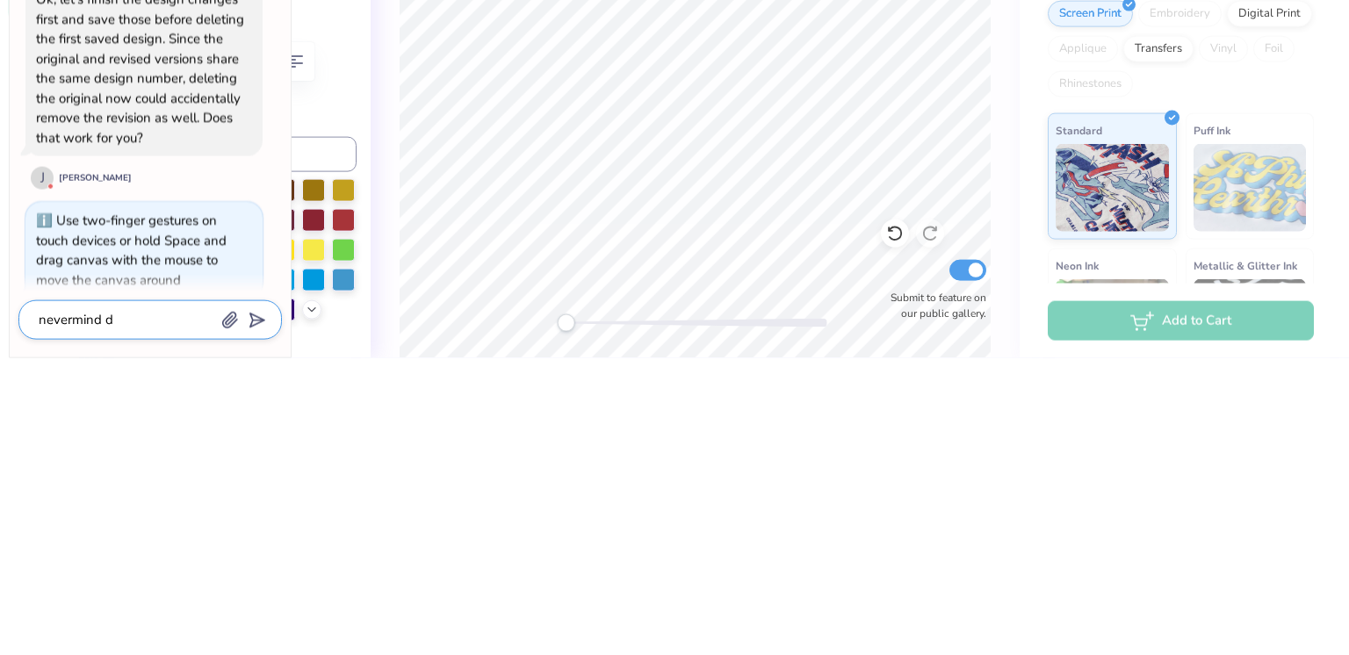
type textarea "nevermind"
type textarea "x"
type textarea "nevermind i"
type textarea "x"
type textarea "nevermind i"
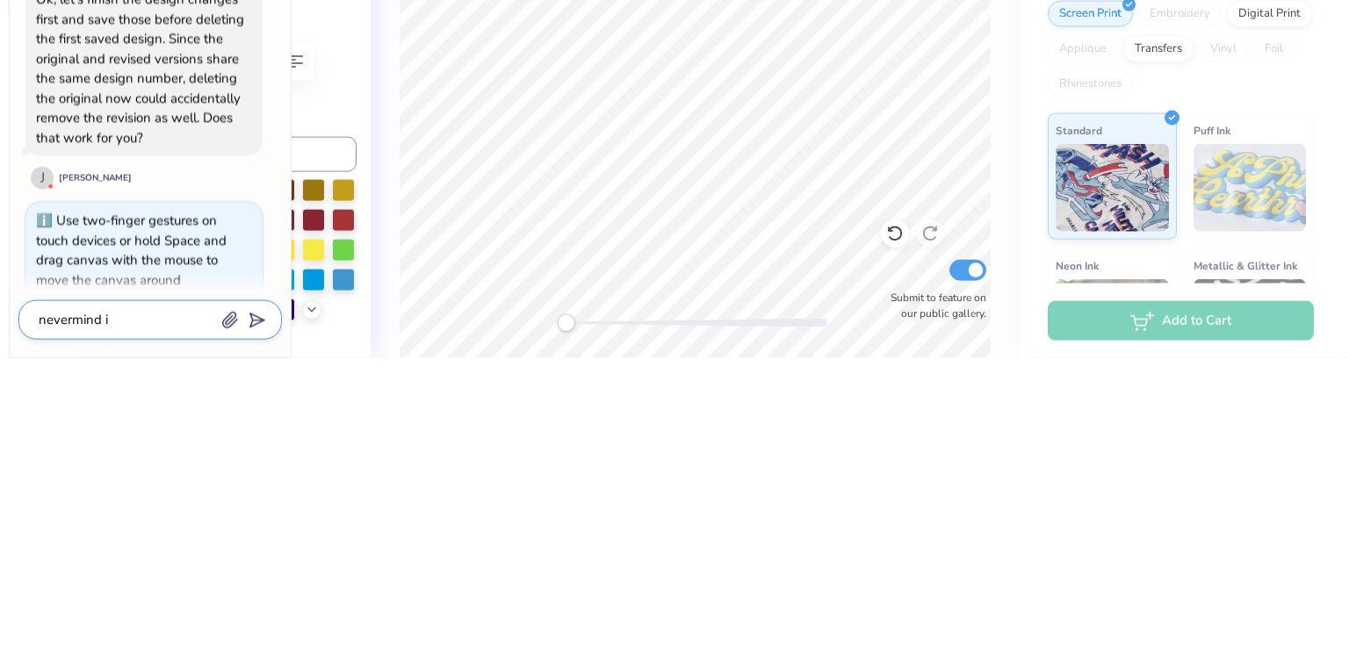
type textarea "x"
type textarea "nevermind i w"
type textarea "x"
type textarea "nevermind i wi"
type textarea "x"
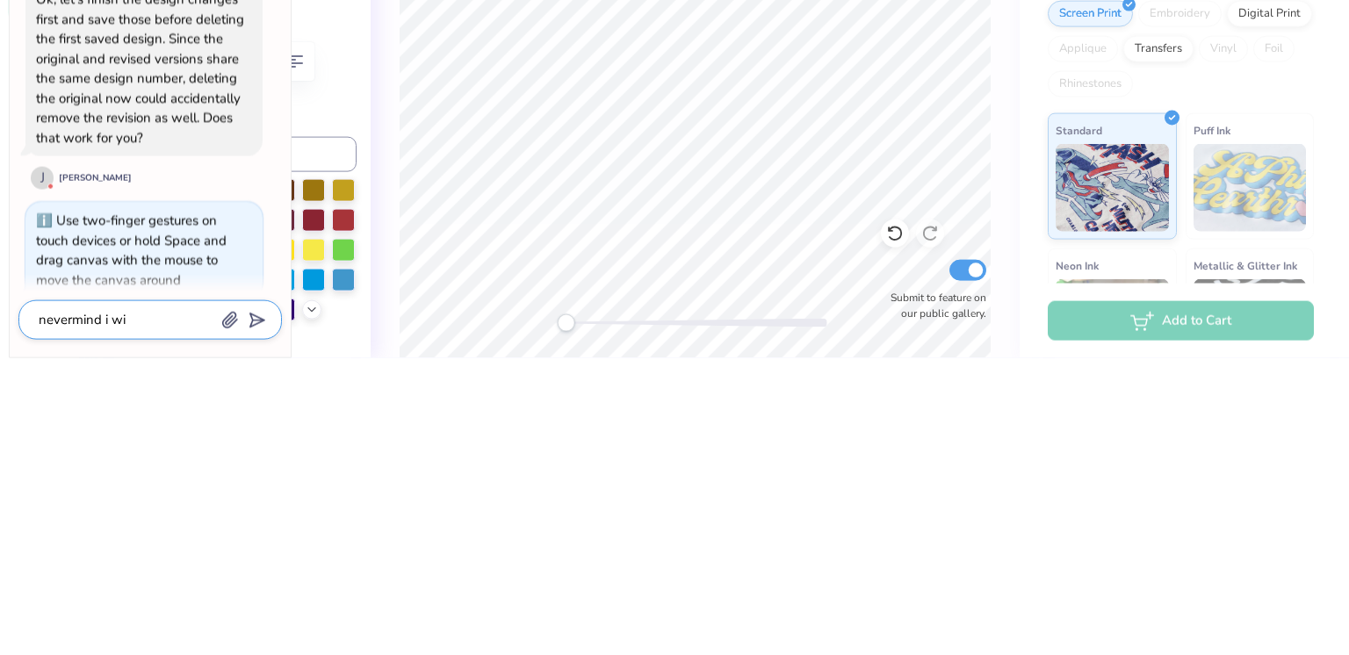
type textarea "nevermind i wil"
type textarea "x"
type textarea "nevermind i will"
type textarea "x"
type textarea "nevermind i will"
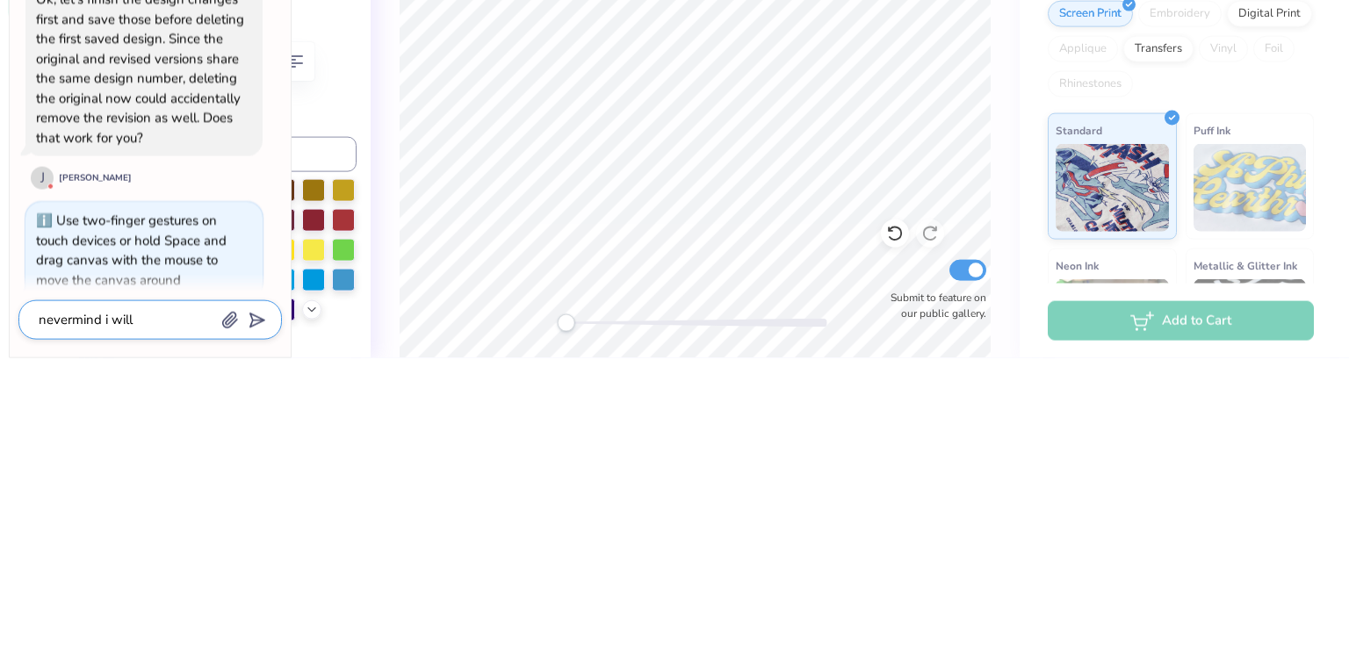
type textarea "x"
type textarea "nevermind i will k"
type textarea "x"
type textarea "nevermind i will ke"
type textarea "x"
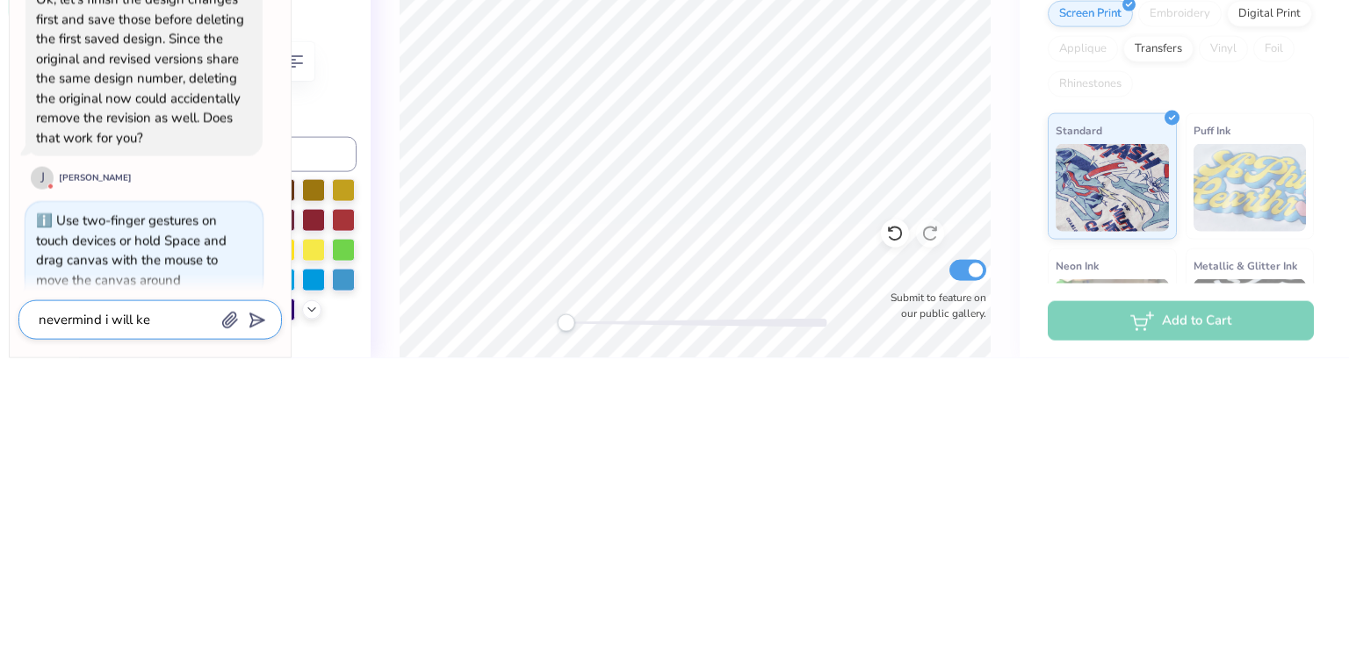
type textarea "nevermind i will kee"
type textarea "x"
type textarea "nevermind i will keep"
type textarea "x"
type textarea "nevermind i will keep"
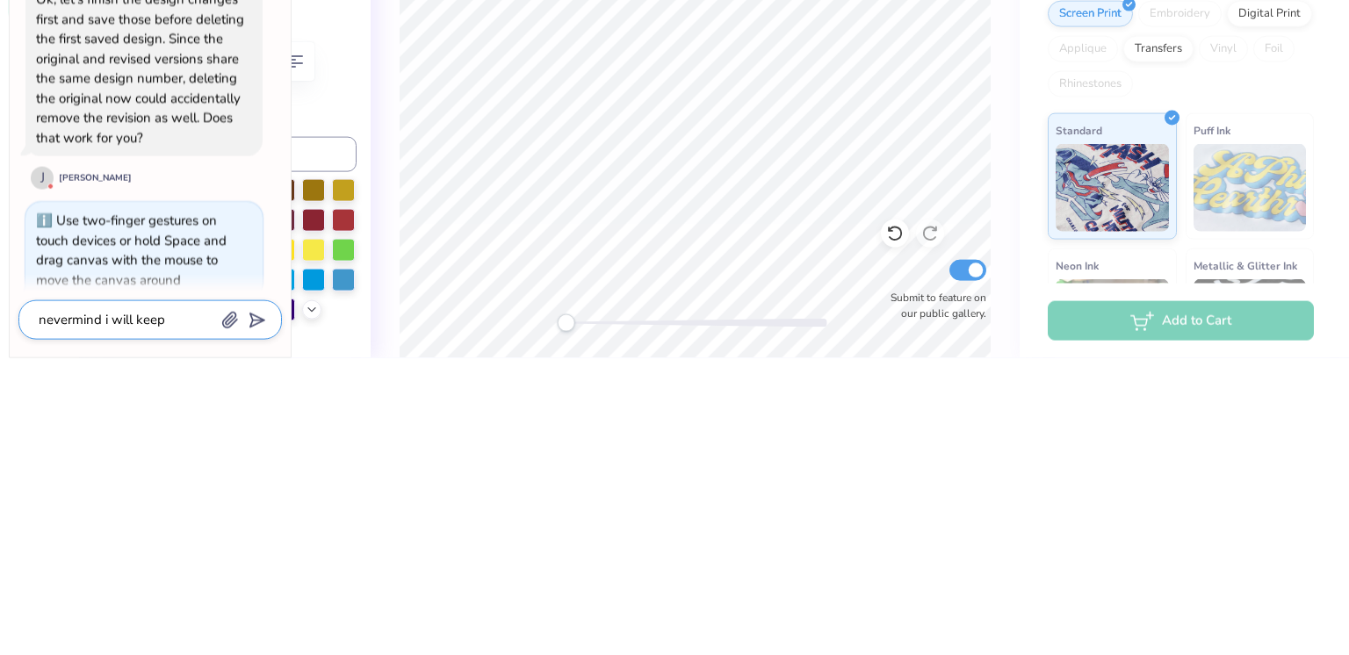
type textarea "x"
type textarea "nevermind i will keep i"
type textarea "x"
type textarea "nevermind i will keep it"
type textarea "x"
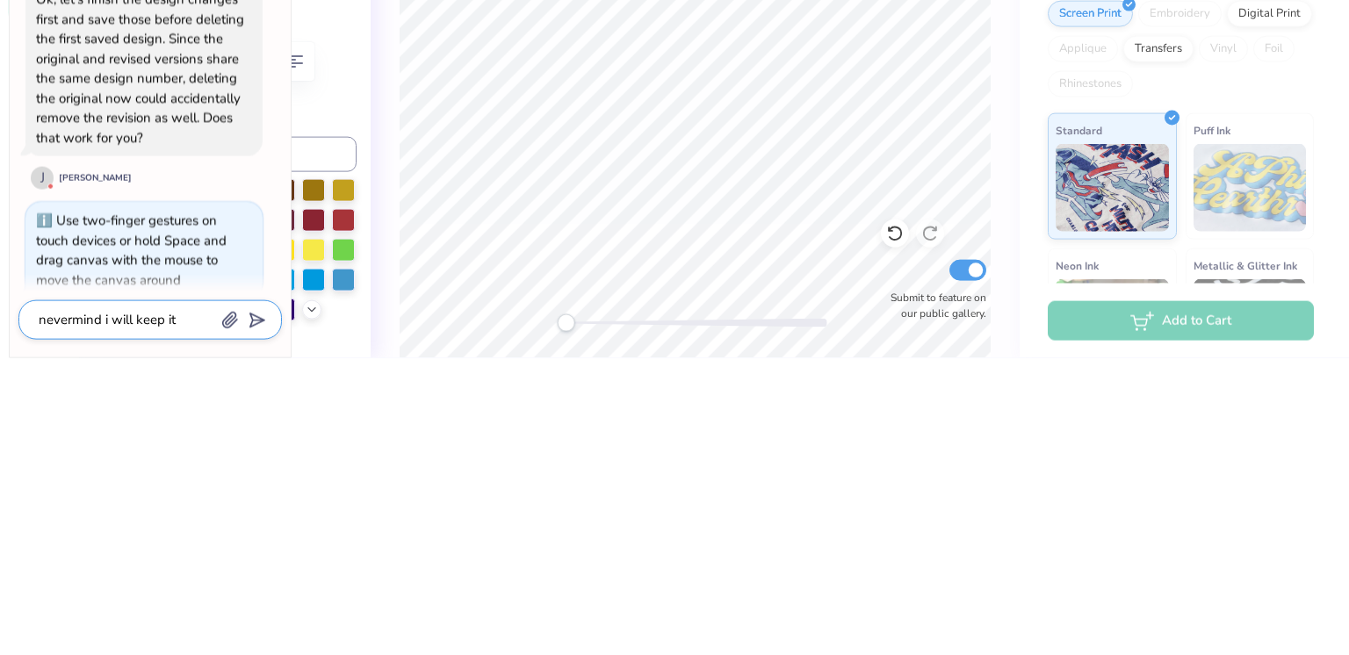
type textarea "nevermind i will keep it"
type textarea "x"
type textarea "nevermind i will keep it"
click at [258, 617] on line "submit" at bounding box center [258, 617] width 11 height 11
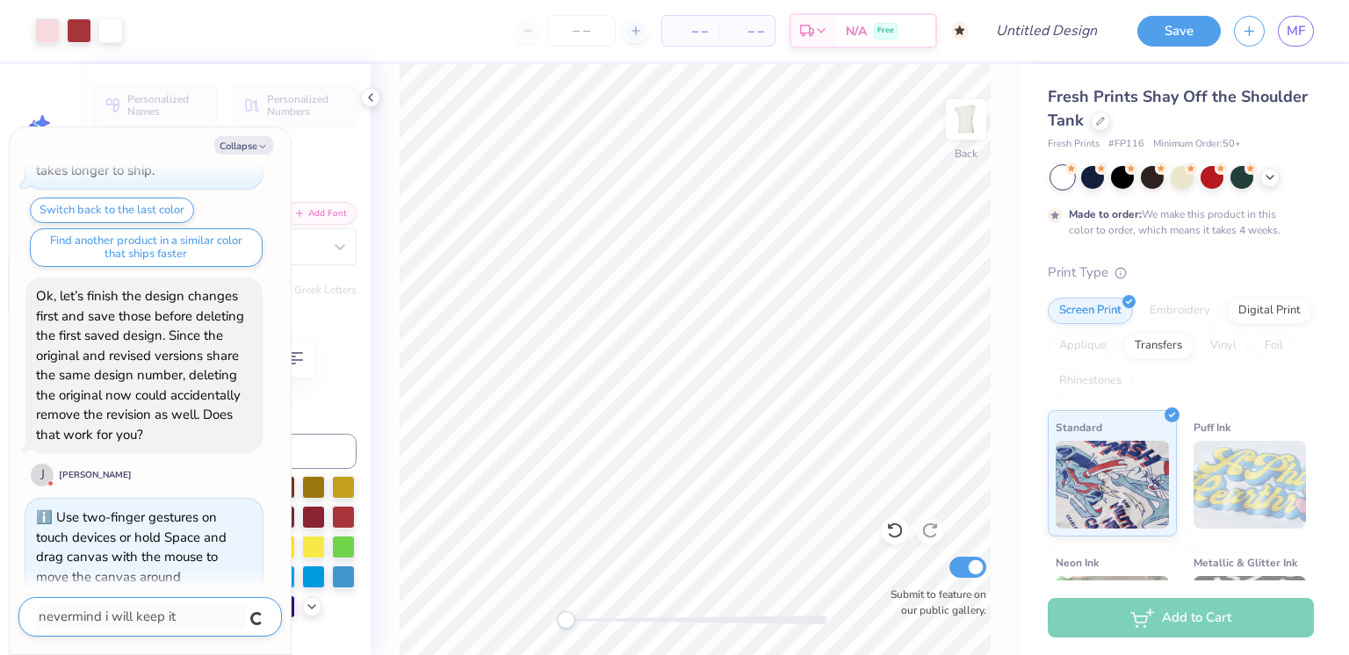
scroll to position [2137, 0]
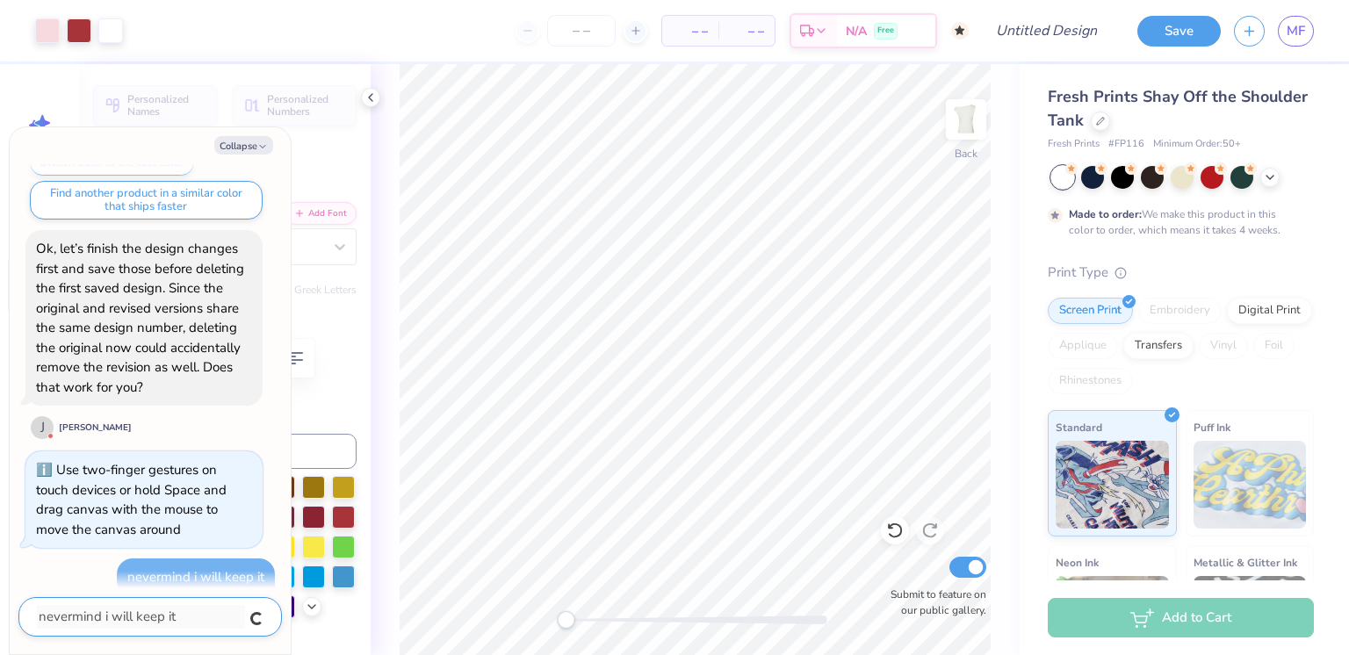
type textarea "x"
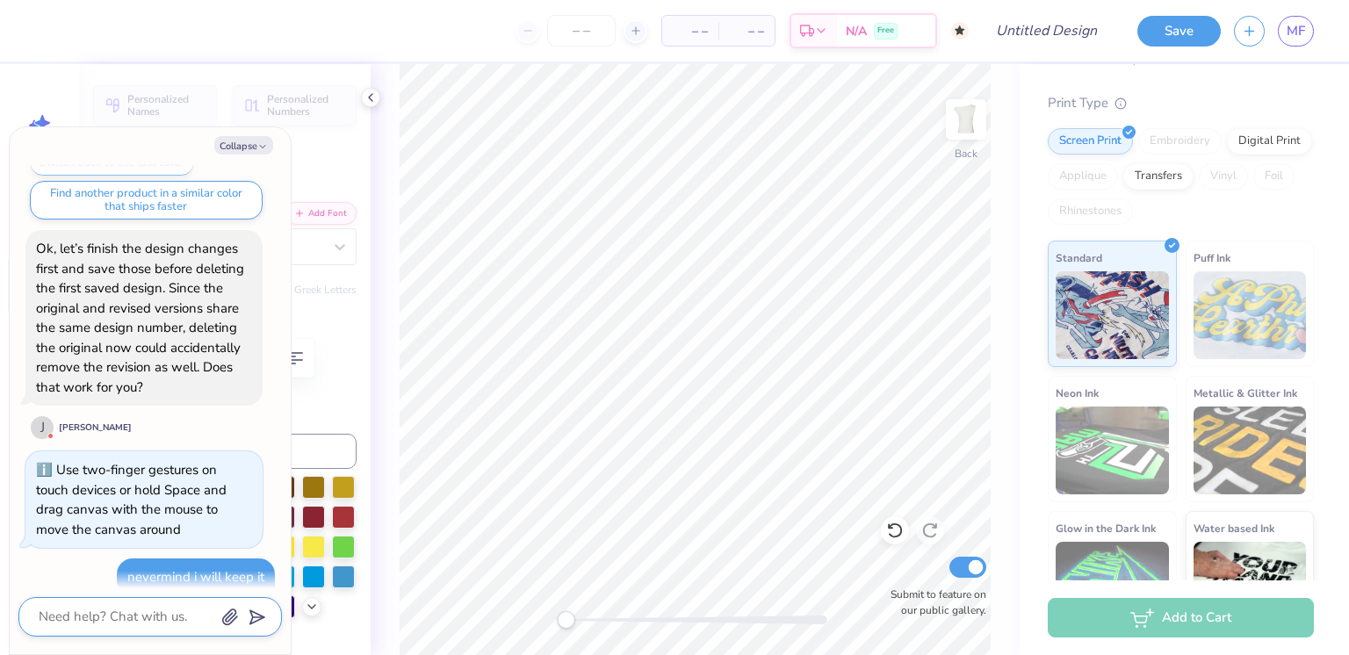
scroll to position [0, 0]
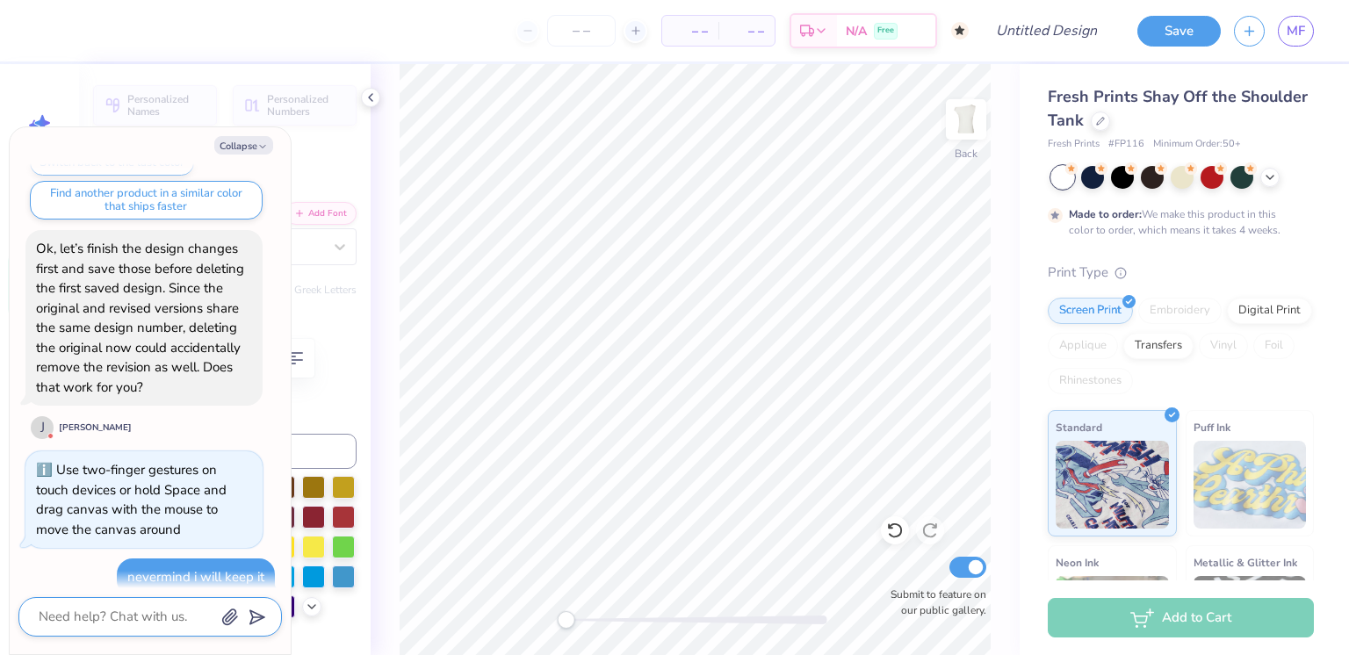
click at [249, 143] on button "Collapse" at bounding box center [243, 145] width 59 height 18
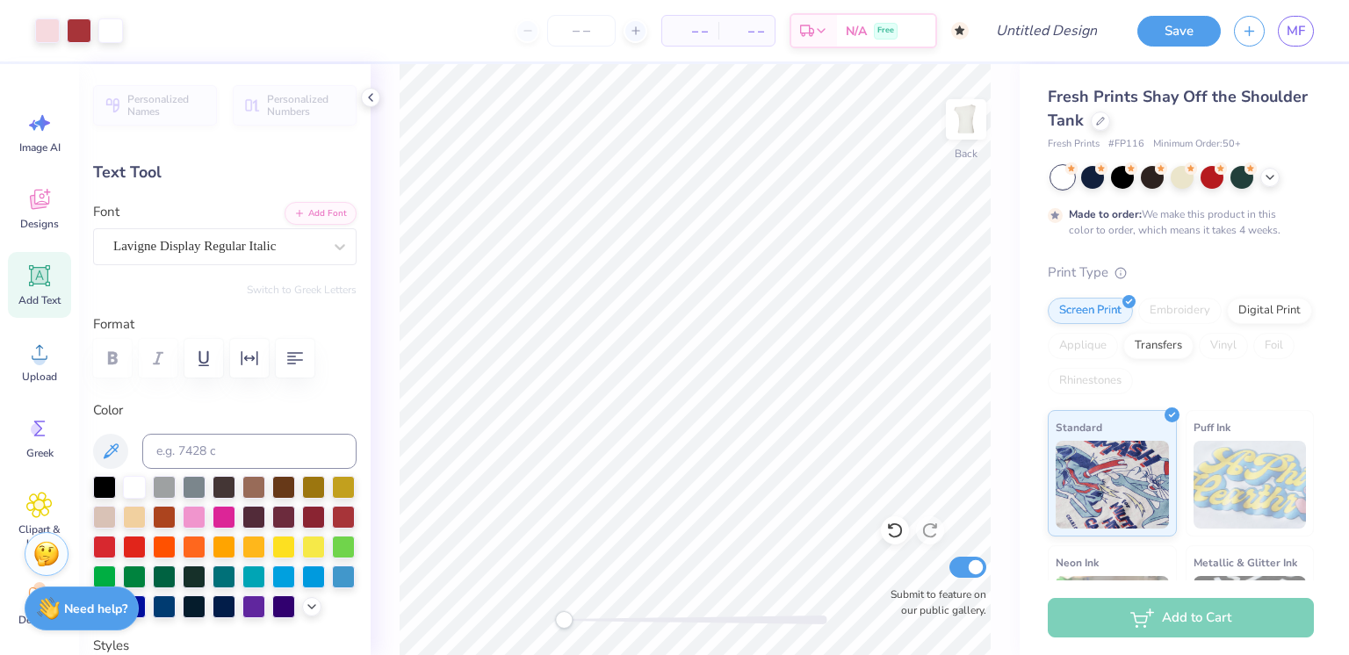
click at [247, 145] on button "Collapse" at bounding box center [243, 145] width 59 height 18
type textarea "x"
click at [579, 28] on input "number" at bounding box center [581, 31] width 68 height 32
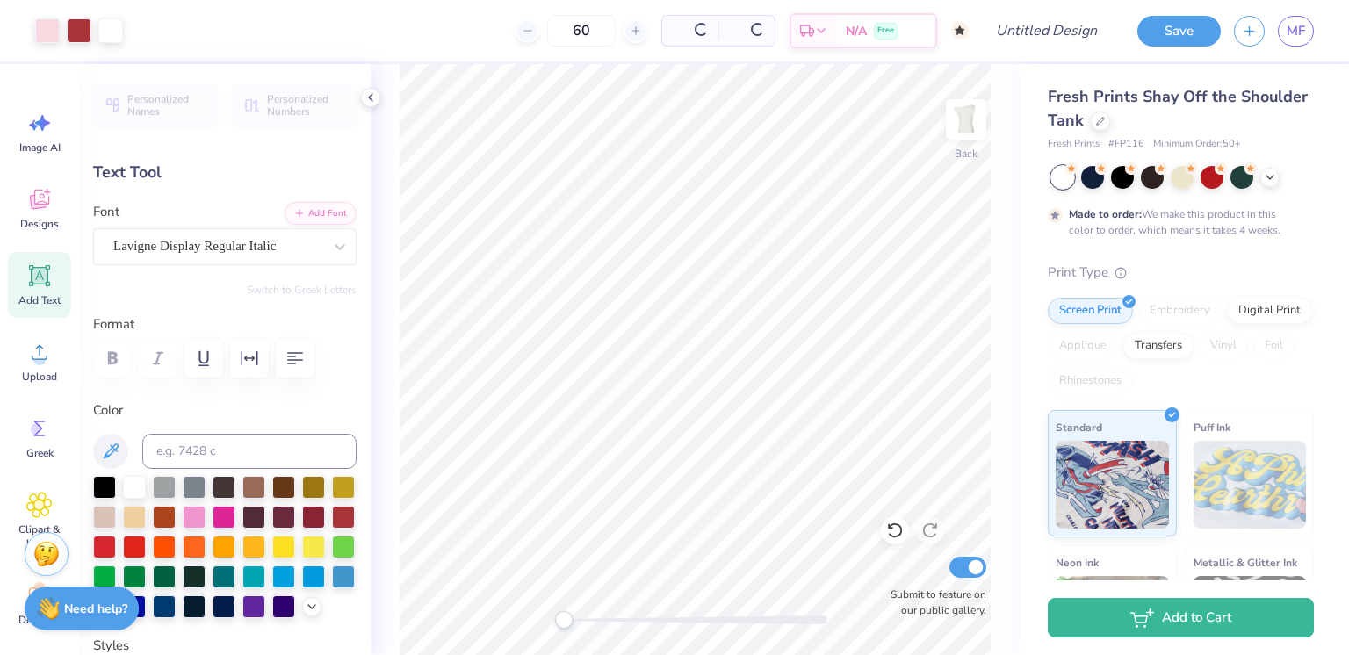
type input "60"
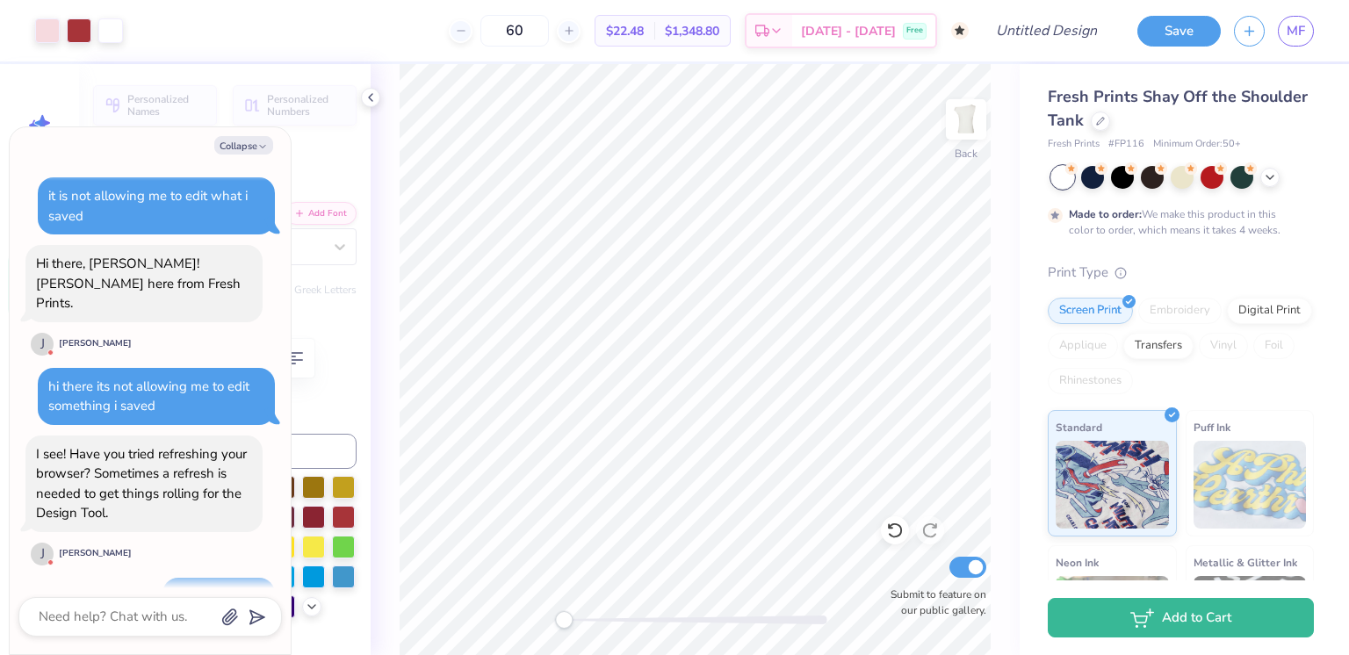
scroll to position [2279, 0]
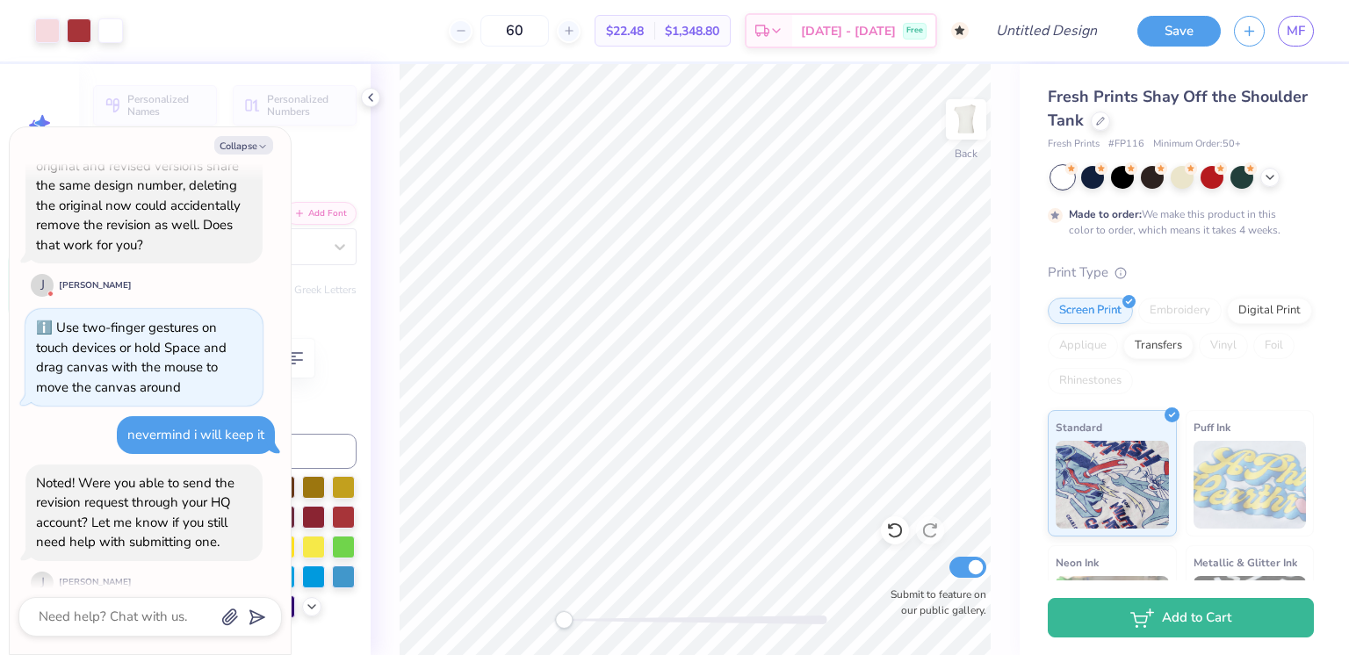
click at [1301, 40] on span "MF" at bounding box center [1296, 31] width 18 height 20
type textarea "x"
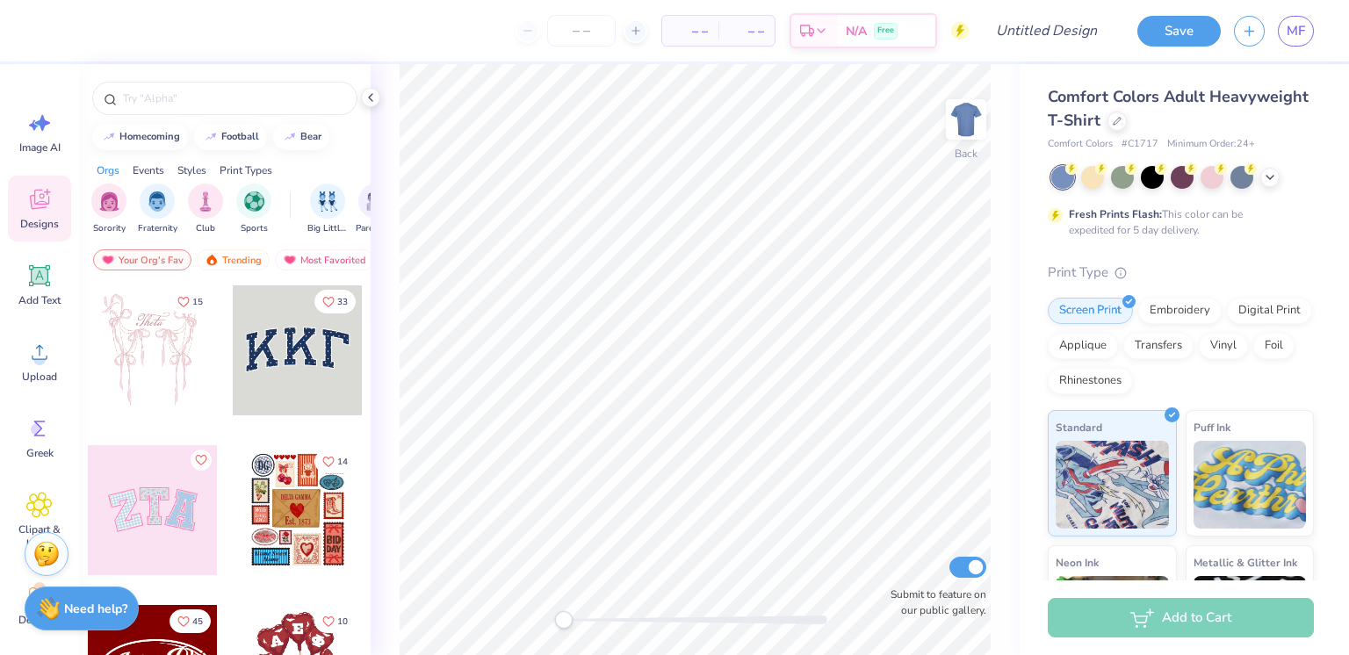
click at [105, 615] on strong "Need help?" at bounding box center [95, 609] width 63 height 17
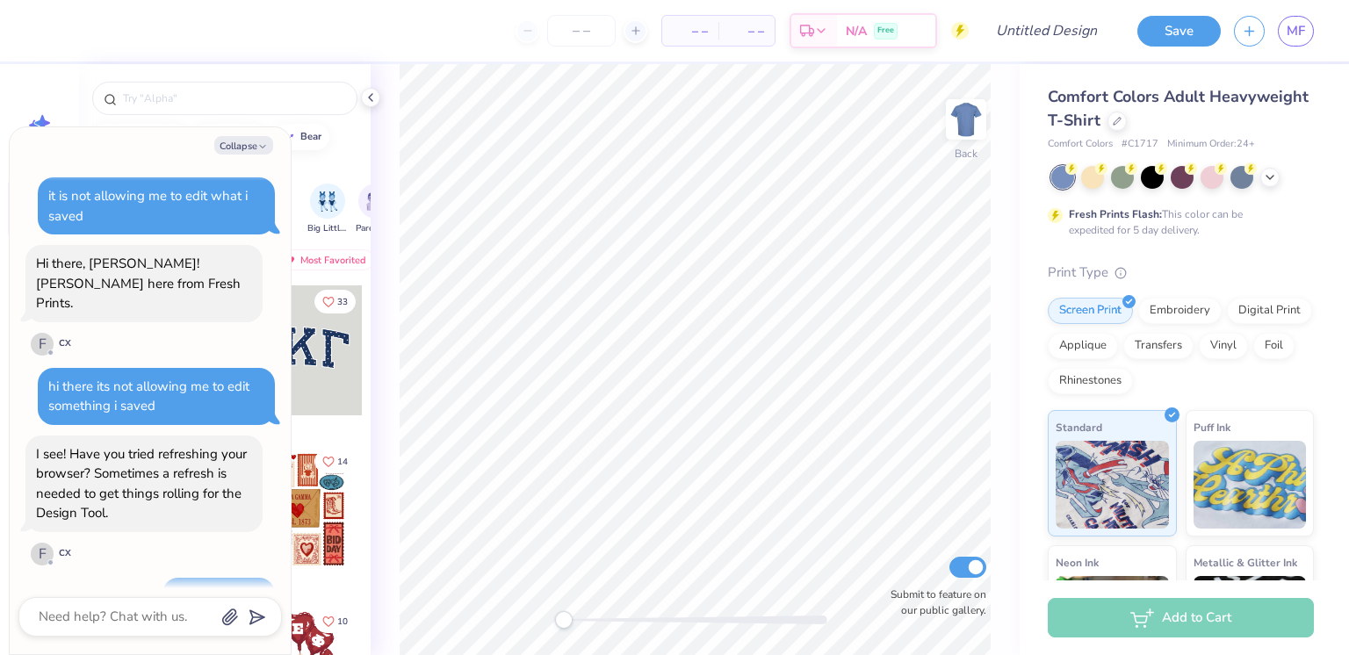
scroll to position [2027, 0]
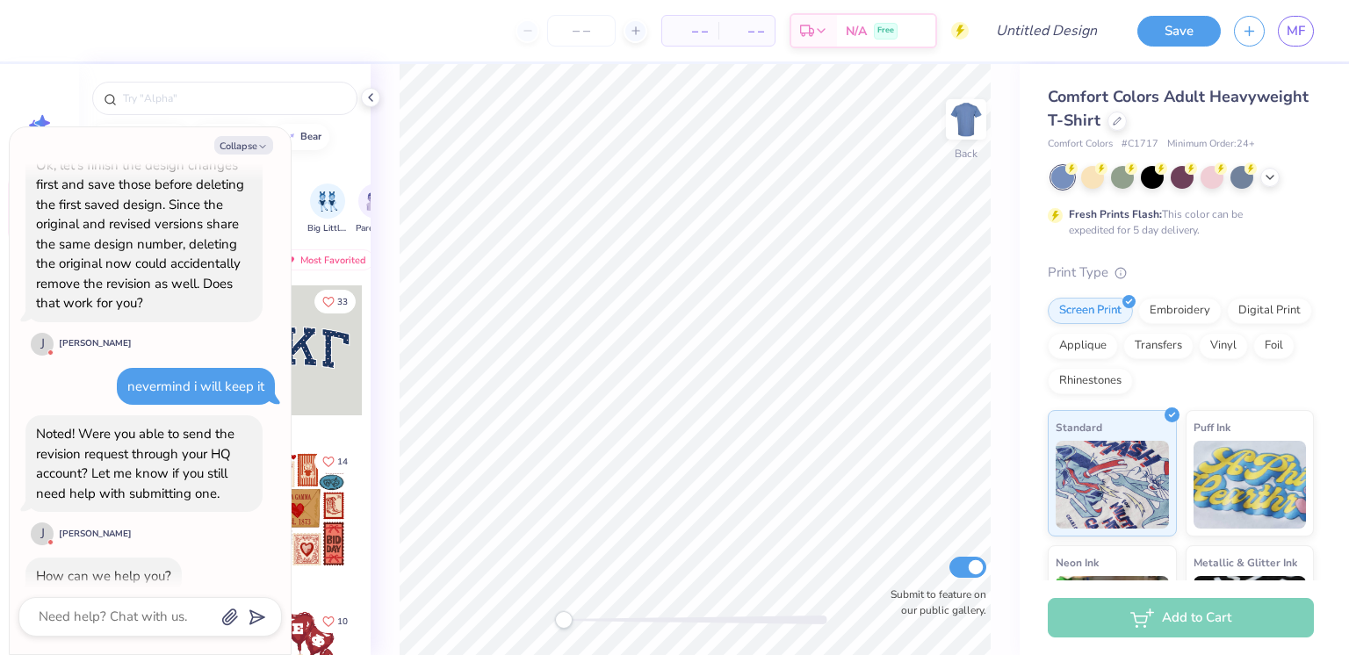
click at [263, 146] on icon "button" at bounding box center [262, 146] width 11 height 11
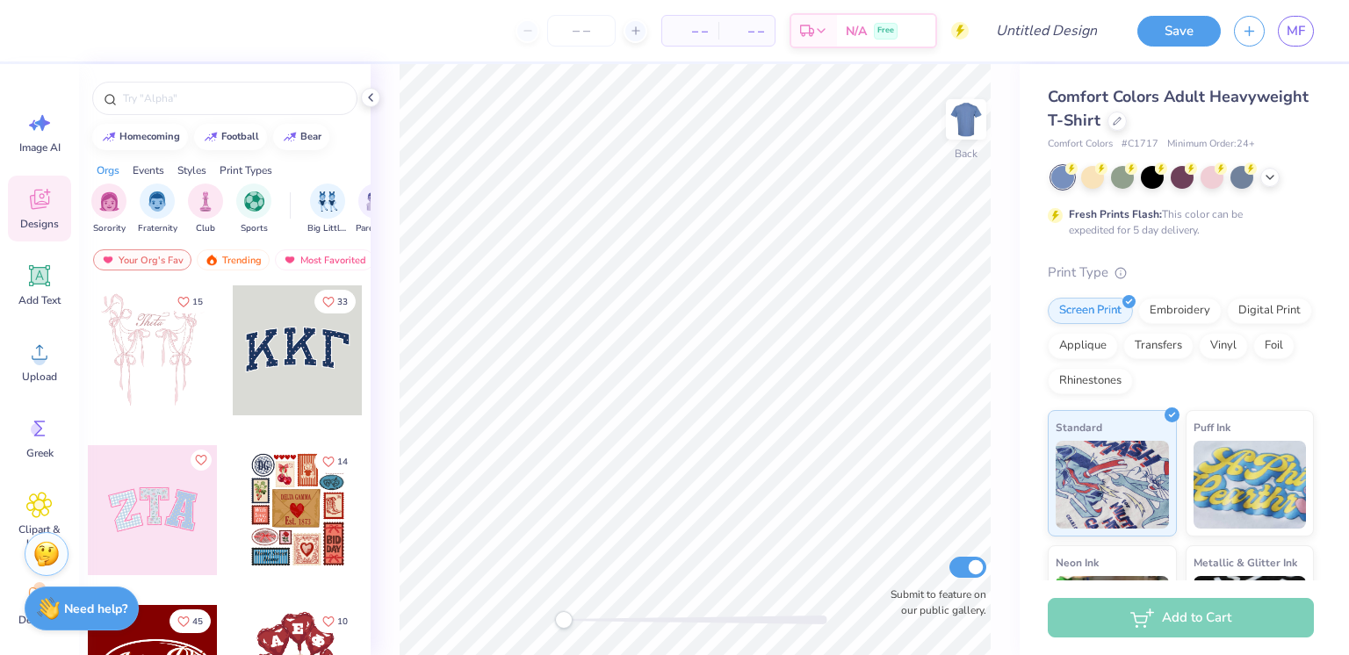
click at [85, 615] on strong "Need help?" at bounding box center [95, 609] width 63 height 17
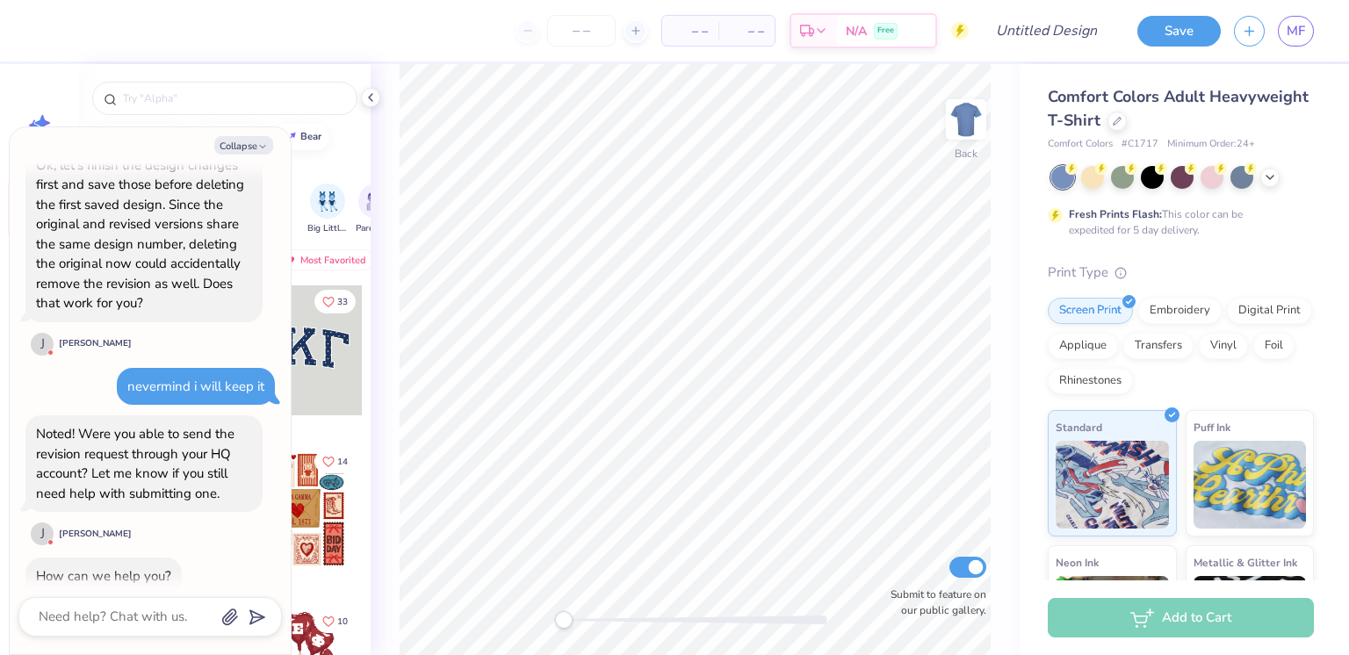
click at [251, 151] on button "Collapse" at bounding box center [243, 145] width 59 height 18
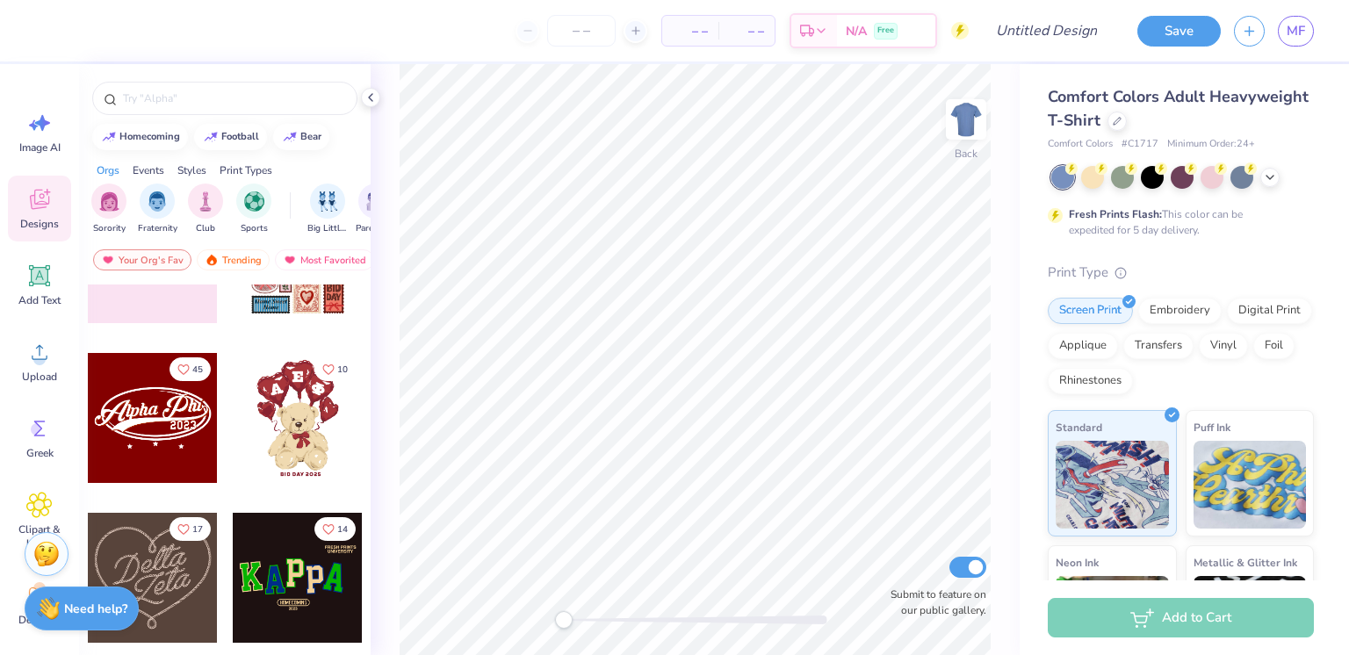
scroll to position [253, 0]
click at [1121, 121] on icon at bounding box center [1117, 121] width 7 height 7
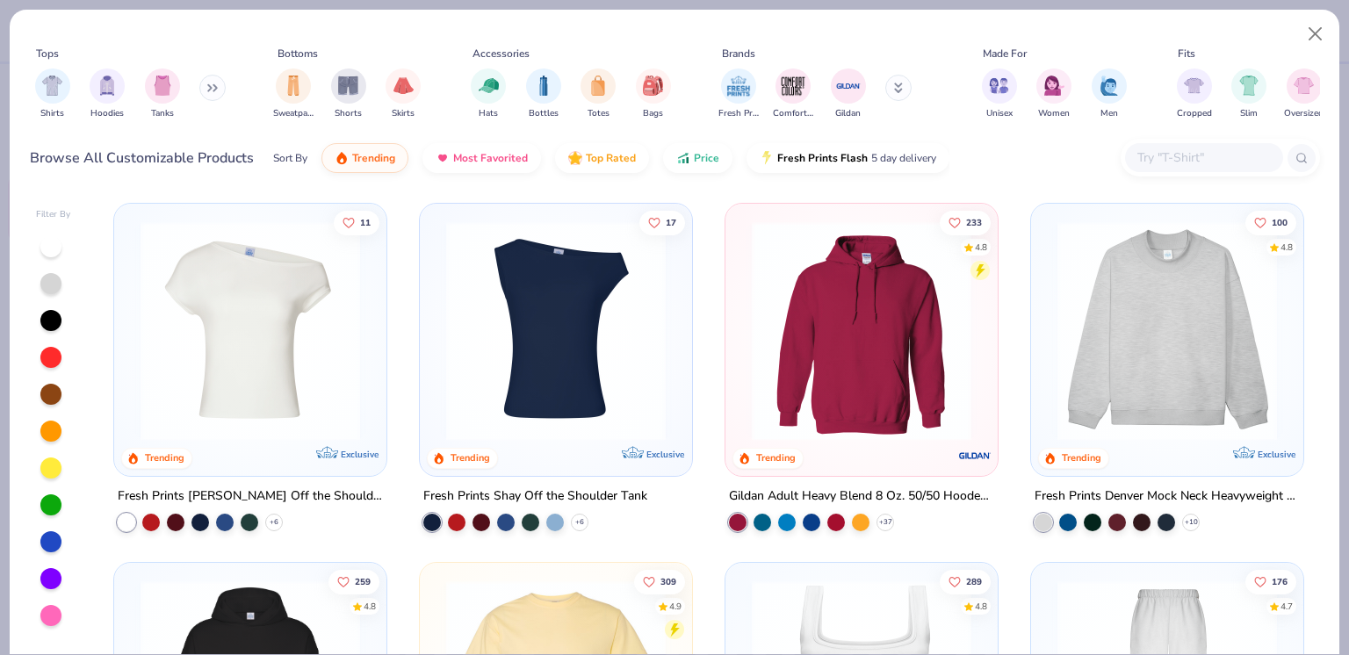
click at [621, 377] on img at bounding box center [555, 331] width 237 height 220
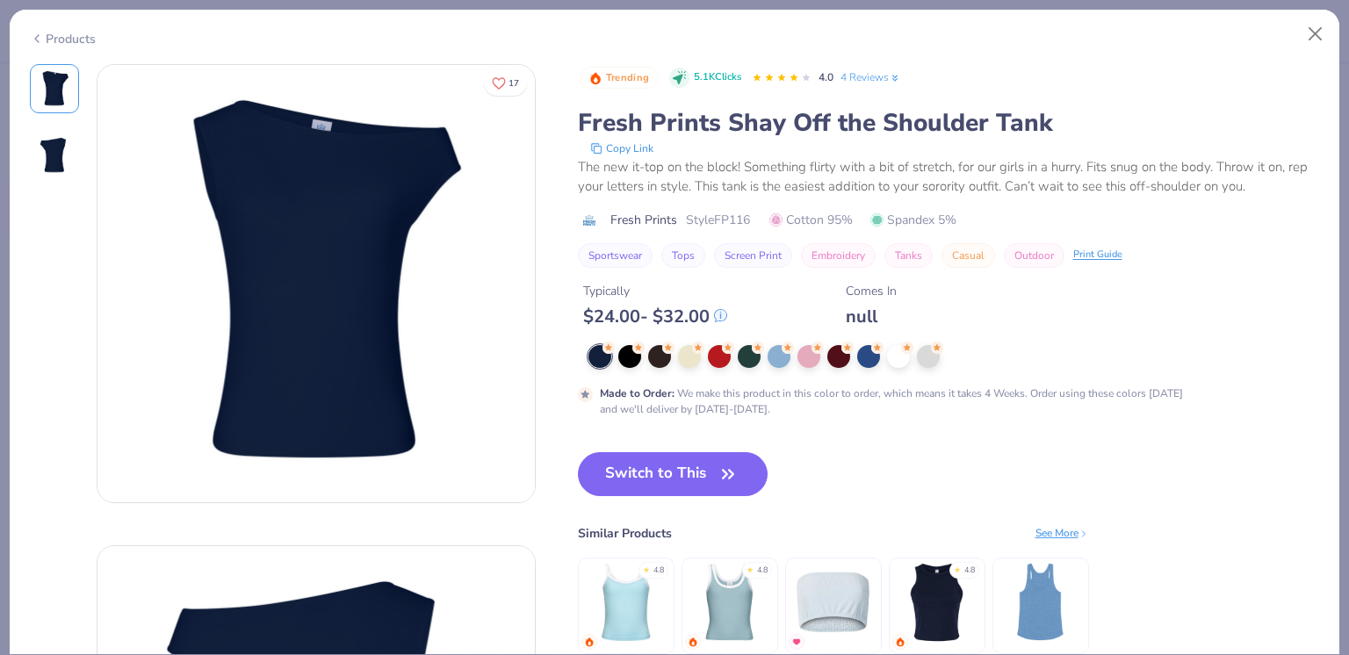
click at [893, 355] on div at bounding box center [898, 356] width 23 height 23
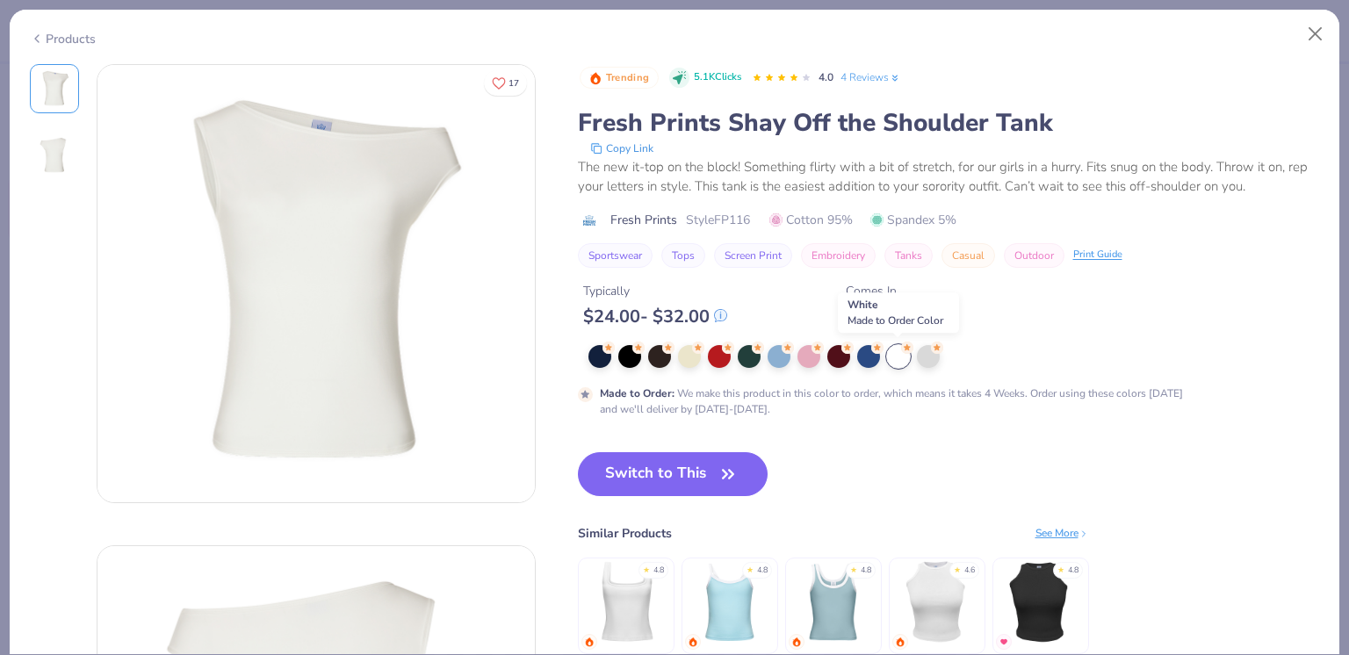
click at [716, 478] on icon "button" at bounding box center [728, 474] width 25 height 25
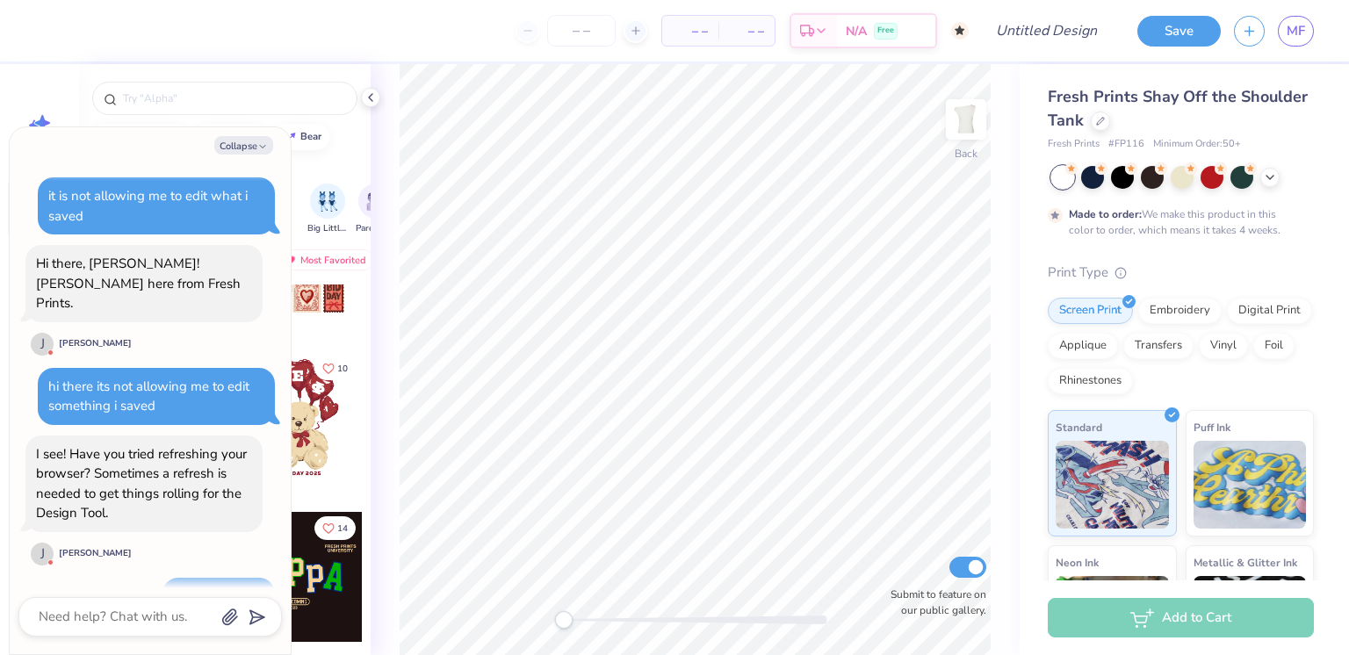
scroll to position [2172, 0]
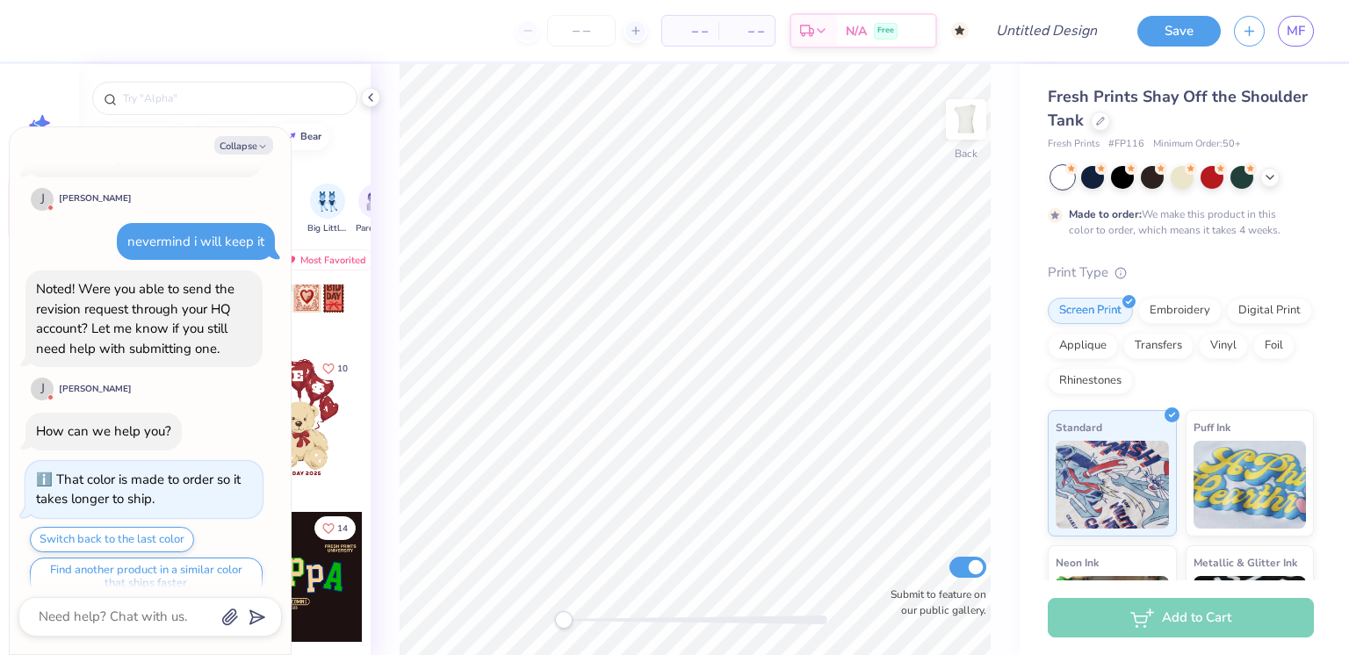
click at [263, 146] on icon "button" at bounding box center [262, 146] width 11 height 11
type textarea "x"
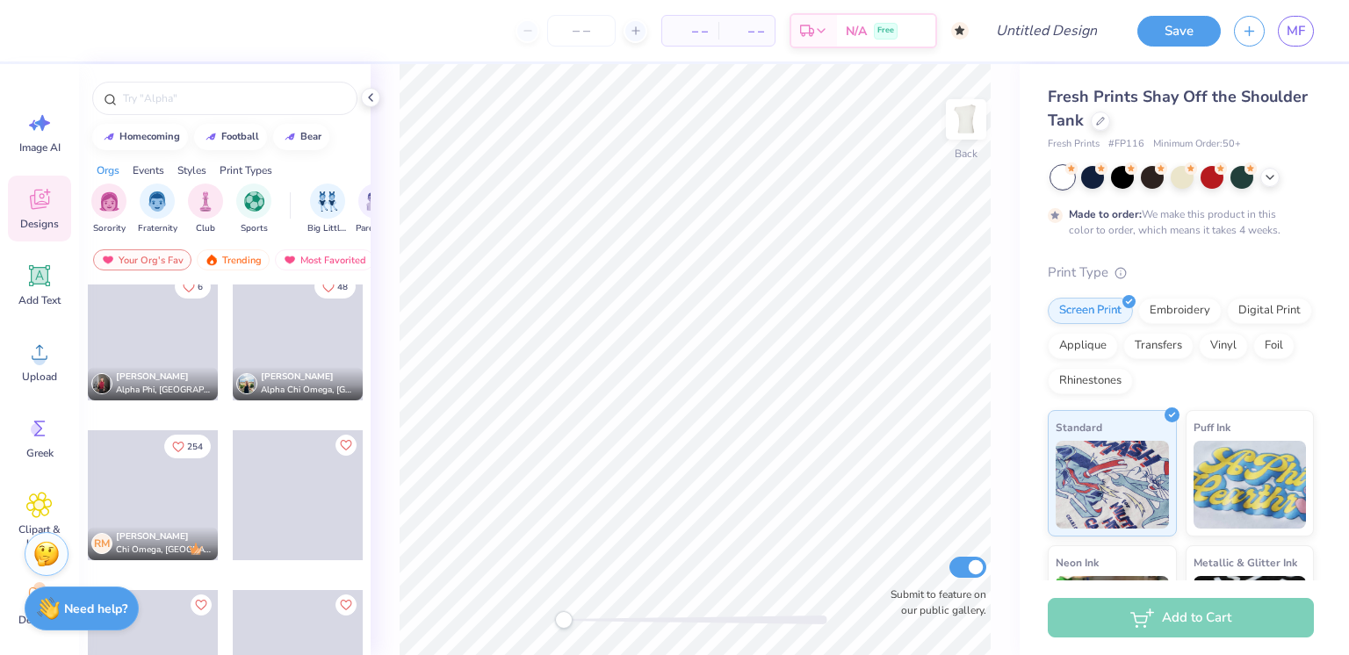
scroll to position [5159, 0]
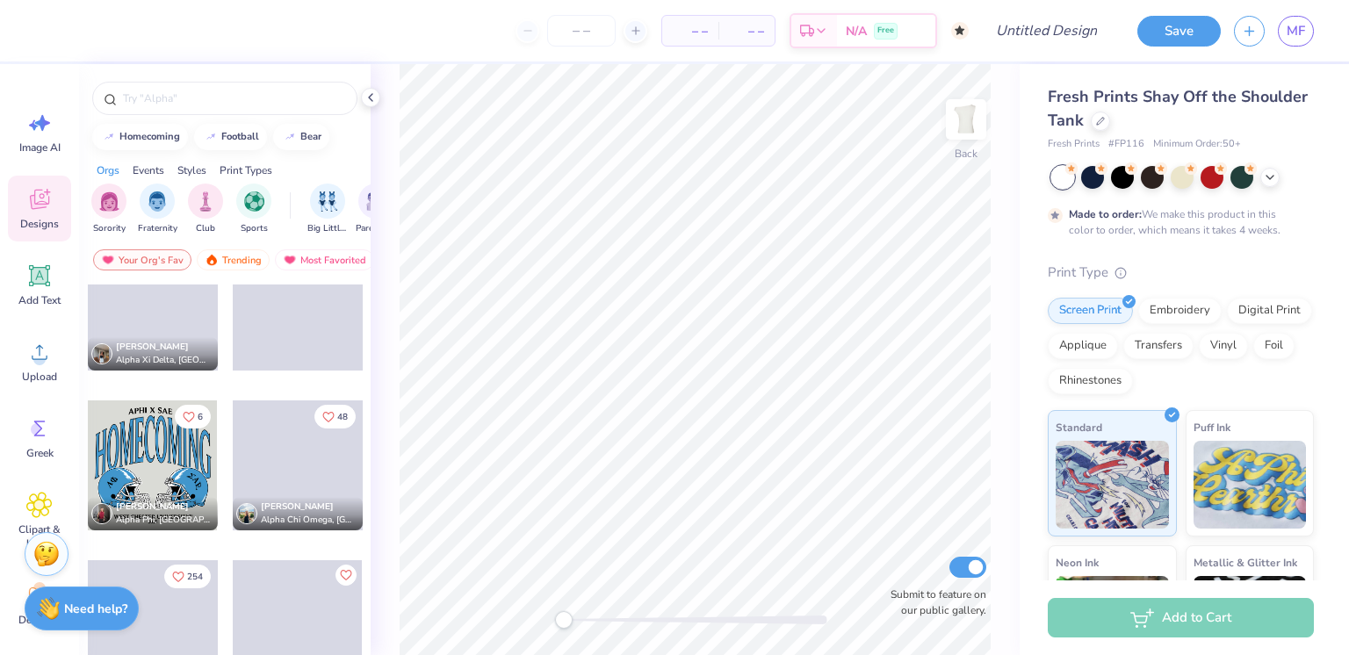
click at [263, 105] on input "text" at bounding box center [233, 99] width 225 height 18
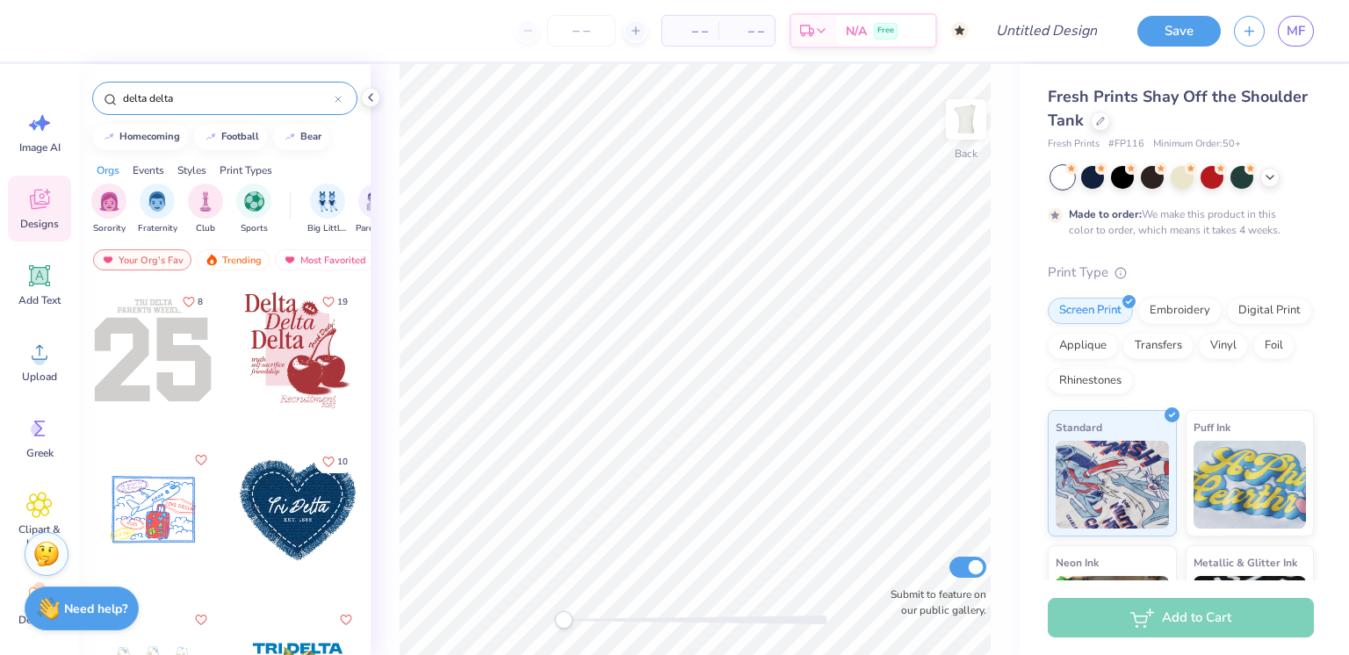
type input "delta delta"
click at [305, 330] on div at bounding box center [298, 350] width 130 height 130
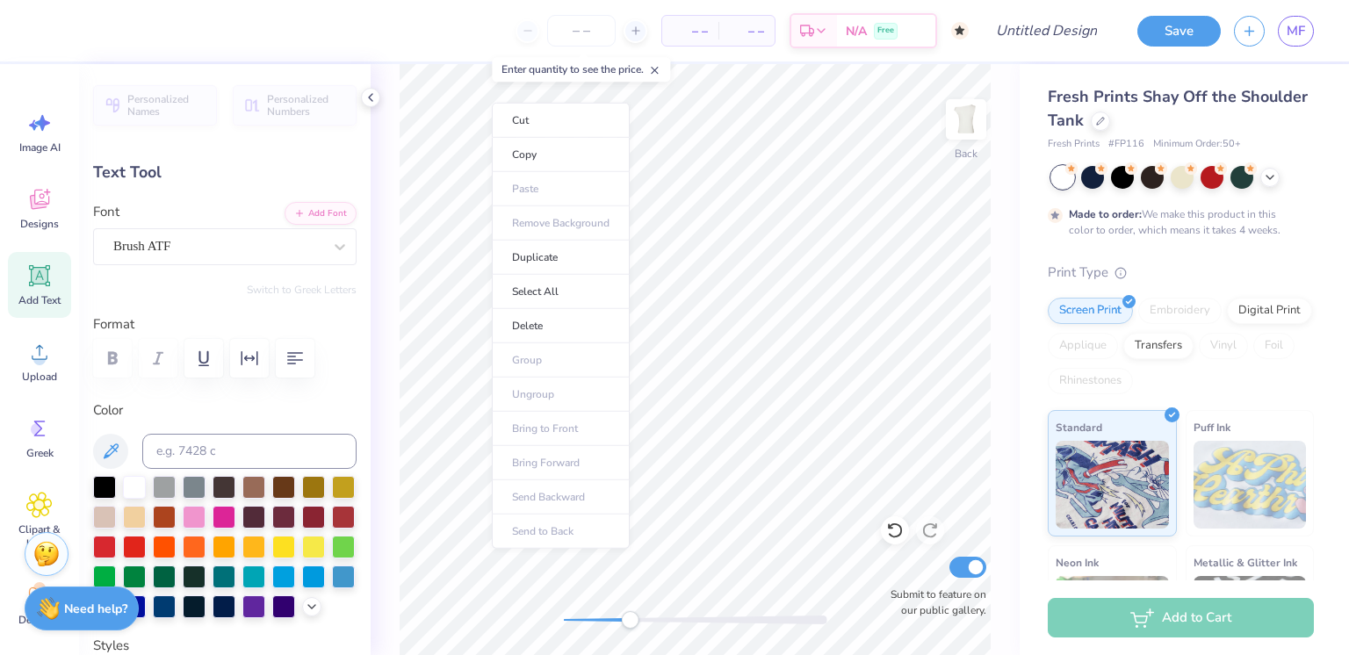
scroll to position [14, 2]
click at [529, 123] on li "Cut" at bounding box center [561, 120] width 138 height 35
type input "0.0"
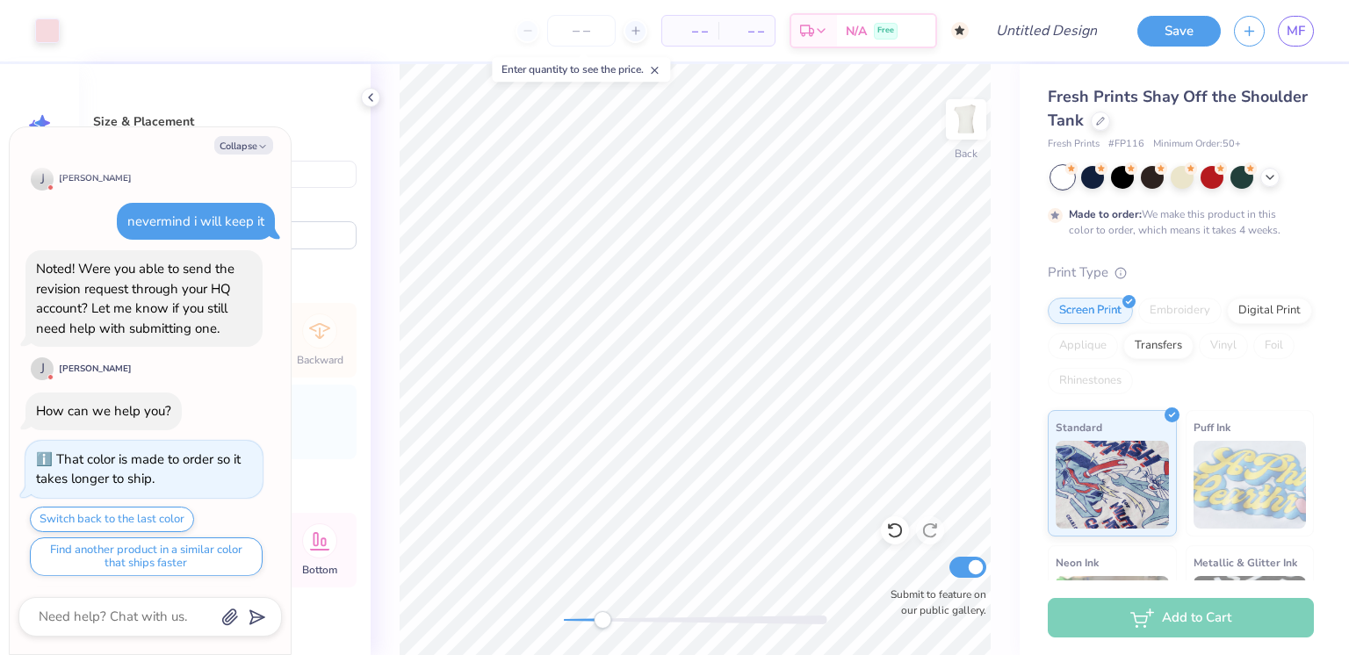
scroll to position [2274, 0]
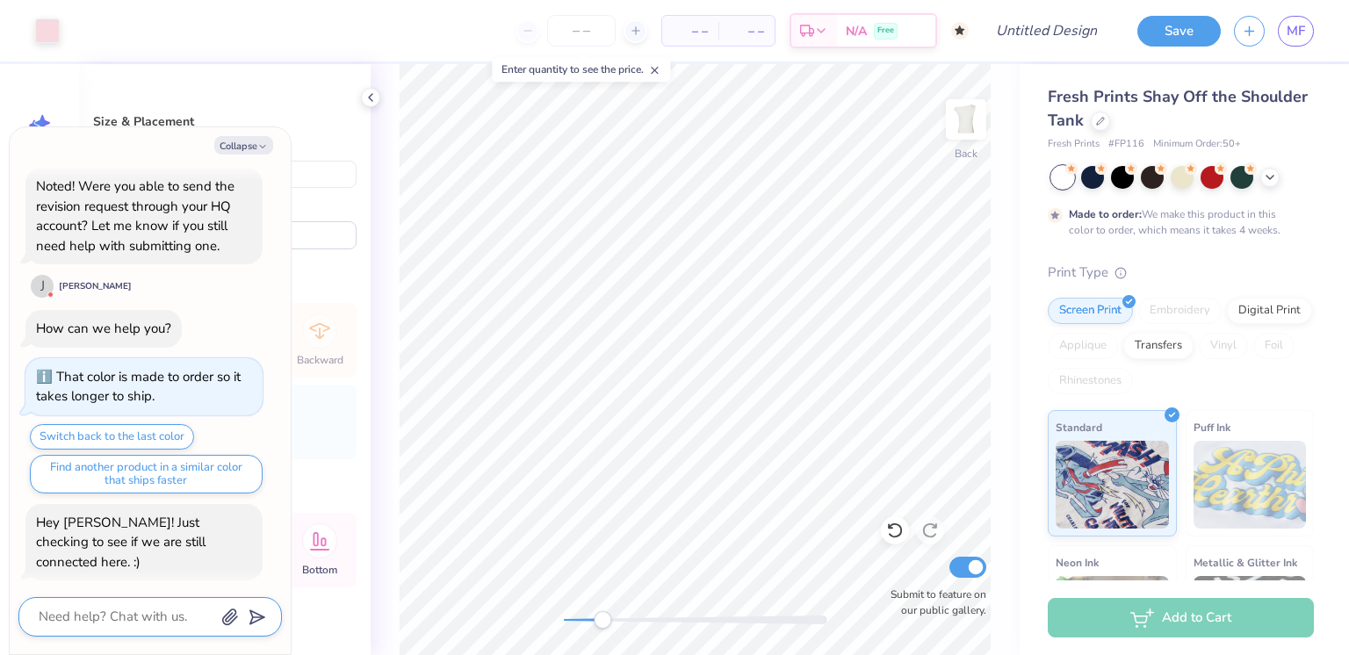
click at [161, 611] on textarea at bounding box center [126, 617] width 178 height 24
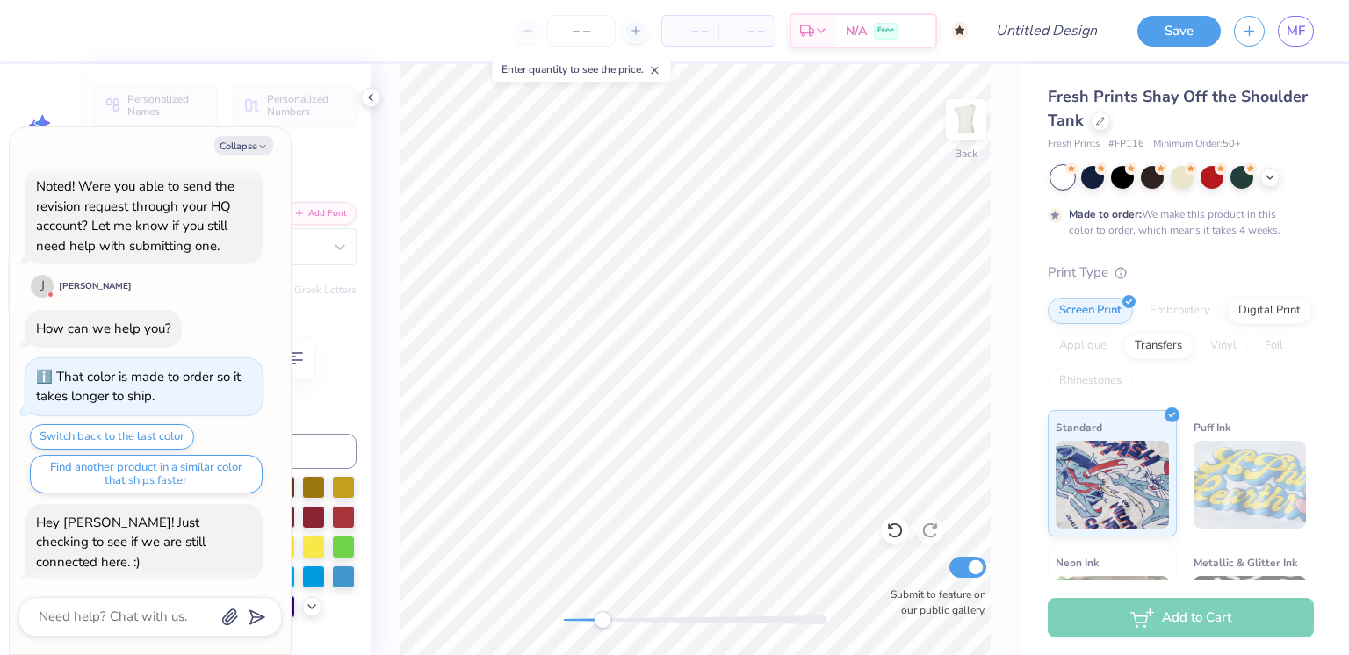
scroll to position [14, 4]
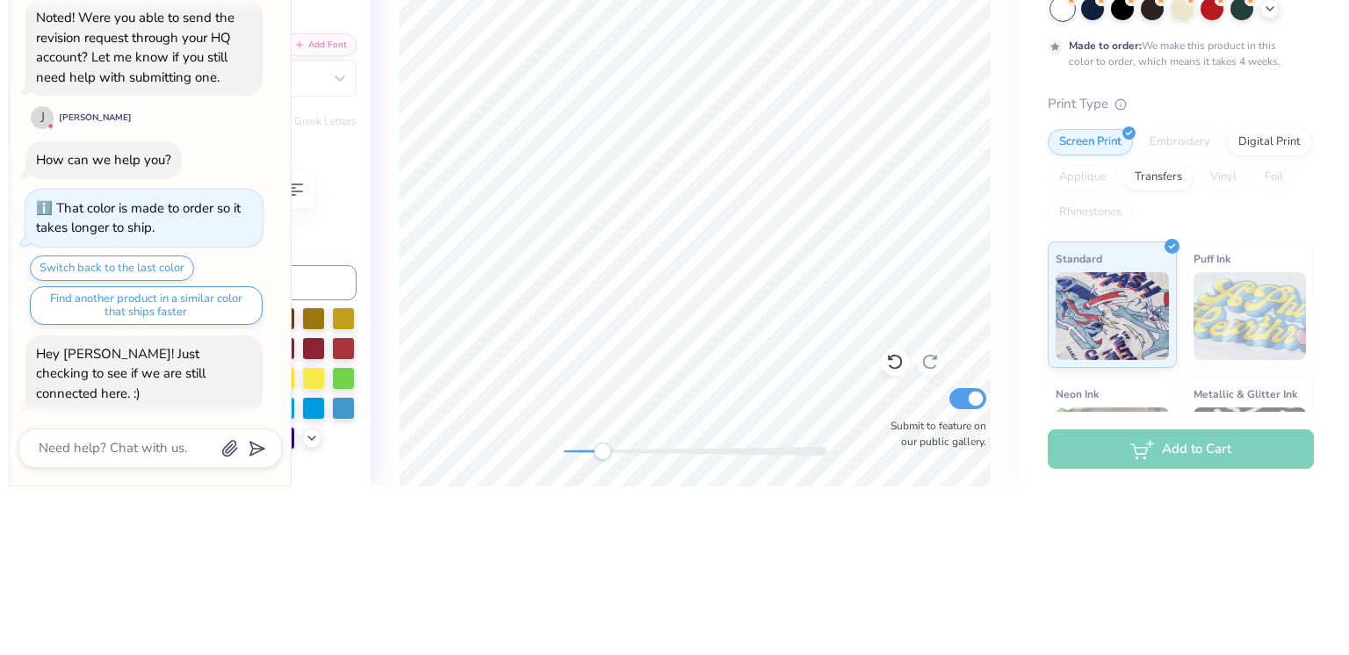
type textarea "x"
type input "2.32"
type input "8.39"
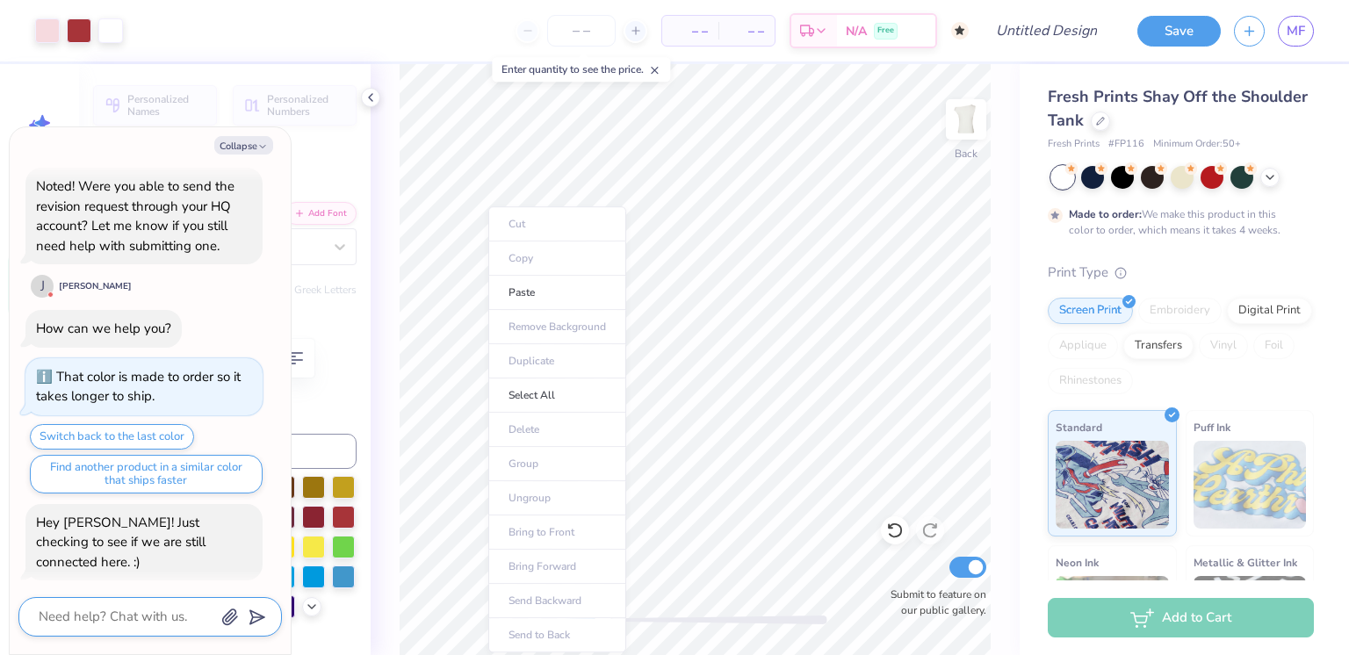
click at [156, 623] on textarea at bounding box center [126, 617] width 178 height 24
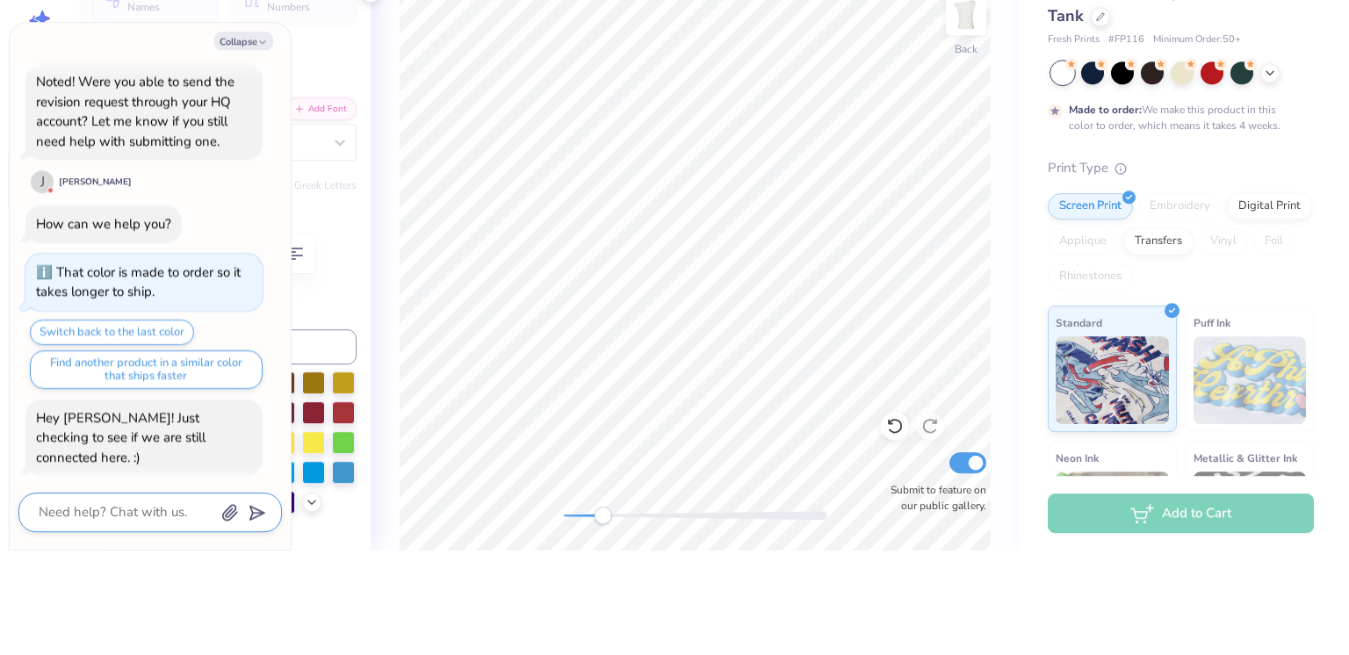
type textarea "x"
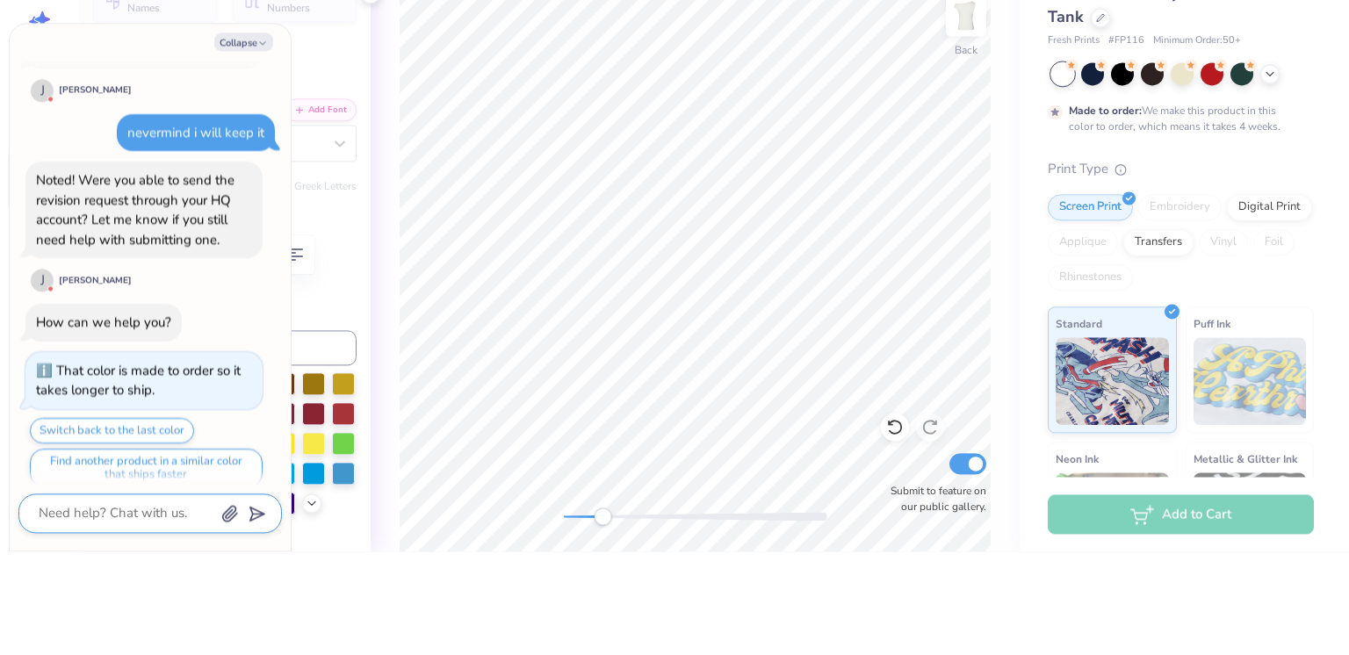
scroll to position [2172, 0]
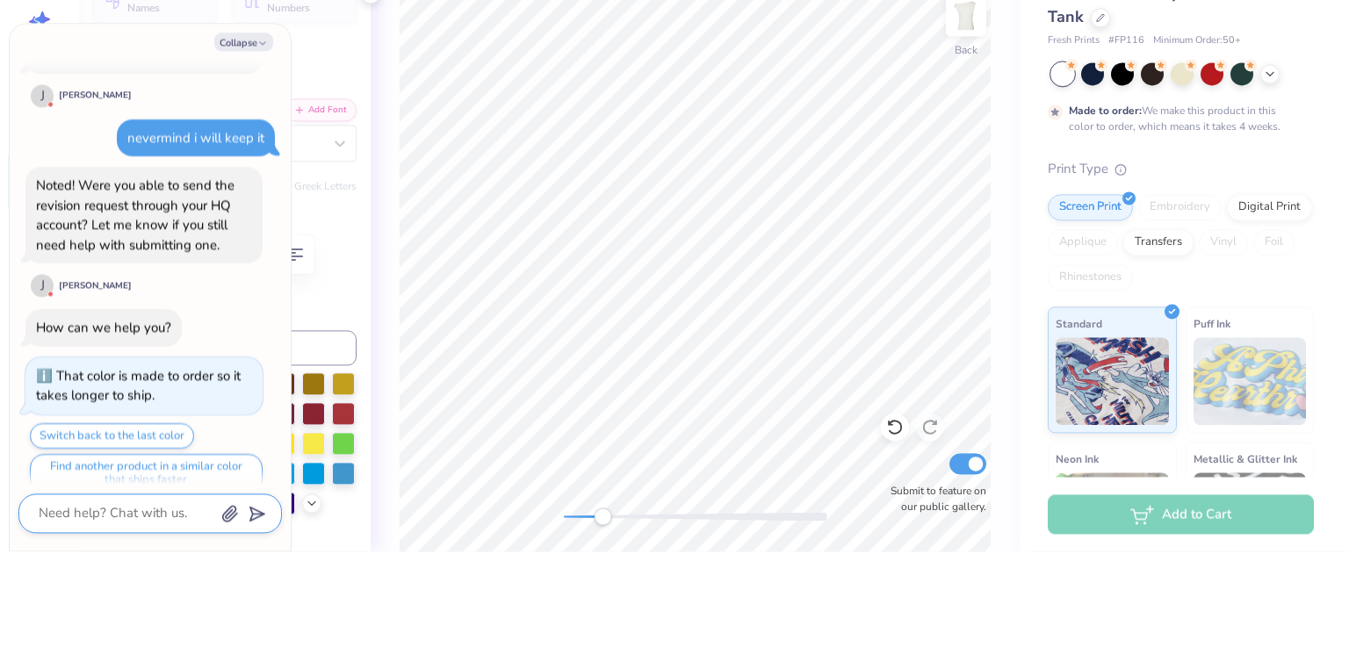
type textarea "h"
type textarea "x"
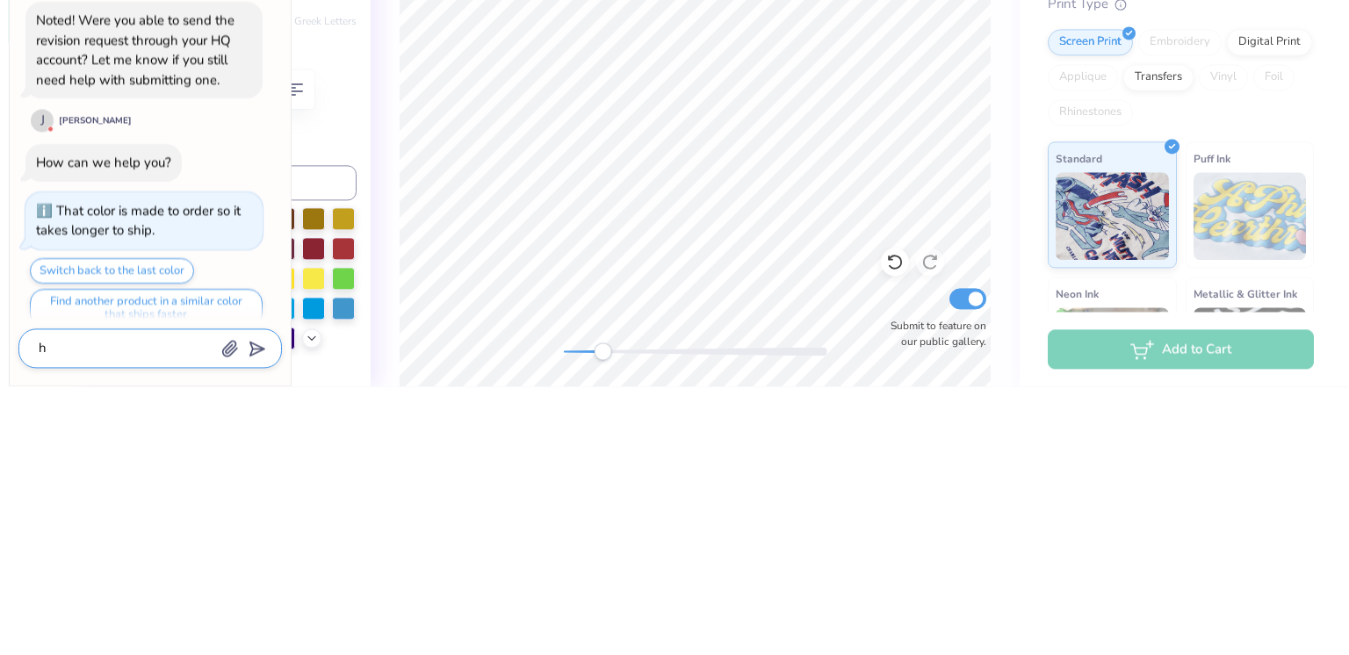
type textarea "hi"
type textarea "x"
type textarea "hi"
type textarea "x"
type textarea "hi y"
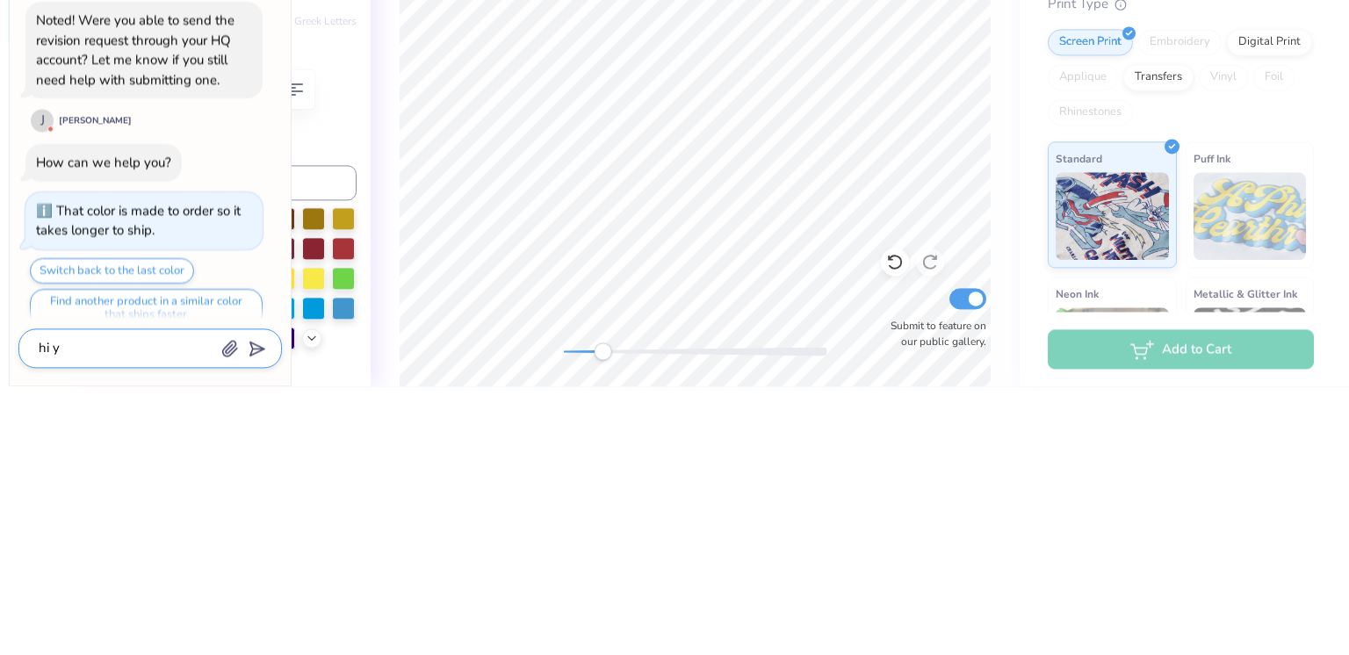
type textarea "x"
type textarea "hi ye"
type textarea "x"
type textarea "hi yes"
type textarea "x"
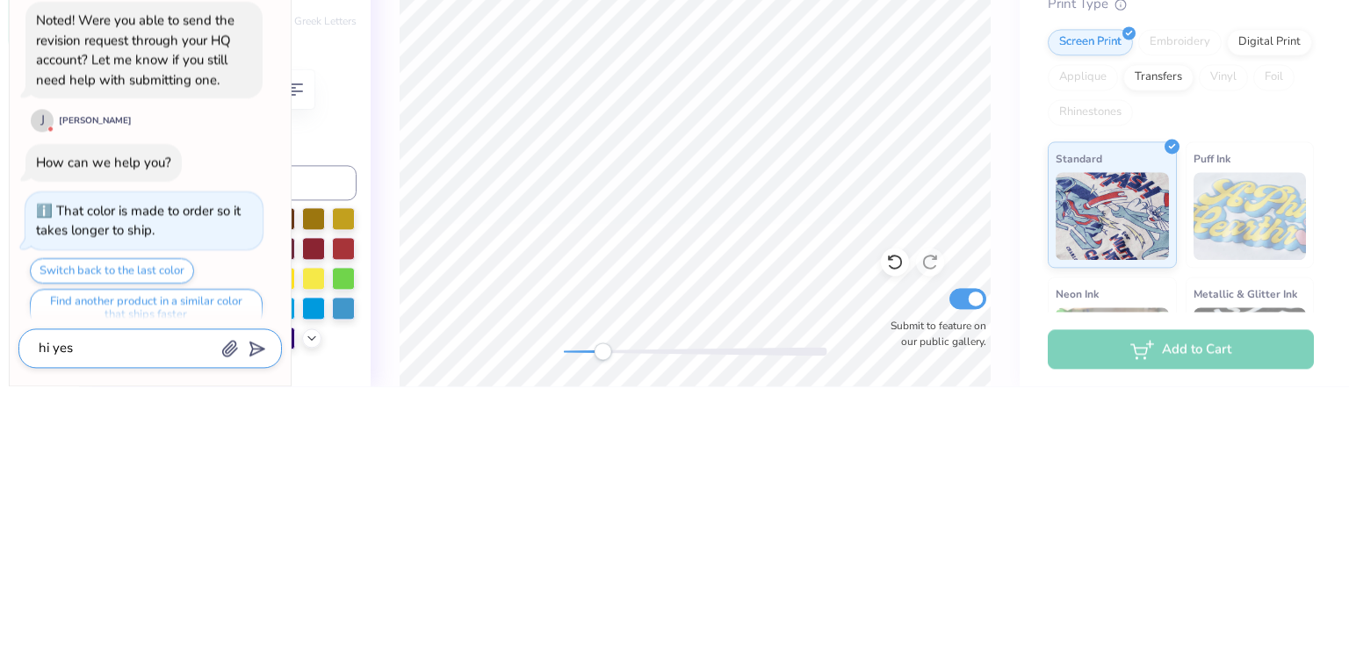
type textarea "hi yes"
type textarea "x"
type textarea "hi yes i"
type textarea "x"
type textarea "hi yes i"
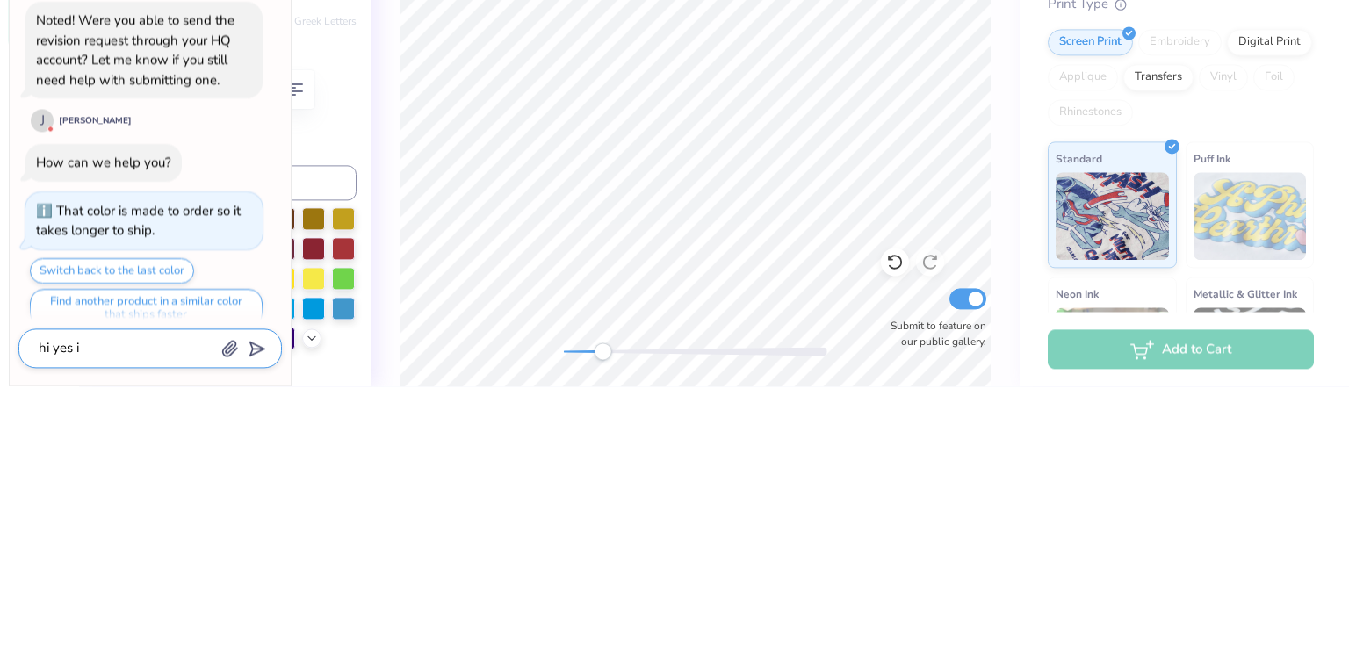
type textarea "x"
type textarea "hi yes i a"
type textarea "x"
type textarea "hi yes i am"
type textarea "x"
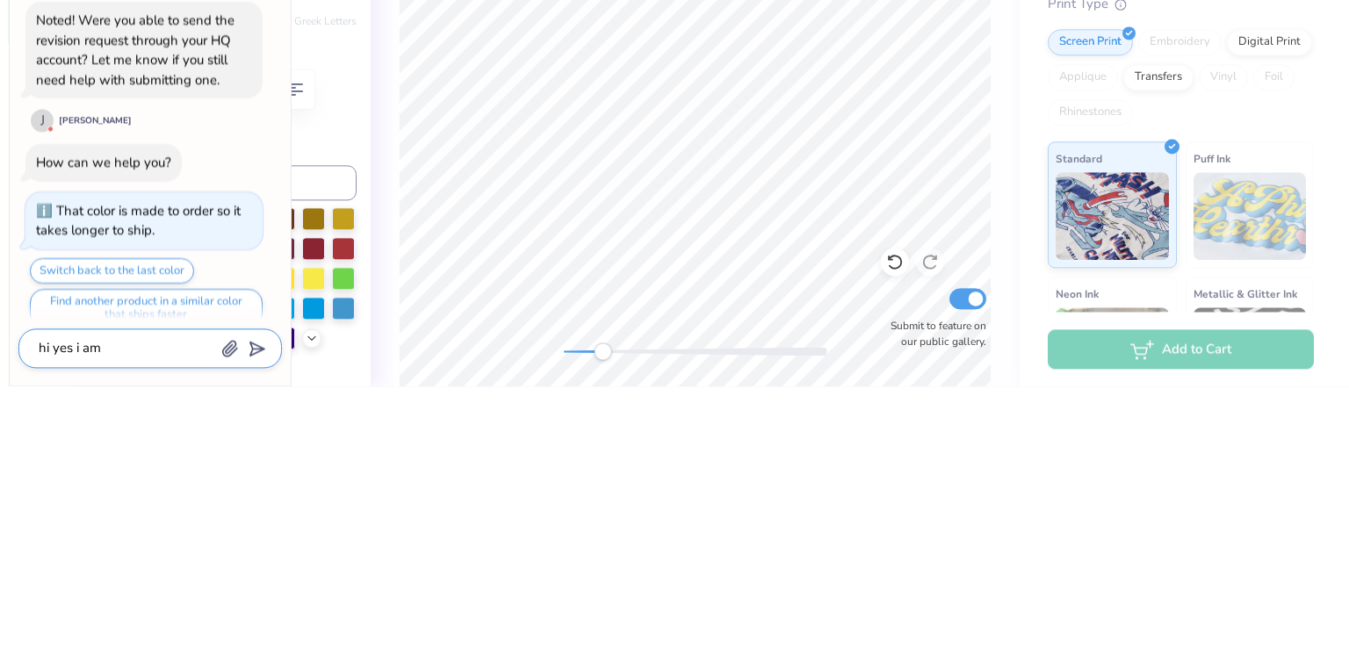
type textarea "hi yes i am"
type textarea "x"
type textarea "hi yes i am w"
type textarea "x"
type textarea "hi yes i am wo"
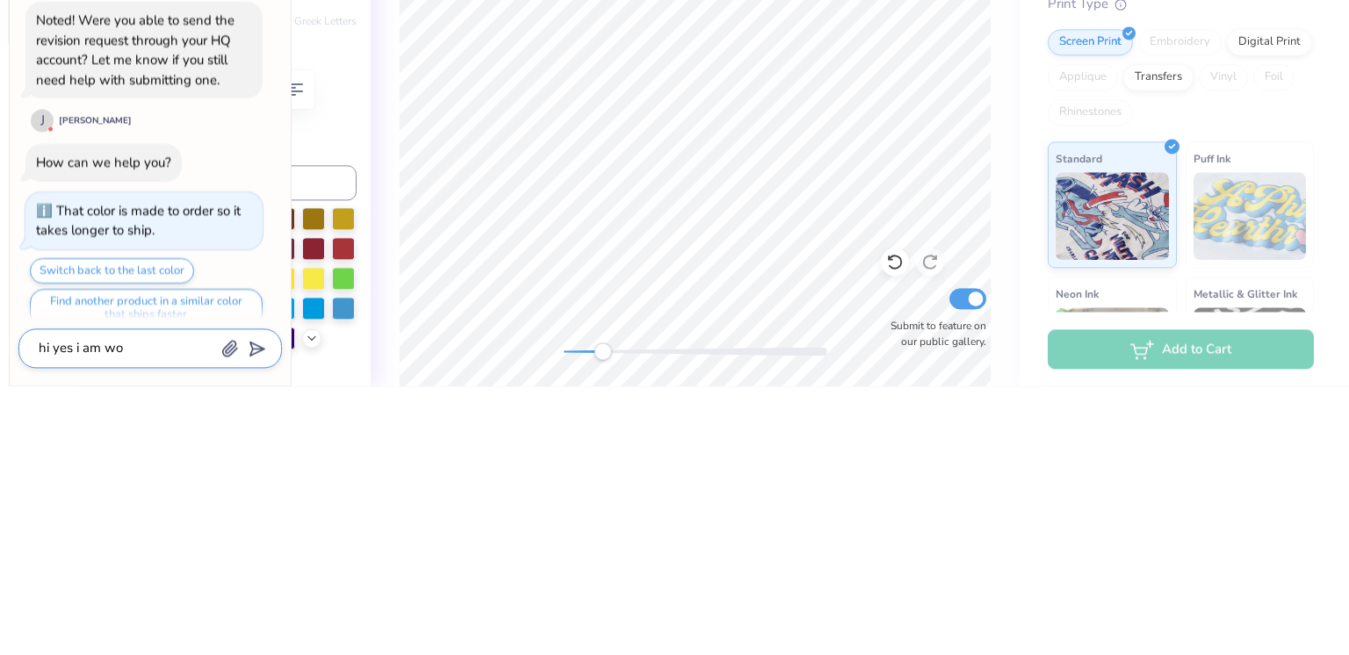
type textarea "x"
type textarea "hi yes i am wor"
type textarea "x"
type textarea "hi yes i am work"
type textarea "x"
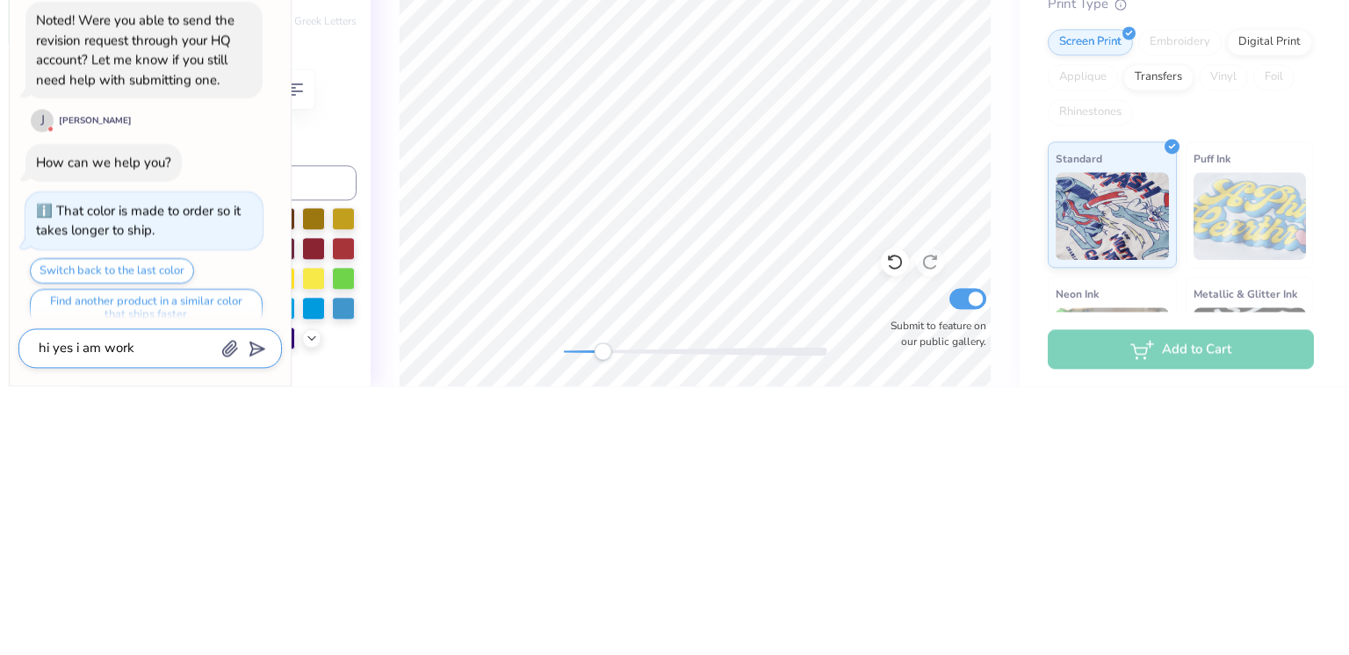
type textarea "hi yes i am worki"
type textarea "x"
type textarea "hi yes i am workin"
type textarea "x"
type textarea "hi yes i am working"
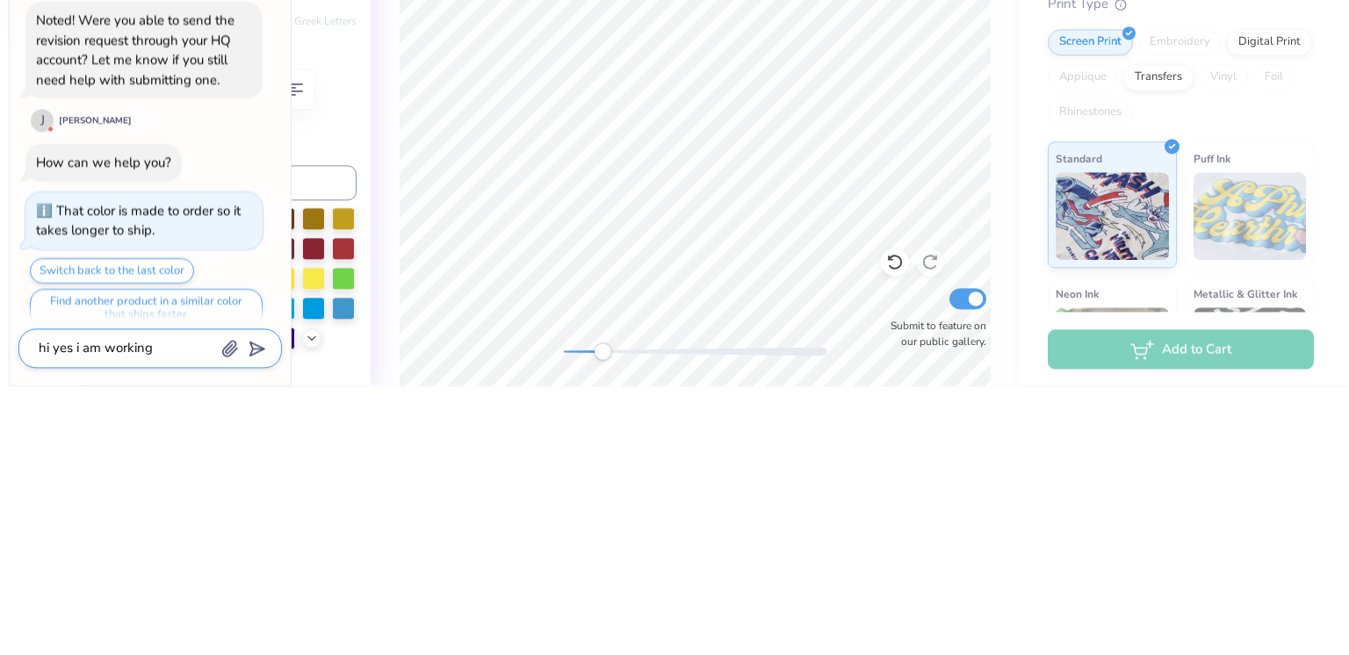
type textarea "x"
type textarea "hi yes i am working"
type textarea "x"
type textarea "hi yes i am working o"
type textarea "x"
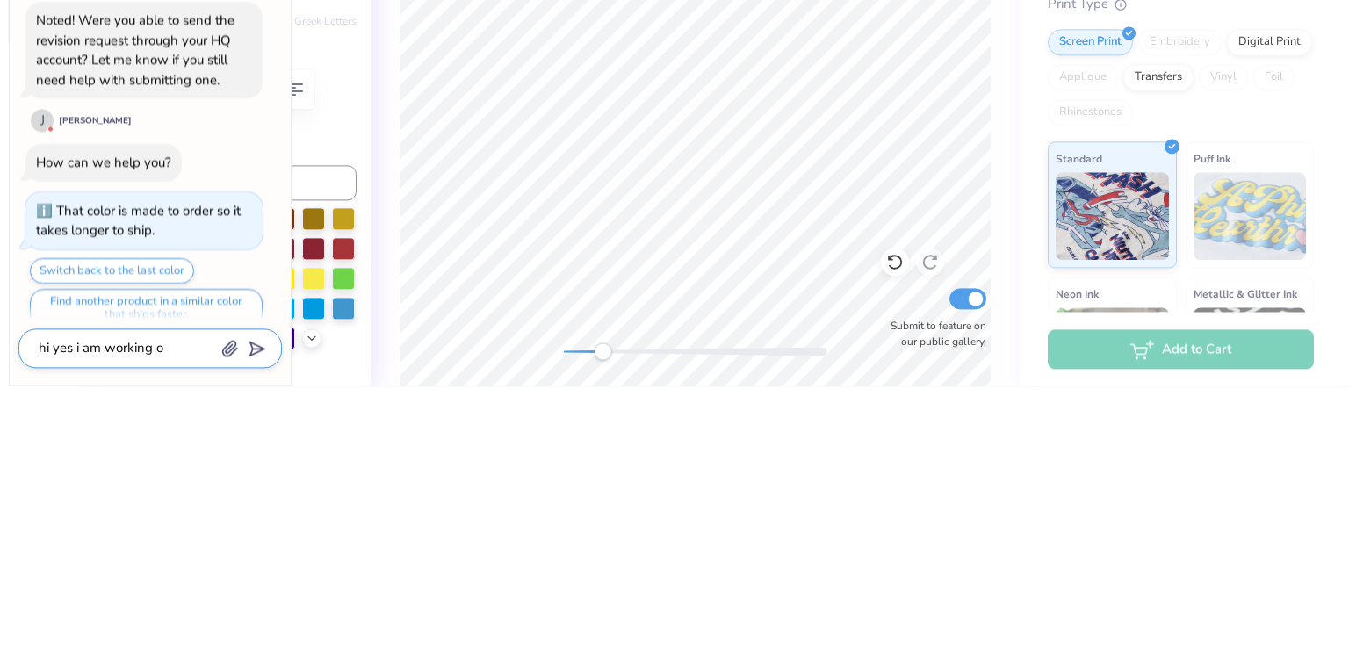
type textarea "hi yes i am working on"
type textarea "x"
type textarea "hi yes i am working on"
type textarea "x"
type textarea "hi yes i am working on i"
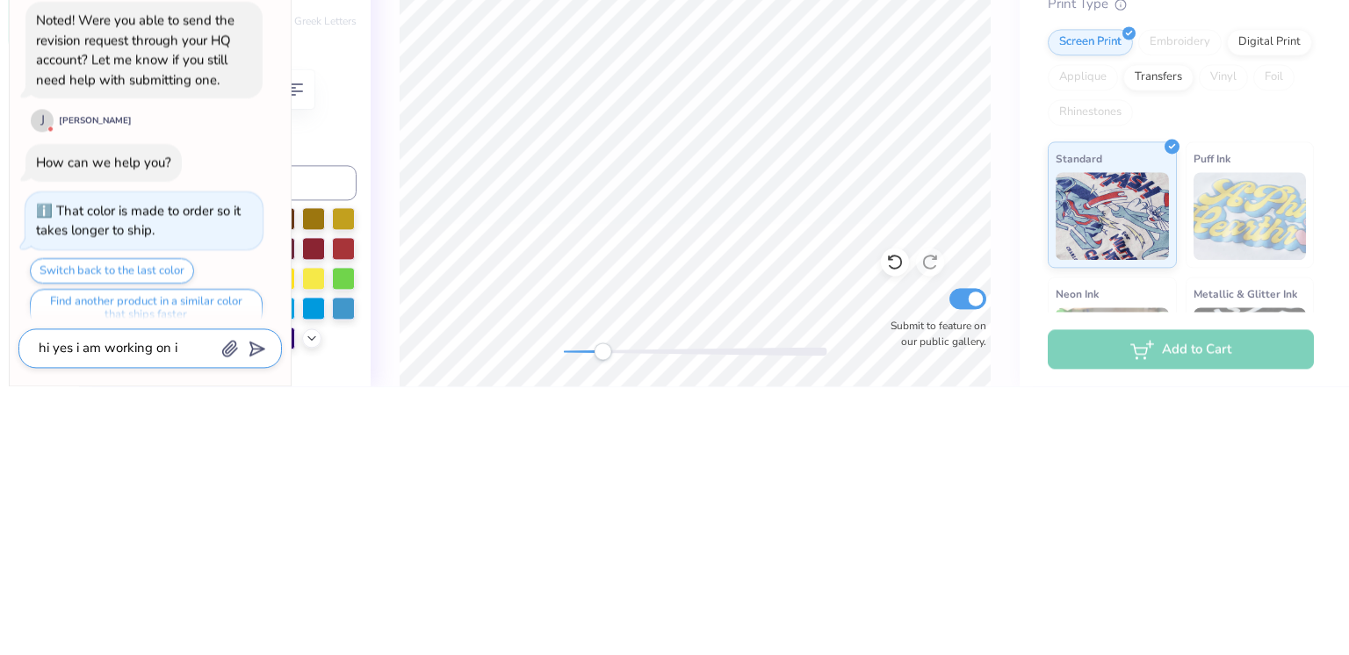
type textarea "x"
type textarea "hi yes i am working on it"
type textarea "x"
type textarea "hi yes i am working on it"
type textarea "x"
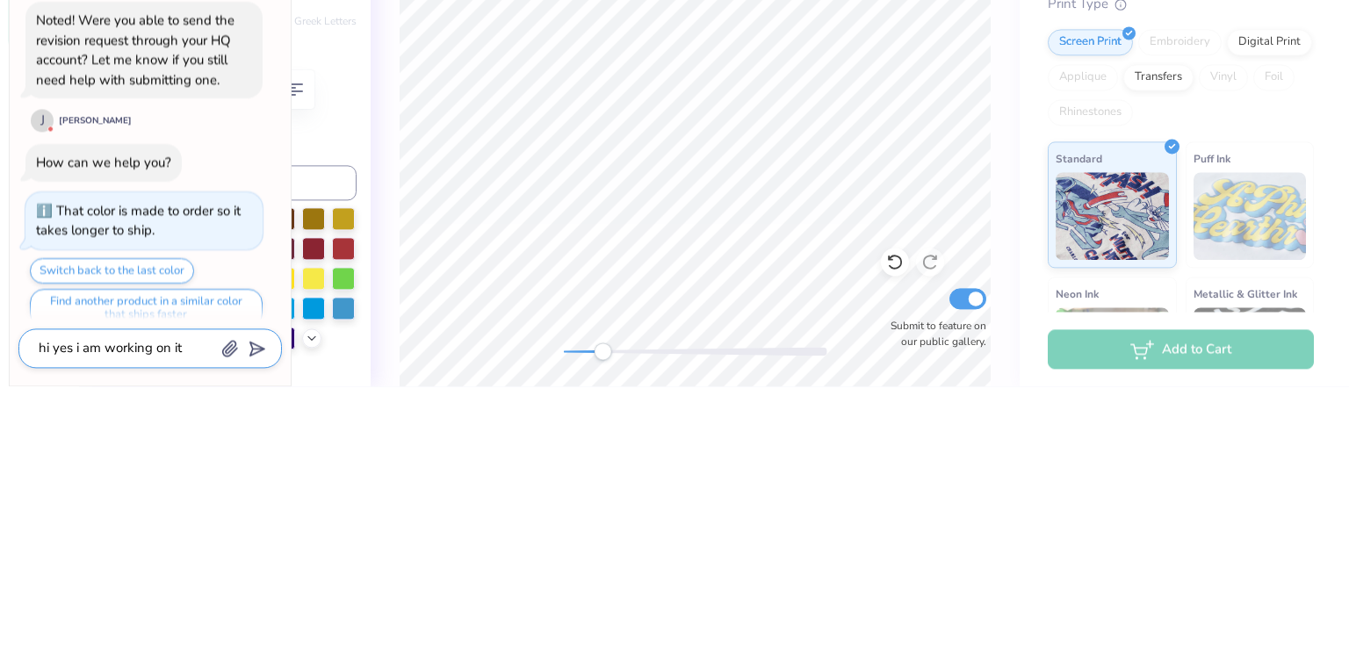
type textarea "hi yes i am working on it t"
type textarea "x"
type textarea "hi yes i am working on it th"
type textarea "x"
type textarea "hi yes i am working on it tha"
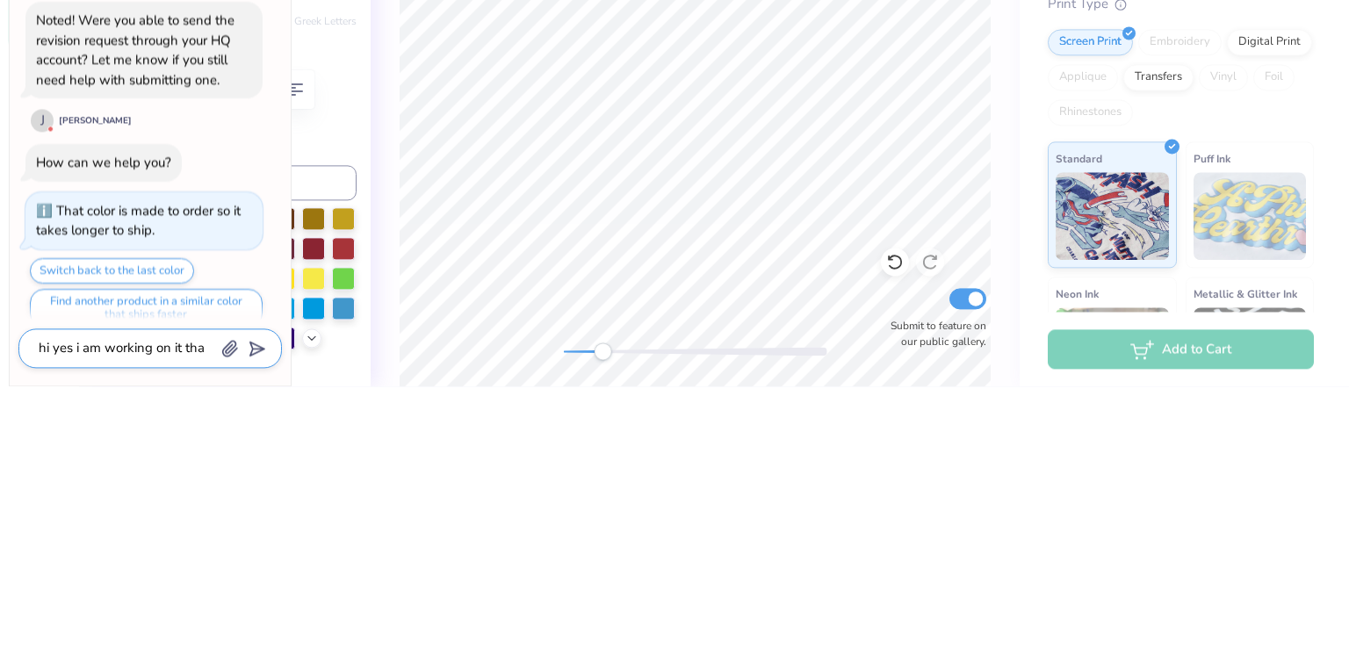
type textarea "x"
type textarea "hi yes i am working on it than"
type textarea "x"
type textarea "hi yes i am working on it thank"
type textarea "x"
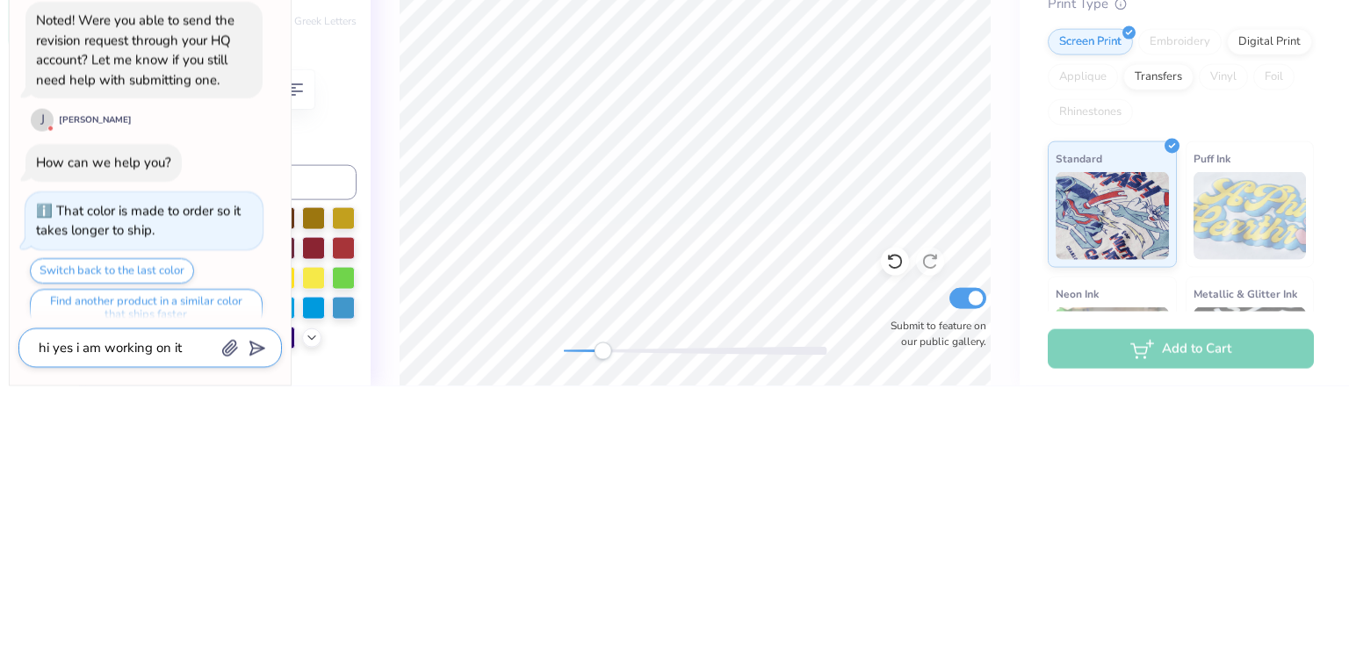
type textarea "hi yes i am working on it thank"
type textarea "x"
type textarea "hi yes i am working on it thank y"
type textarea "x"
type textarea "hi yes i am working on it thank [PERSON_NAME]"
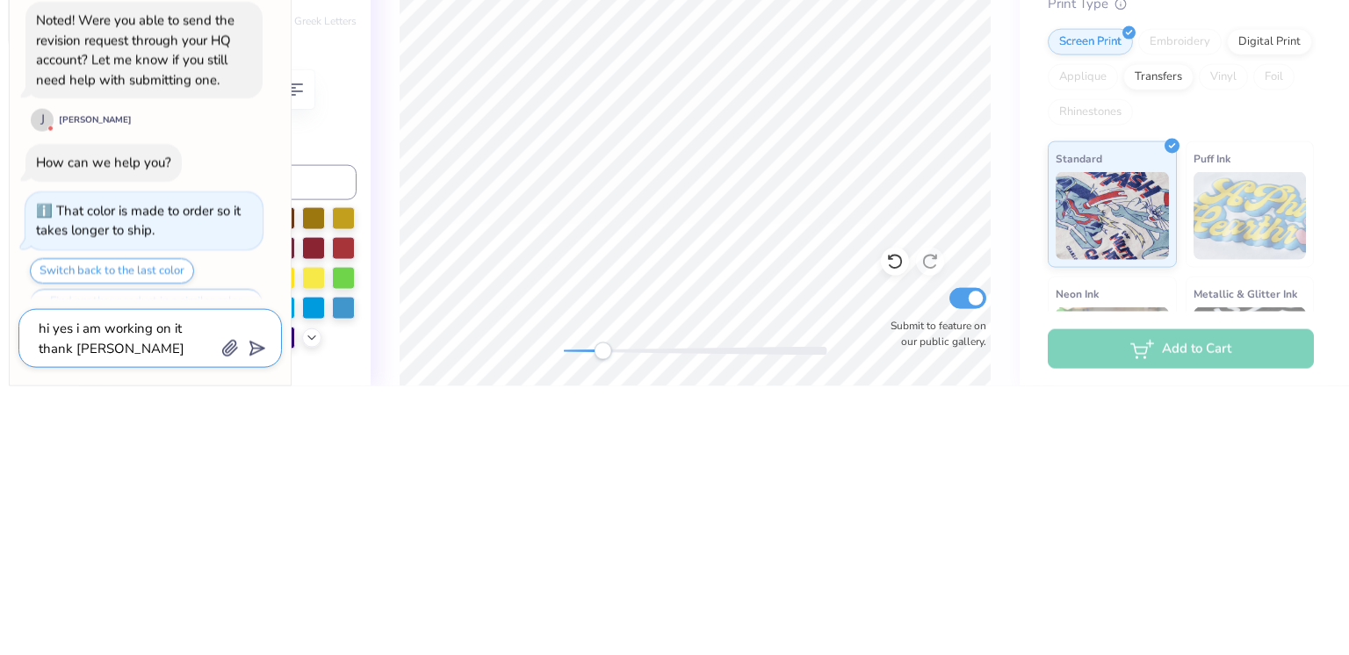
type textarea "x"
type textarea "hi yes i am working on it thank you"
type textarea "x"
type textarea "hi yes i am working on it thank you"
type textarea "x"
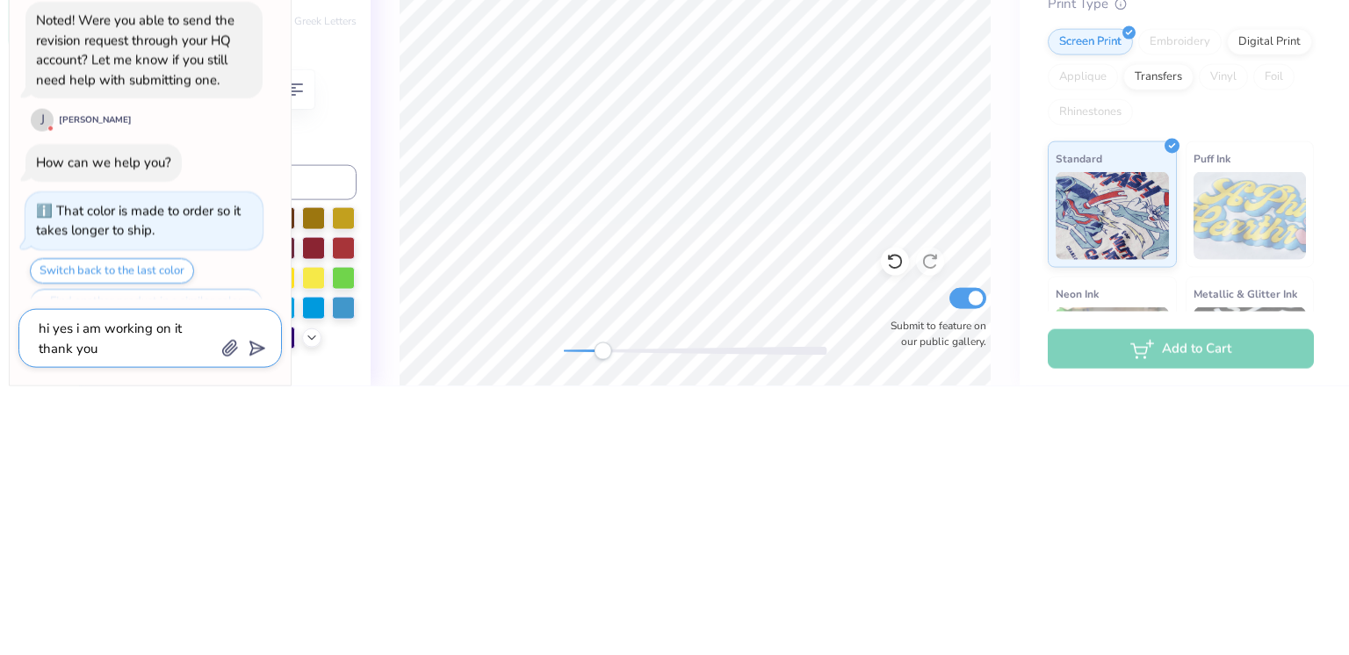
type textarea "hi yes i am working on it thank you"
click at [263, 617] on polygon "submit" at bounding box center [253, 618] width 21 height 21
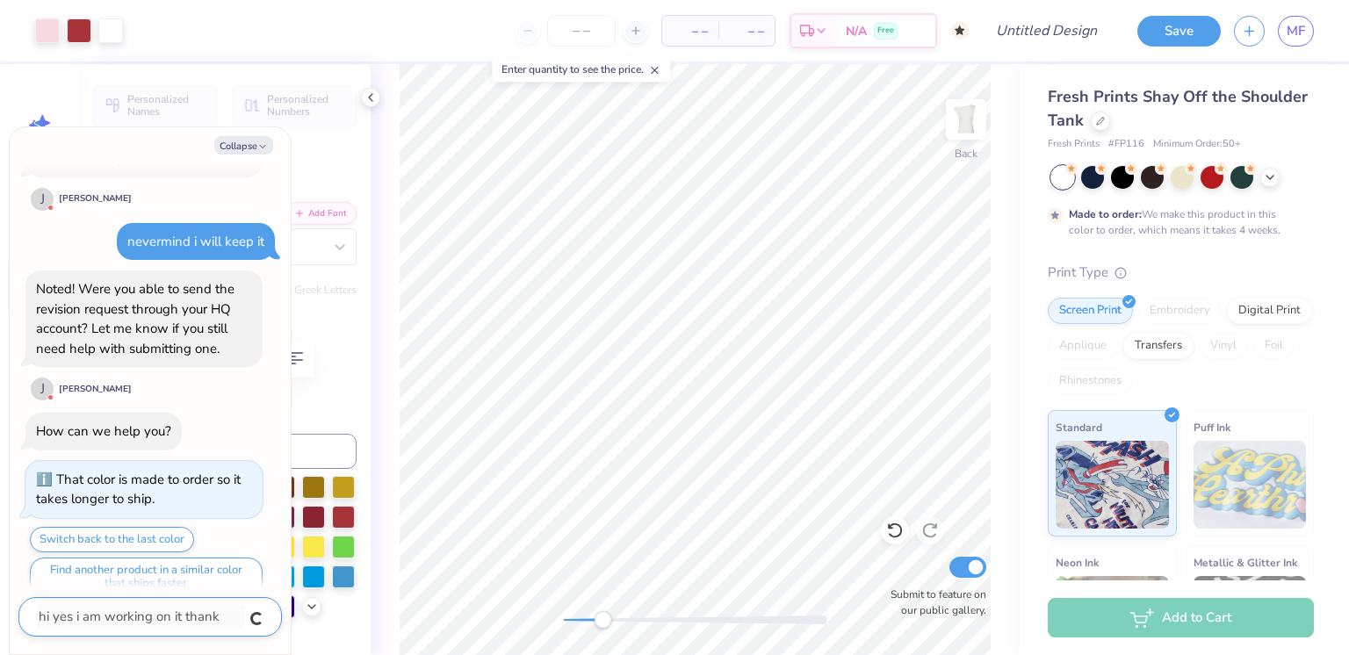
scroll to position [2322, 0]
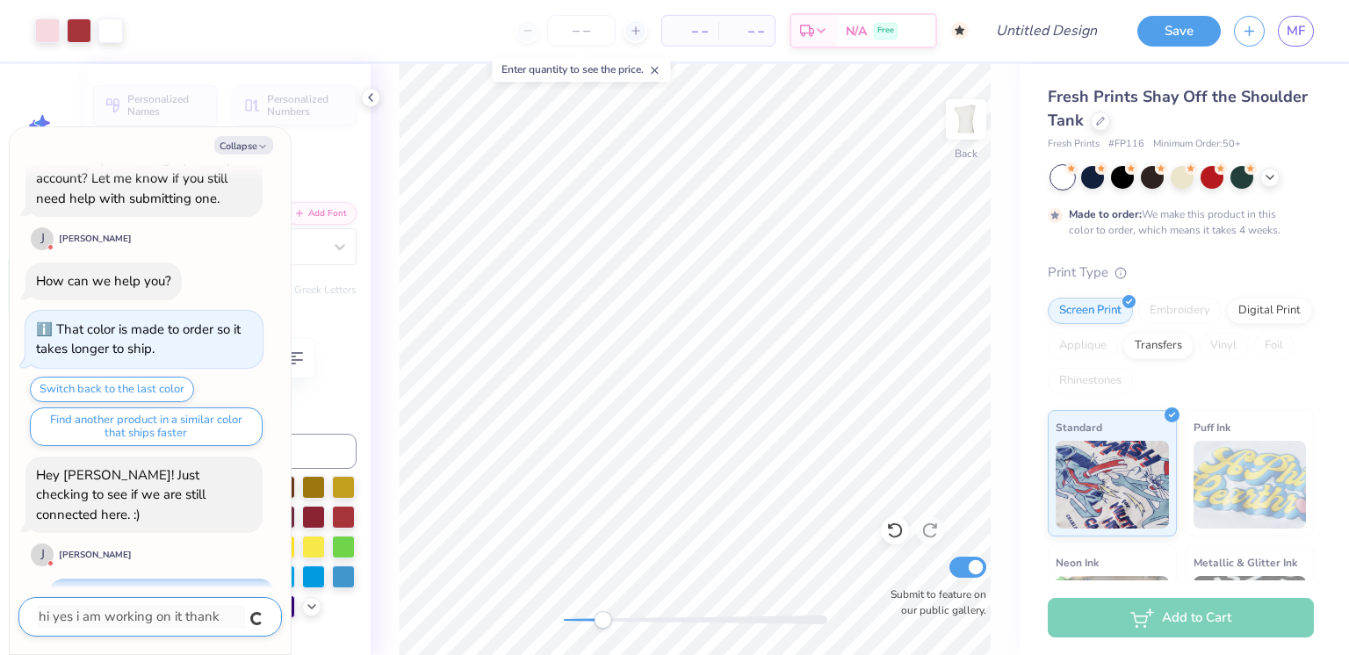
type textarea "x"
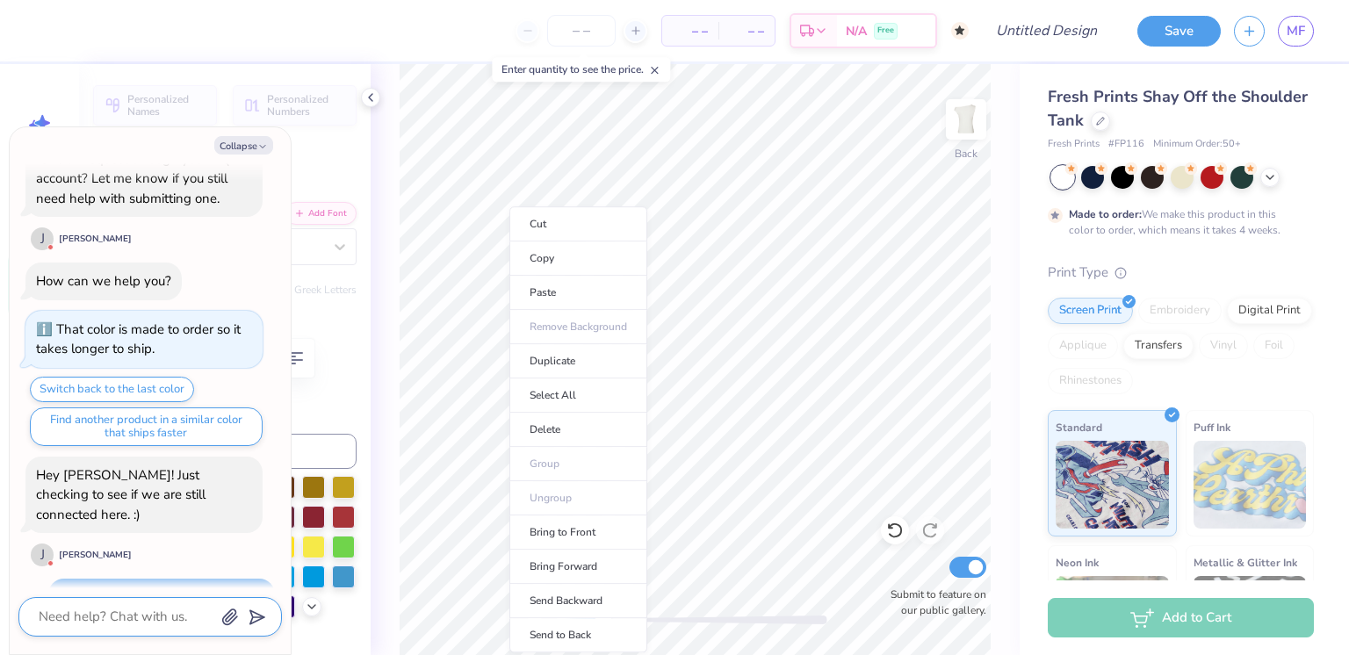
click at [570, 432] on li "Delete" at bounding box center [578, 430] width 138 height 34
type textarea "x"
type input "0.97"
type input "0.35"
type input "8.01"
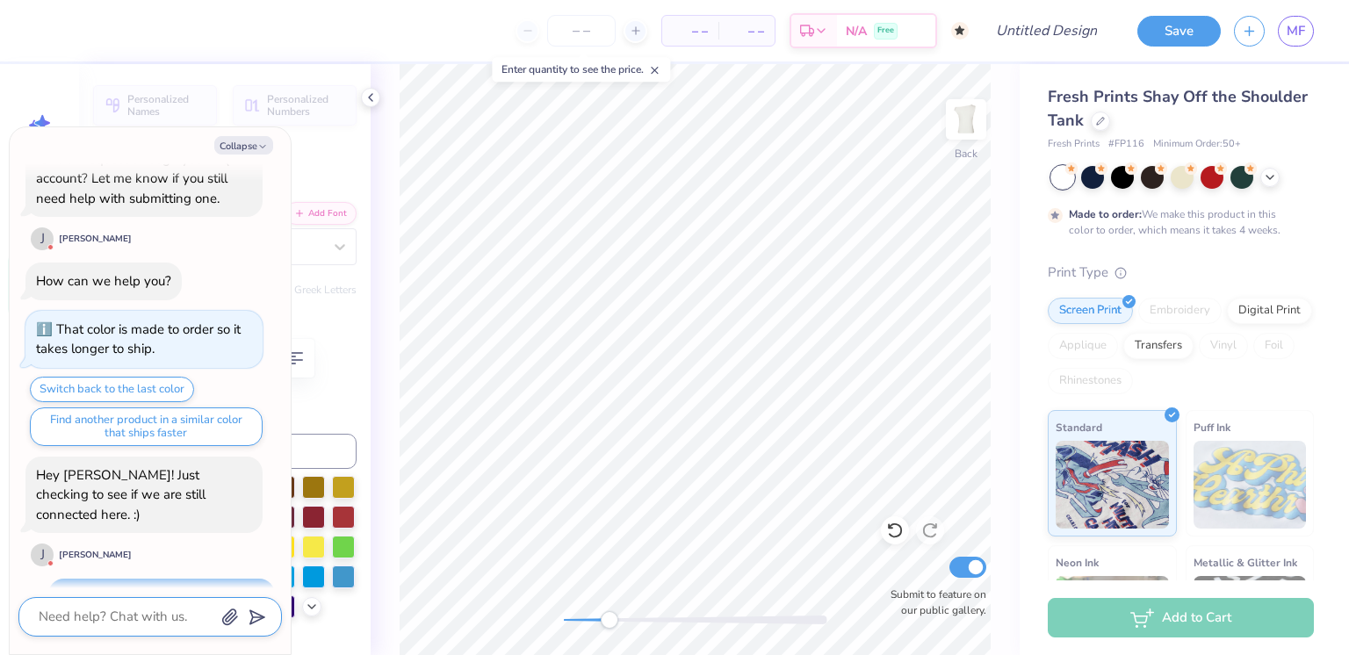
type textarea "x"
type input "0.82"
type input "0.29"
type textarea "x"
type input "1.01"
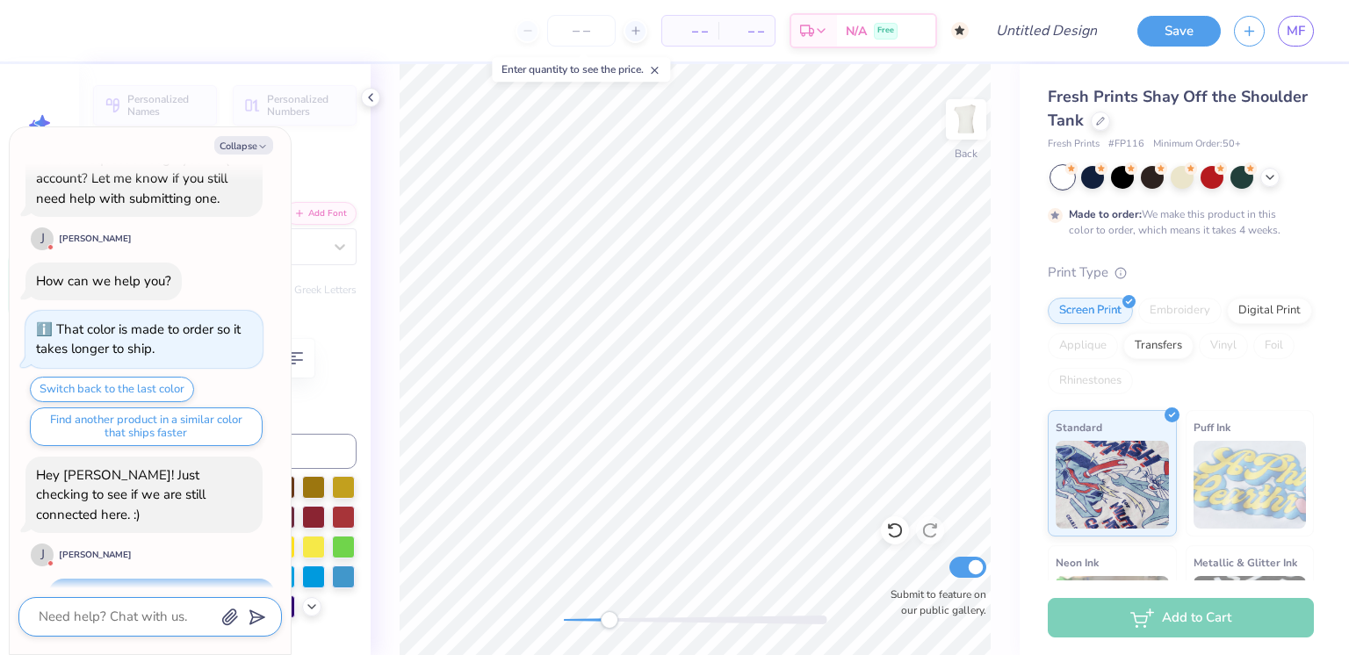
type input "0.36"
type input "7.95"
click at [597, 432] on li "Delete" at bounding box center [596, 430] width 138 height 34
type textarea "x"
type input "2.03"
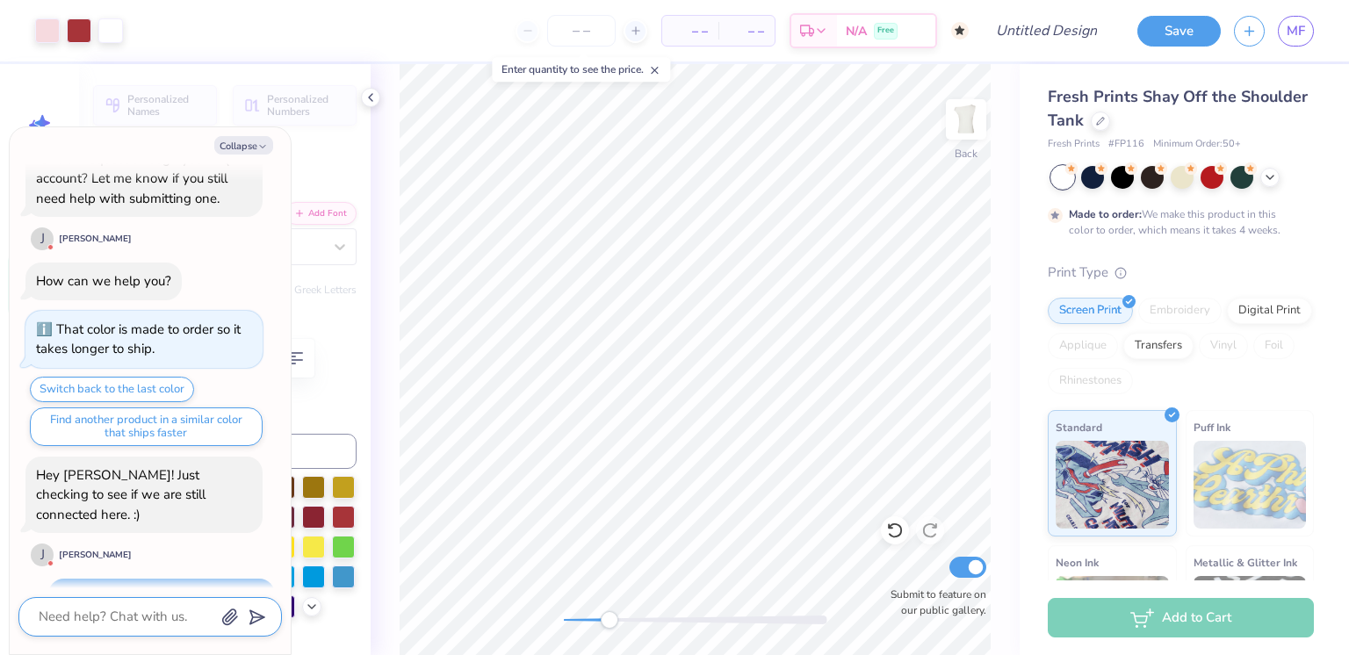
type input "0.47"
type input "8.86"
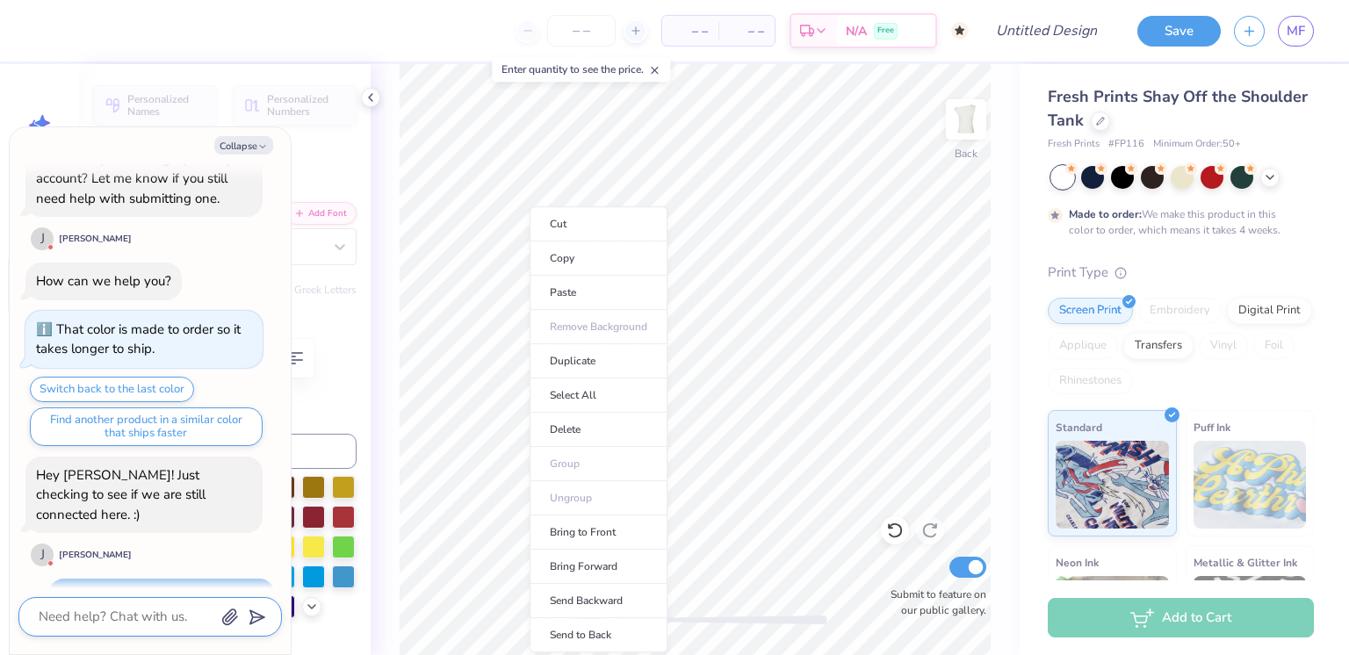
click at [592, 427] on li "Delete" at bounding box center [599, 430] width 138 height 34
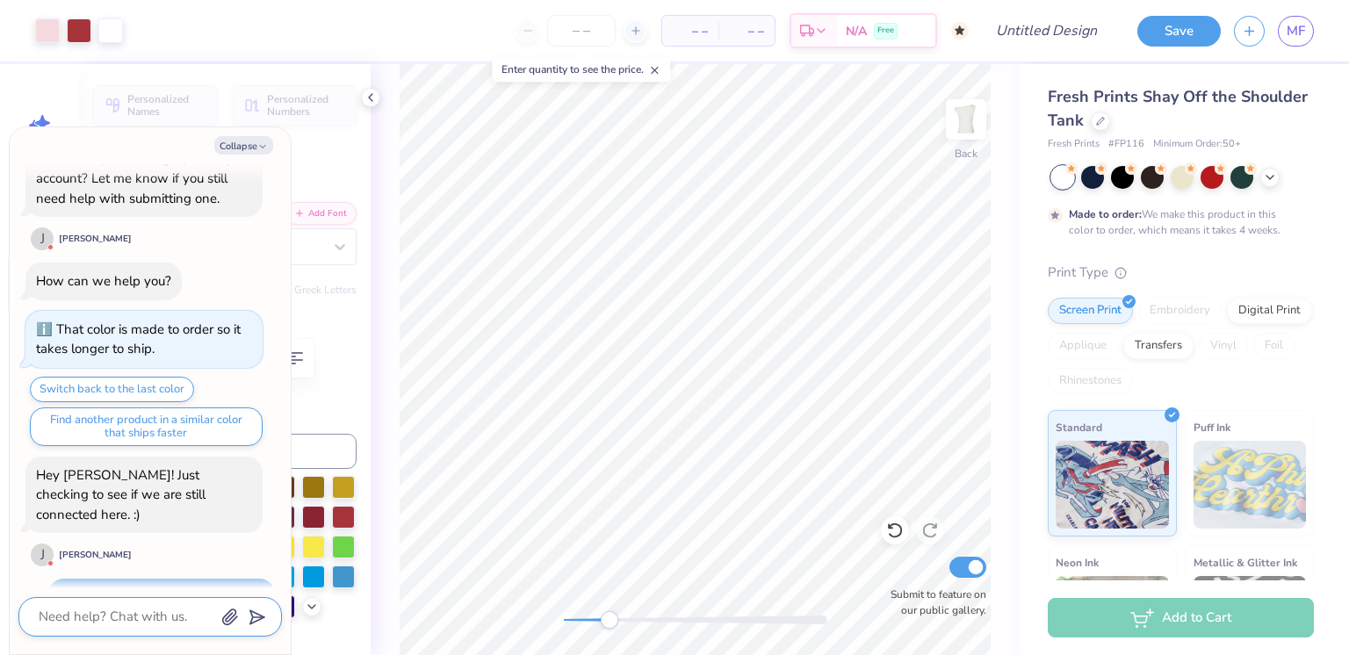
type textarea "x"
type input "3.57"
type input "1.22"
type input "4.89"
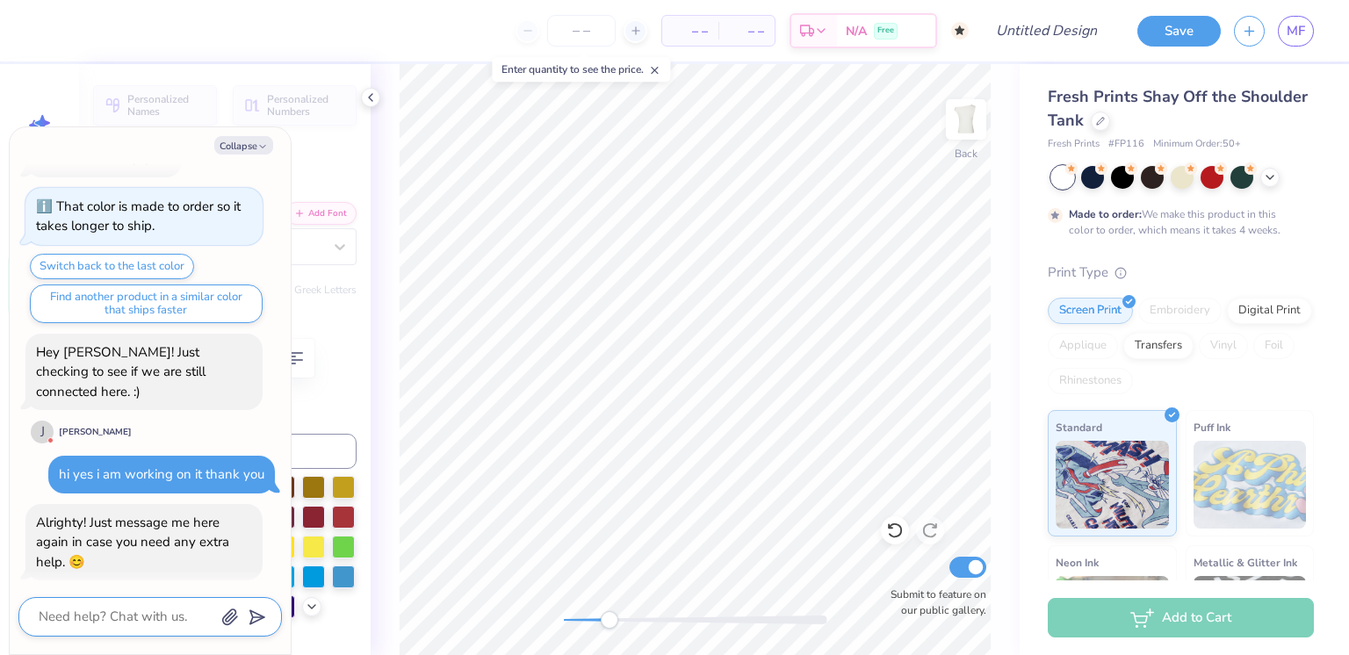
type textarea "x"
type input "3.70"
type input "1.42"
type input "6.04"
type textarea "x"
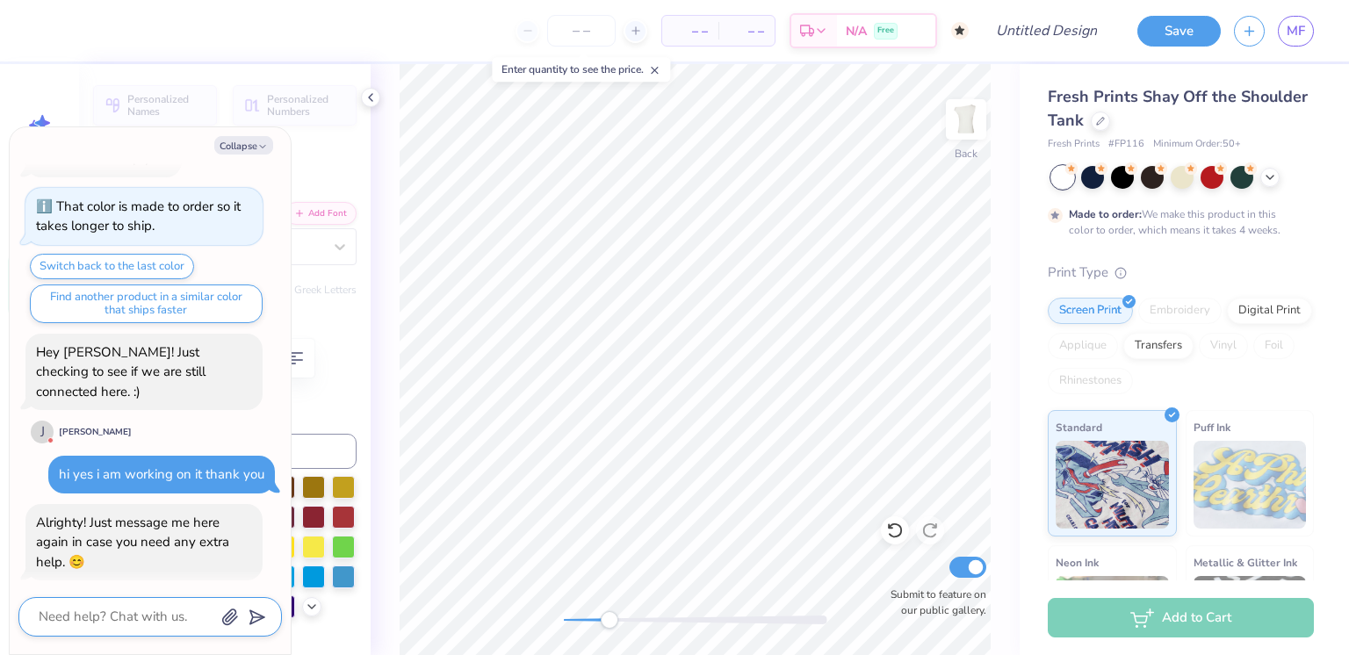
type input "3.69"
type input "3.49"
type textarea "x"
type input "0.67"
type input "0.52"
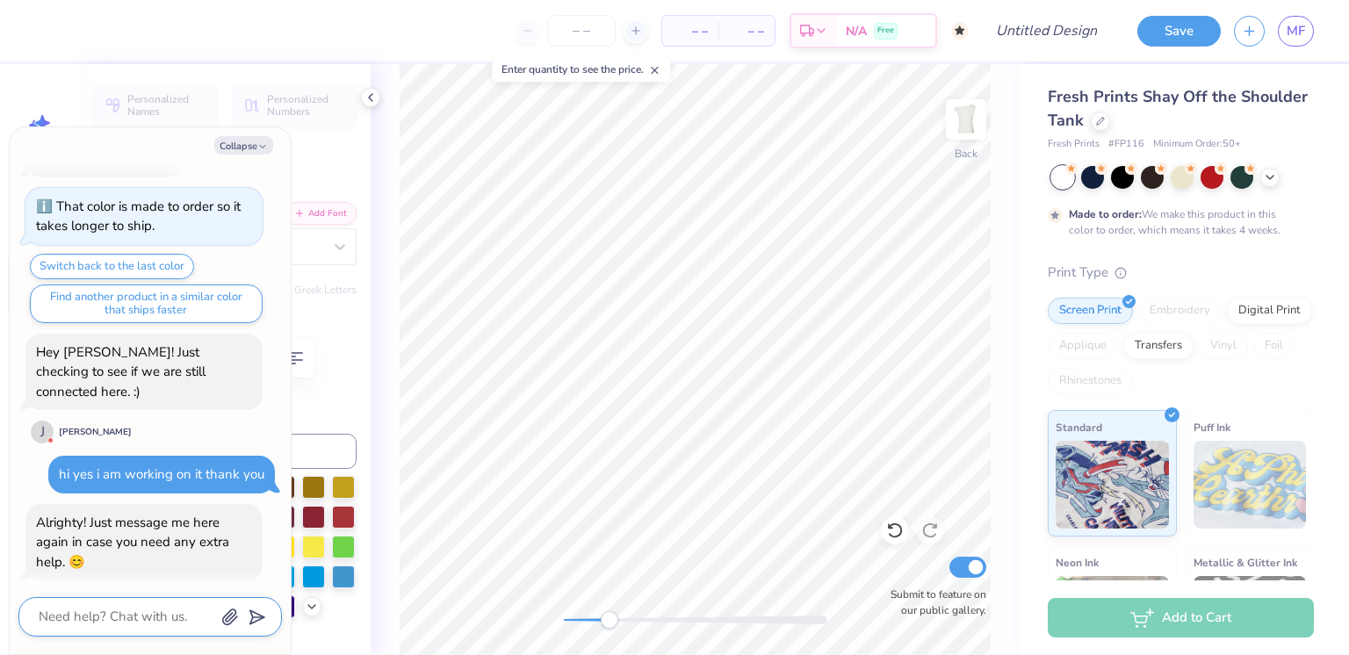
type input "4.38"
type input "28.9"
type textarea "x"
type input "0.49"
type input "0.38"
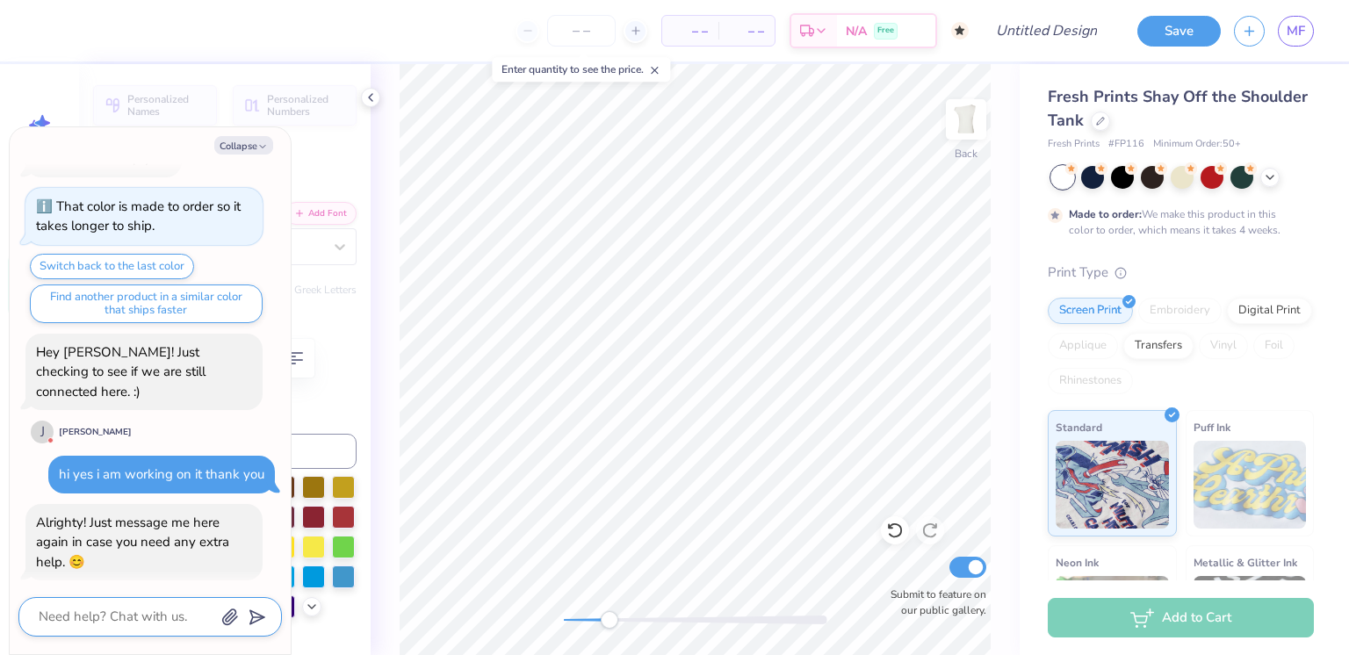
type input "4.36"
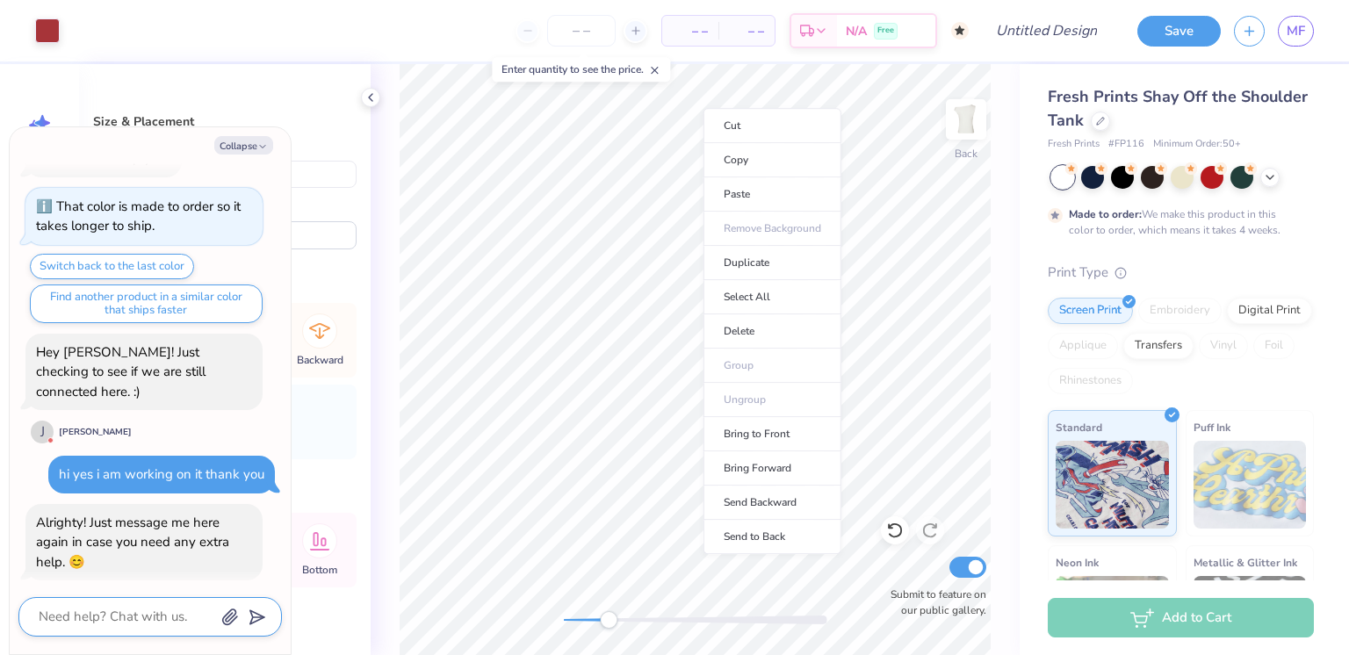
click at [759, 330] on li "Delete" at bounding box center [772, 331] width 138 height 34
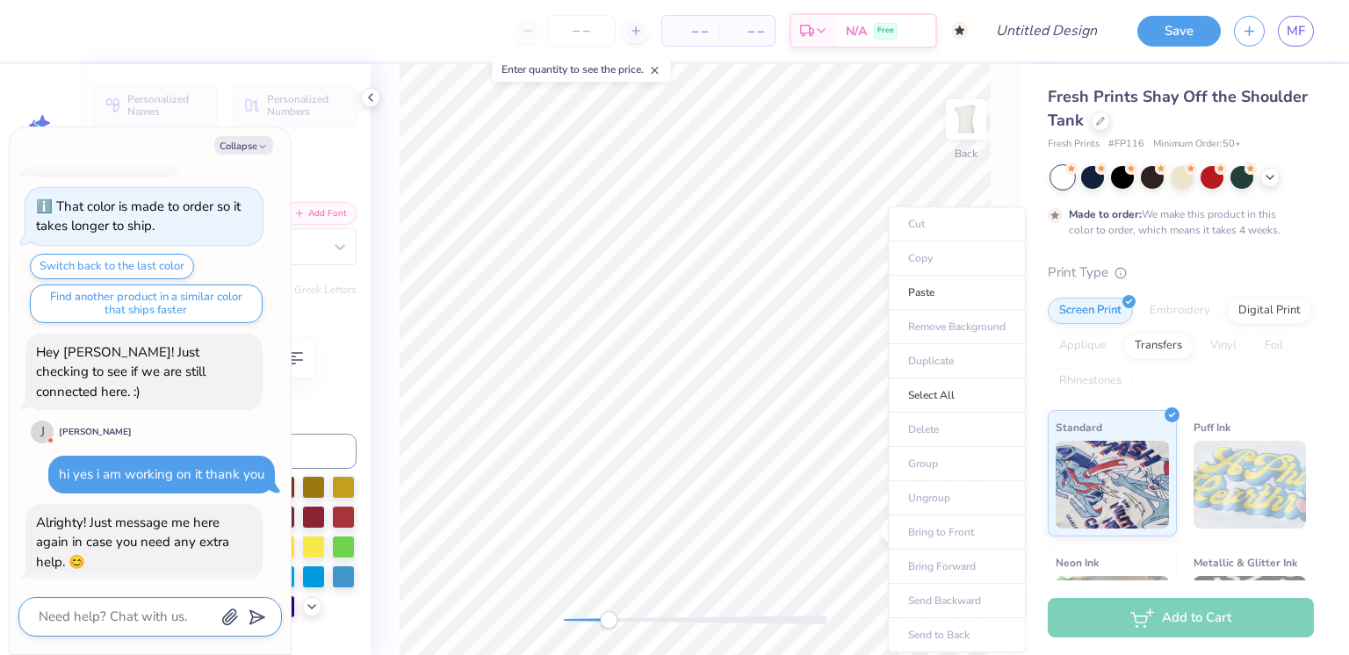
type textarea "x"
type input "0.0"
type textarea "x"
type input "28.9"
type textarea "x"
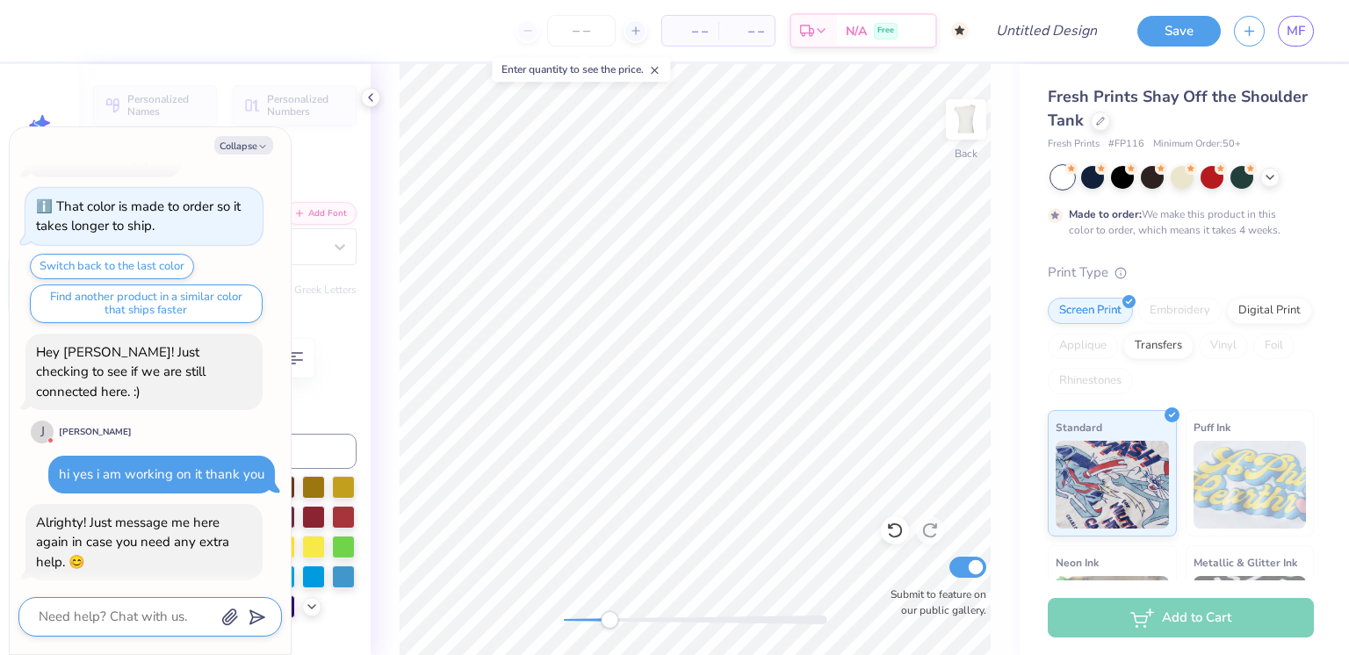
type input "4.44"
type input "3.47"
type input "4.70"
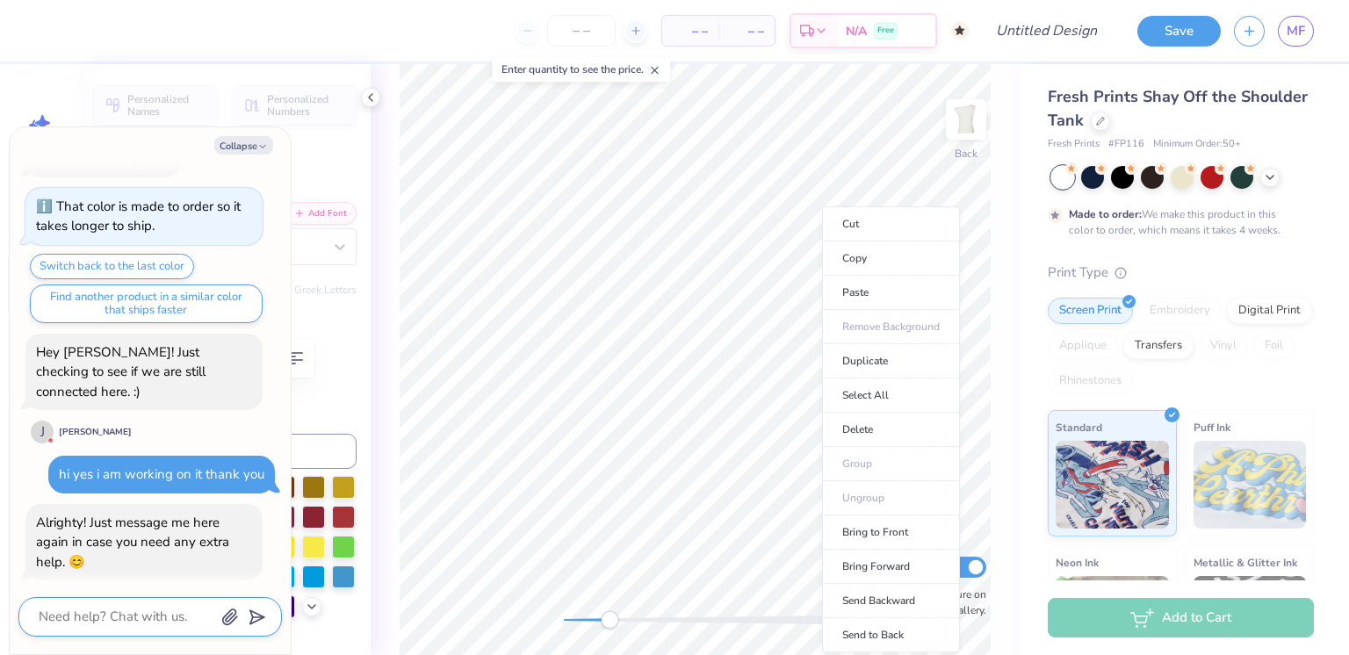
scroll to position [14, 2]
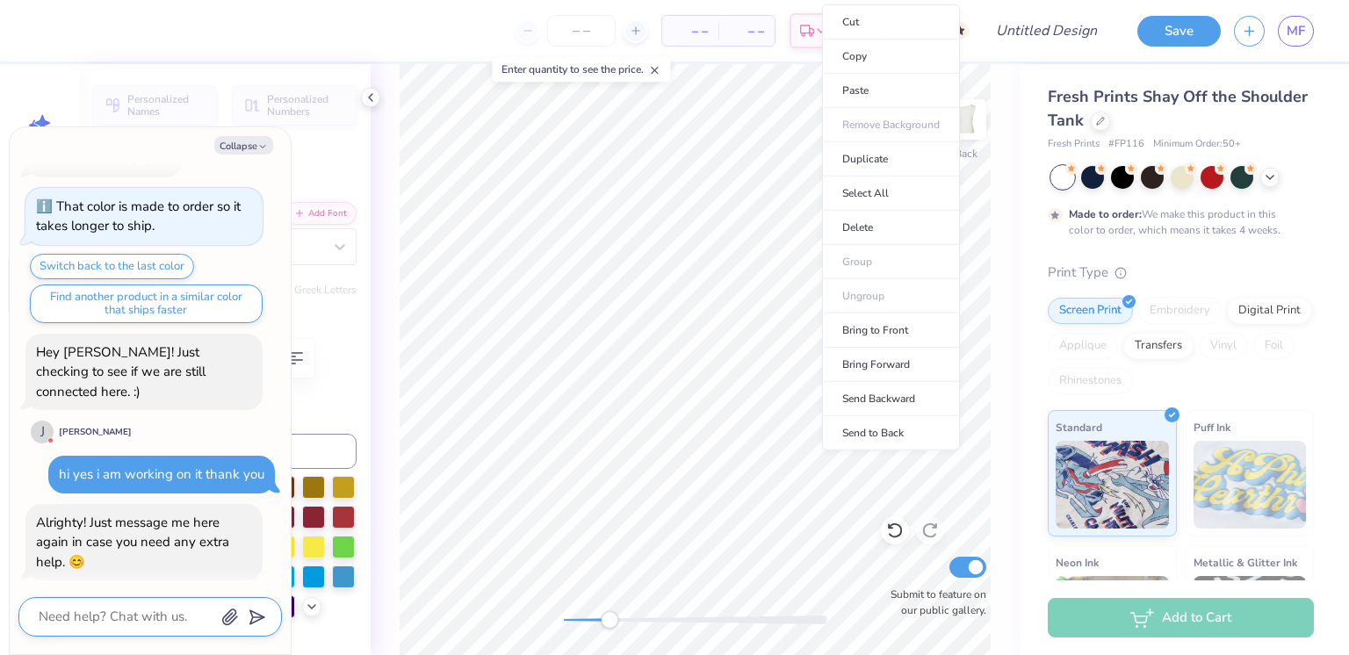
click at [879, 224] on li "Delete" at bounding box center [891, 228] width 138 height 34
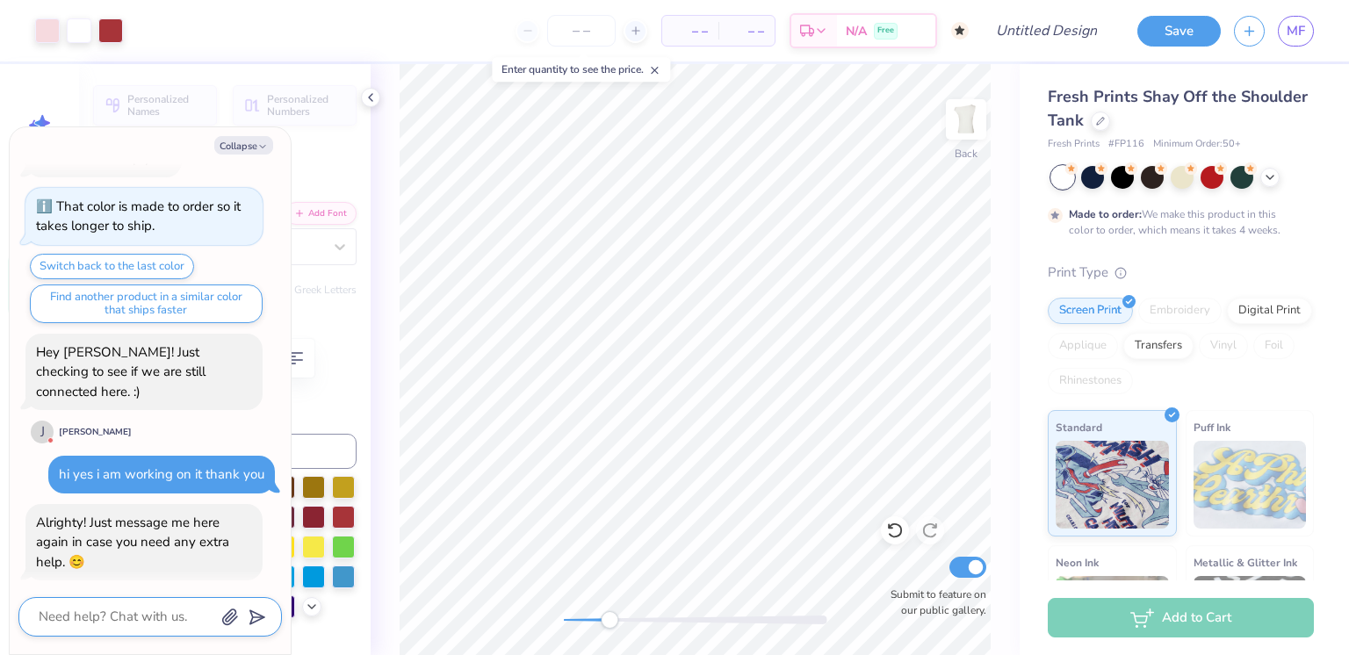
type textarea "x"
type input "0.0"
type textarea "x"
type input "3.92"
type input "0.53"
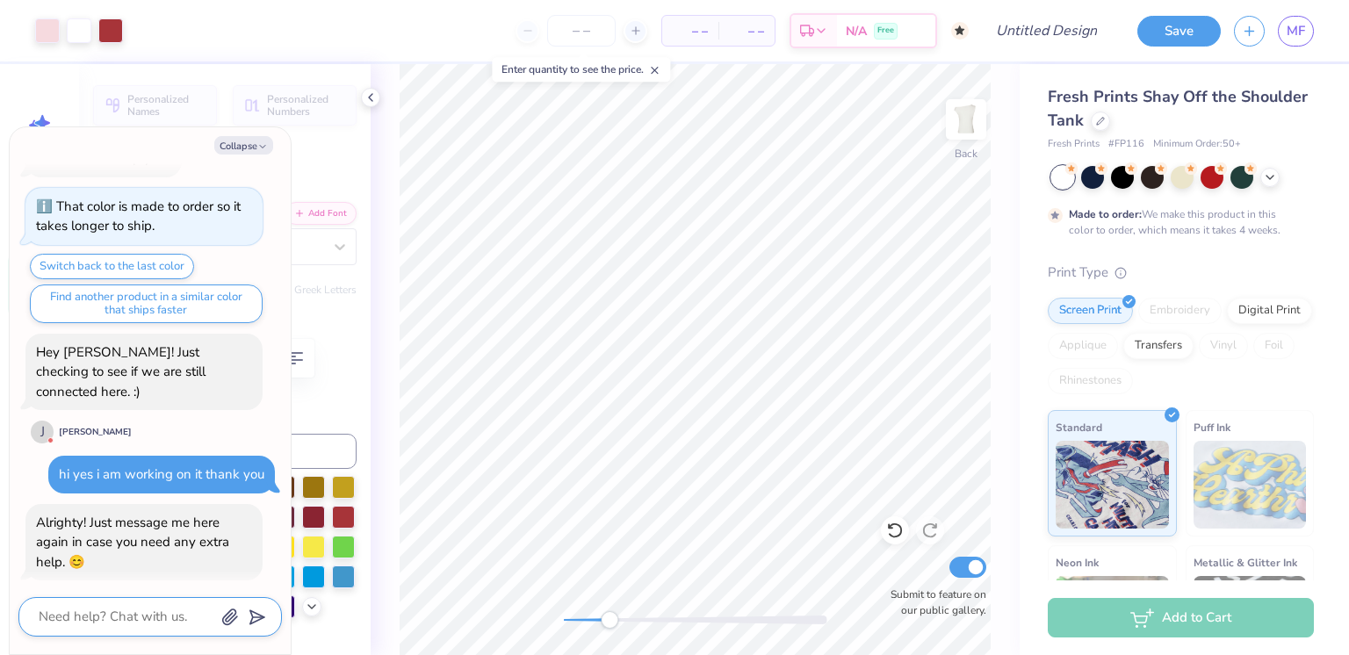
type input "10.70"
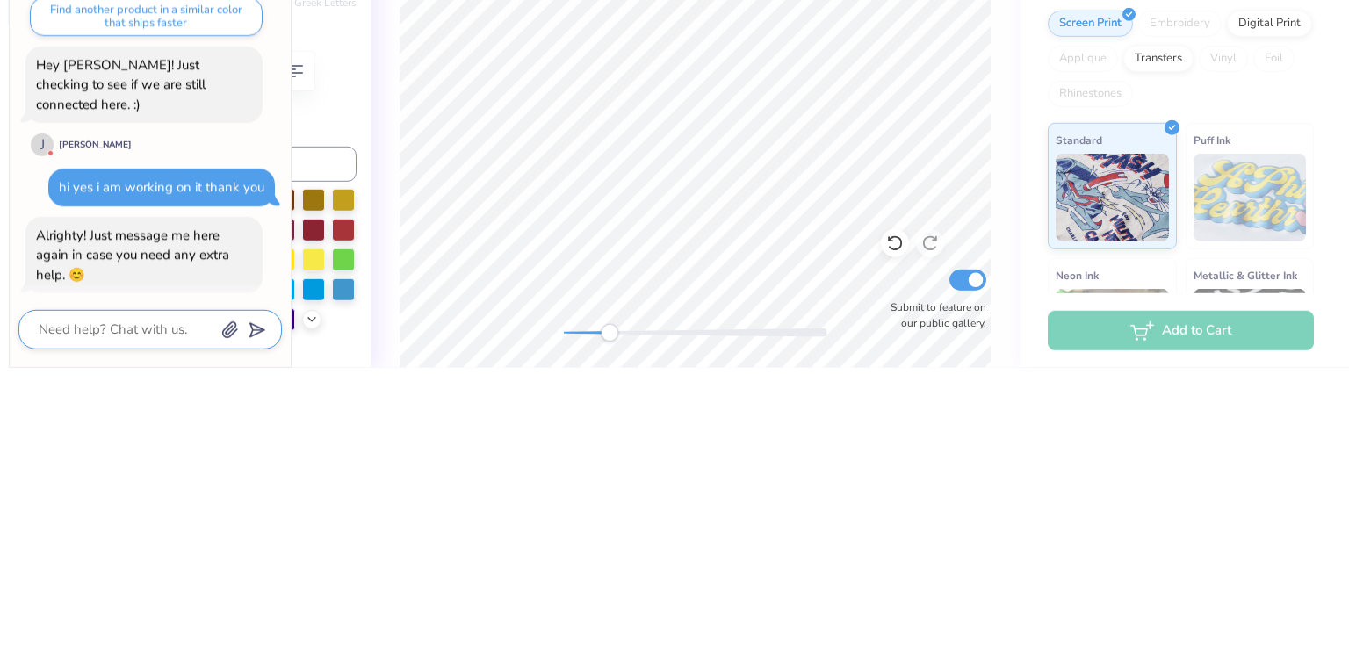
type textarea "x"
type textarea "B"
type textarea "x"
type textarea "Bi"
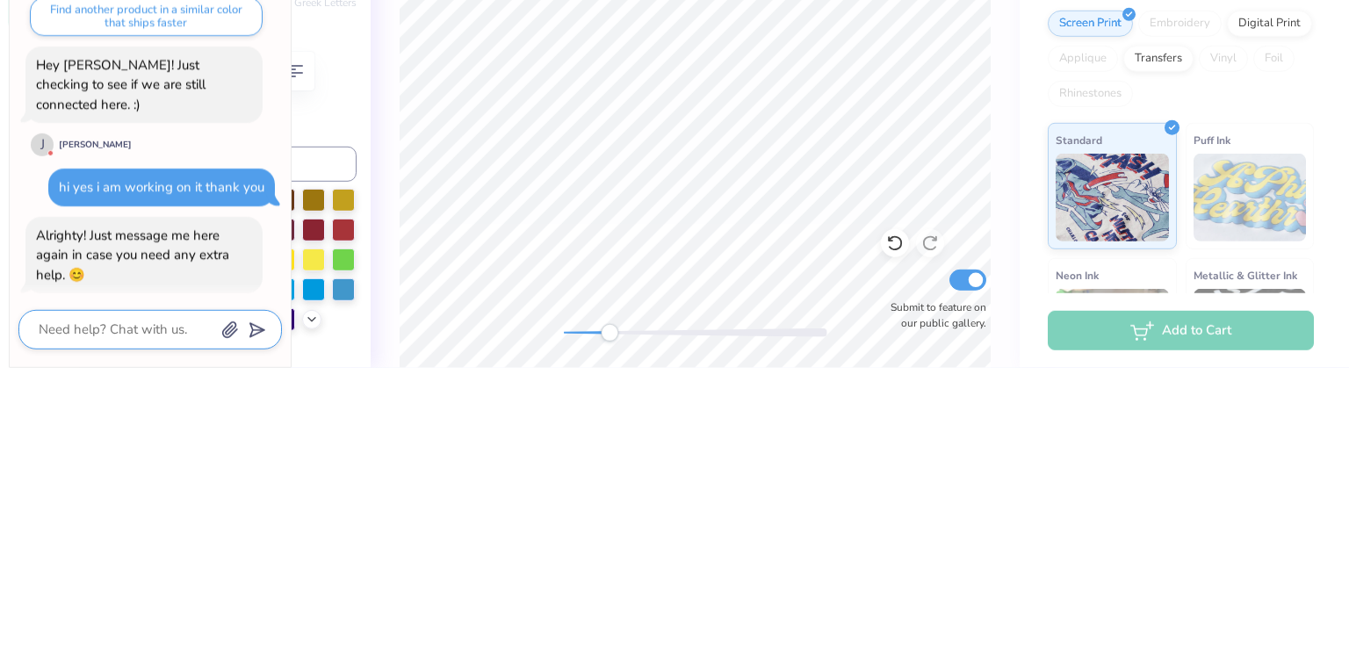
type textarea "x"
type textarea "Bid"
type textarea "x"
type textarea "Bid"
type textarea "x"
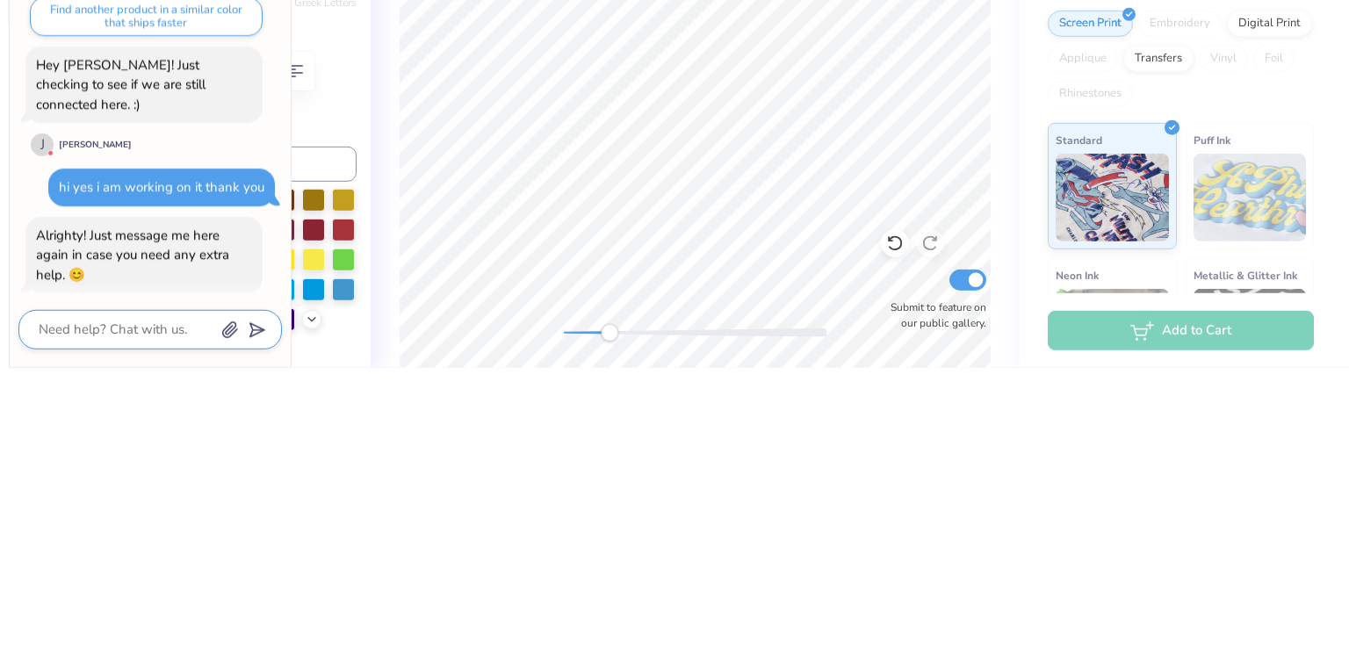
type textarea "Bid d"
type textarea "x"
type textarea "Bid da"
type textarea "x"
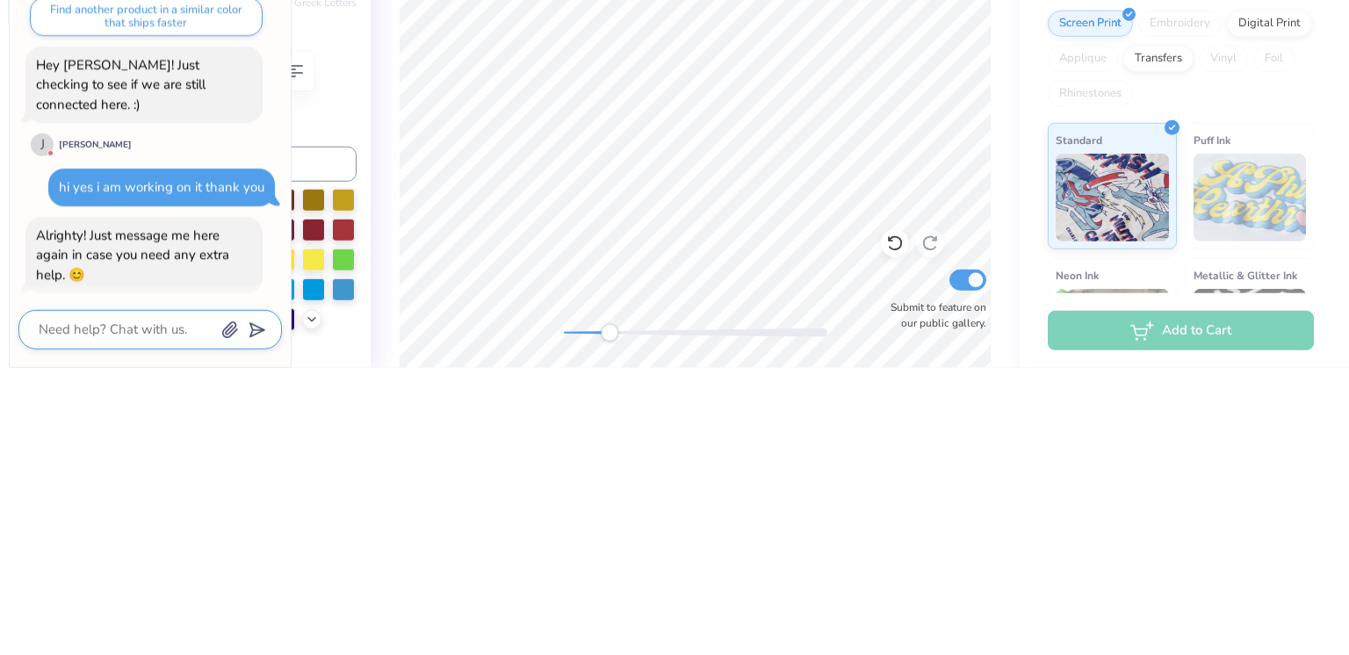
type textarea "Bid day"
type textarea "x"
type textarea "Bid da"
type textarea "x"
type textarea "Bid d"
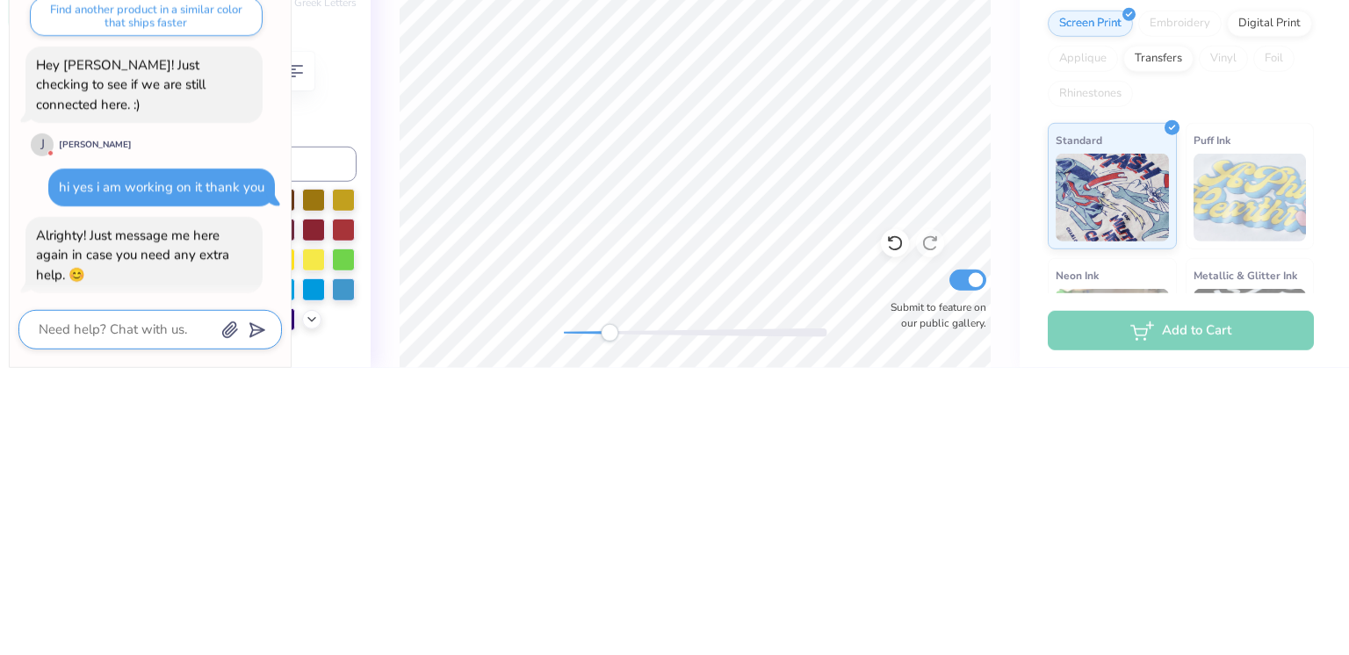
type textarea "x"
type textarea "Bid"
type textarea "x"
type textarea "Bid D"
type textarea "x"
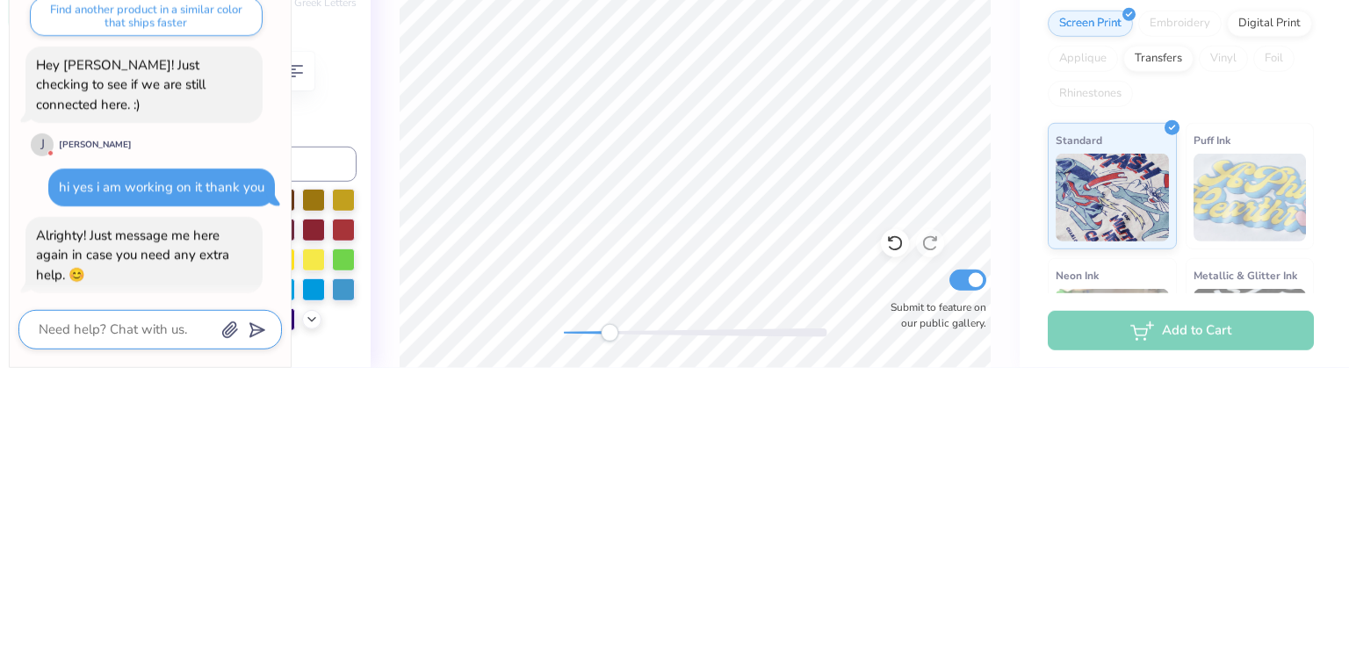
type textarea "Bid DA"
type textarea "x"
type textarea "Bid DAy"
type textarea "x"
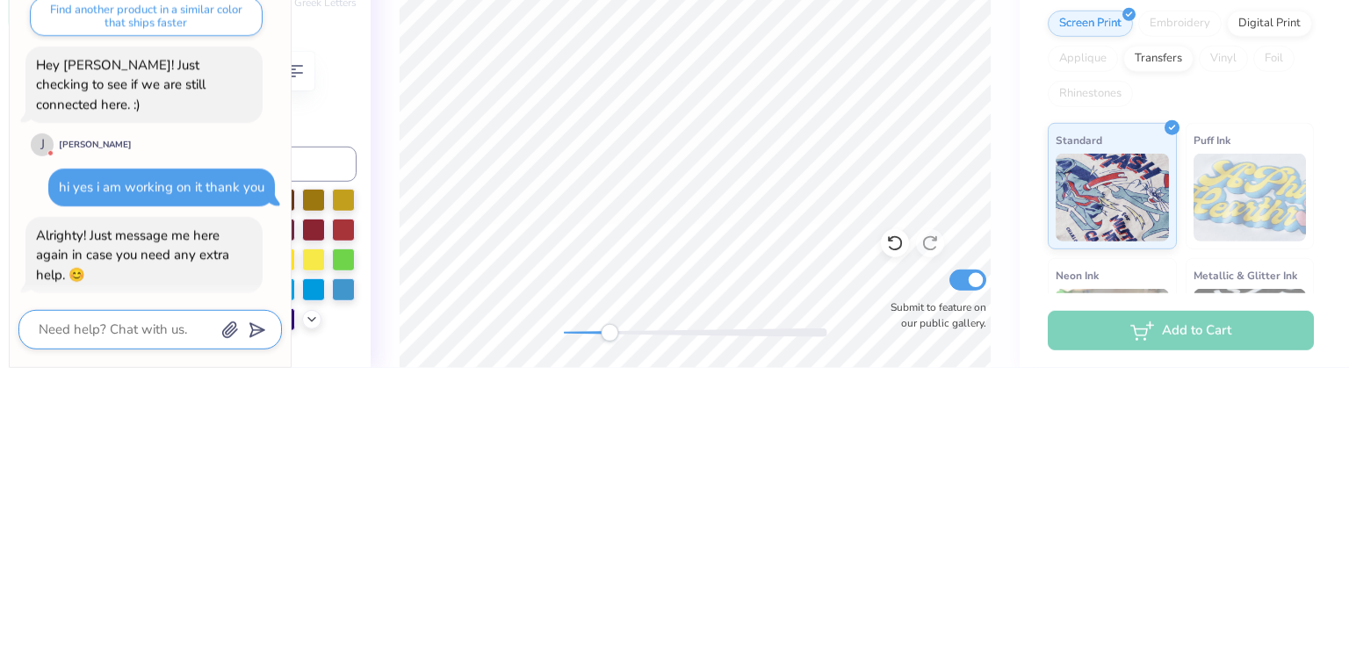
type textarea "Bid DA"
type textarea "x"
type textarea "Bid D"
type textarea "x"
type textarea "Bid Da"
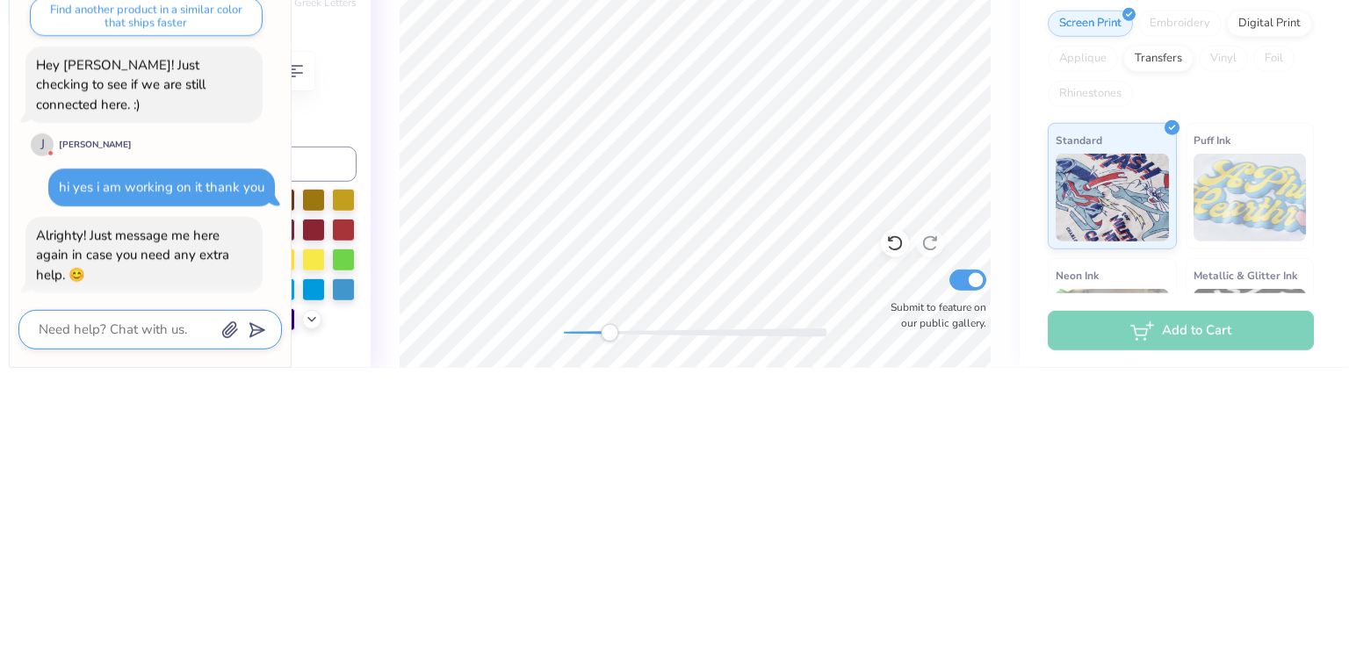
type textarea "x"
type textarea "Bid Day"
type textarea "x"
type textarea "Bid Da"
type textarea "x"
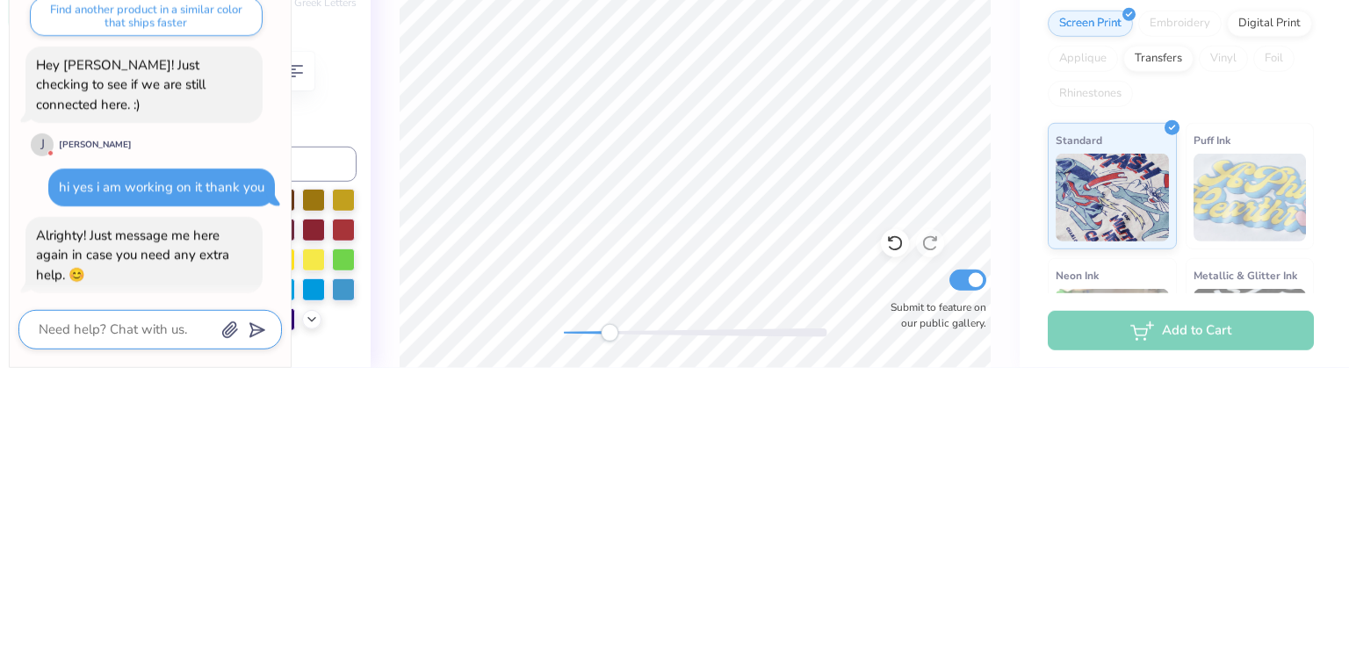
type textarea "Bid D"
type textarea "x"
type textarea "Bid"
type textarea "x"
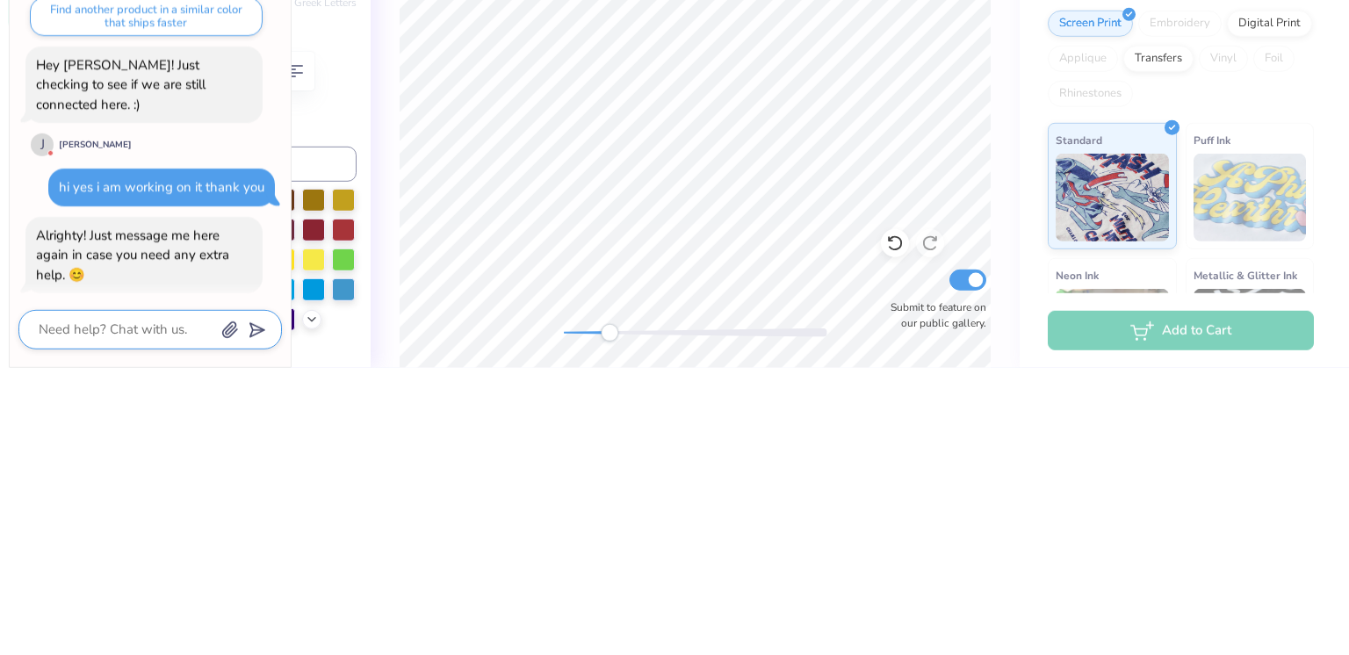
type textarea "Bid d"
type textarea "x"
type textarea "Bid da"
type textarea "x"
type textarea "Bid day"
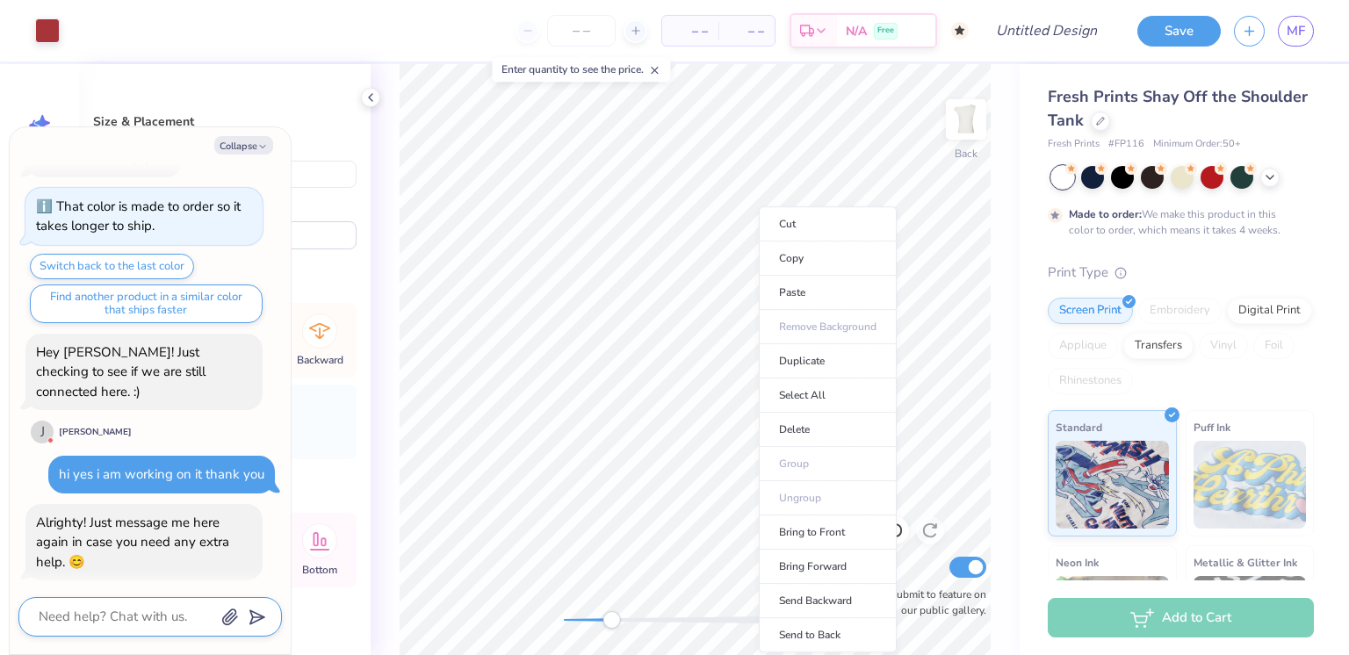
click at [820, 432] on li "Delete" at bounding box center [828, 430] width 138 height 34
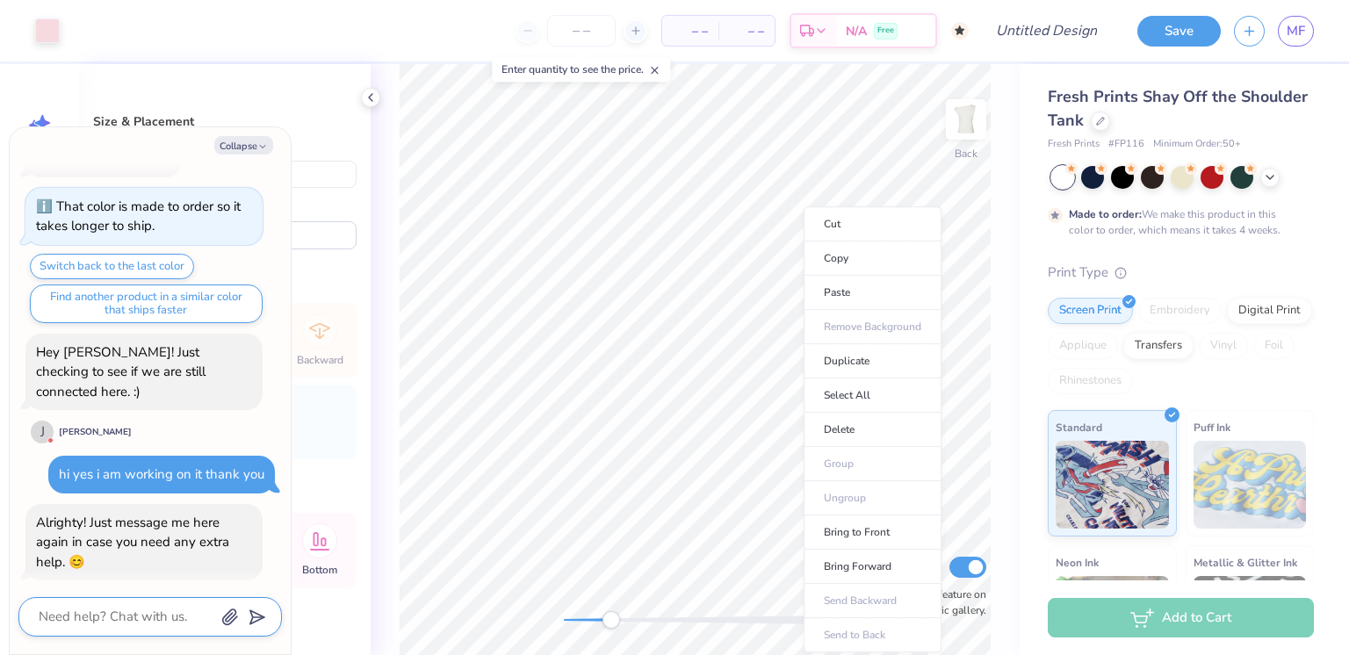
click at [861, 429] on li "Delete" at bounding box center [873, 430] width 138 height 34
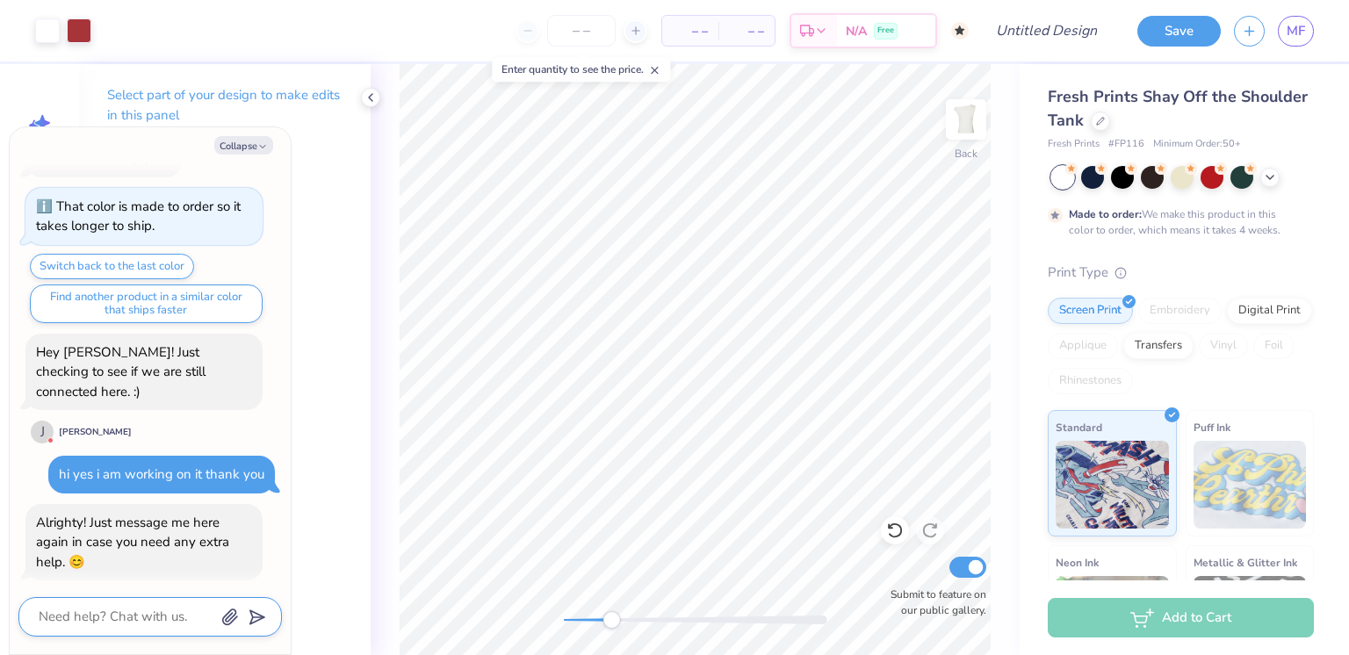
click at [896, 534] on icon at bounding box center [895, 531] width 18 height 18
click at [263, 146] on icon "button" at bounding box center [262, 146] width 11 height 11
type textarea "x"
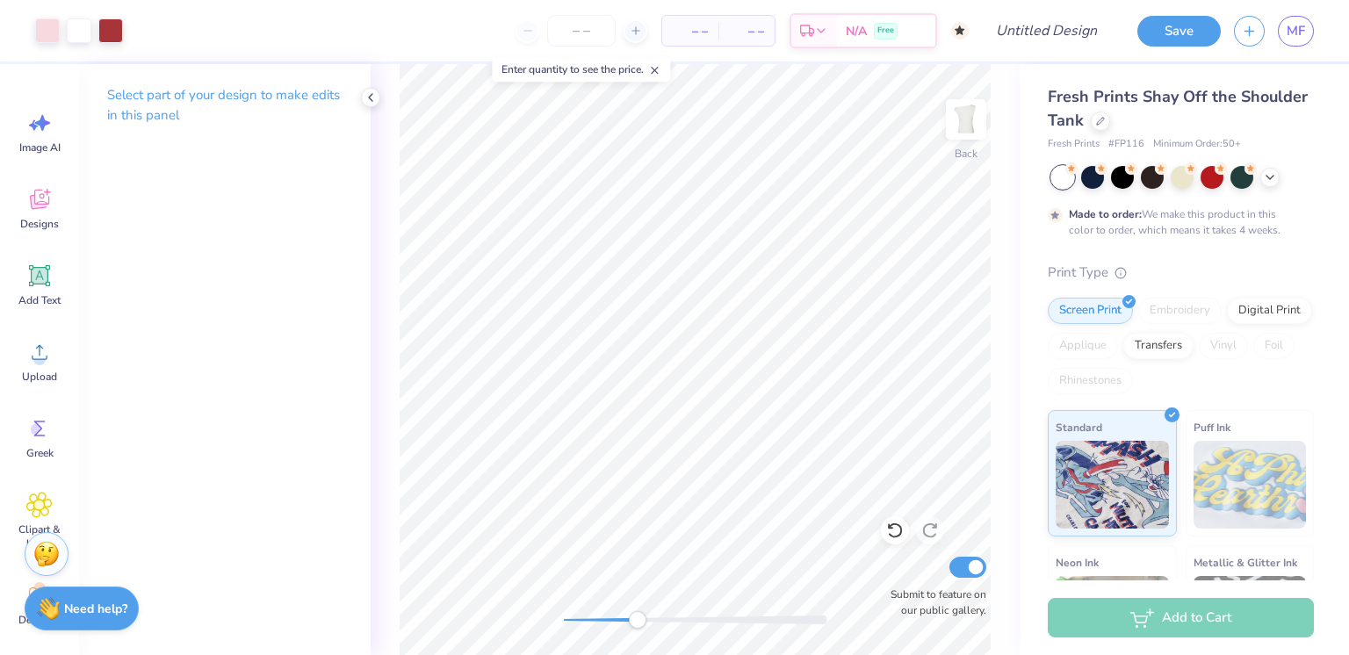
click at [658, 70] on line at bounding box center [655, 71] width 6 height 6
click at [494, 400] on li "Select All" at bounding box center [501, 395] width 138 height 34
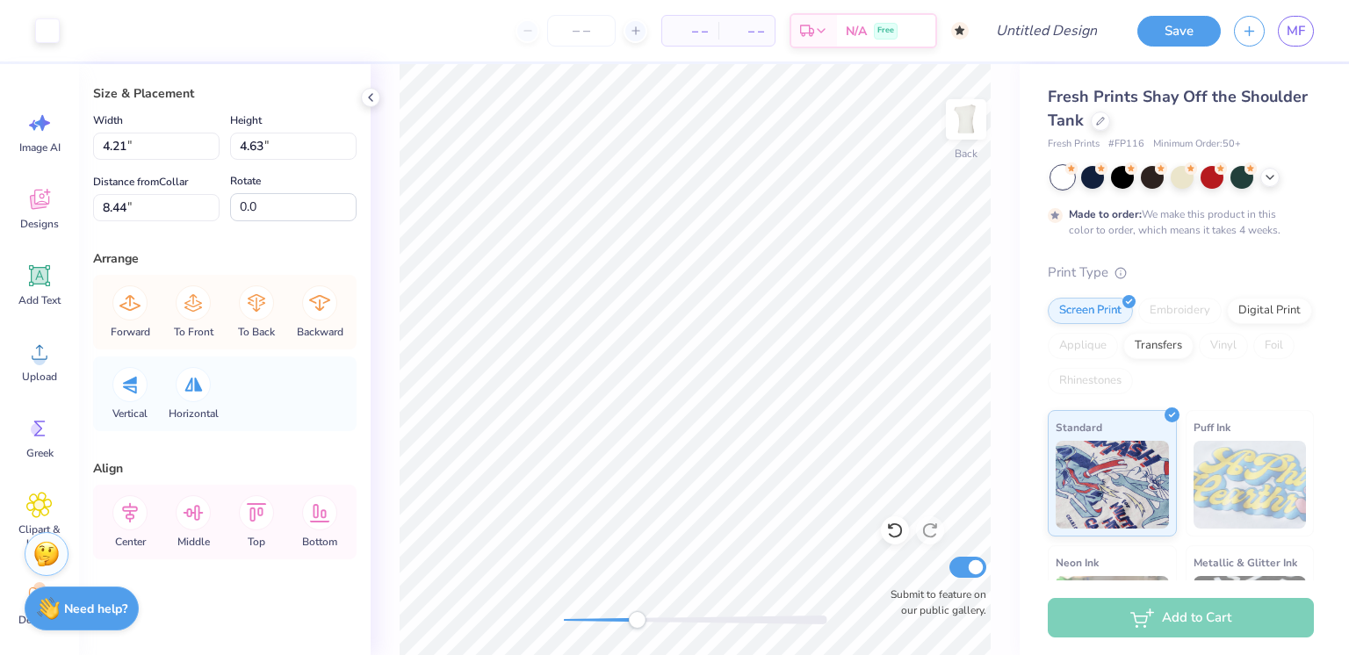
scroll to position [0, 0]
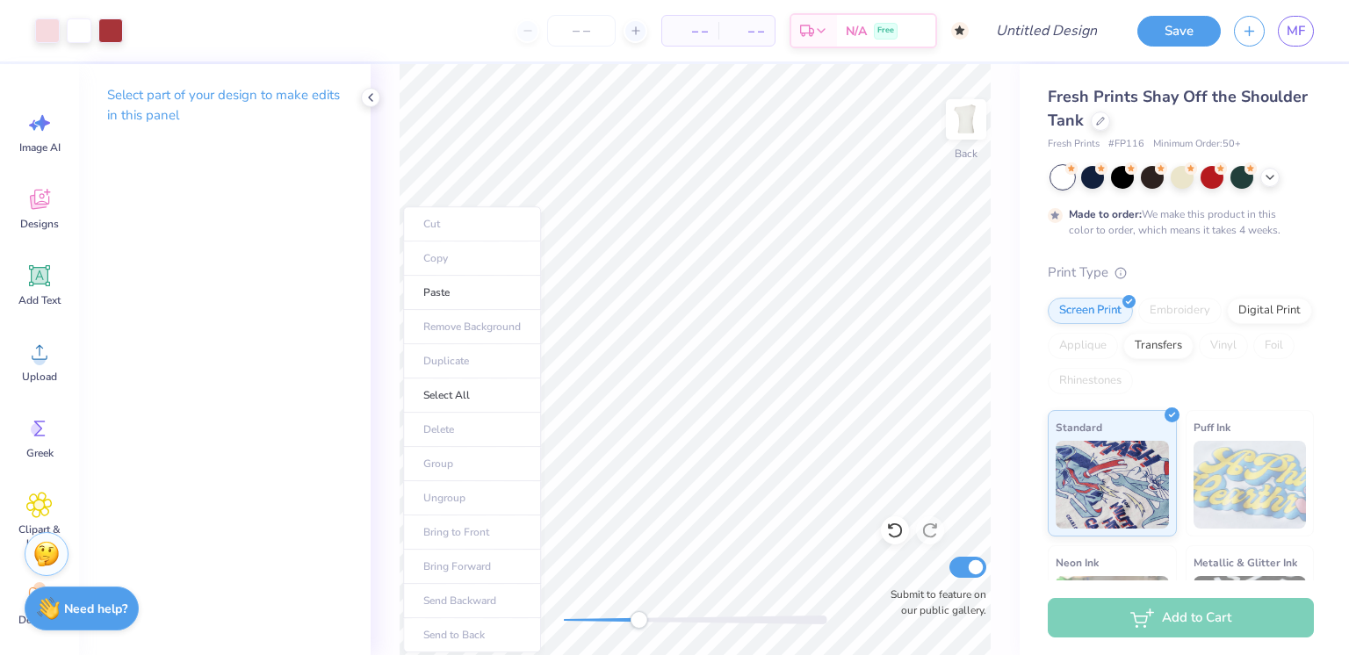
click at [434, 496] on ul "Cut Copy Paste Remove Background Duplicate Select All Delete Group Ungroup Brin…" at bounding box center [472, 429] width 138 height 446
click at [443, 484] on ul "Cut Copy Paste Remove Background Duplicate Select All Delete Group Ungroup Brin…" at bounding box center [472, 429] width 138 height 446
click at [444, 518] on ul "Cut Copy Paste Remove Background Duplicate Select All Delete Group Ungroup Brin…" at bounding box center [472, 429] width 138 height 446
click at [457, 501] on ul "Cut Copy Paste Remove Background Duplicate Select All Delete Group Ungroup Brin…" at bounding box center [472, 429] width 138 height 446
click at [487, 515] on li "Bring to Front" at bounding box center [556, 532] width 138 height 34
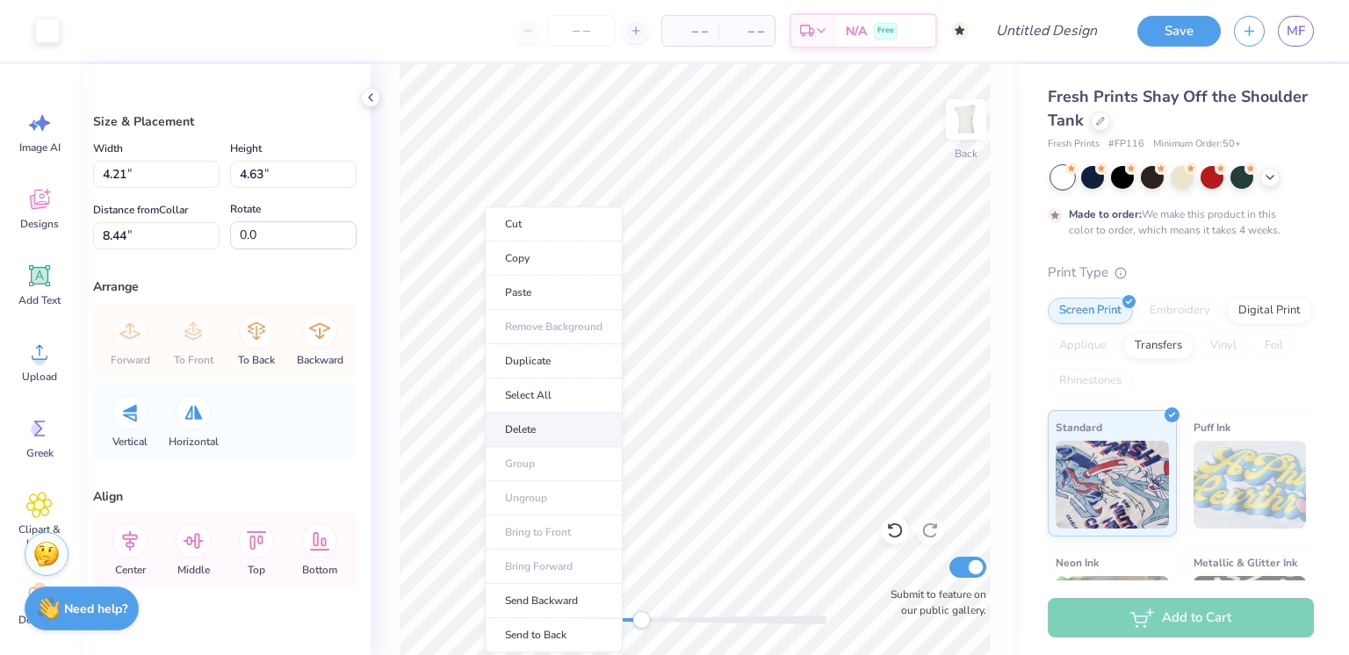
click at [548, 422] on li "Delete" at bounding box center [554, 430] width 138 height 34
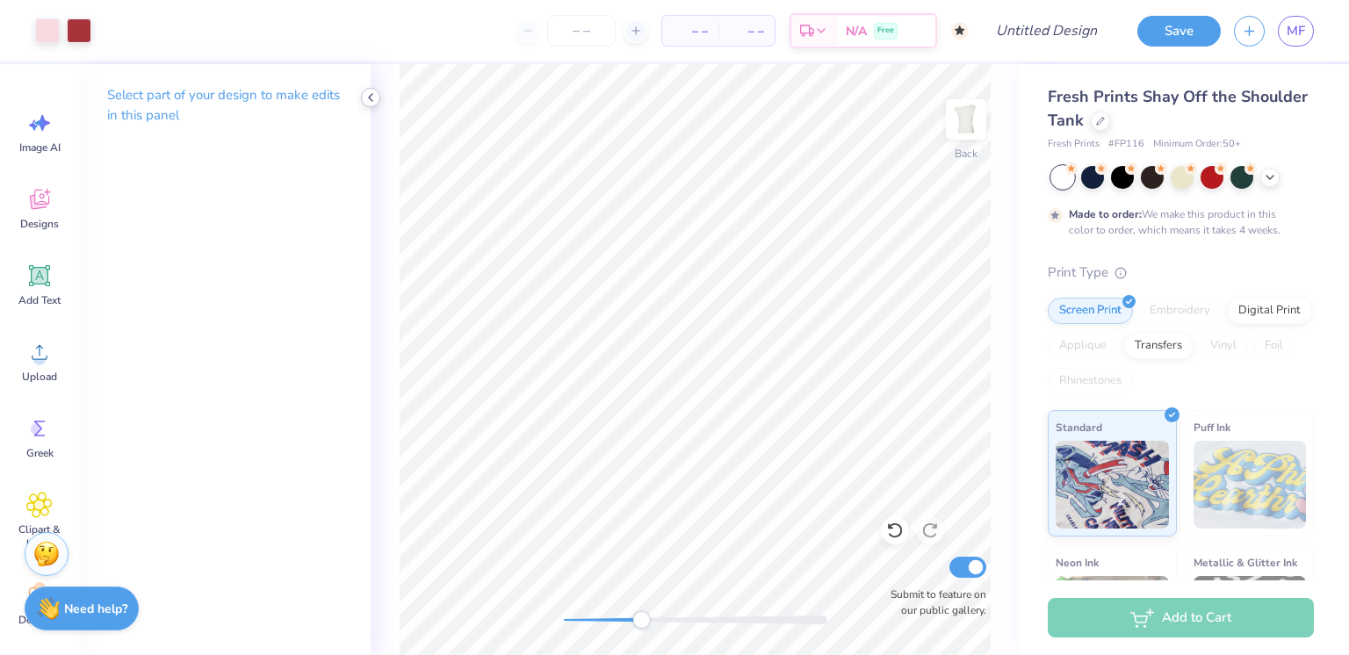
click at [372, 96] on icon at bounding box center [371, 97] width 14 height 14
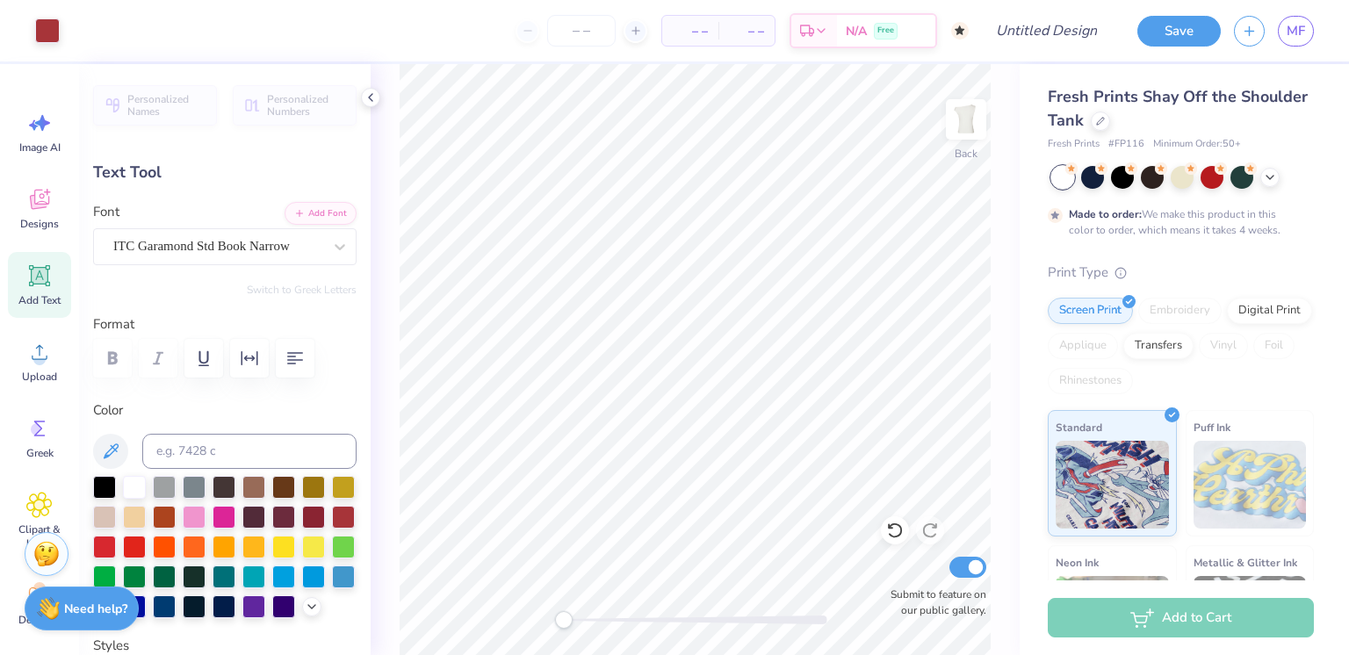
scroll to position [14, 2]
type textarea "my my"
type input "3.57"
type input "1.22"
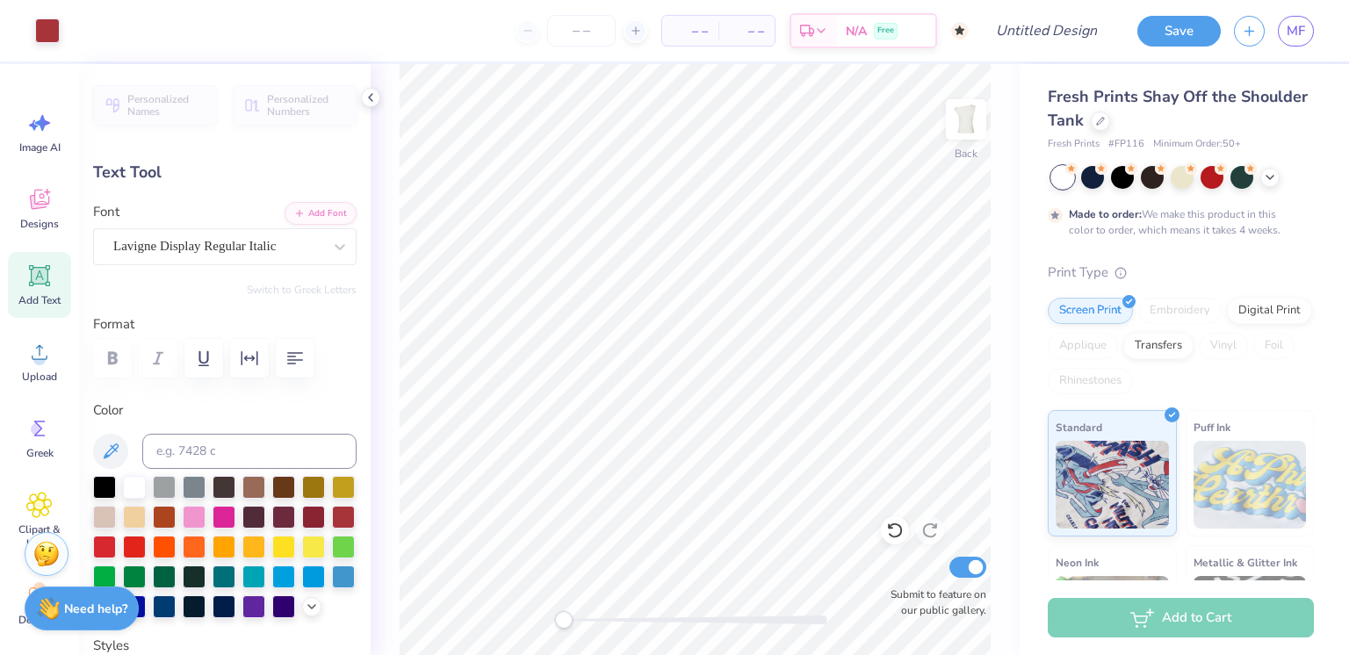
type input "4.90"
type textarea "D"
type textarea "miss"
type input "3.70"
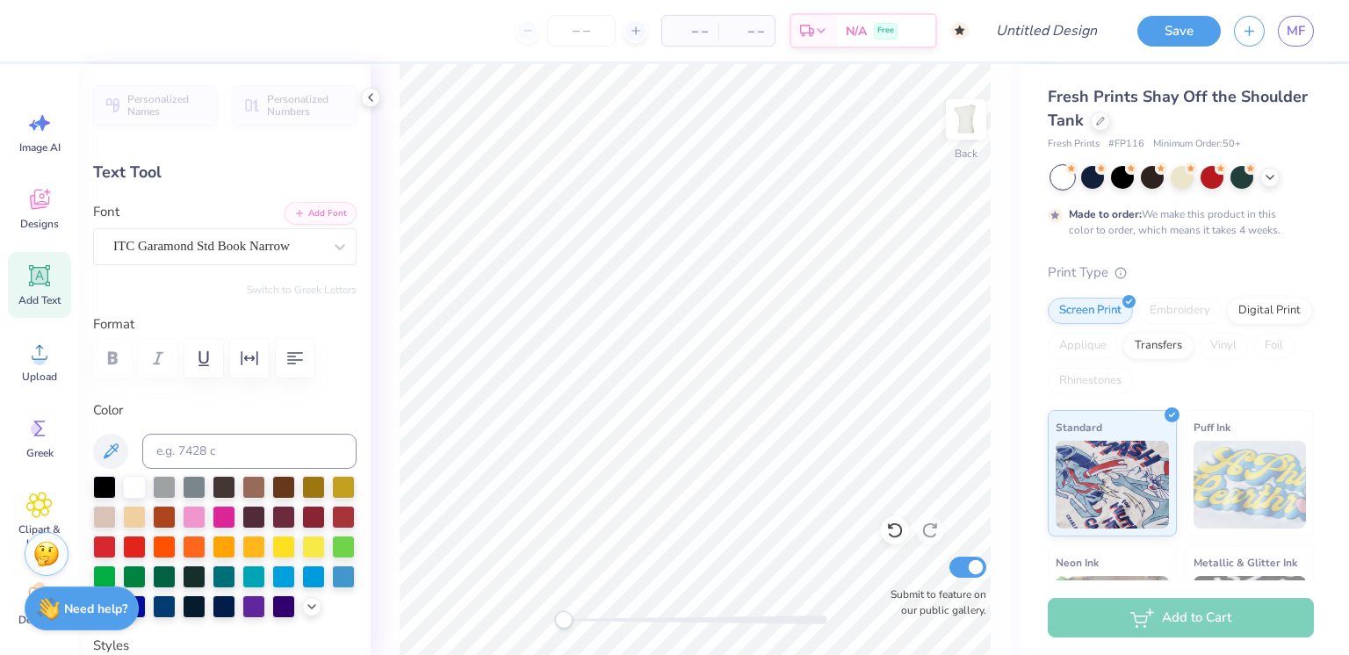
type input "1.42"
type input "6.12"
type textarea "D"
type textarea "AOII"
click at [35, 211] on icon at bounding box center [39, 199] width 26 height 26
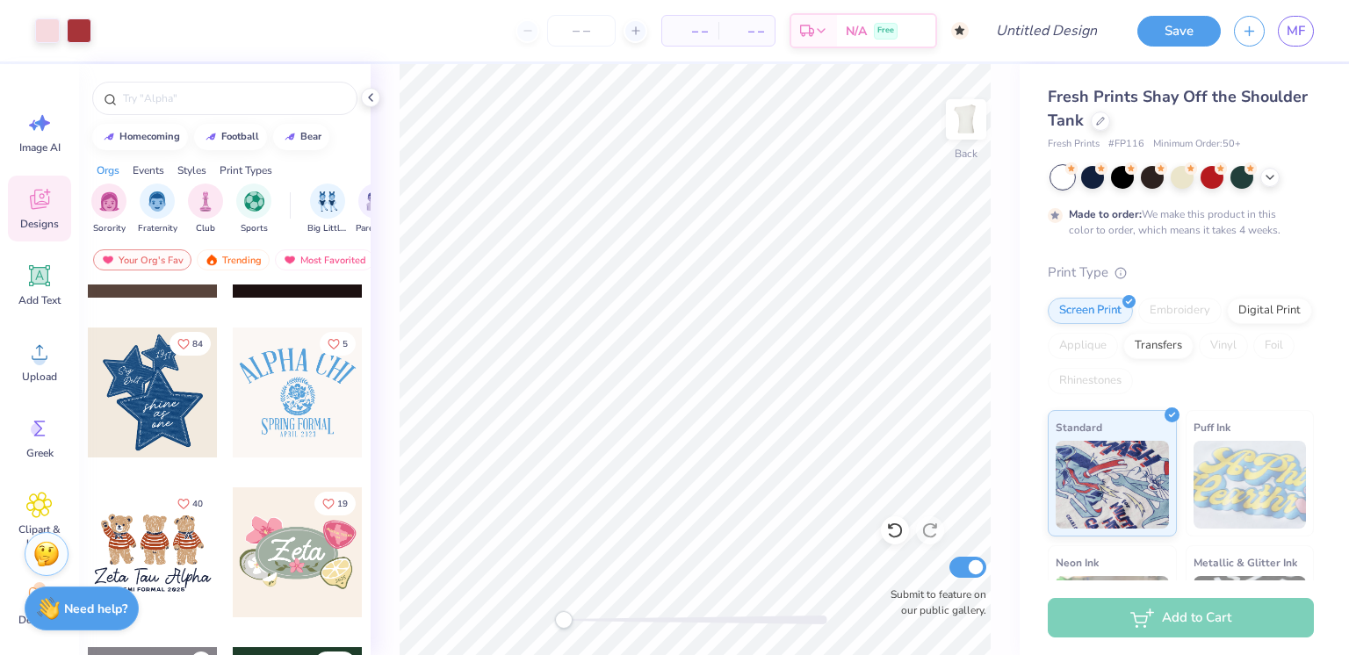
scroll to position [572, 0]
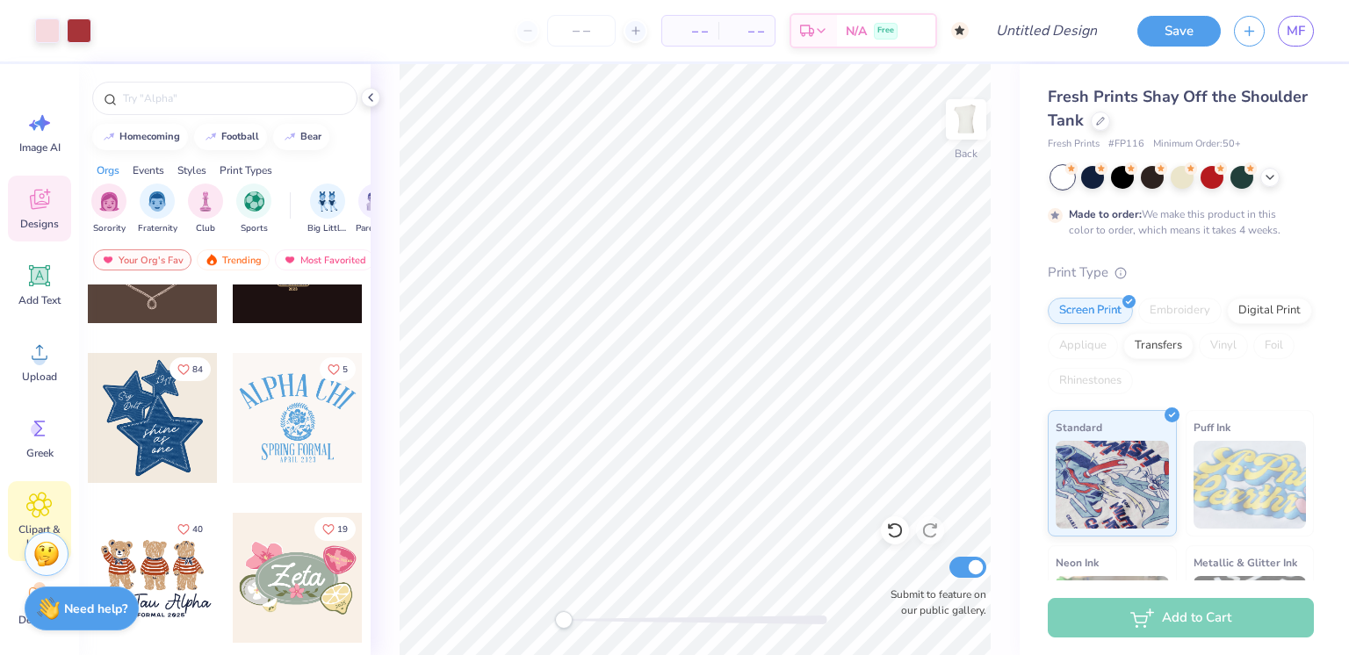
click at [47, 496] on icon at bounding box center [38, 505] width 25 height 26
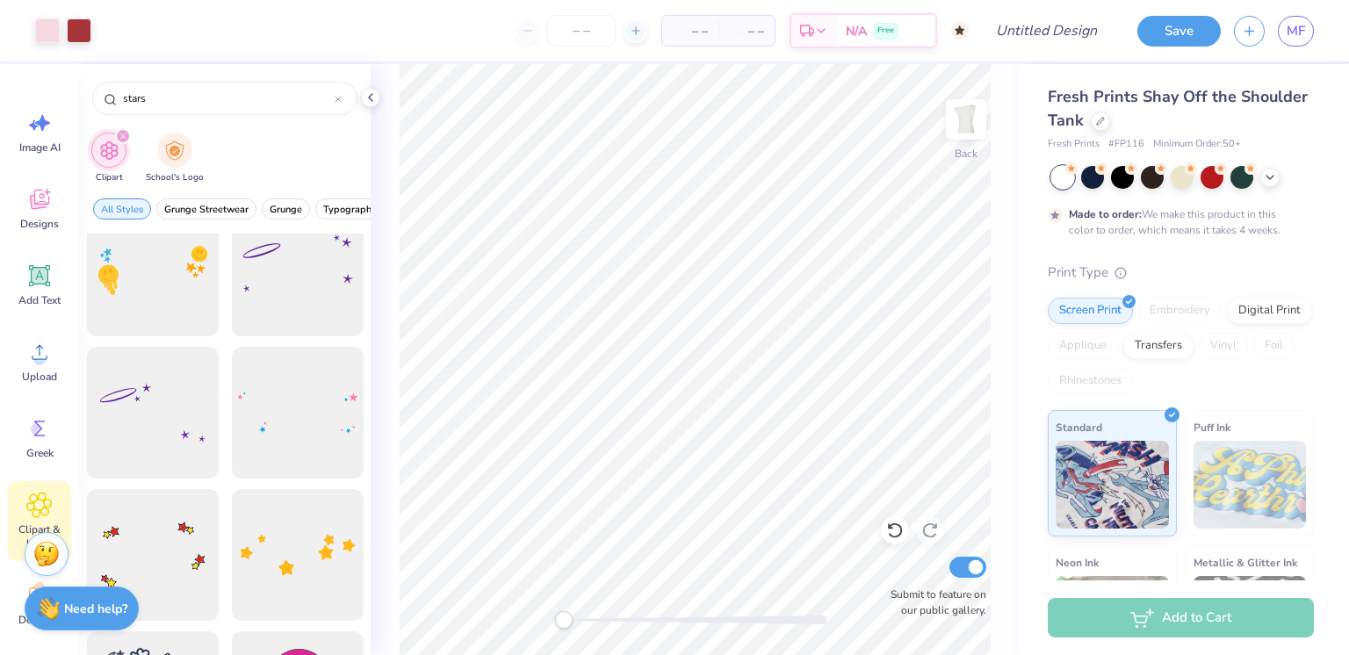
scroll to position [170, 0]
type input "stars"
click at [153, 415] on div at bounding box center [152, 414] width 145 height 145
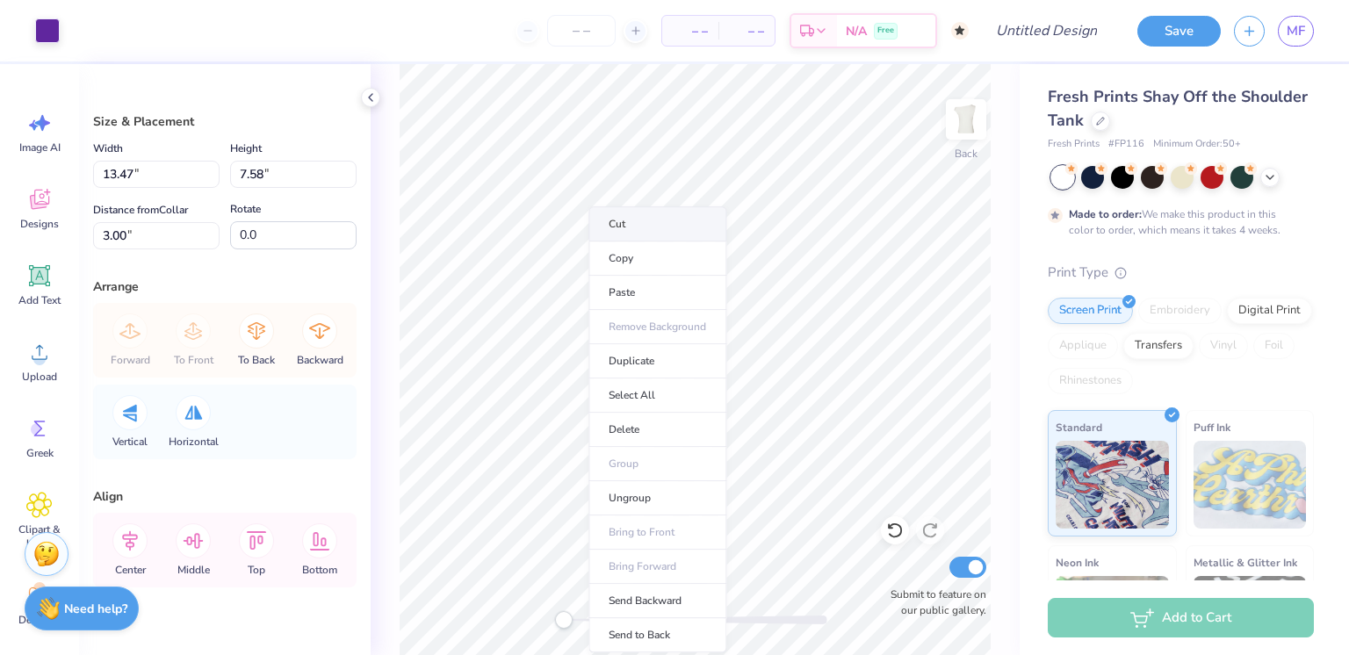
click at [627, 226] on li "Cut" at bounding box center [657, 223] width 138 height 35
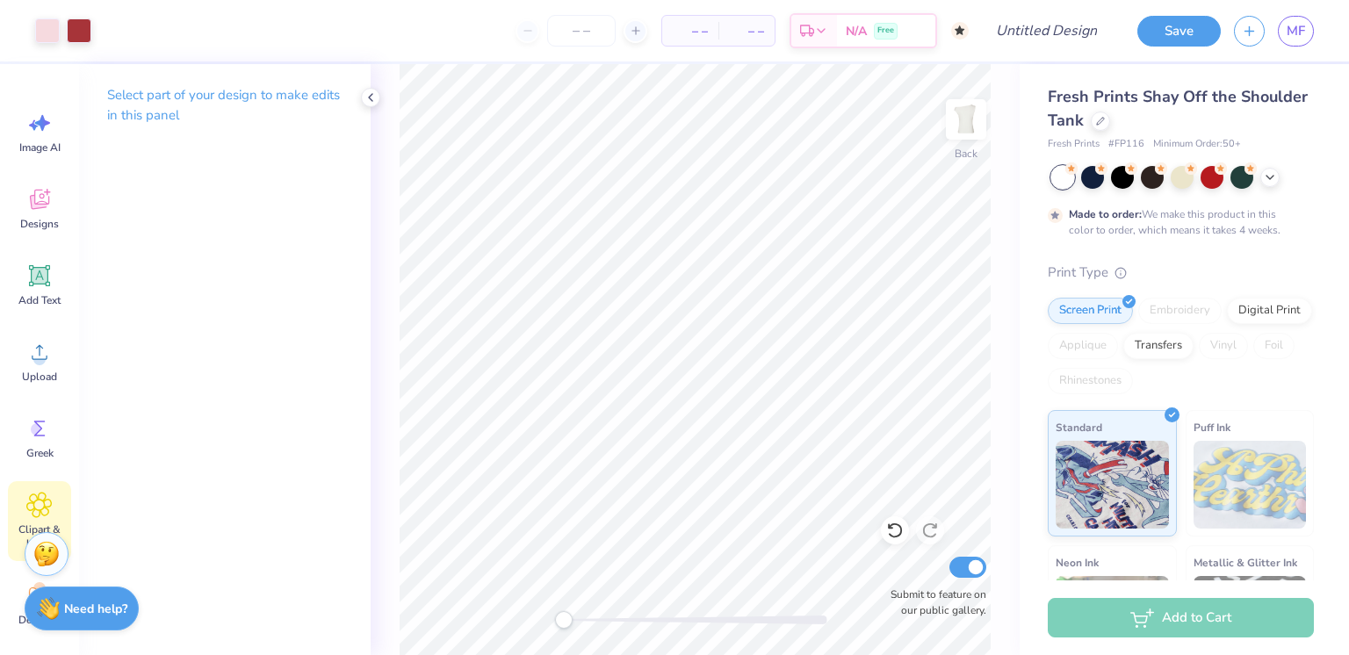
click at [42, 511] on icon at bounding box center [38, 505] width 25 height 26
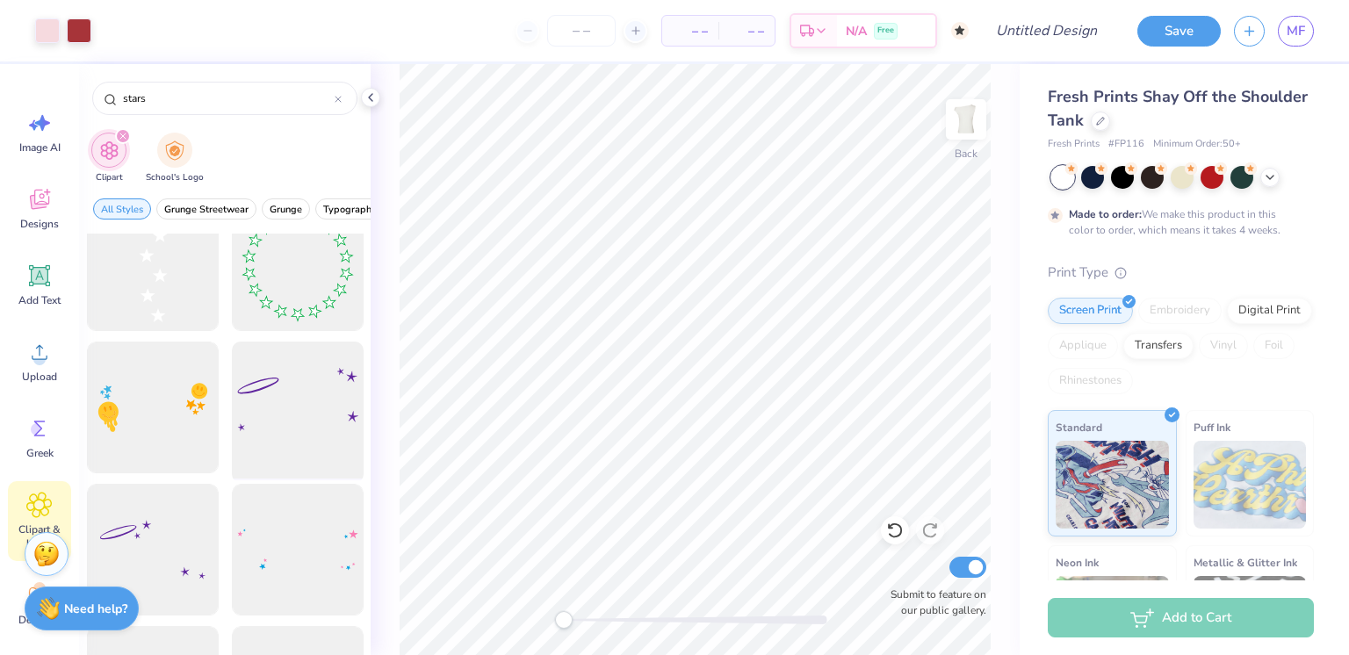
scroll to position [0, 0]
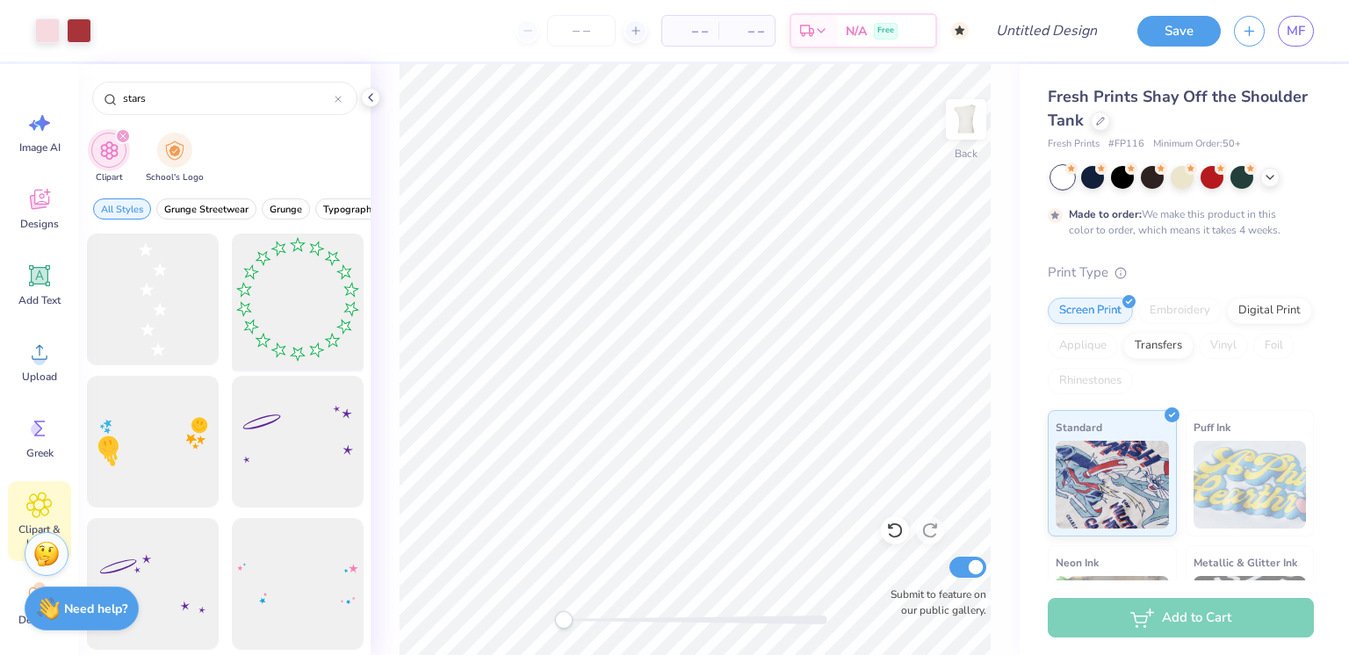
click at [265, 336] on div at bounding box center [297, 299] width 145 height 145
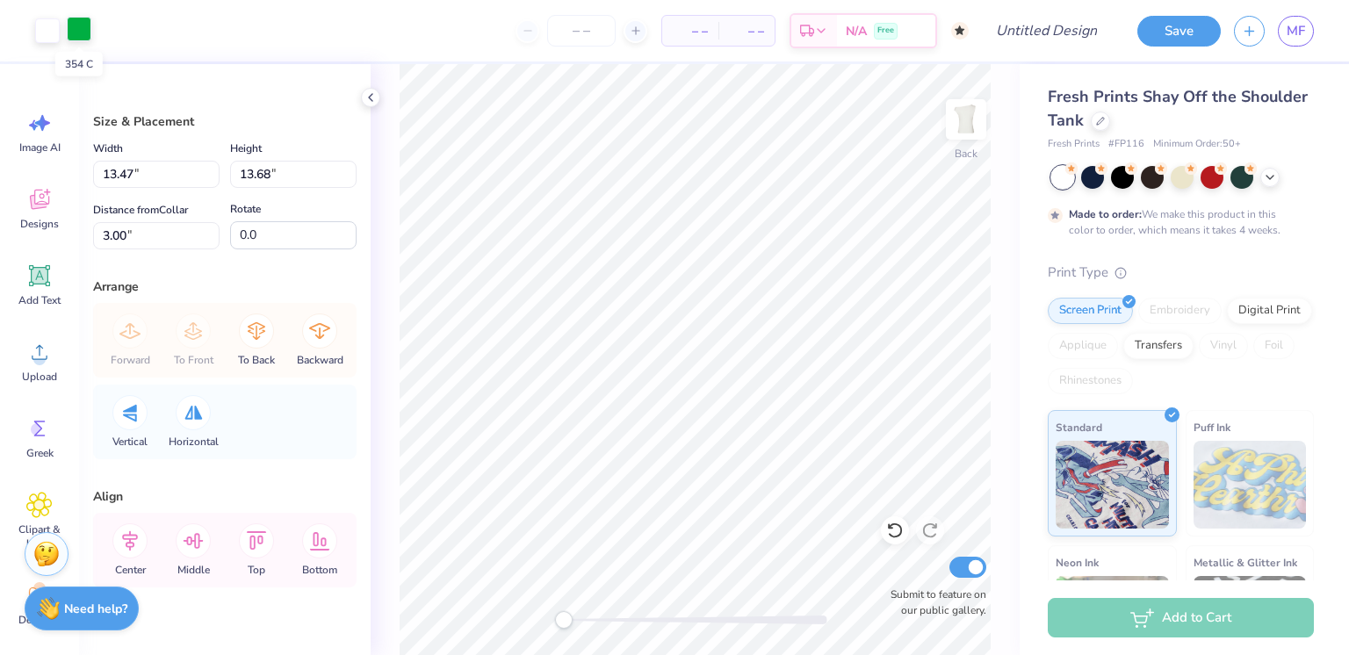
click at [77, 32] on div at bounding box center [79, 29] width 25 height 25
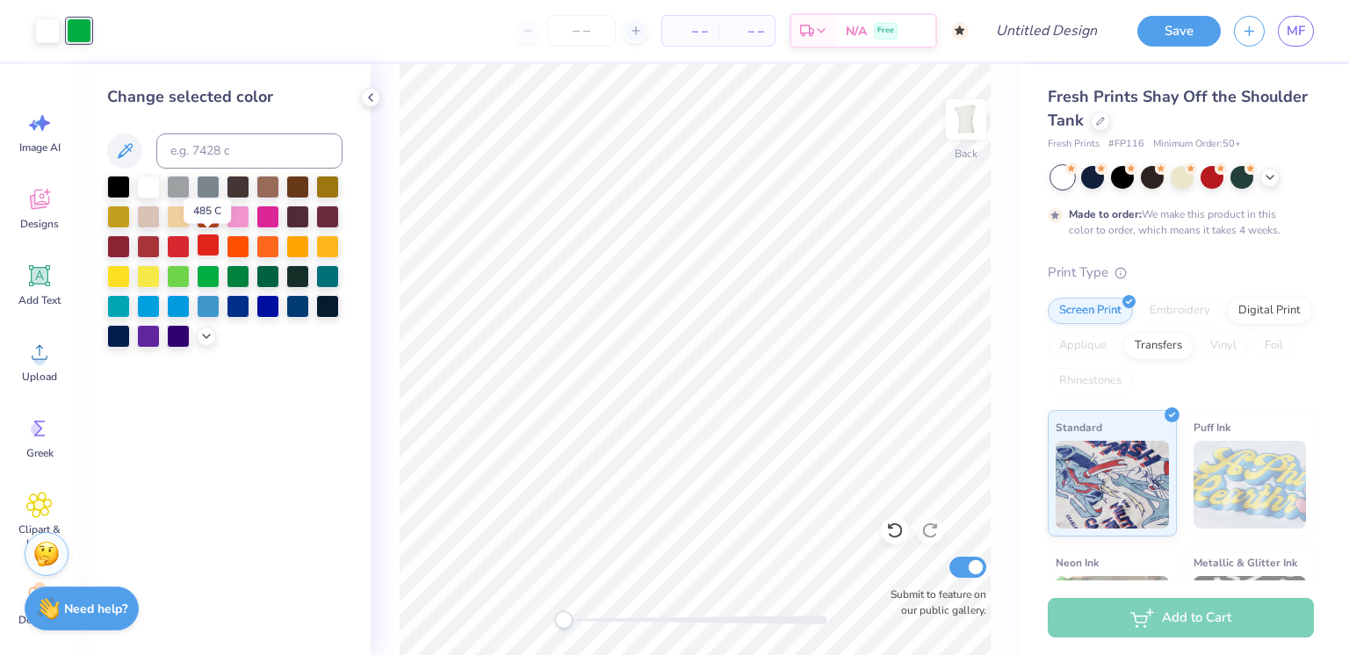
click at [201, 242] on div at bounding box center [208, 245] width 23 height 23
click at [175, 241] on div at bounding box center [178, 245] width 23 height 23
click at [141, 243] on div at bounding box center [148, 245] width 23 height 23
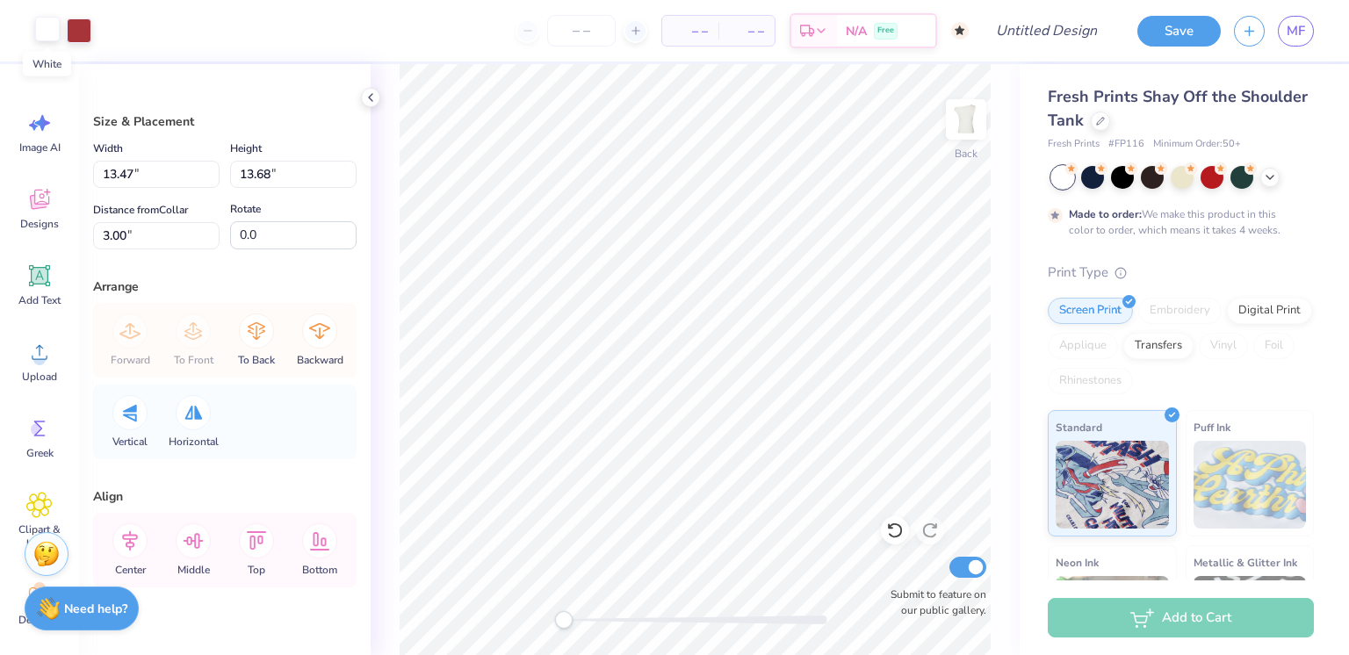
click at [42, 30] on div at bounding box center [47, 29] width 25 height 25
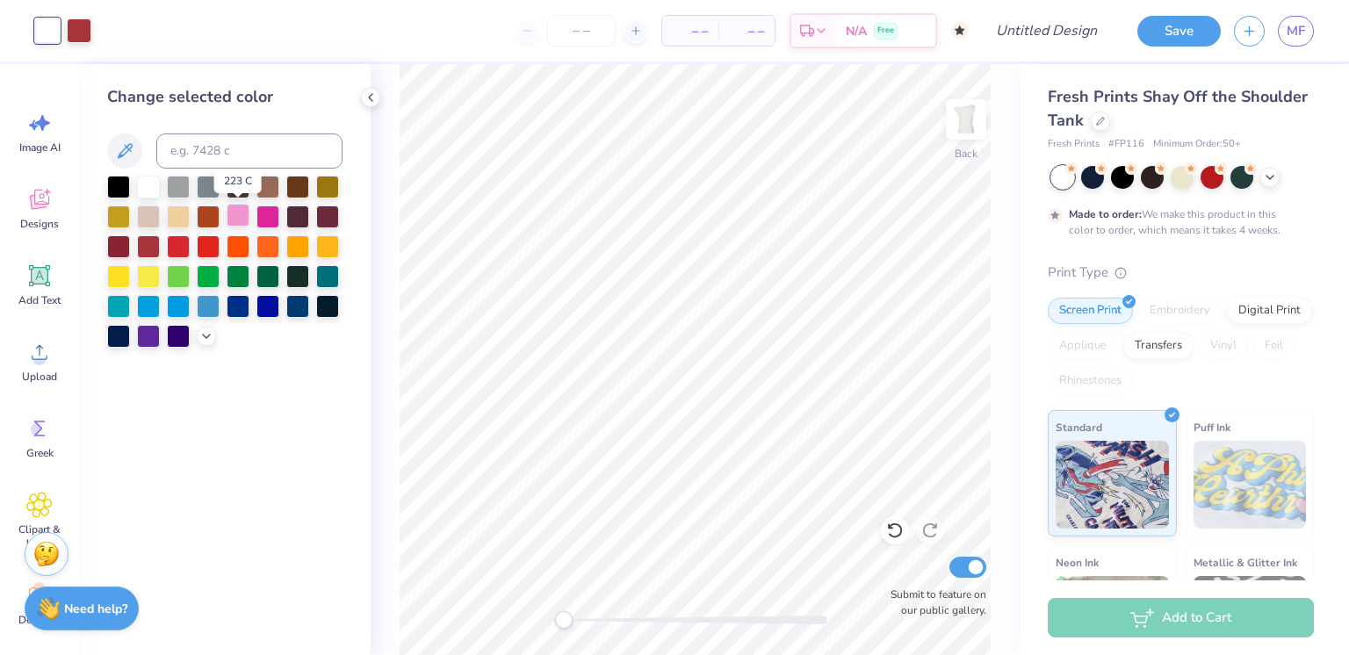
click at [239, 215] on div at bounding box center [238, 215] width 23 height 23
click at [127, 154] on icon at bounding box center [124, 151] width 21 height 21
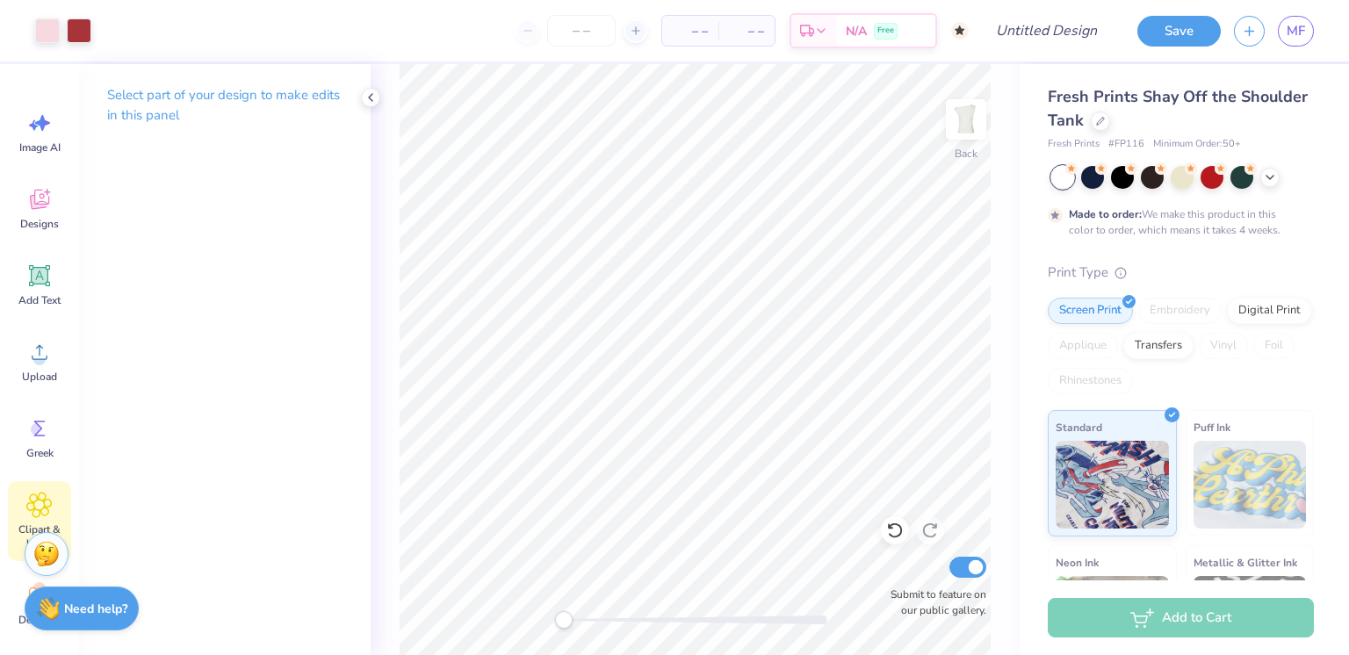
click at [47, 501] on icon at bounding box center [38, 505] width 25 height 26
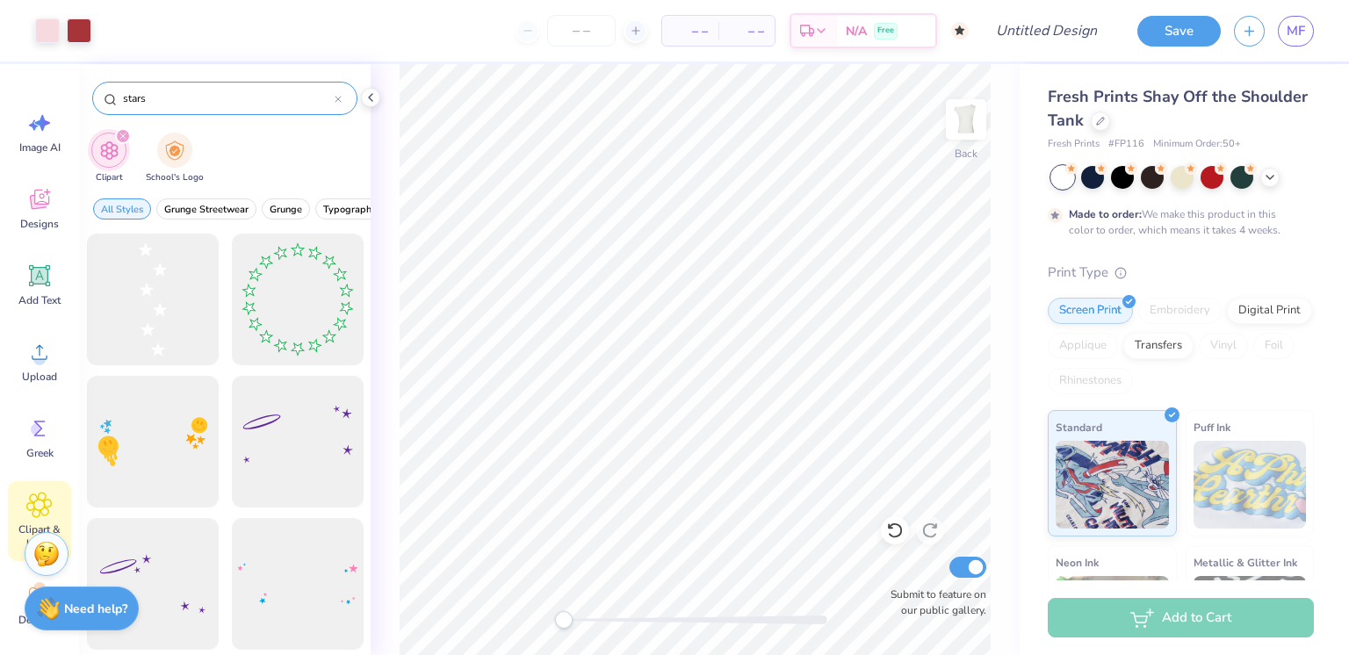
click at [270, 99] on input "stars" at bounding box center [227, 99] width 213 height 18
type input "s"
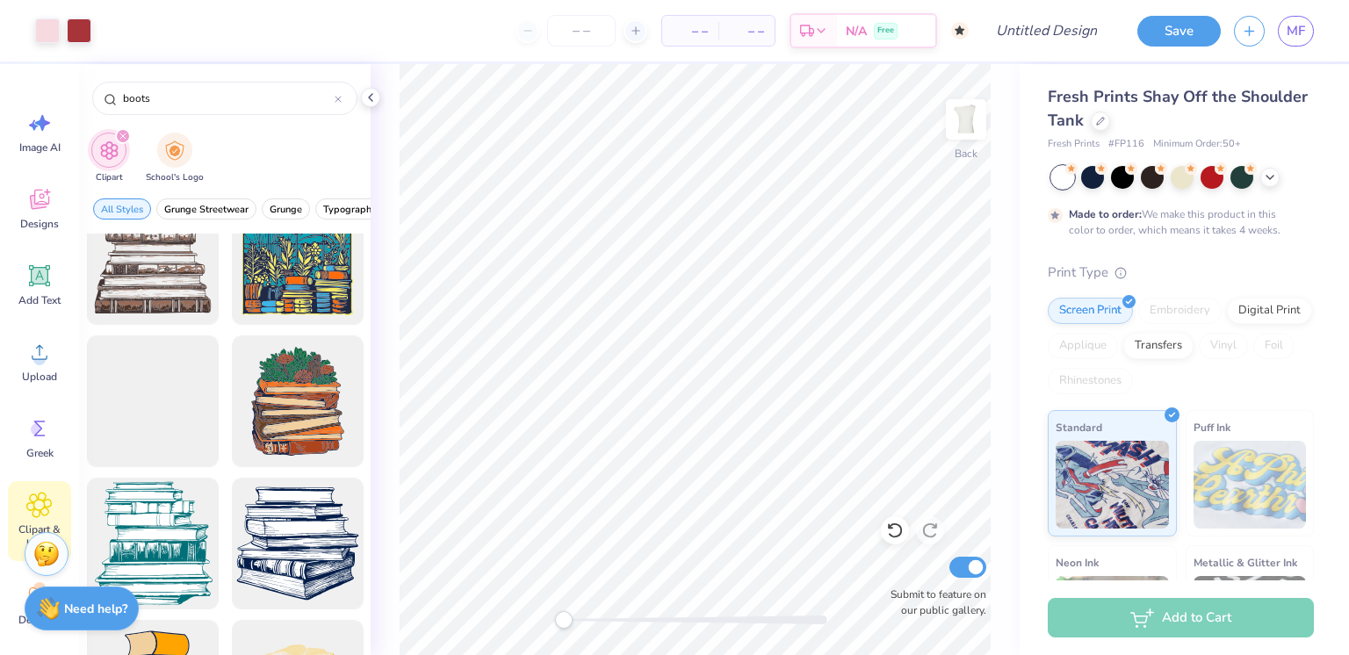
scroll to position [1460, 0]
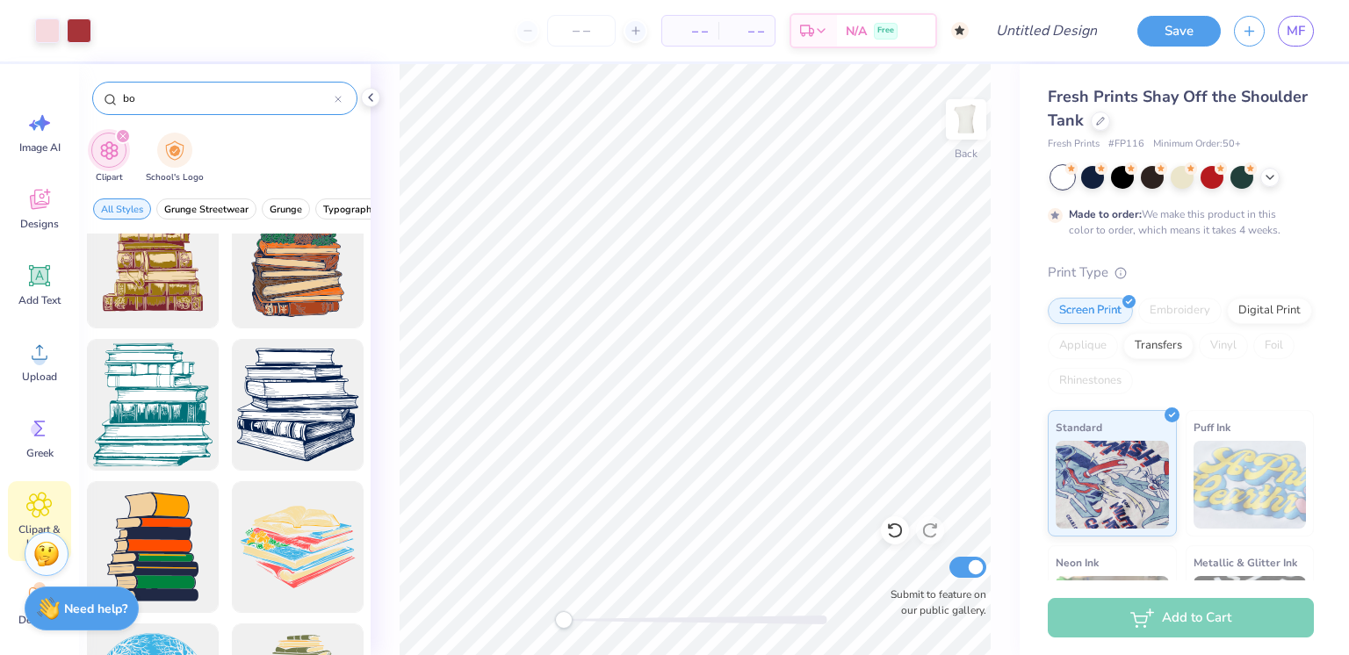
type input "b"
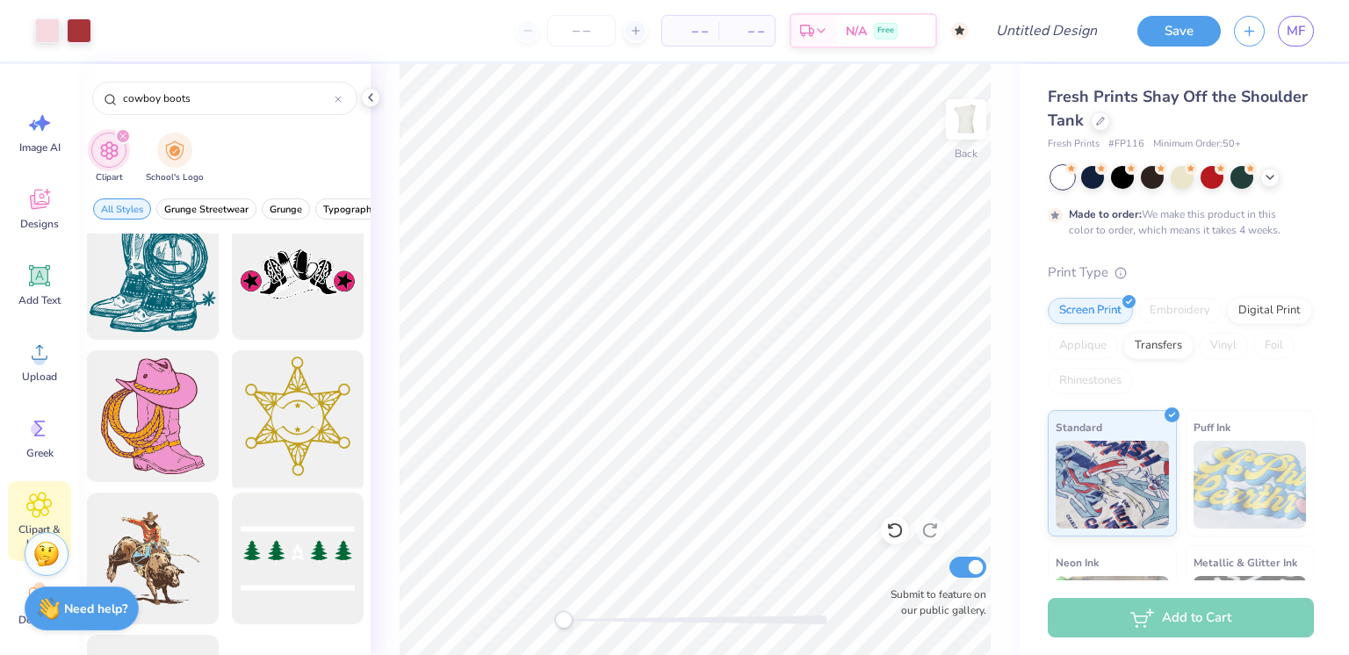
scroll to position [0, 0]
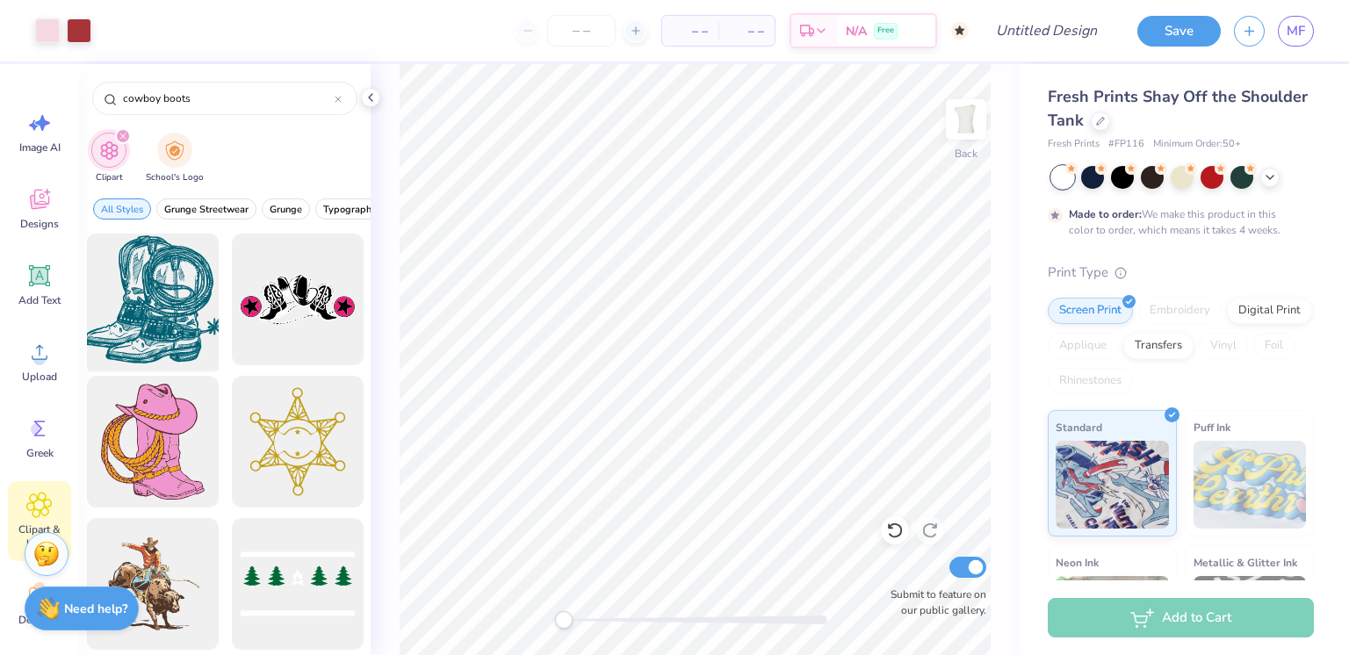
type input "cowboy boots"
click at [184, 324] on div at bounding box center [152, 299] width 145 height 145
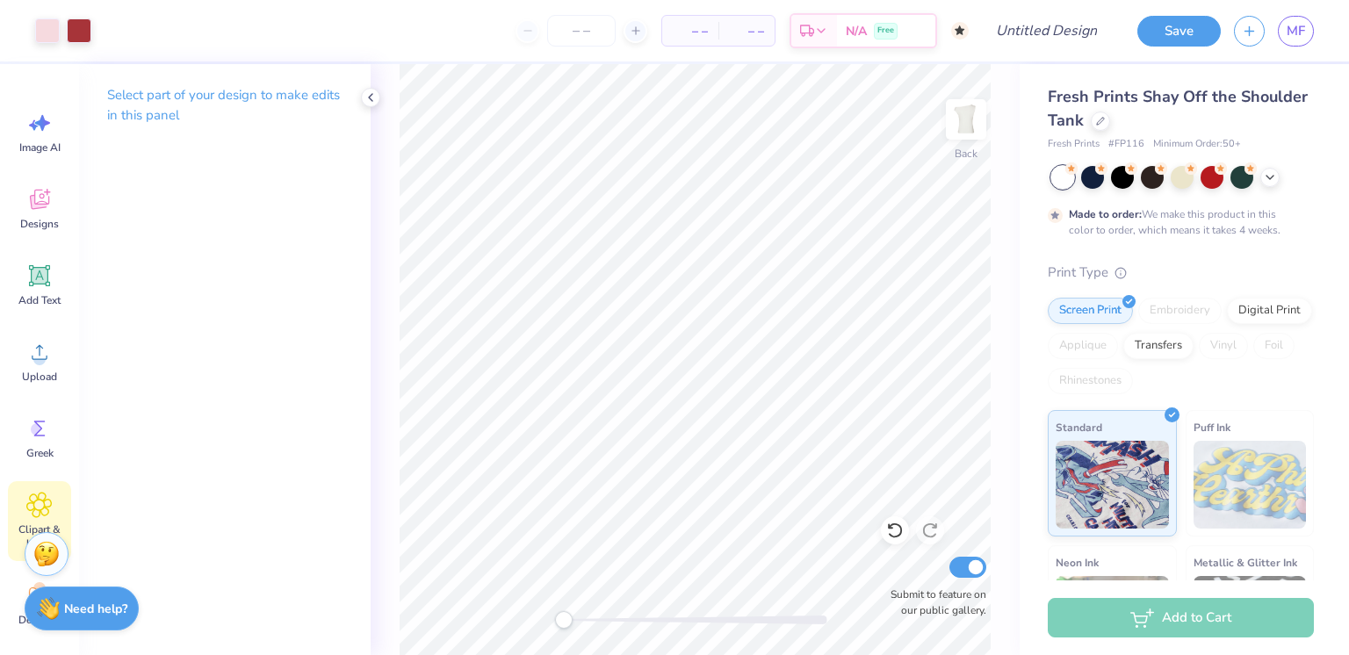
click at [46, 501] on icon at bounding box center [39, 505] width 25 height 25
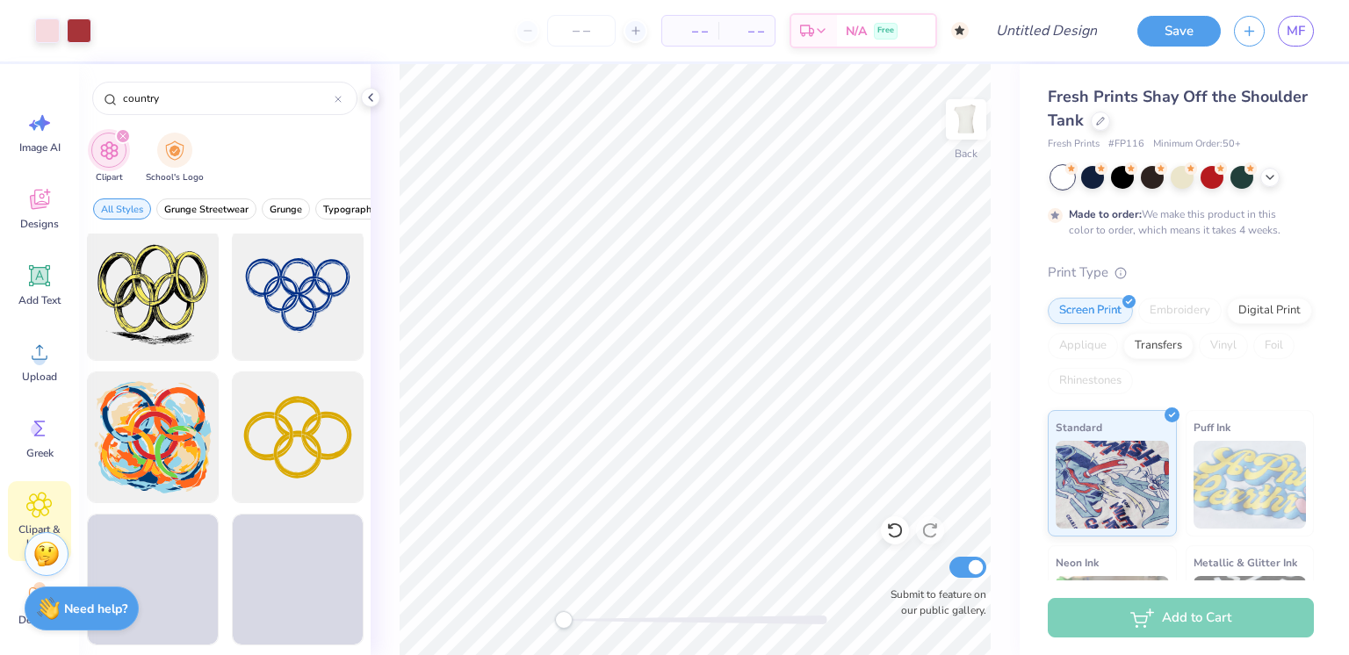
scroll to position [5553, 0]
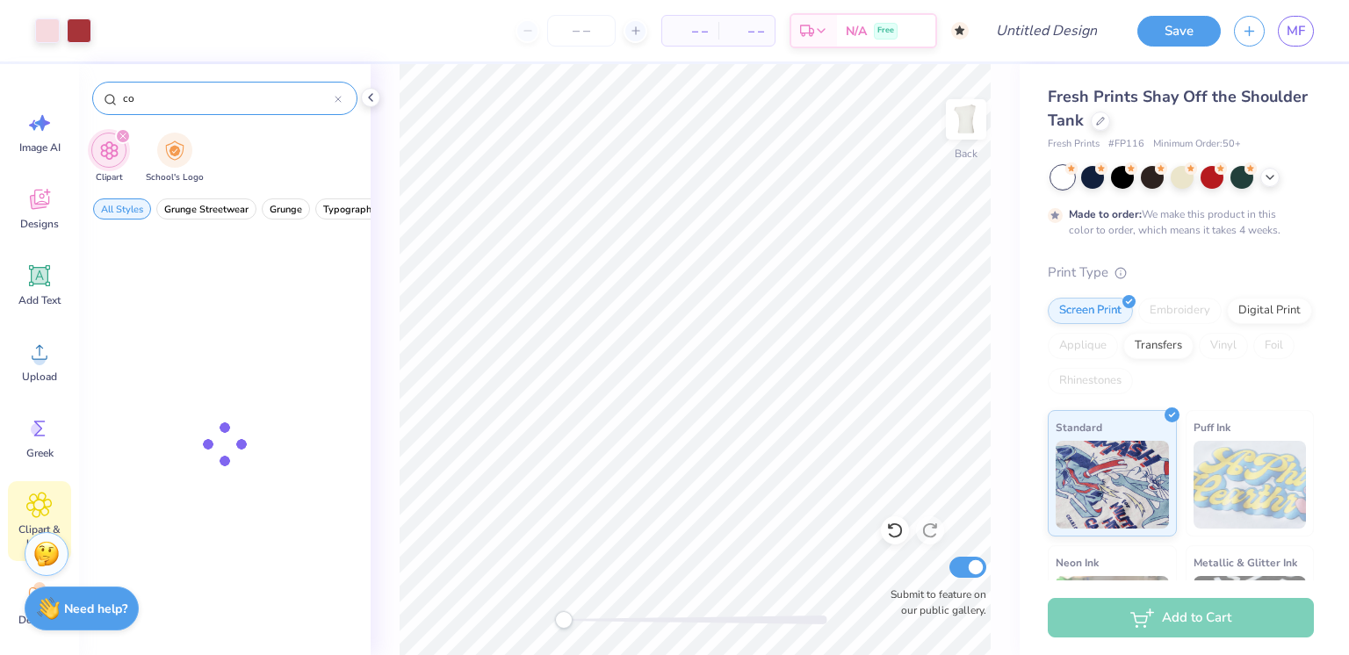
type input "c"
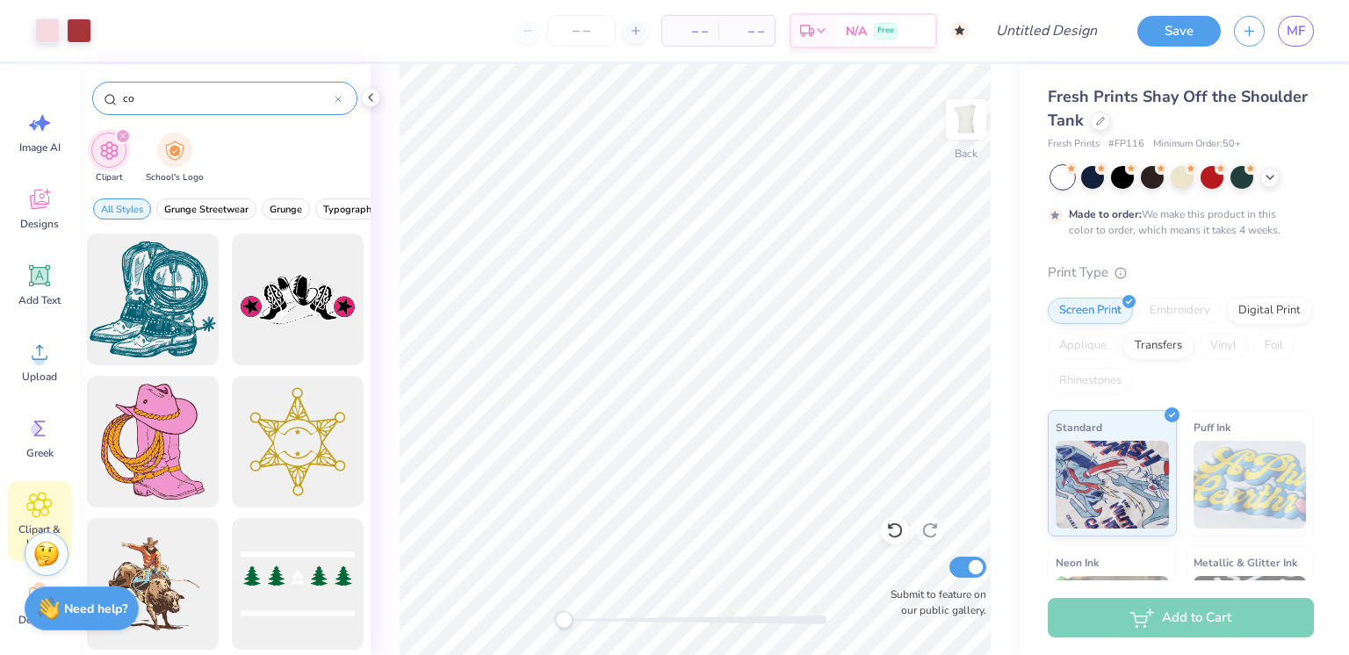
type input "c"
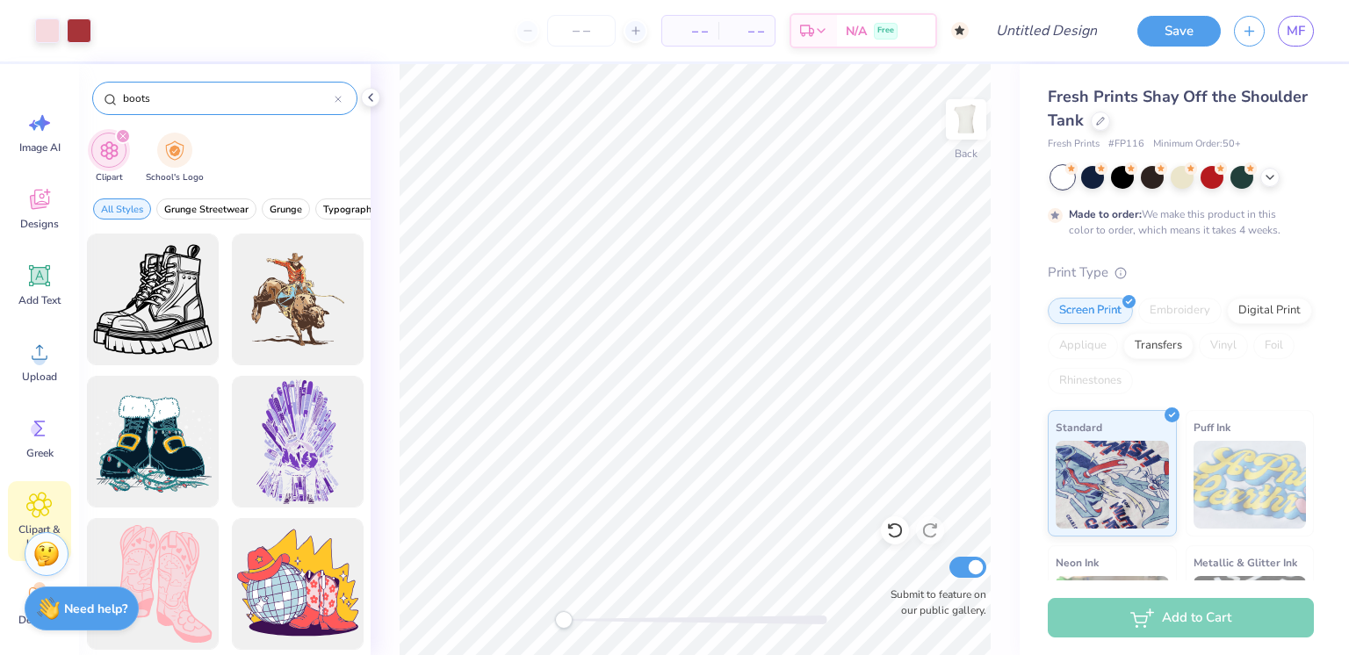
type input "boots"
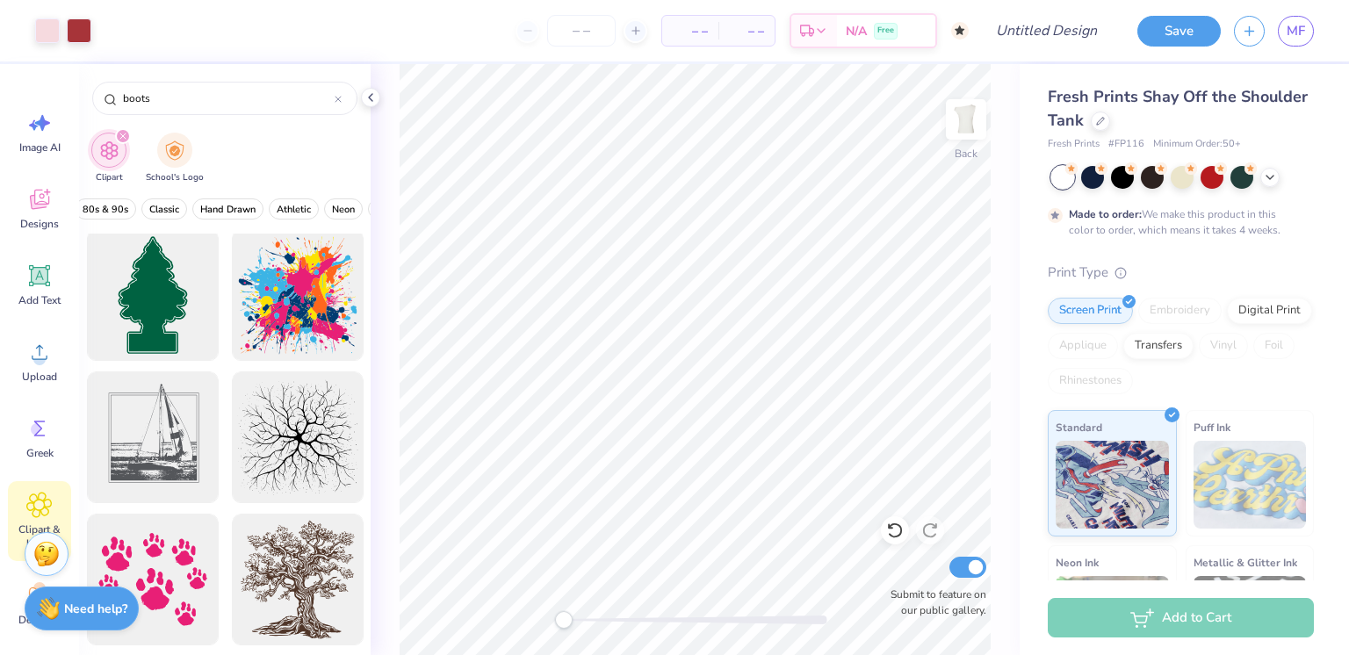
scroll to position [0, 548]
click at [225, 204] on span "Hand Drawn" at bounding box center [213, 209] width 55 height 13
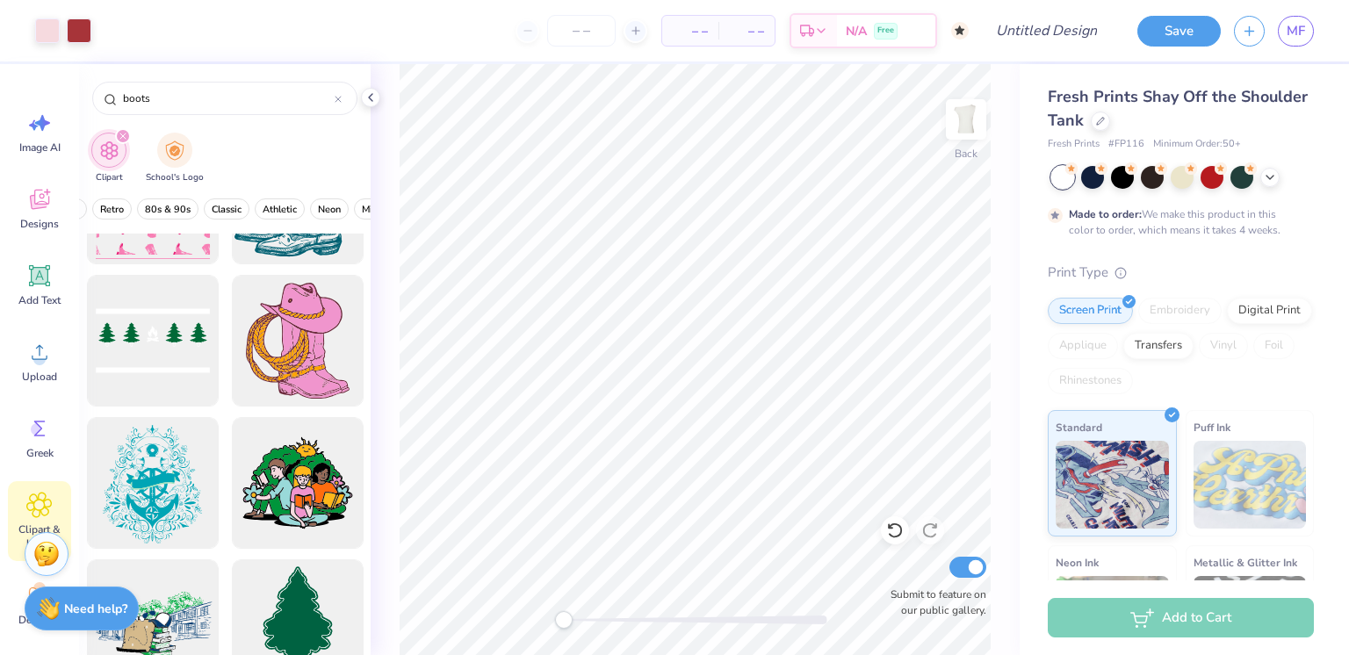
scroll to position [177, 0]
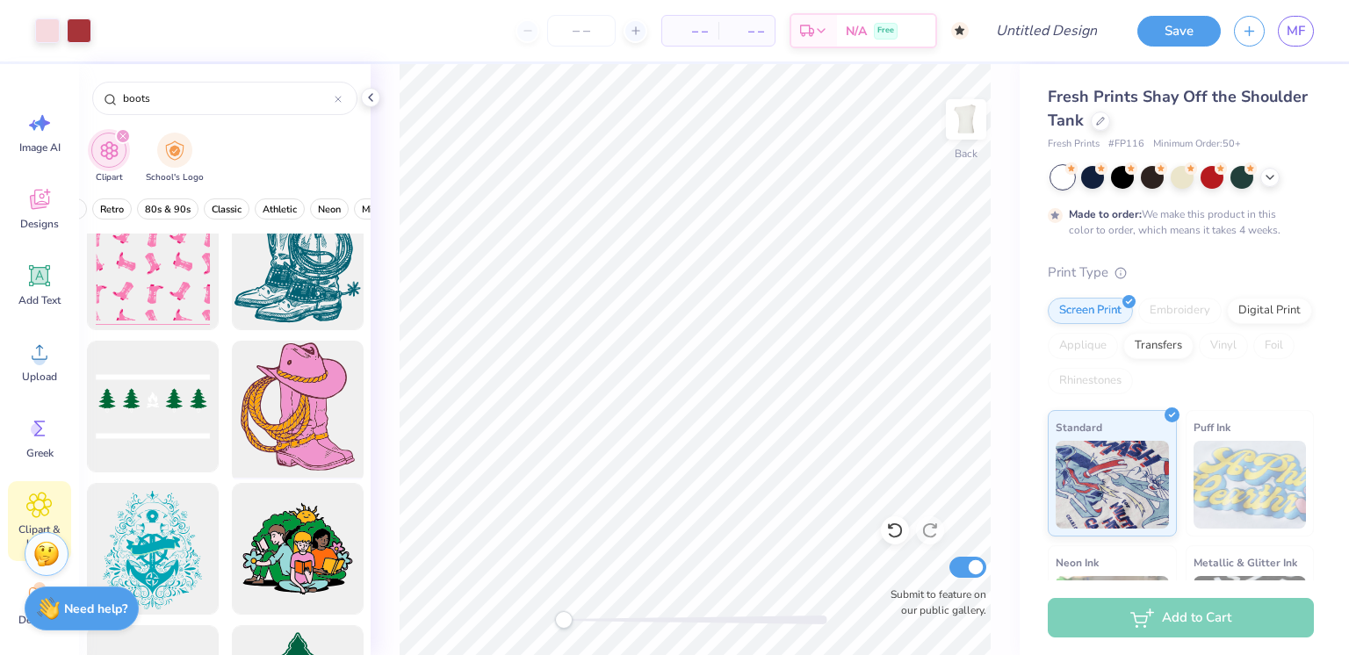
click at [304, 414] on div at bounding box center [297, 407] width 145 height 145
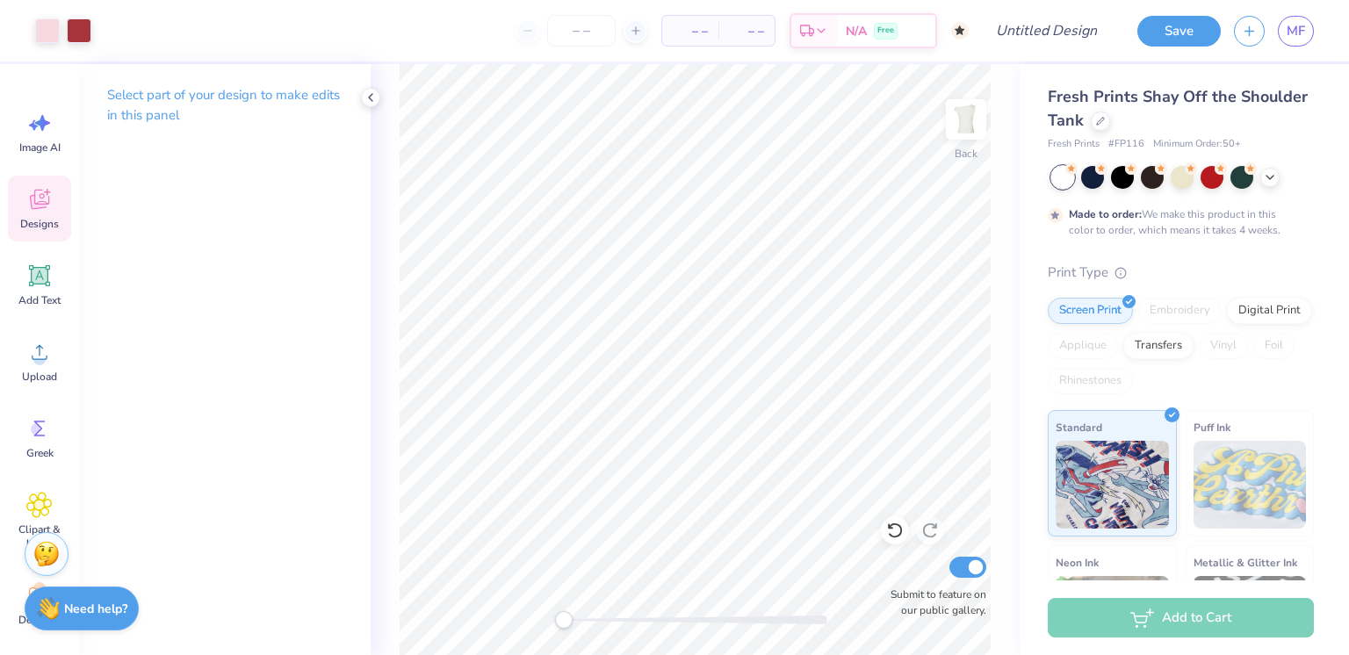
click at [40, 213] on div "Designs" at bounding box center [39, 209] width 63 height 66
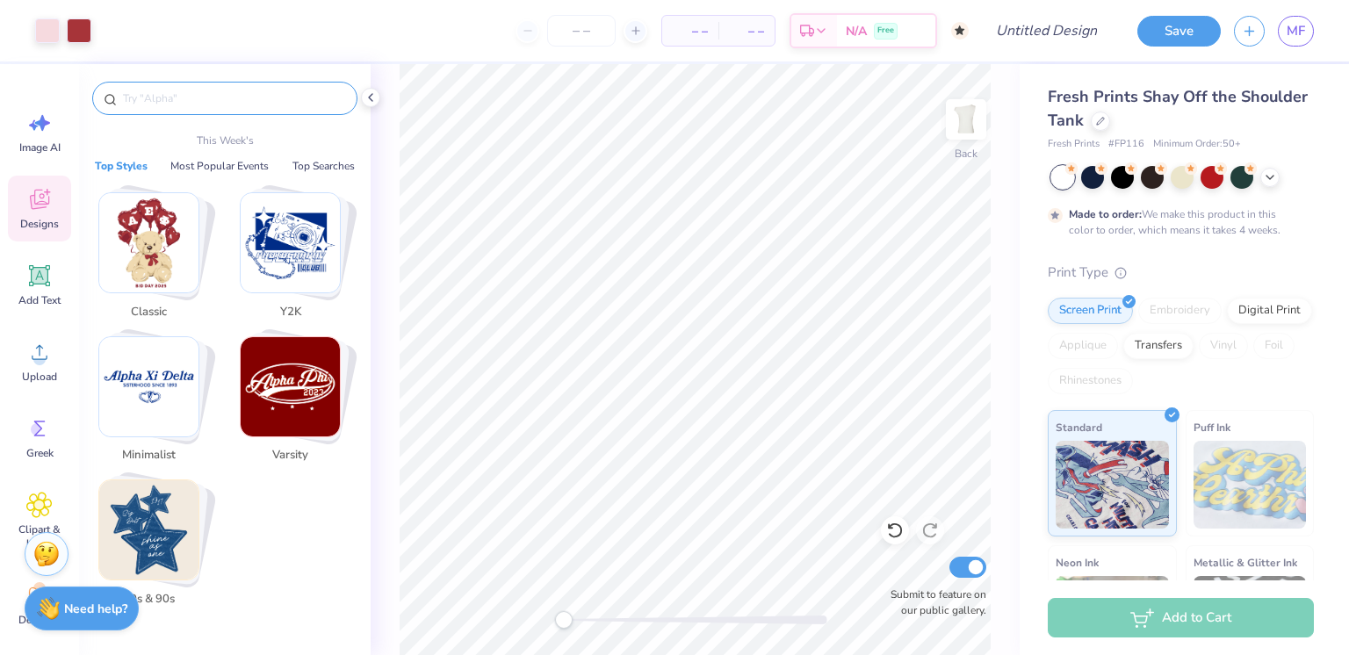
click at [235, 105] on input "text" at bounding box center [233, 99] width 225 height 18
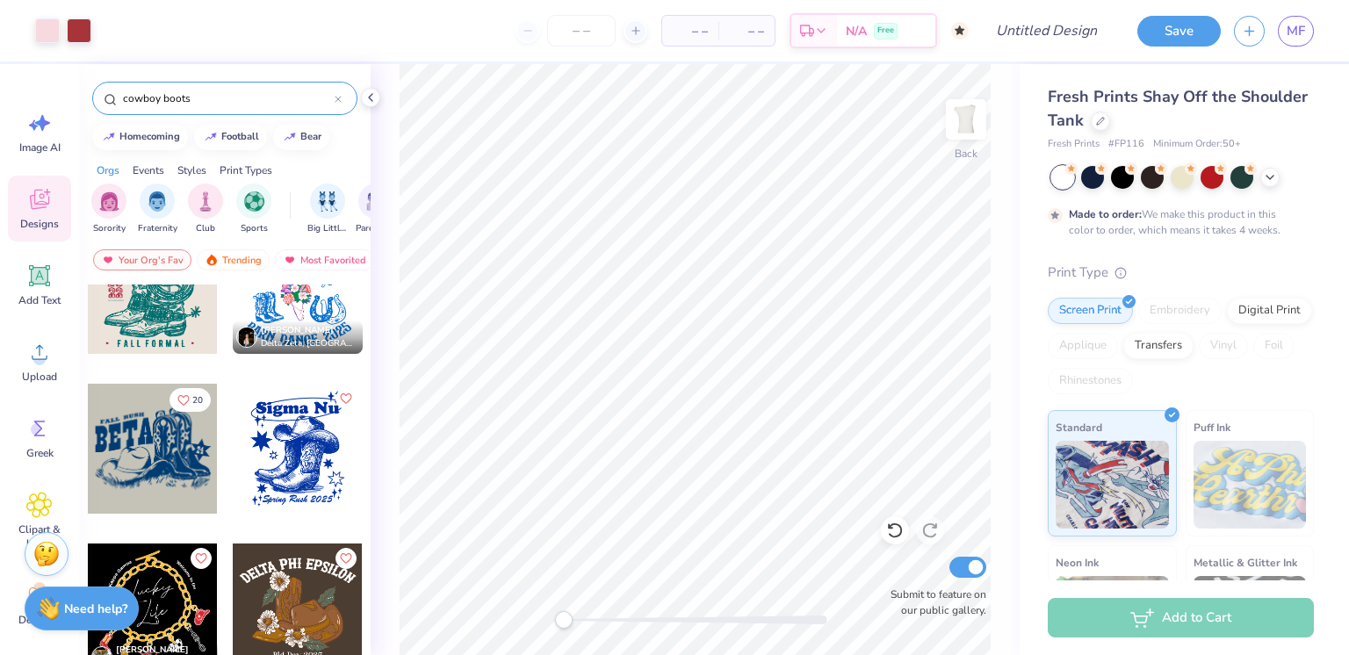
scroll to position [860, 0]
type input "cowboy boots"
click at [232, 446] on div at bounding box center [167, 450] width 130 height 130
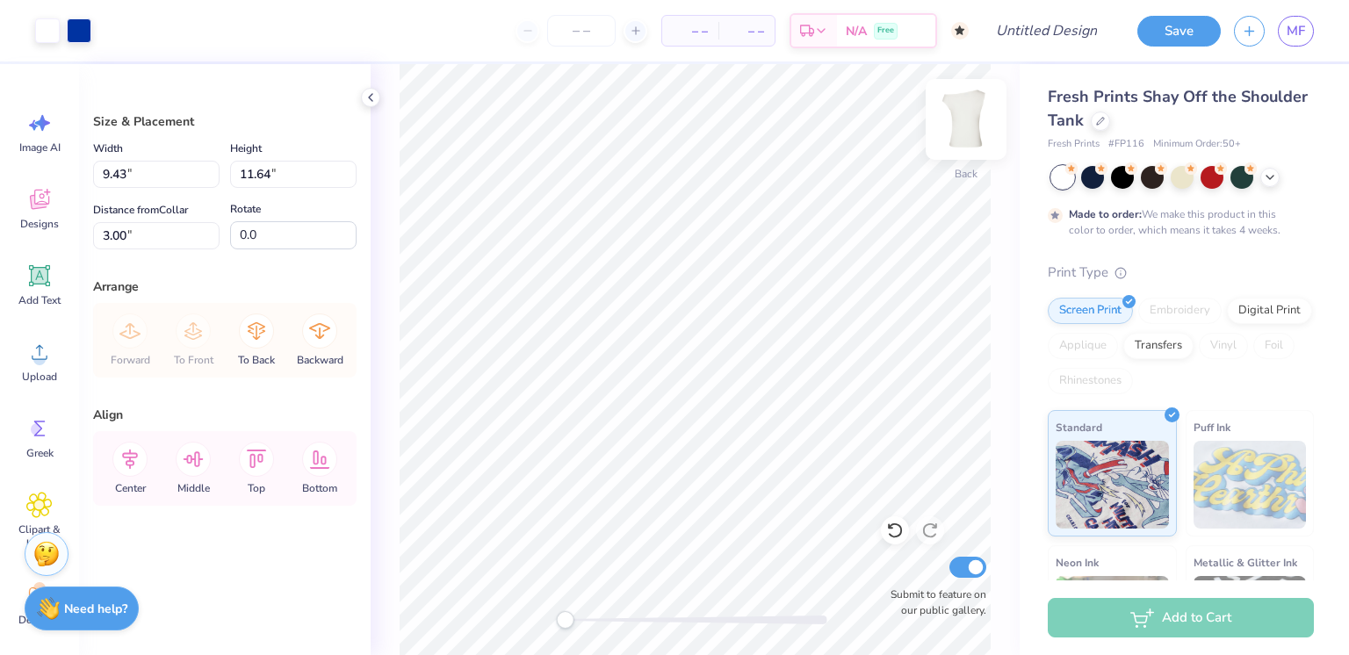
click at [964, 127] on img at bounding box center [966, 119] width 70 height 70
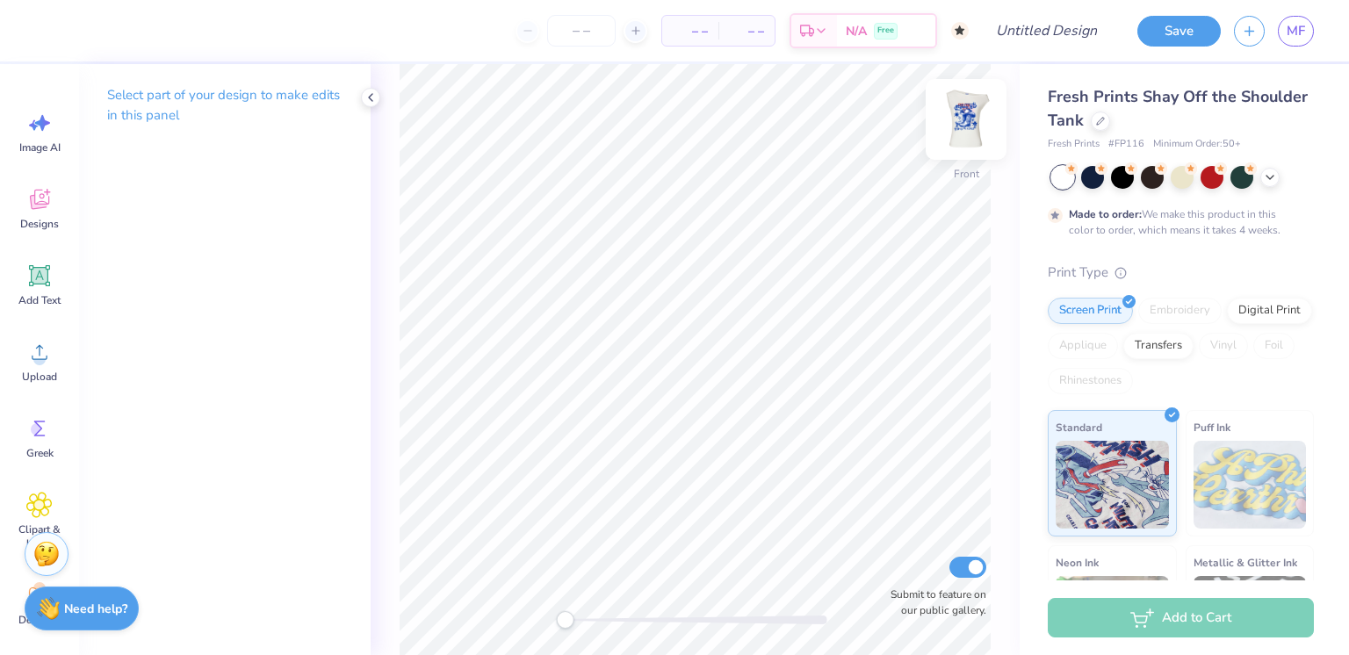
click at [968, 124] on img at bounding box center [966, 119] width 70 height 70
click at [969, 123] on img at bounding box center [965, 119] width 35 height 35
click at [43, 202] on icon at bounding box center [39, 199] width 26 height 26
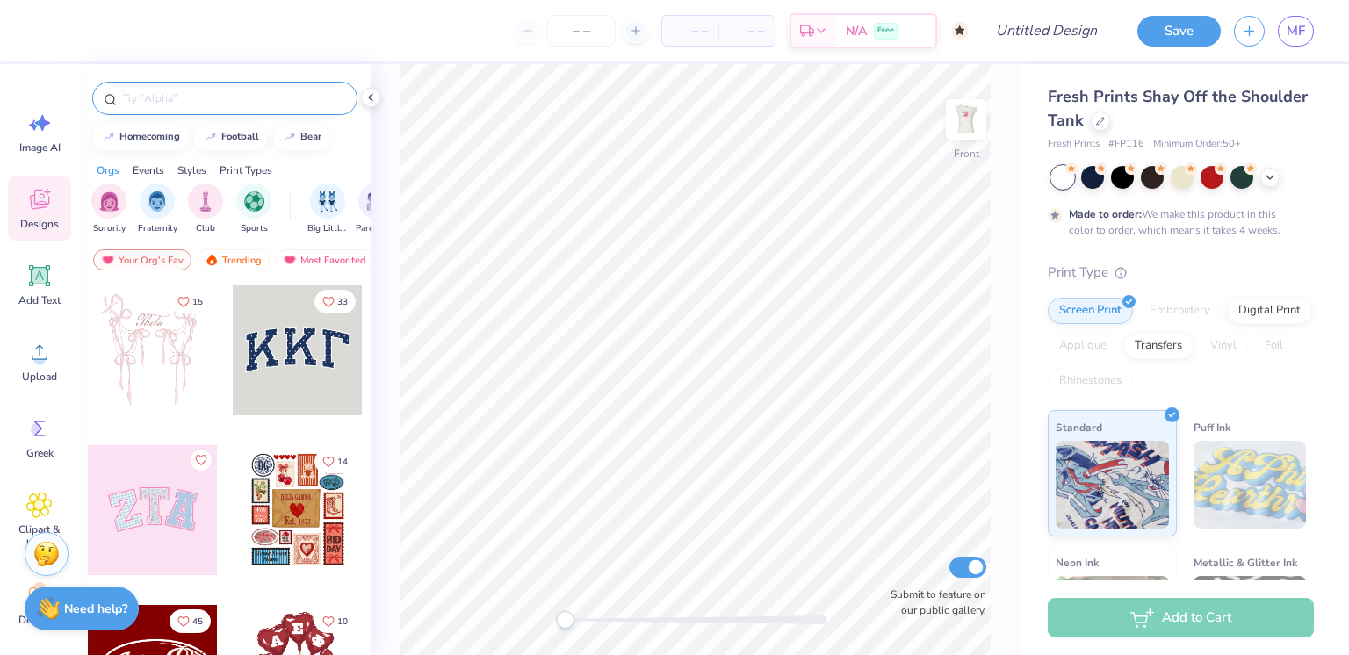
click at [232, 98] on input "text" at bounding box center [233, 99] width 225 height 18
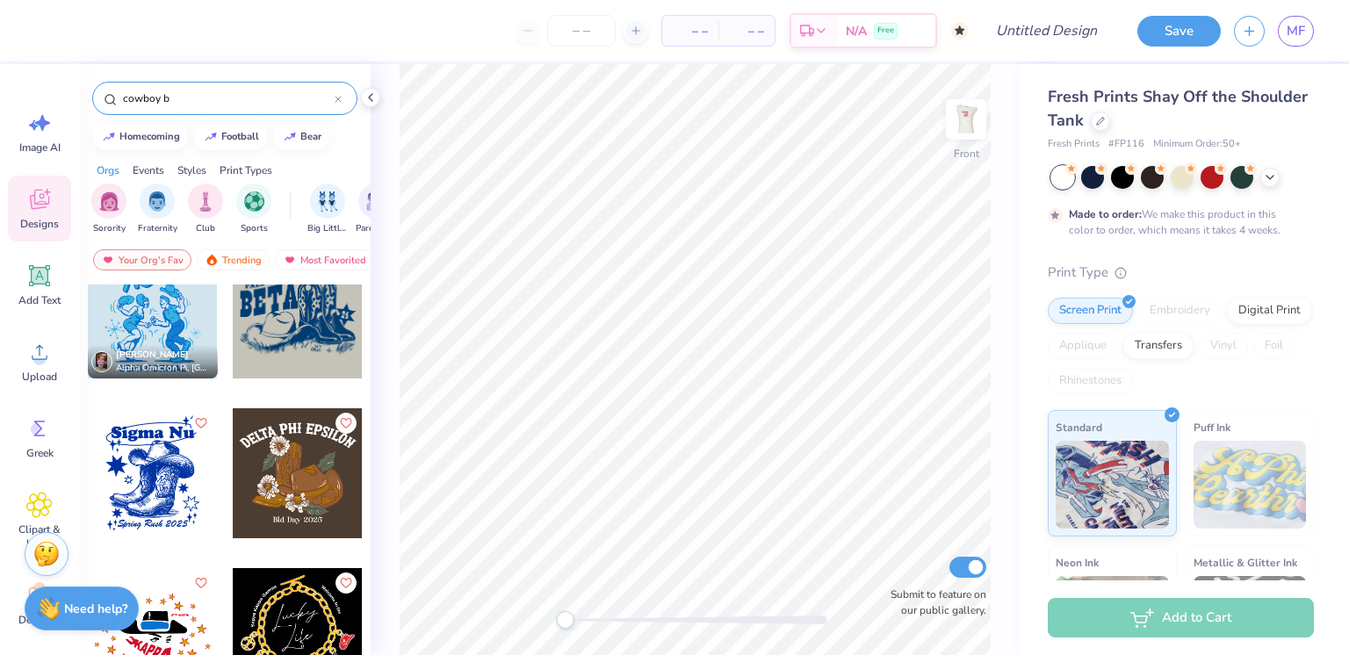
scroll to position [1315, 0]
type input "cowboy b"
click at [147, 486] on div at bounding box center [153, 474] width 130 height 130
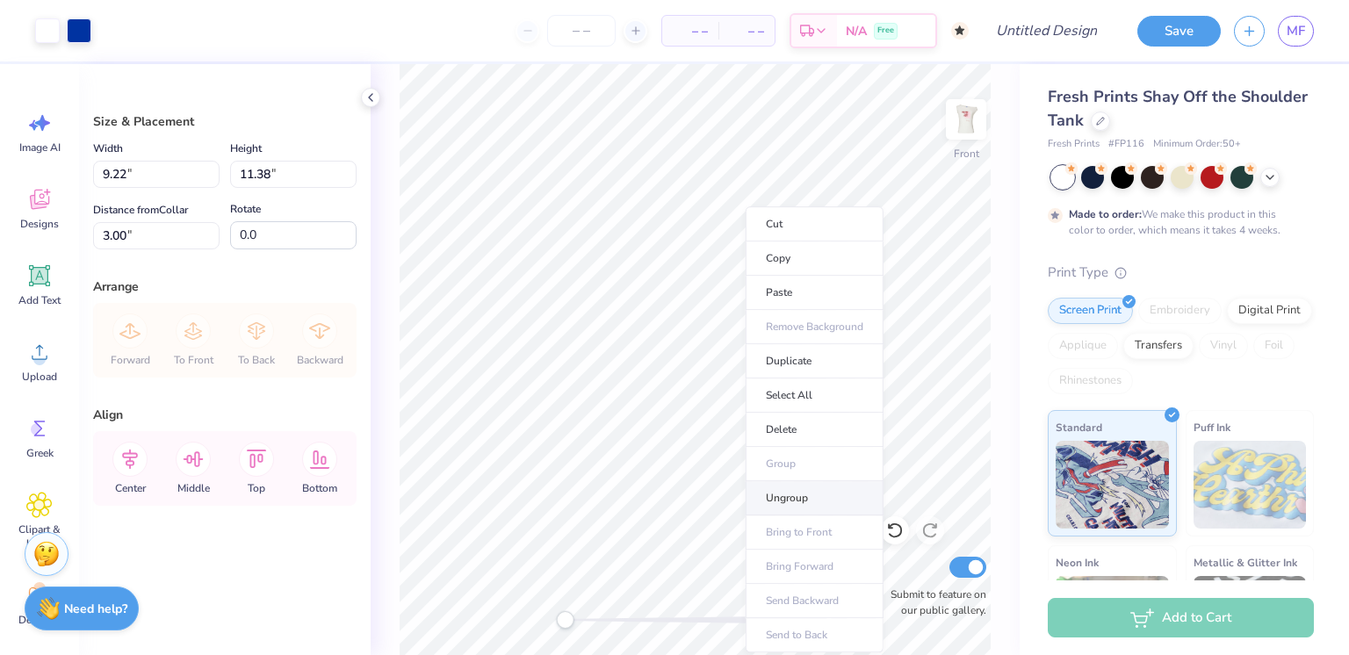
click at [801, 490] on li "Ungroup" at bounding box center [815, 498] width 138 height 34
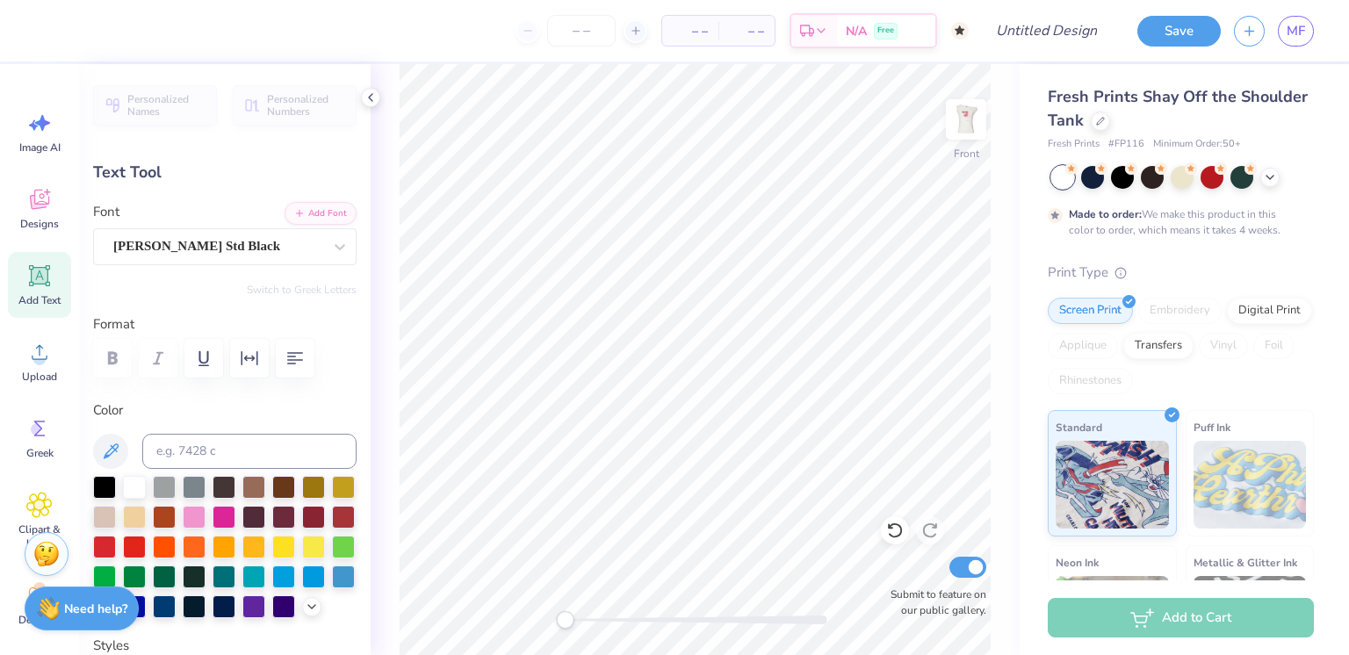
scroll to position [14, 2]
click at [792, 427] on li "Delete" at bounding box center [807, 430] width 138 height 34
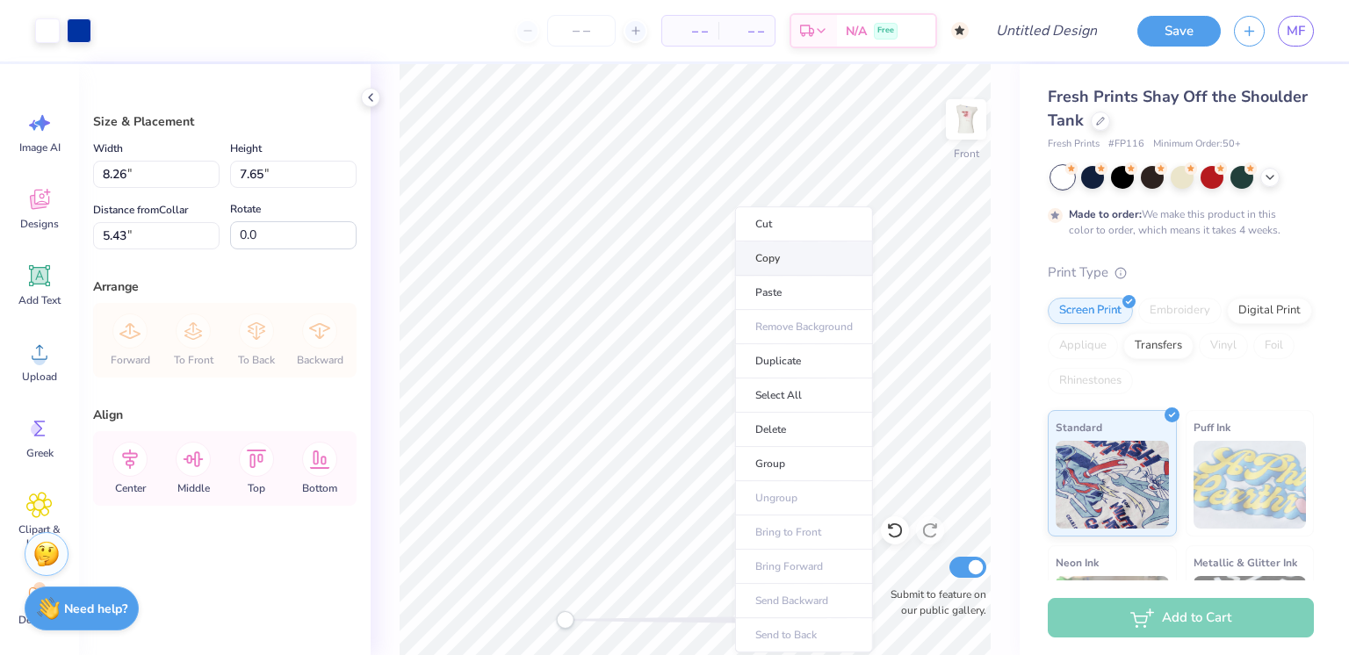
click at [776, 259] on li "Copy" at bounding box center [804, 258] width 138 height 34
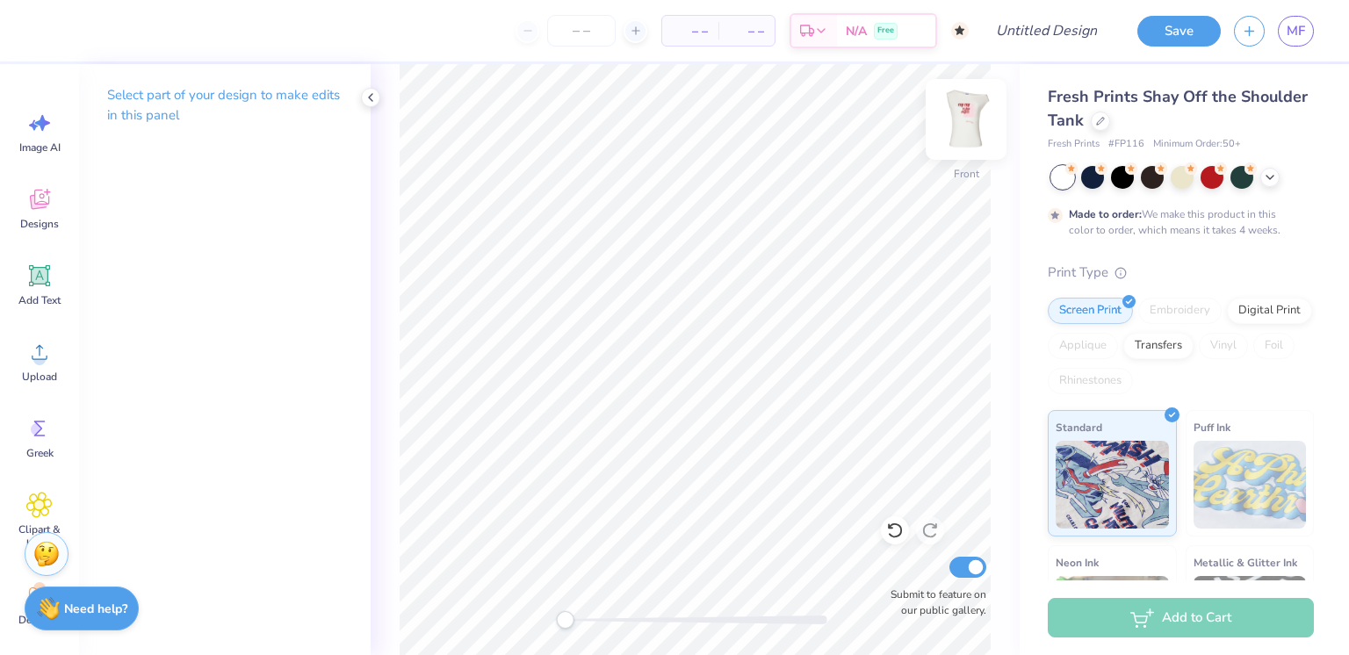
click at [973, 127] on img at bounding box center [966, 119] width 70 height 70
click at [738, 276] on li "Paste" at bounding box center [760, 293] width 138 height 34
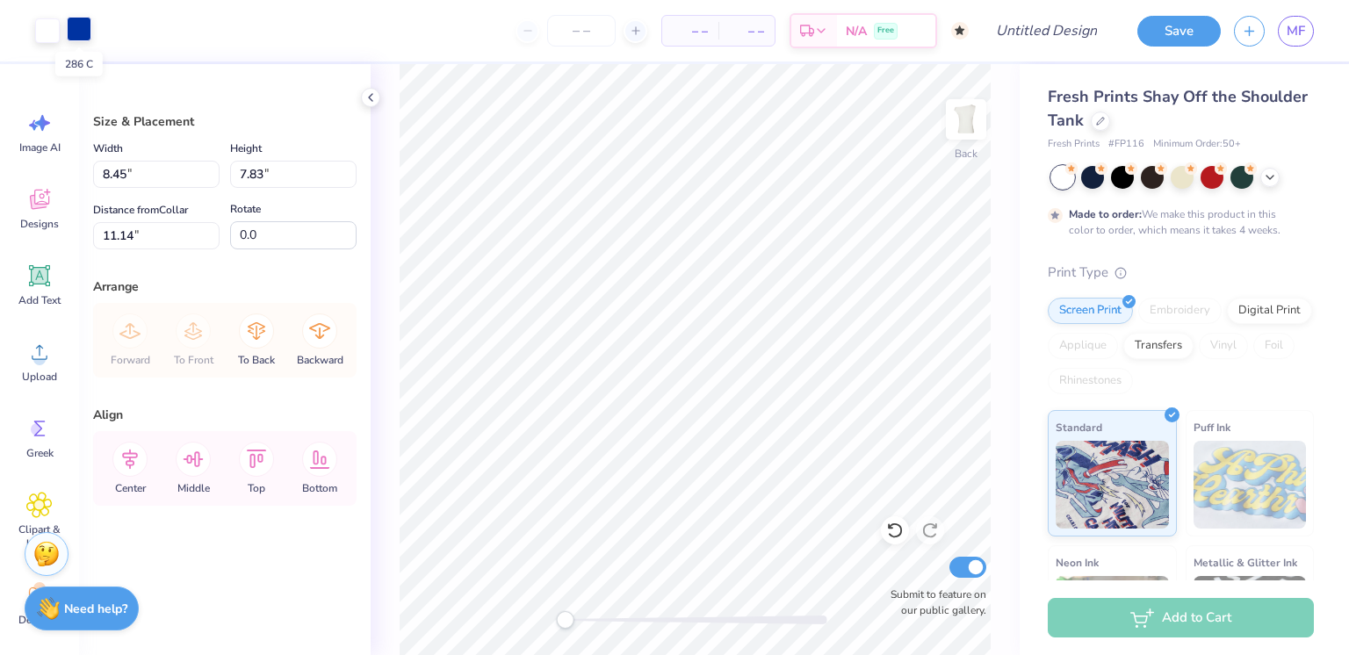
click at [77, 22] on div at bounding box center [79, 29] width 25 height 25
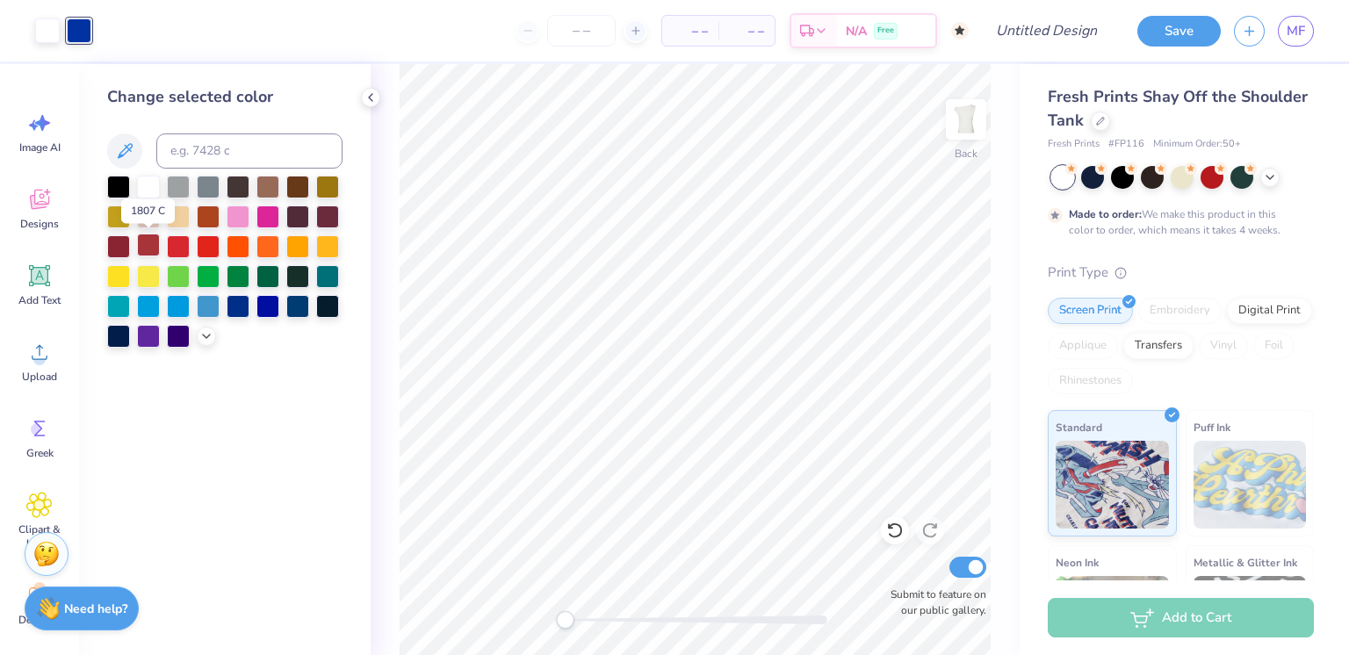
click at [148, 241] on div at bounding box center [148, 245] width 23 height 23
click at [117, 248] on div at bounding box center [118, 245] width 23 height 23
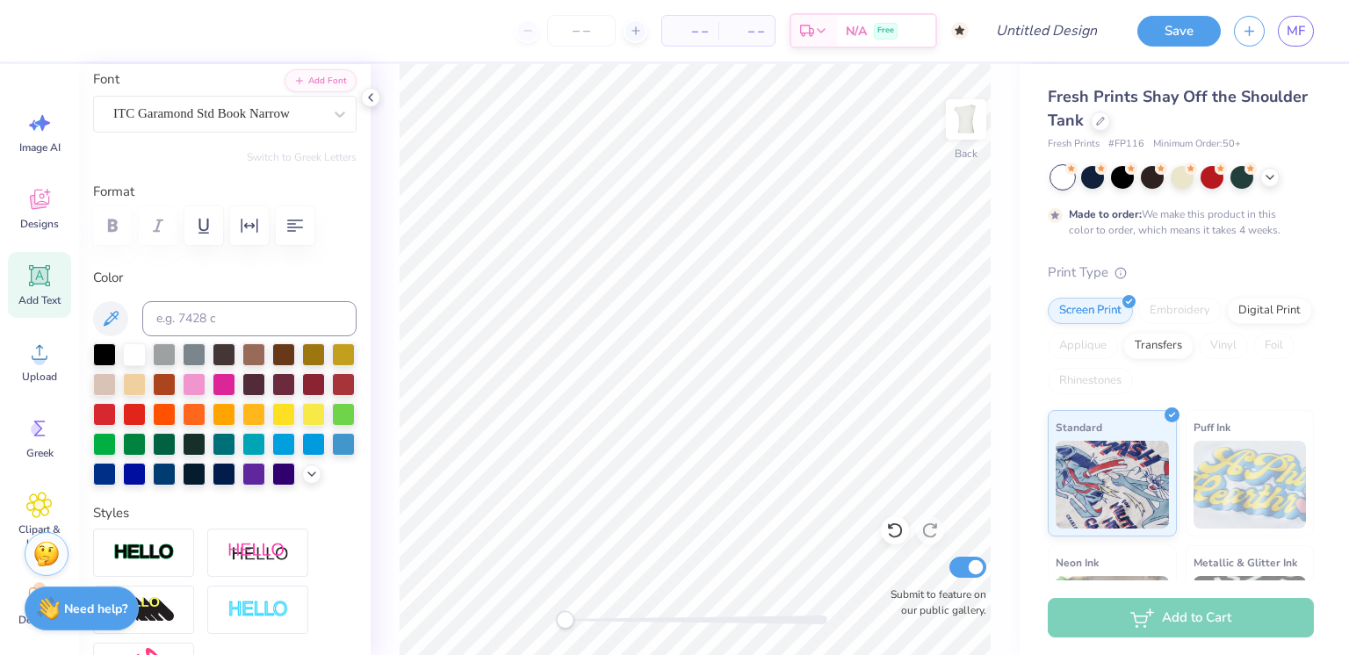
scroll to position [102, 0]
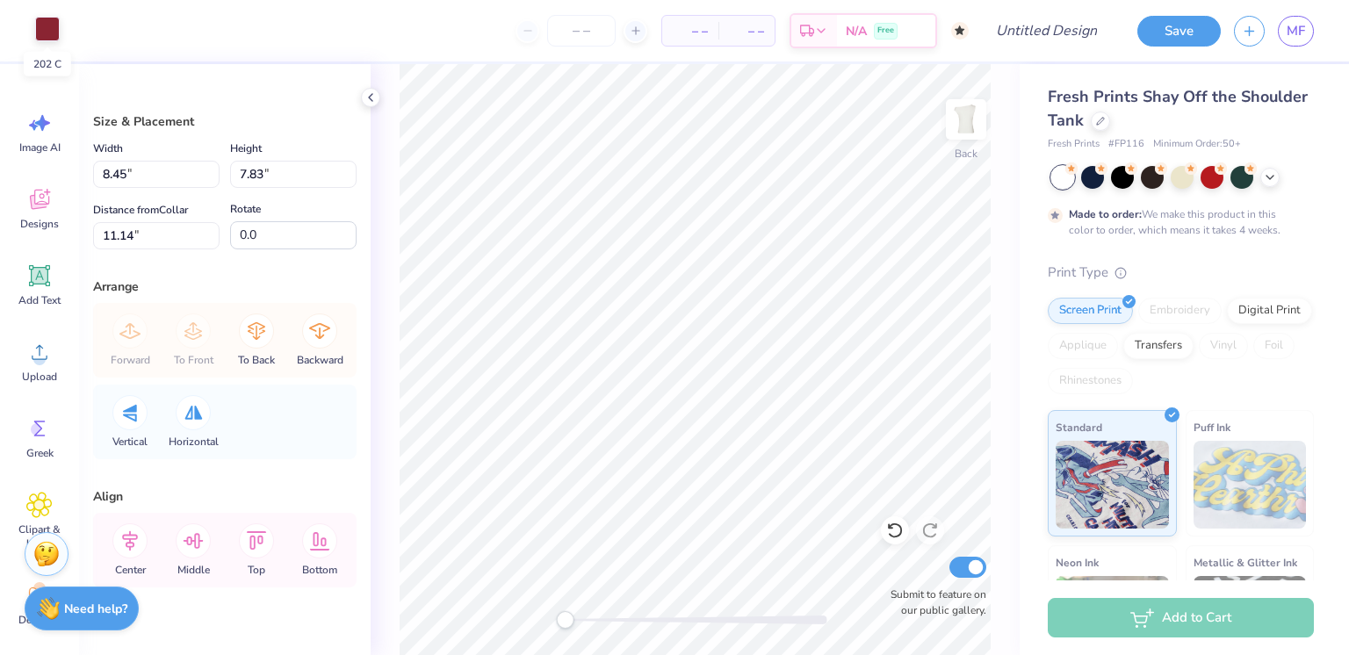
click at [46, 26] on div at bounding box center [47, 29] width 25 height 25
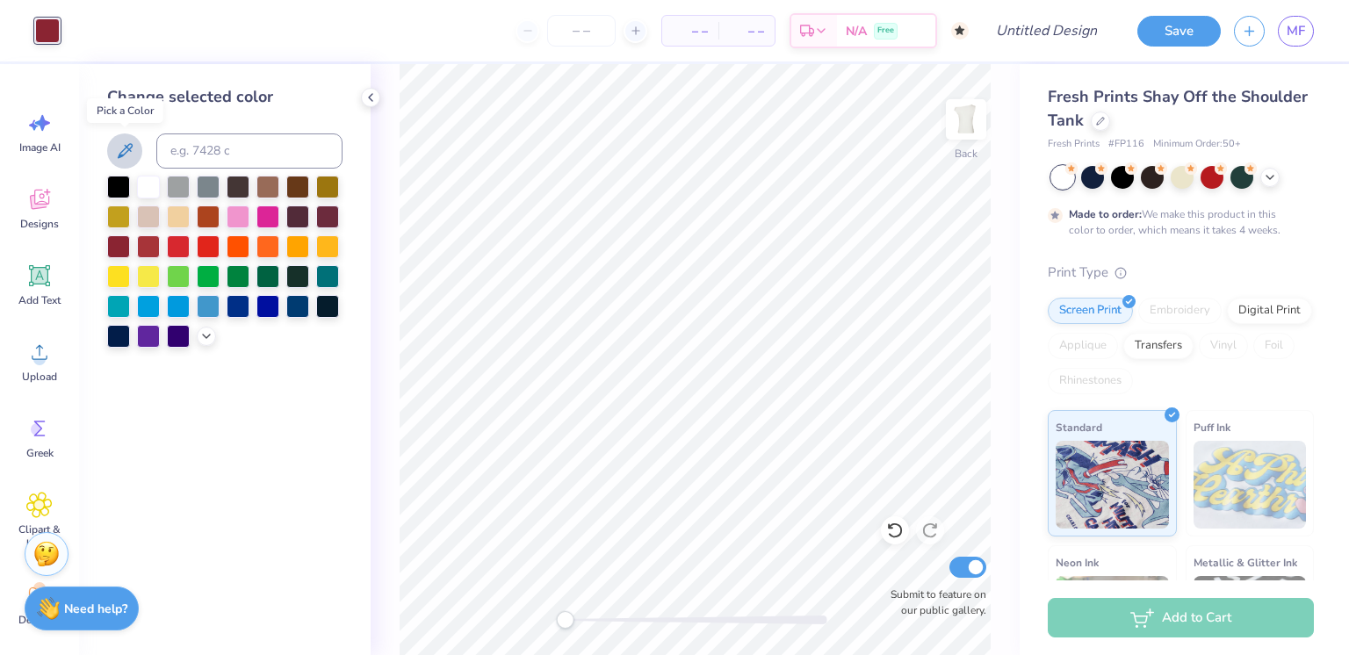
click at [126, 145] on icon at bounding box center [124, 151] width 21 height 21
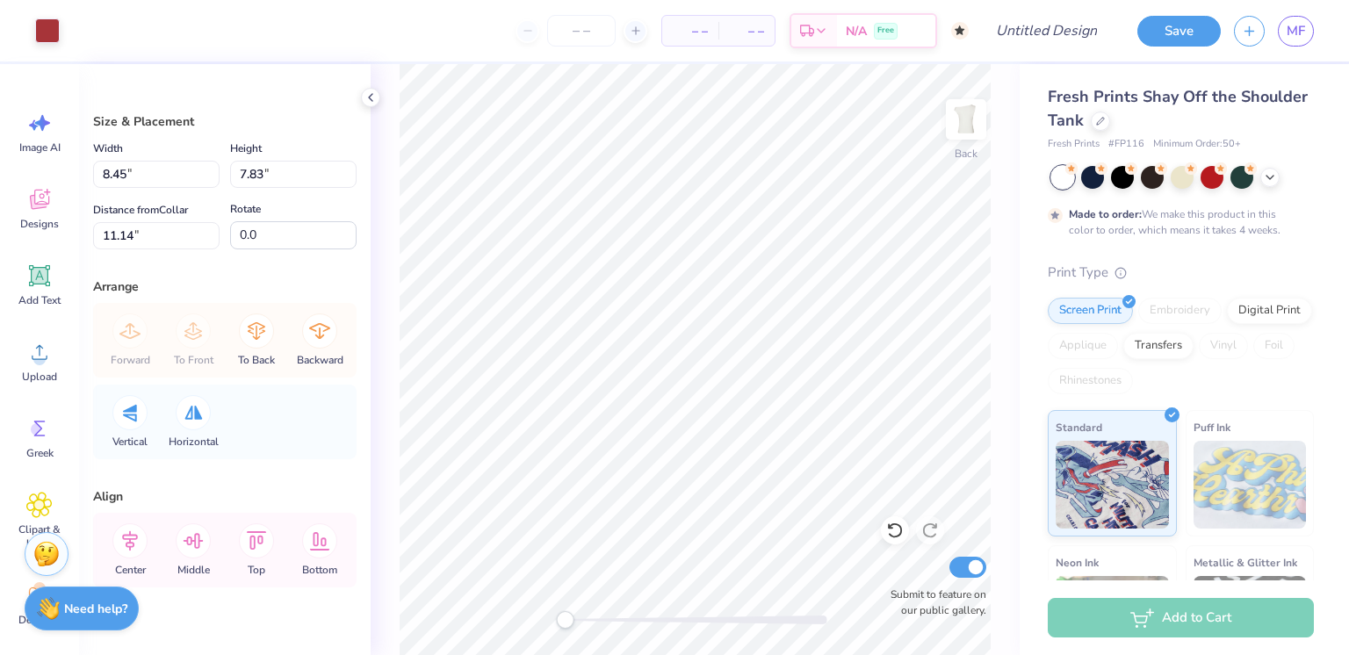
type input "4.06"
type input "3.76"
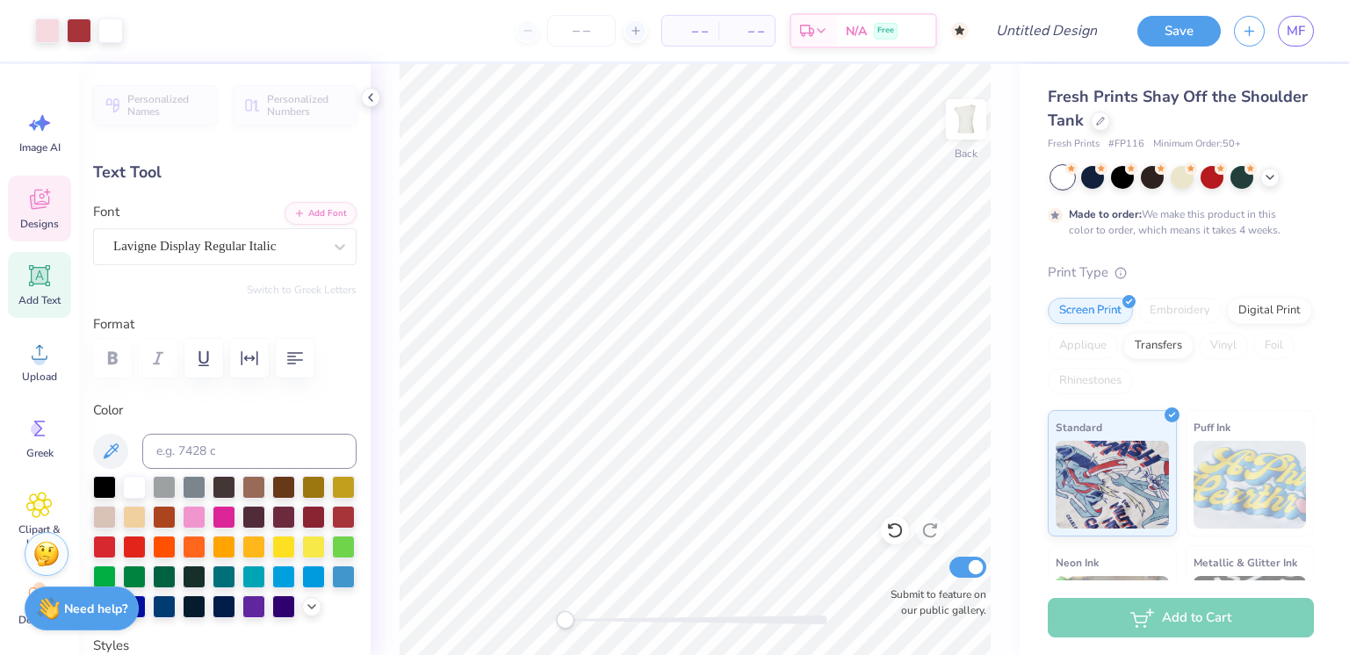
click at [39, 217] on span "Designs" at bounding box center [39, 224] width 39 height 14
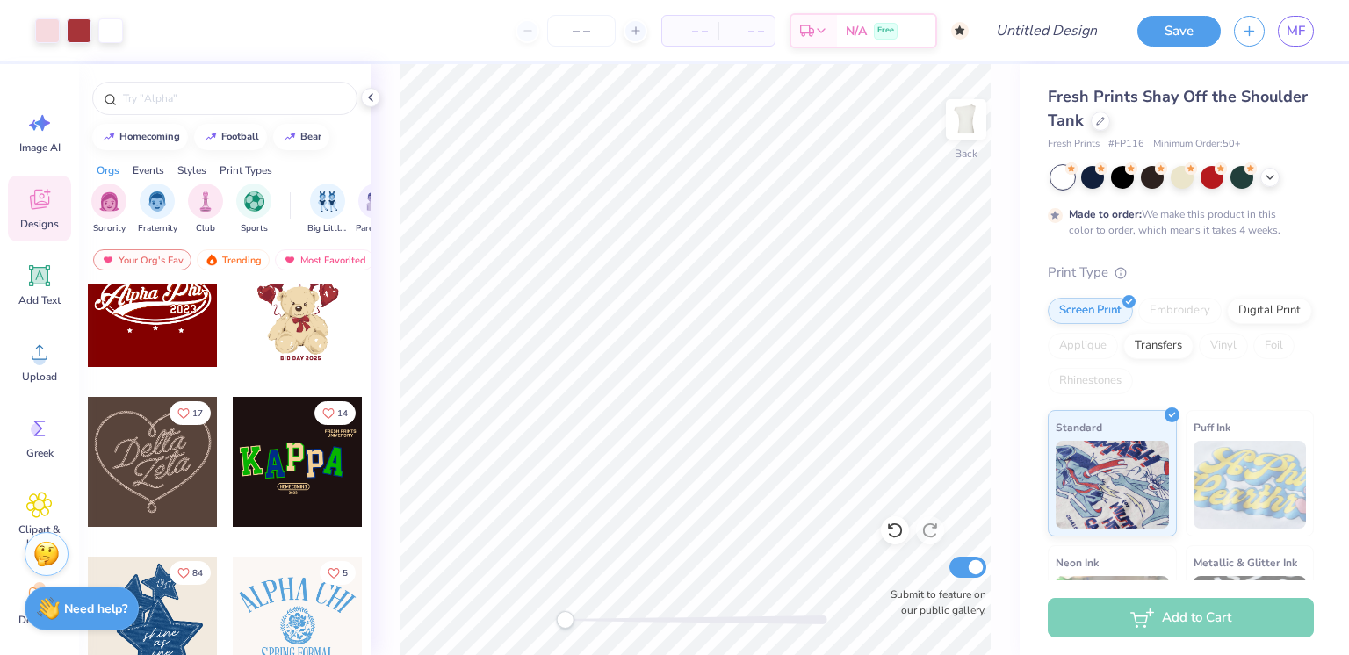
scroll to position [371, 0]
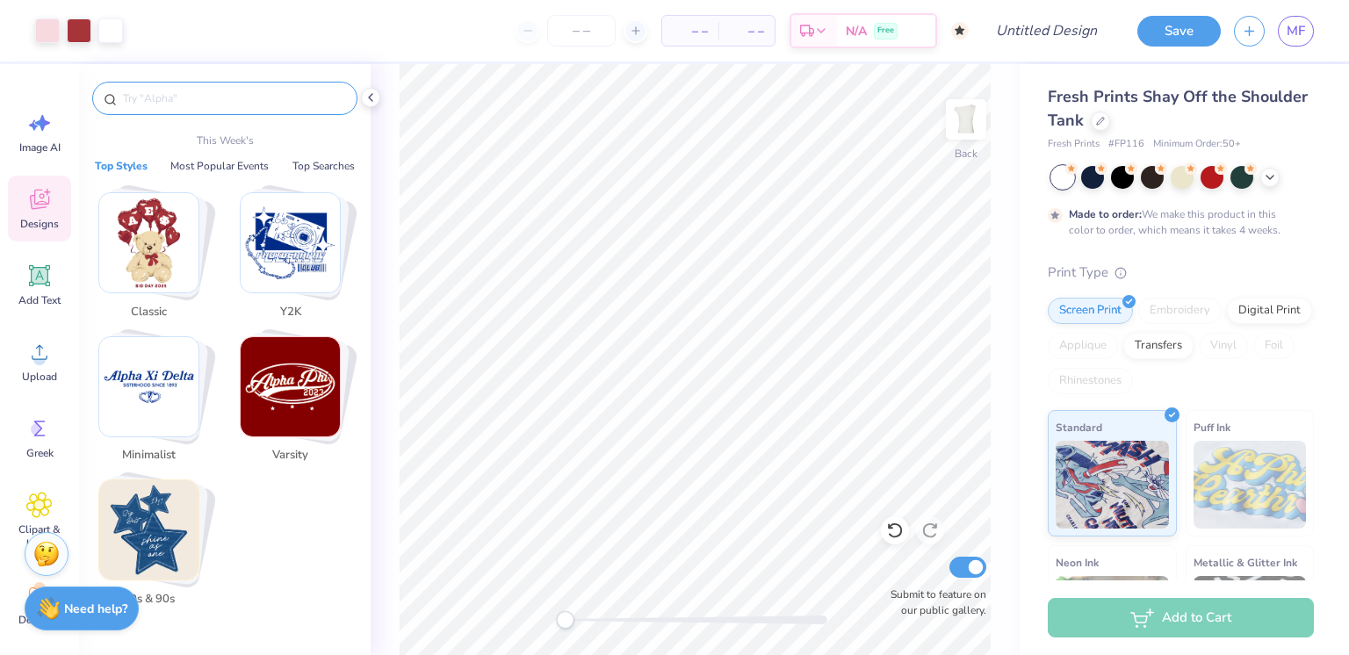
click at [272, 102] on input "text" at bounding box center [233, 99] width 225 height 18
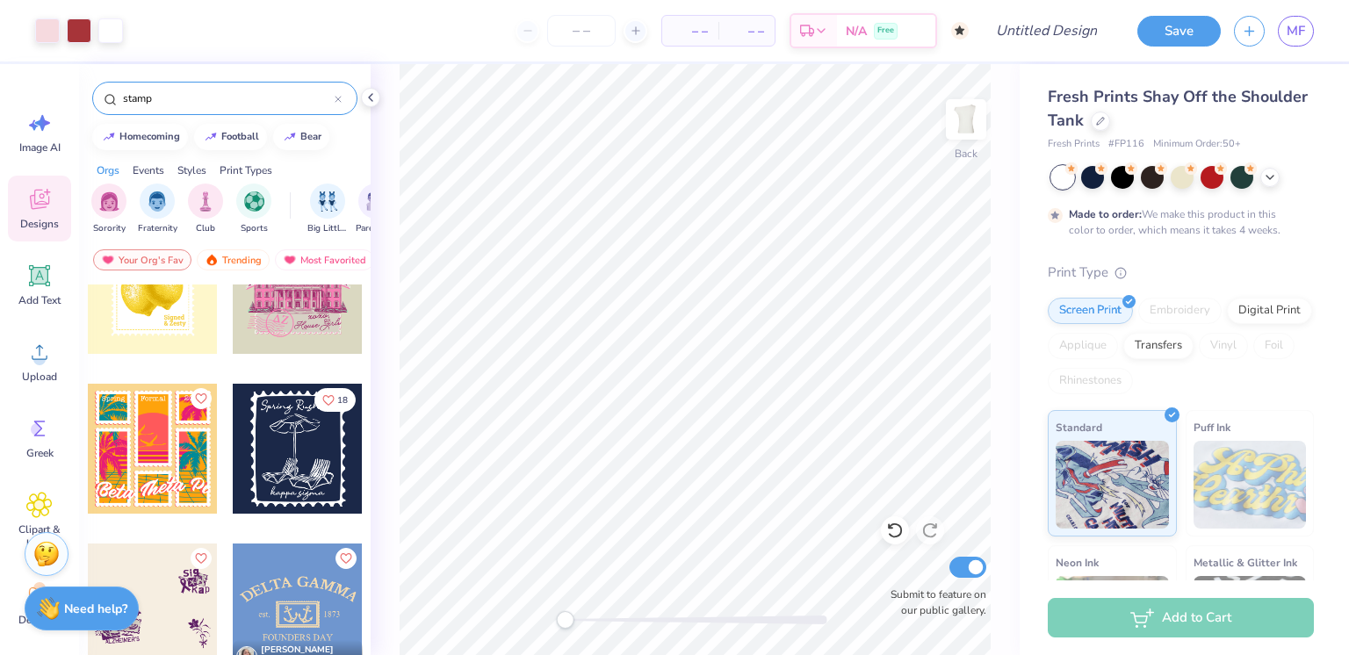
scroll to position [414, 0]
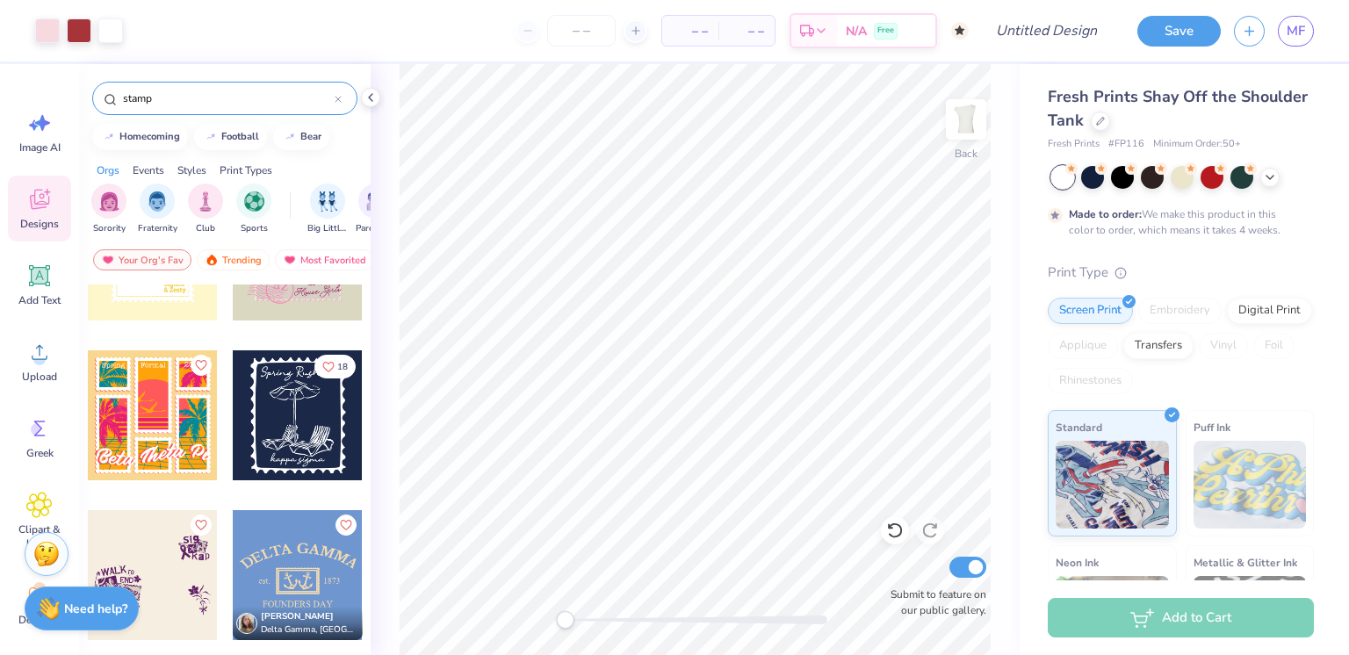
click at [287, 440] on div at bounding box center [298, 415] width 130 height 130
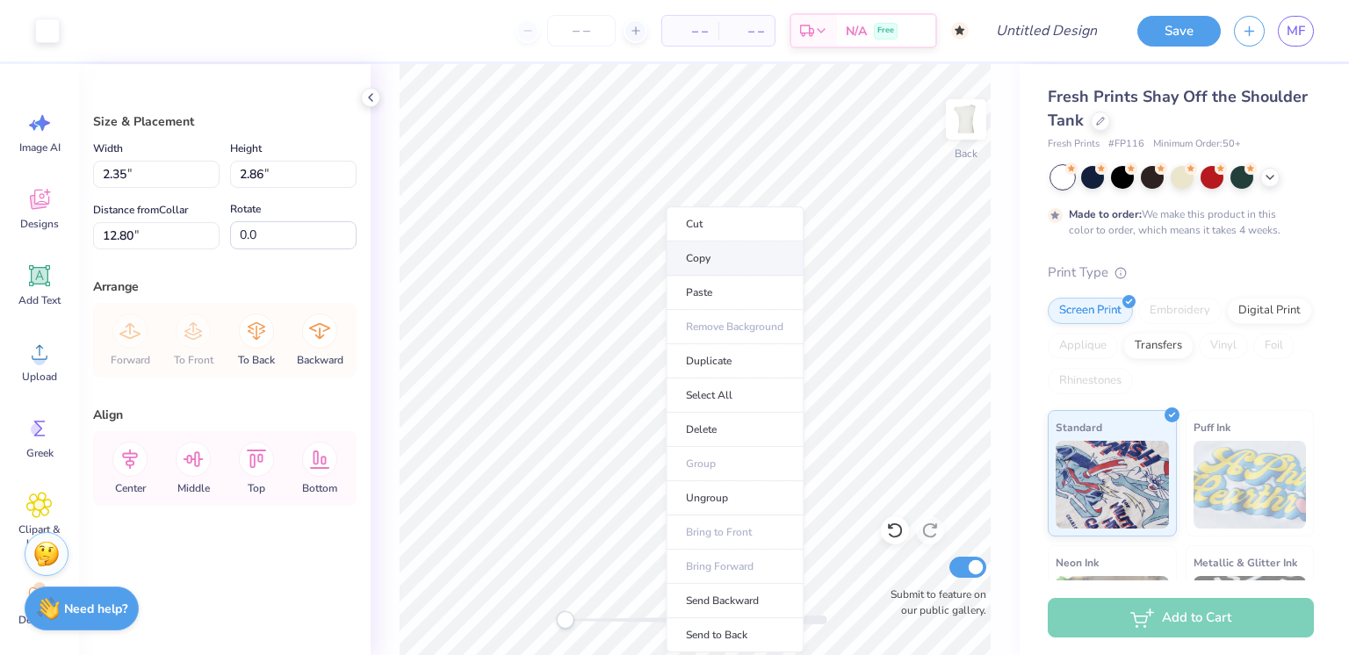
click at [712, 261] on li "Copy" at bounding box center [735, 258] width 138 height 34
click at [708, 425] on li "Delete" at bounding box center [735, 430] width 138 height 34
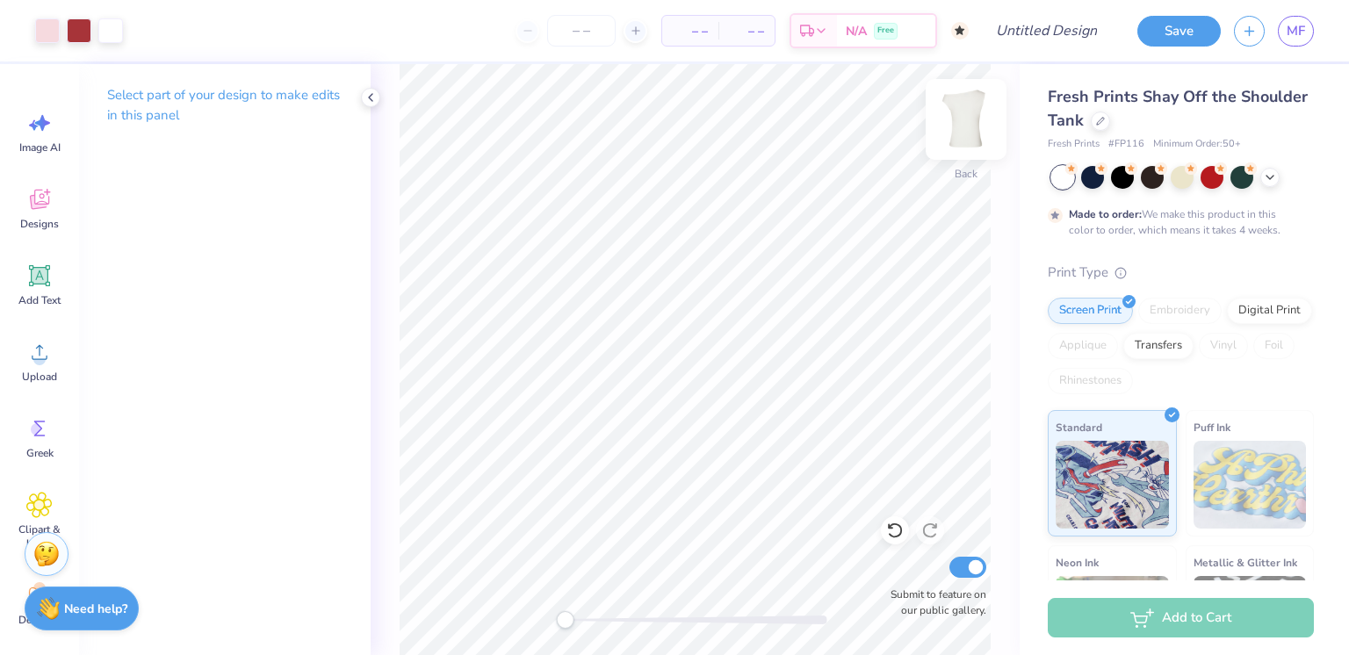
click at [969, 134] on img at bounding box center [966, 119] width 70 height 70
click at [769, 289] on li "Paste" at bounding box center [793, 293] width 138 height 34
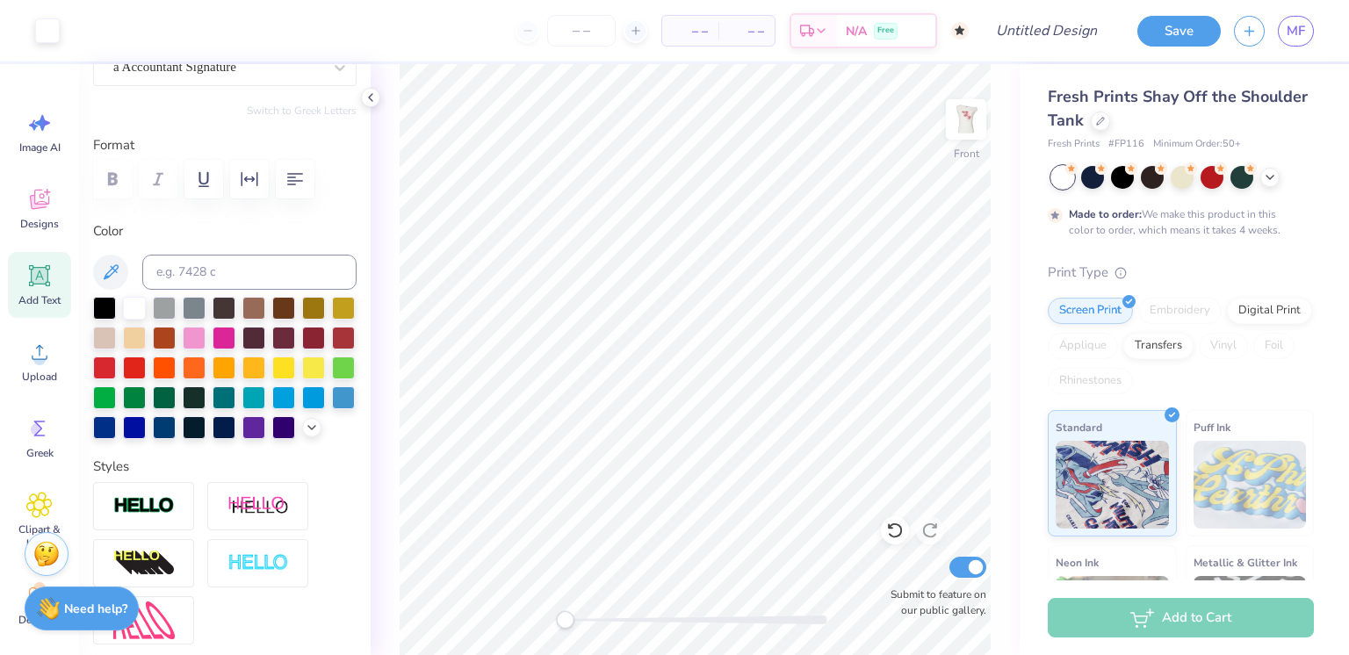
scroll to position [0, 0]
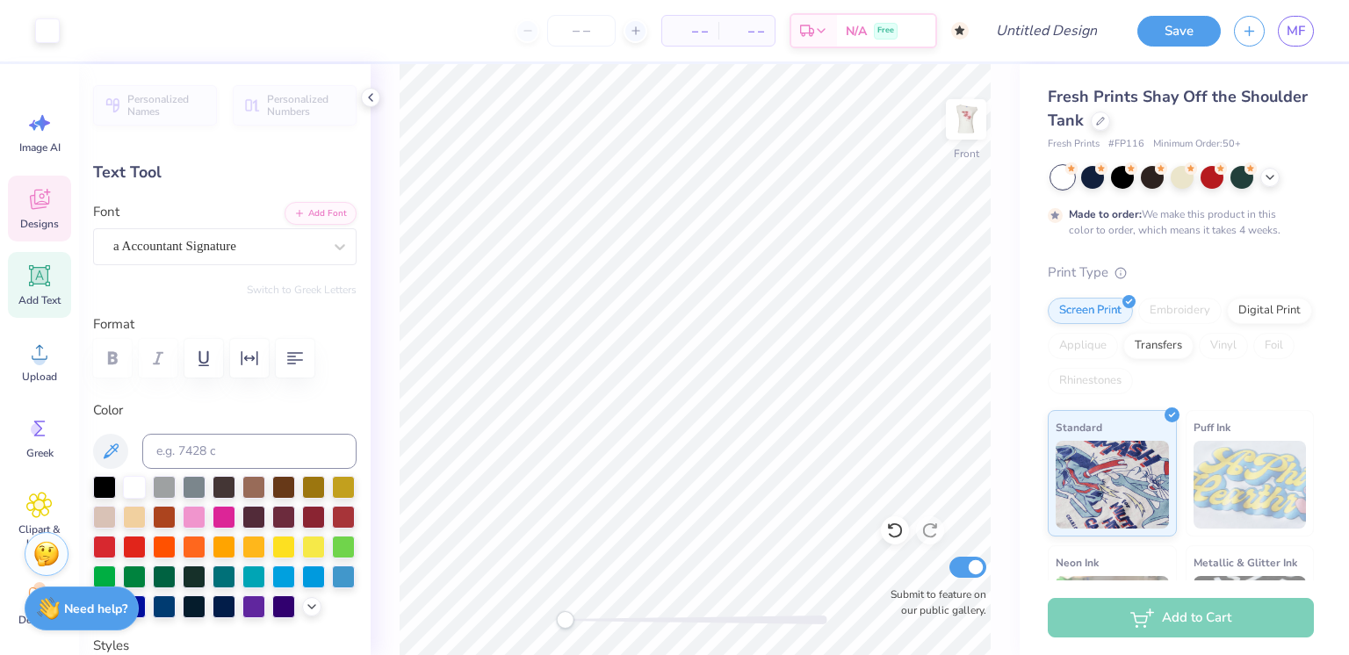
click at [39, 202] on icon at bounding box center [39, 200] width 19 height 20
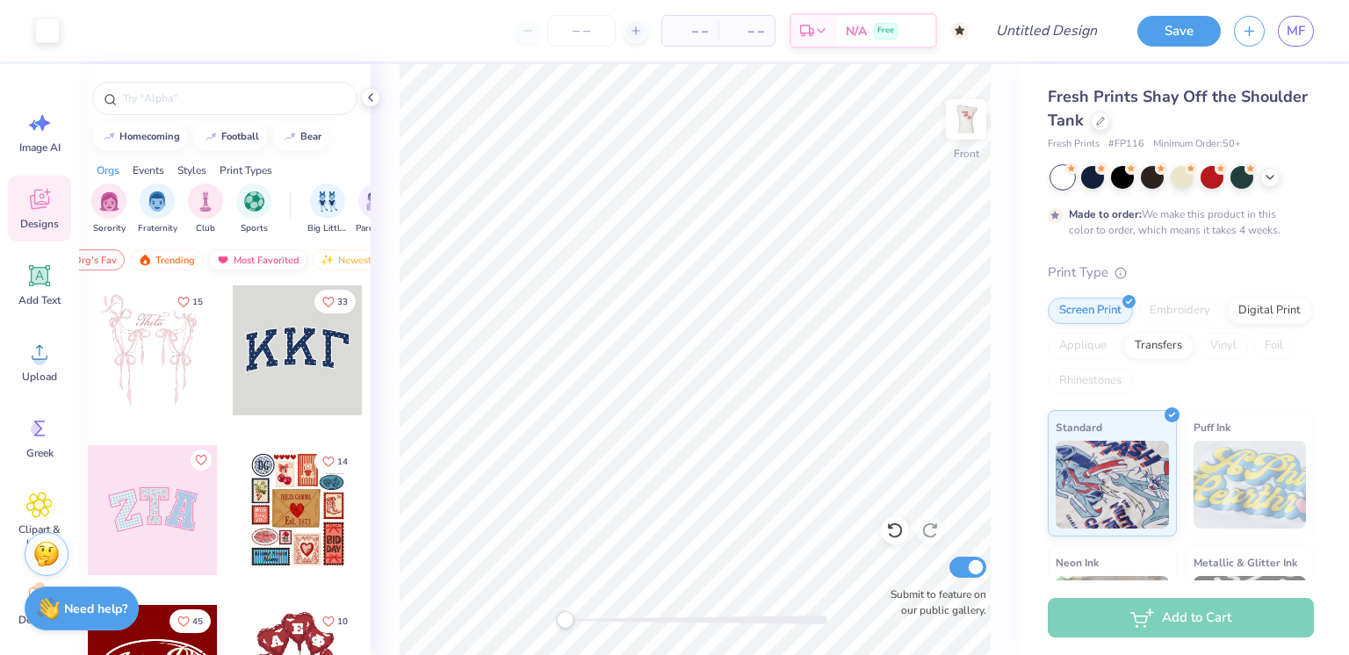
scroll to position [0, 100]
click at [47, 487] on div "Clipart & logos" at bounding box center [39, 521] width 63 height 80
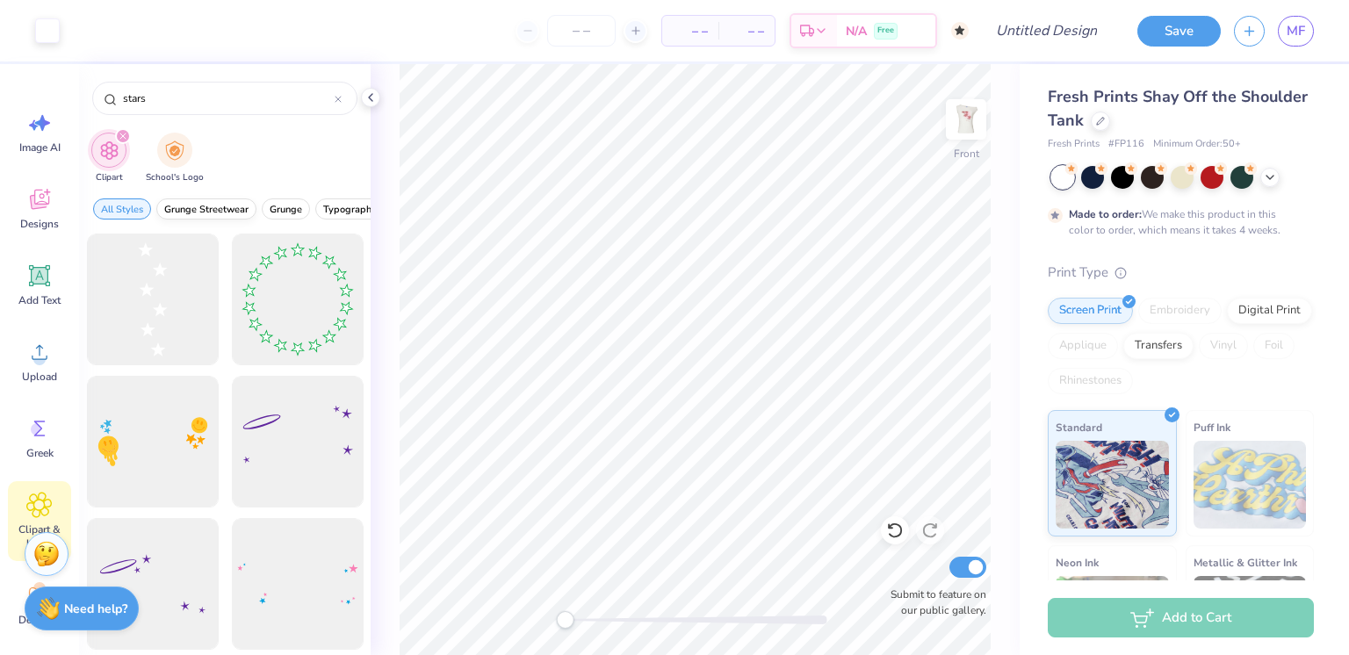
click at [204, 204] on span "Grunge Streetwear" at bounding box center [206, 209] width 84 height 13
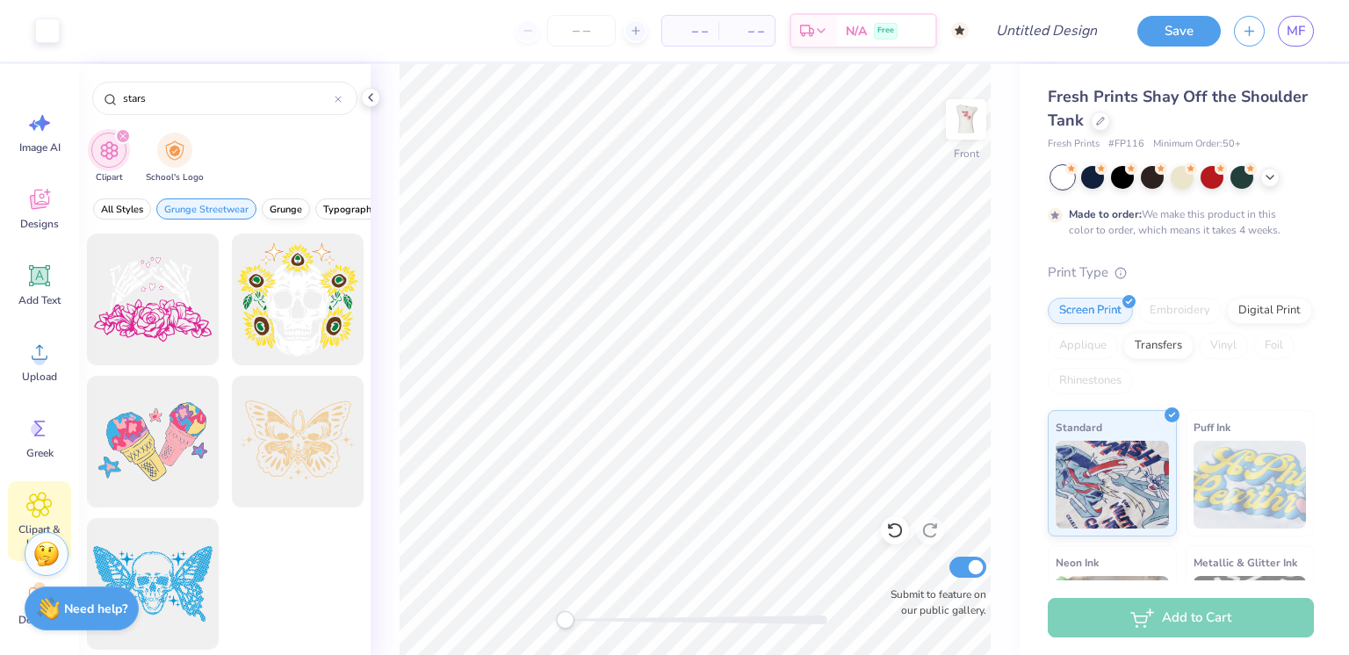
click at [283, 204] on span "Grunge" at bounding box center [286, 209] width 32 height 13
click at [322, 207] on span "60s & 70s" at bounding box center [337, 209] width 46 height 13
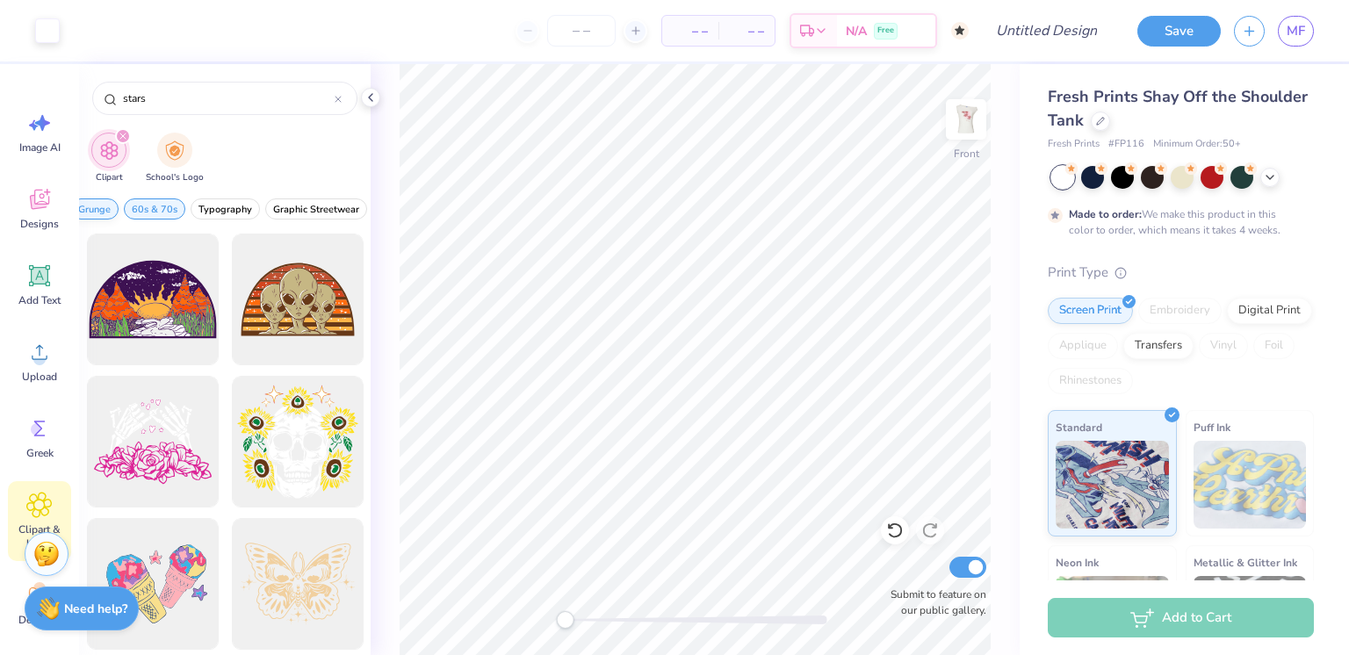
click at [104, 205] on span "Grunge" at bounding box center [94, 209] width 32 height 13
click at [197, 203] on span "80s & 90s" at bounding box center [200, 209] width 46 height 13
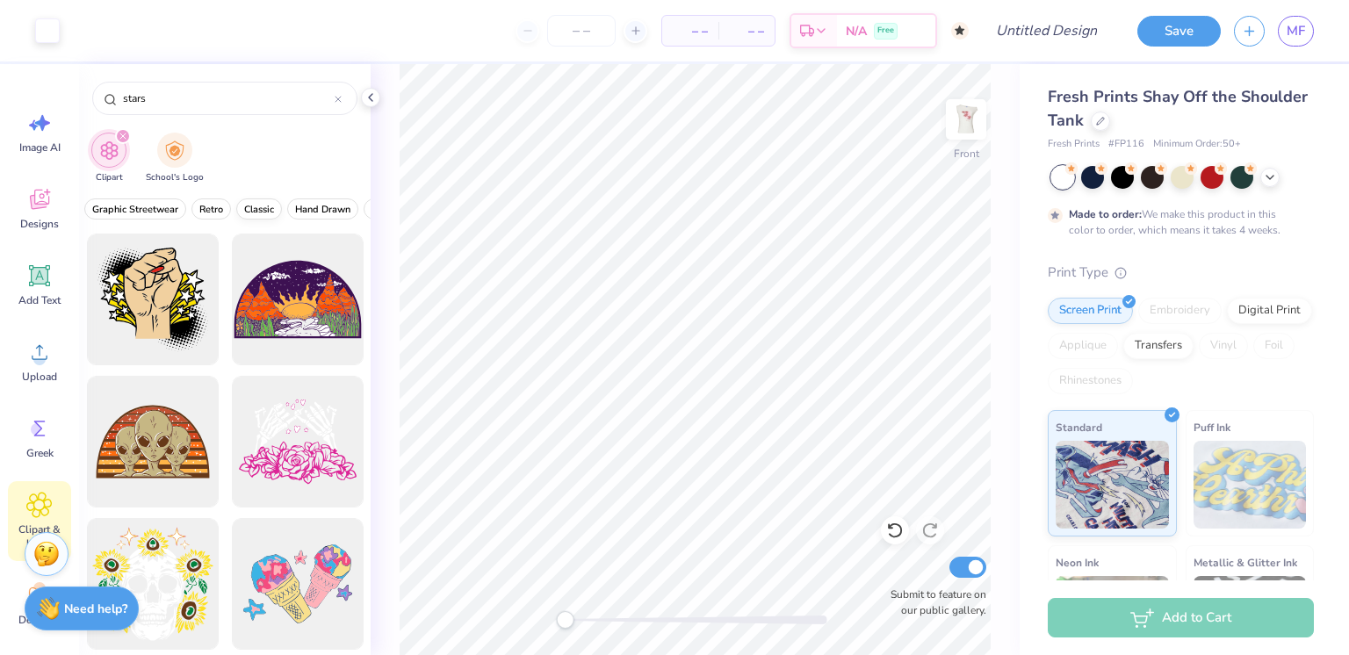
click at [251, 205] on span "Classic" at bounding box center [259, 209] width 30 height 13
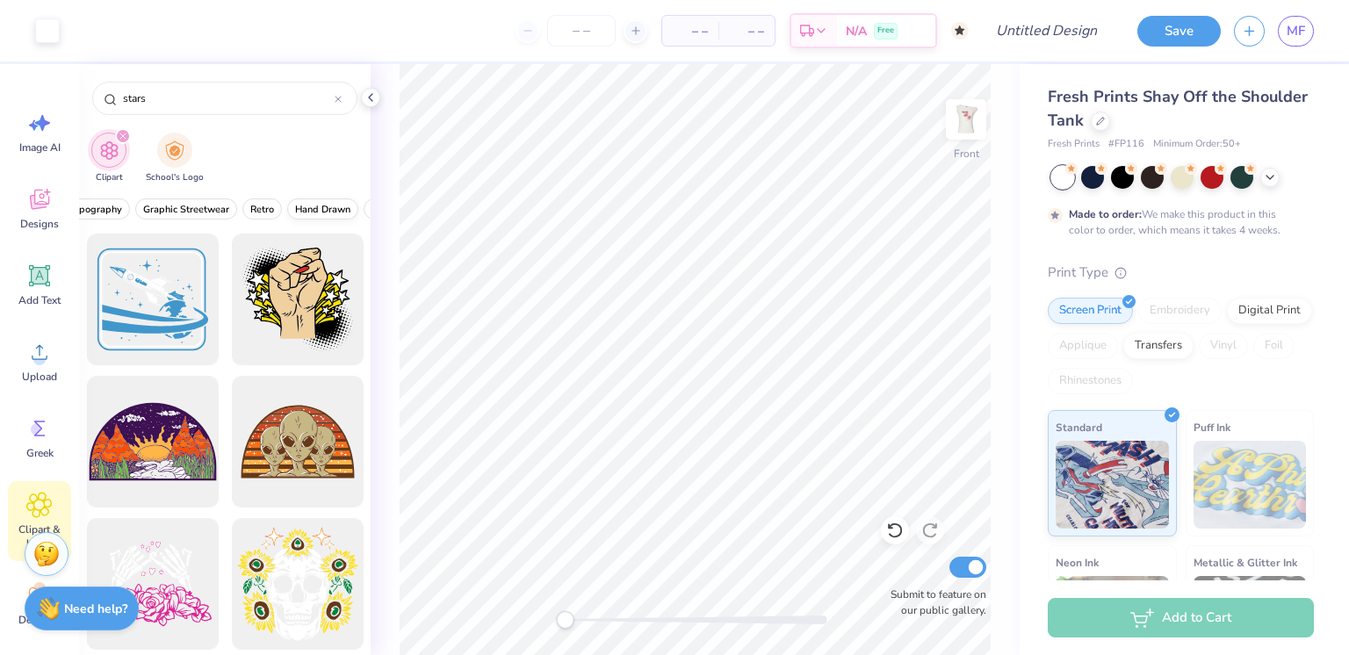
click at [313, 203] on span "Hand Drawn" at bounding box center [322, 209] width 55 height 13
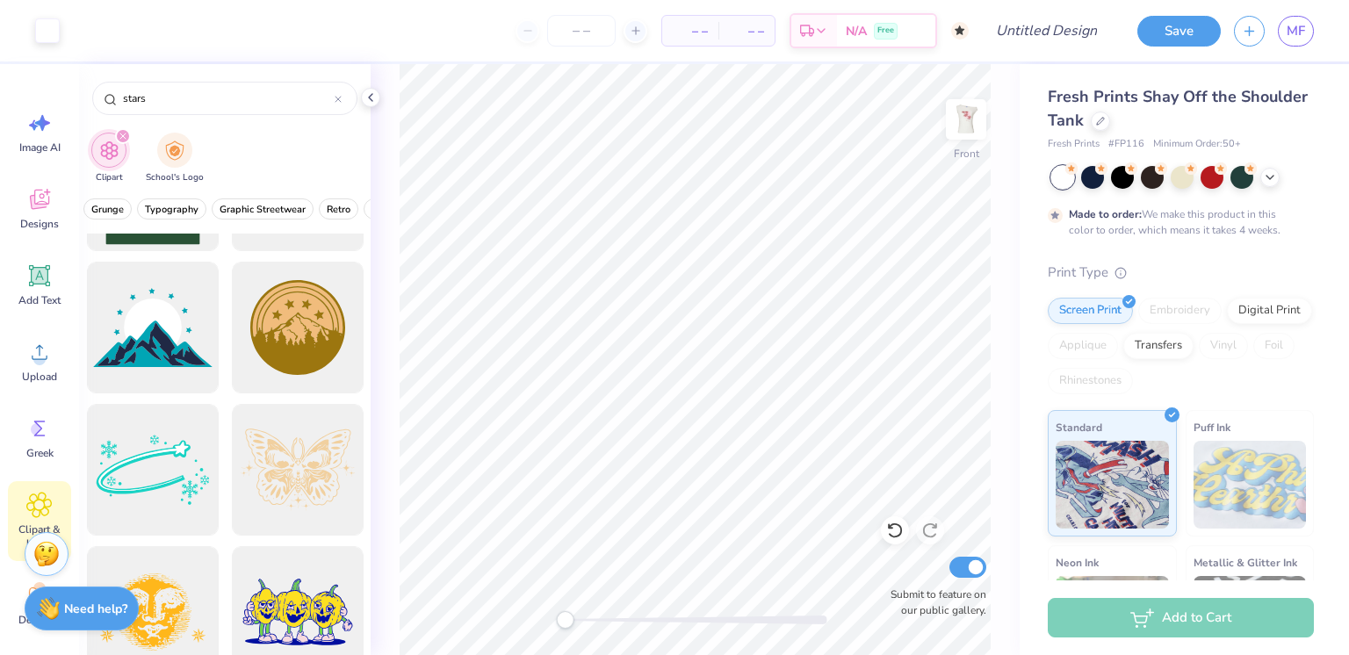
scroll to position [1678, 0]
click at [155, 332] on div at bounding box center [152, 328] width 145 height 145
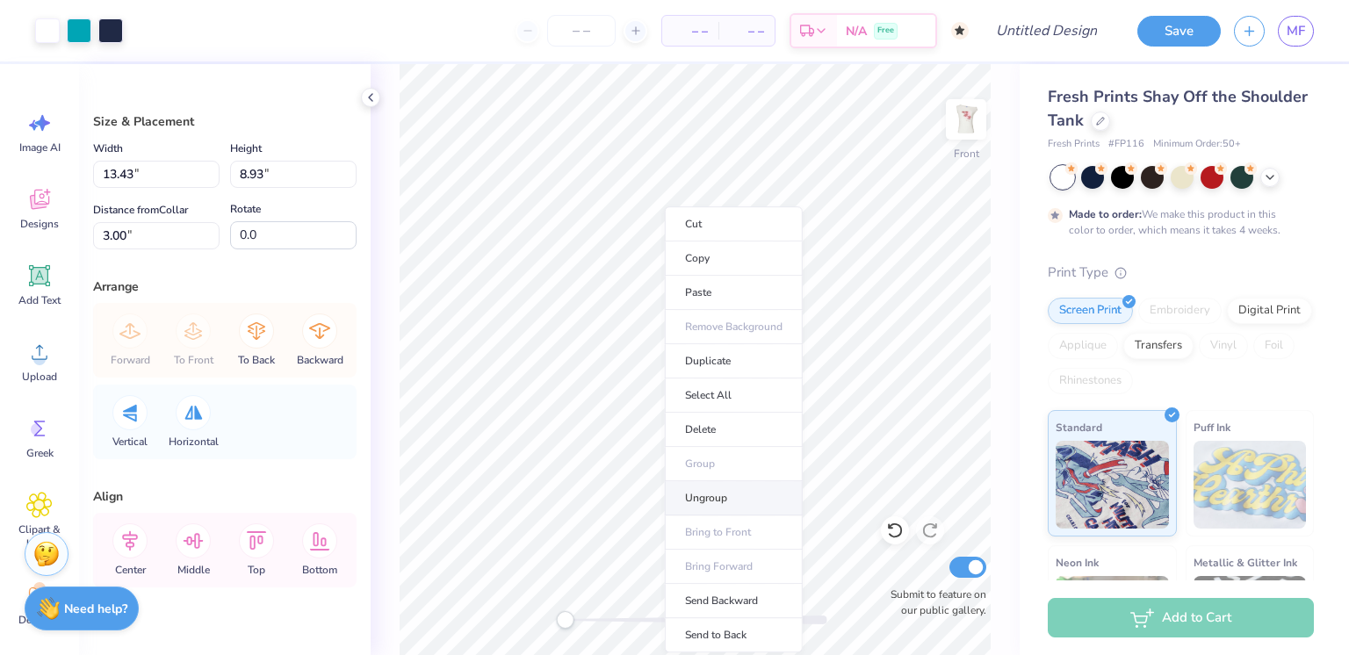
click at [727, 487] on li "Ungroup" at bounding box center [734, 498] width 138 height 34
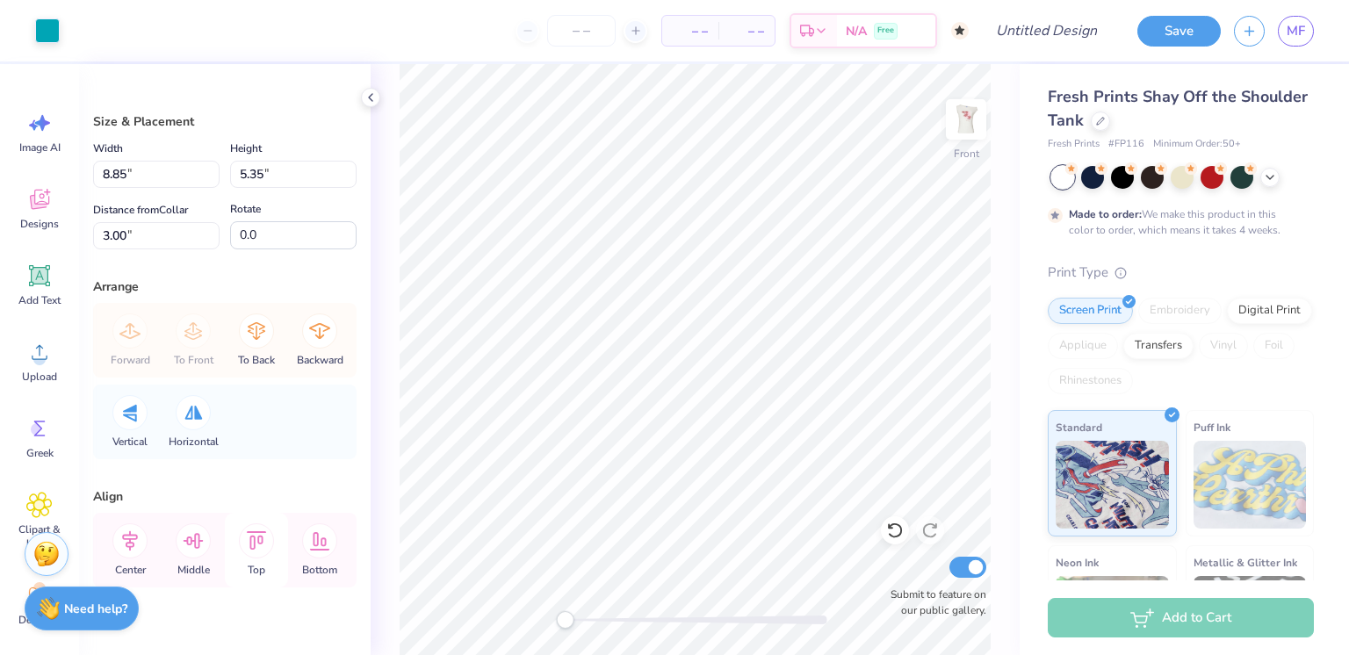
scroll to position [28, 0]
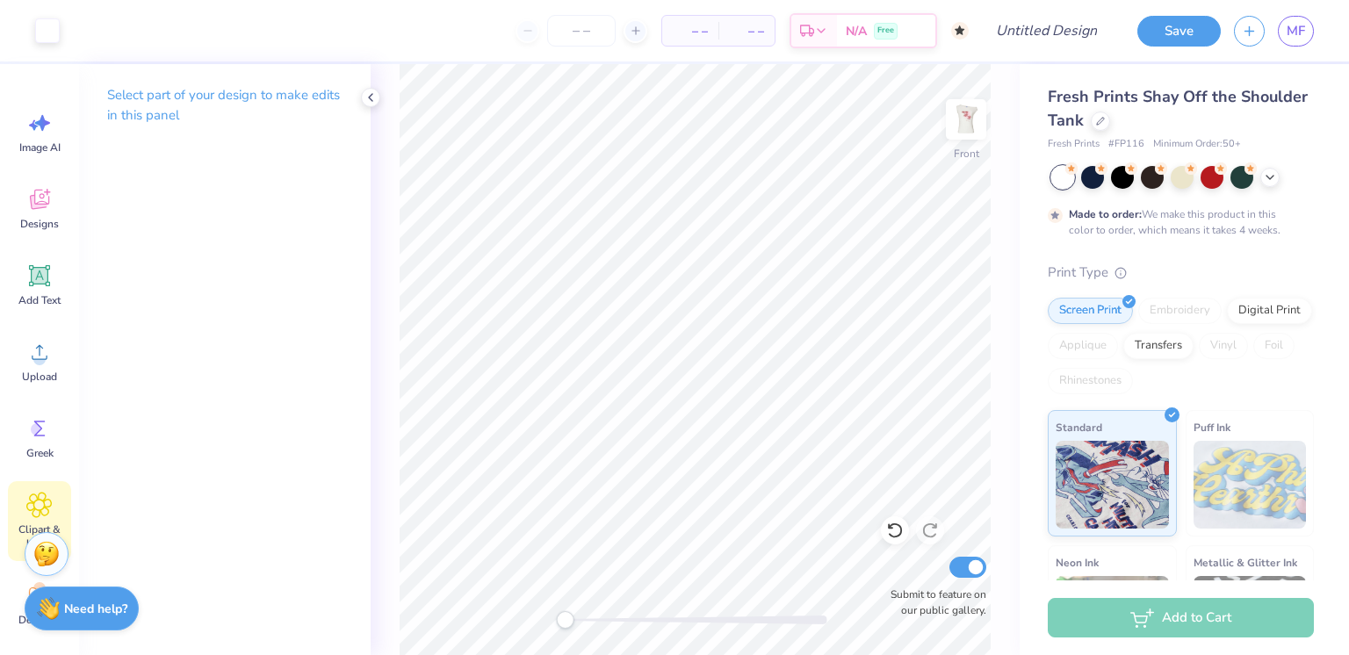
click at [52, 500] on icon at bounding box center [38, 505] width 25 height 26
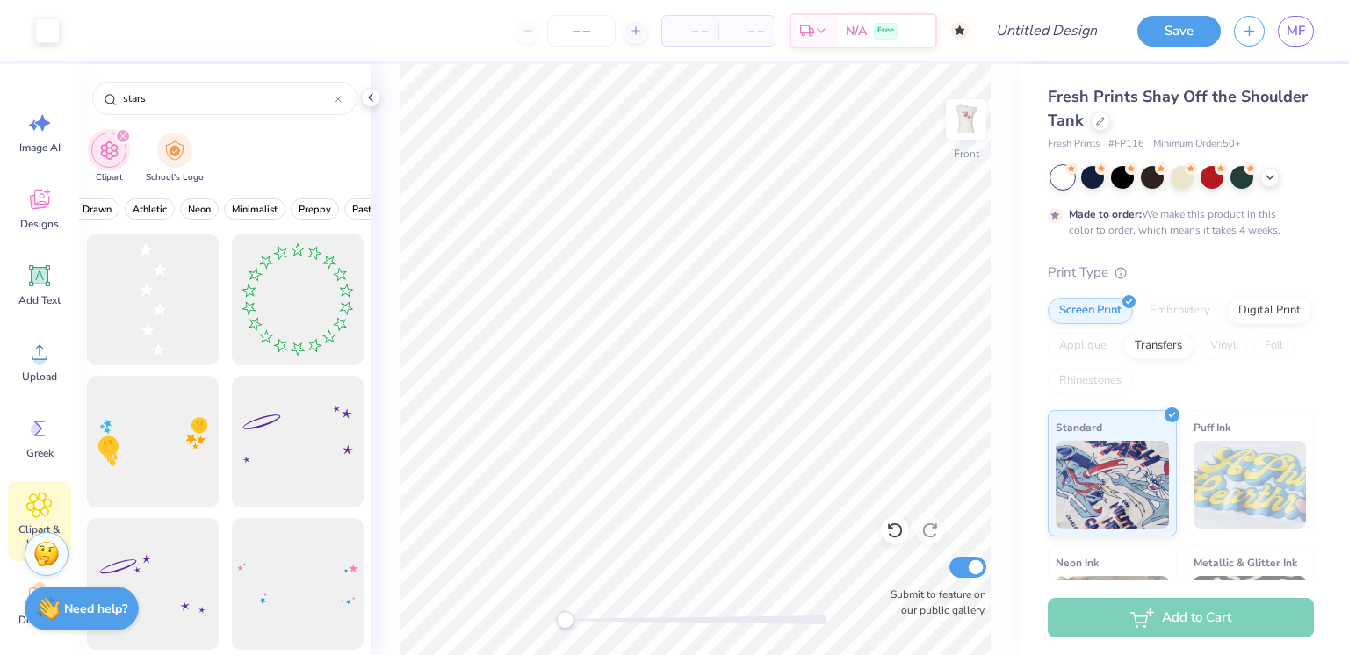
scroll to position [0, 678]
click at [242, 208] on span "Minimalist" at bounding box center [255, 209] width 46 height 13
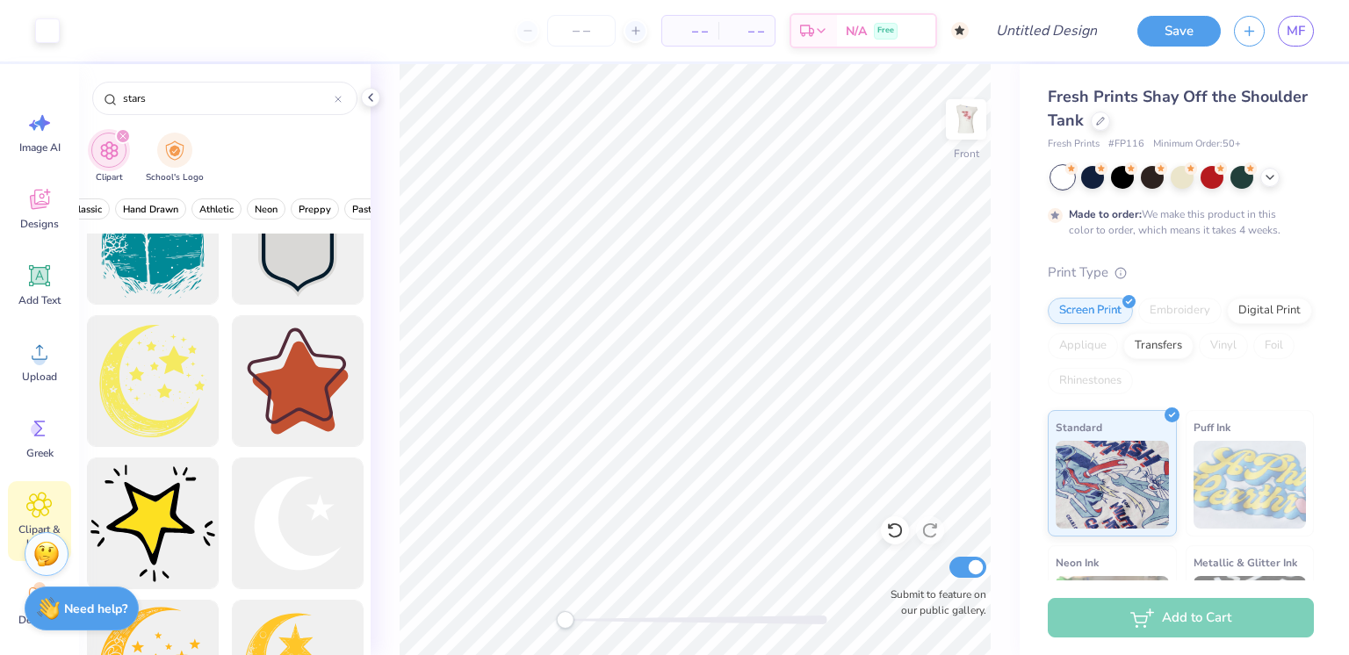
scroll to position [1103, 0]
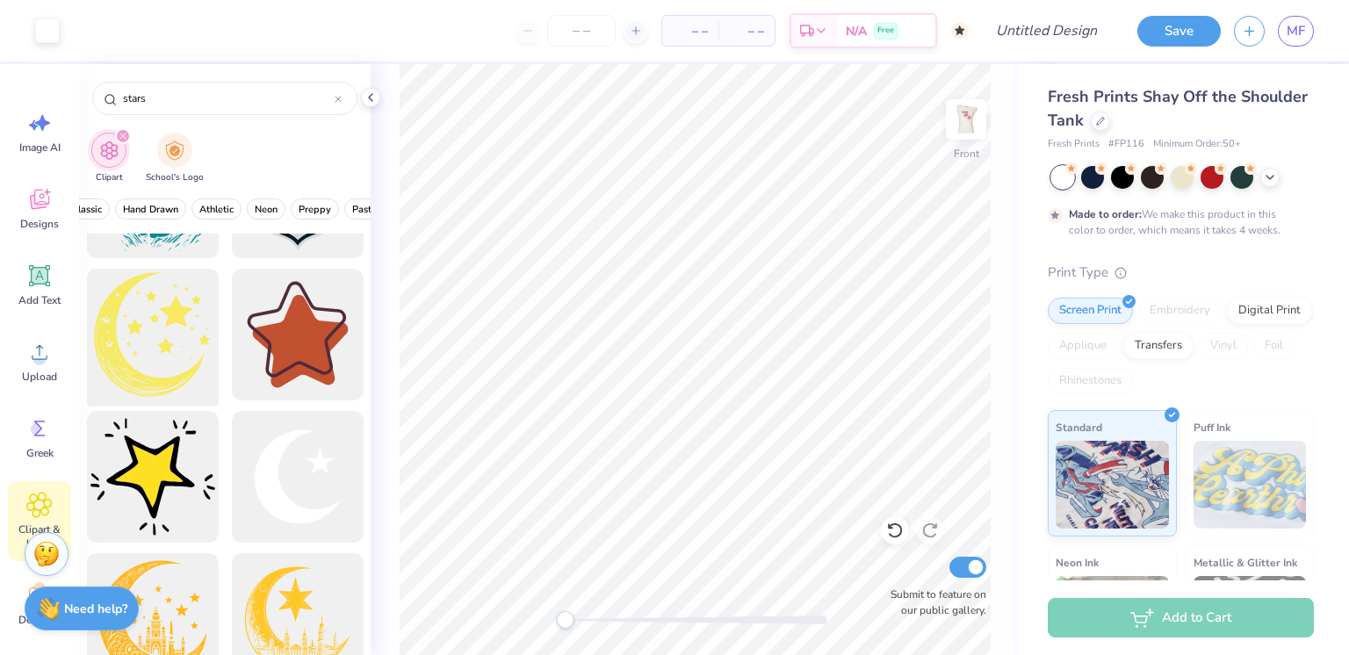
click at [161, 311] on div at bounding box center [152, 335] width 145 height 145
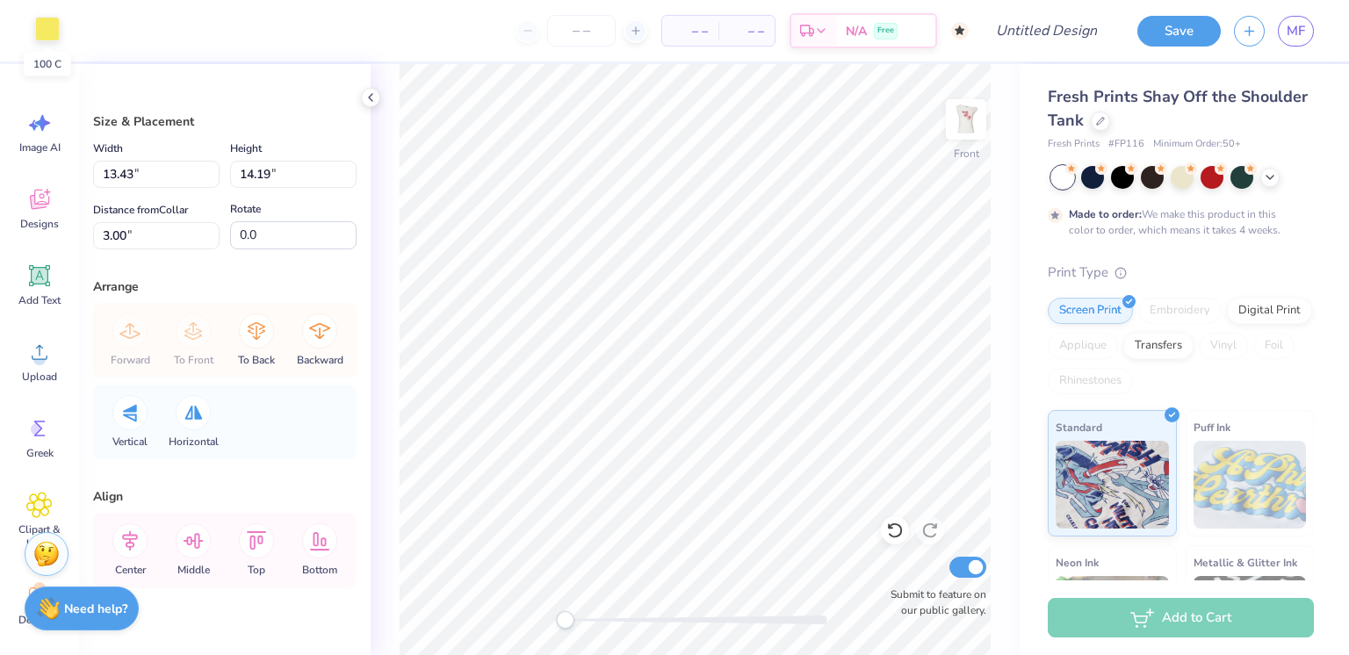
click at [48, 29] on div at bounding box center [47, 29] width 25 height 25
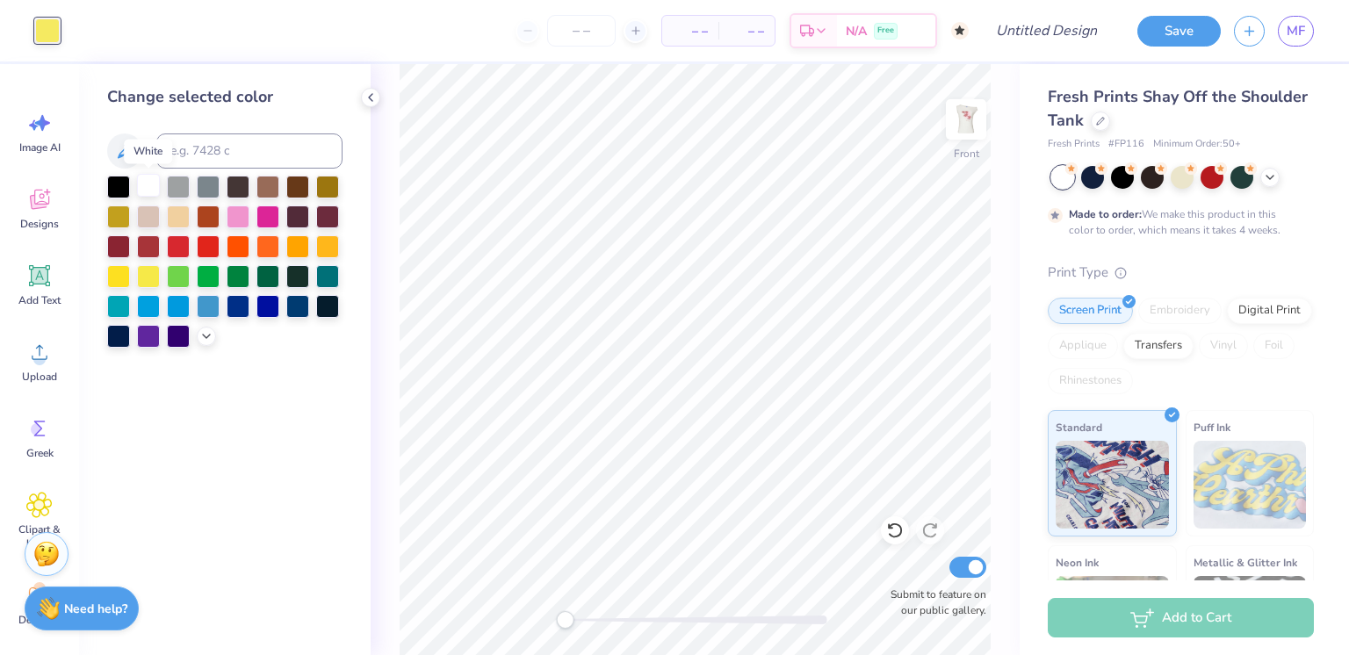
click at [145, 191] on div at bounding box center [148, 185] width 23 height 23
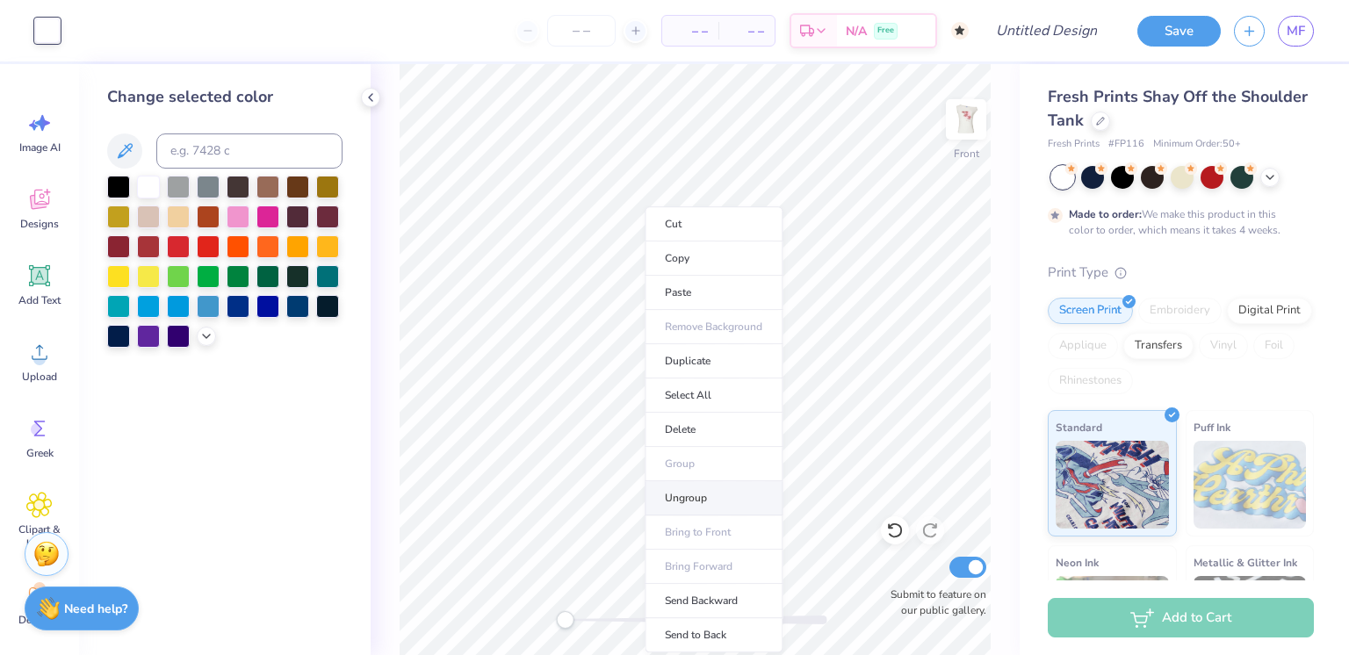
click at [711, 495] on li "Ungroup" at bounding box center [714, 498] width 138 height 34
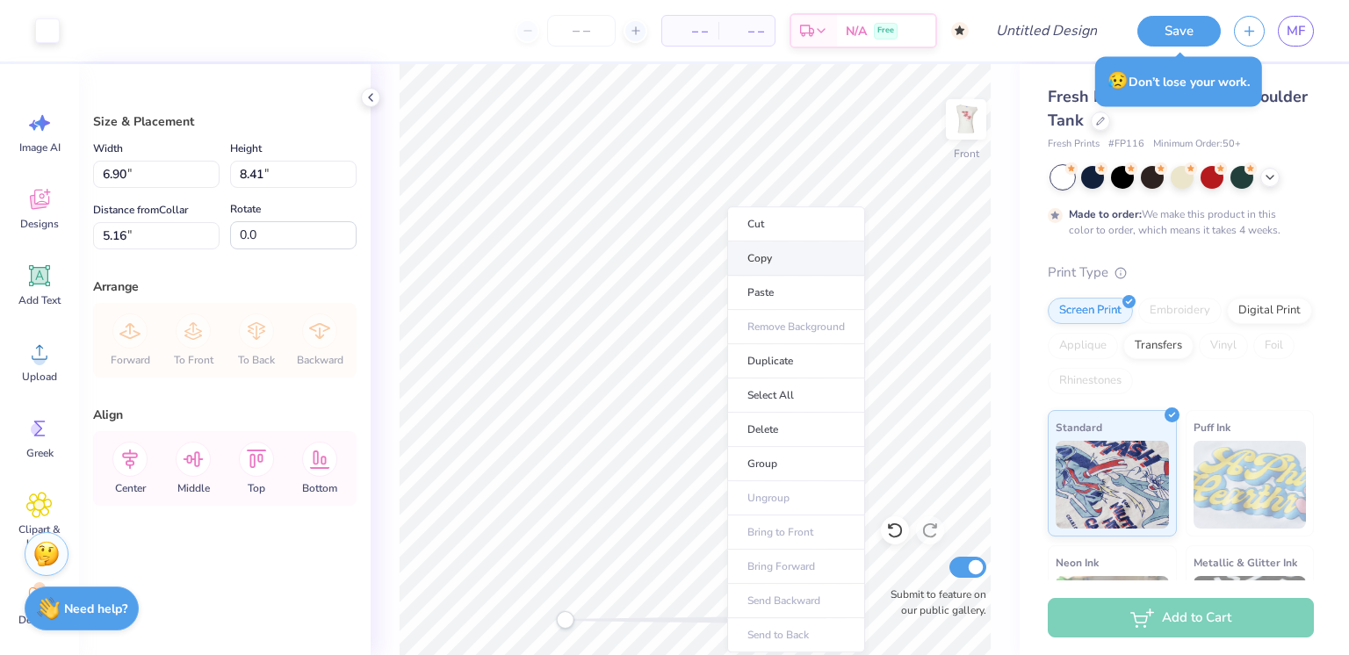
click at [770, 260] on li "Copy" at bounding box center [796, 258] width 138 height 34
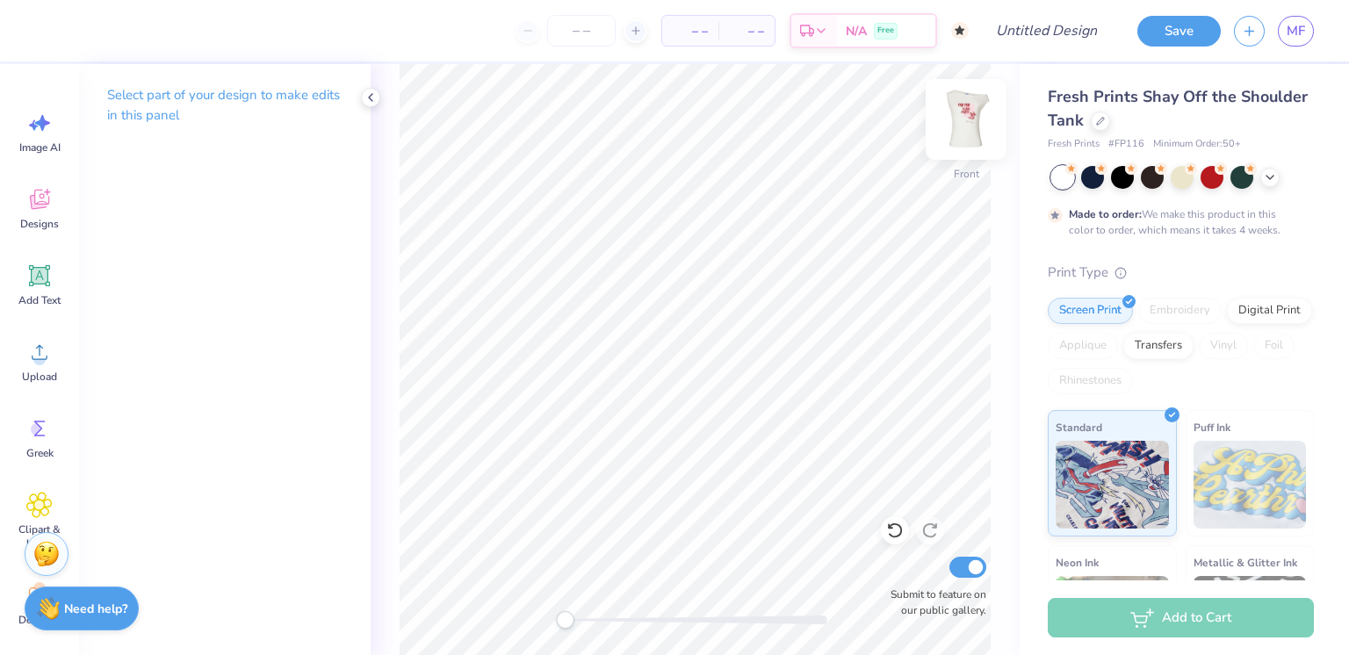
click at [974, 117] on img at bounding box center [966, 119] width 70 height 70
click at [735, 281] on li "Paste" at bounding box center [759, 293] width 138 height 34
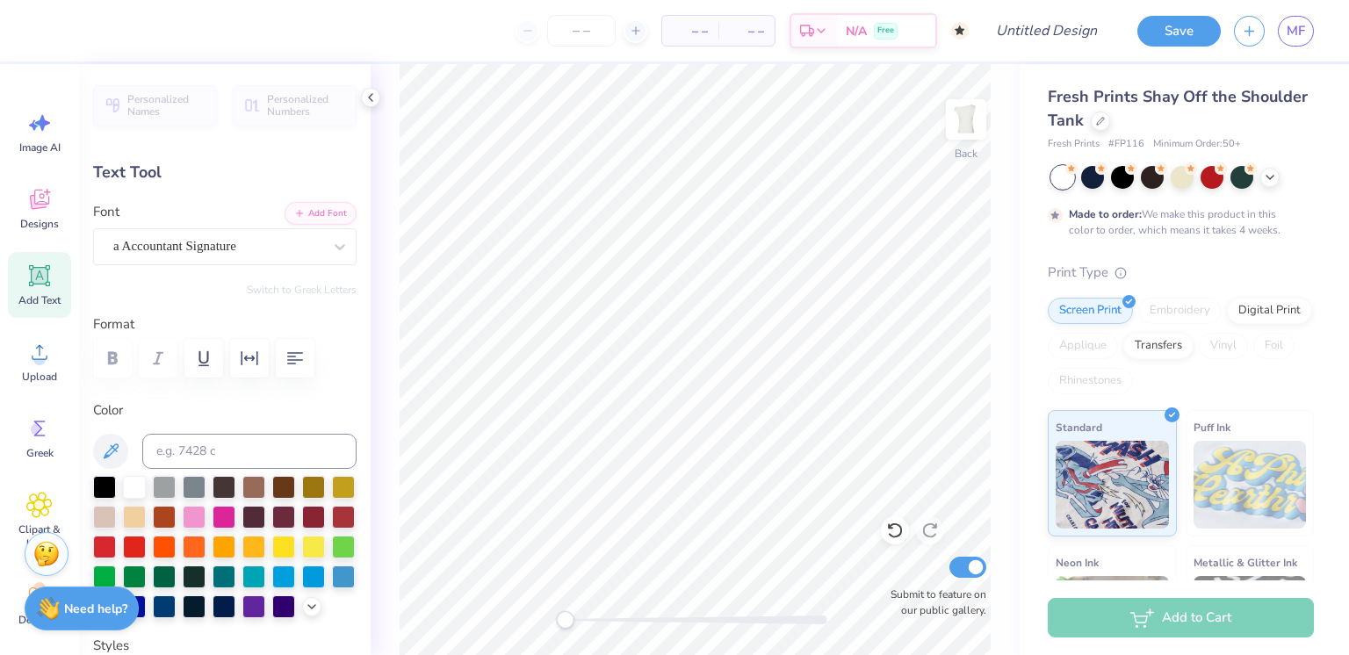
scroll to position [14, 2]
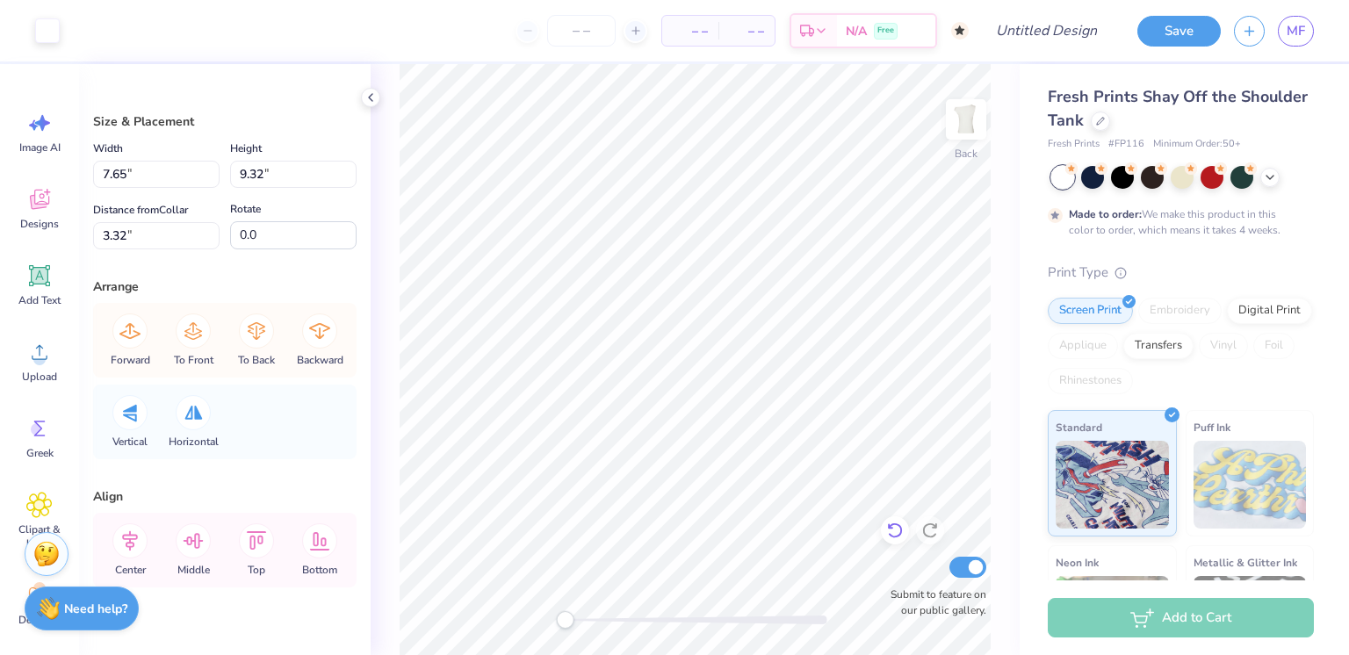
click at [896, 529] on icon at bounding box center [895, 531] width 18 height 18
click at [893, 523] on icon at bounding box center [895, 531] width 18 height 18
drag, startPoint x: 893, startPoint y: 523, endPoint x: 746, endPoint y: 556, distance: 151.1
click at [808, 422] on li "Delete" at bounding box center [803, 430] width 138 height 34
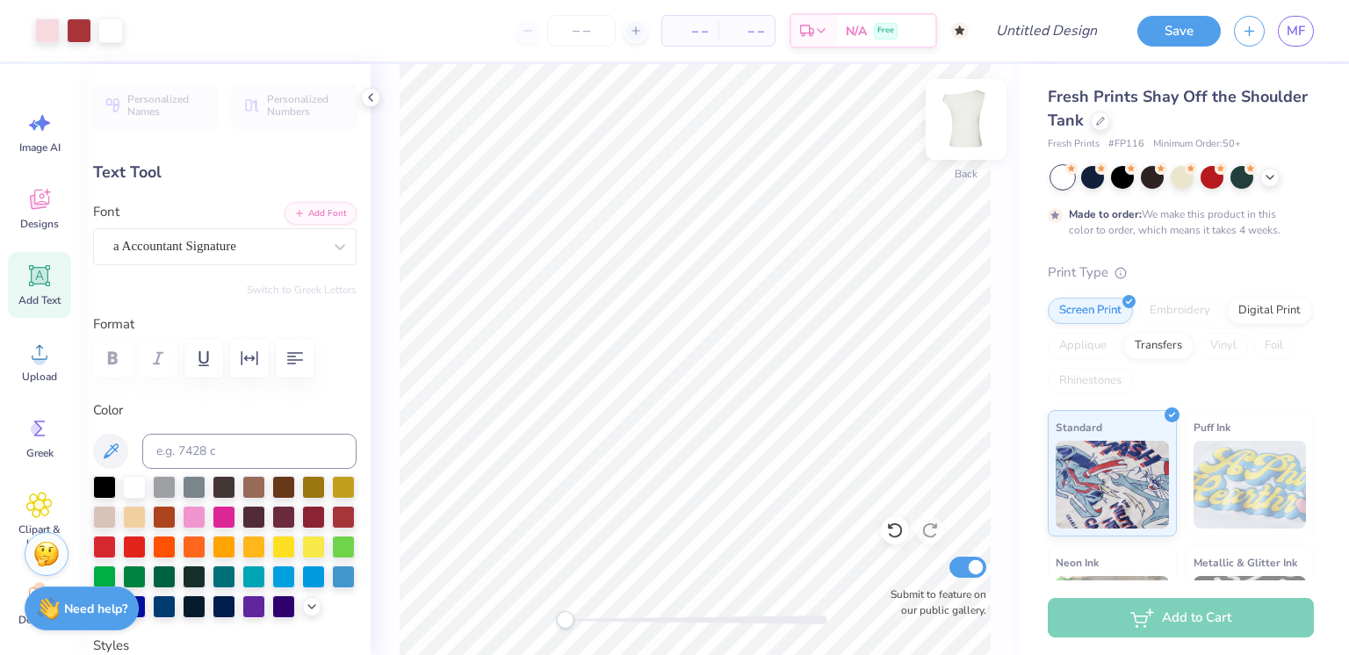
click at [969, 139] on img at bounding box center [966, 119] width 70 height 70
click at [712, 286] on li "Paste" at bounding box center [748, 293] width 138 height 34
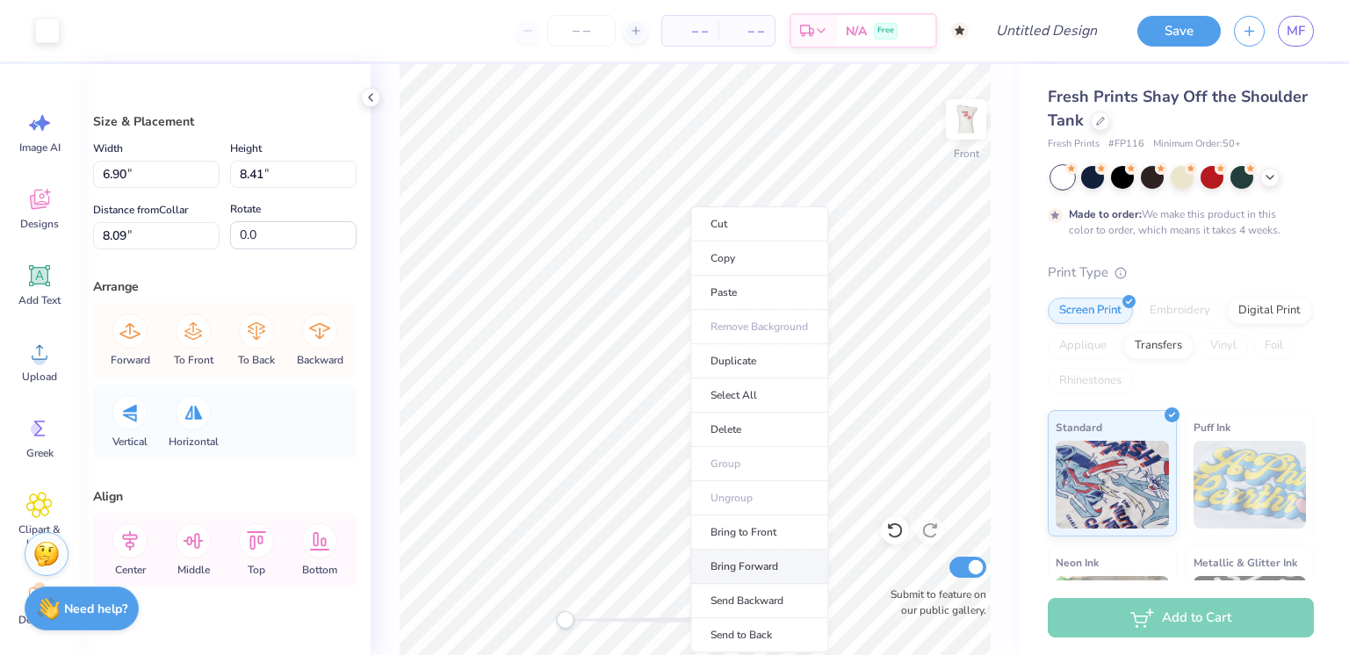
click at [772, 560] on li "Bring Forward" at bounding box center [759, 567] width 138 height 34
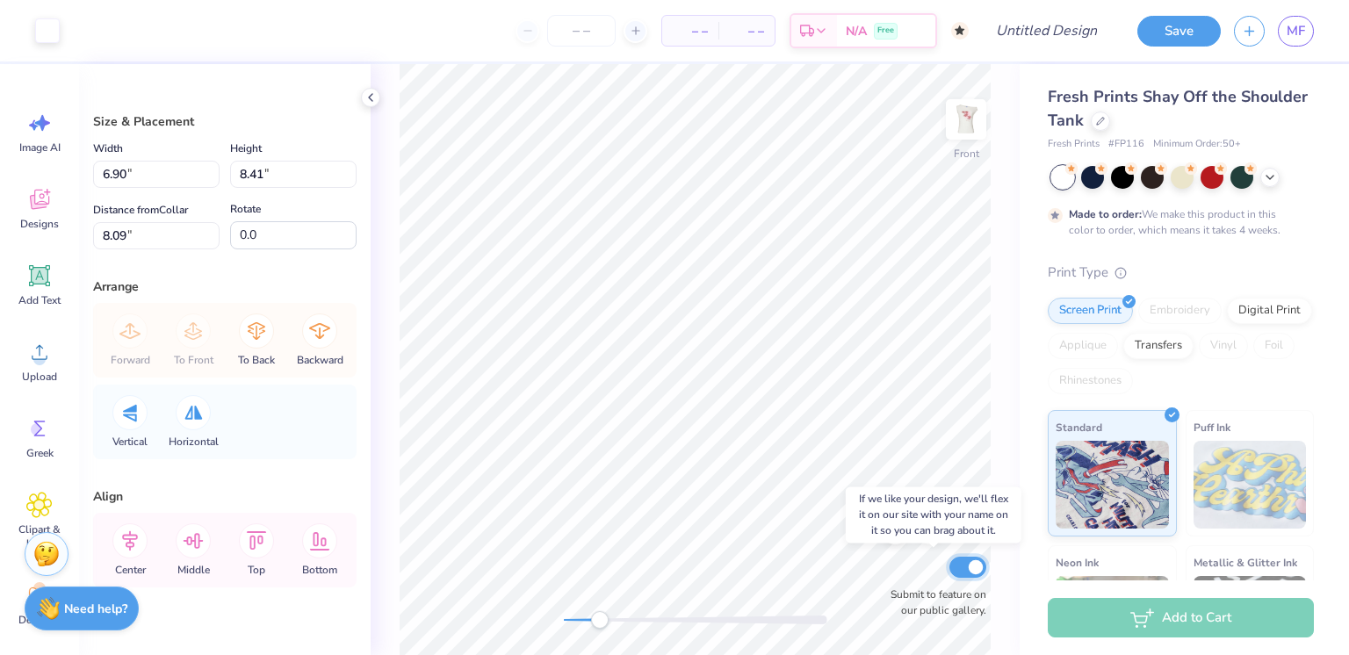
click at [971, 570] on input "Submit to feature on our public gallery." at bounding box center [967, 567] width 37 height 21
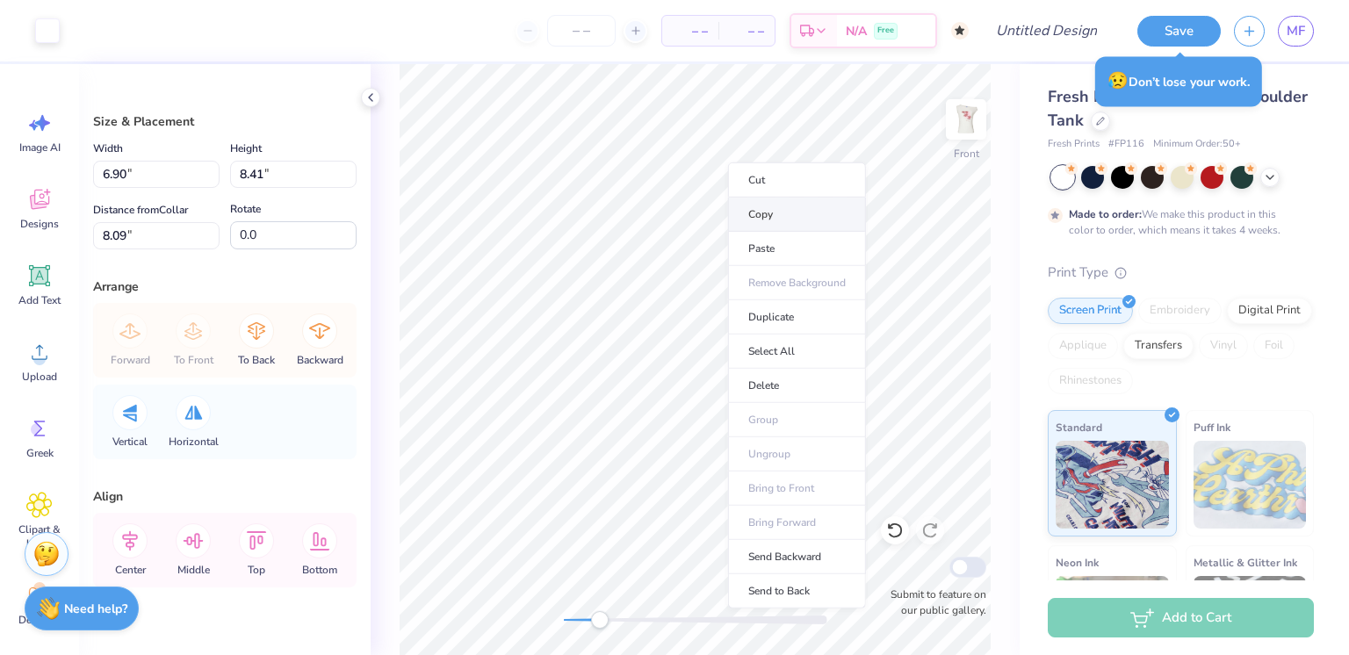
click at [761, 210] on li "Copy" at bounding box center [797, 215] width 138 height 34
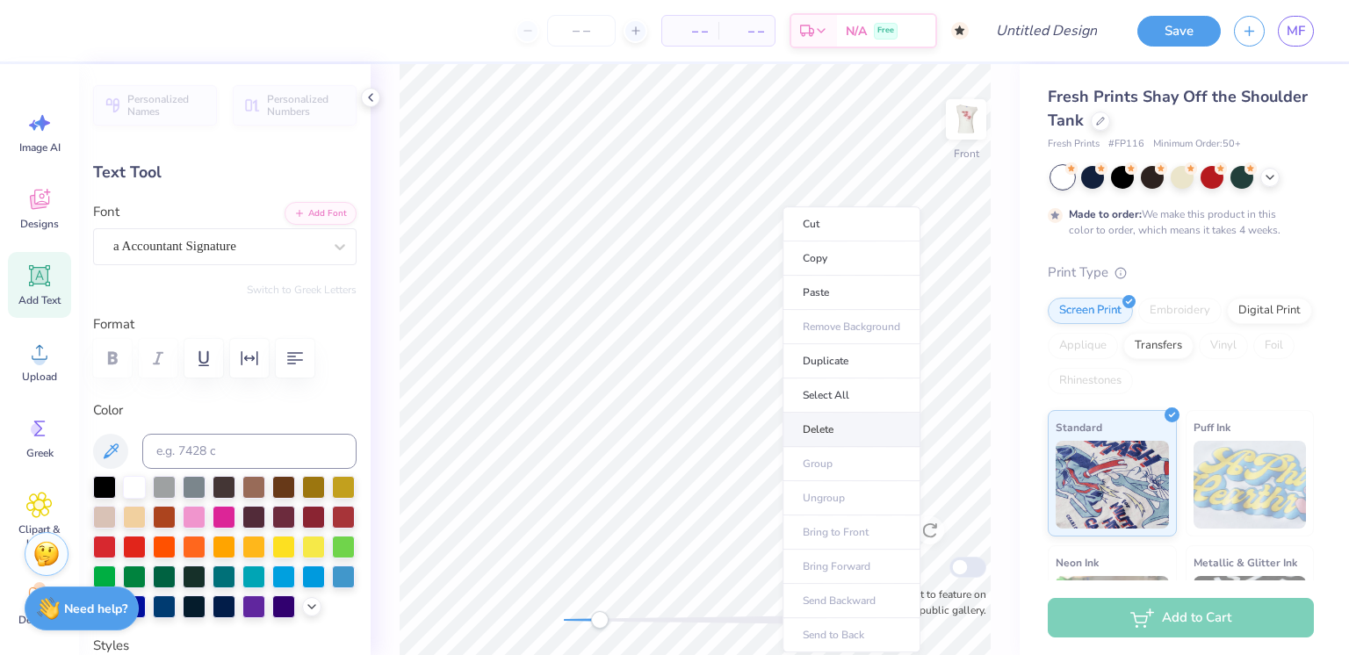
click at [841, 413] on li "Delete" at bounding box center [851, 430] width 138 height 34
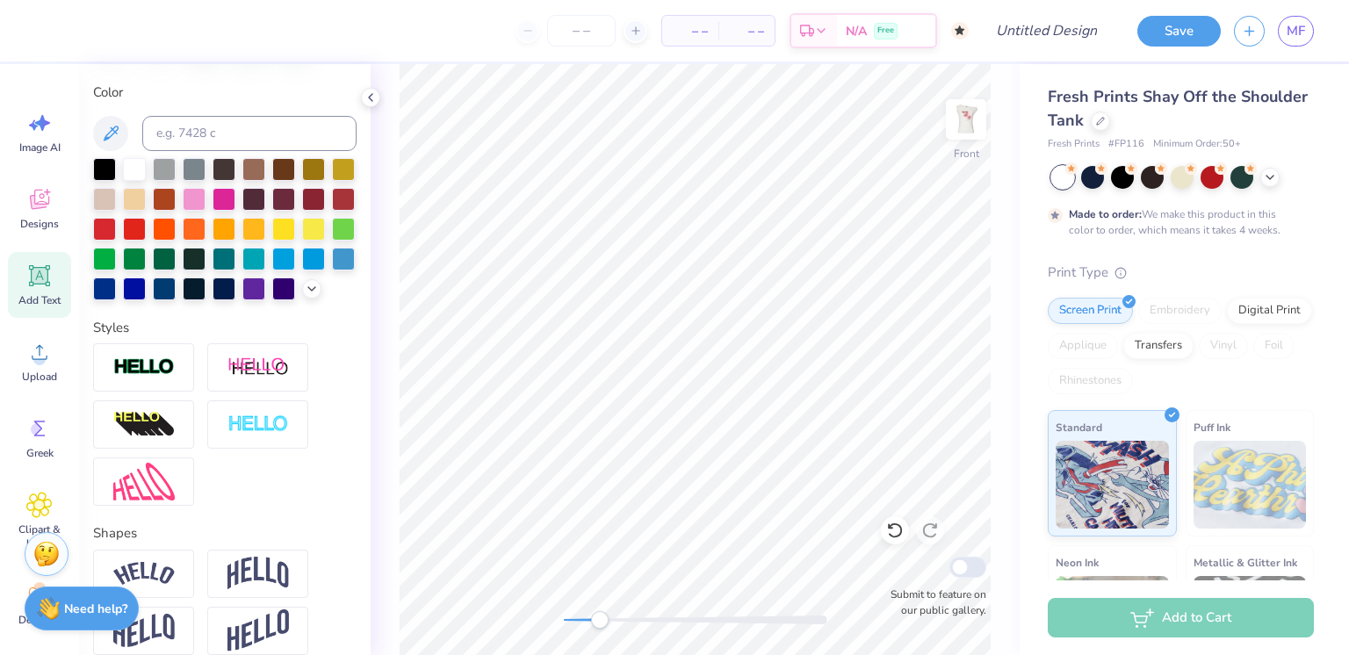
scroll to position [0, 0]
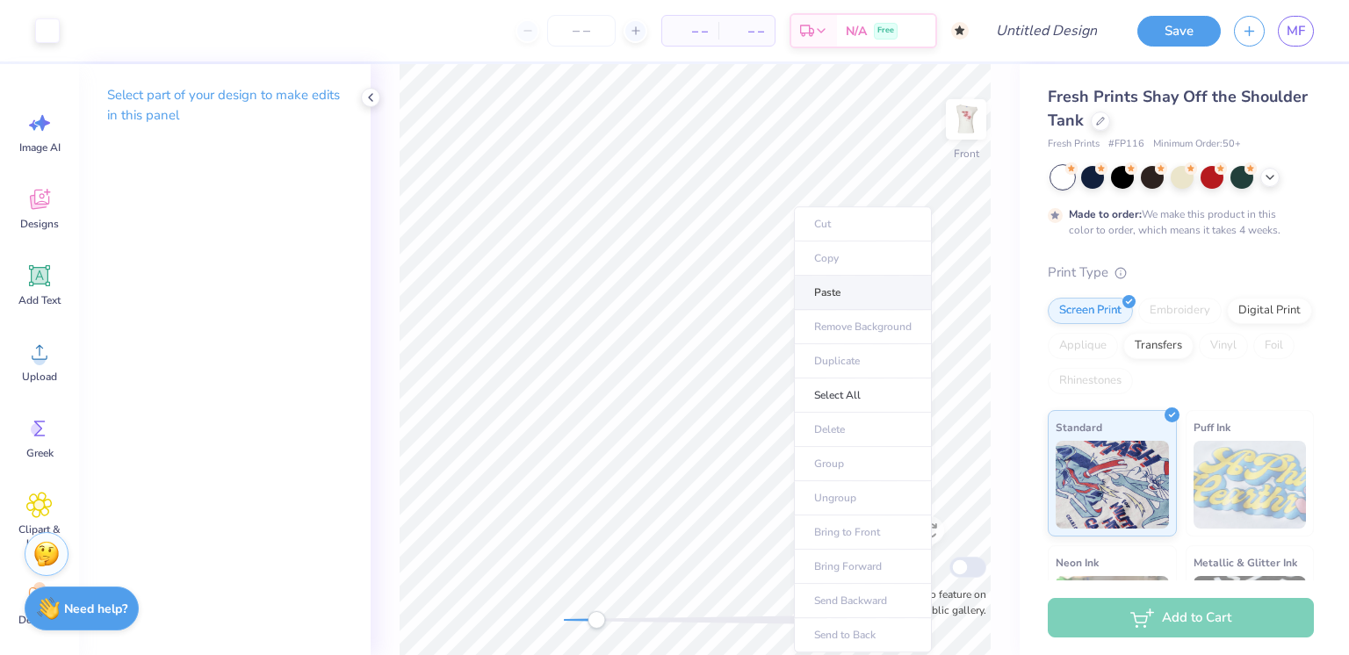
click at [852, 296] on li "Paste" at bounding box center [863, 293] width 138 height 34
click at [969, 123] on img at bounding box center [966, 119] width 70 height 70
click at [968, 126] on img at bounding box center [966, 119] width 70 height 70
click at [957, 115] on img at bounding box center [965, 119] width 35 height 35
click at [969, 118] on img at bounding box center [966, 119] width 70 height 70
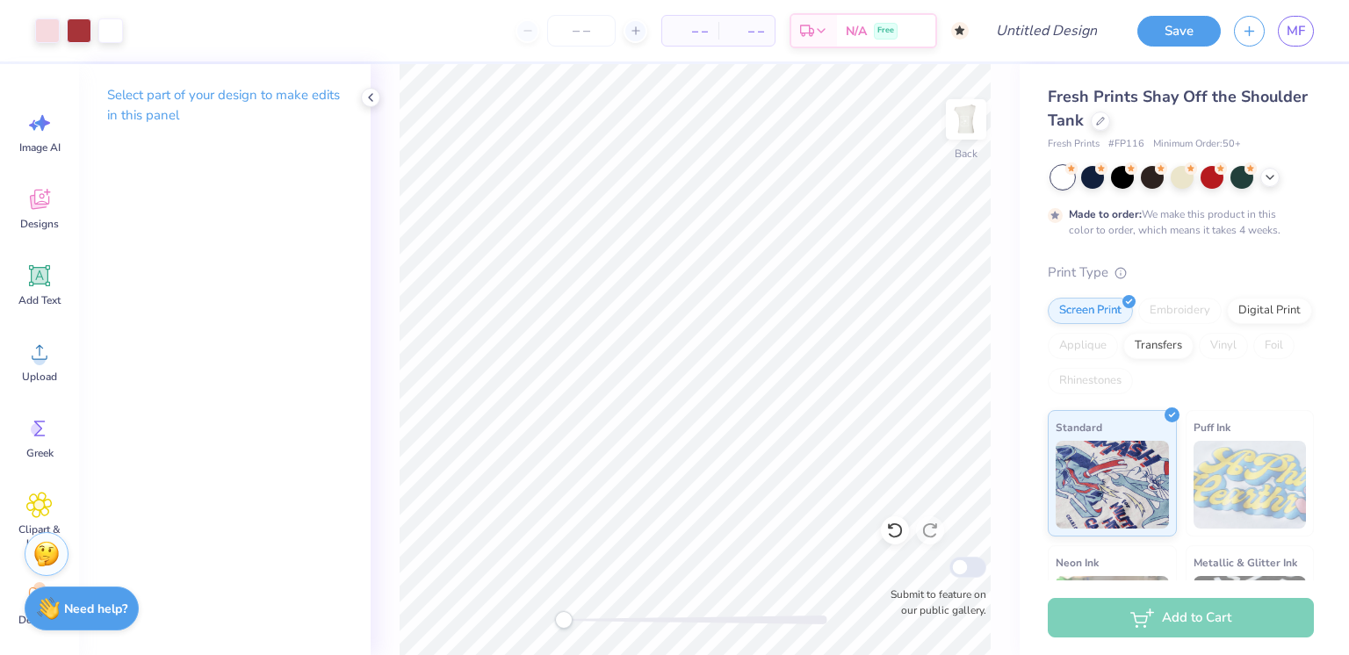
click at [544, 616] on div "Back Submit to feature on our public gallery." at bounding box center [695, 359] width 649 height 591
click at [969, 113] on img at bounding box center [966, 119] width 70 height 70
click at [970, 126] on img at bounding box center [965, 119] width 35 height 35
click at [962, 144] on img at bounding box center [966, 119] width 70 height 70
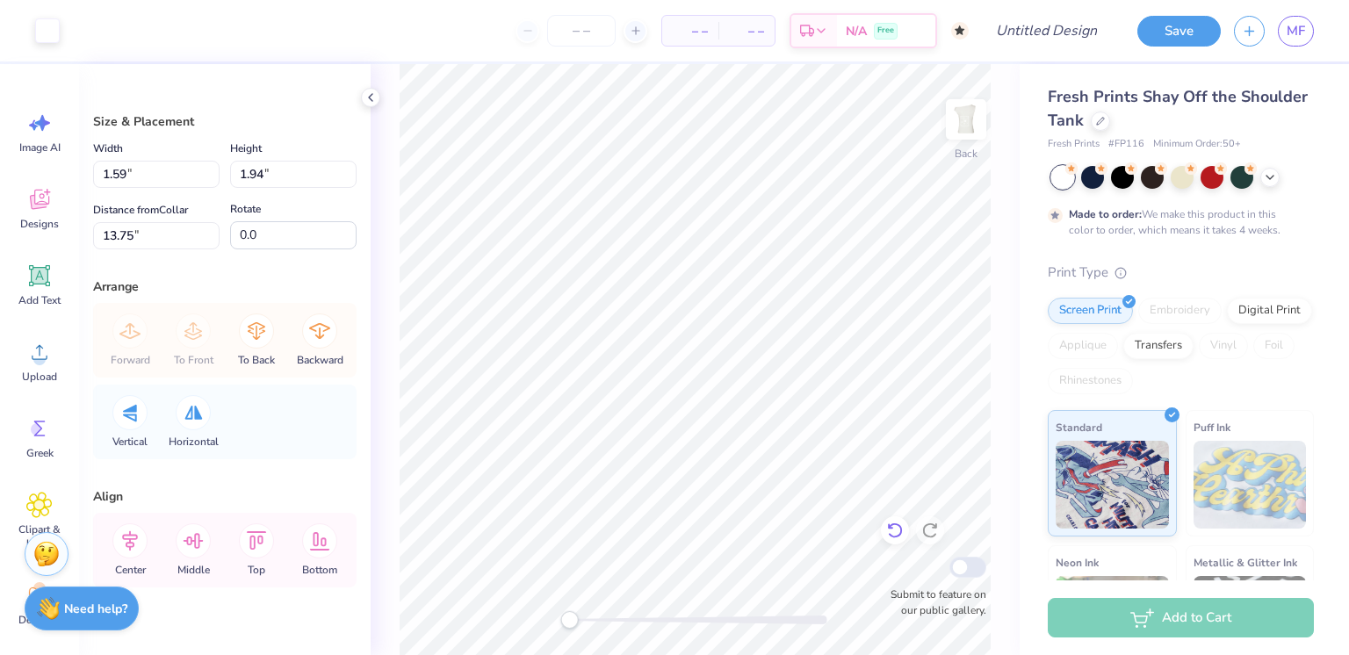
click at [893, 524] on icon at bounding box center [894, 531] width 15 height 16
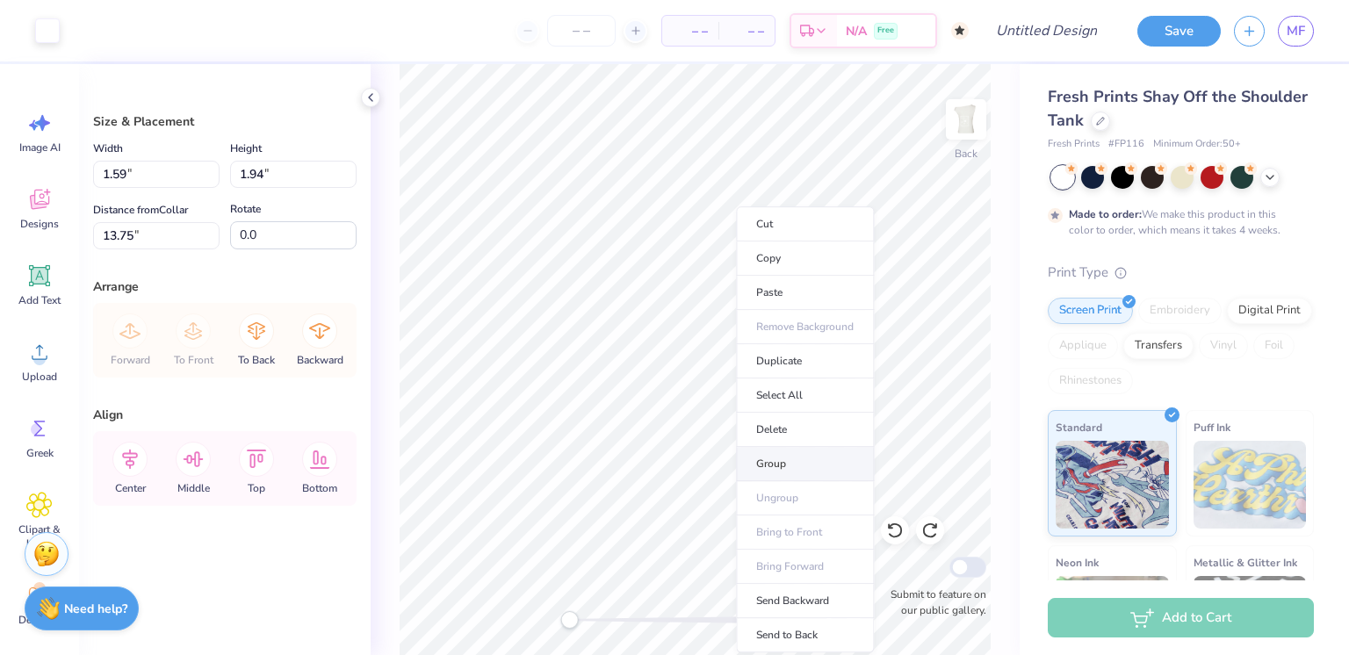
click at [772, 465] on li "Group" at bounding box center [805, 464] width 138 height 34
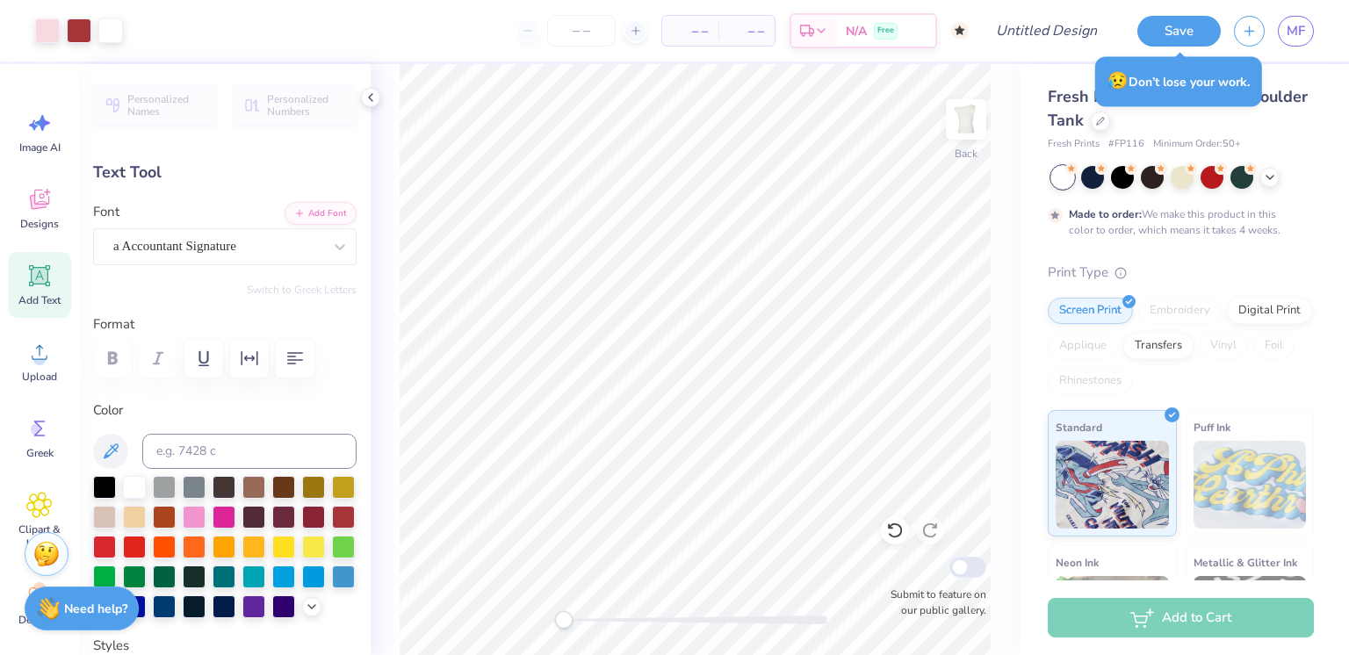
click at [537, 616] on div "Back Submit to feature on our public gallery." at bounding box center [695, 359] width 649 height 591
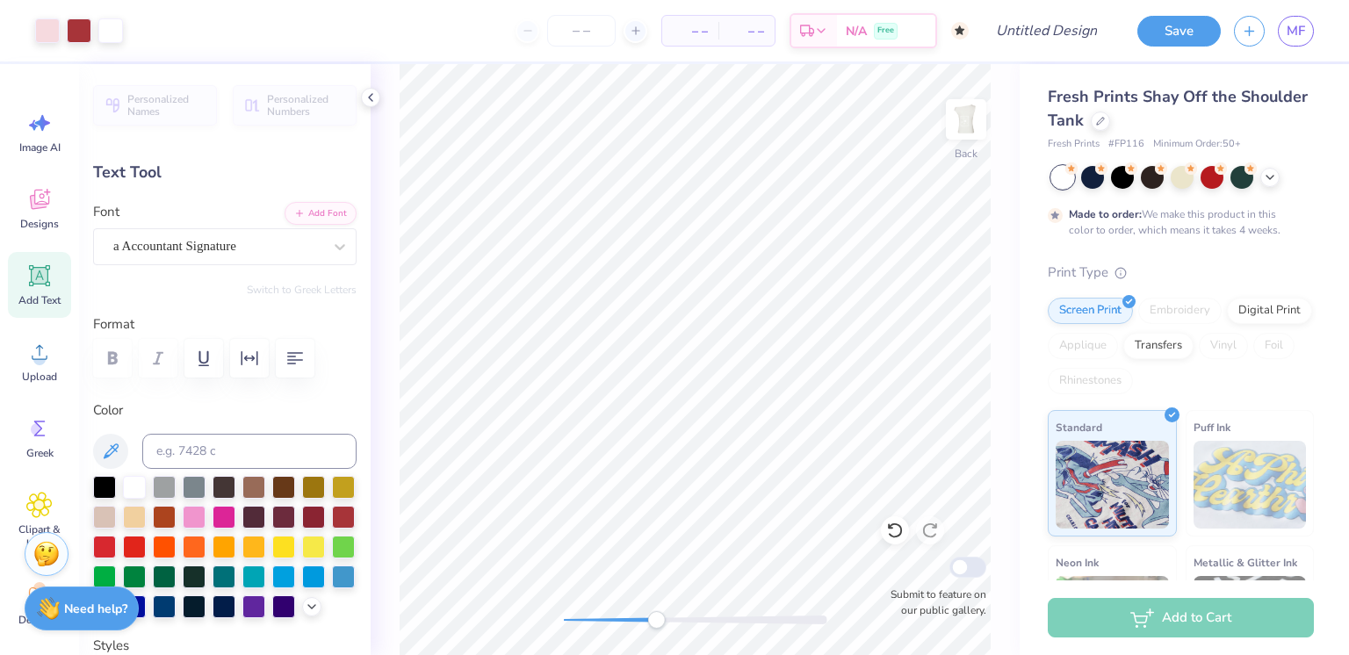
drag, startPoint x: 569, startPoint y: 625, endPoint x: 677, endPoint y: 620, distance: 108.1
click at [665, 620] on div "Accessibility label" at bounding box center [656, 620] width 18 height 18
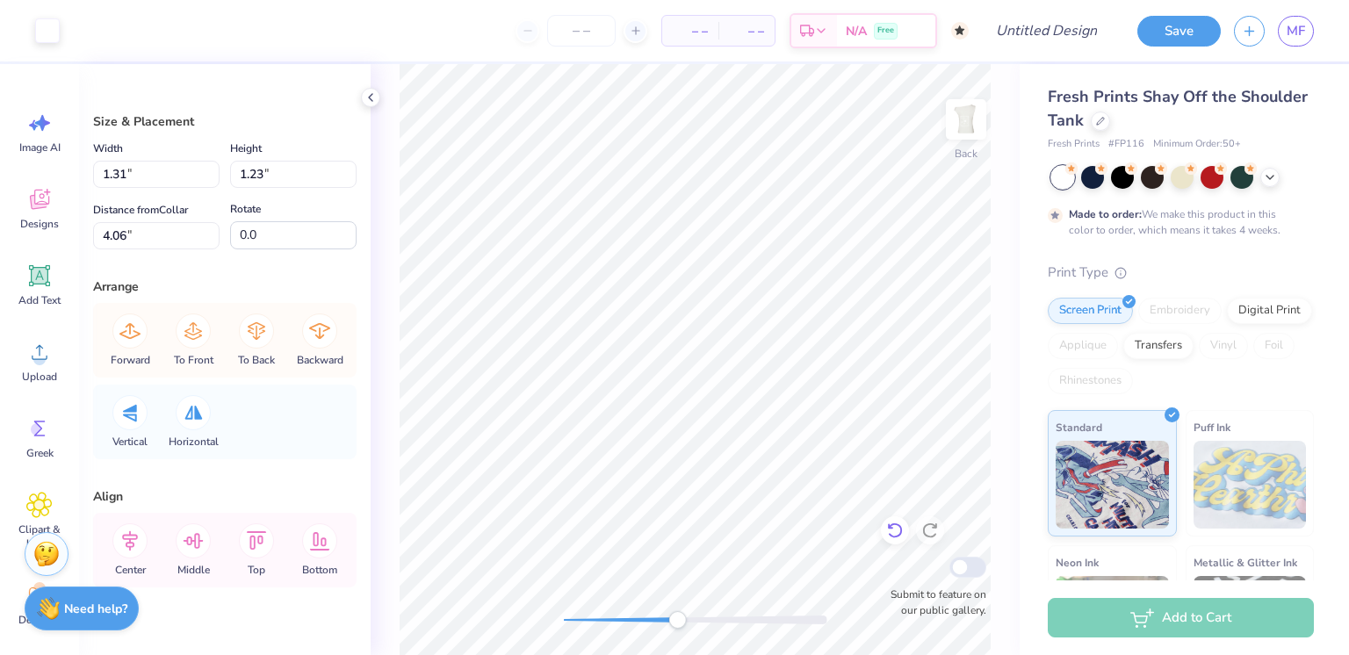
click at [897, 526] on icon at bounding box center [895, 531] width 18 height 18
click at [894, 527] on icon at bounding box center [895, 531] width 18 height 18
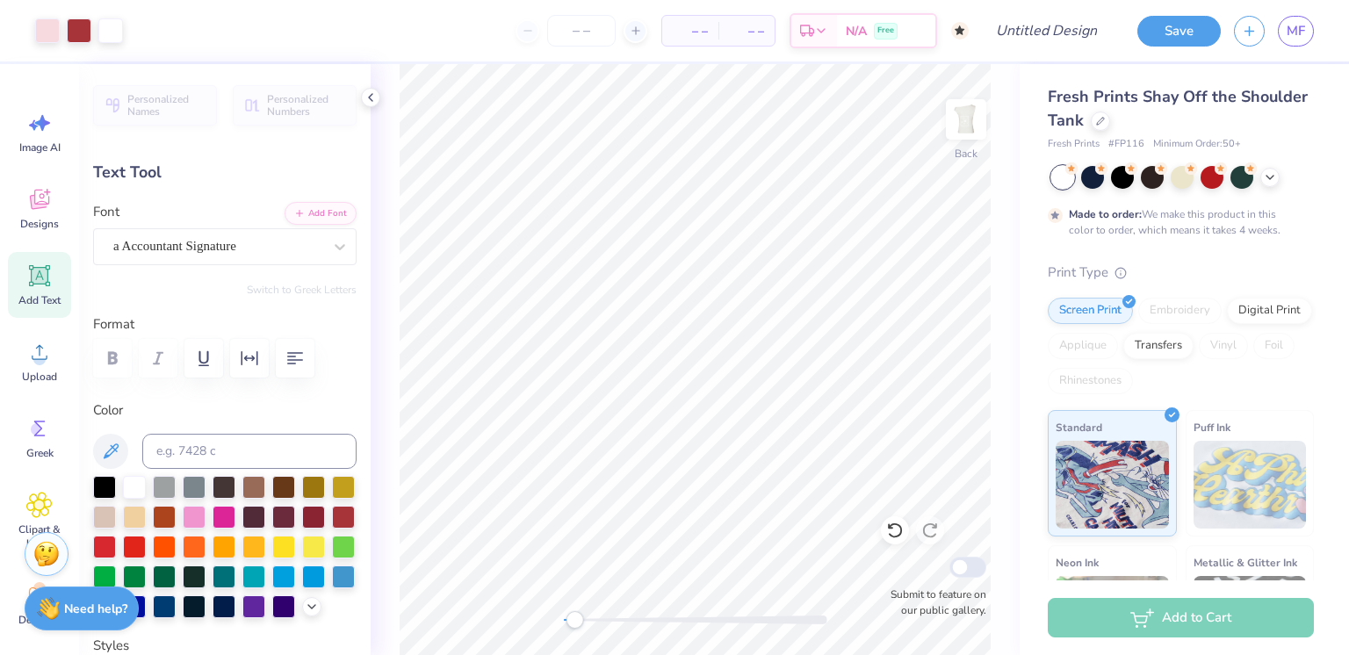
drag, startPoint x: 723, startPoint y: 619, endPoint x: 574, endPoint y: 616, distance: 148.5
click at [574, 616] on div "Accessibility label" at bounding box center [575, 620] width 18 height 18
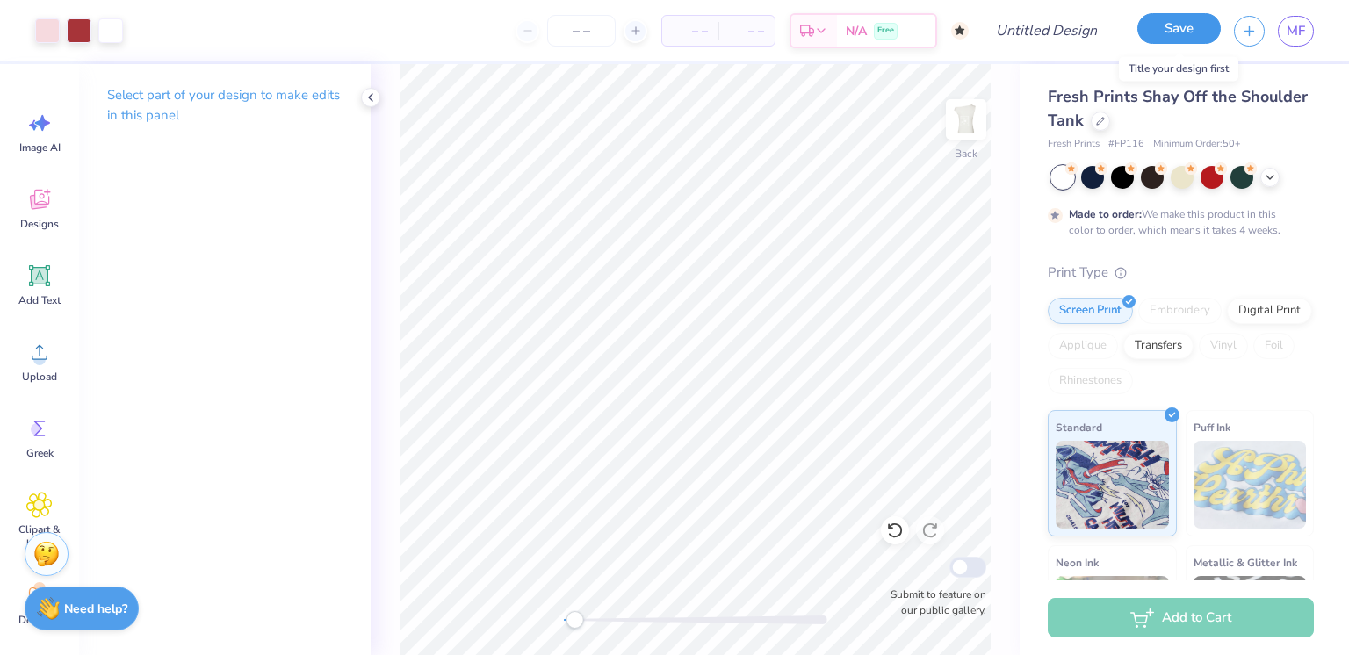
click at [1180, 25] on button "Save" at bounding box center [1178, 28] width 83 height 31
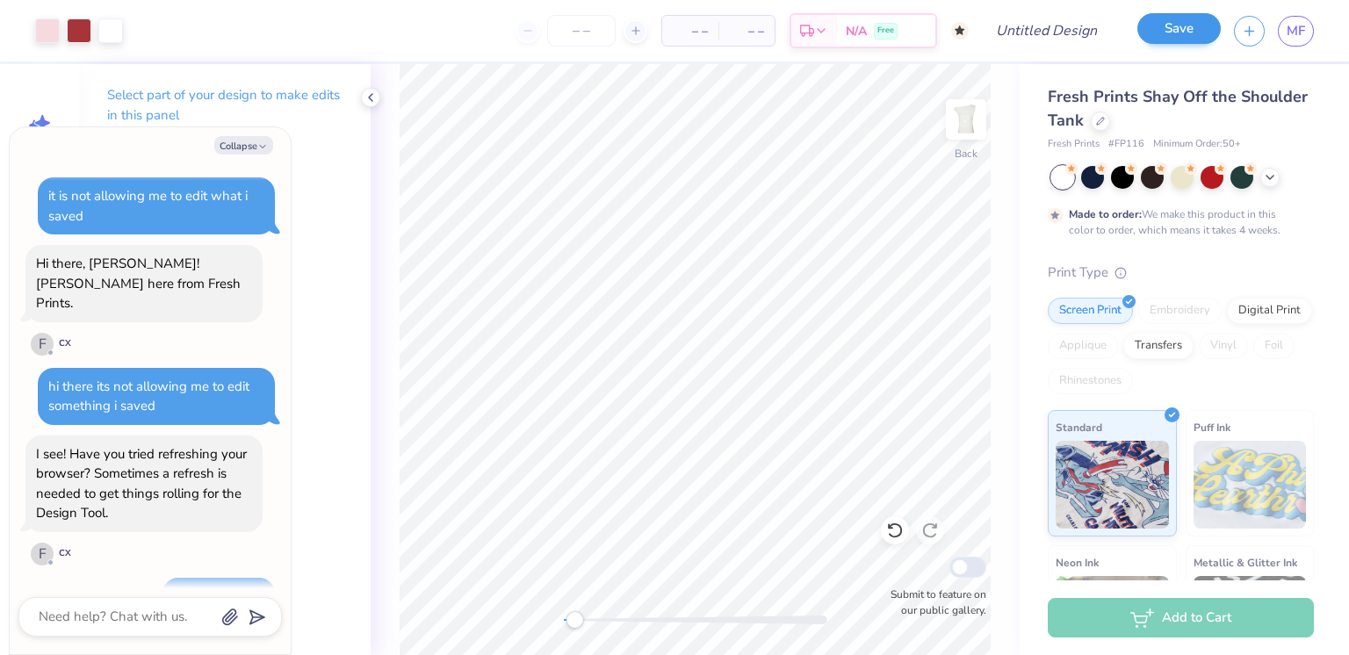
scroll to position [2493, 0]
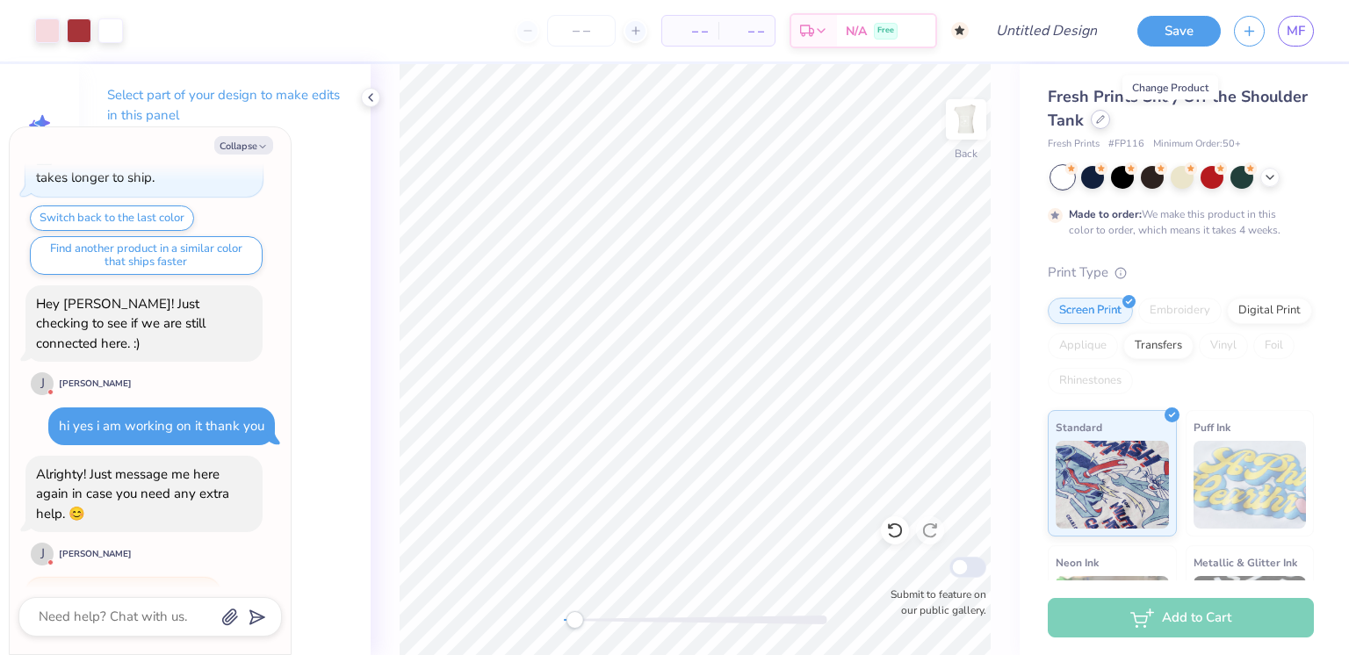
click at [1110, 112] on div at bounding box center [1100, 119] width 19 height 19
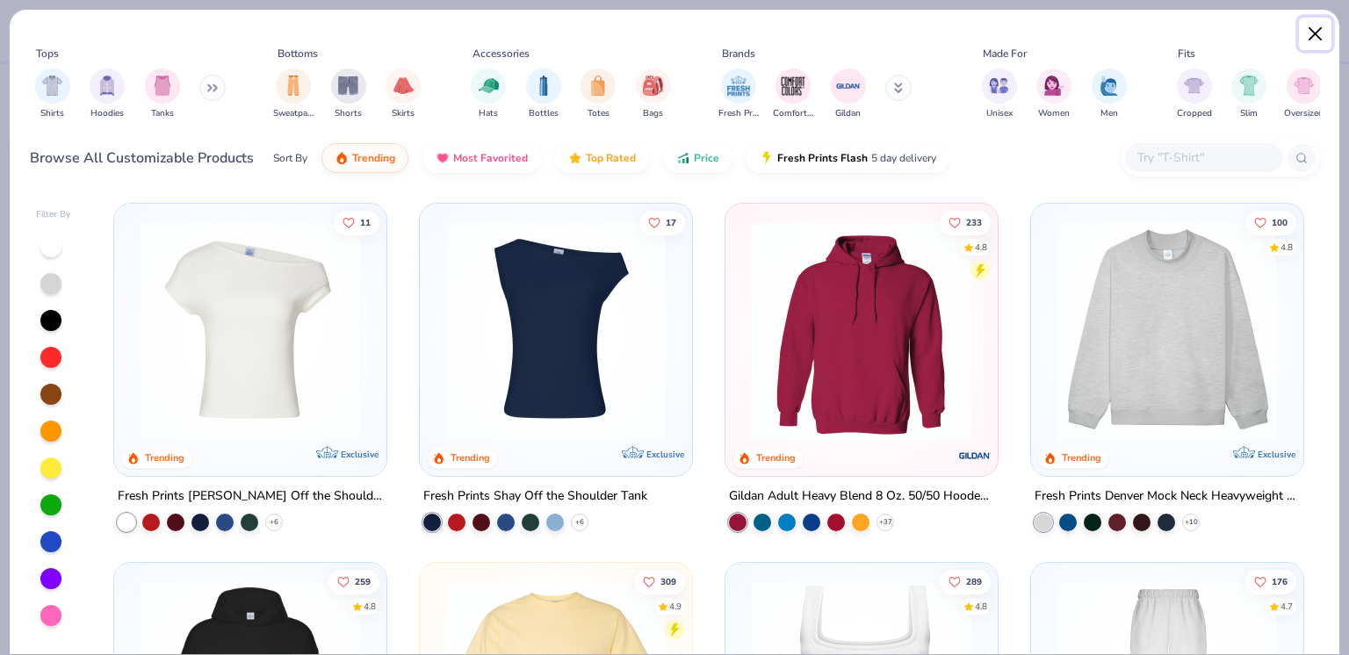
click at [1318, 32] on button "Close" at bounding box center [1315, 34] width 33 height 33
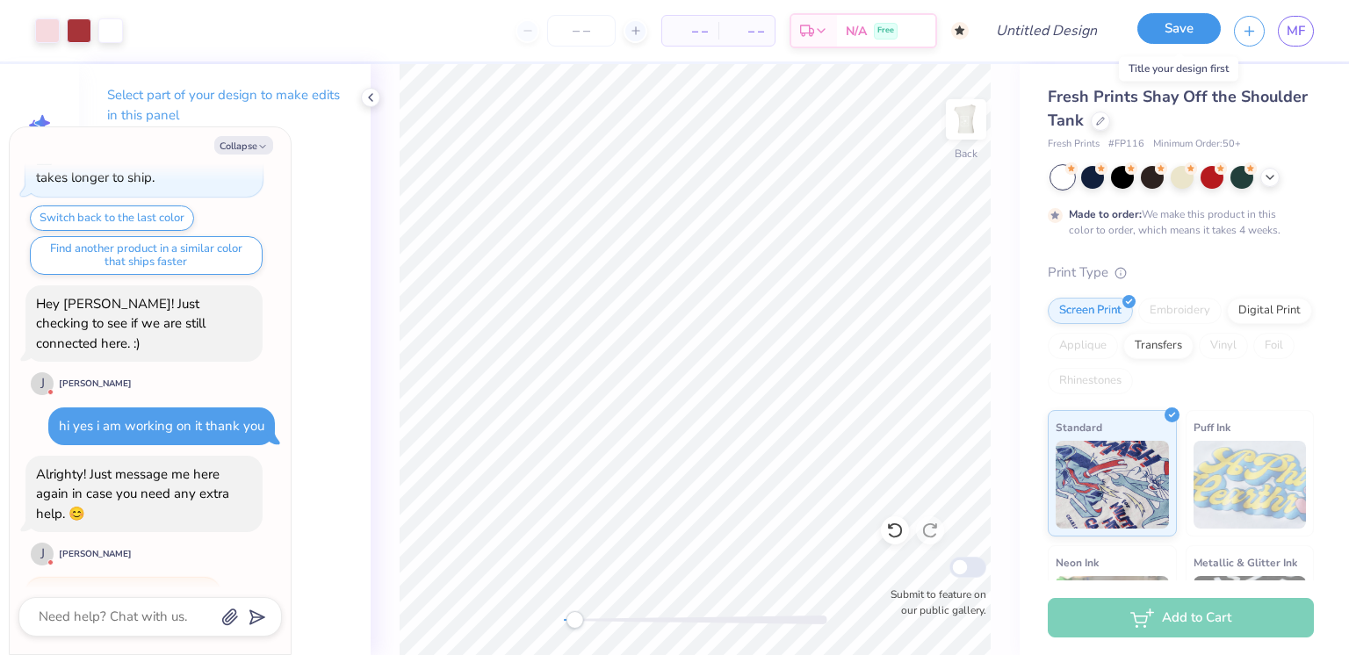
click at [1189, 29] on button "Save" at bounding box center [1178, 28] width 83 height 31
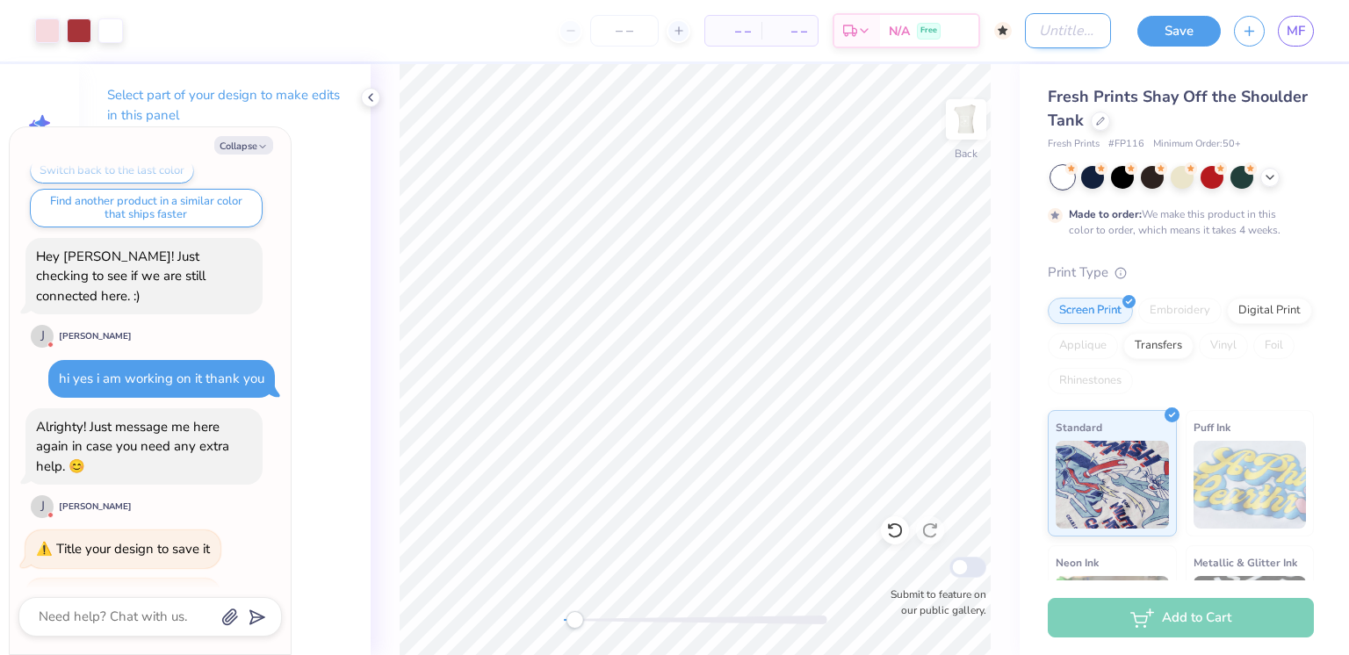
click at [1054, 35] on input "Design Title" at bounding box center [1068, 30] width 86 height 35
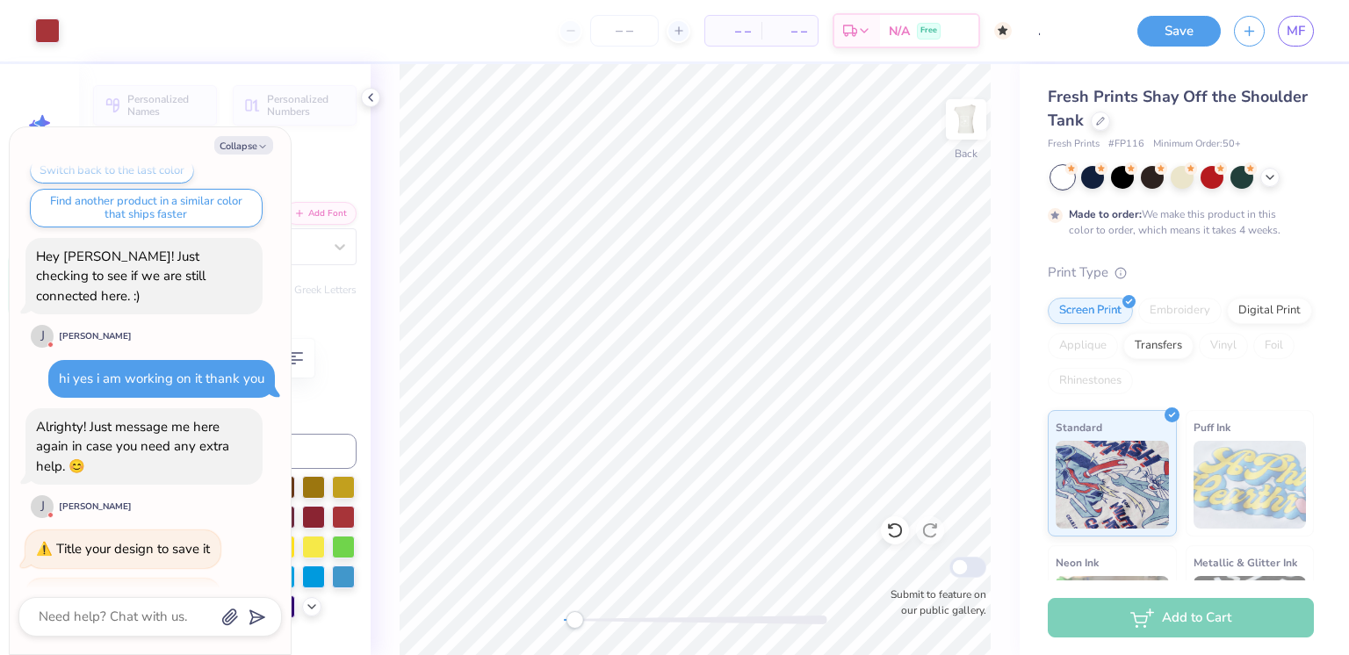
scroll to position [0, 0]
click at [1190, 28] on button "Save" at bounding box center [1178, 28] width 83 height 31
click at [1190, 28] on div "Save" at bounding box center [1178, 31] width 83 height 31
